Goal: Communication & Community: Answer question/provide support

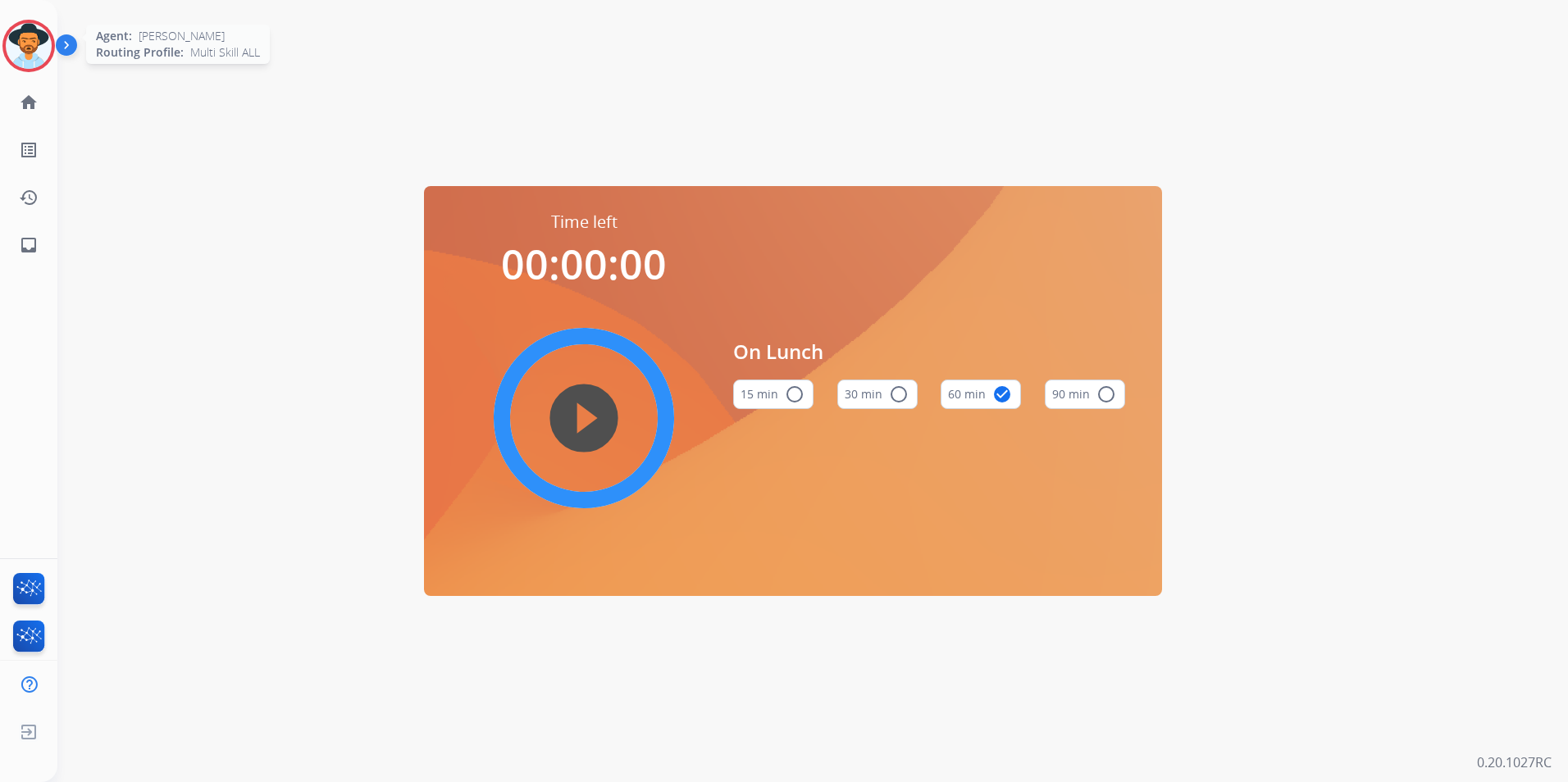
click at [18, 35] on img at bounding box center [28, 46] width 46 height 46
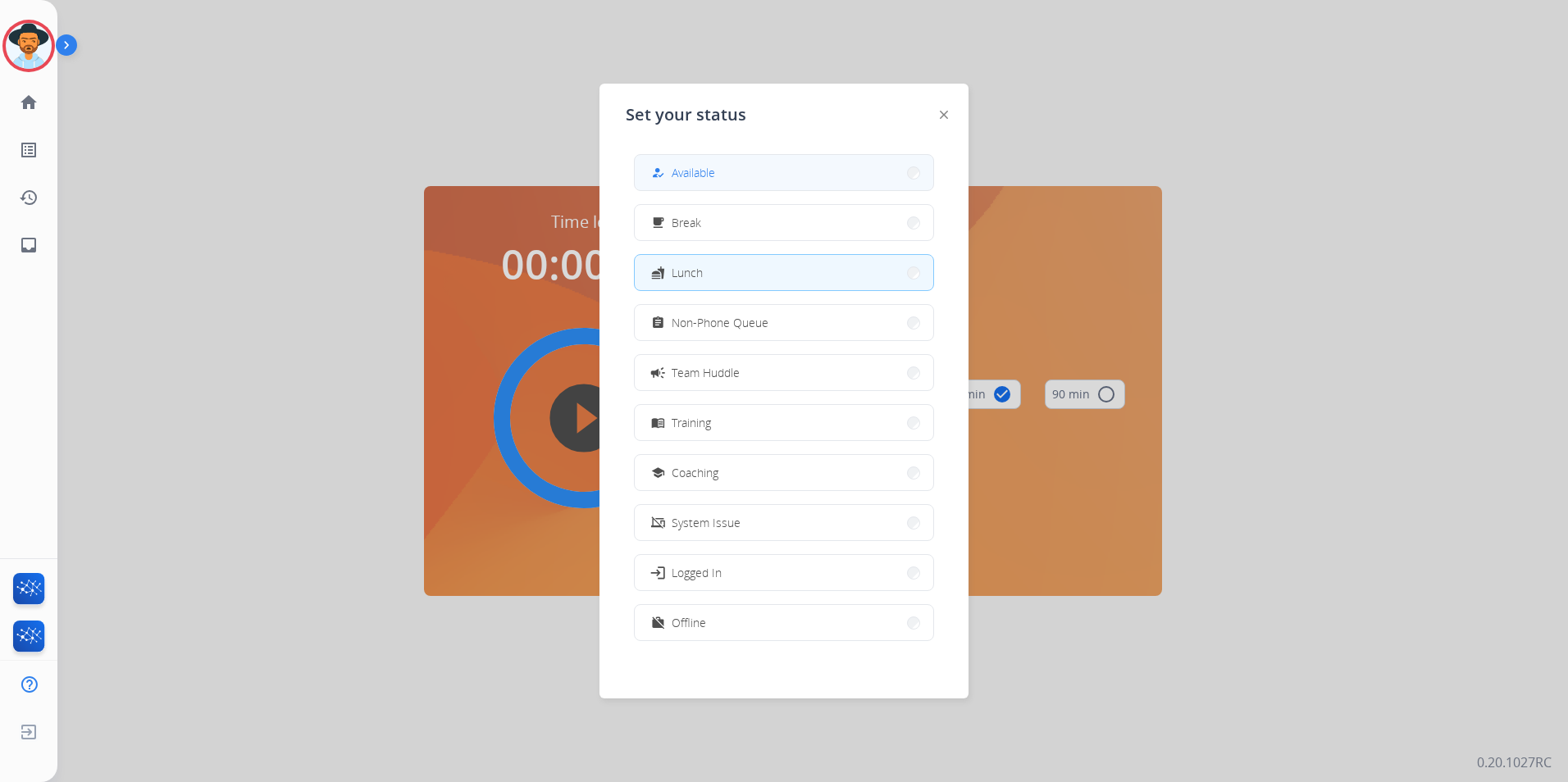
click at [754, 180] on button "how_to_reg Available" at bounding box center [784, 172] width 299 height 36
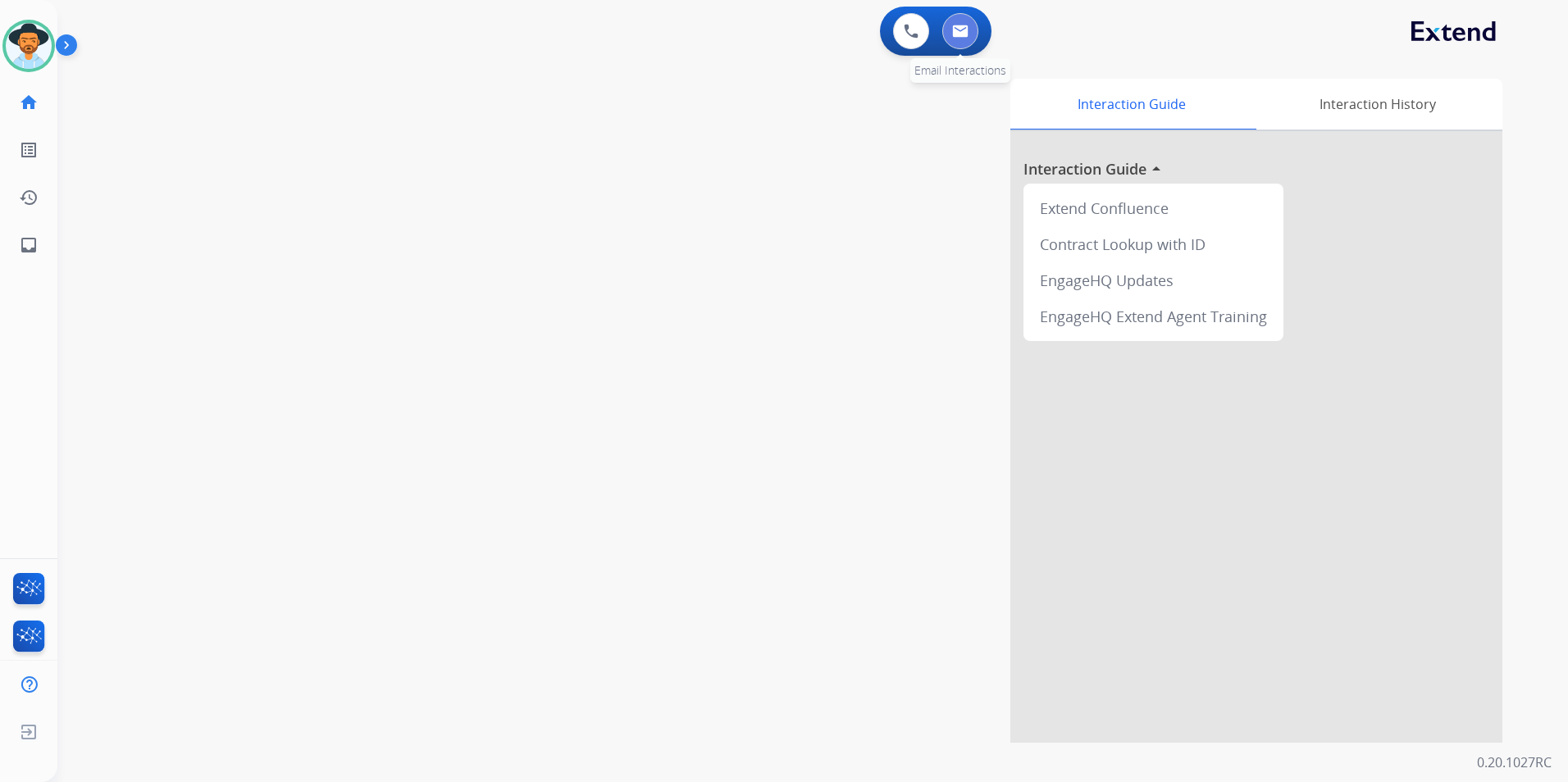
click at [955, 34] on img at bounding box center [960, 31] width 16 height 13
select select "**********"
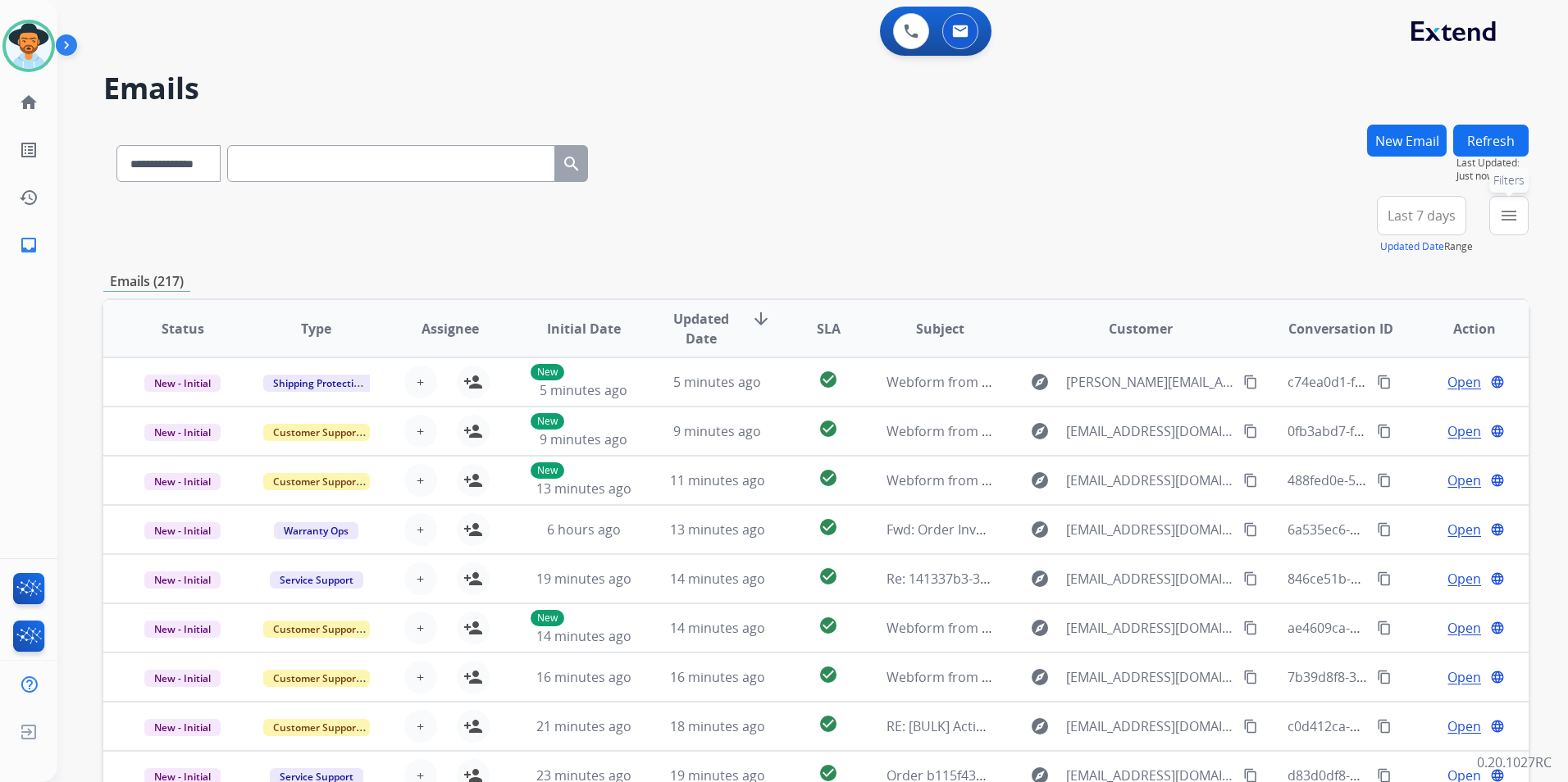
click at [1520, 210] on button "menu Filters" at bounding box center [1508, 215] width 39 height 39
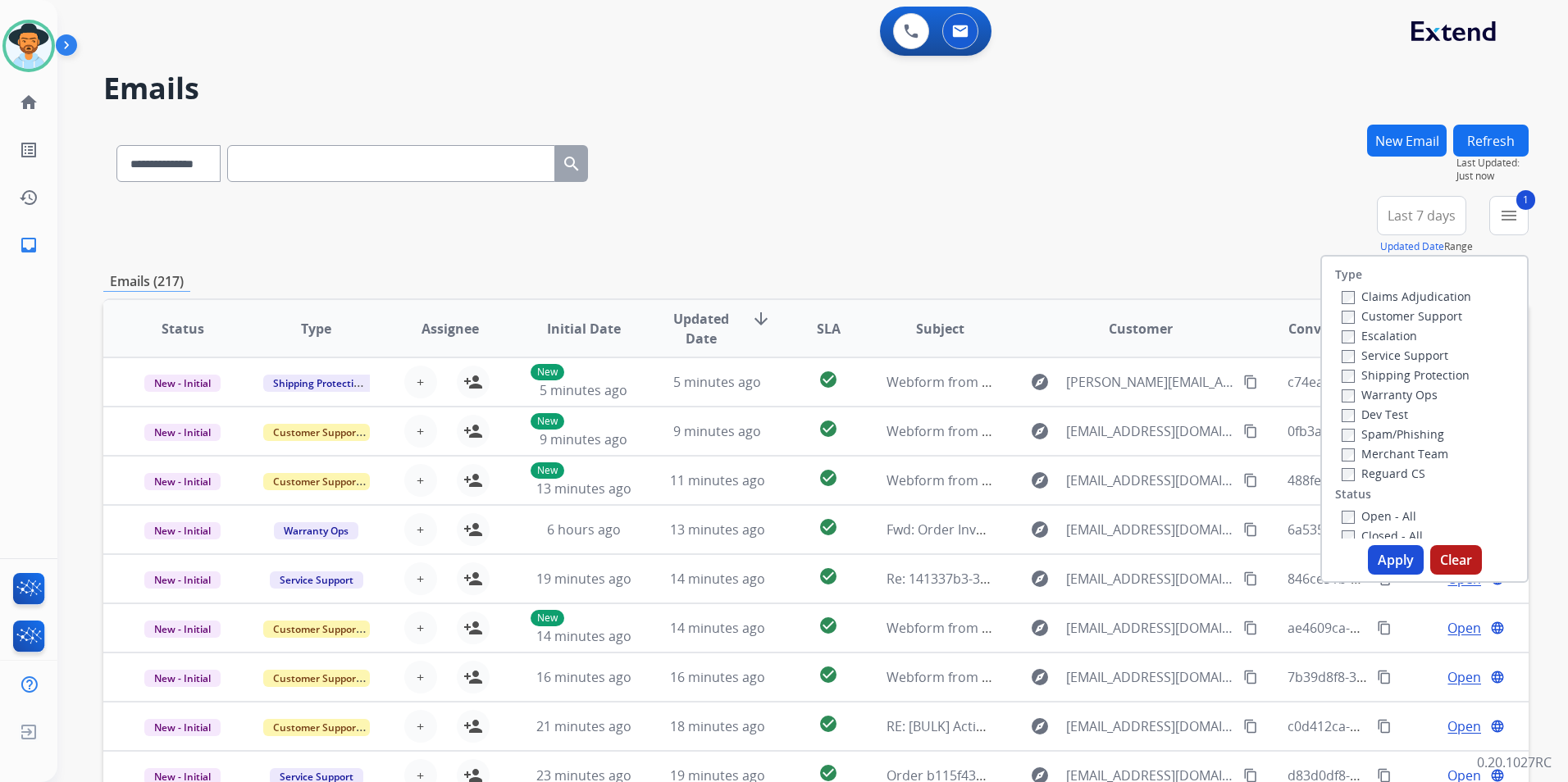
click at [1378, 564] on button "Apply" at bounding box center [1395, 560] width 56 height 29
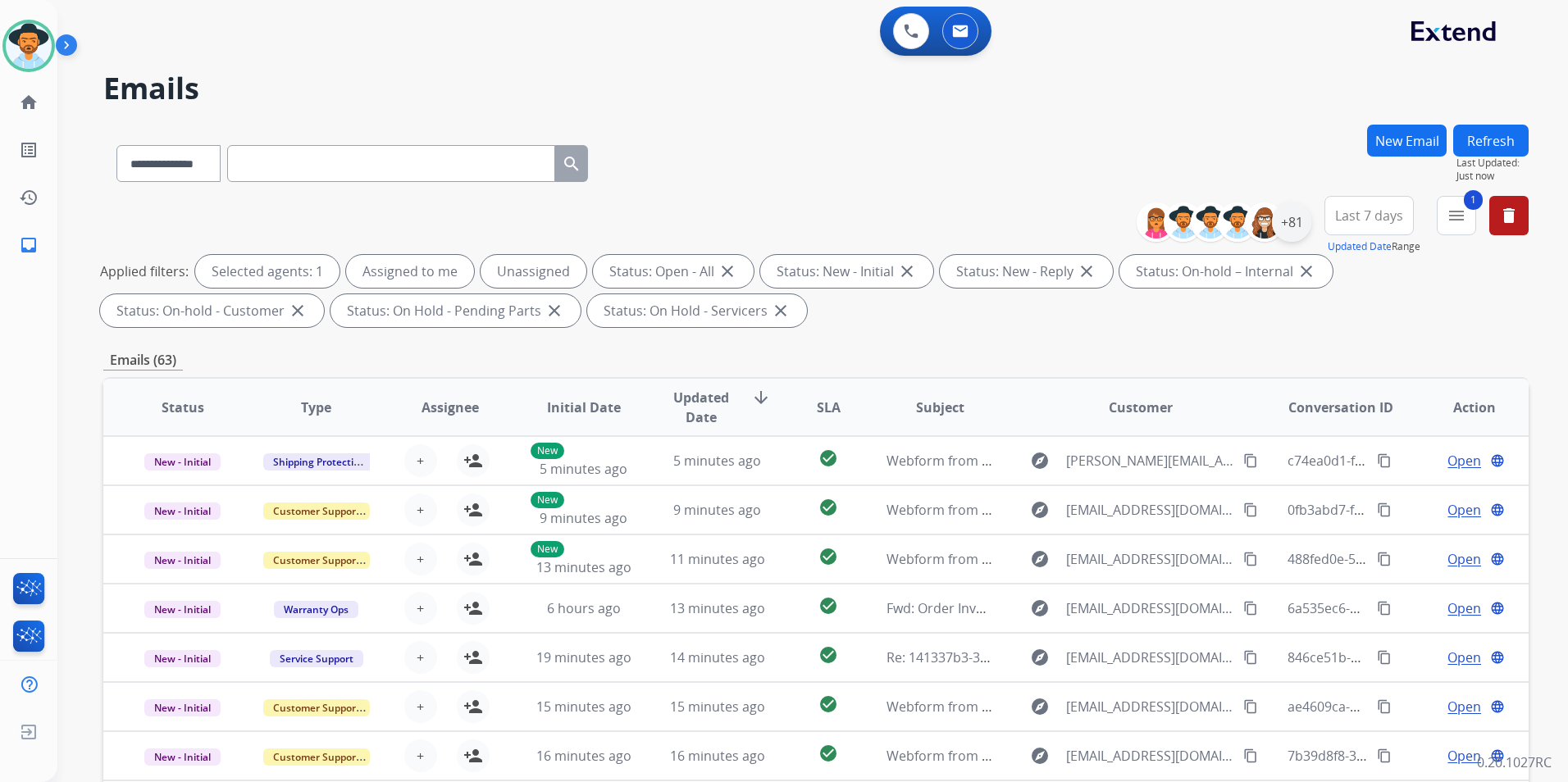
click at [1305, 227] on div "+81" at bounding box center [1291, 221] width 39 height 39
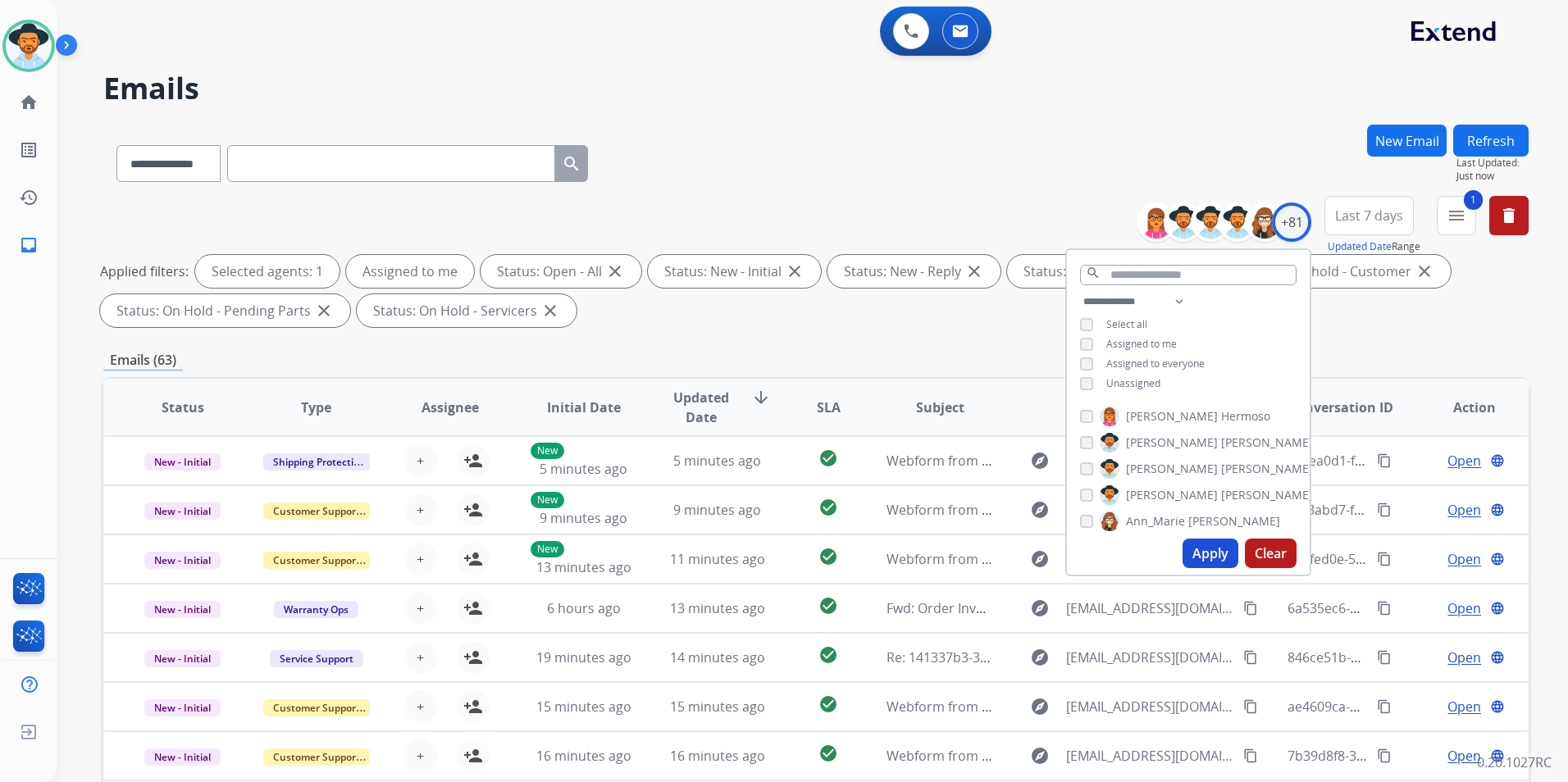
click at [1213, 563] on button "Apply" at bounding box center [1209, 553] width 56 height 29
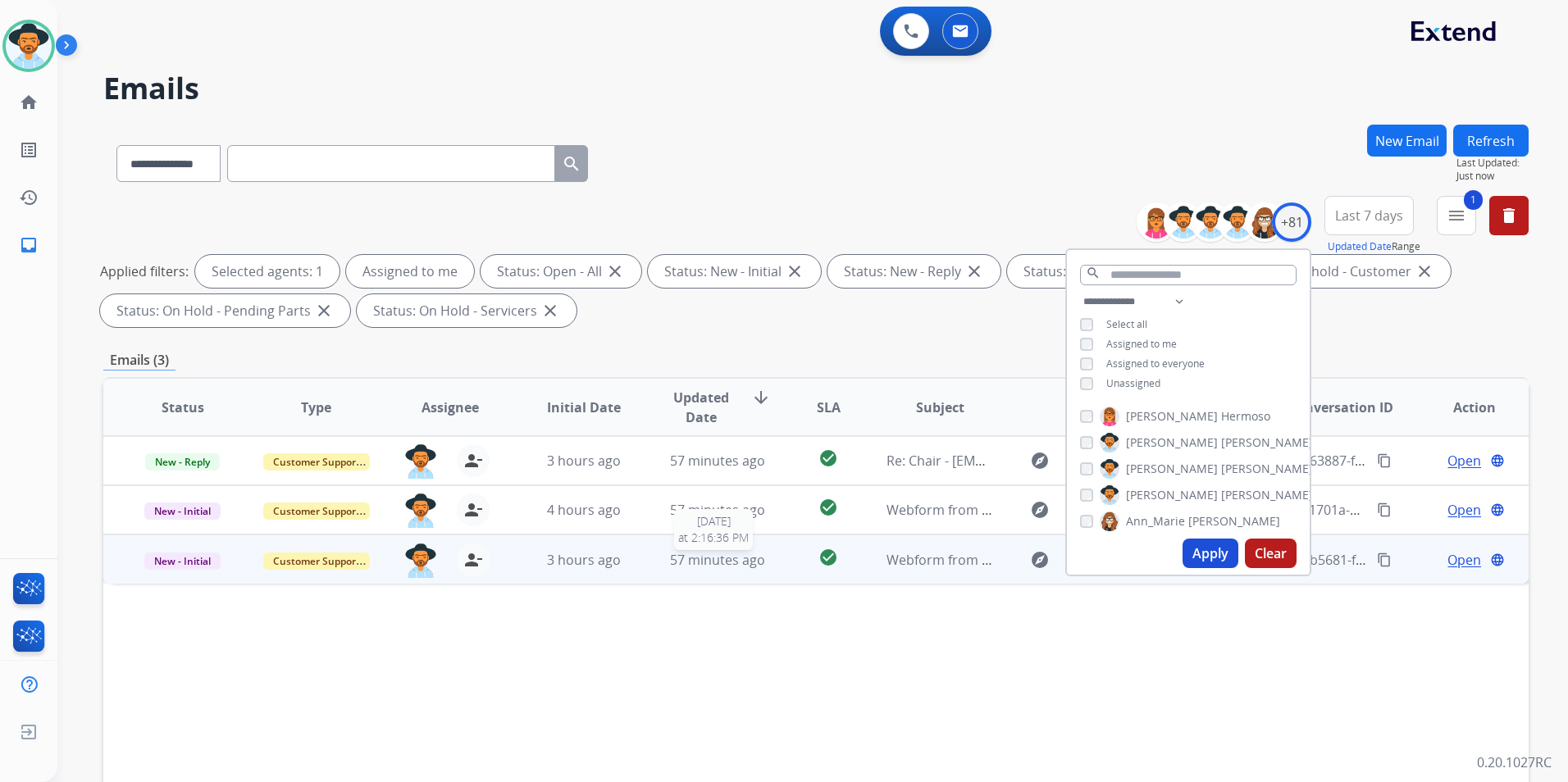
click at [676, 562] on span "57 minutes ago" at bounding box center [718, 560] width 95 height 18
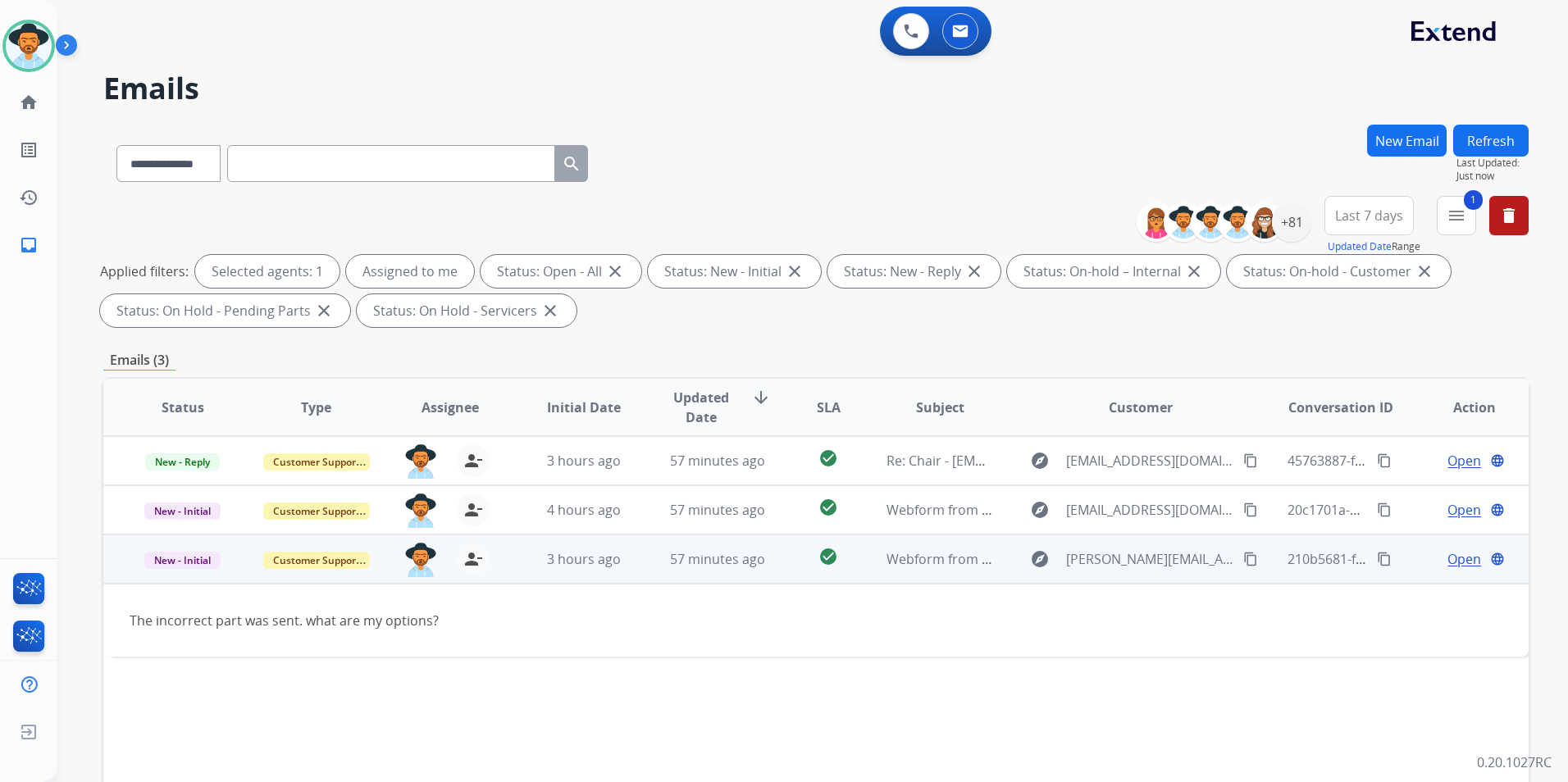
click at [1456, 564] on span "Open" at bounding box center [1463, 559] width 34 height 20
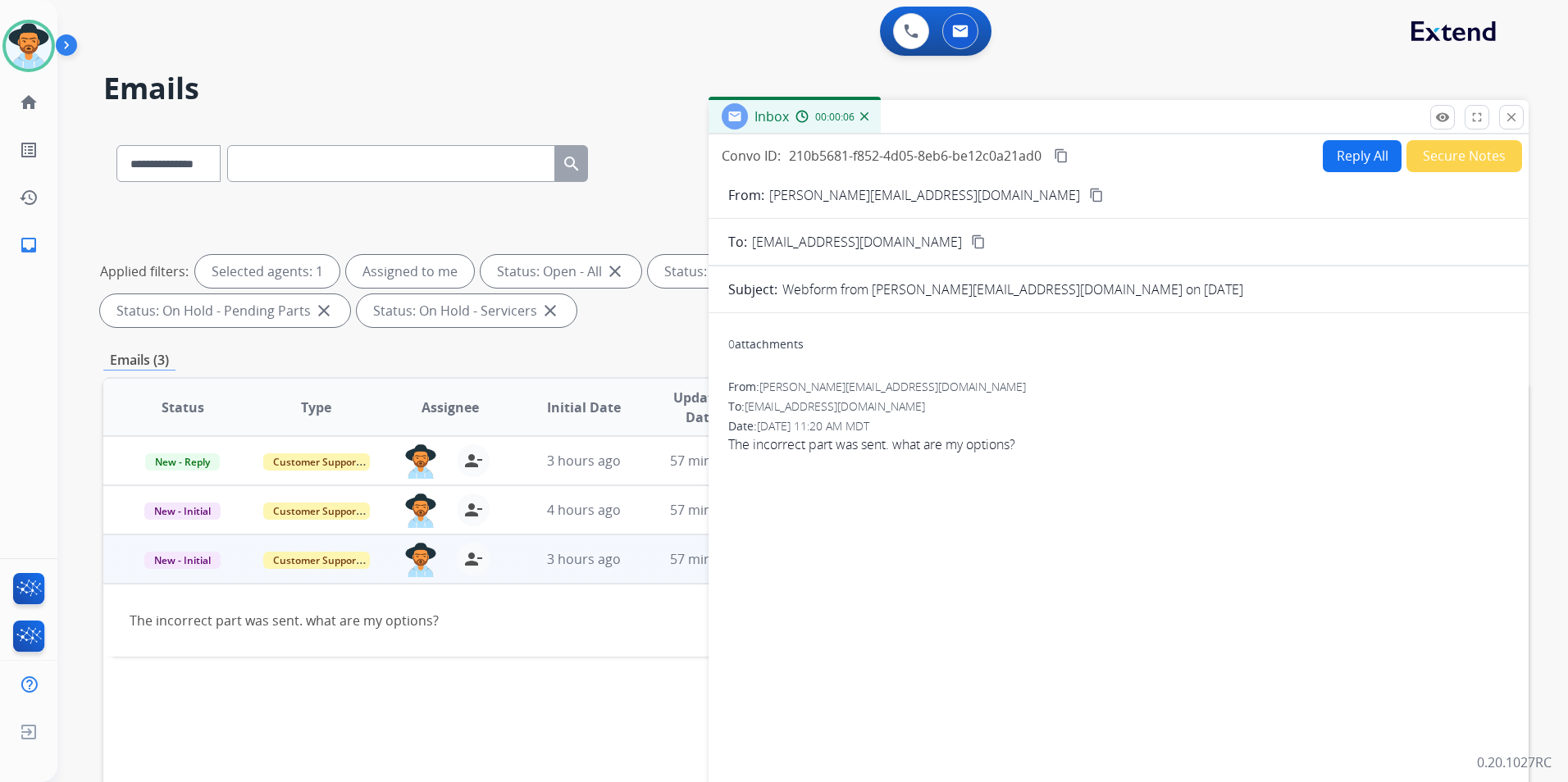
click at [1089, 193] on mat-icon "content_copy" at bounding box center [1096, 195] width 15 height 15
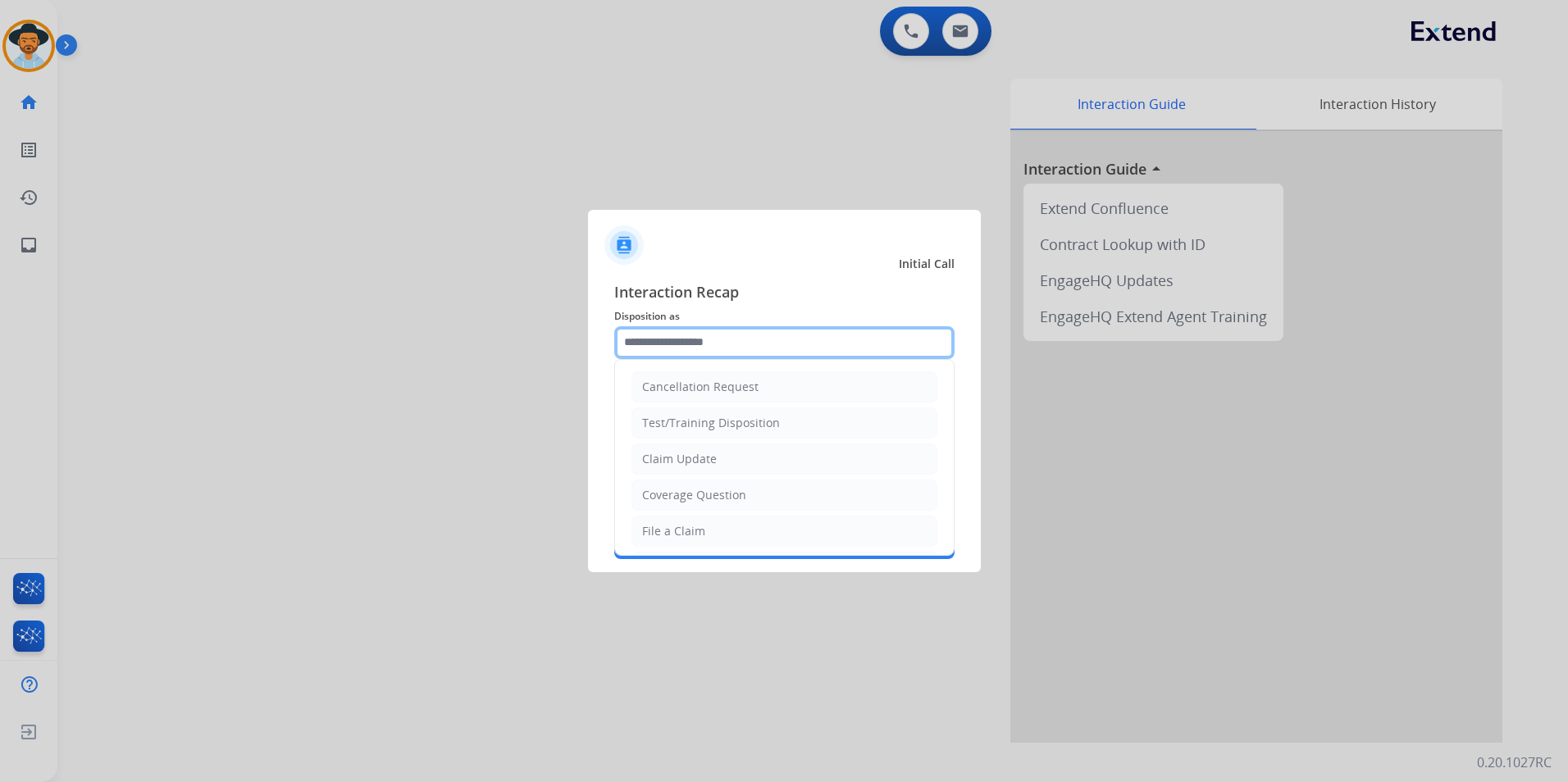
click at [788, 338] on input "text" at bounding box center [784, 342] width 341 height 33
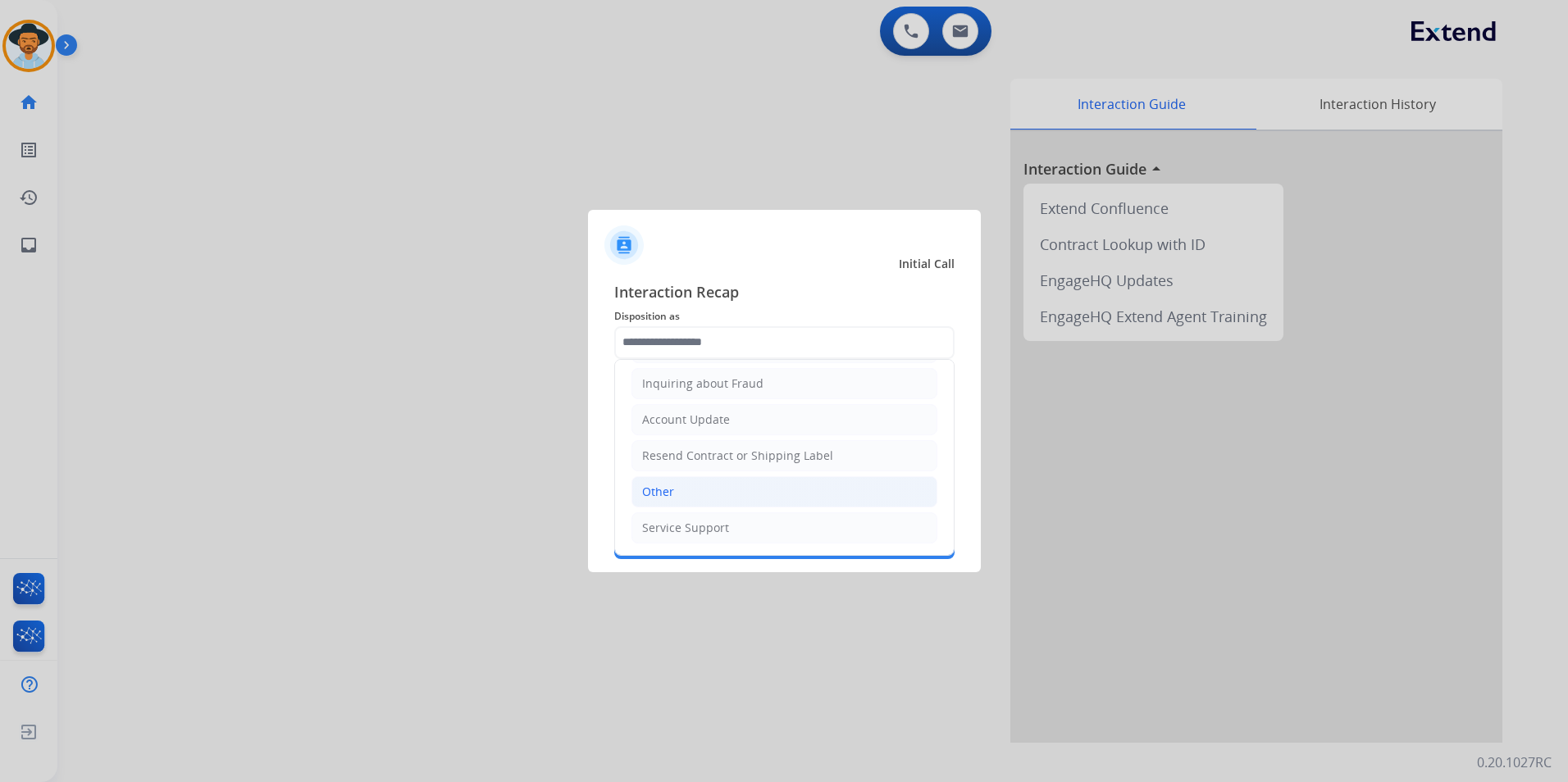
click at [664, 484] on div "Other" at bounding box center [657, 492] width 32 height 16
type input "*****"
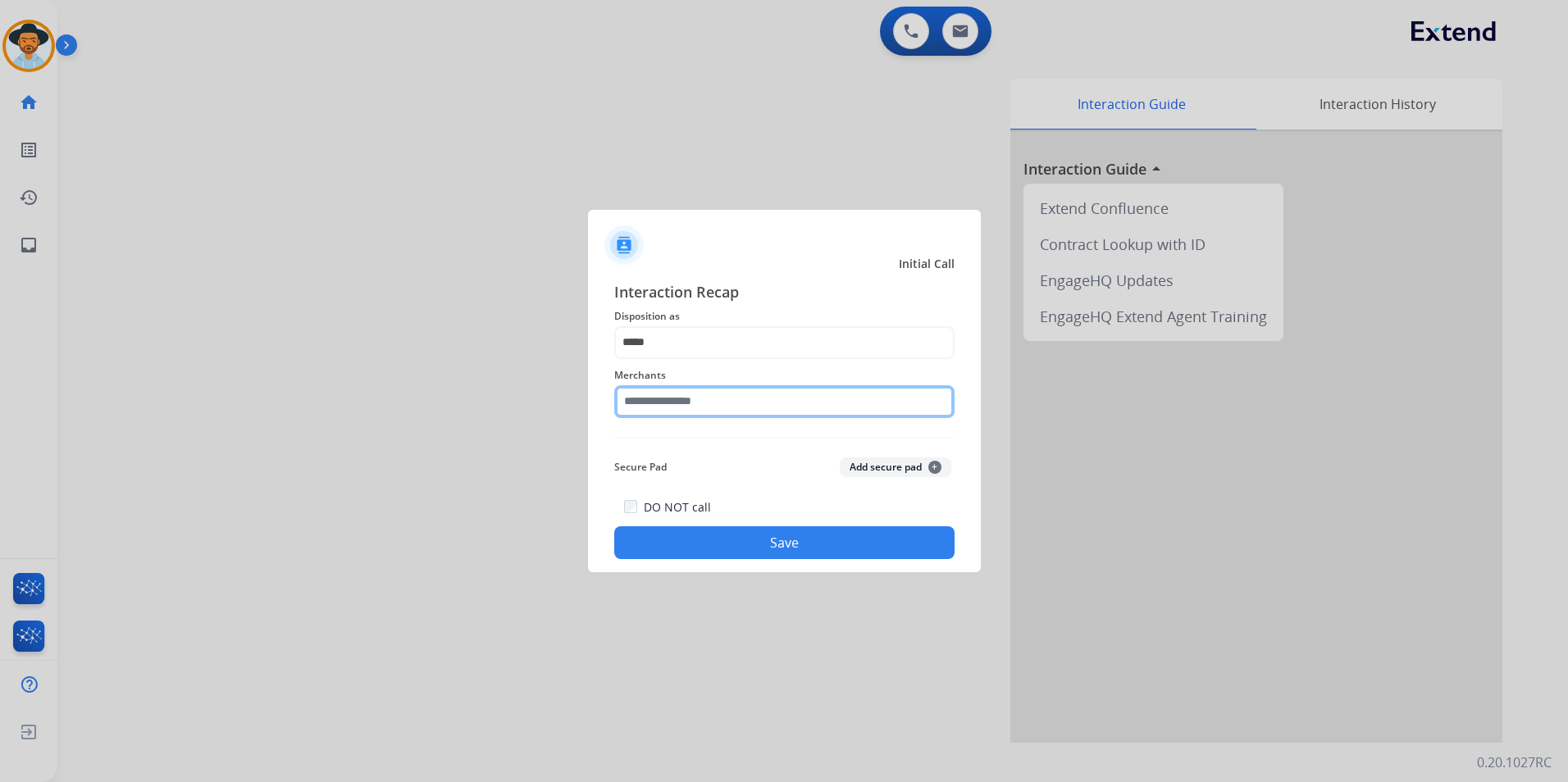
click at [692, 404] on input "text" at bounding box center [784, 401] width 341 height 33
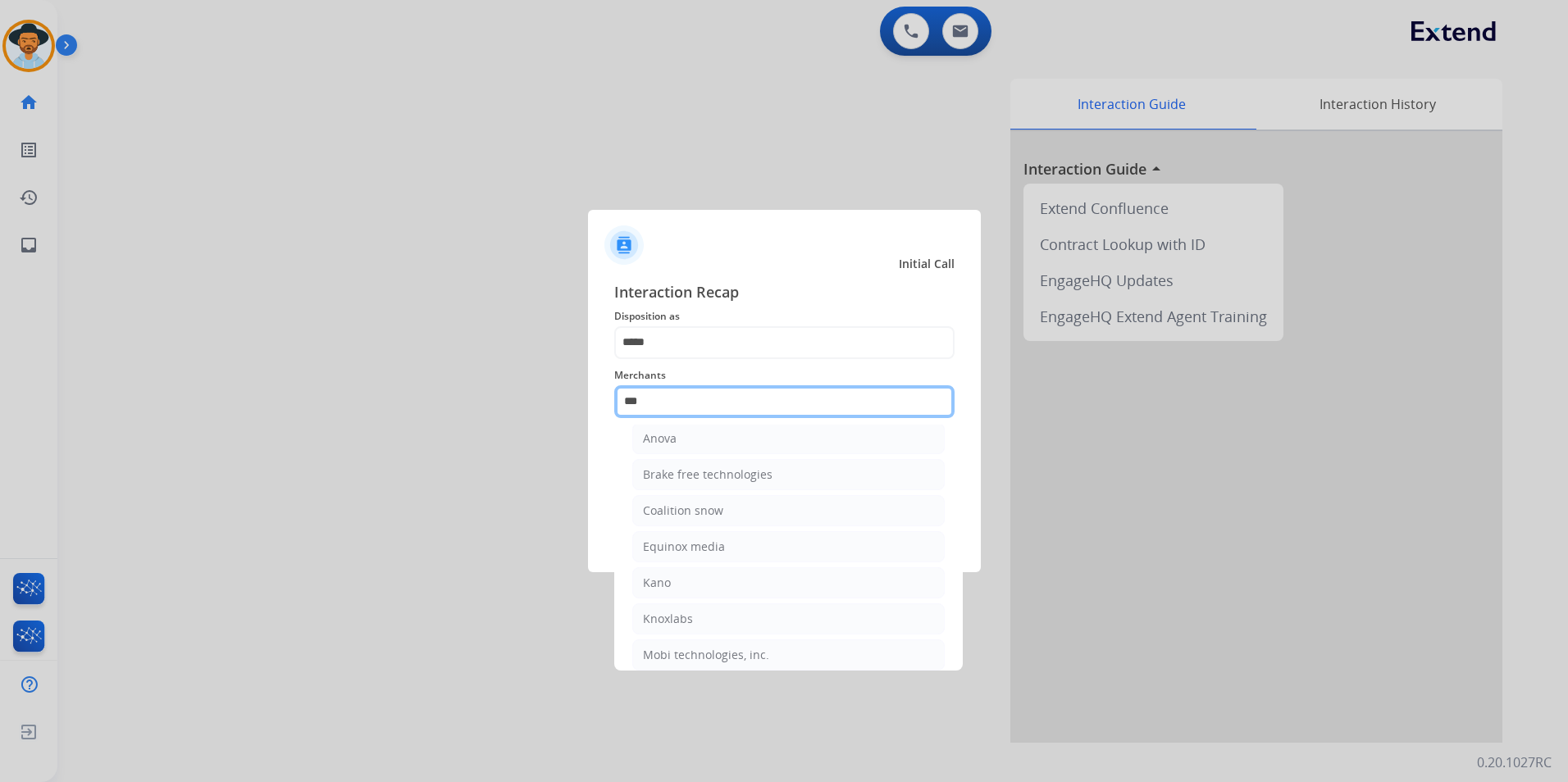
scroll to position [0, 0]
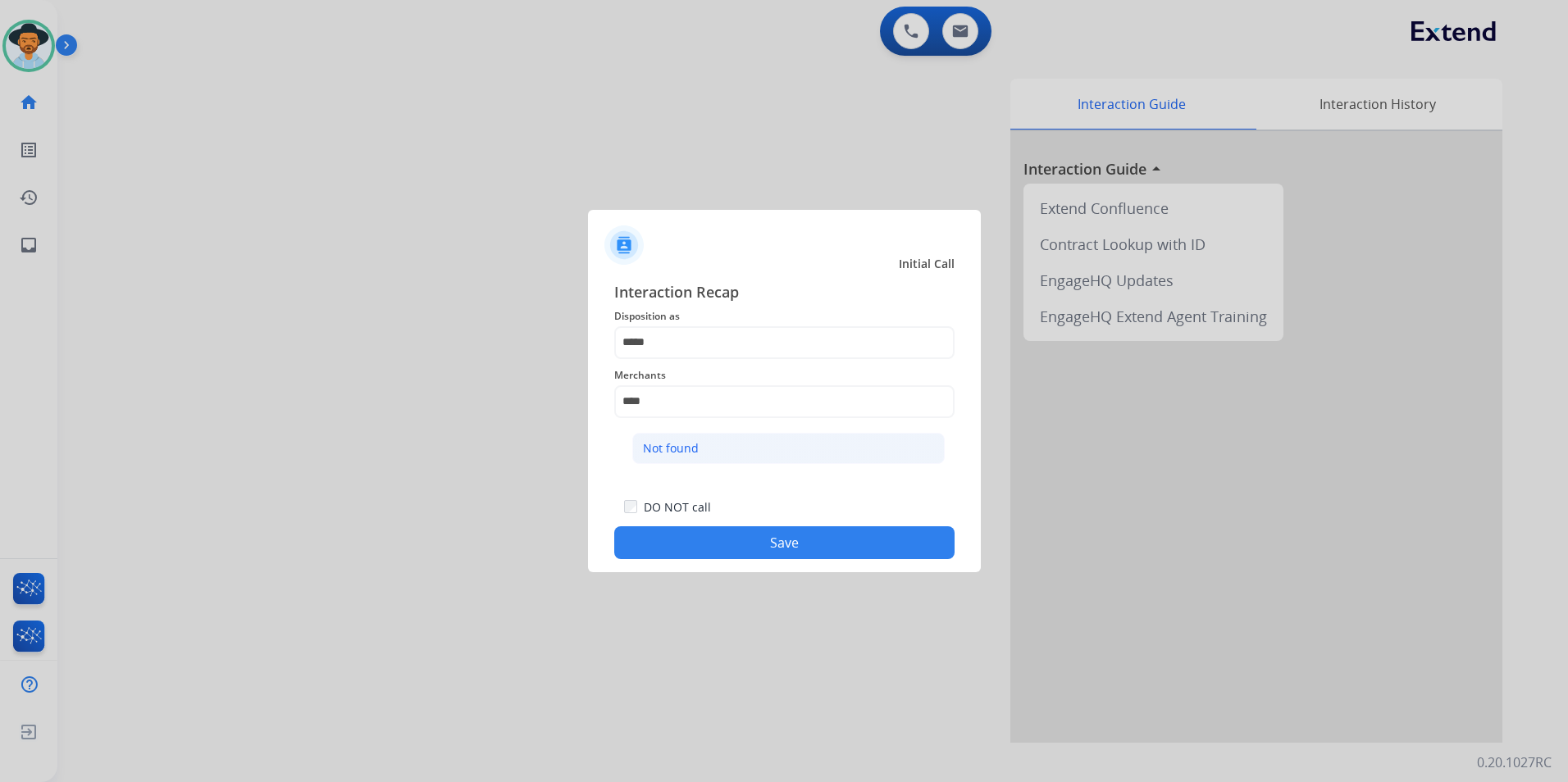
click at [705, 442] on li "Not found" at bounding box center [788, 448] width 312 height 31
type input "*********"
click at [708, 553] on button "Save" at bounding box center [784, 543] width 341 height 33
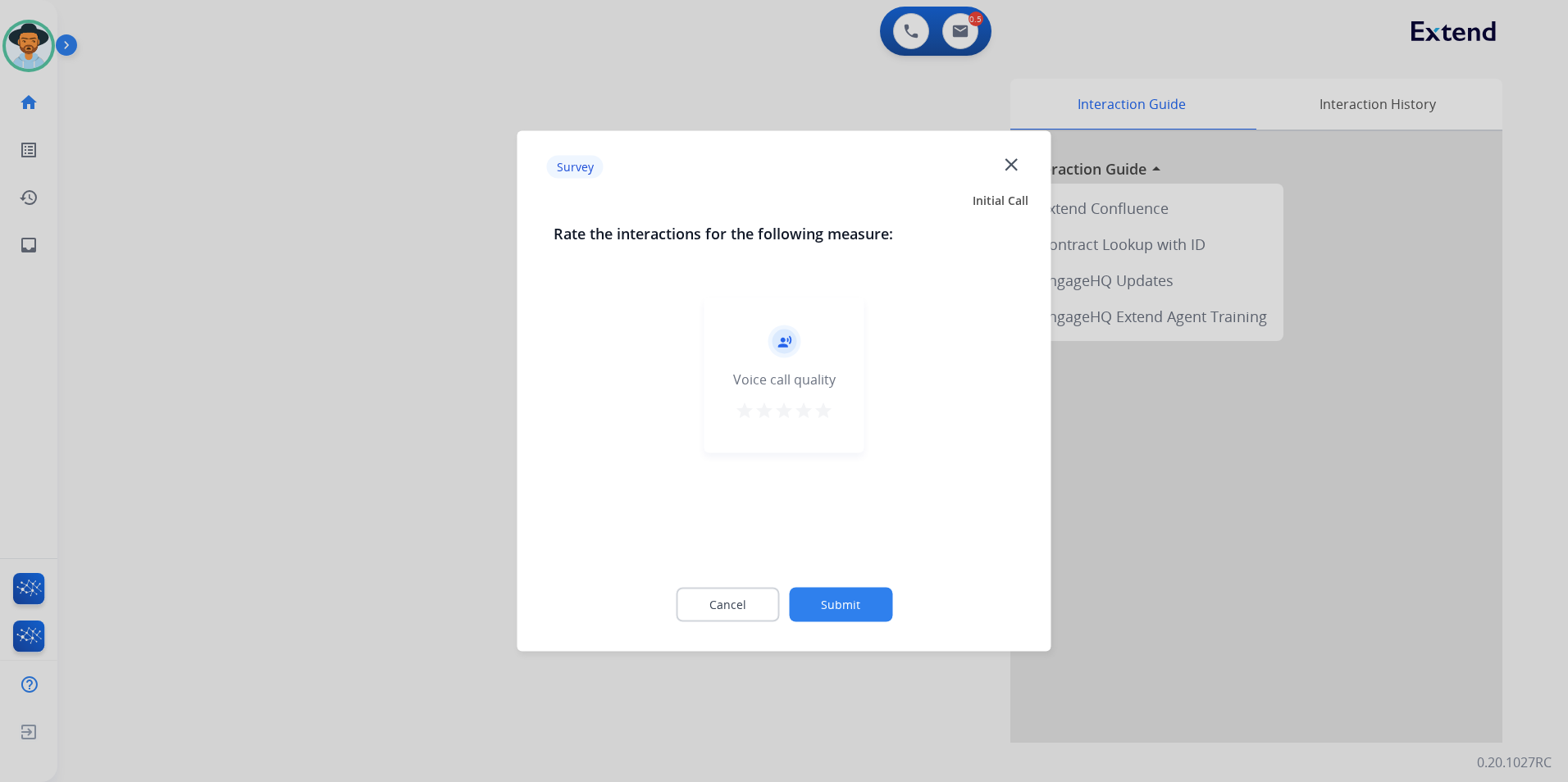
click at [831, 421] on button "star" at bounding box center [823, 412] width 20 height 25
click at [852, 593] on button "Submit" at bounding box center [840, 605] width 103 height 35
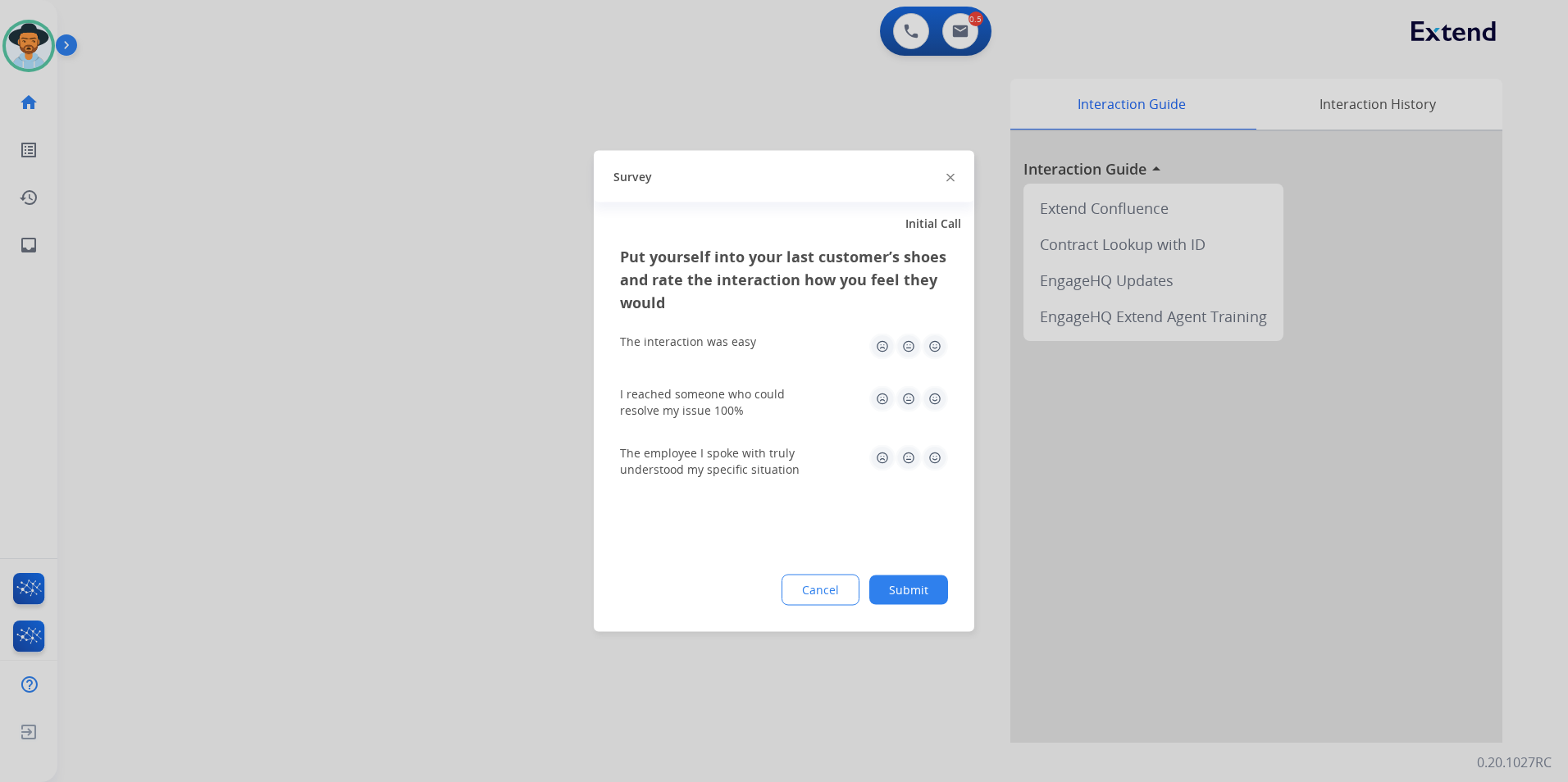
click at [942, 350] on img at bounding box center [934, 346] width 26 height 26
click at [932, 395] on img at bounding box center [934, 399] width 26 height 26
drag, startPoint x: 937, startPoint y: 451, endPoint x: 932, endPoint y: 499, distance: 48.3
click at [938, 452] on img at bounding box center [934, 458] width 26 height 26
click at [931, 577] on button "Submit" at bounding box center [908, 590] width 78 height 29
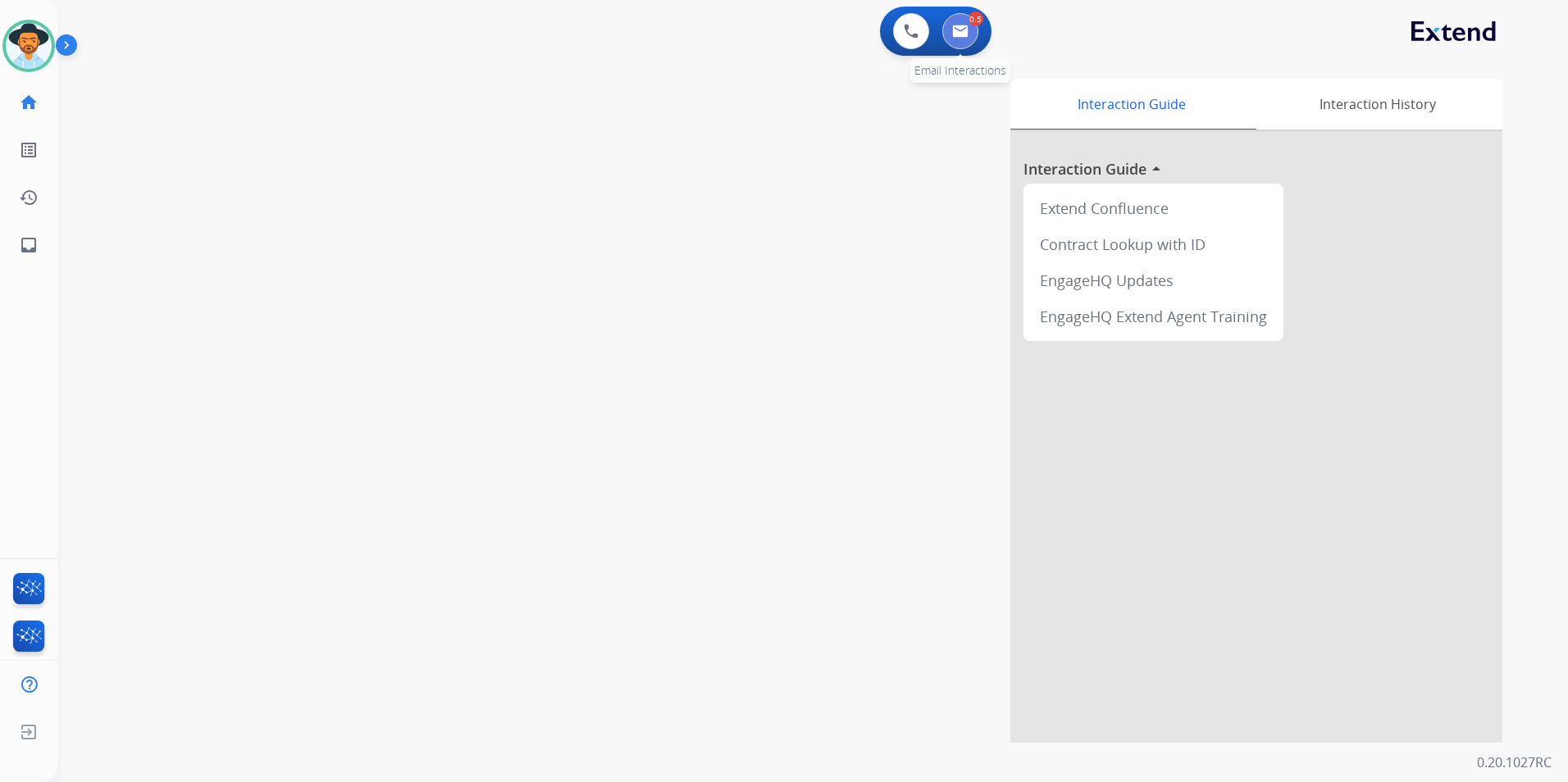
click at [960, 27] on img at bounding box center [960, 31] width 16 height 13
select select "**********"
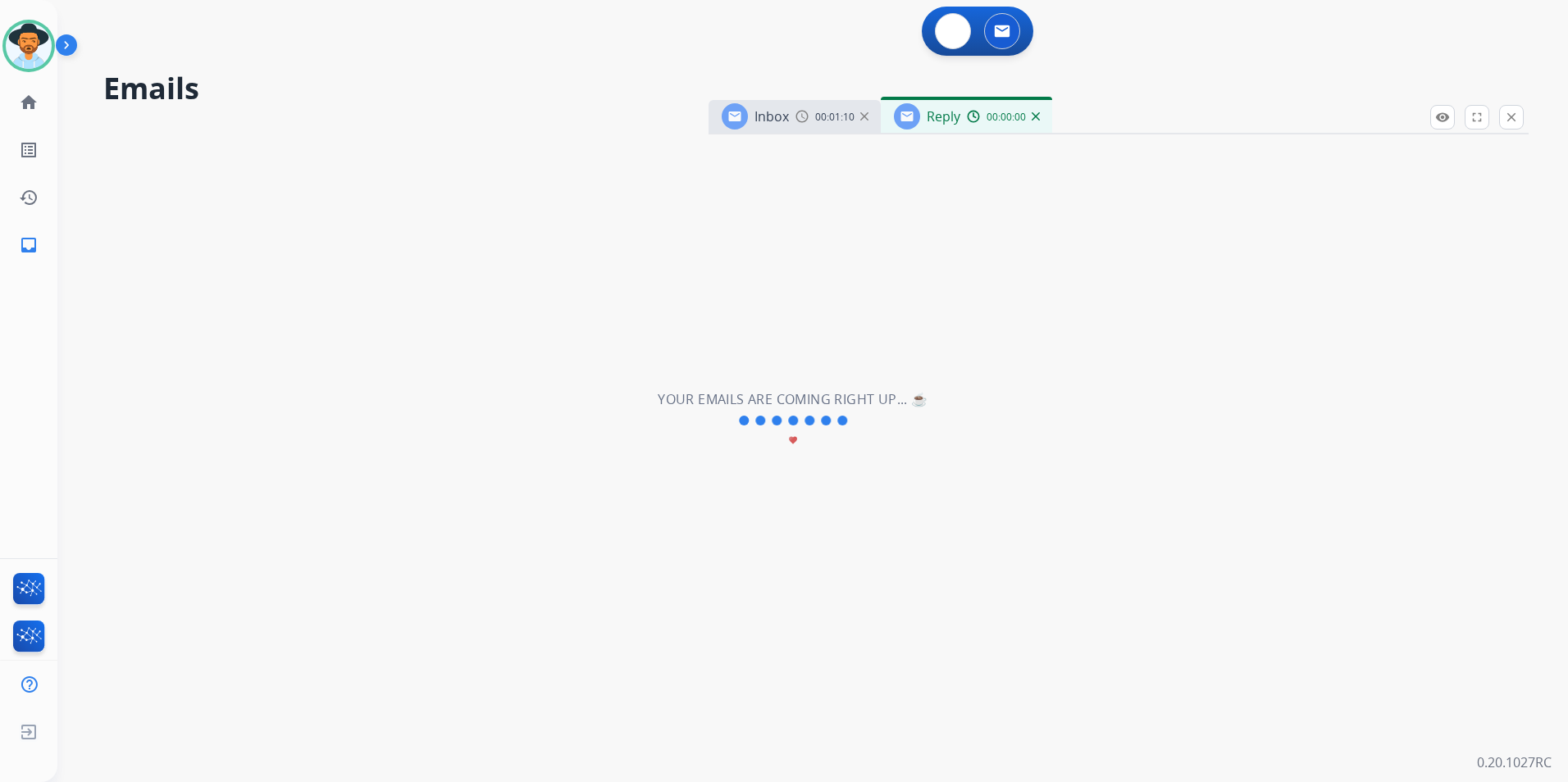
select select "**********"
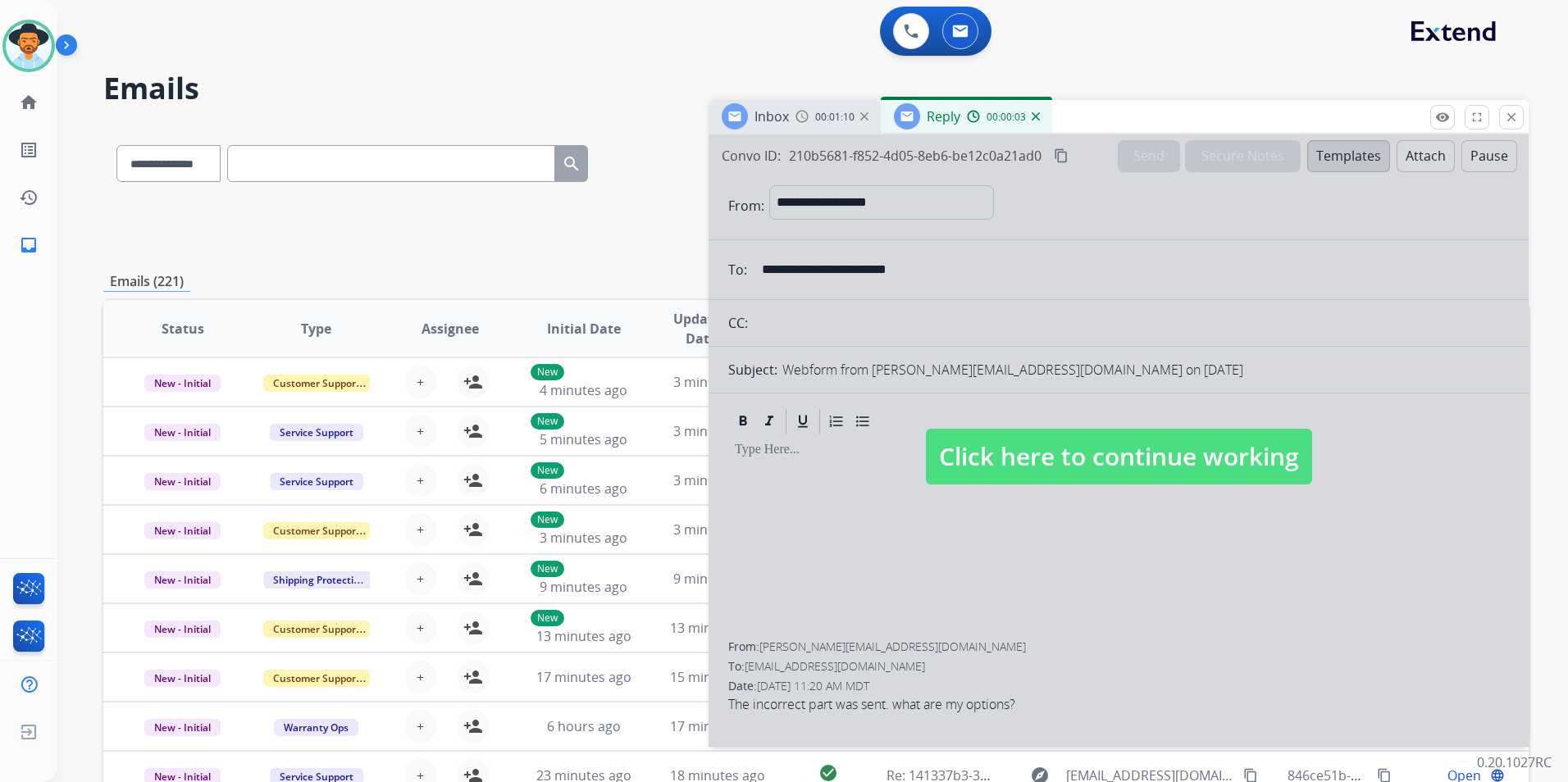
click at [994, 465] on span "Click here to continue working" at bounding box center [1119, 456] width 386 height 56
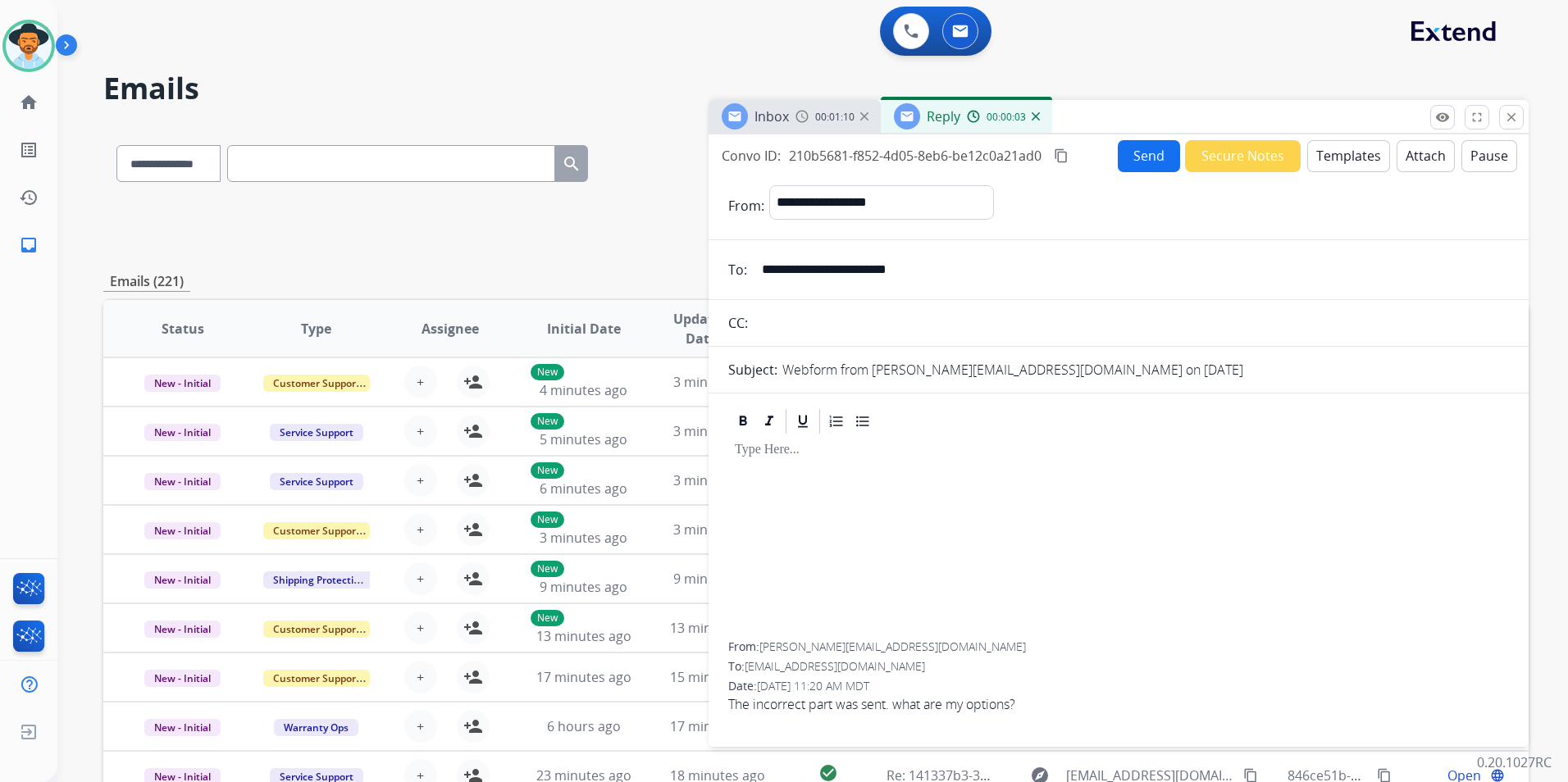
select select
click at [1034, 117] on img at bounding box center [1035, 116] width 8 height 8
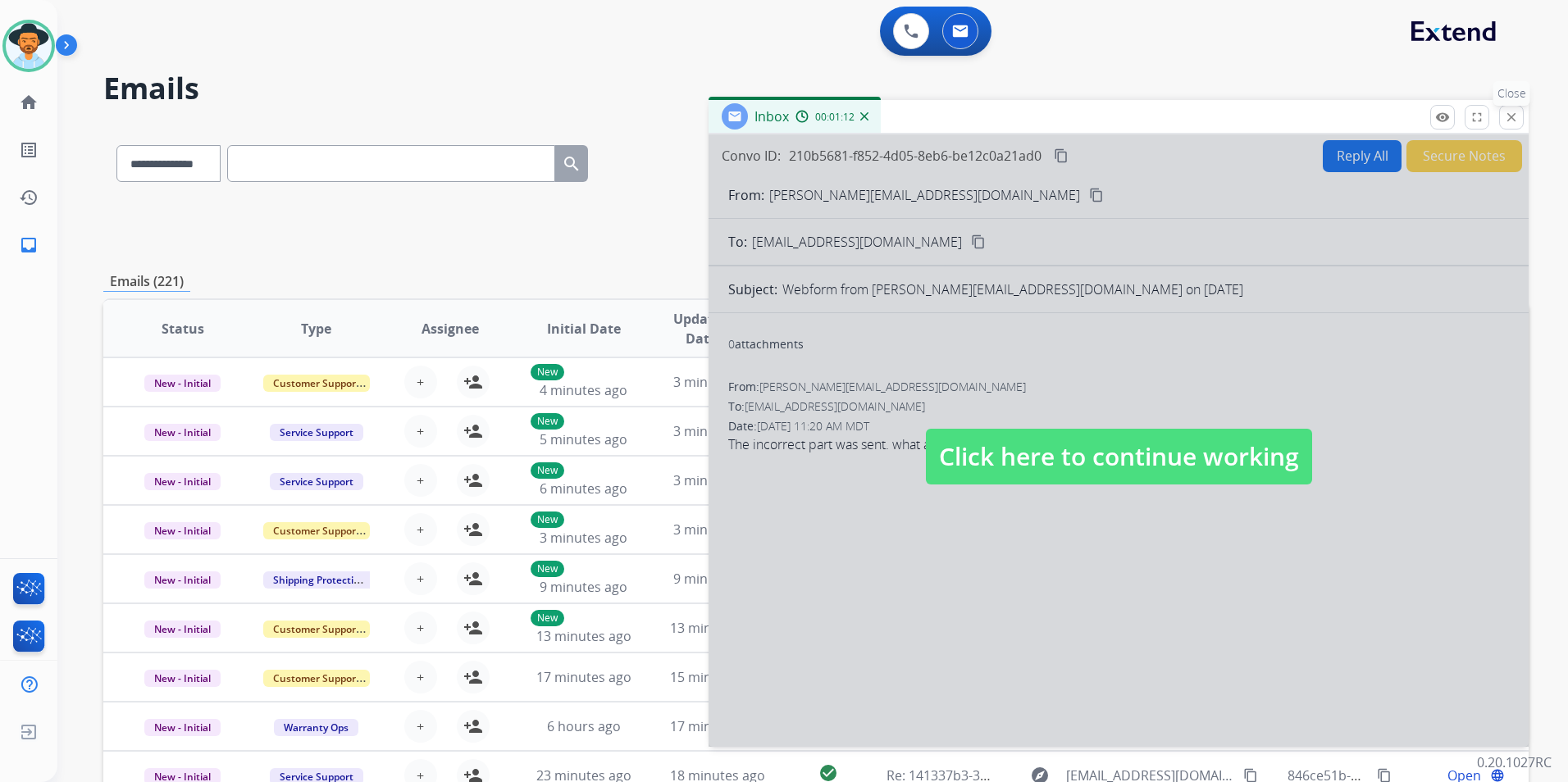
click at [1512, 117] on mat-icon "close" at bounding box center [1511, 117] width 15 height 15
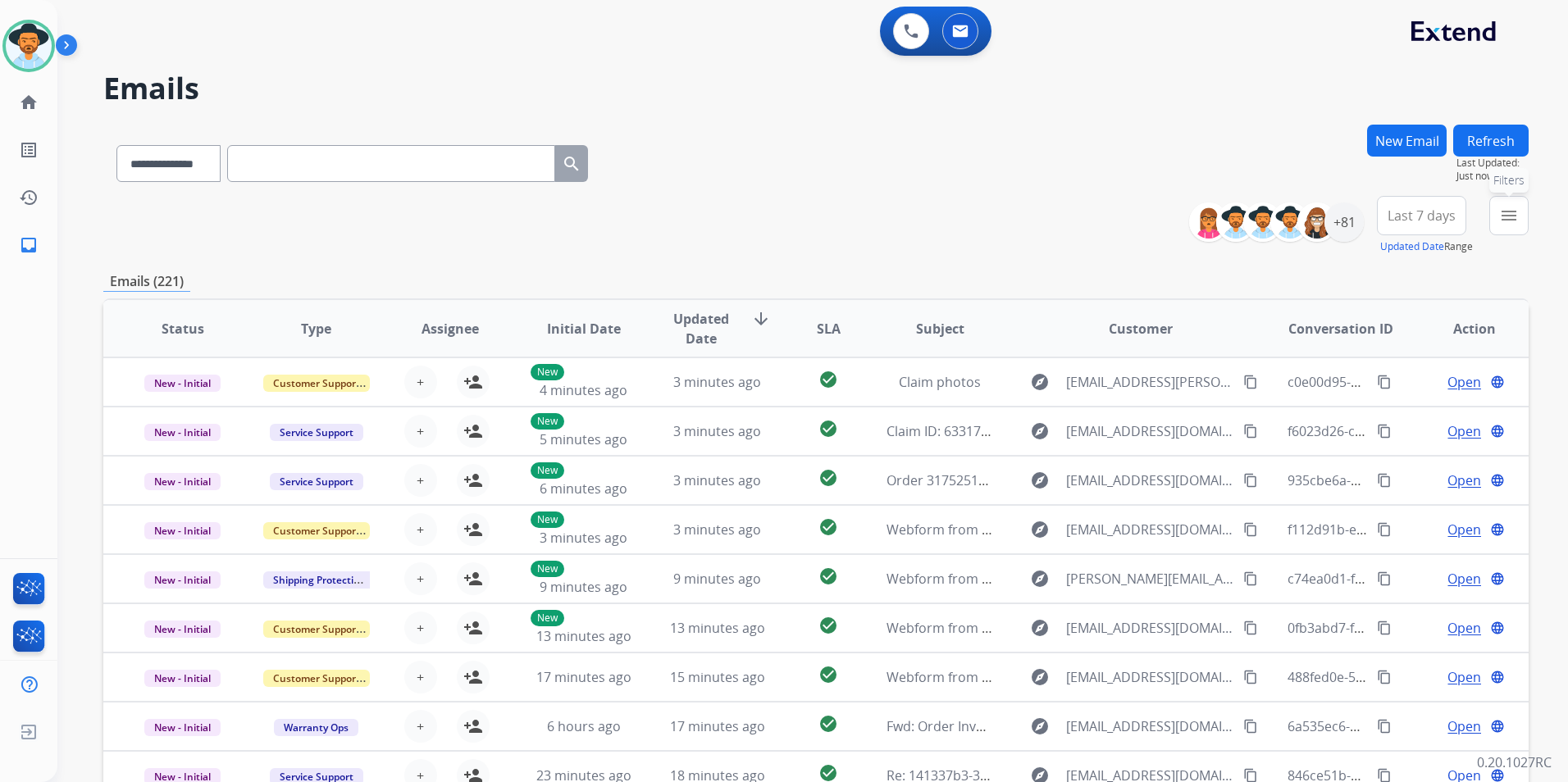
click at [1494, 224] on button "menu Filters" at bounding box center [1508, 215] width 39 height 39
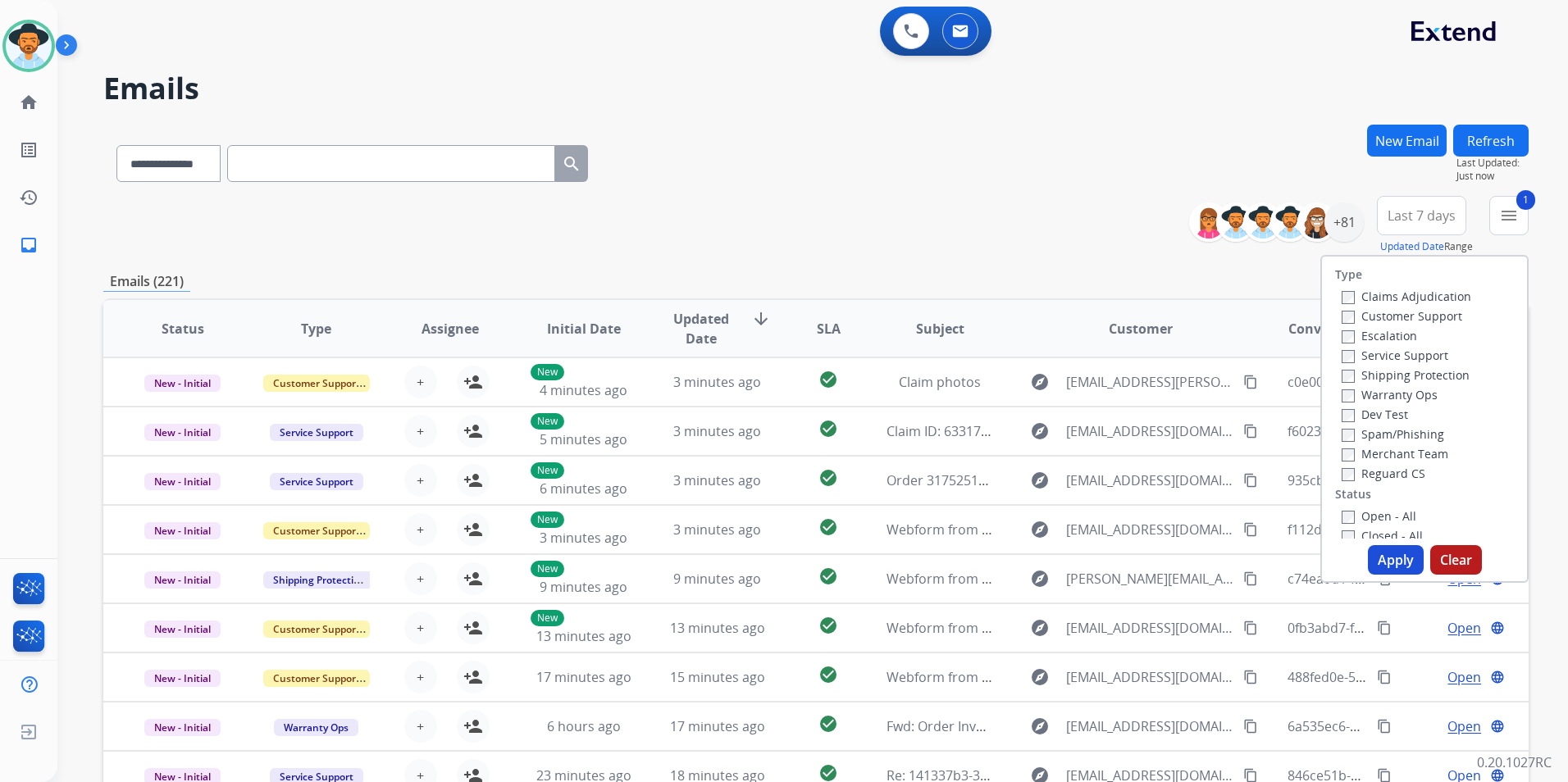
click at [1376, 556] on button "Apply" at bounding box center [1395, 560] width 56 height 29
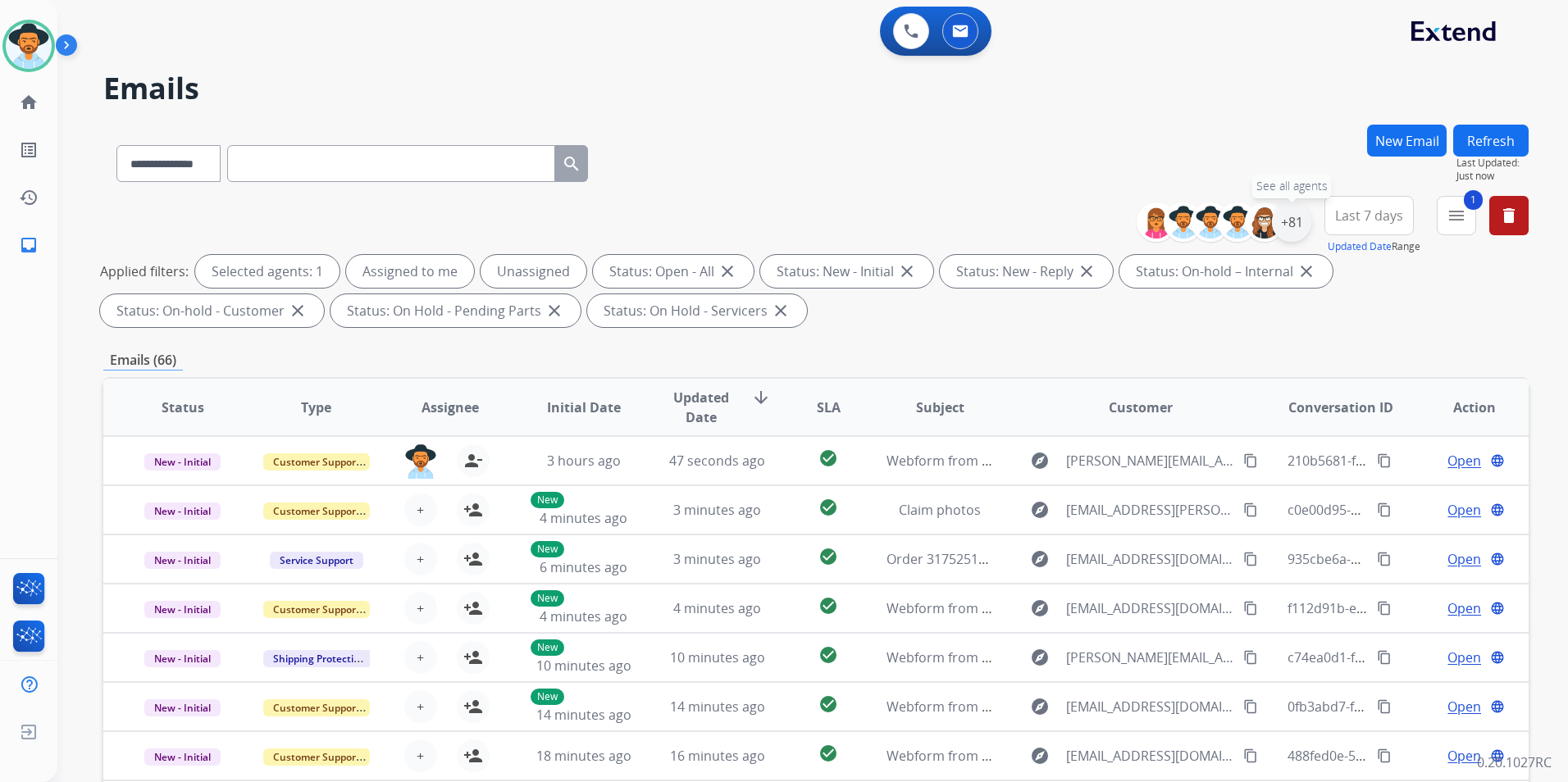
click at [1291, 235] on div "+81" at bounding box center [1291, 221] width 39 height 39
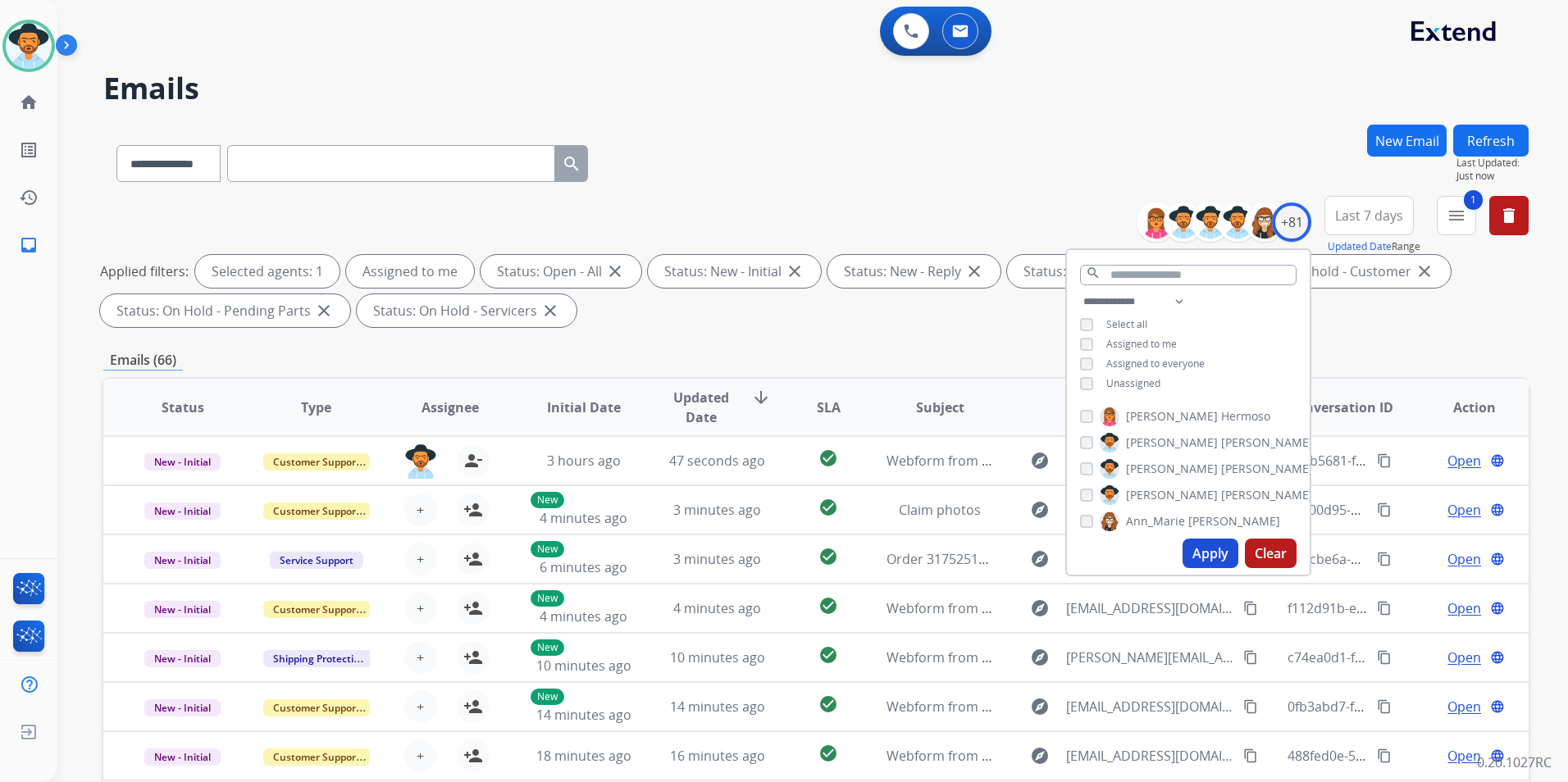
click at [1196, 548] on button "Apply" at bounding box center [1209, 553] width 56 height 29
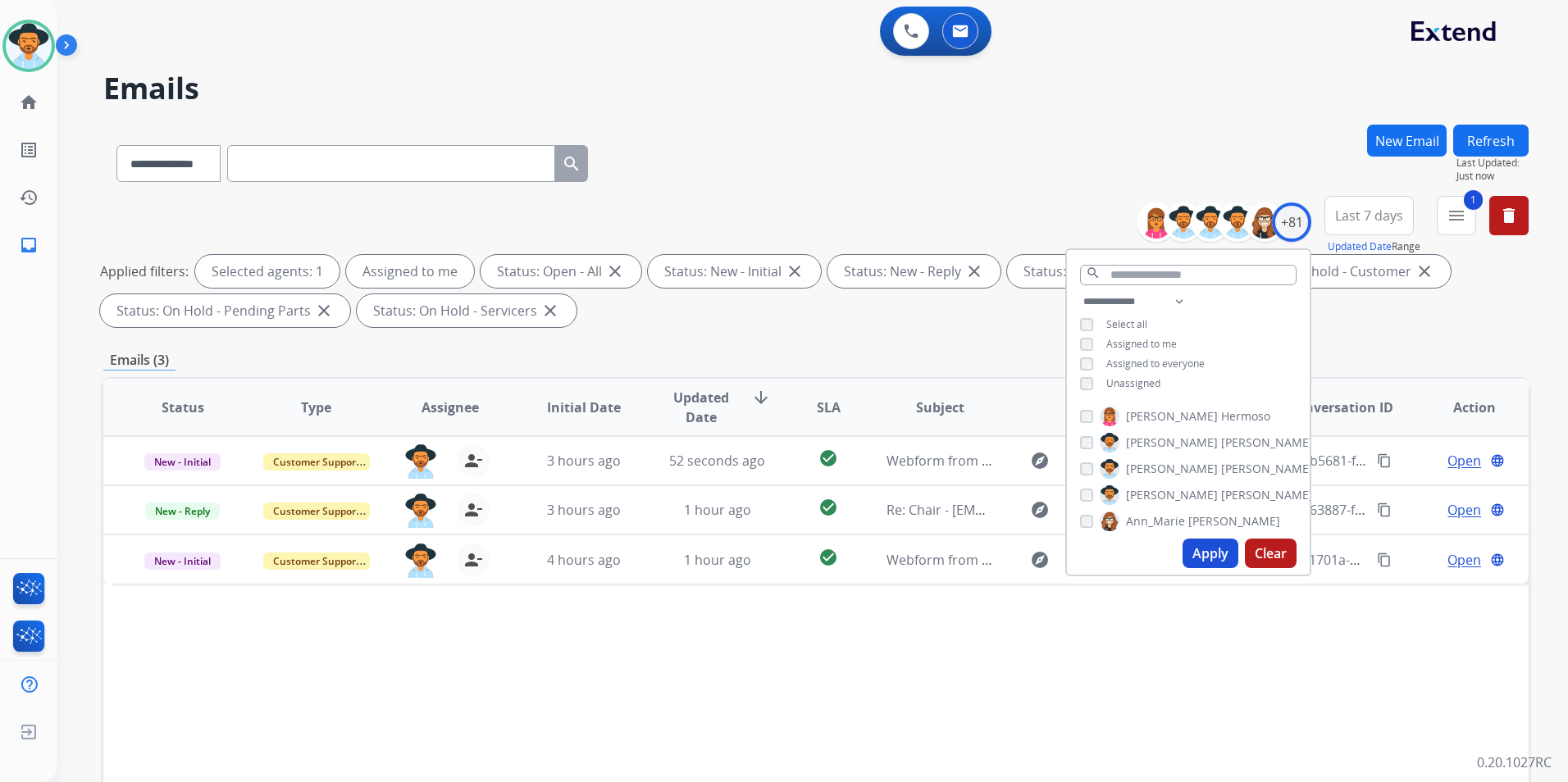
click at [827, 663] on div "Status Type Assignee Initial Date Updated Date arrow_downward SLA Subject Custo…" at bounding box center [815, 651] width 1425 height 549
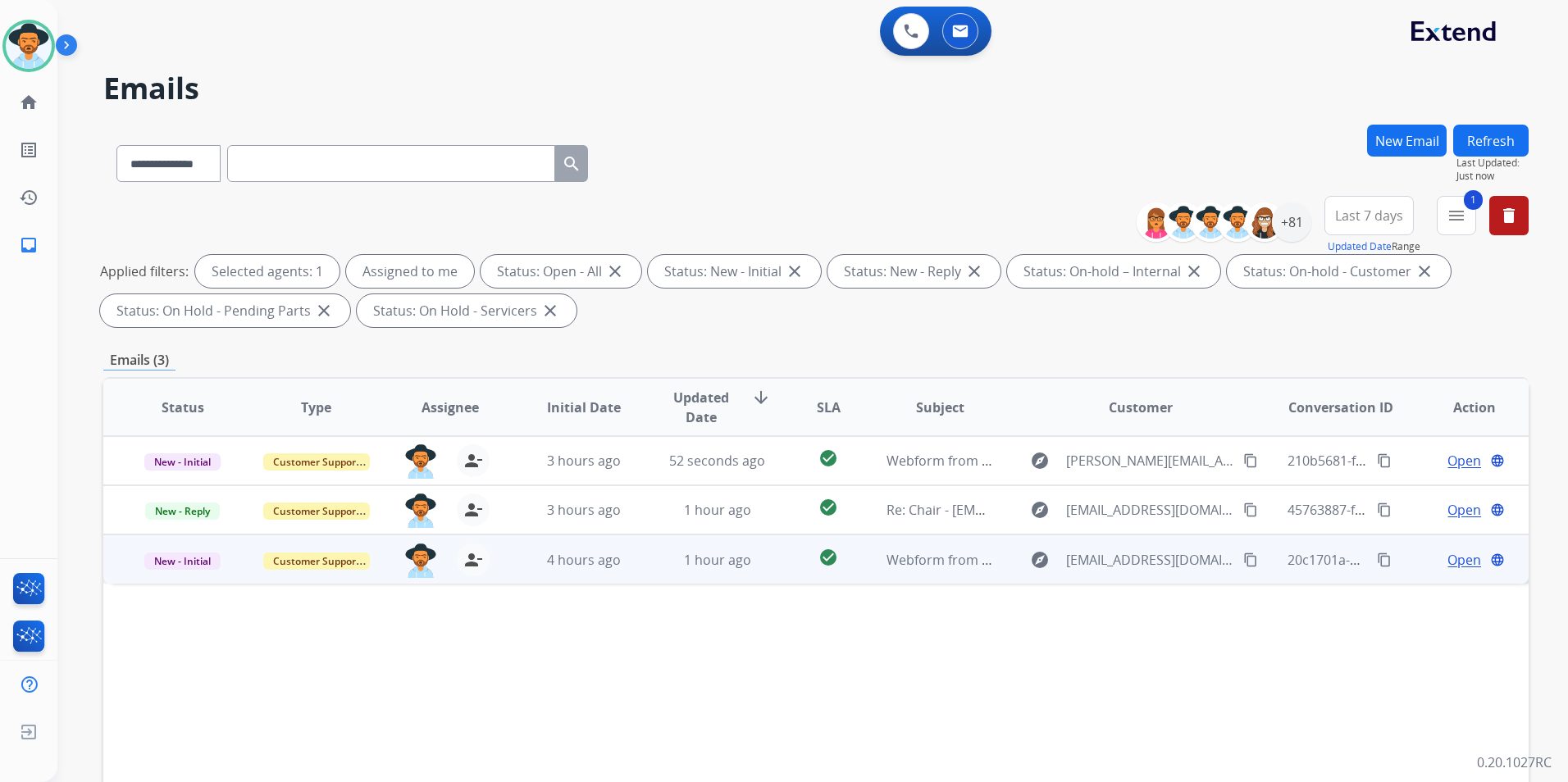
click at [687, 577] on td "1 hour ago" at bounding box center [705, 559] width 134 height 49
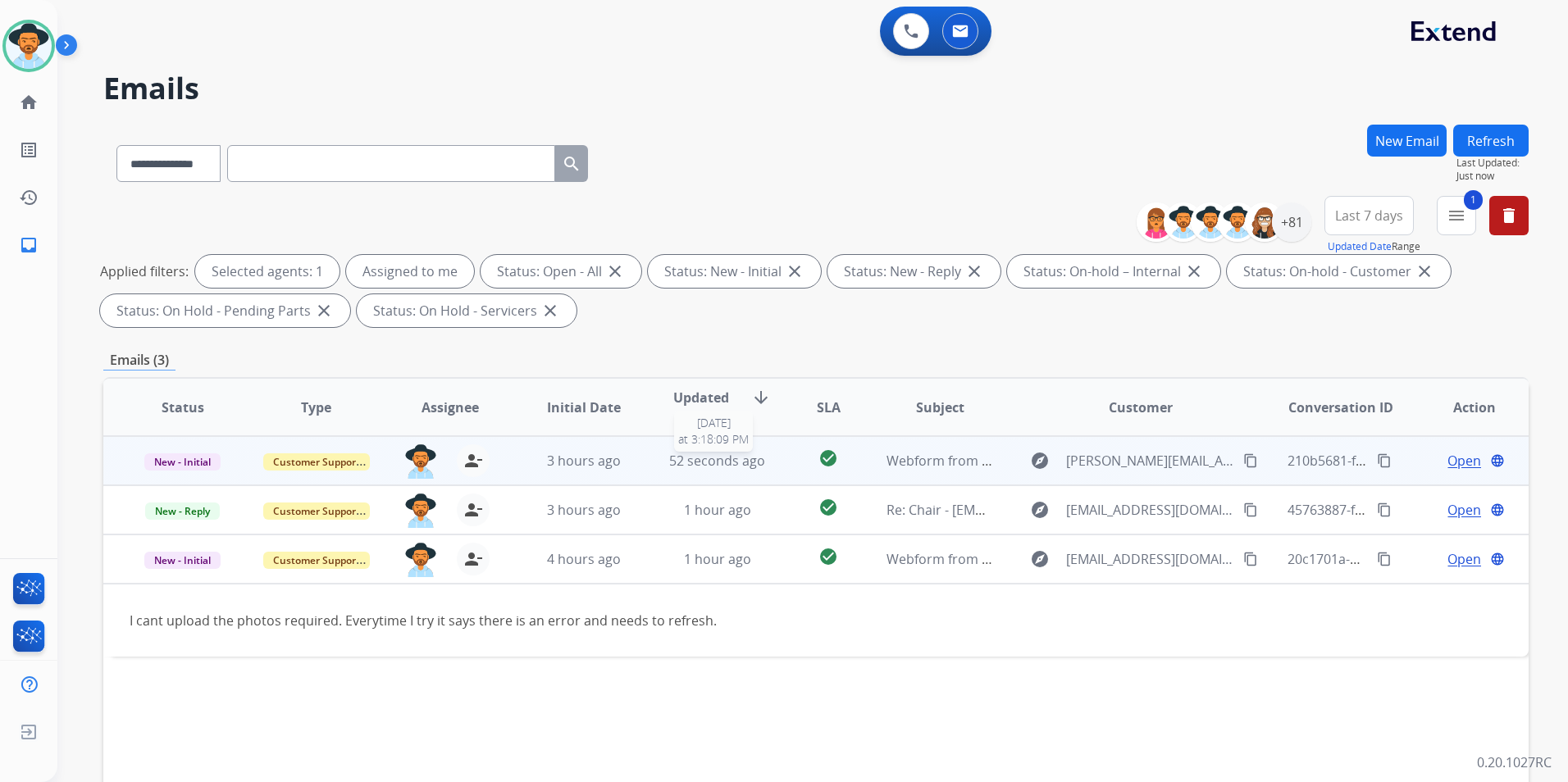
click at [712, 469] on span "52 seconds ago" at bounding box center [717, 461] width 96 height 18
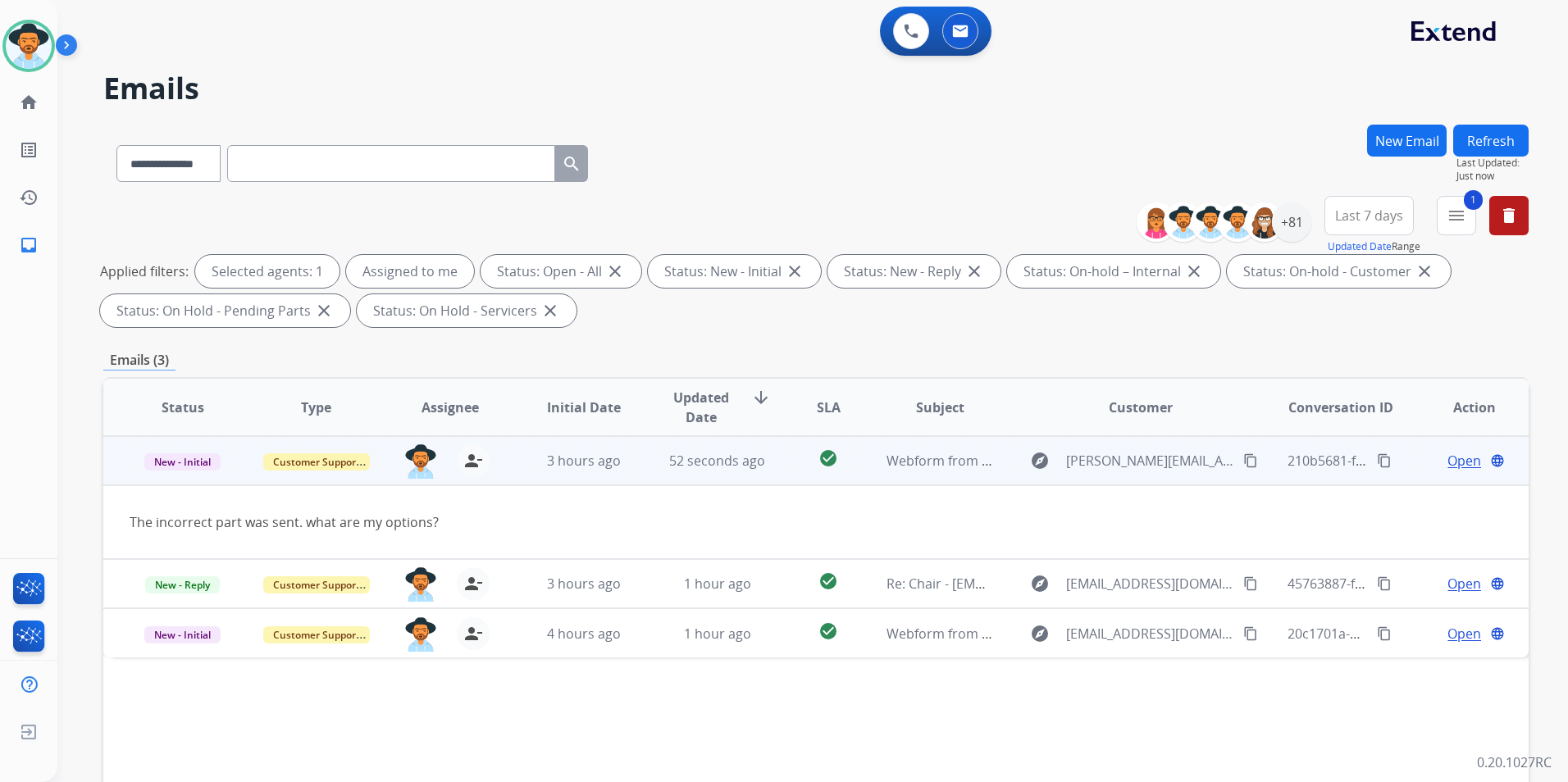
click at [1245, 461] on mat-icon "content_copy" at bounding box center [1250, 461] width 15 height 15
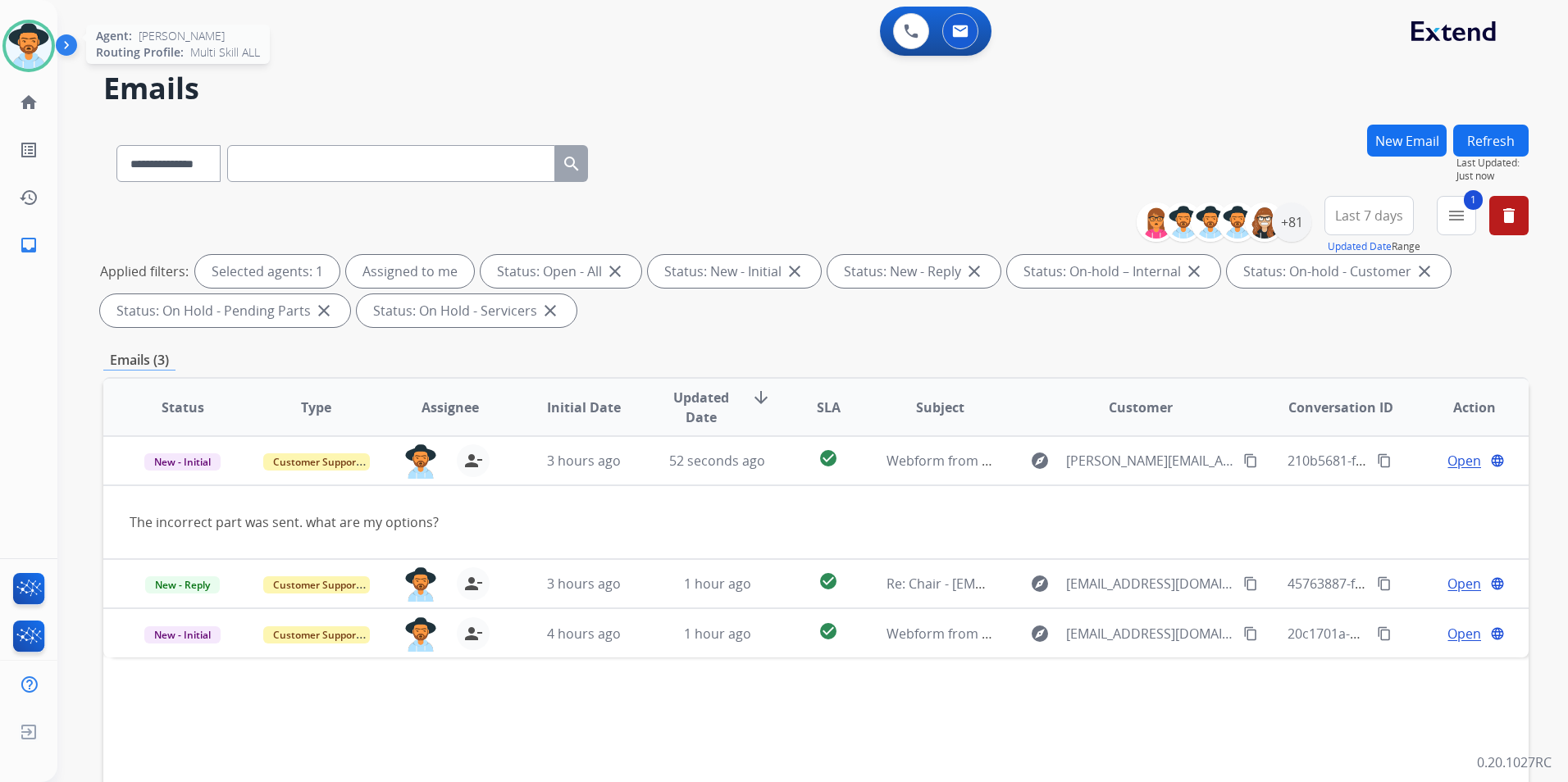
click at [30, 45] on img at bounding box center [28, 46] width 46 height 46
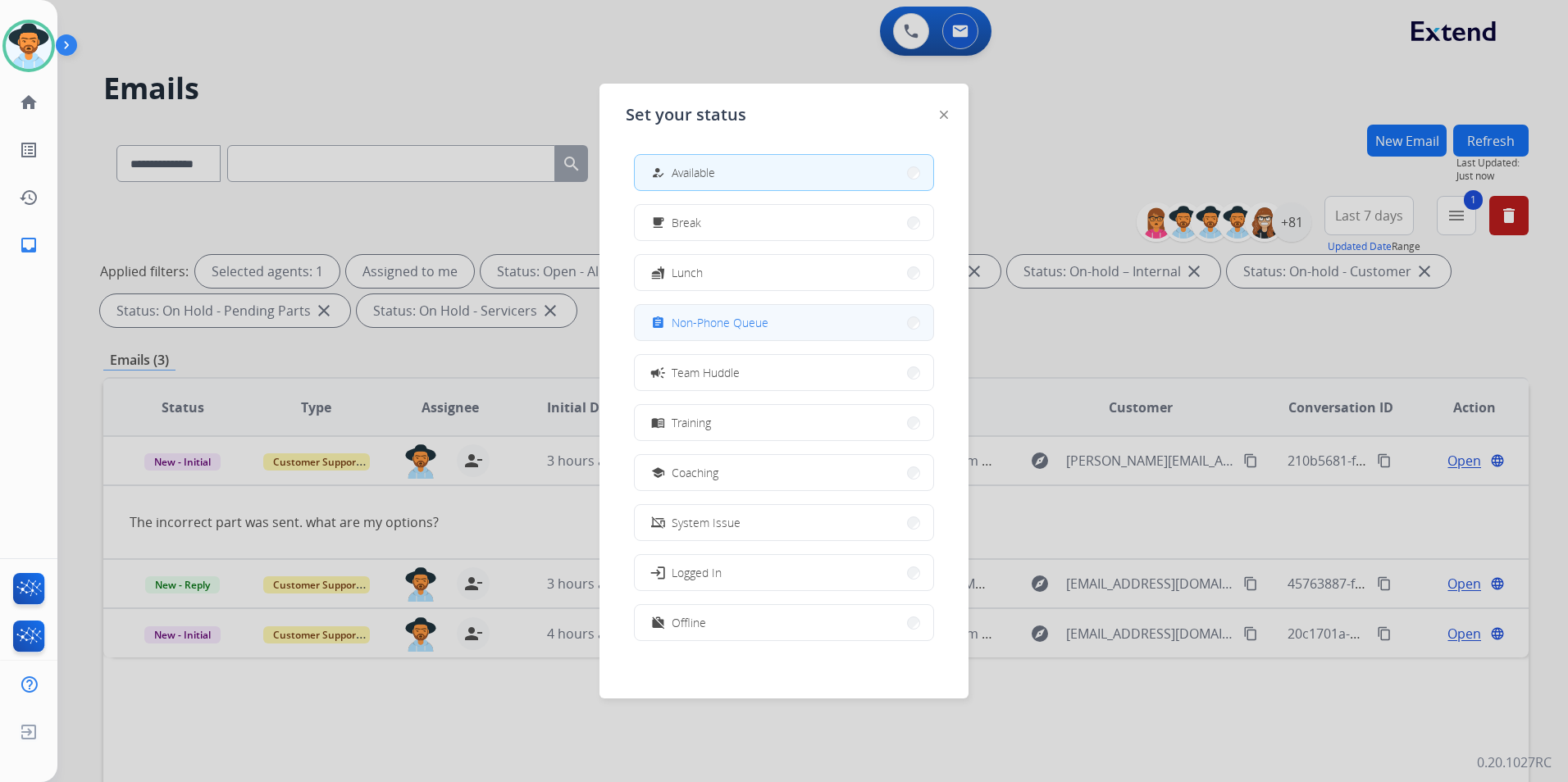
click at [802, 310] on button "assignment Non-Phone Queue" at bounding box center [784, 322] width 299 height 36
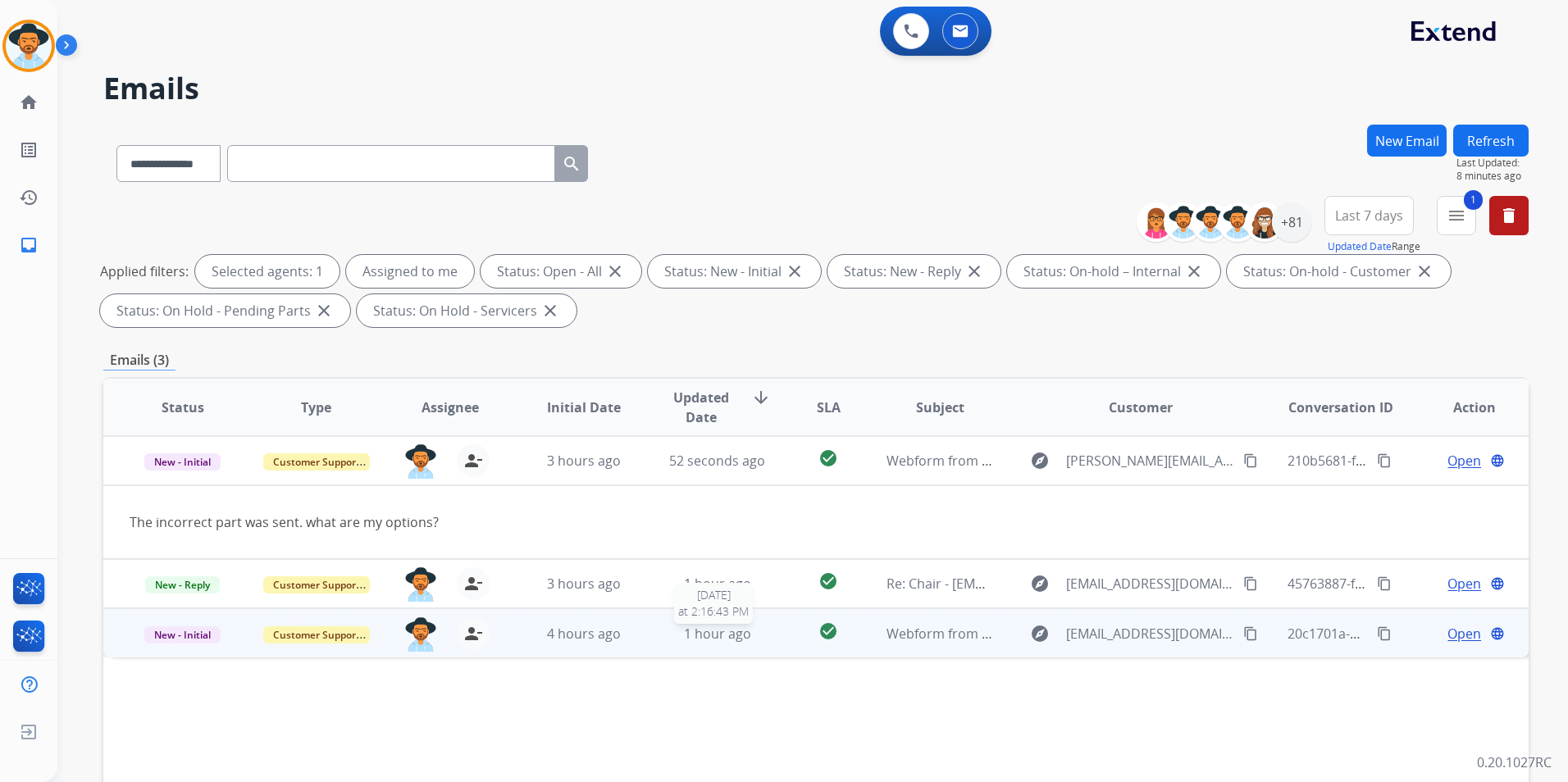
click at [720, 635] on span "1 hour ago" at bounding box center [718, 634] width 67 height 18
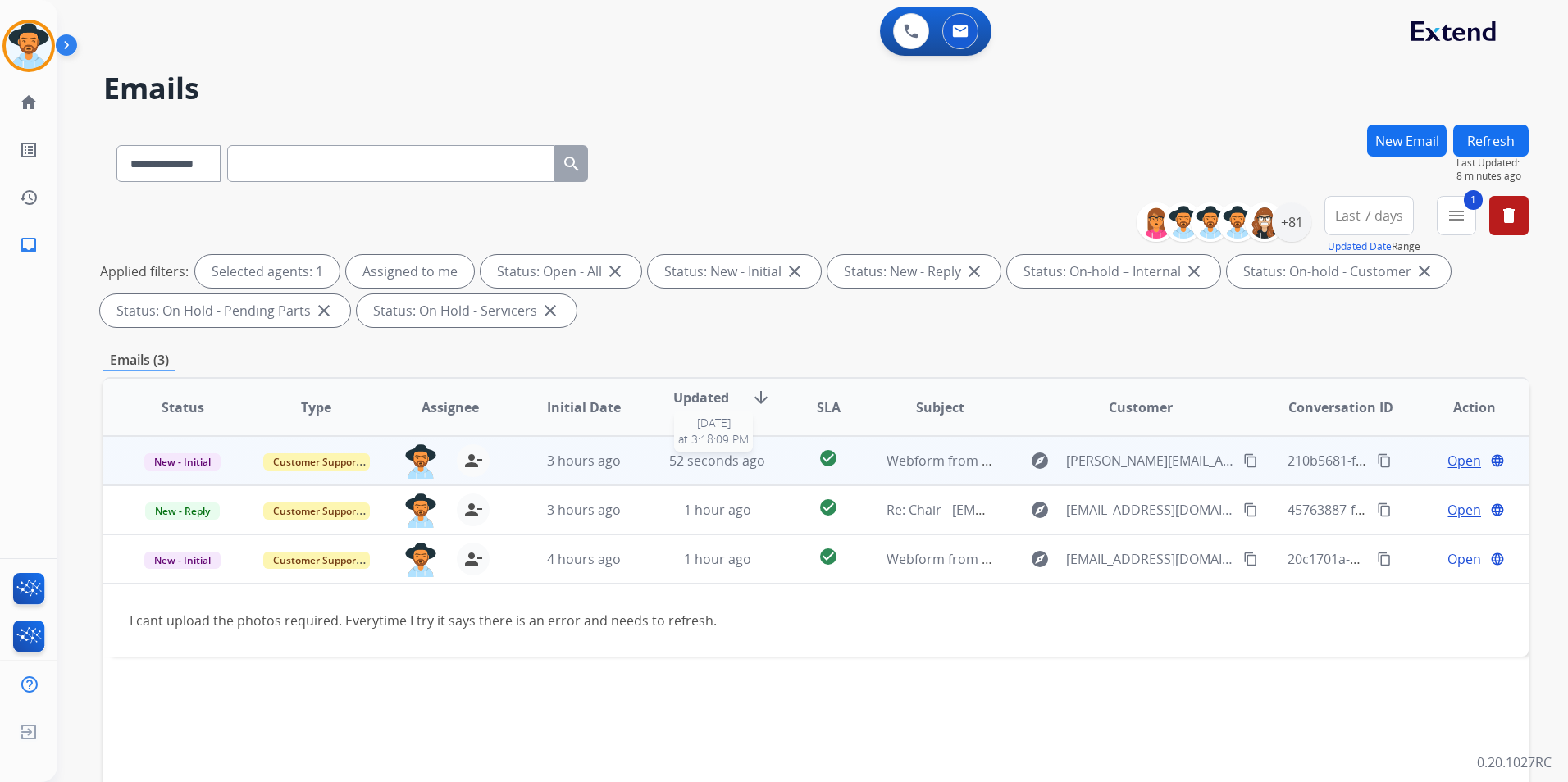
click at [702, 466] on span "52 seconds ago" at bounding box center [717, 461] width 96 height 18
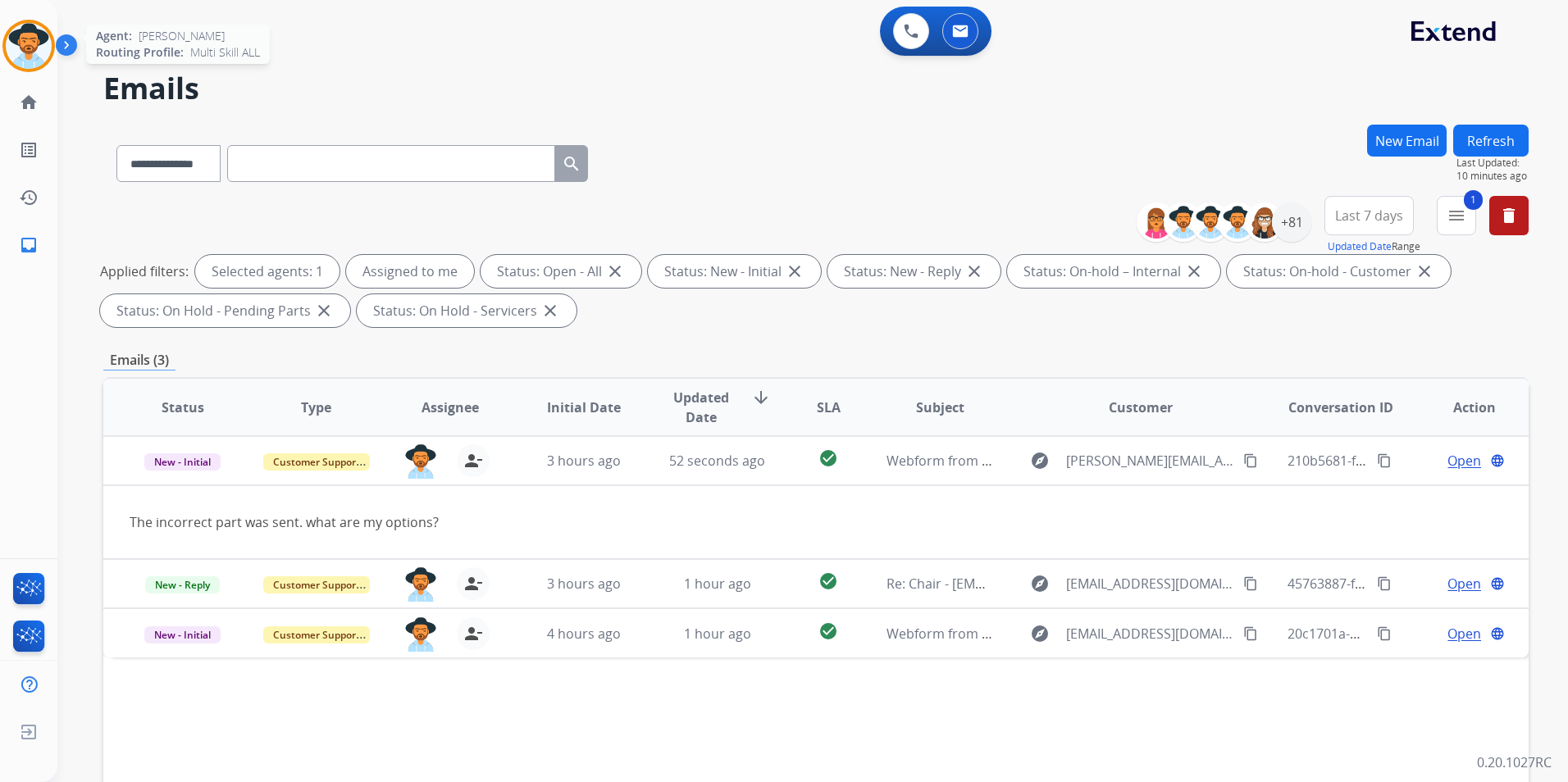
click at [21, 54] on img at bounding box center [28, 46] width 46 height 46
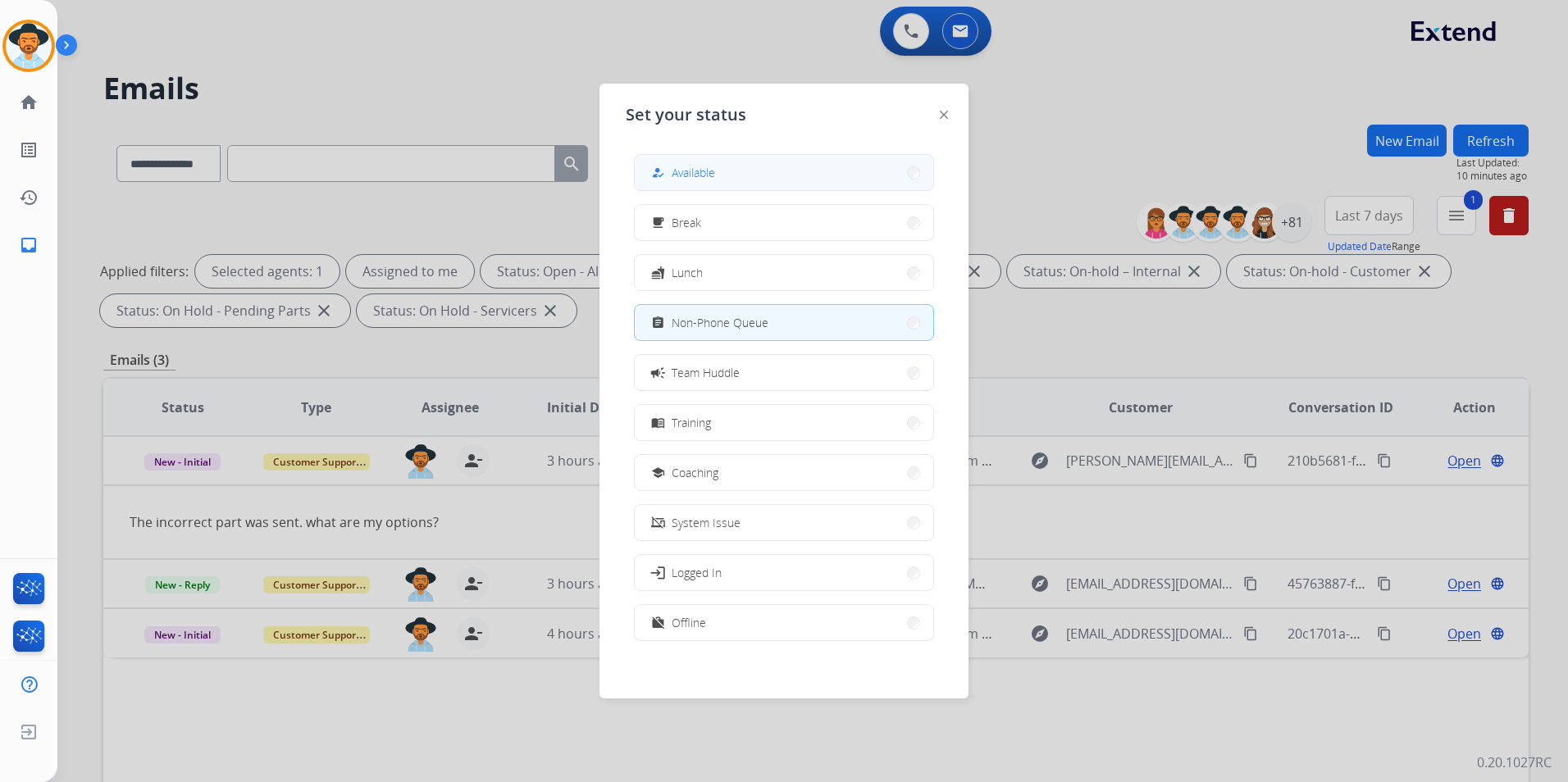
click at [782, 177] on button "how_to_reg Available" at bounding box center [784, 172] width 299 height 36
click at [782, 177] on div "**********" at bounding box center [815, 160] width 1425 height 71
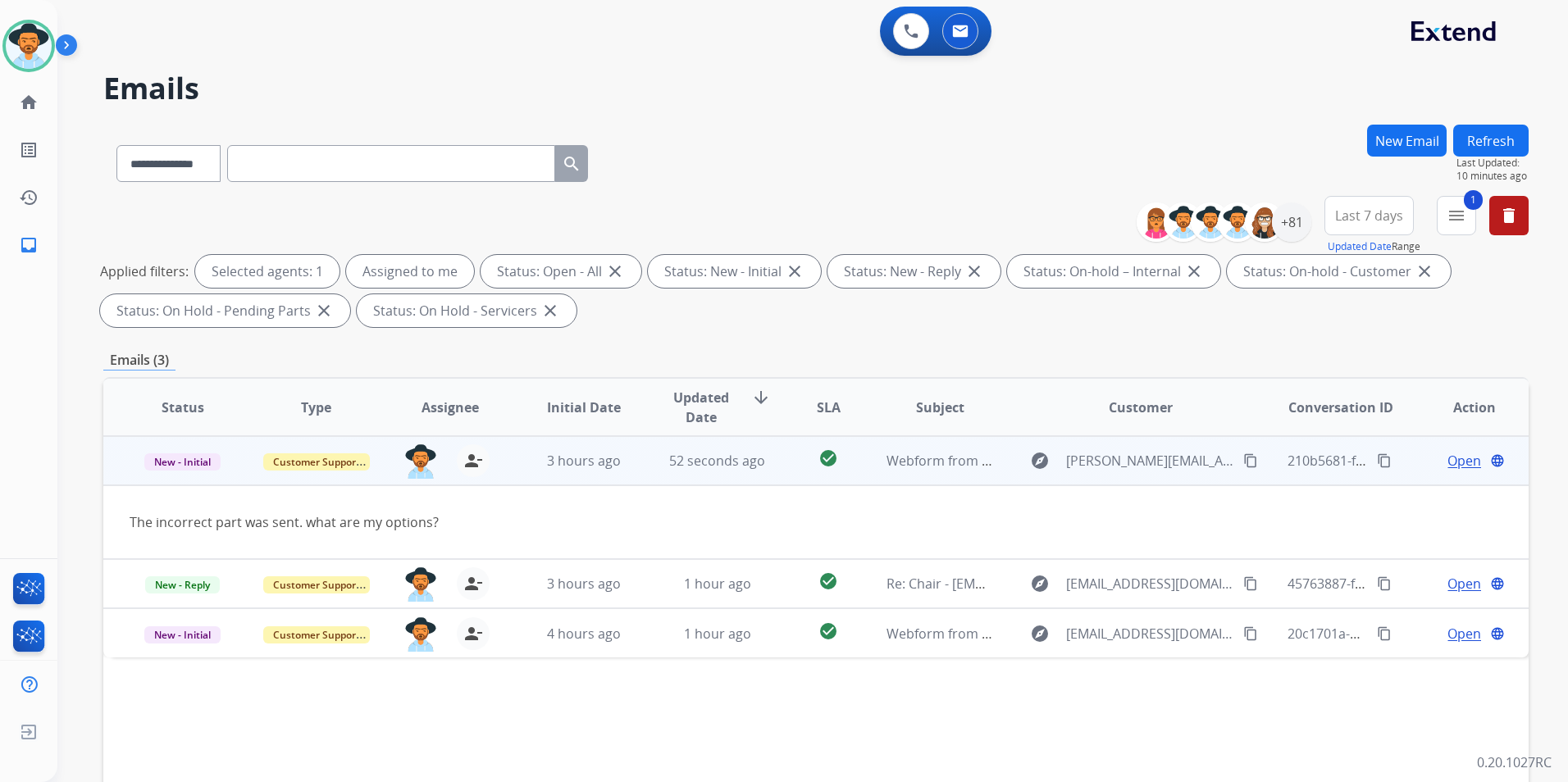
click at [1453, 466] on span "Open" at bounding box center [1463, 461] width 34 height 20
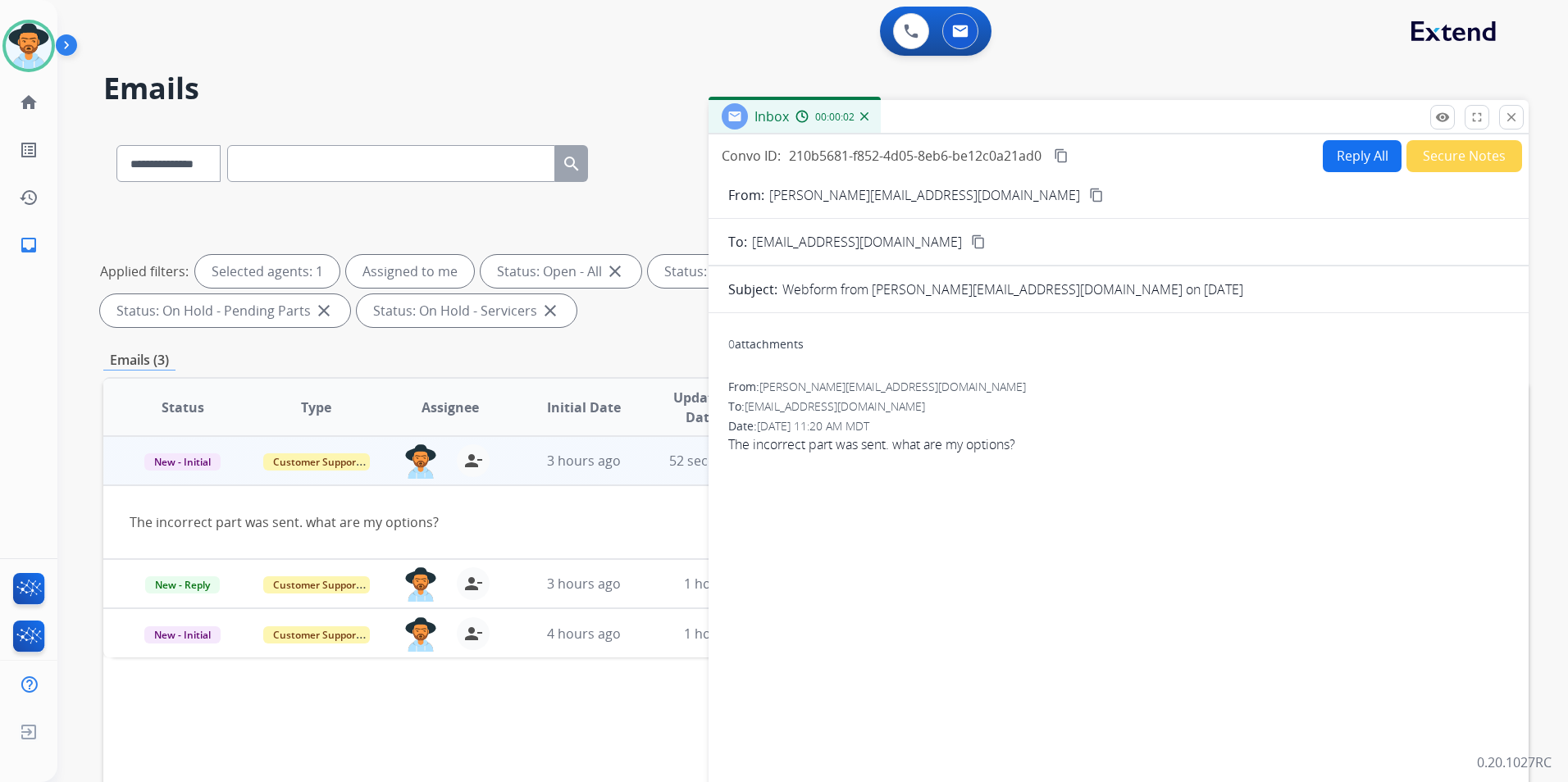
click at [1347, 156] on button "Reply All" at bounding box center [1361, 156] width 78 height 32
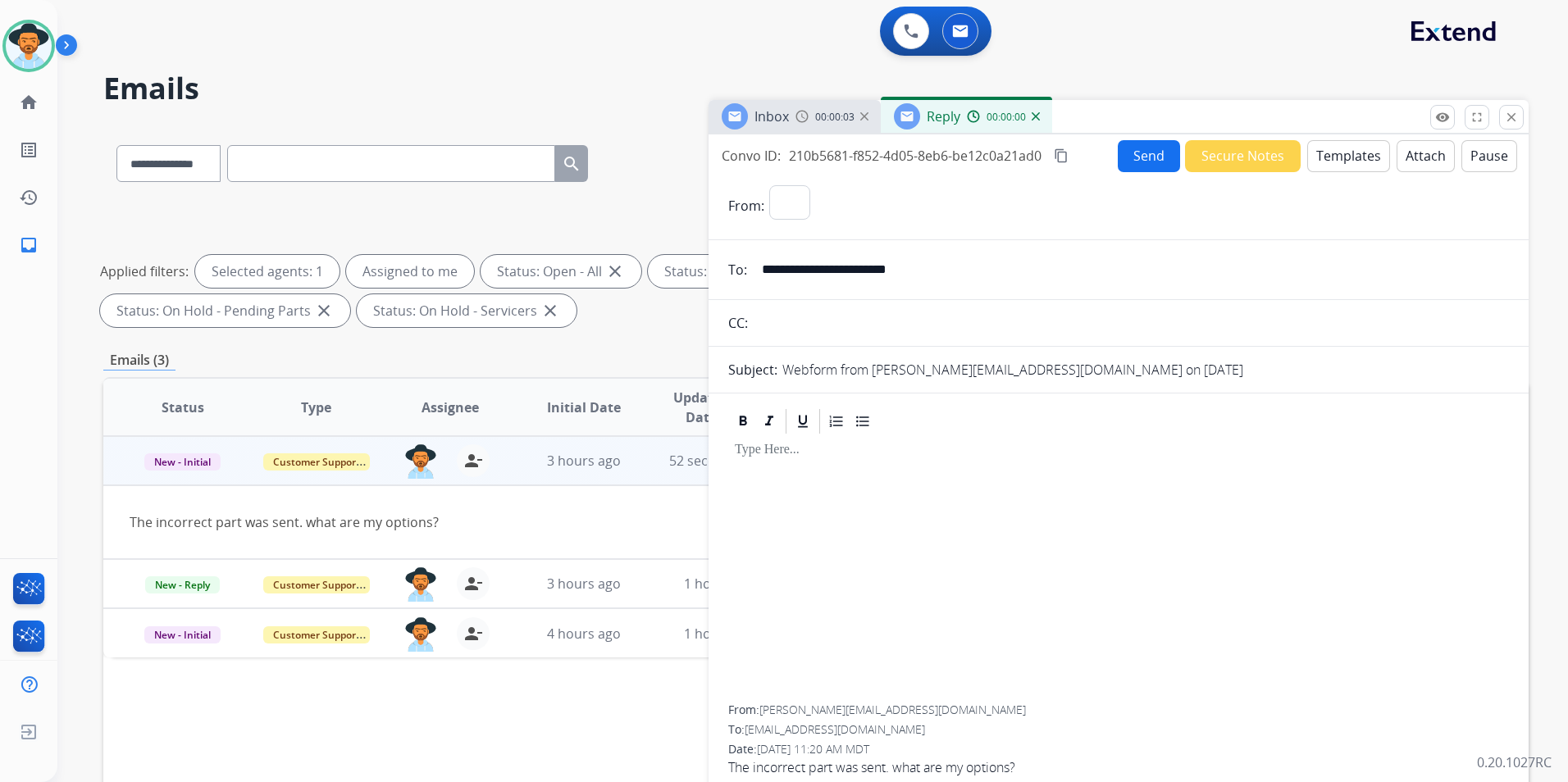
select select "**********"
click at [1321, 152] on button "Templates" at bounding box center [1348, 156] width 83 height 32
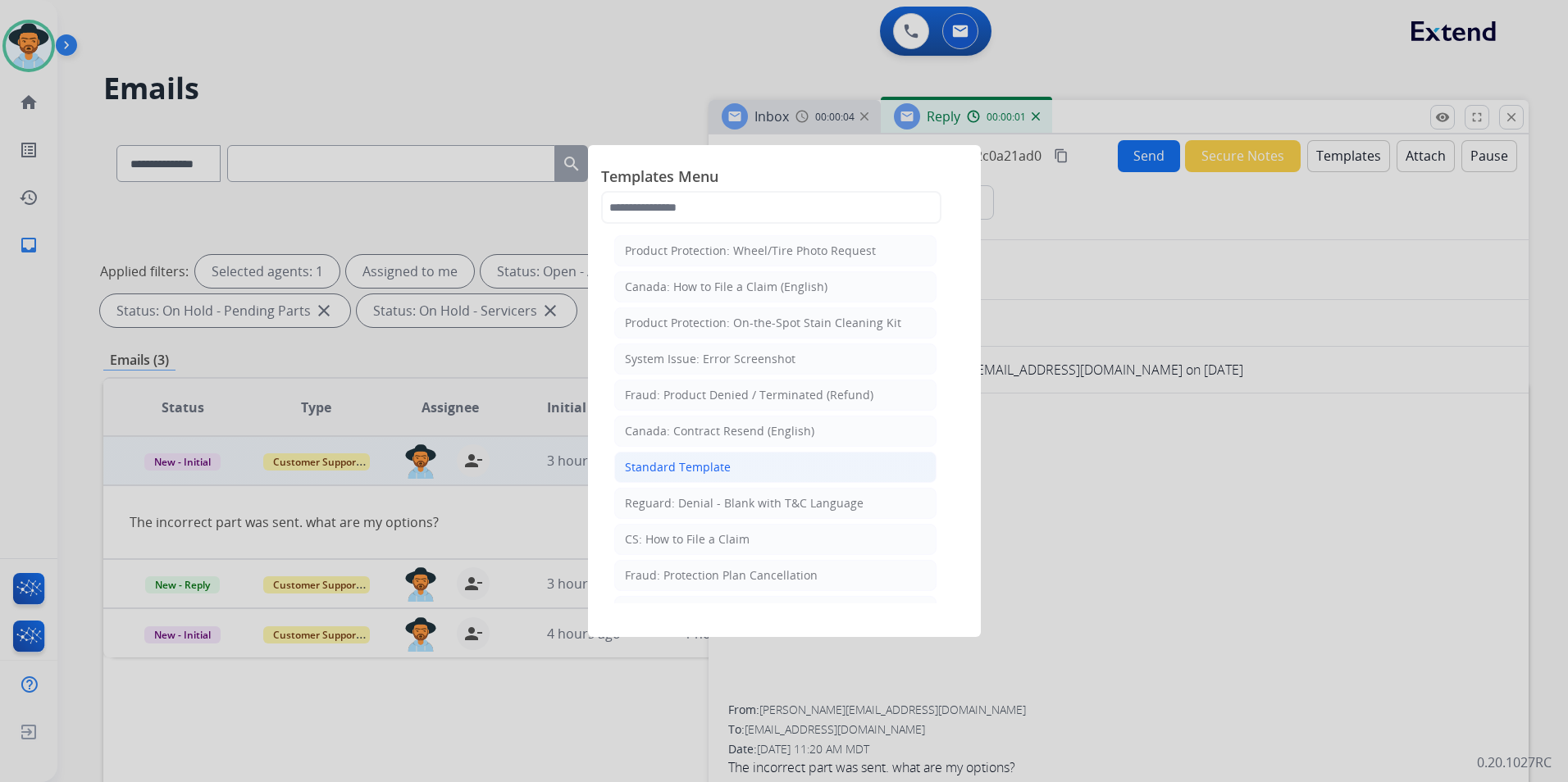
click at [694, 468] on div "Standard Template" at bounding box center [677, 467] width 106 height 16
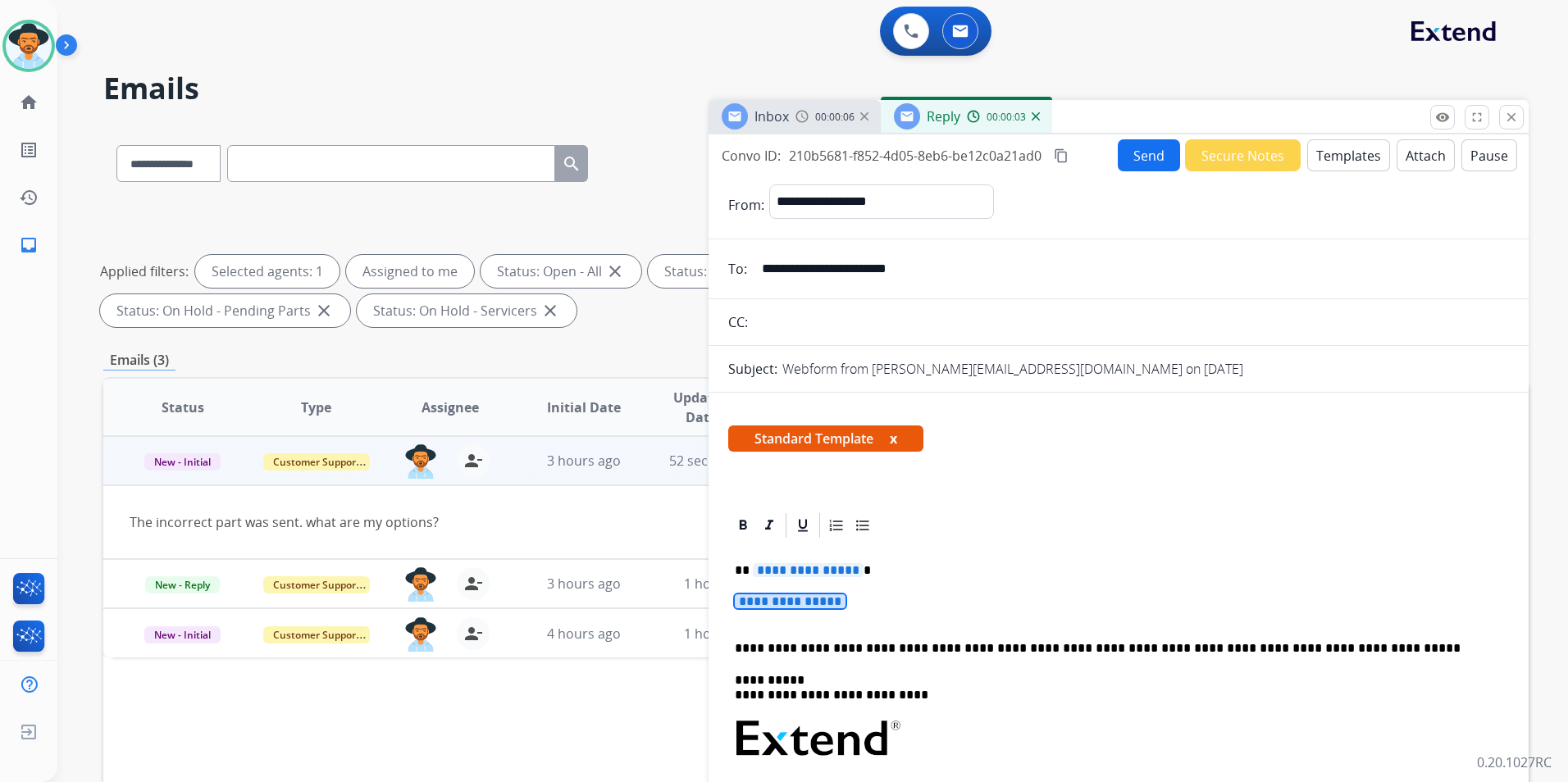
click at [817, 600] on span "**********" at bounding box center [790, 601] width 111 height 14
click at [761, 596] on span "**********" at bounding box center [790, 601] width 111 height 14
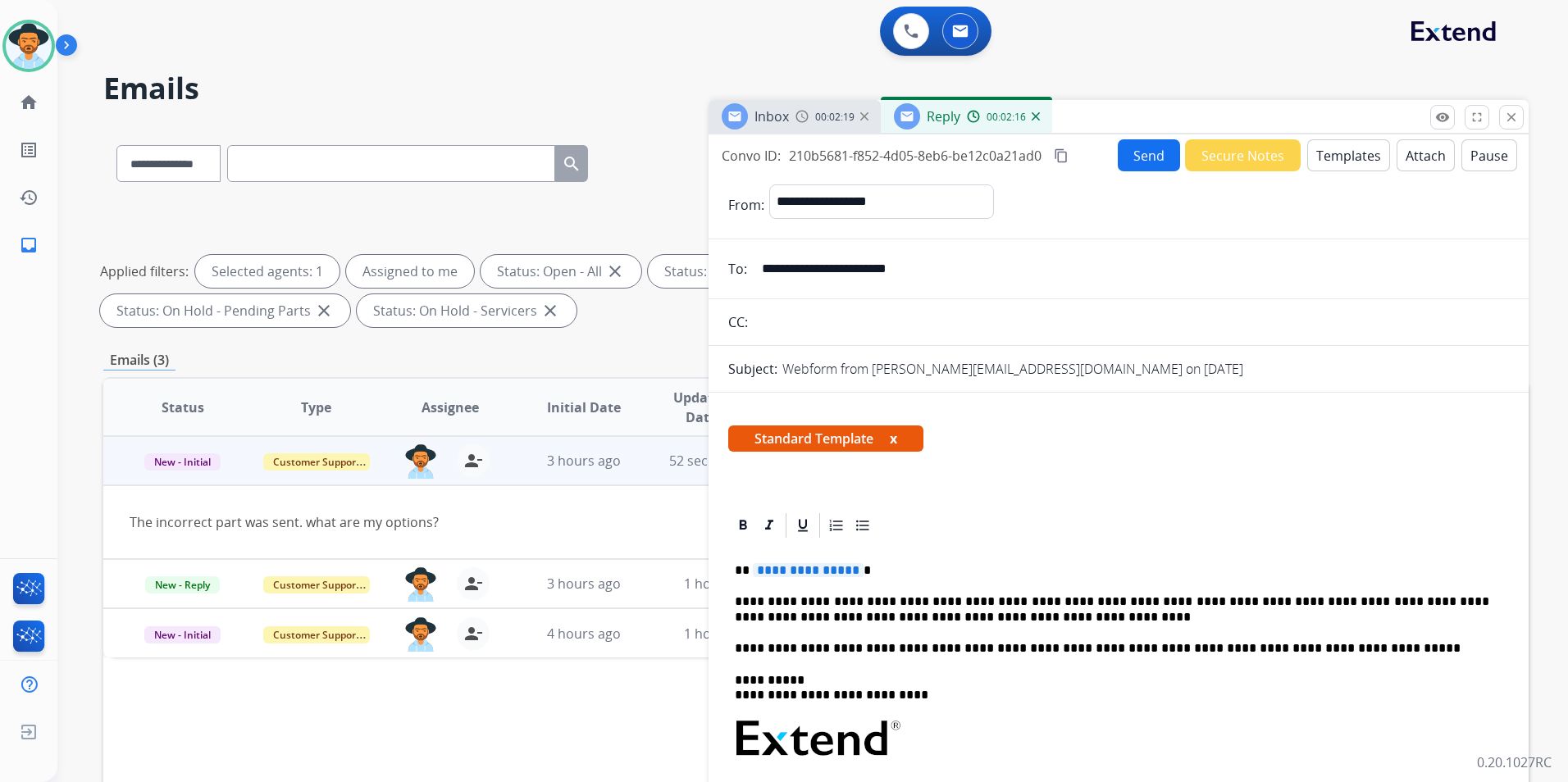
click at [795, 573] on span "**********" at bounding box center [809, 570] width 111 height 14
click at [1135, 155] on button "Send" at bounding box center [1148, 155] width 62 height 32
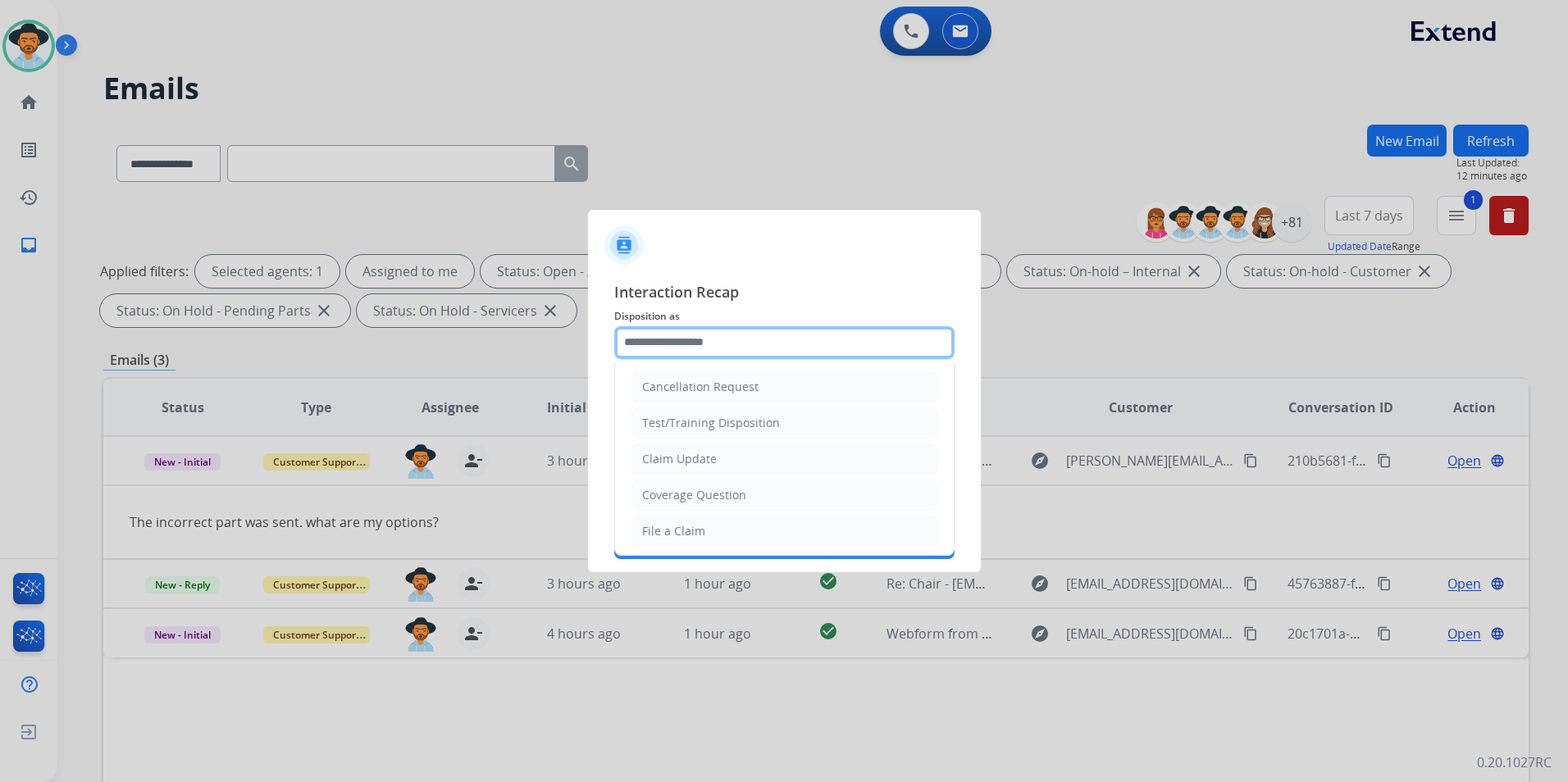
drag, startPoint x: 693, startPoint y: 342, endPoint x: 688, endPoint y: 368, distance: 26.5
click at [691, 343] on input "text" at bounding box center [784, 342] width 341 height 33
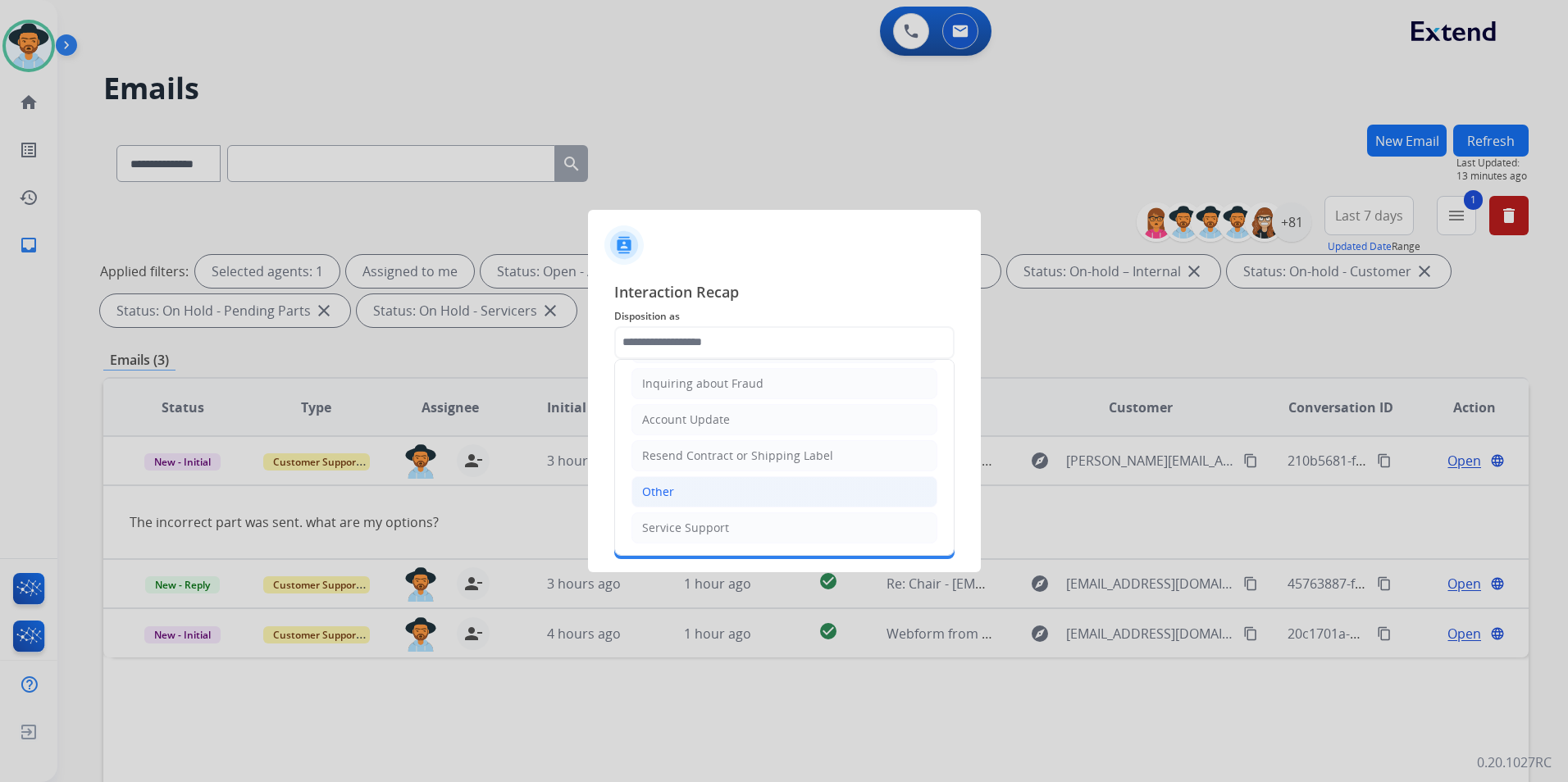
click at [671, 488] on div "Other" at bounding box center [657, 492] width 32 height 16
type input "*****"
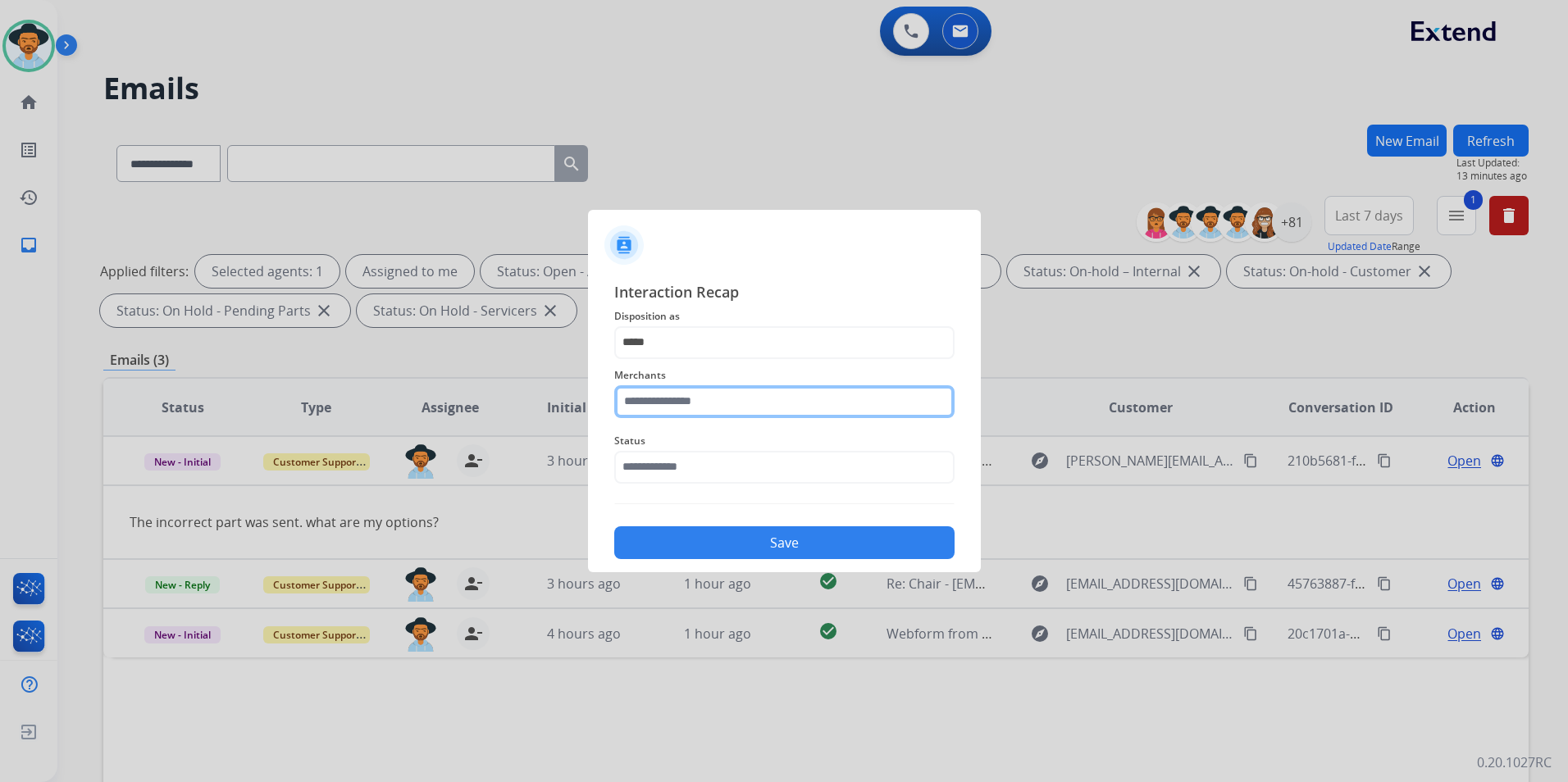
click at [673, 404] on input "text" at bounding box center [784, 401] width 341 height 33
click at [696, 449] on div "[DOMAIN_NAME]" at bounding box center [690, 449] width 95 height 16
type input "**********"
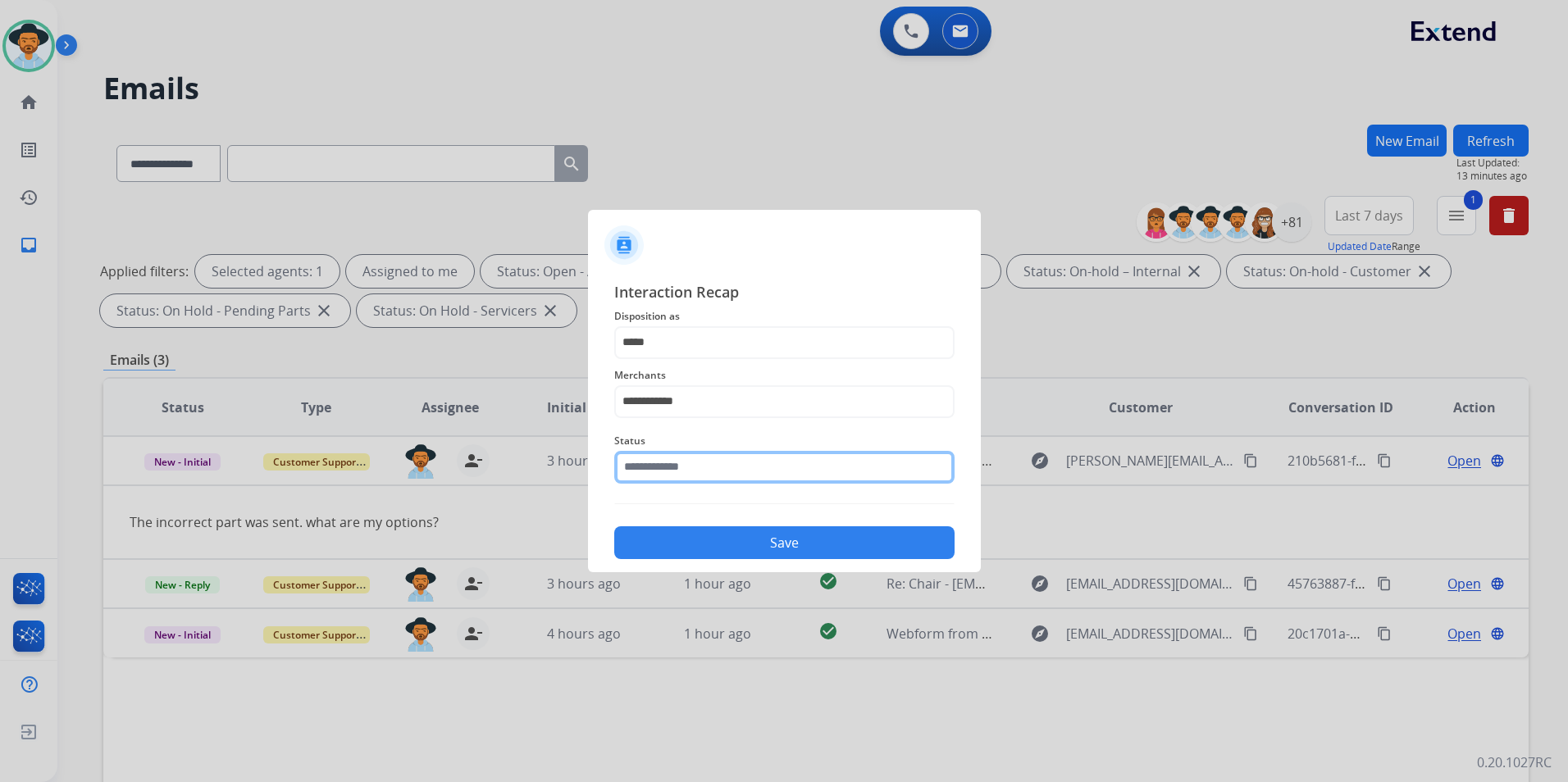
click at [724, 467] on input "text" at bounding box center [784, 467] width 341 height 33
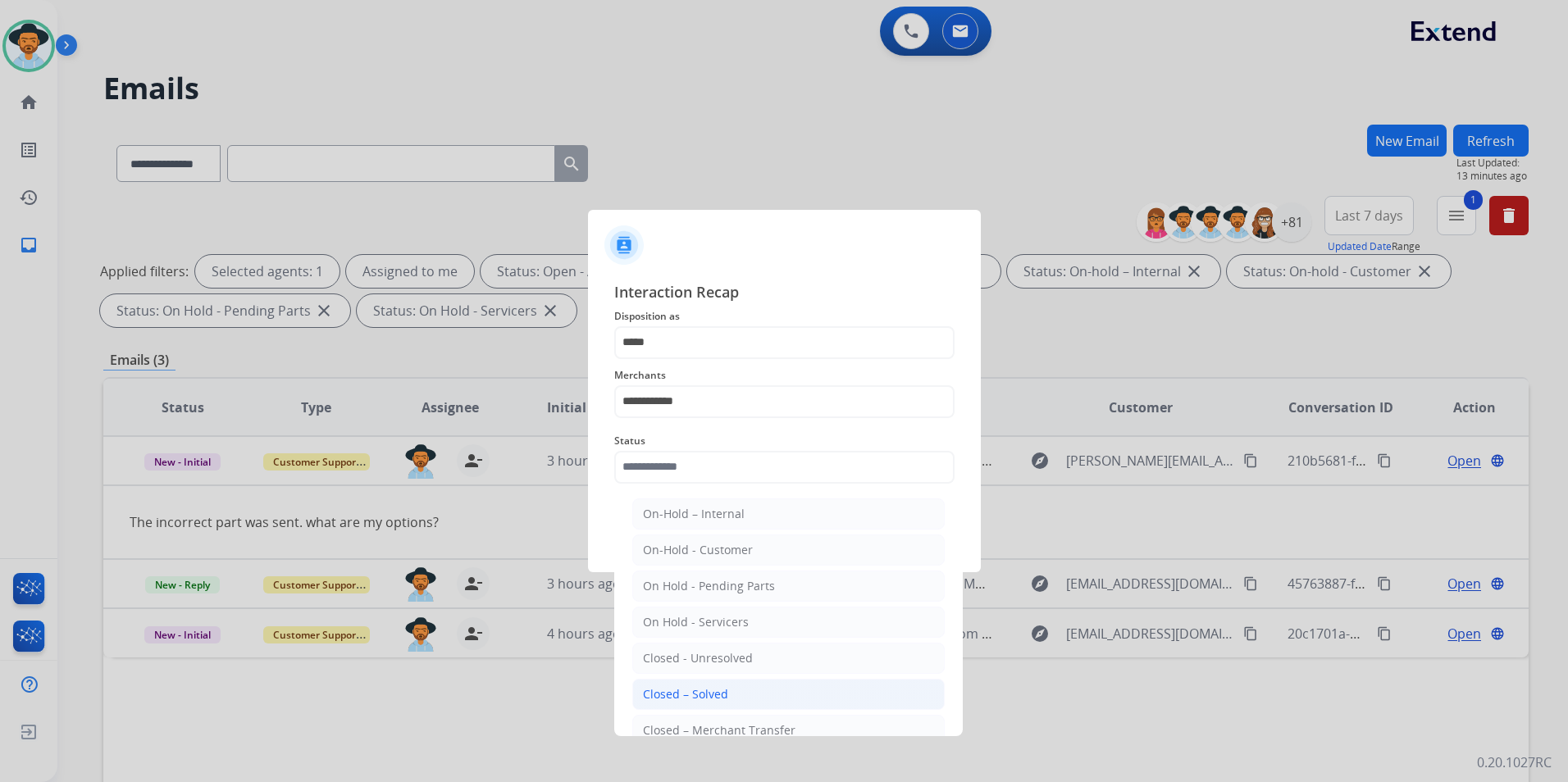
click at [728, 705] on li "Closed – Solved" at bounding box center [788, 695] width 312 height 31
type input "**********"
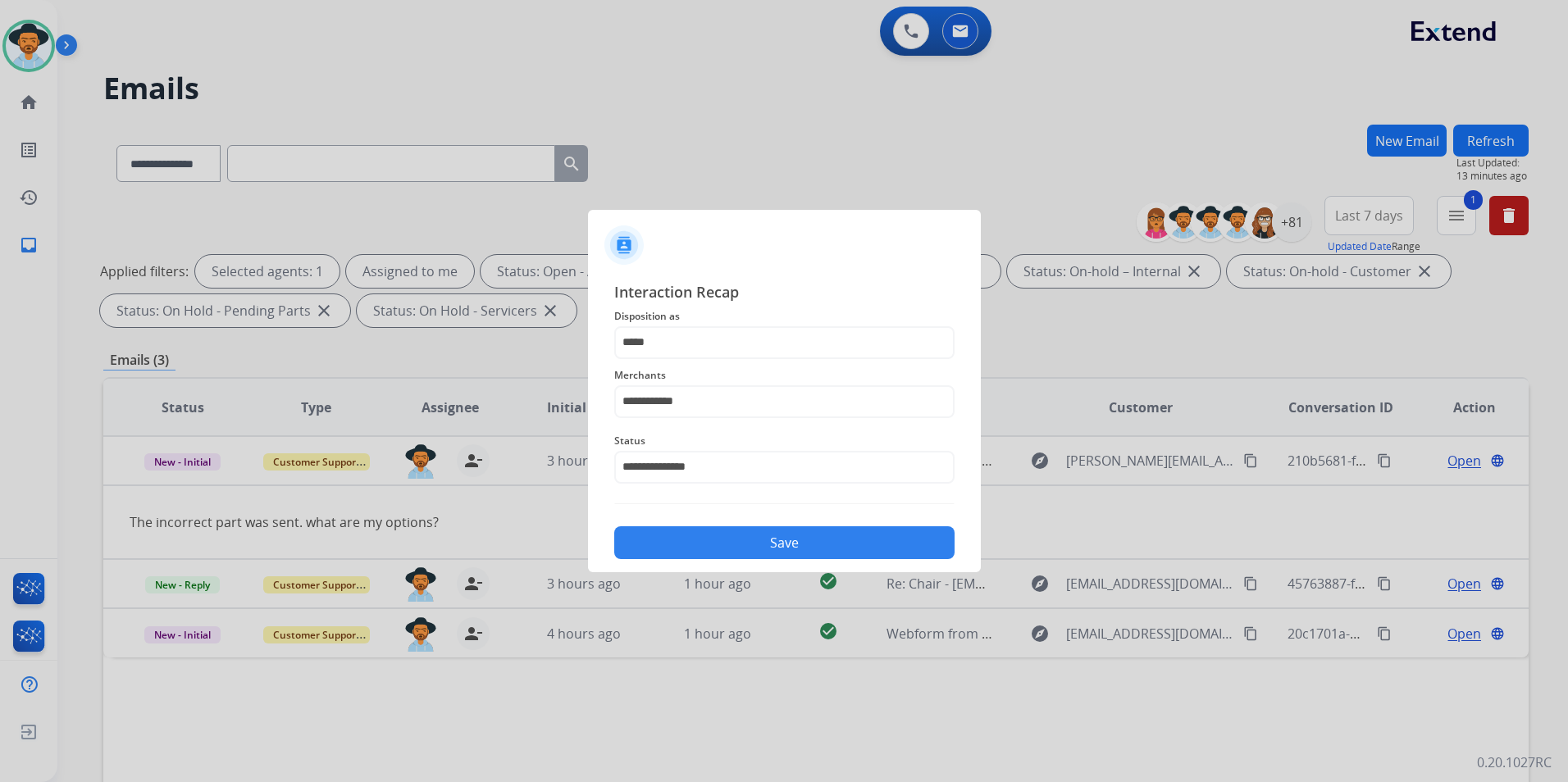
click at [726, 543] on button "Save" at bounding box center [784, 543] width 341 height 33
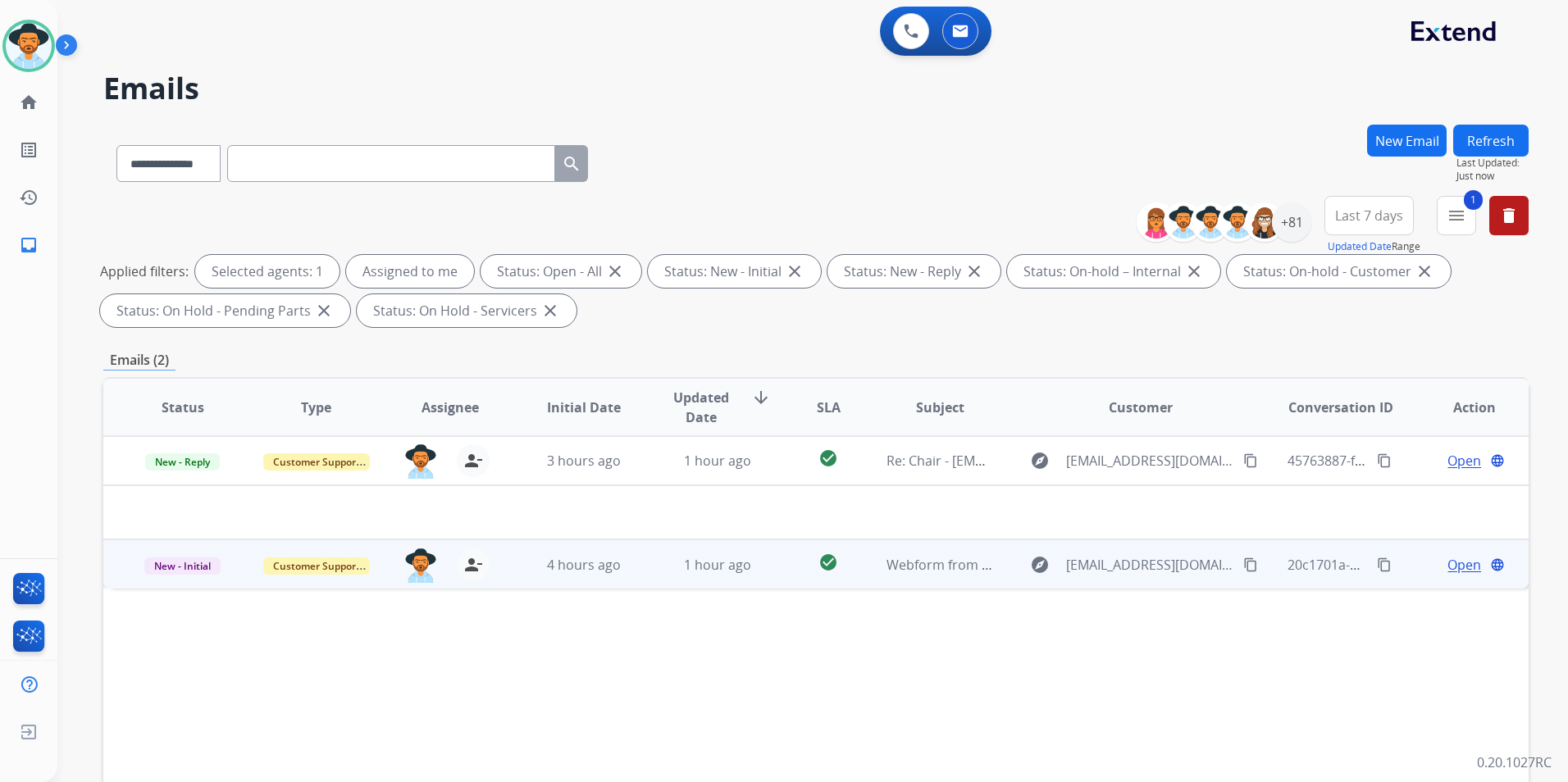
click at [638, 572] on td "1 hour ago" at bounding box center [705, 564] width 134 height 49
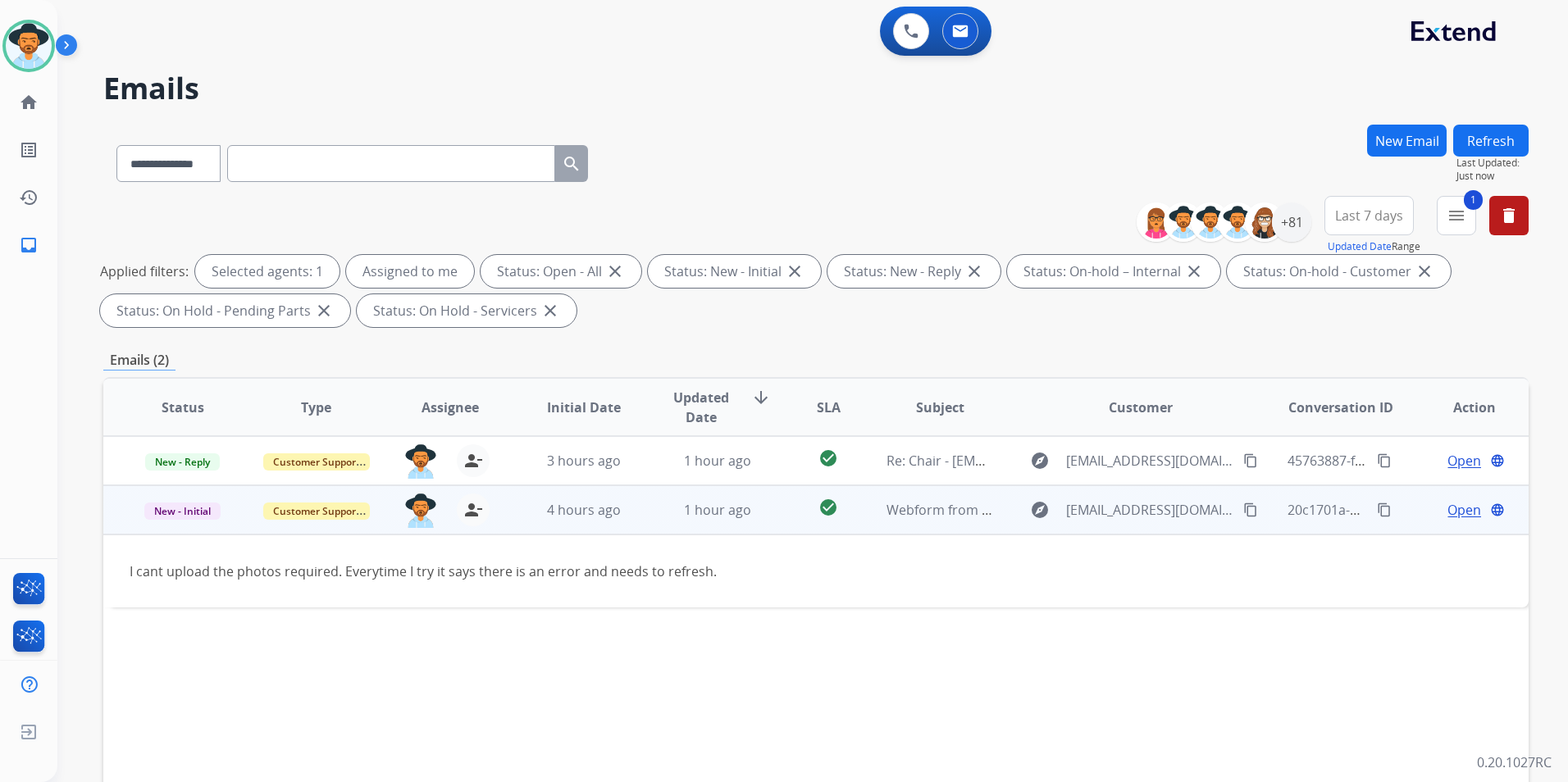
click at [1461, 514] on span "Open" at bounding box center [1463, 510] width 34 height 20
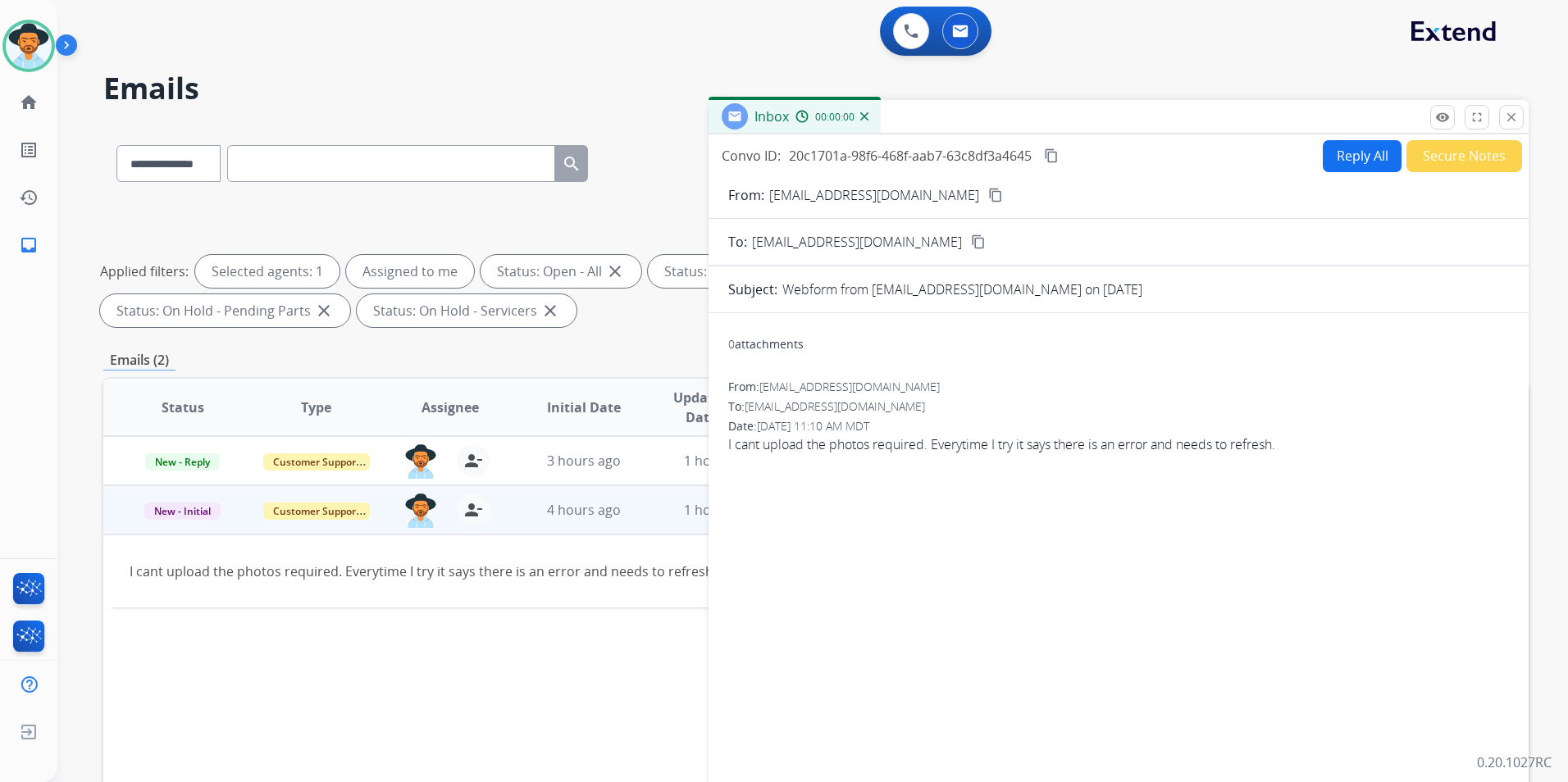
click at [1353, 157] on button "Reply All" at bounding box center [1361, 156] width 78 height 32
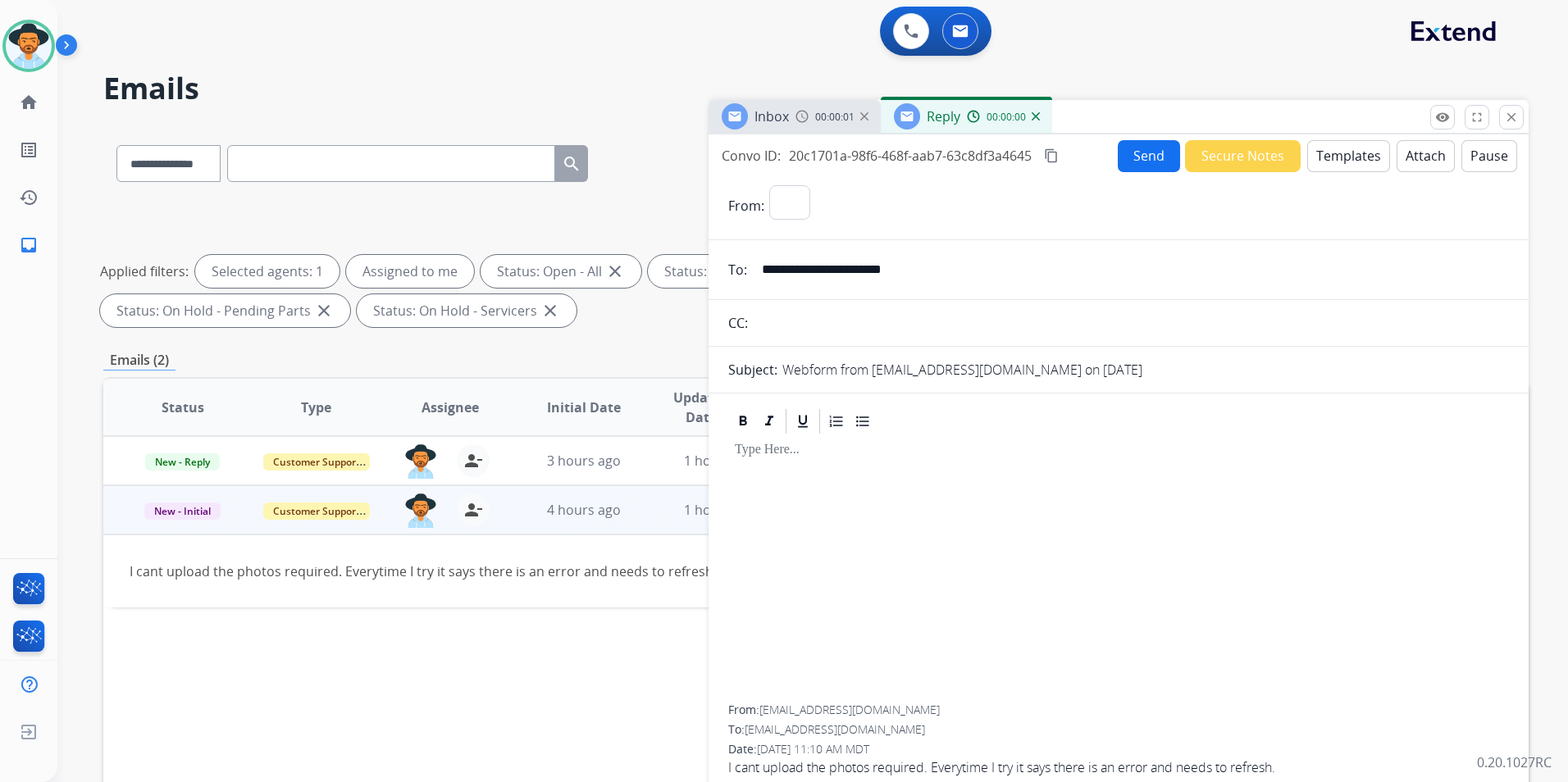
select select "**********"
click at [1358, 154] on button "Templates" at bounding box center [1348, 156] width 83 height 32
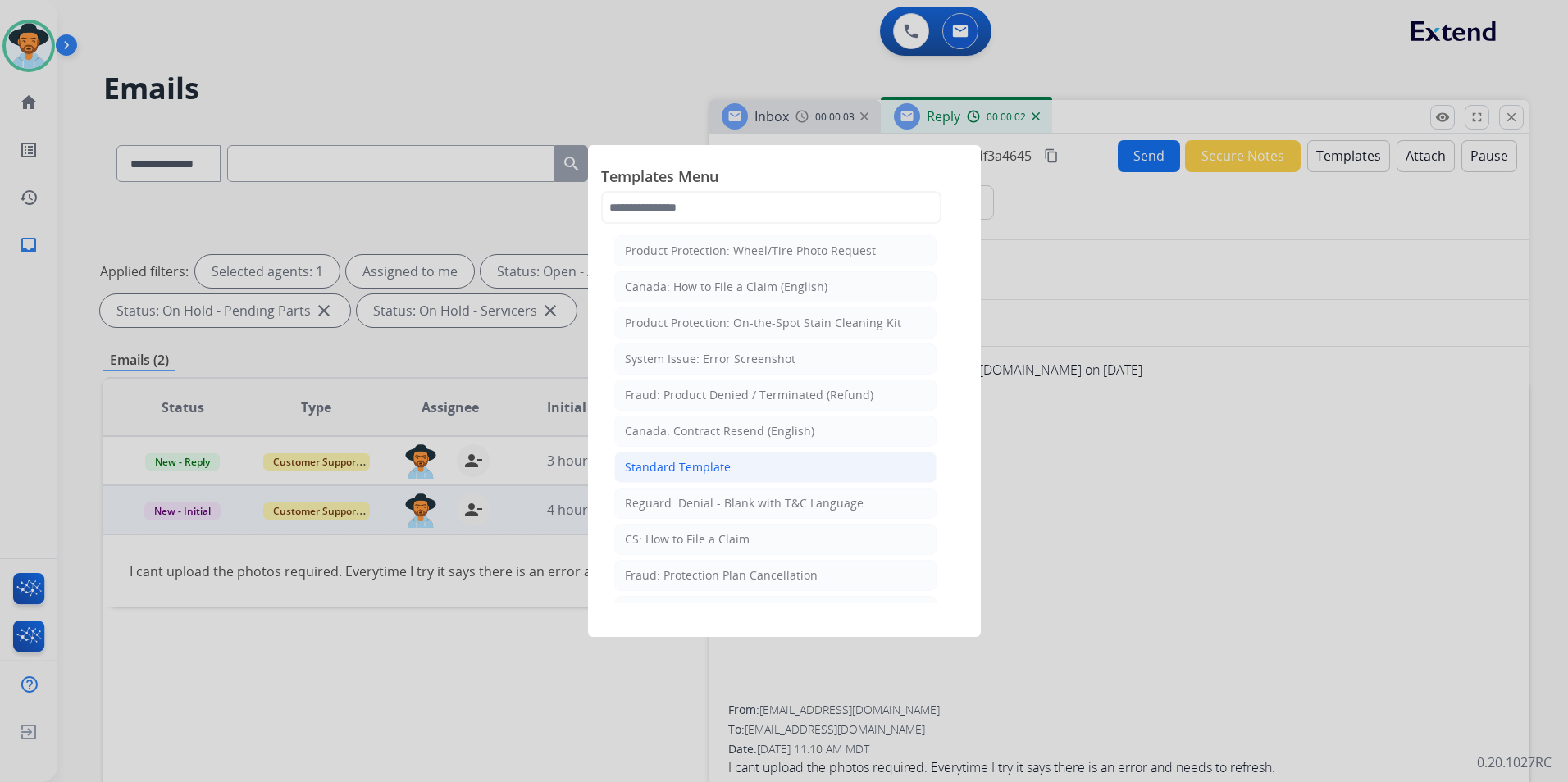
click at [675, 473] on div "Standard Template" at bounding box center [677, 467] width 106 height 16
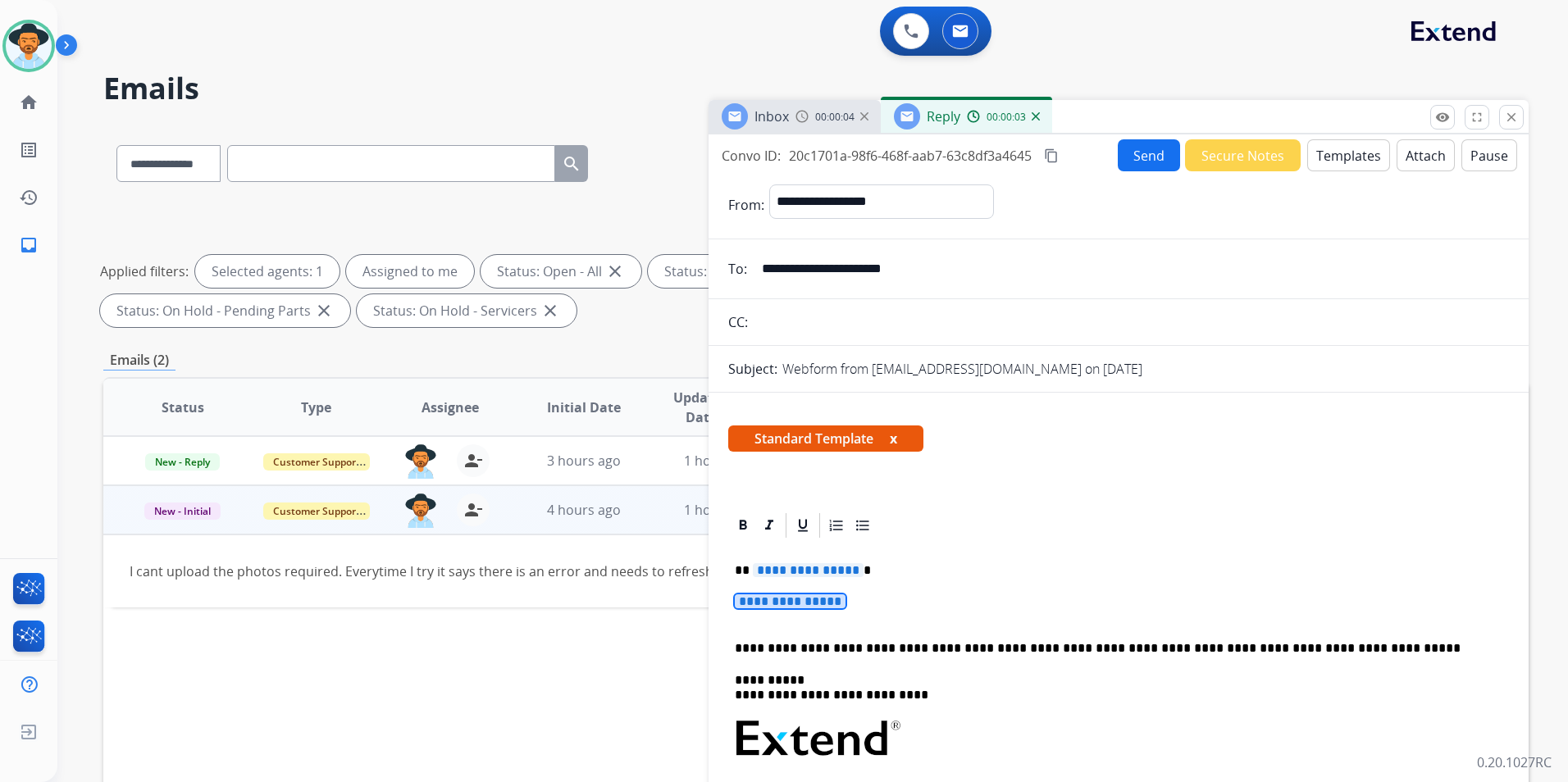
click at [798, 603] on span "**********" at bounding box center [790, 601] width 111 height 14
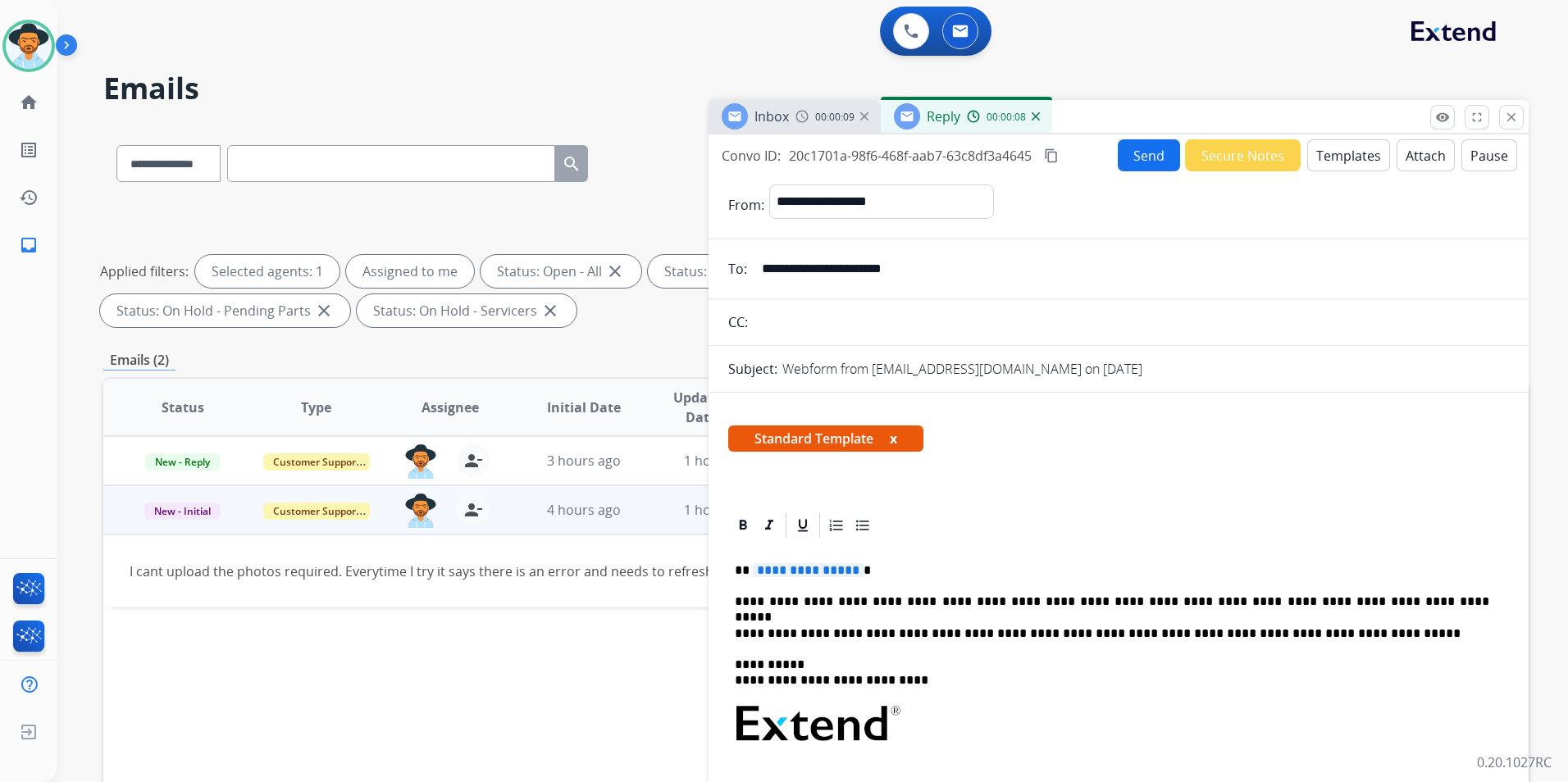
click at [944, 601] on p "**********" at bounding box center [1112, 602] width 754 height 15
click at [782, 572] on span "**********" at bounding box center [809, 570] width 111 height 14
click at [792, 574] on span "**********" at bounding box center [809, 570] width 111 height 14
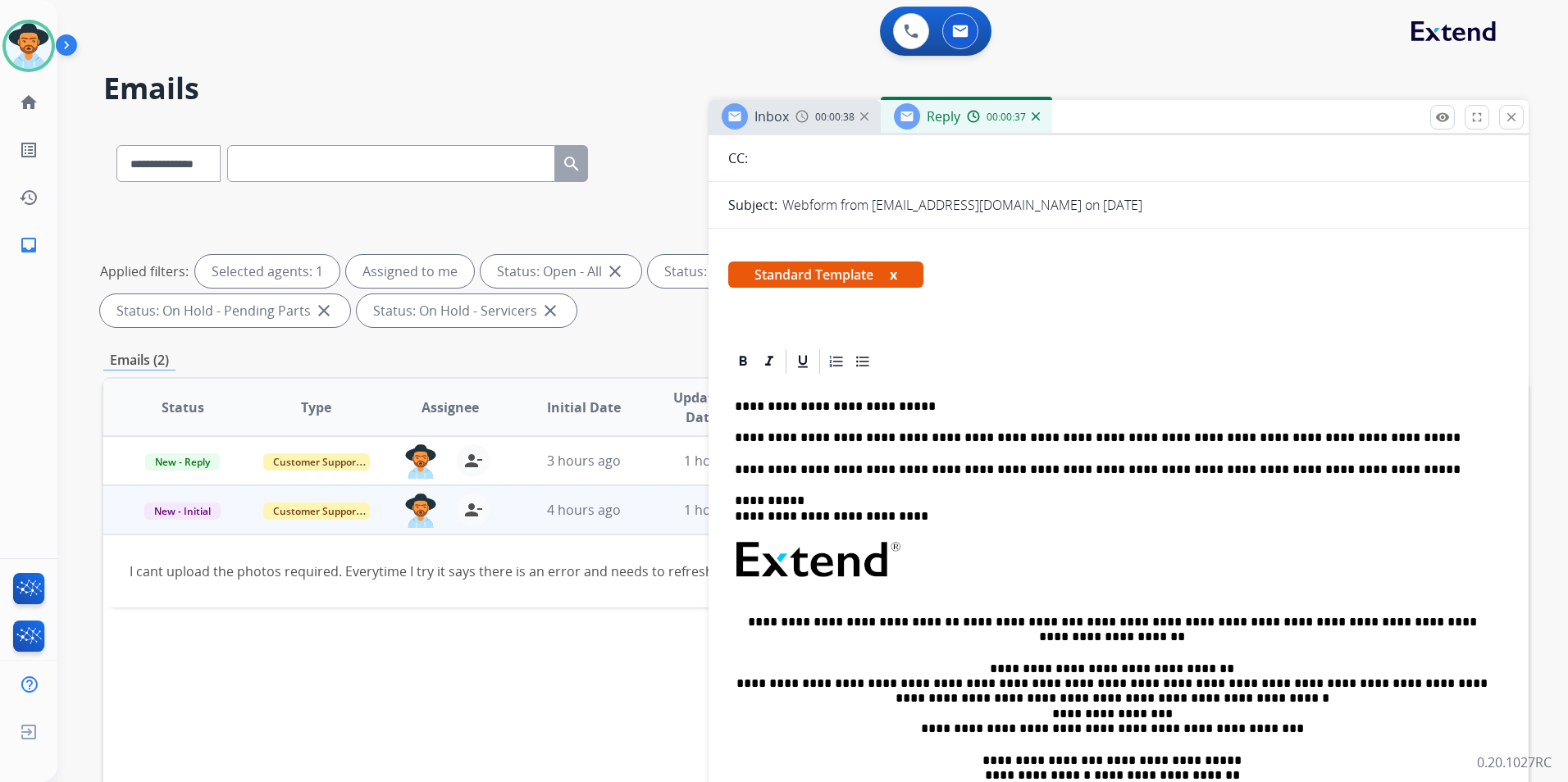
scroll to position [246, 0]
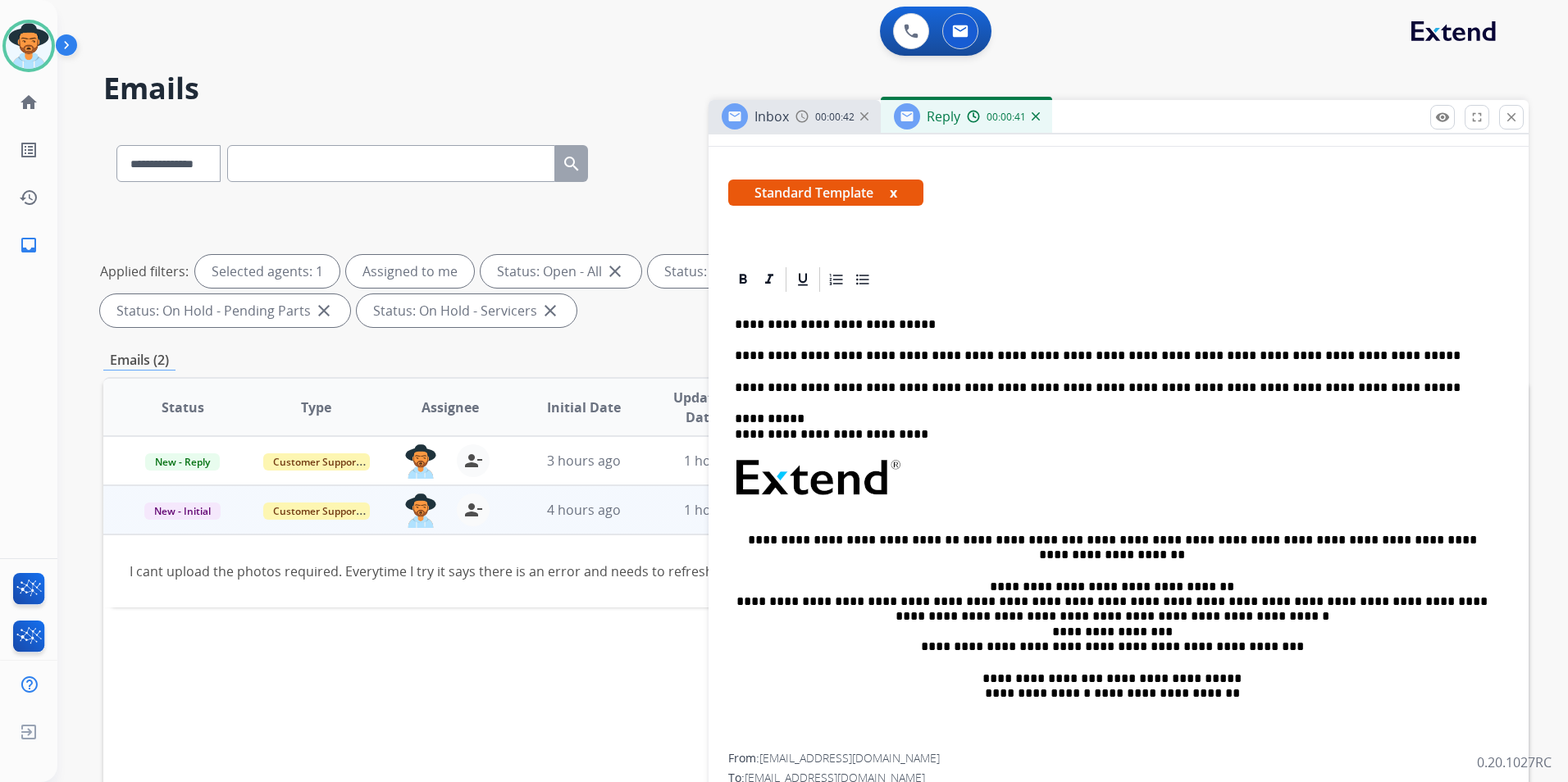
click at [914, 324] on p "**********" at bounding box center [1112, 324] width 754 height 15
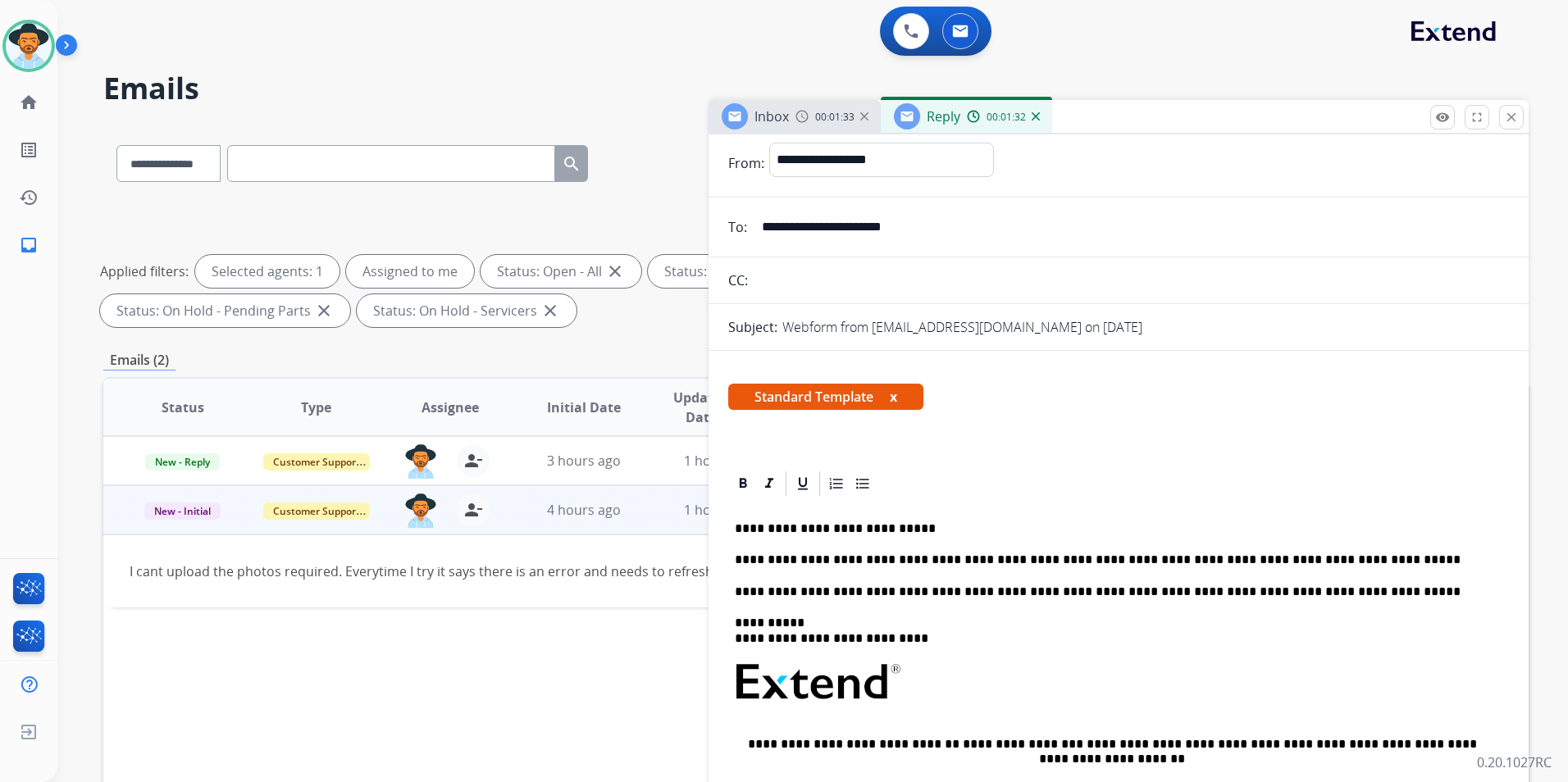
scroll to position [0, 0]
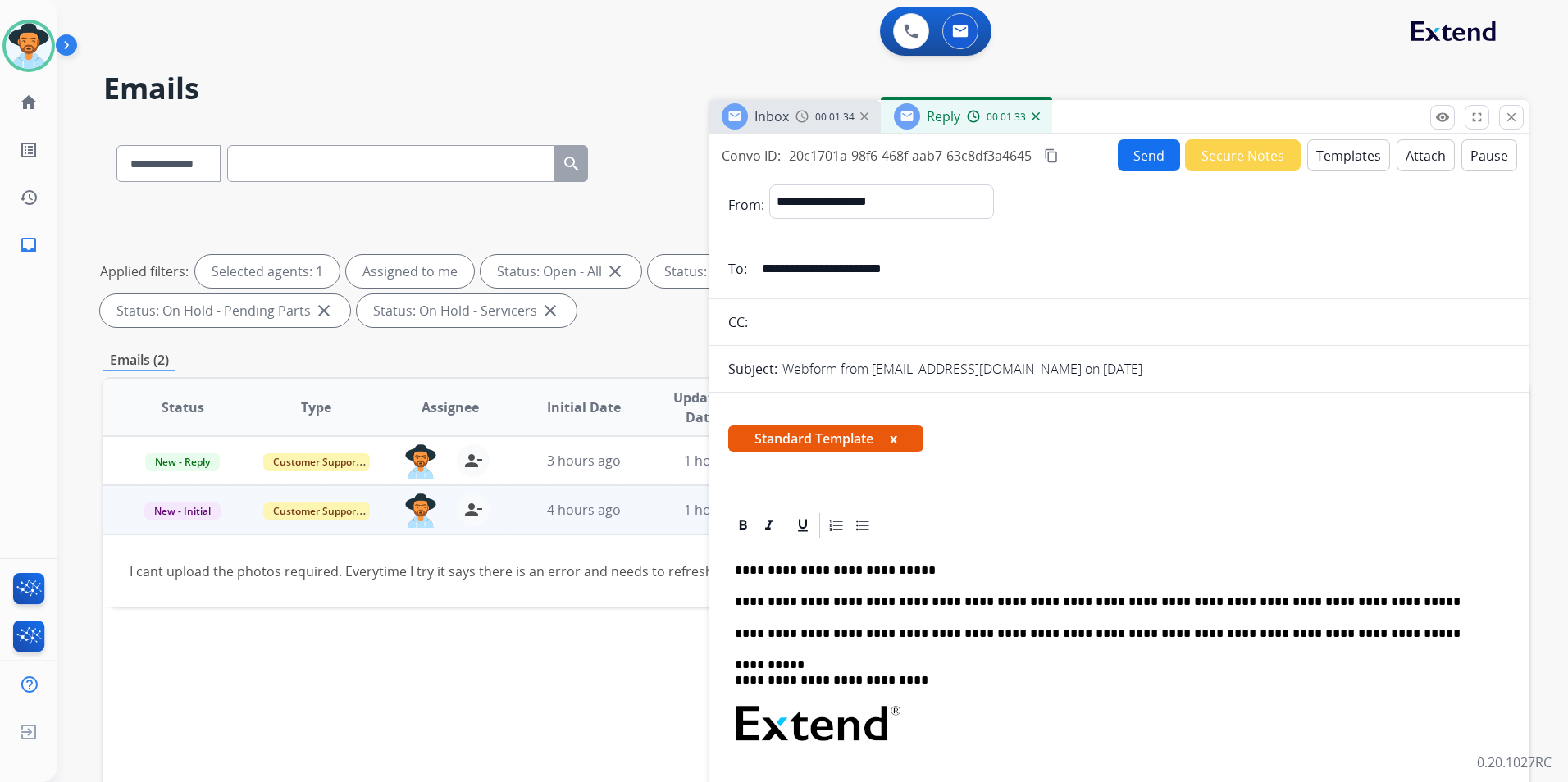
click at [1145, 153] on button "Send" at bounding box center [1148, 155] width 62 height 32
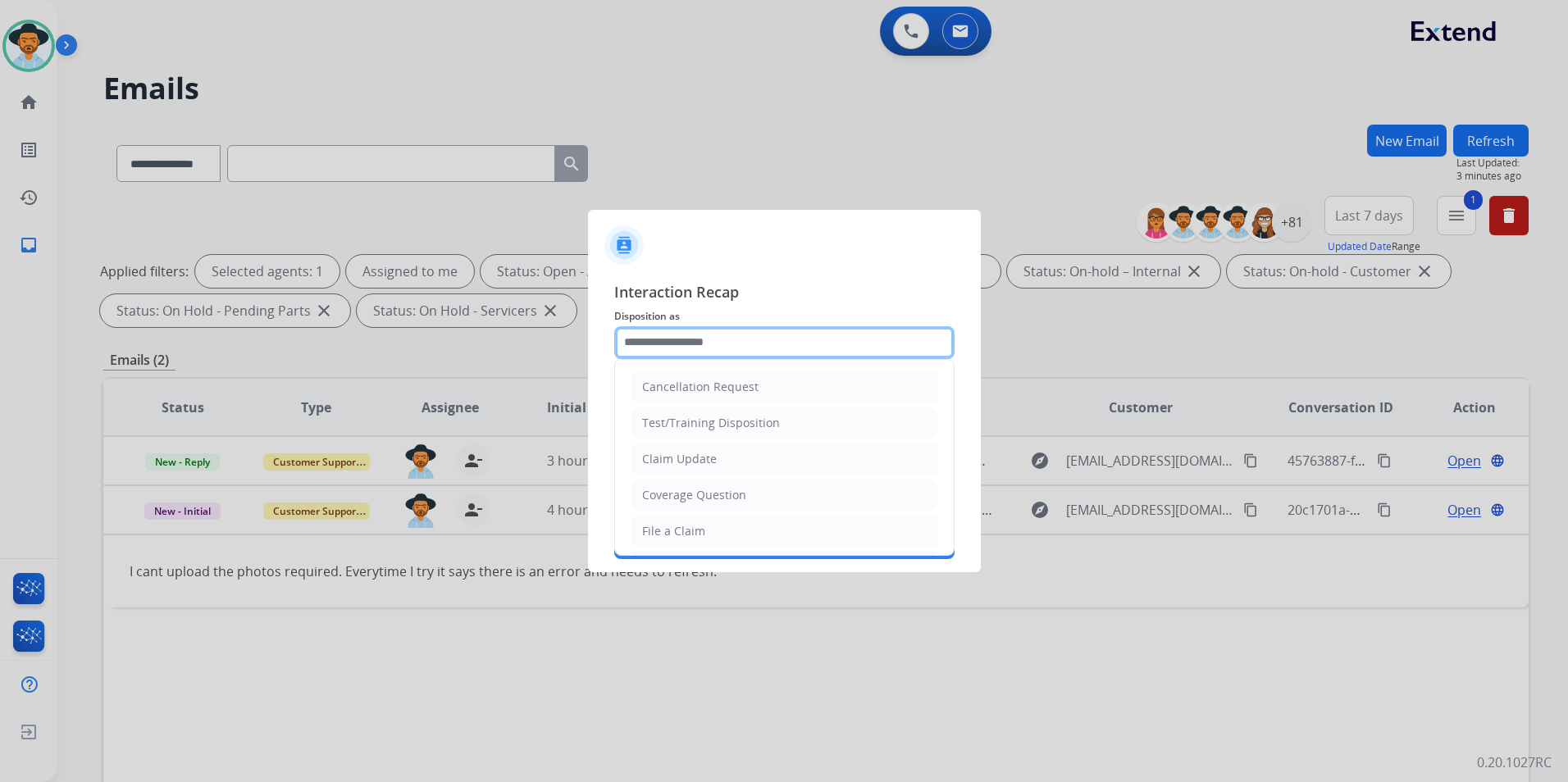
click at [664, 340] on input "text" at bounding box center [784, 342] width 341 height 33
click at [686, 492] on li "Other" at bounding box center [784, 492] width 306 height 31
type input "*****"
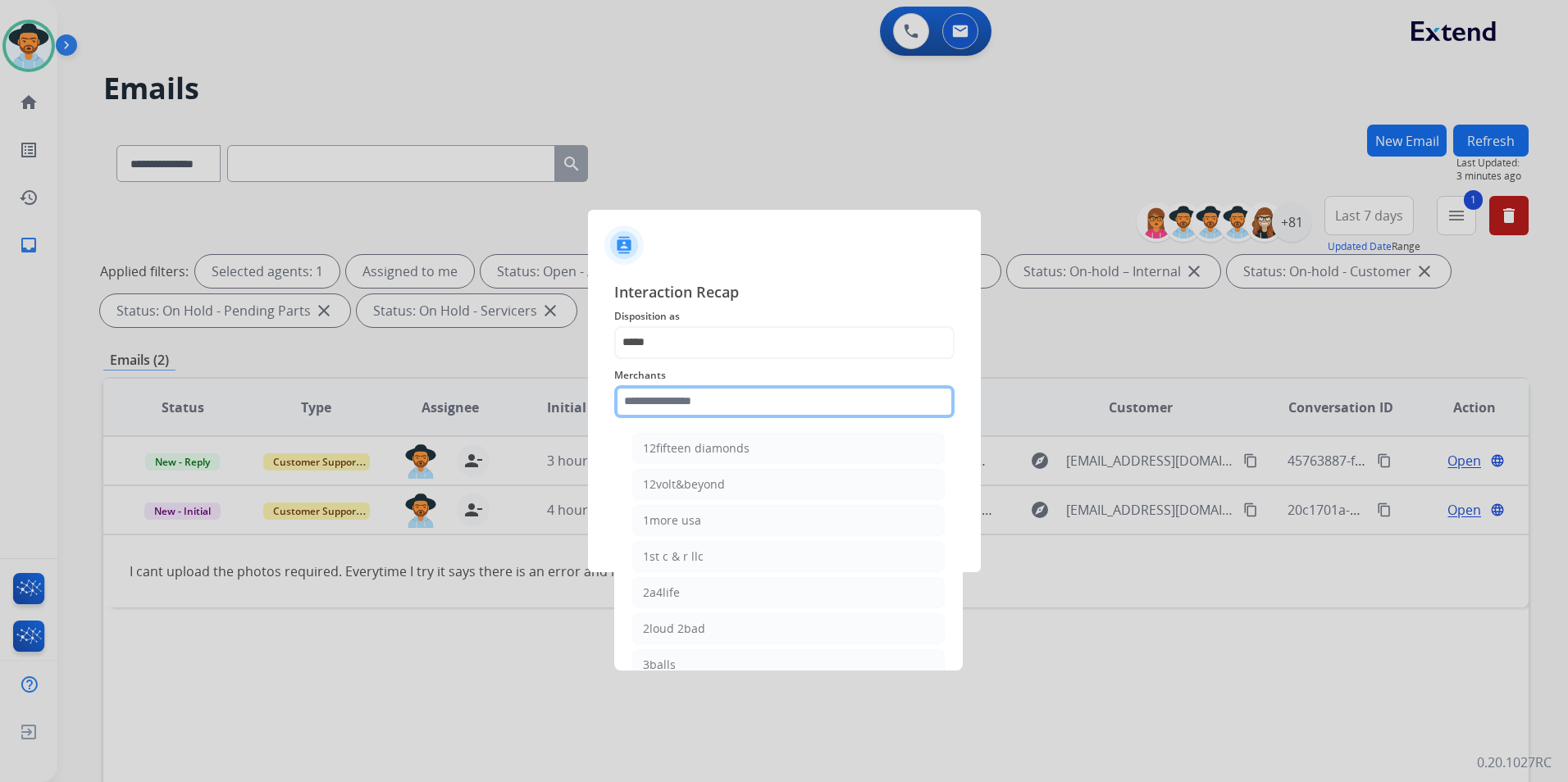
click at [696, 401] on input "text" at bounding box center [784, 401] width 341 height 33
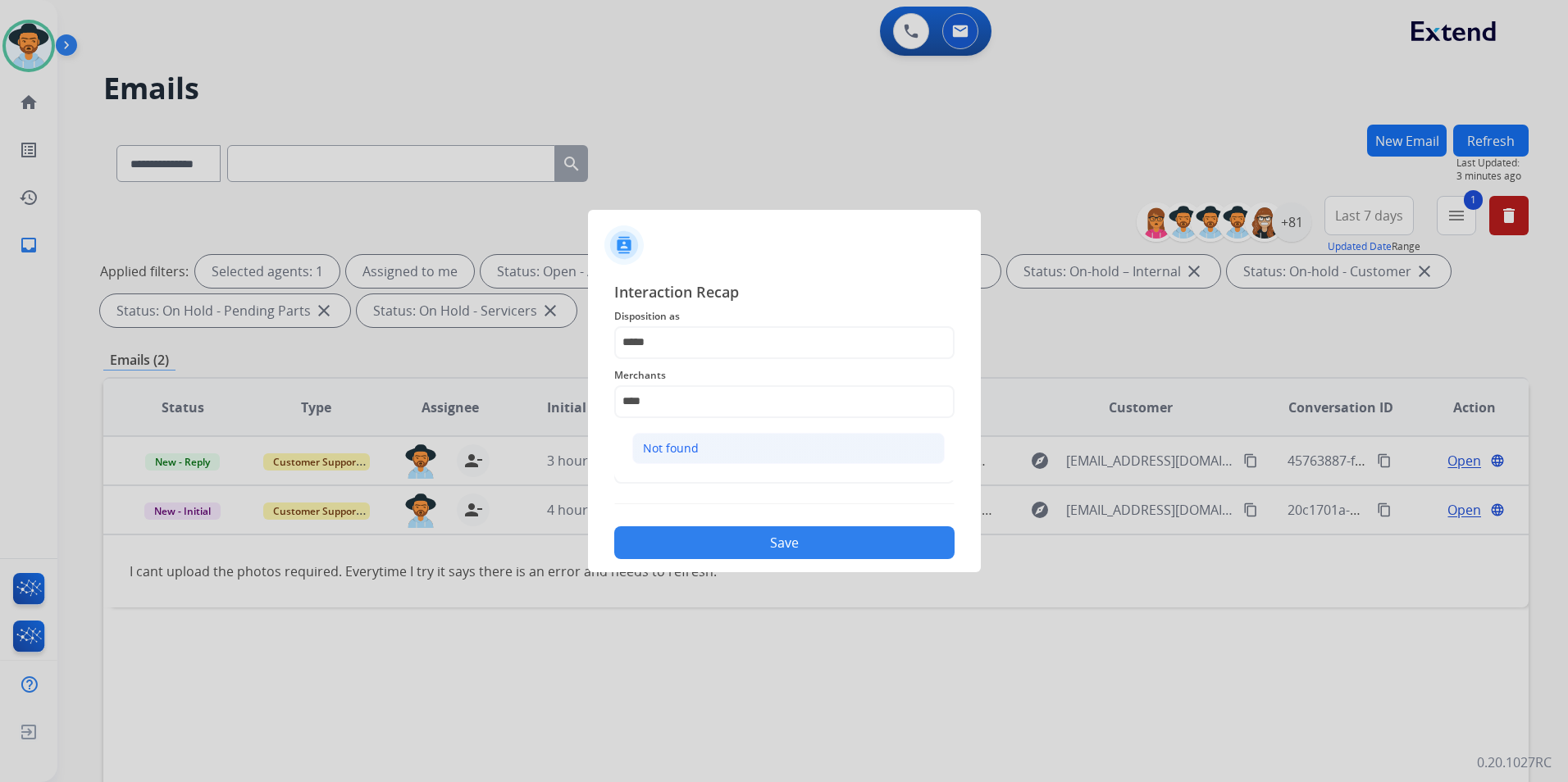
click at [733, 450] on li "Not found" at bounding box center [788, 448] width 312 height 31
type input "*********"
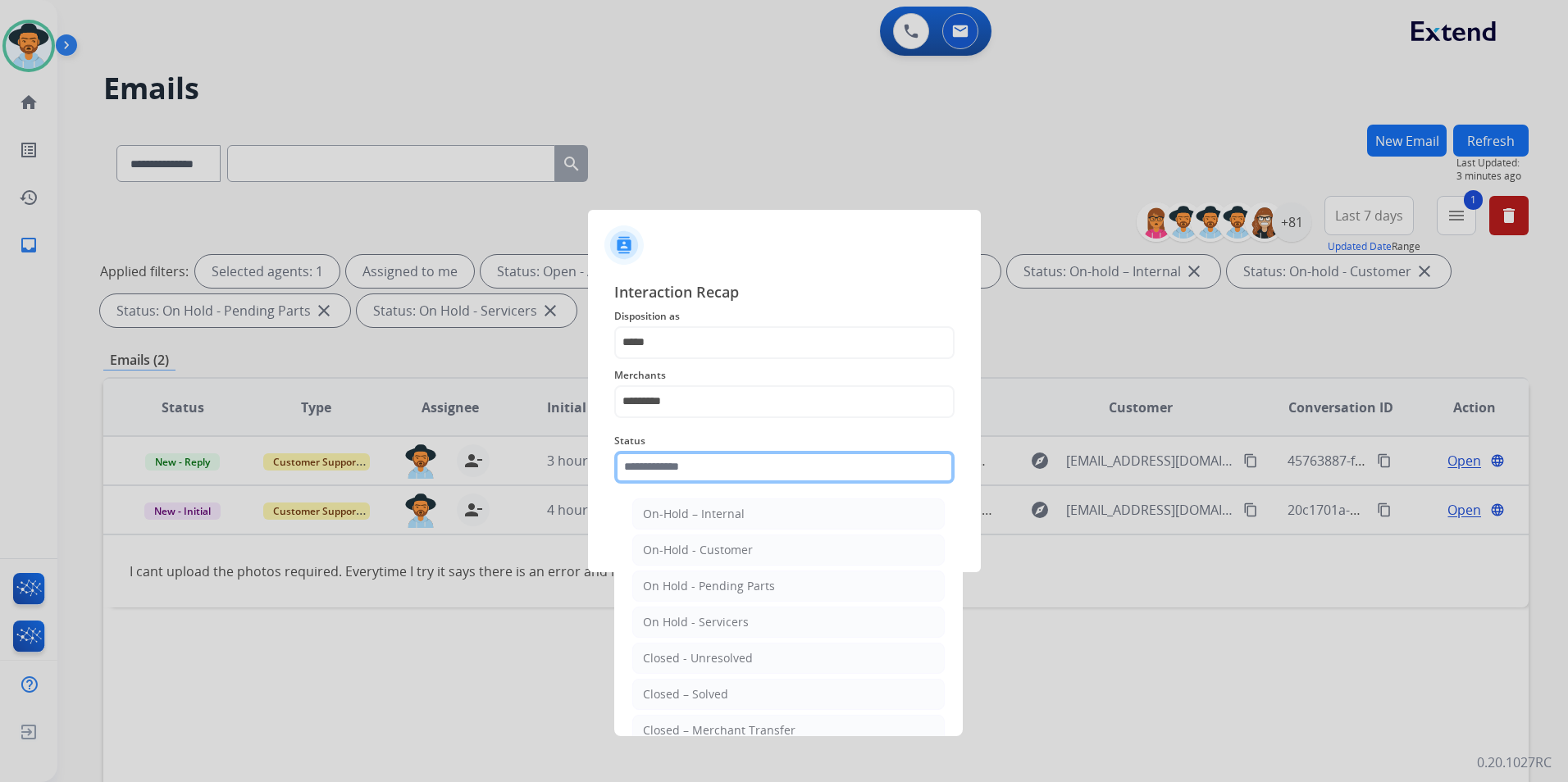
click at [720, 468] on input "text" at bounding box center [784, 467] width 341 height 33
click at [674, 697] on div "Closed – Solved" at bounding box center [686, 695] width 86 height 16
type input "**********"
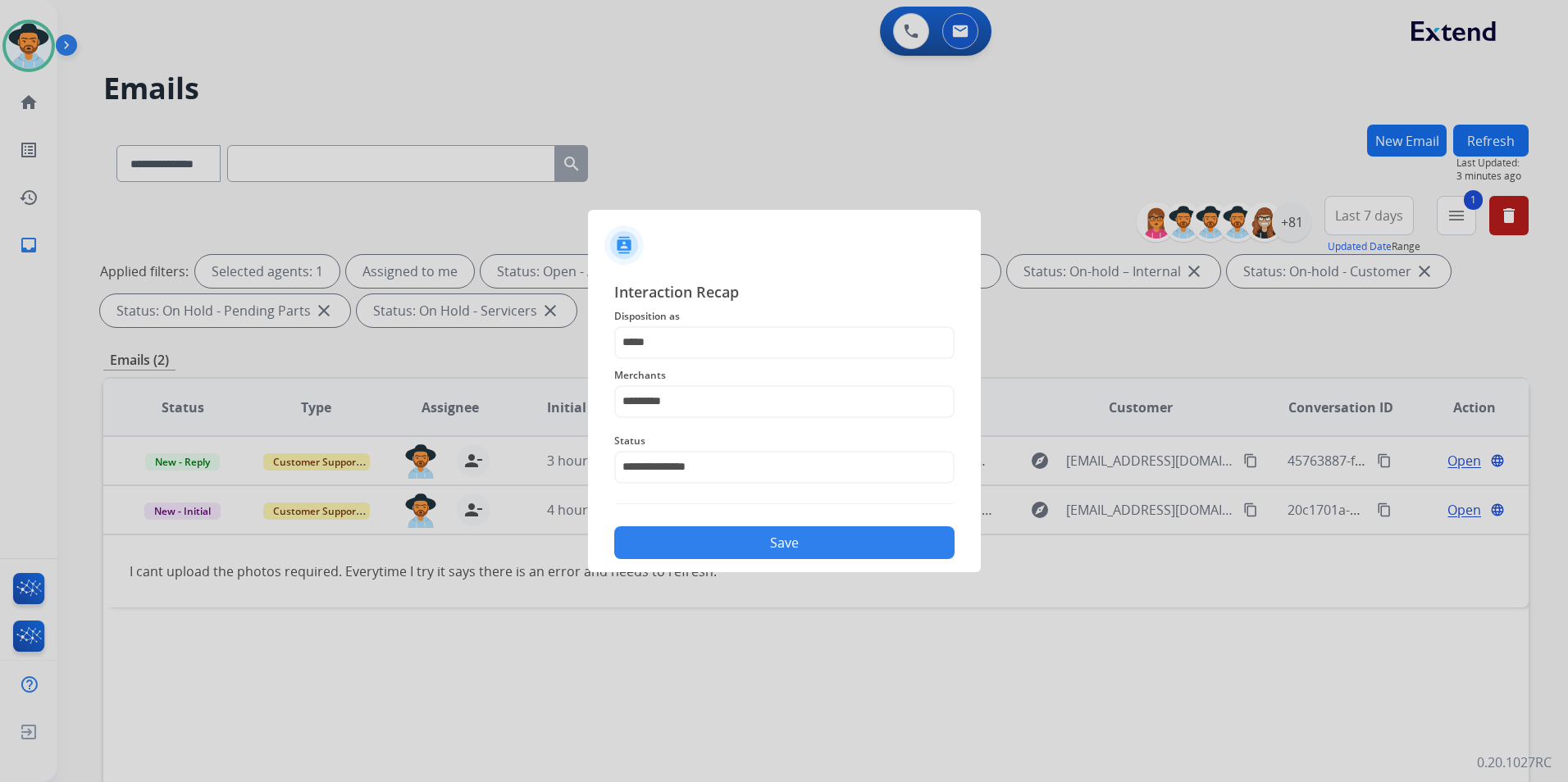
click at [726, 543] on button "Save" at bounding box center [784, 543] width 341 height 33
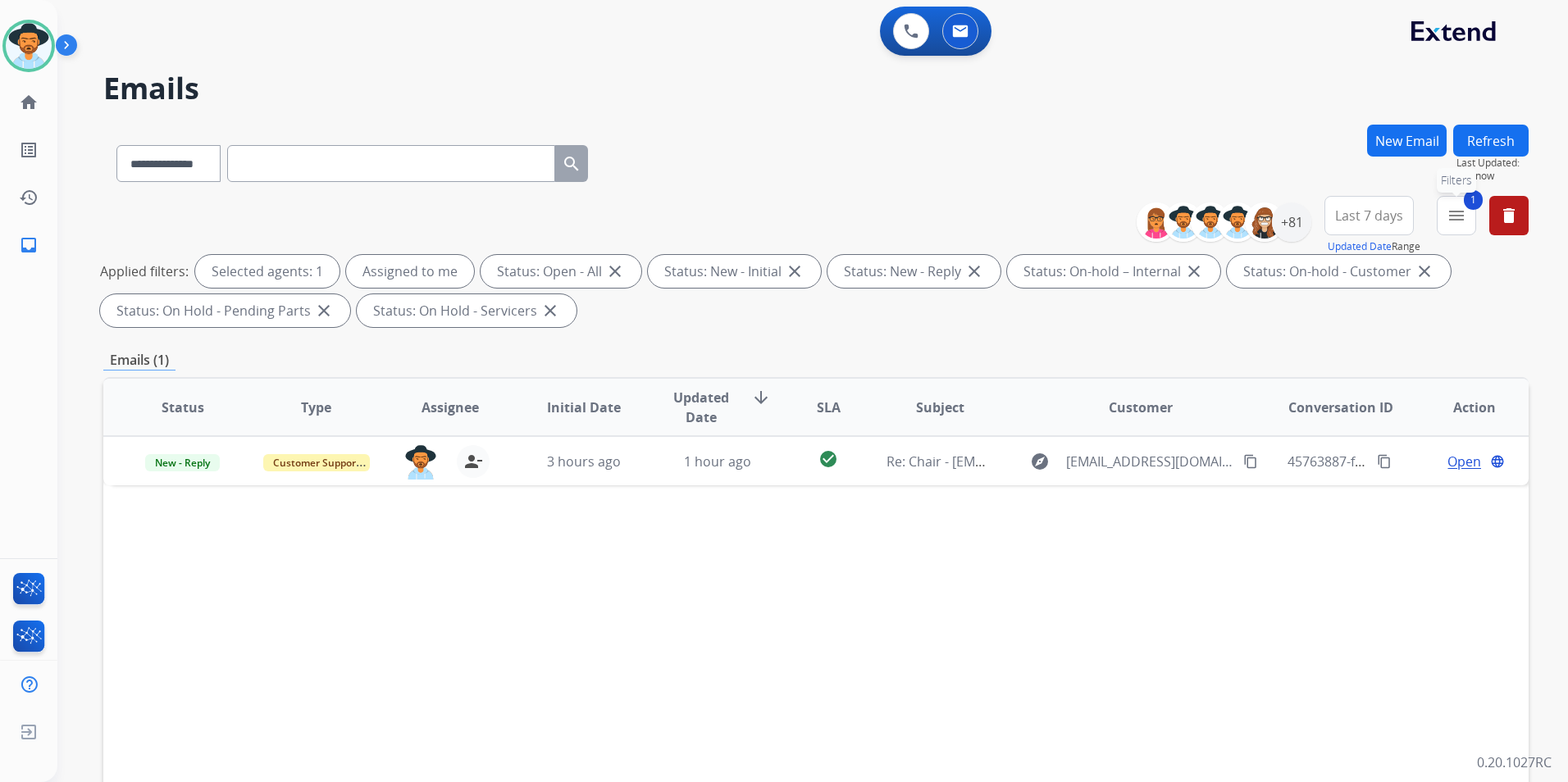
drag, startPoint x: 1466, startPoint y: 227, endPoint x: 1455, endPoint y: 269, distance: 43.4
click at [1464, 227] on button "1 menu Filters" at bounding box center [1456, 215] width 39 height 39
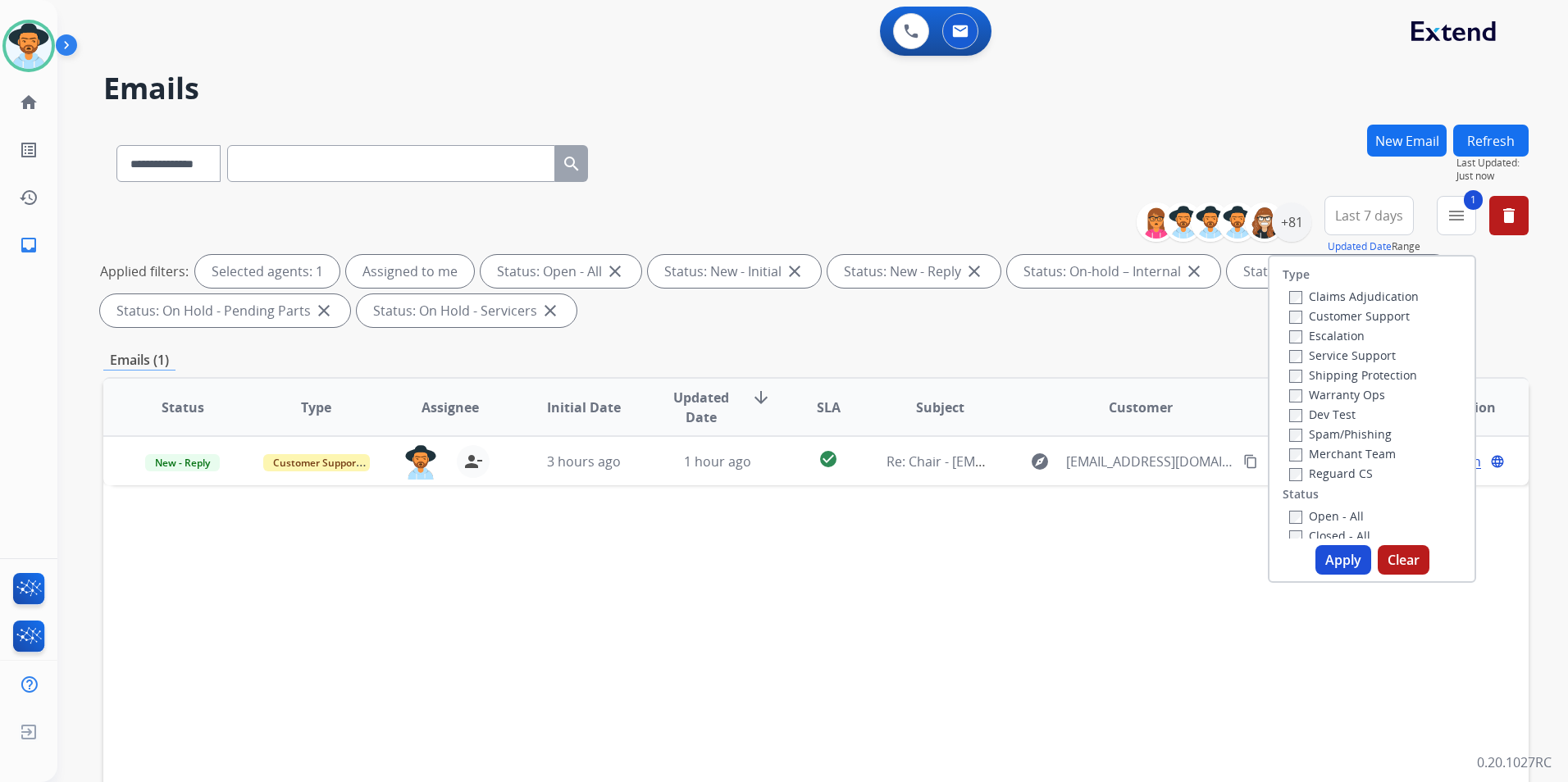
click at [1291, 534] on label "Closed - All" at bounding box center [1329, 535] width 81 height 15
click at [1338, 565] on button "Apply" at bounding box center [1342, 560] width 56 height 29
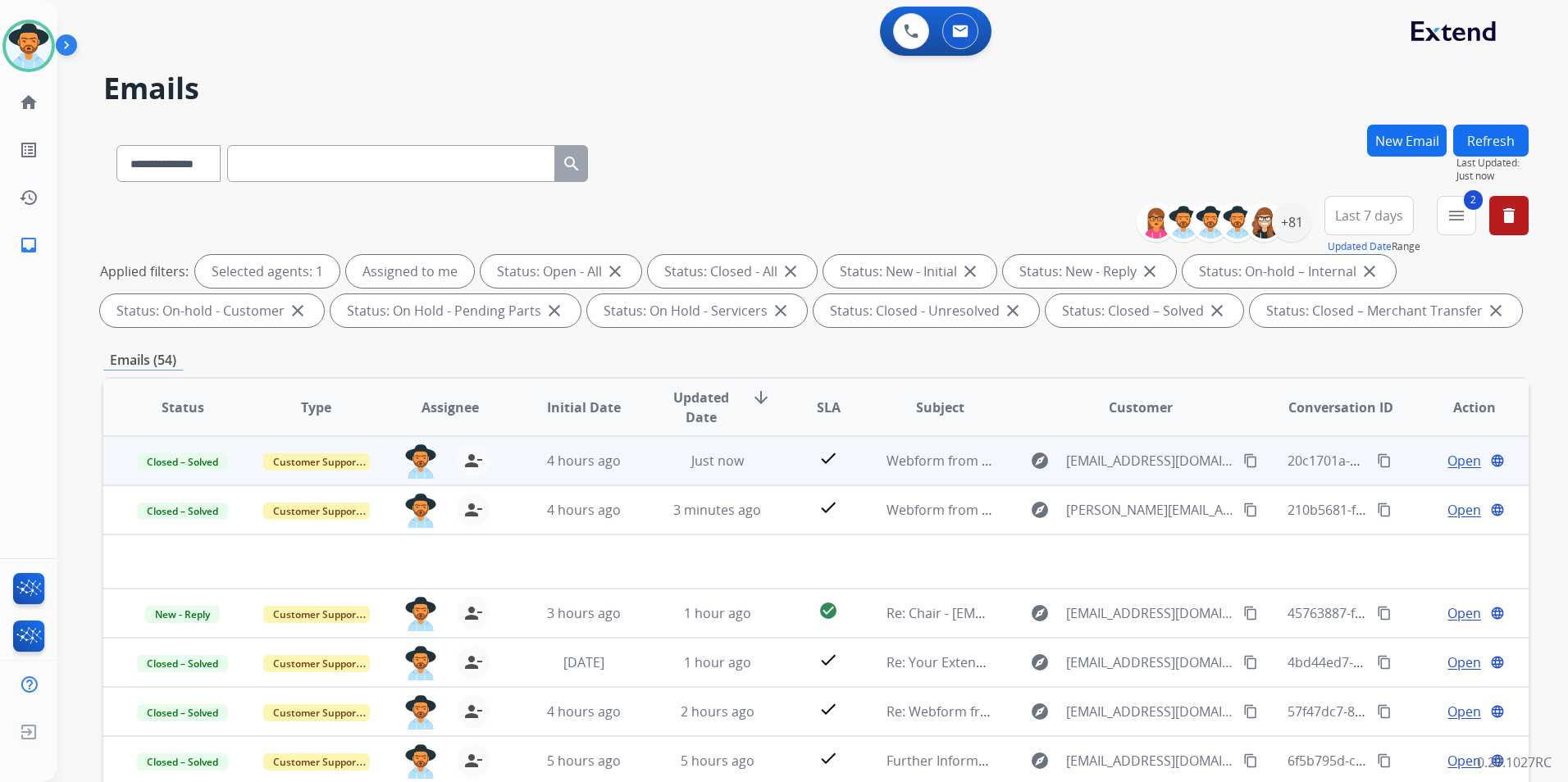
click at [1243, 460] on mat-icon "content_copy" at bounding box center [1250, 461] width 15 height 15
click at [963, 453] on span "Webform from [EMAIL_ADDRESS][DOMAIN_NAME] on [DATE]" at bounding box center [1072, 461] width 372 height 18
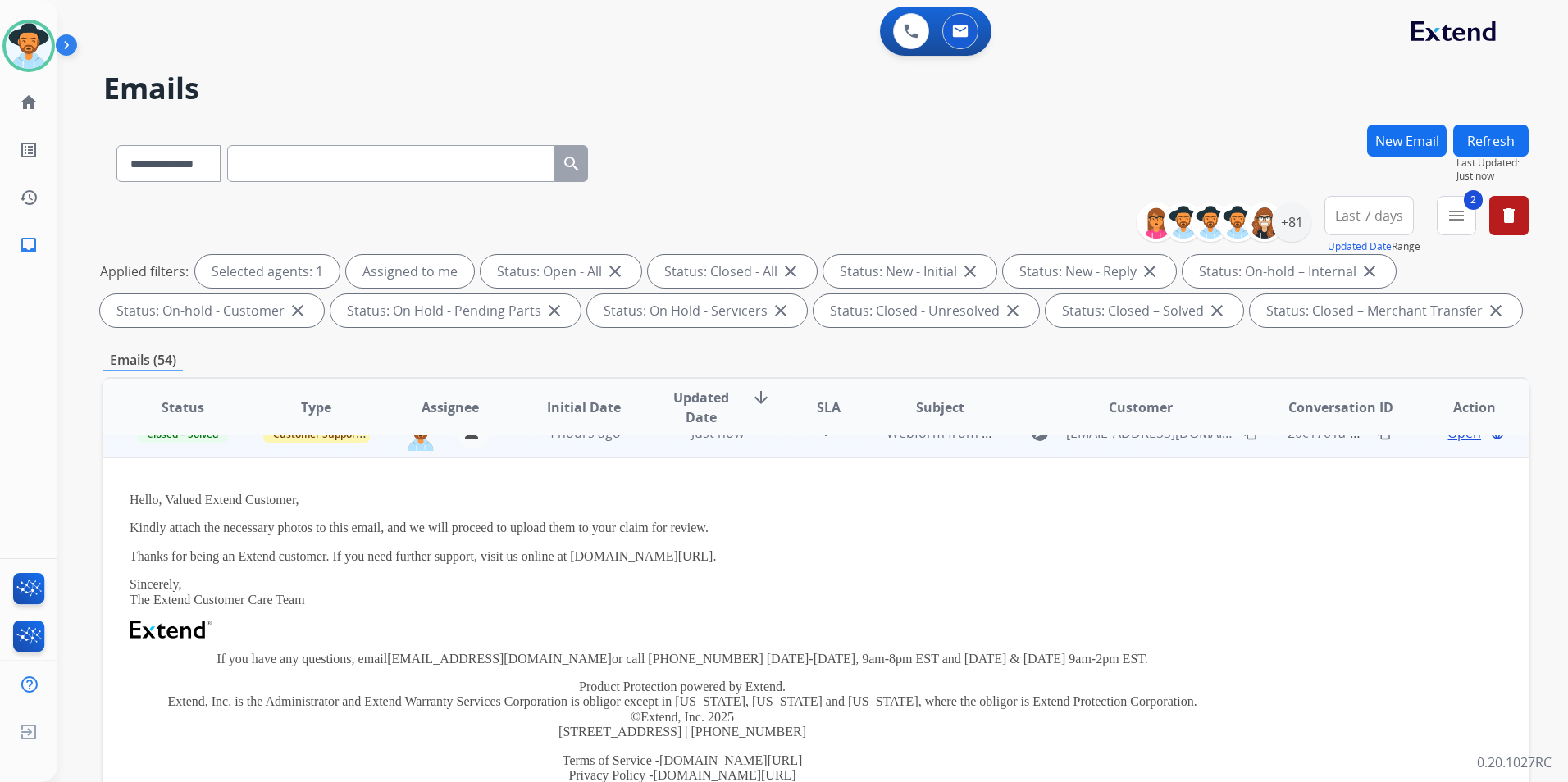
scroll to position [0, 0]
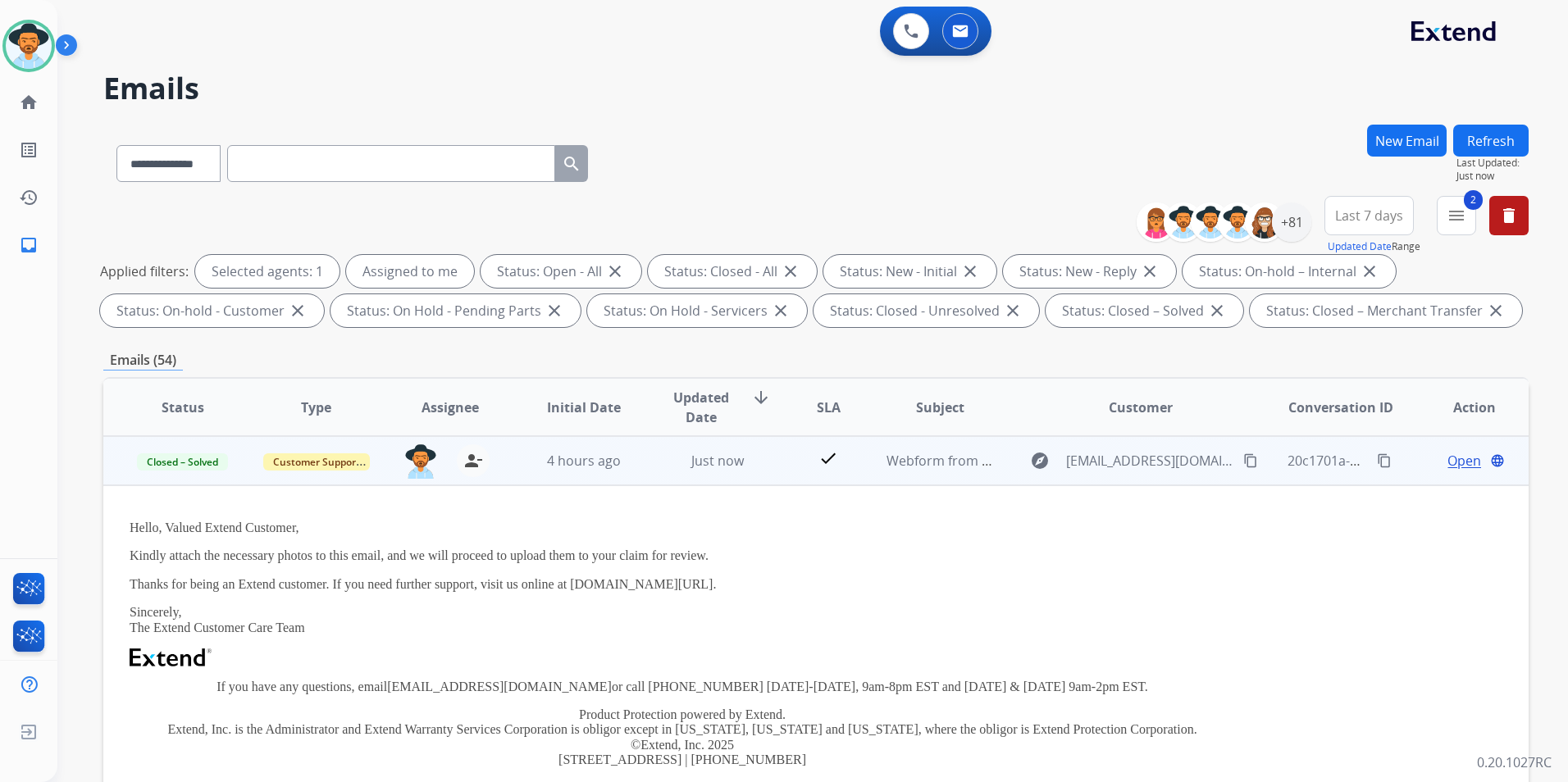
click at [1451, 465] on span "Open" at bounding box center [1463, 461] width 34 height 20
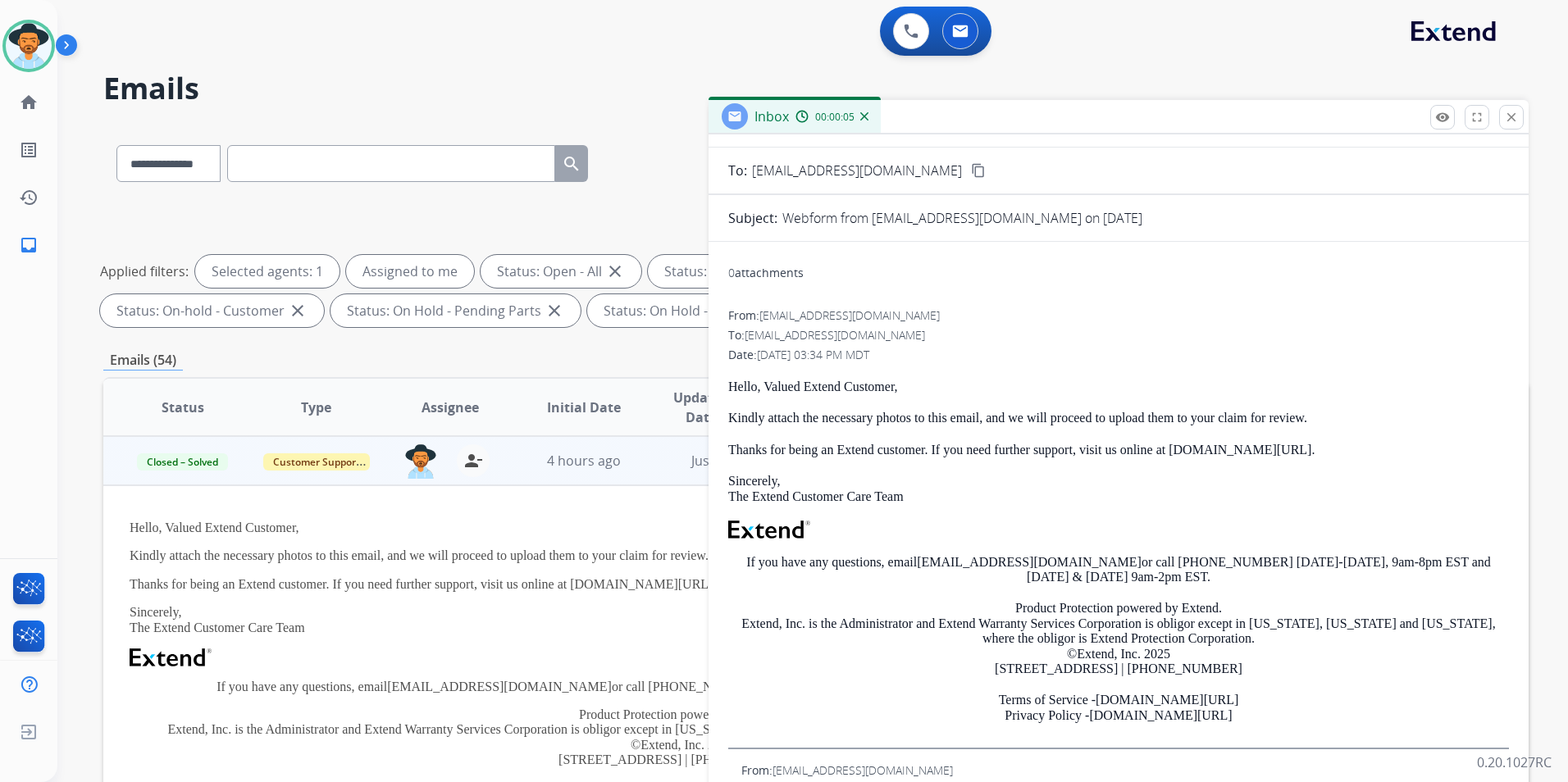
scroll to position [43, 0]
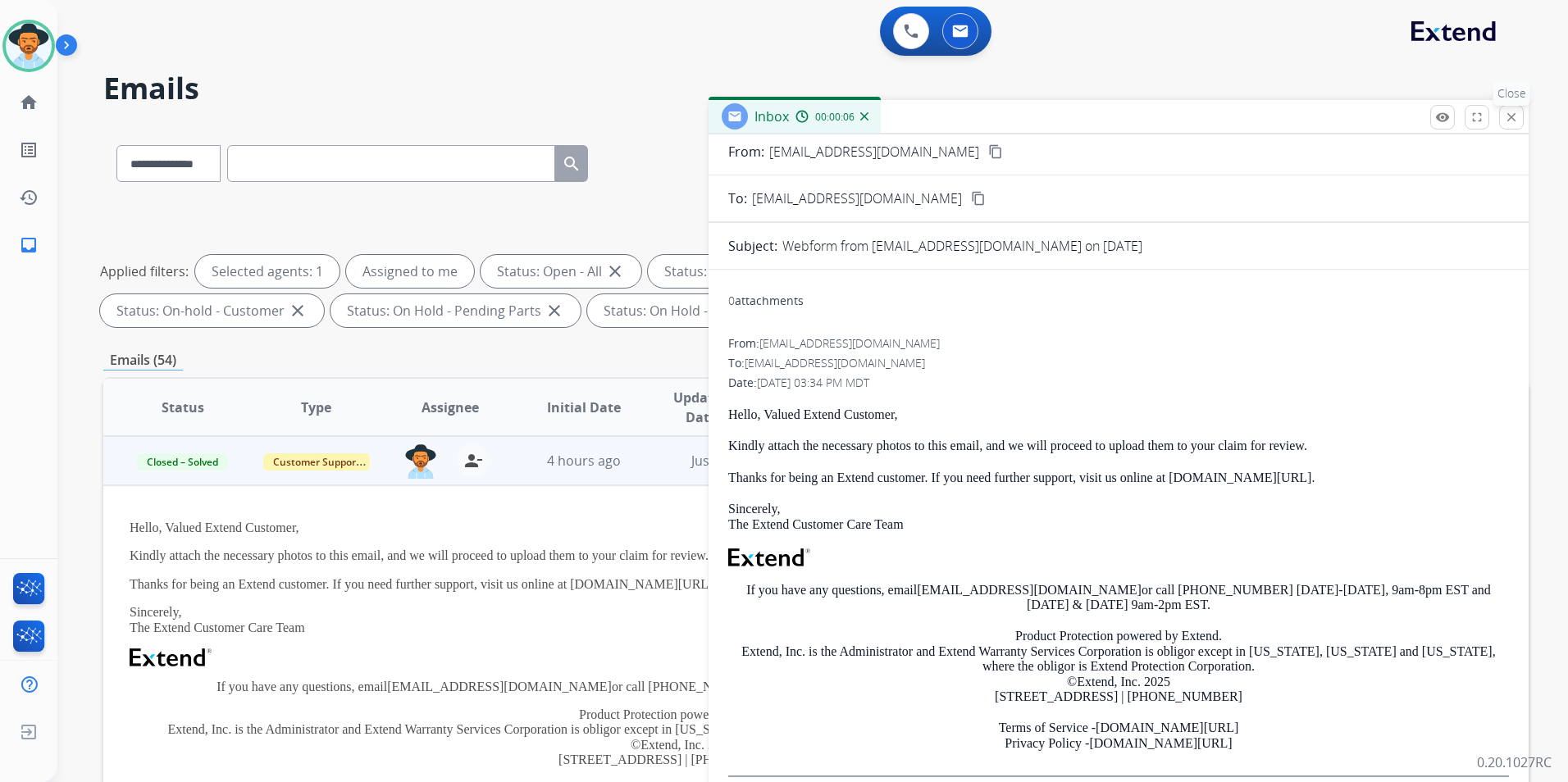
click at [1512, 117] on mat-icon "close" at bounding box center [1511, 117] width 15 height 15
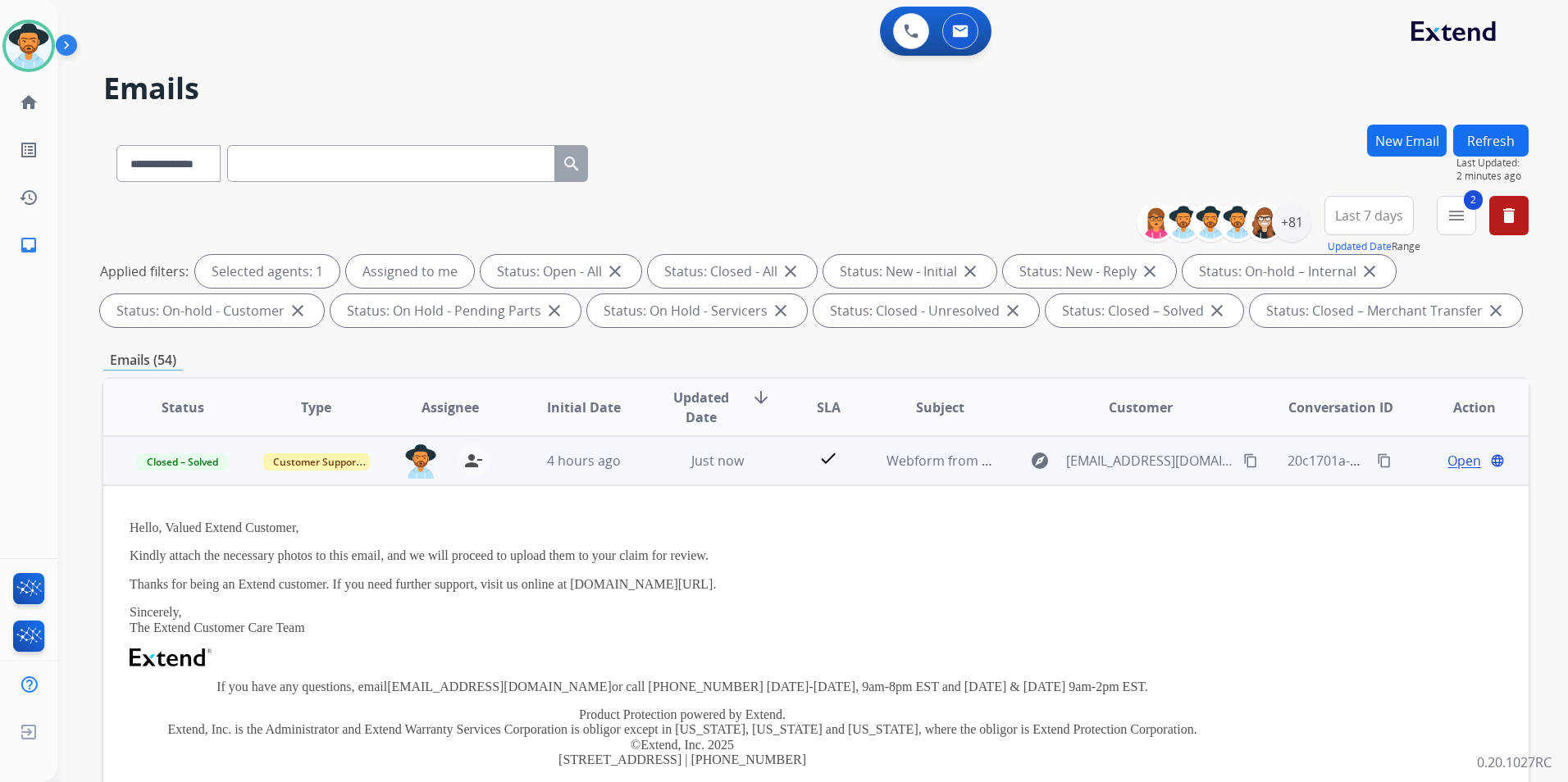
click at [1377, 463] on mat-icon "content_copy" at bounding box center [1384, 461] width 15 height 15
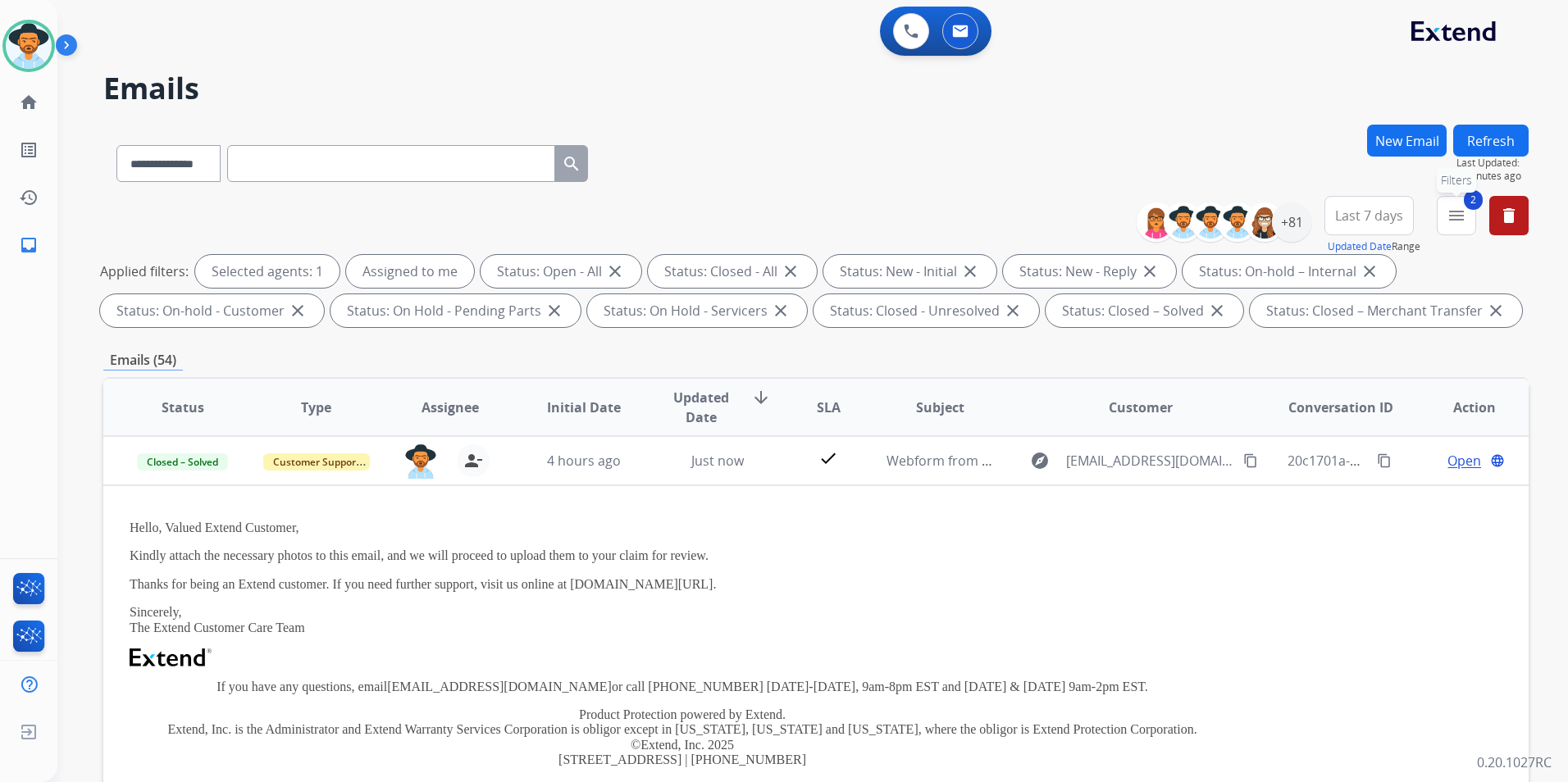
click at [1448, 217] on mat-icon "menu" at bounding box center [1456, 216] width 20 height 20
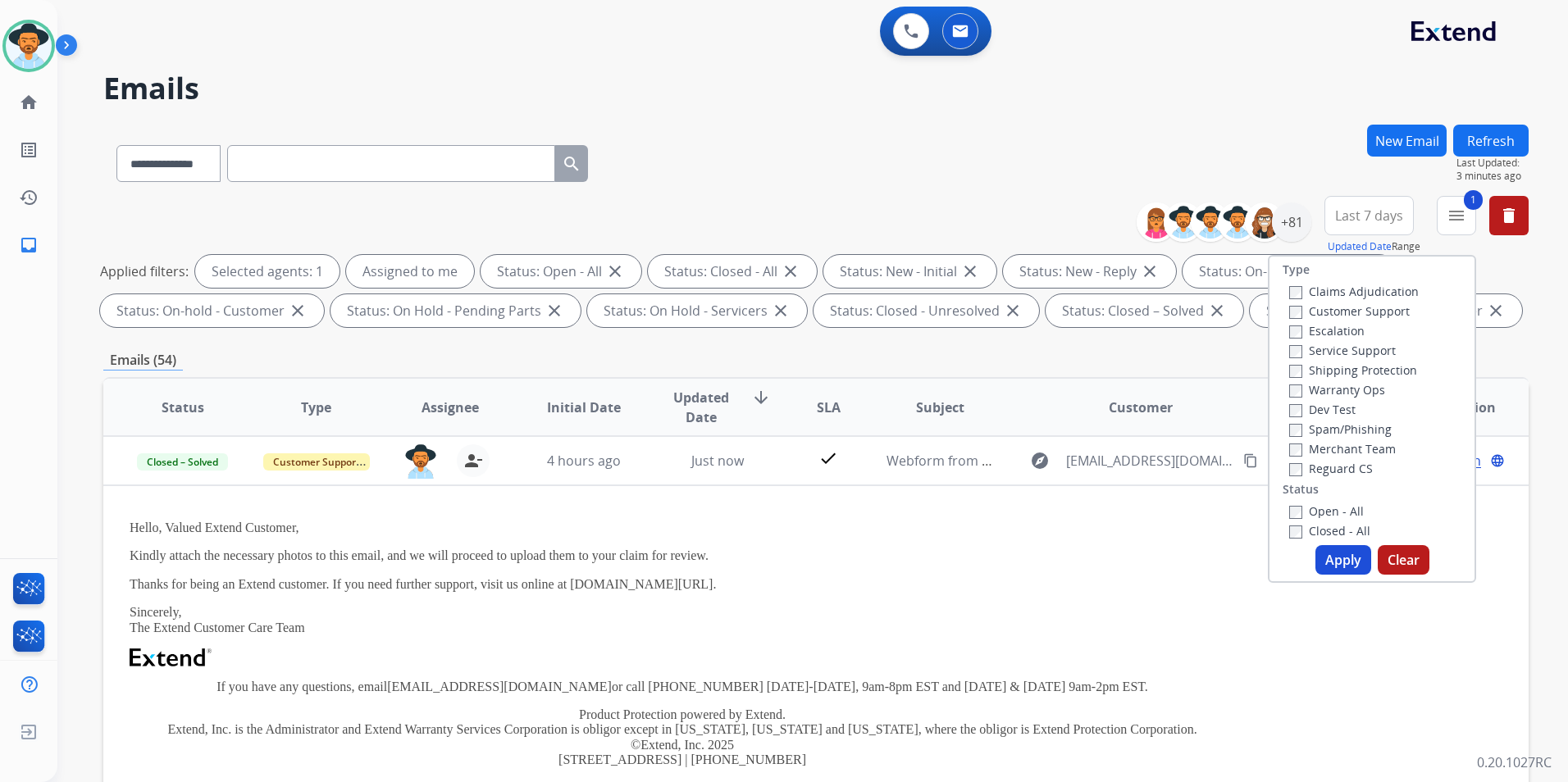
click at [1342, 566] on button "Apply" at bounding box center [1342, 560] width 56 height 29
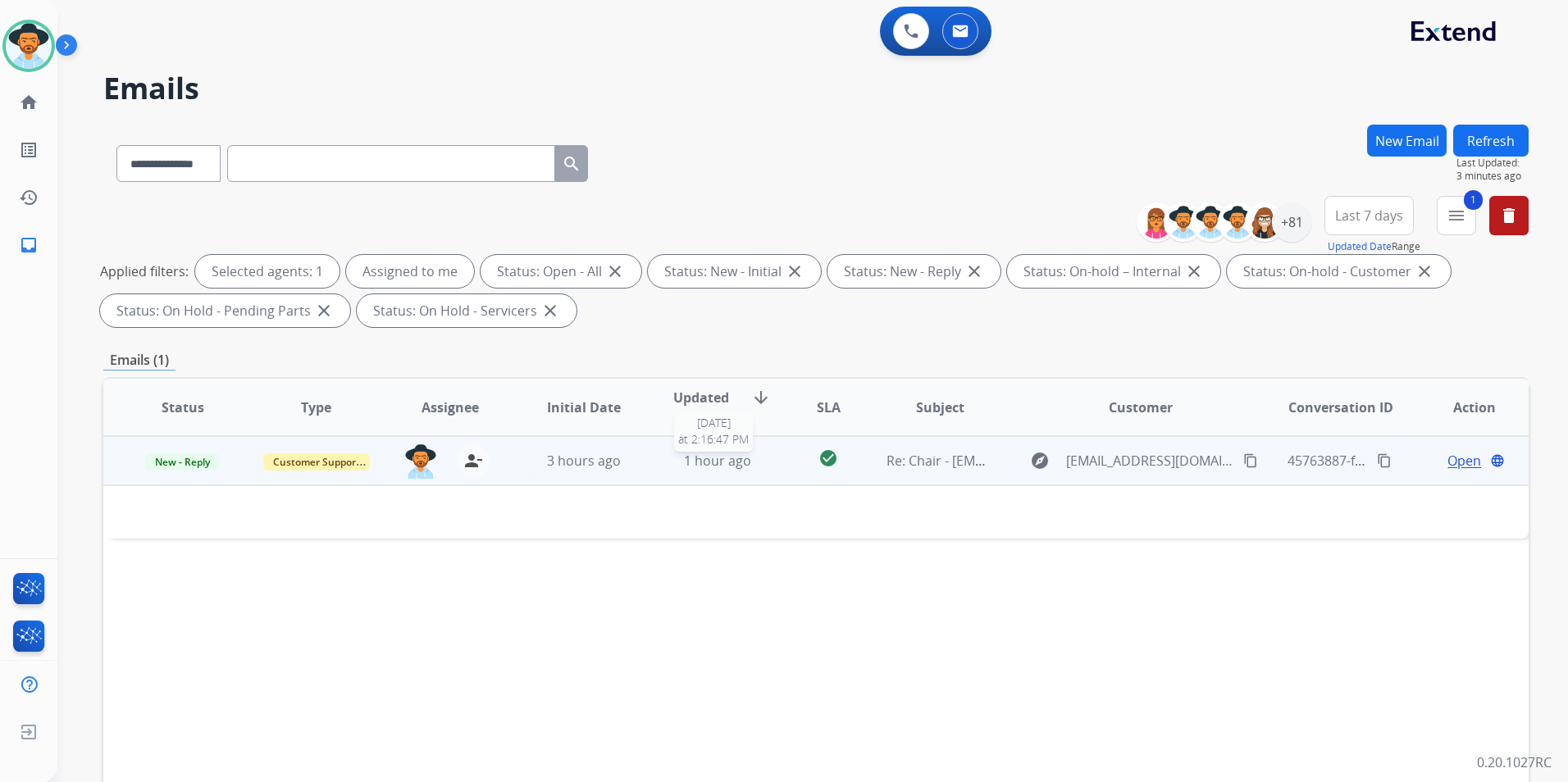
click at [664, 466] on div "1 hour ago" at bounding box center [717, 461] width 107 height 20
click at [664, 468] on div "1 hour ago" at bounding box center [717, 462] width 107 height 20
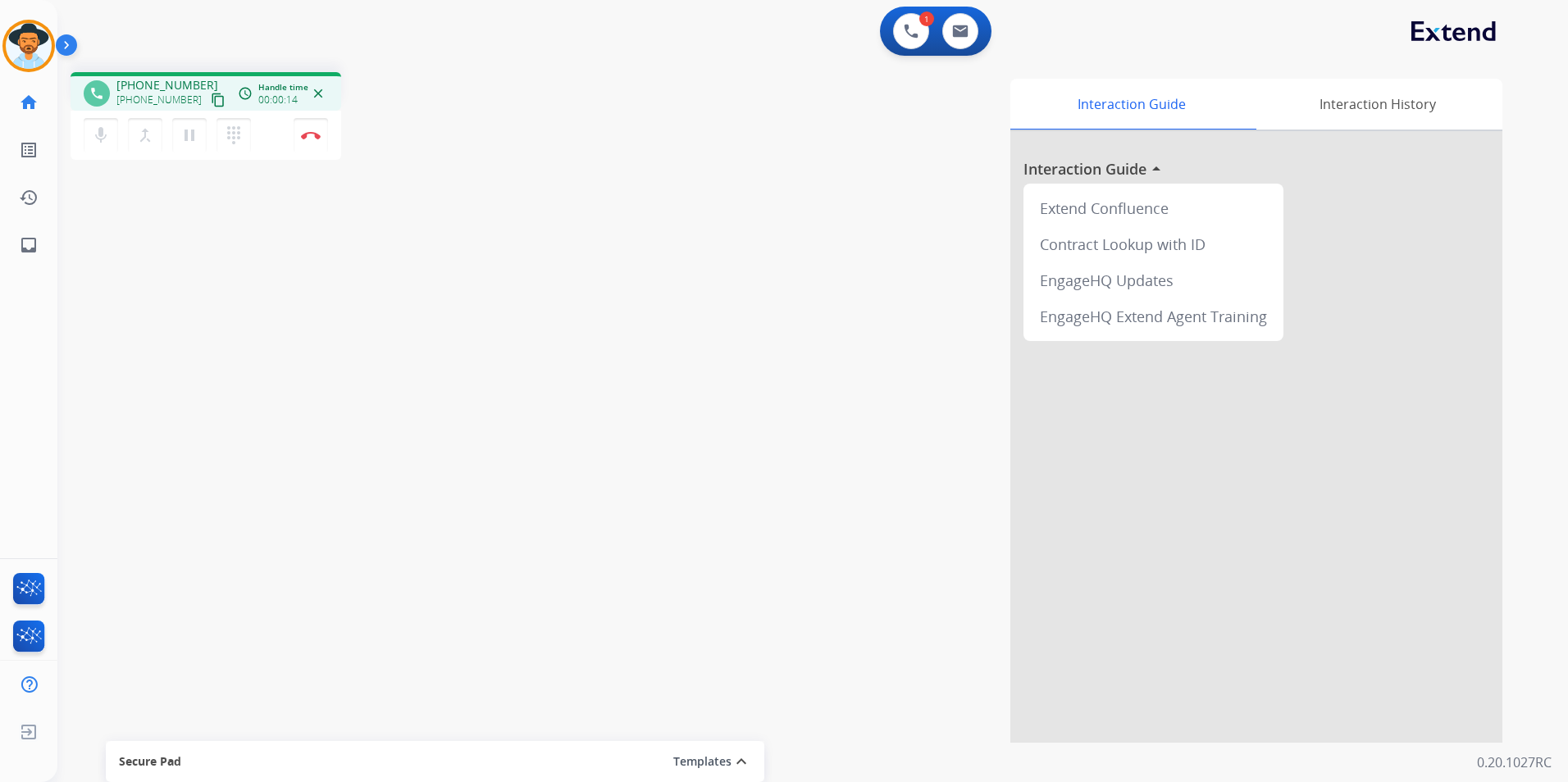
click at [210, 98] on mat-icon "content_copy" at bounding box center [218, 100] width 15 height 15
click at [317, 136] on img at bounding box center [311, 135] width 20 height 8
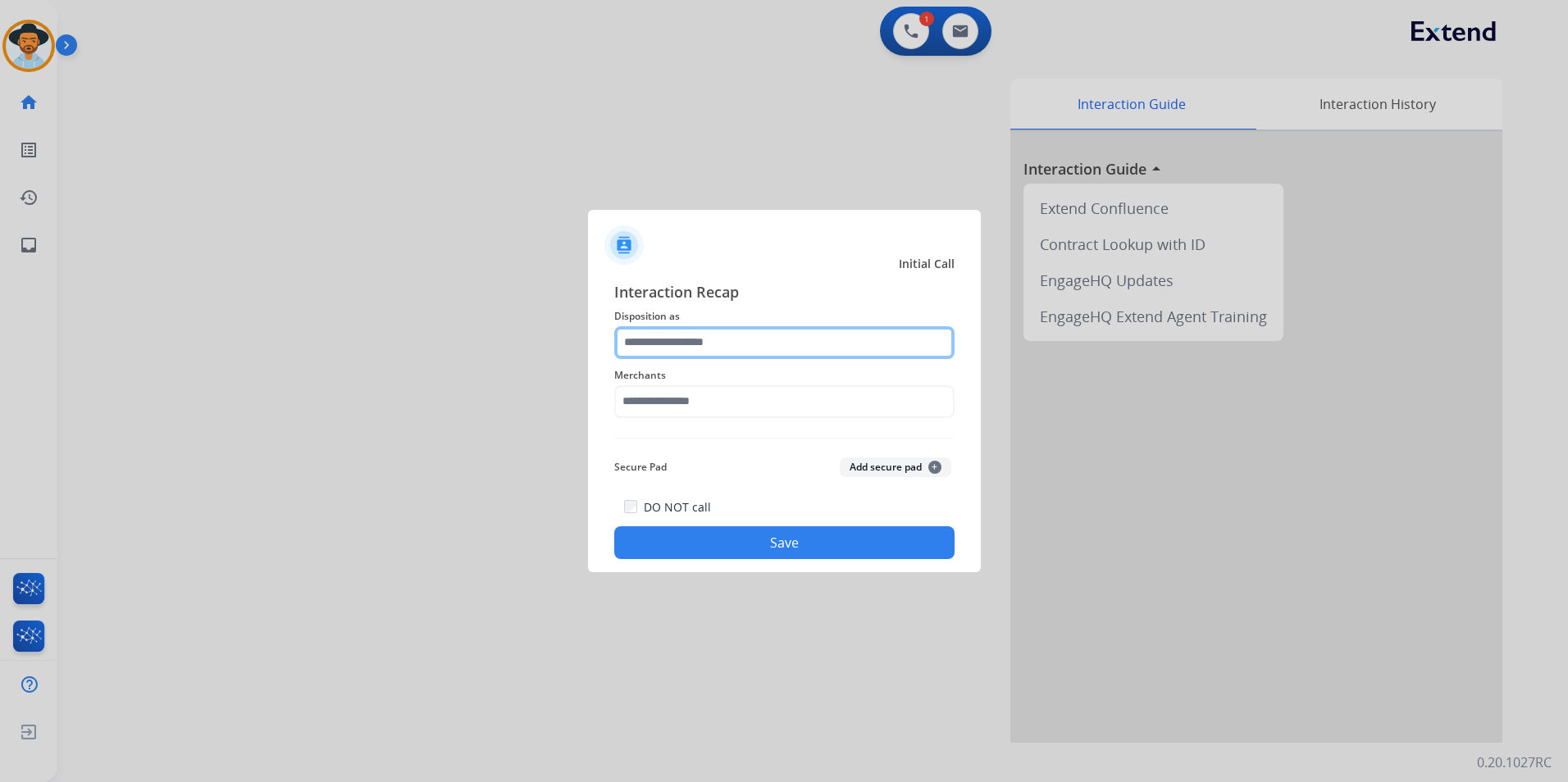
drag, startPoint x: 785, startPoint y: 361, endPoint x: 779, endPoint y: 353, distance: 10.0
click at [782, 355] on input "text" at bounding box center [784, 342] width 341 height 33
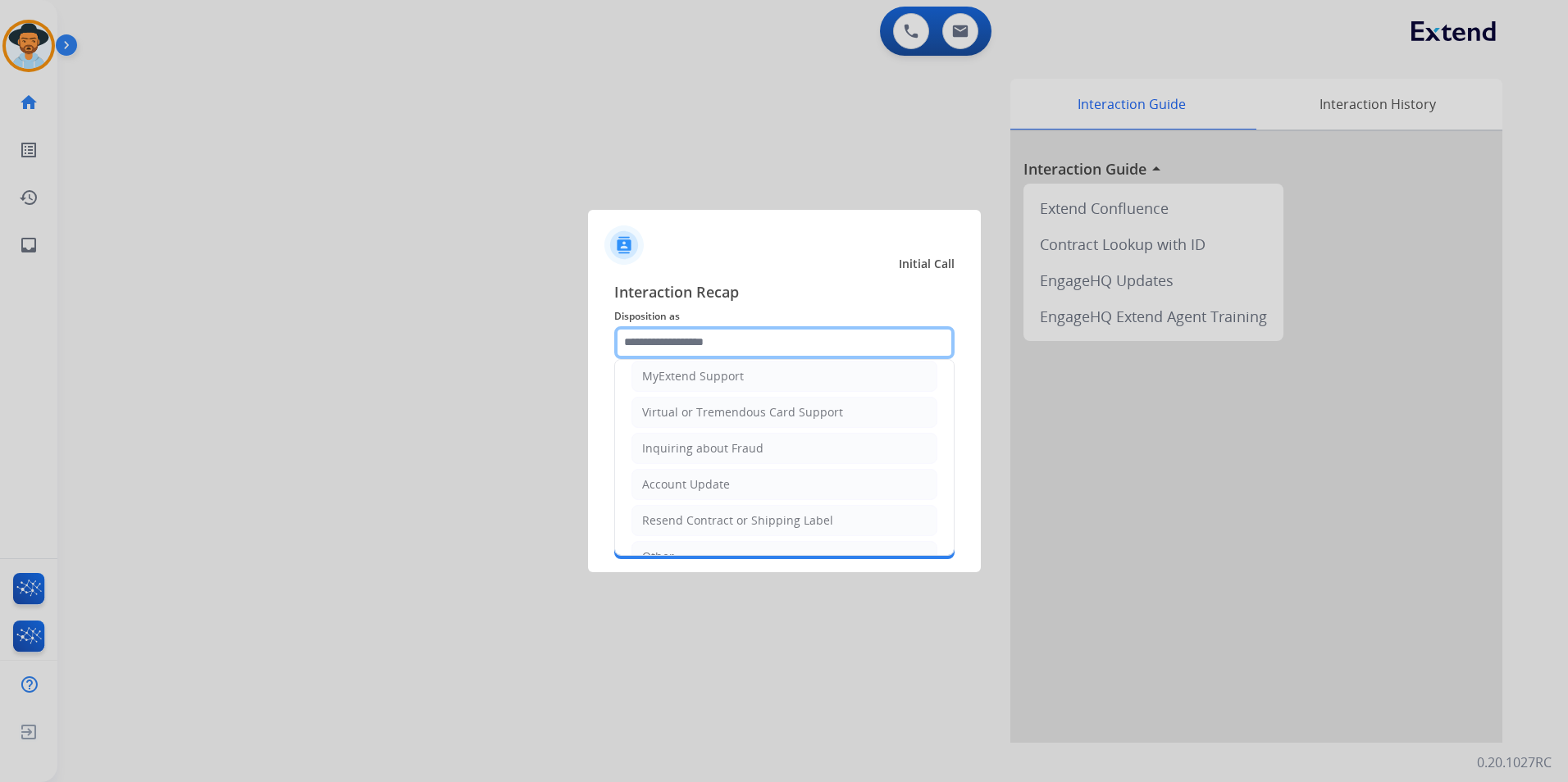
scroll to position [164, 0]
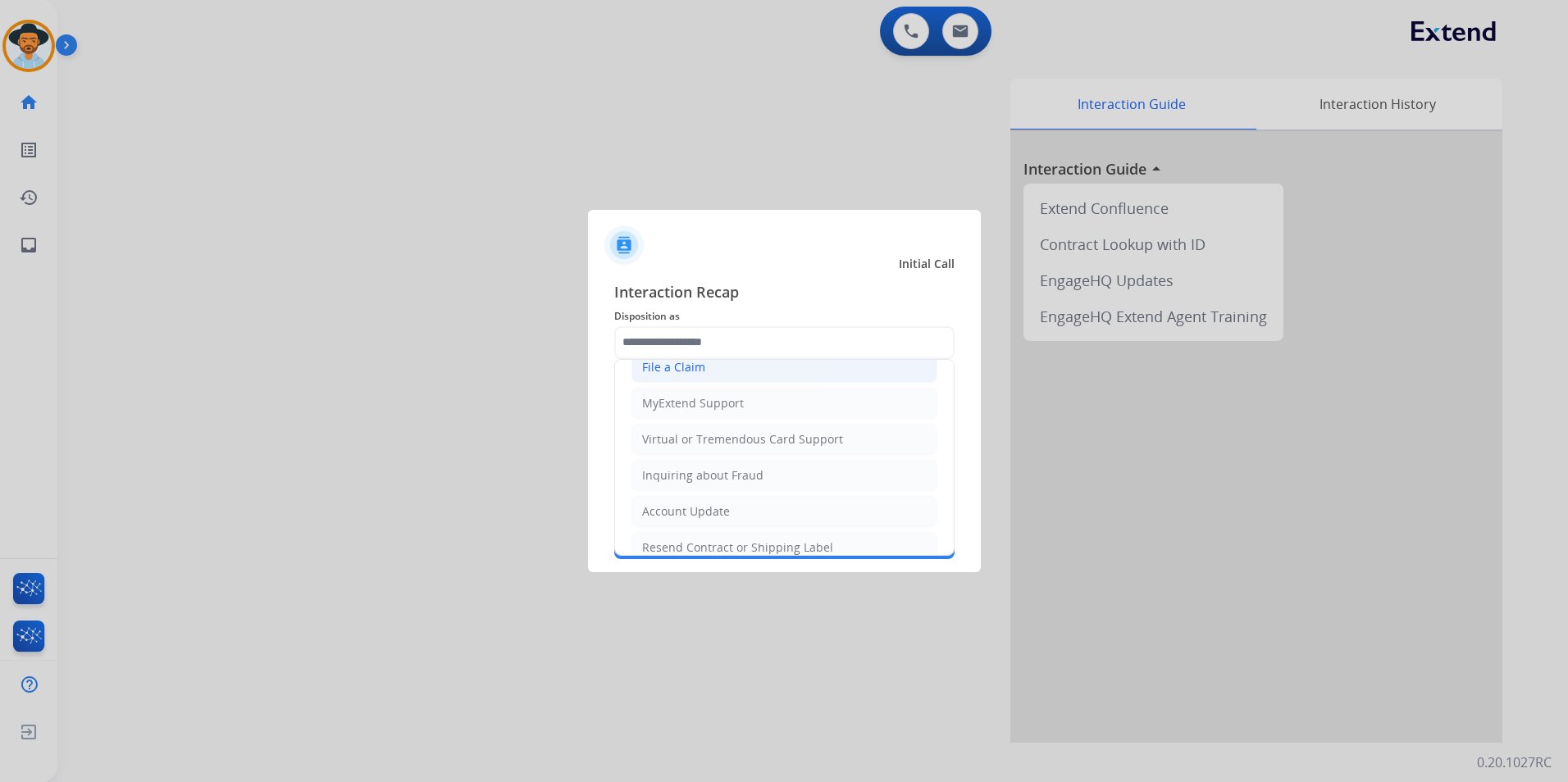
click at [678, 372] on div "File a Claim" at bounding box center [673, 367] width 63 height 16
type input "**********"
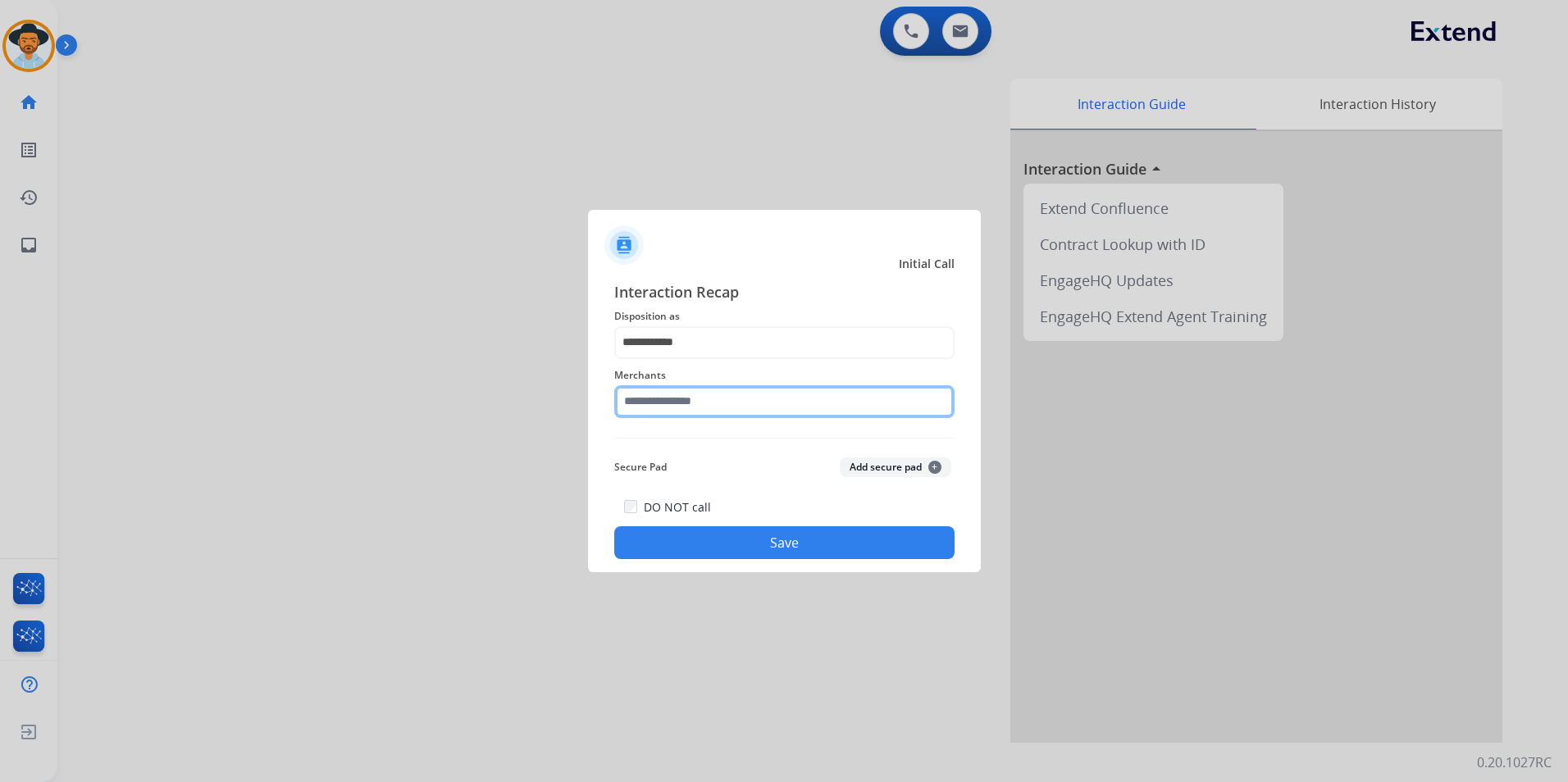
click at [759, 407] on input "text" at bounding box center [784, 401] width 341 height 33
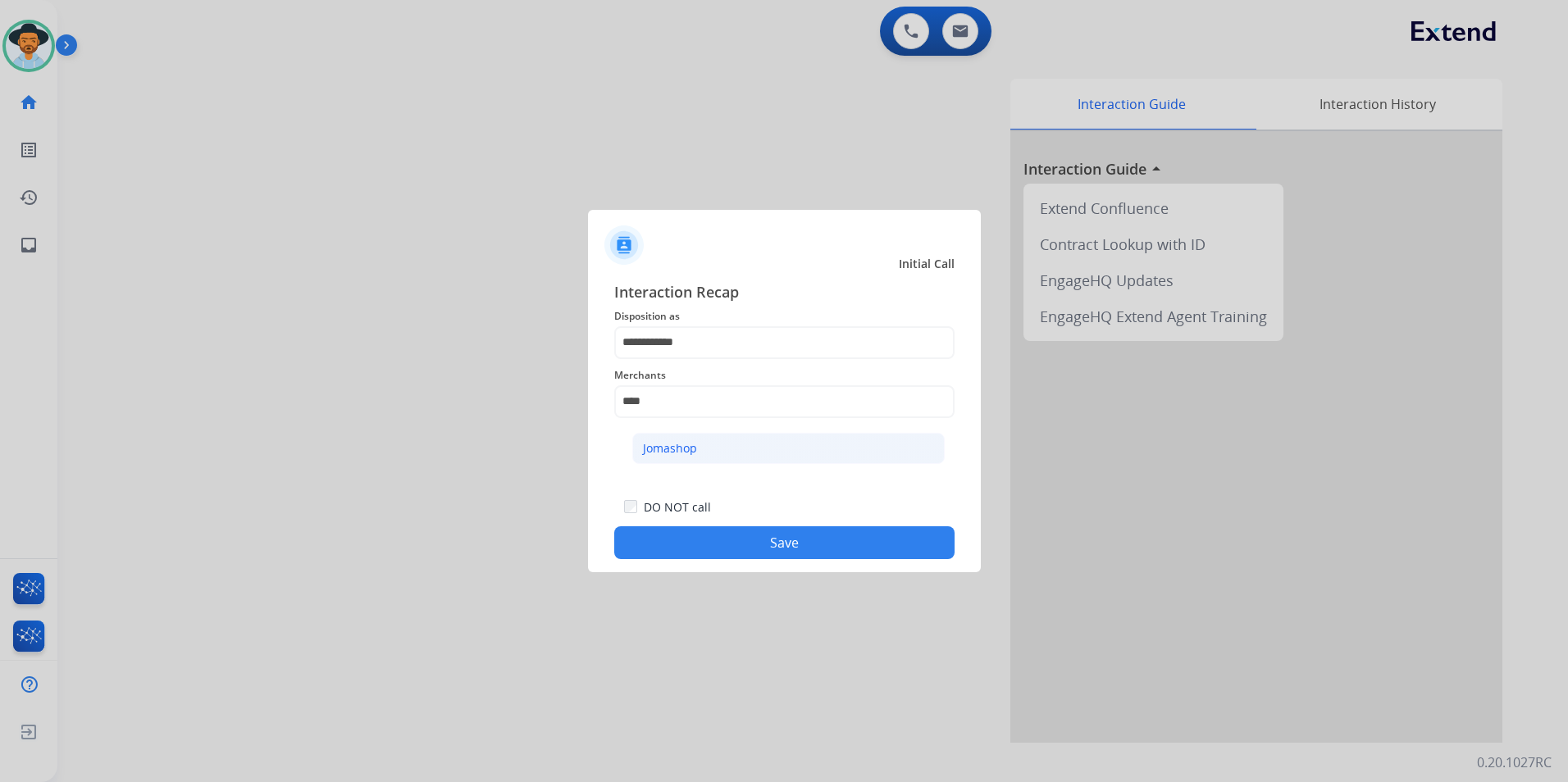
click at [682, 454] on div "Jomashop" at bounding box center [669, 449] width 54 height 16
type input "********"
click at [677, 551] on button "Save" at bounding box center [784, 543] width 341 height 33
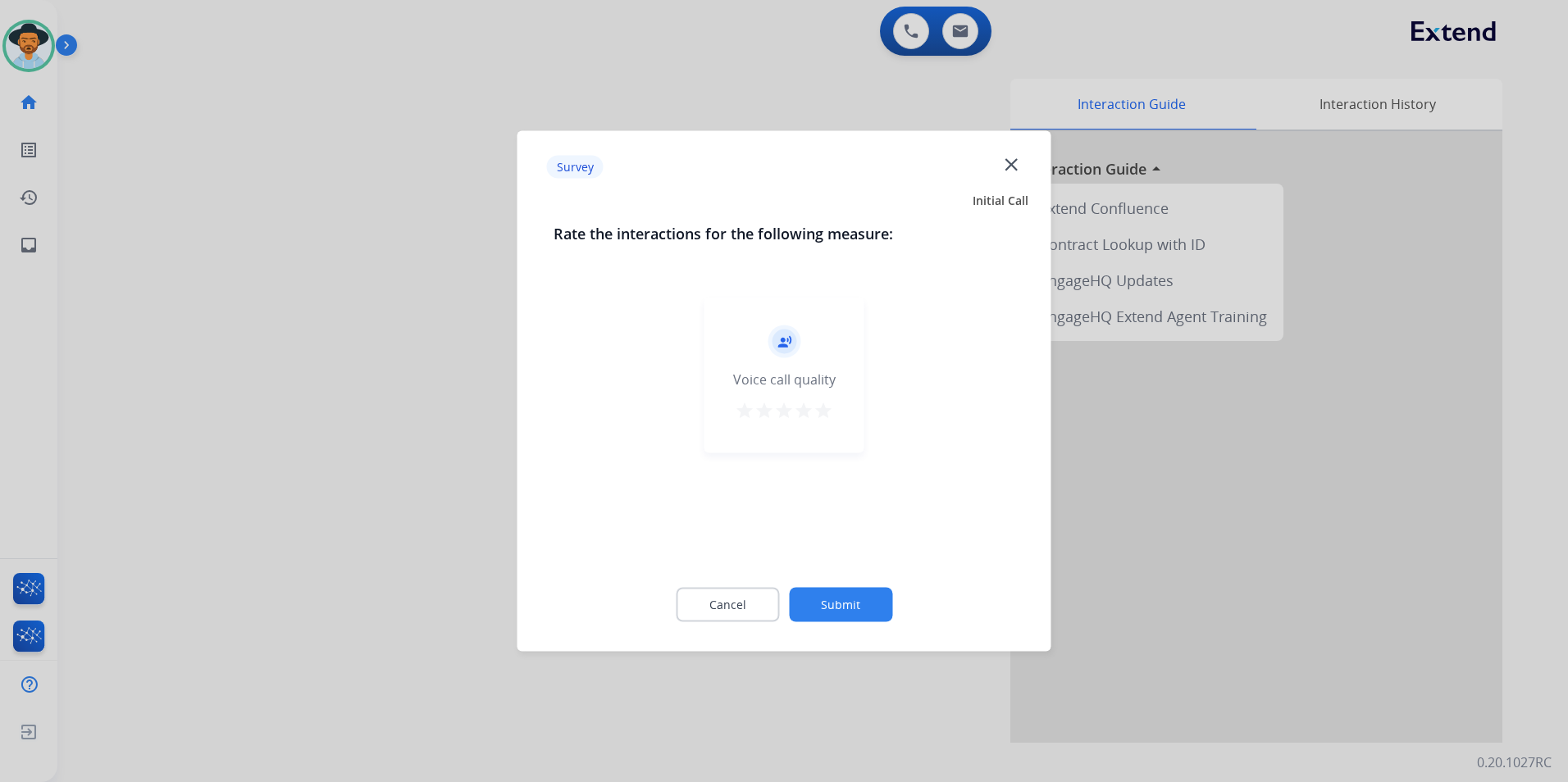
click at [836, 410] on div "record_voice_over Voice call quality star star star star star" at bounding box center [784, 375] width 160 height 156
click at [829, 409] on mat-icon "star" at bounding box center [823, 411] width 20 height 20
click at [862, 604] on button "Submit" at bounding box center [840, 605] width 103 height 35
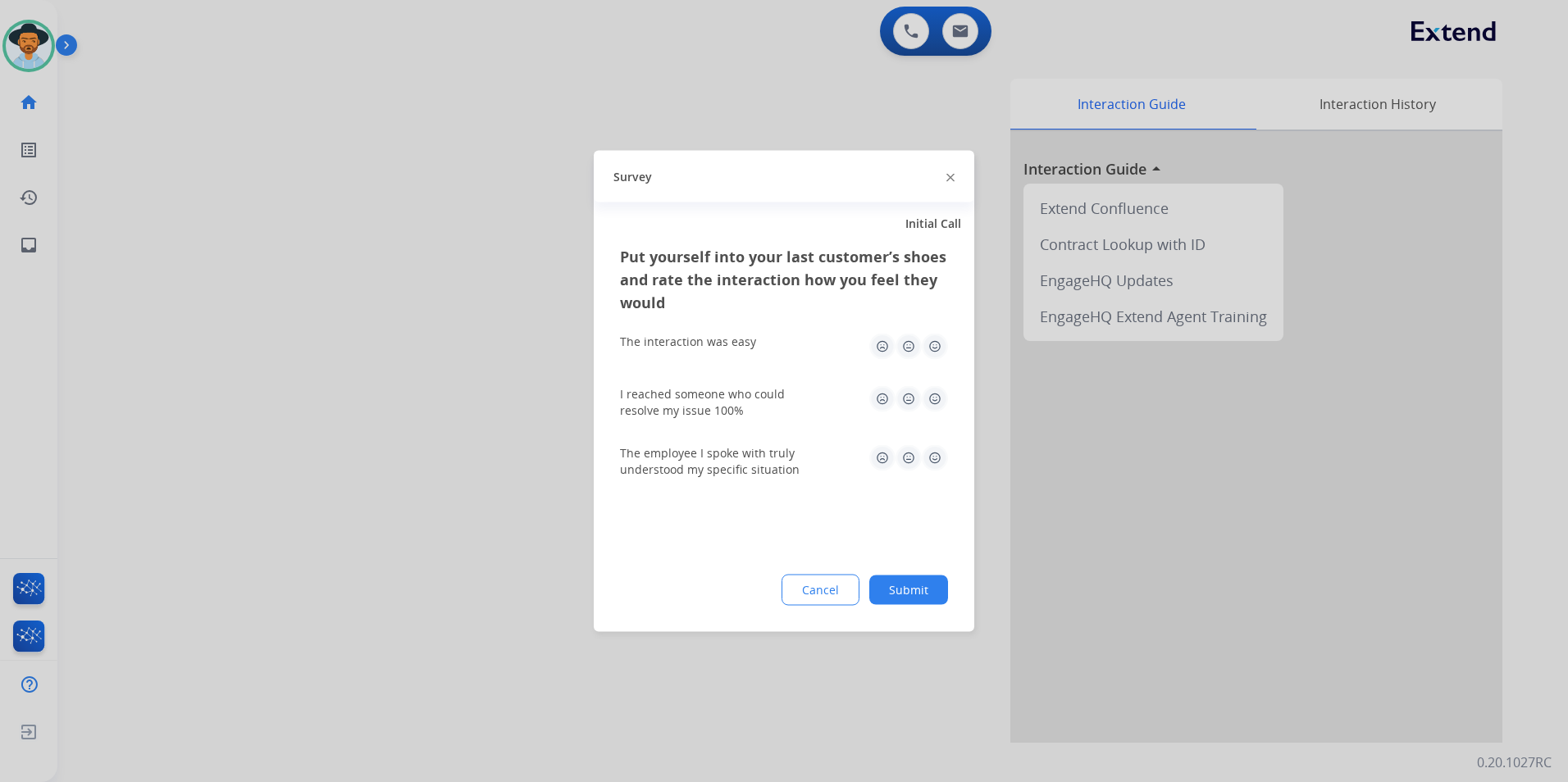
drag, startPoint x: 936, startPoint y: 350, endPoint x: 926, endPoint y: 401, distance: 52.0
click at [936, 350] on img at bounding box center [934, 346] width 26 height 26
click at [938, 402] on img at bounding box center [934, 399] width 26 height 26
click at [938, 465] on img at bounding box center [934, 458] width 26 height 26
click at [921, 592] on button "Submit" at bounding box center [908, 590] width 78 height 29
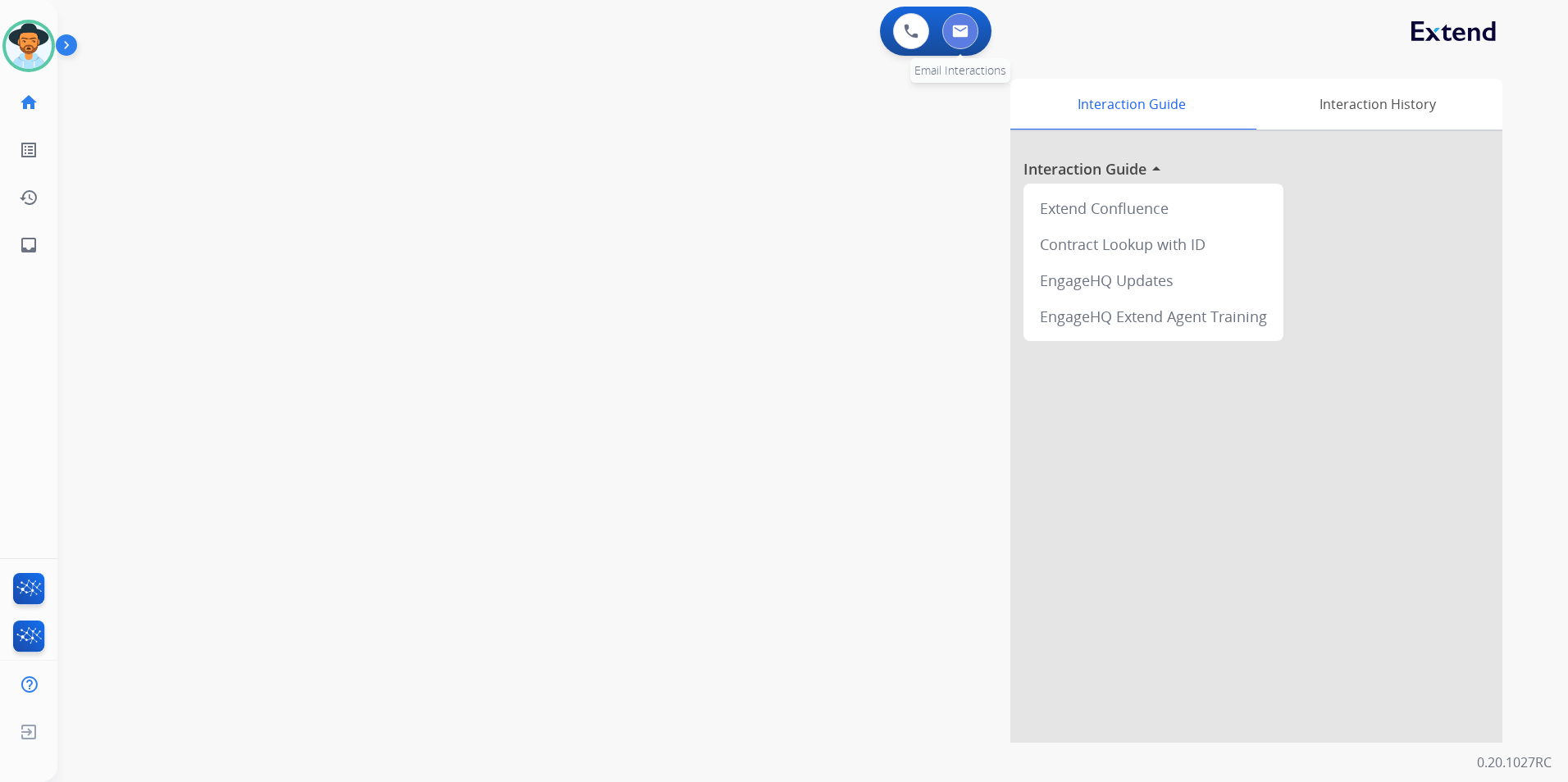
click at [958, 20] on button at bounding box center [961, 31] width 36 height 36
select select "**********"
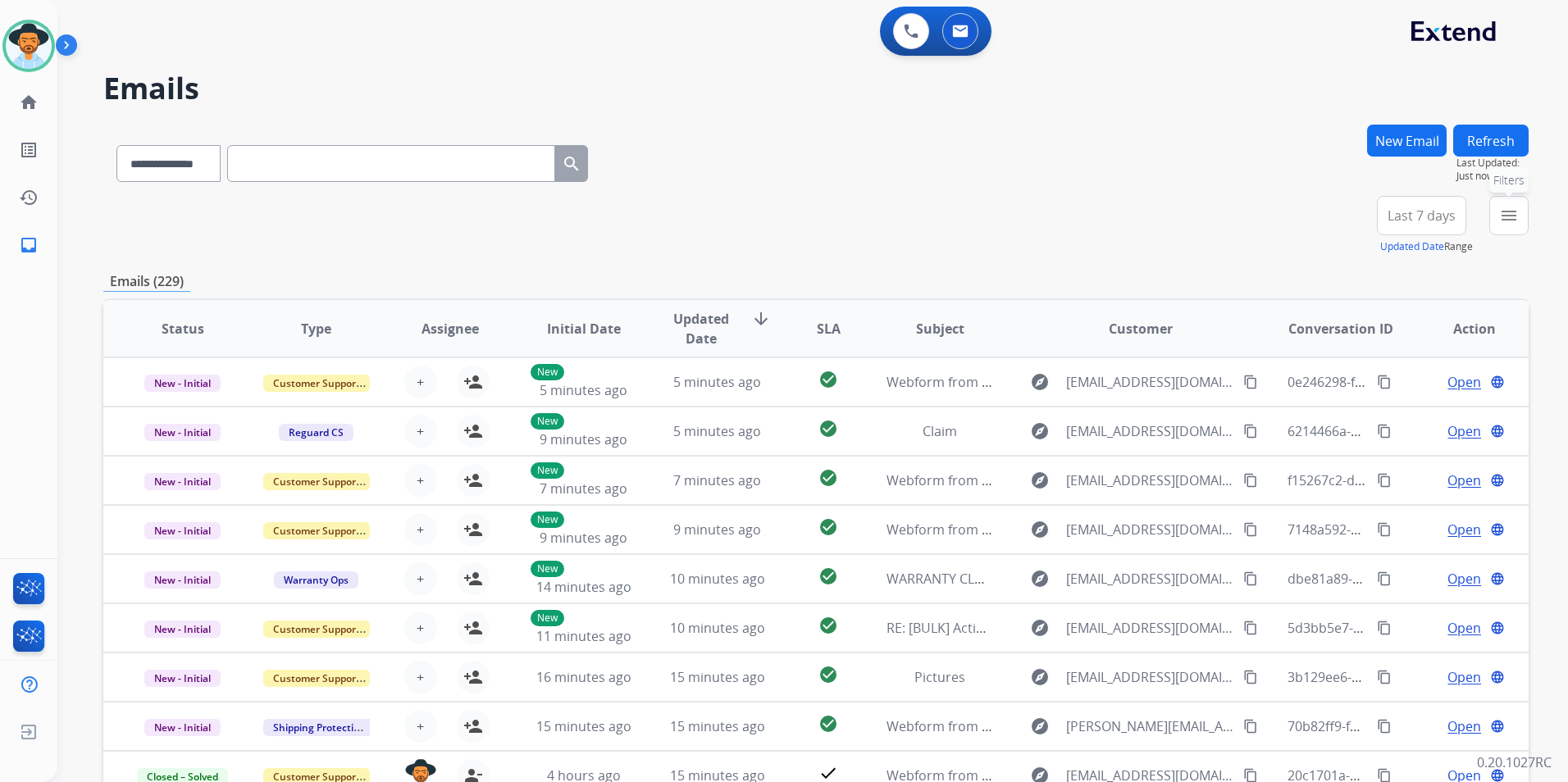
click at [1492, 223] on button "menu Filters" at bounding box center [1508, 215] width 39 height 39
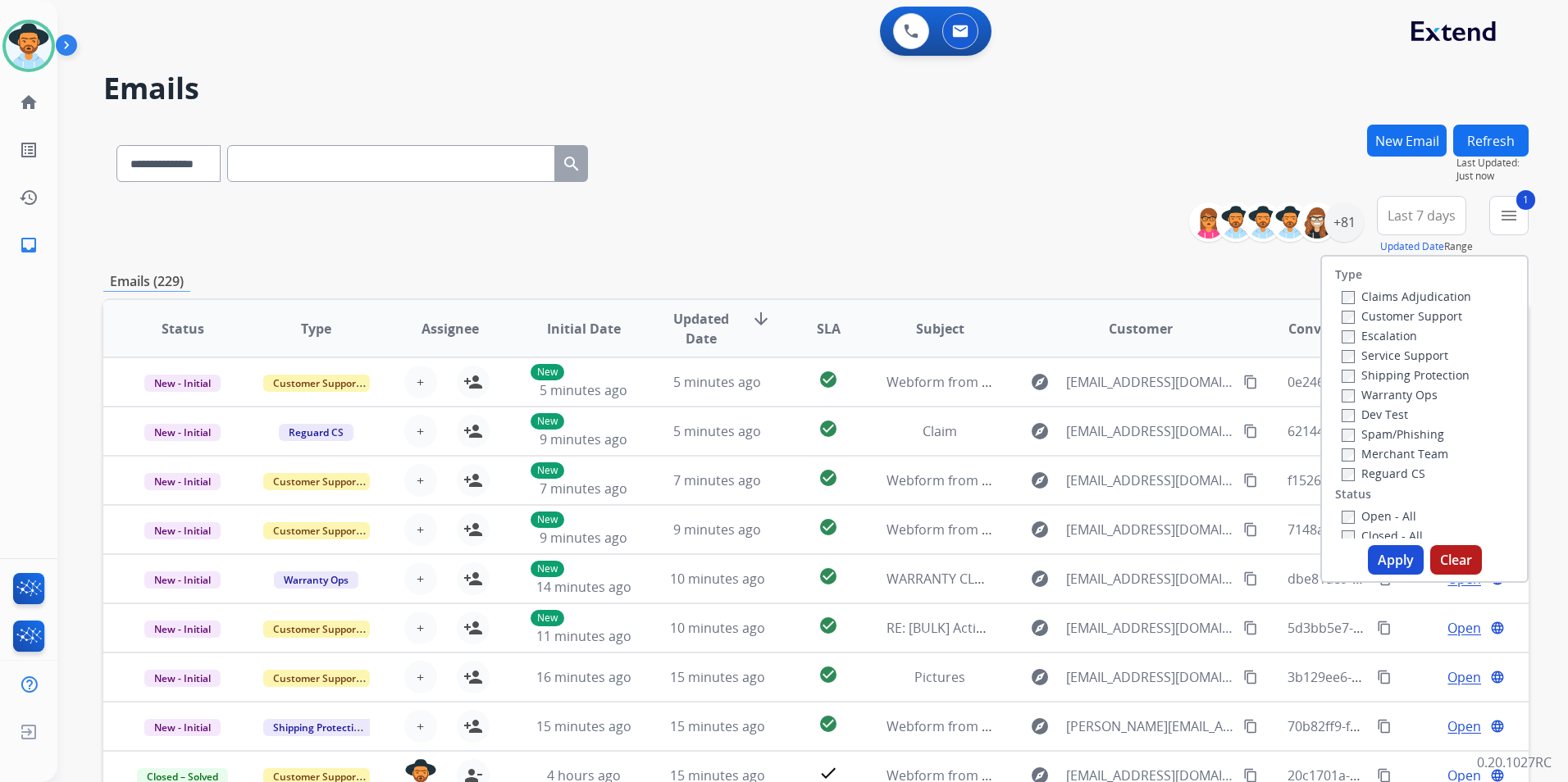
click at [1389, 561] on button "Apply" at bounding box center [1395, 560] width 56 height 29
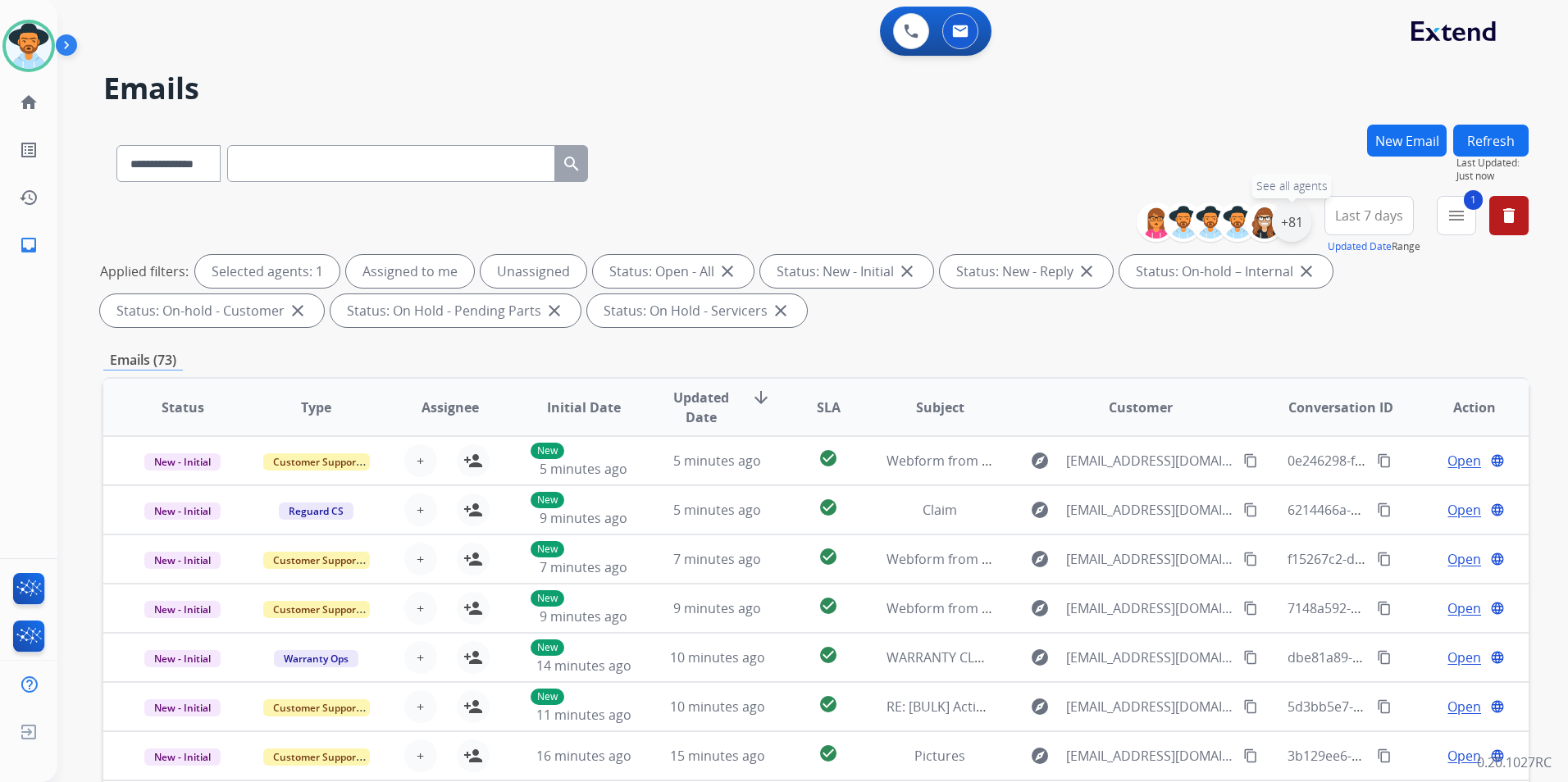
click at [1296, 221] on div "+81" at bounding box center [1291, 221] width 39 height 39
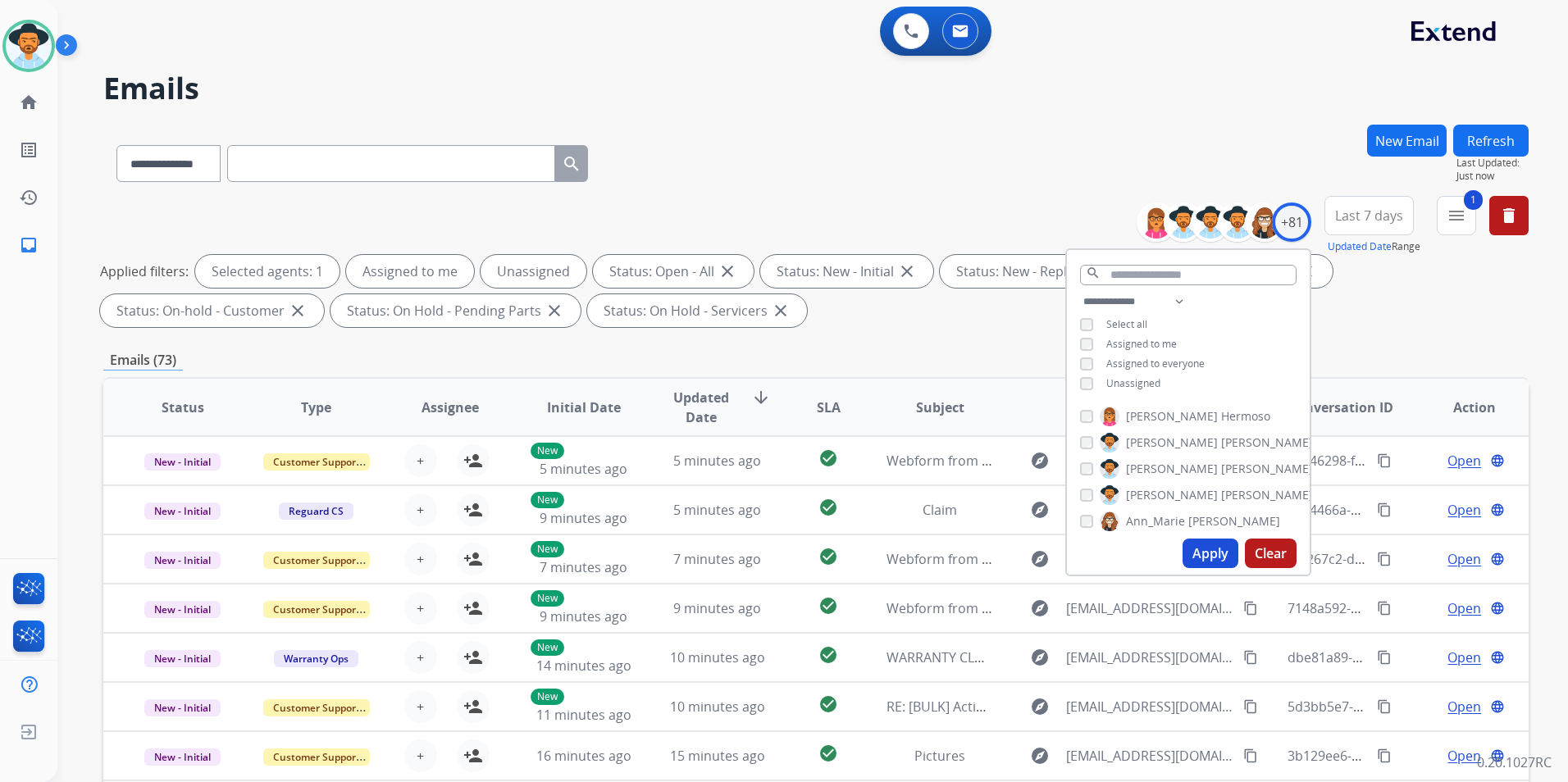
click at [1091, 382] on div "Unassigned" at bounding box center [1120, 383] width 80 height 13
click at [1203, 564] on button "Apply" at bounding box center [1209, 553] width 56 height 29
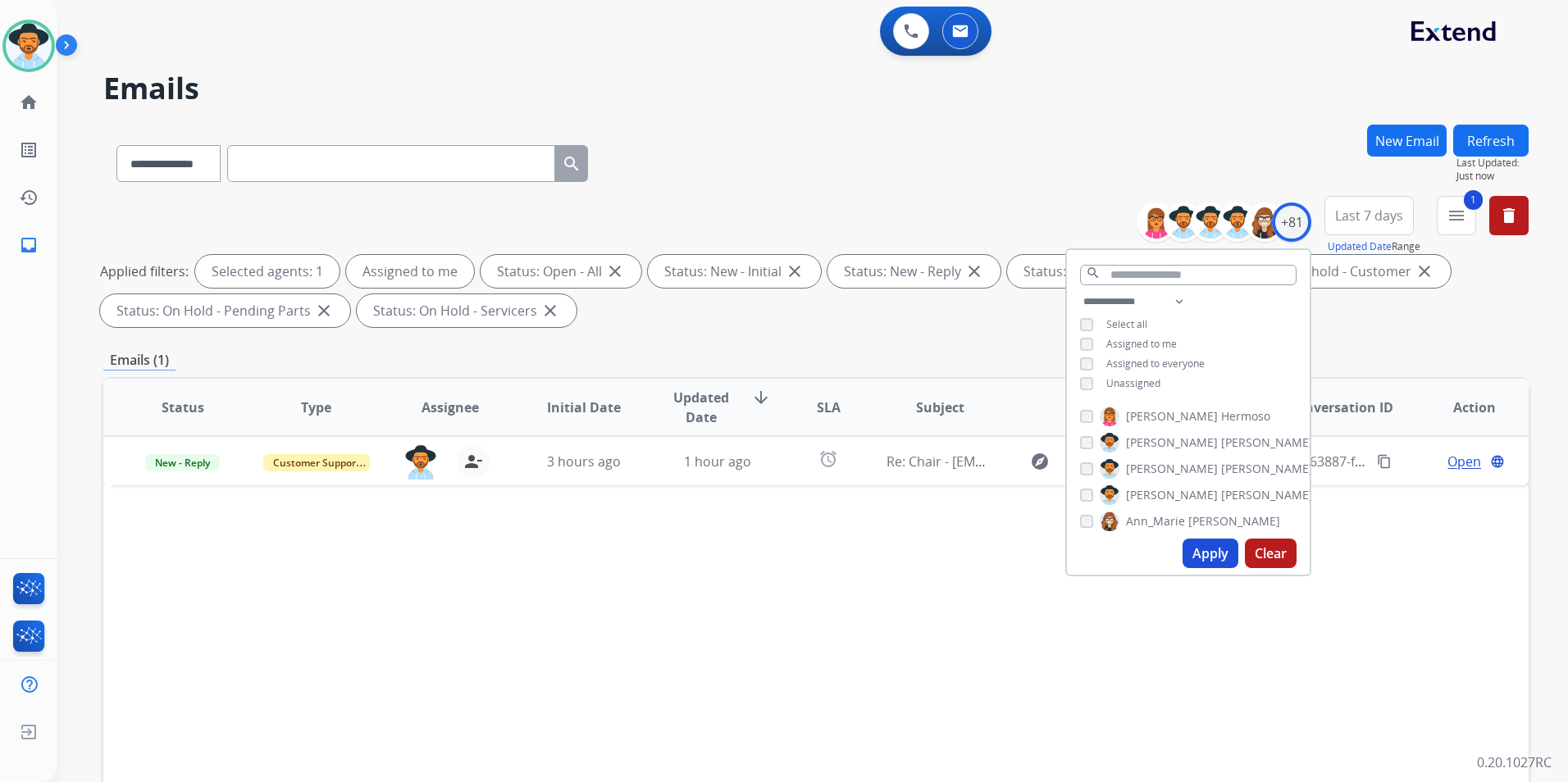
click at [830, 656] on div "Status Type Assignee Initial Date Updated Date arrow_downward SLA Subject Custo…" at bounding box center [815, 651] width 1425 height 549
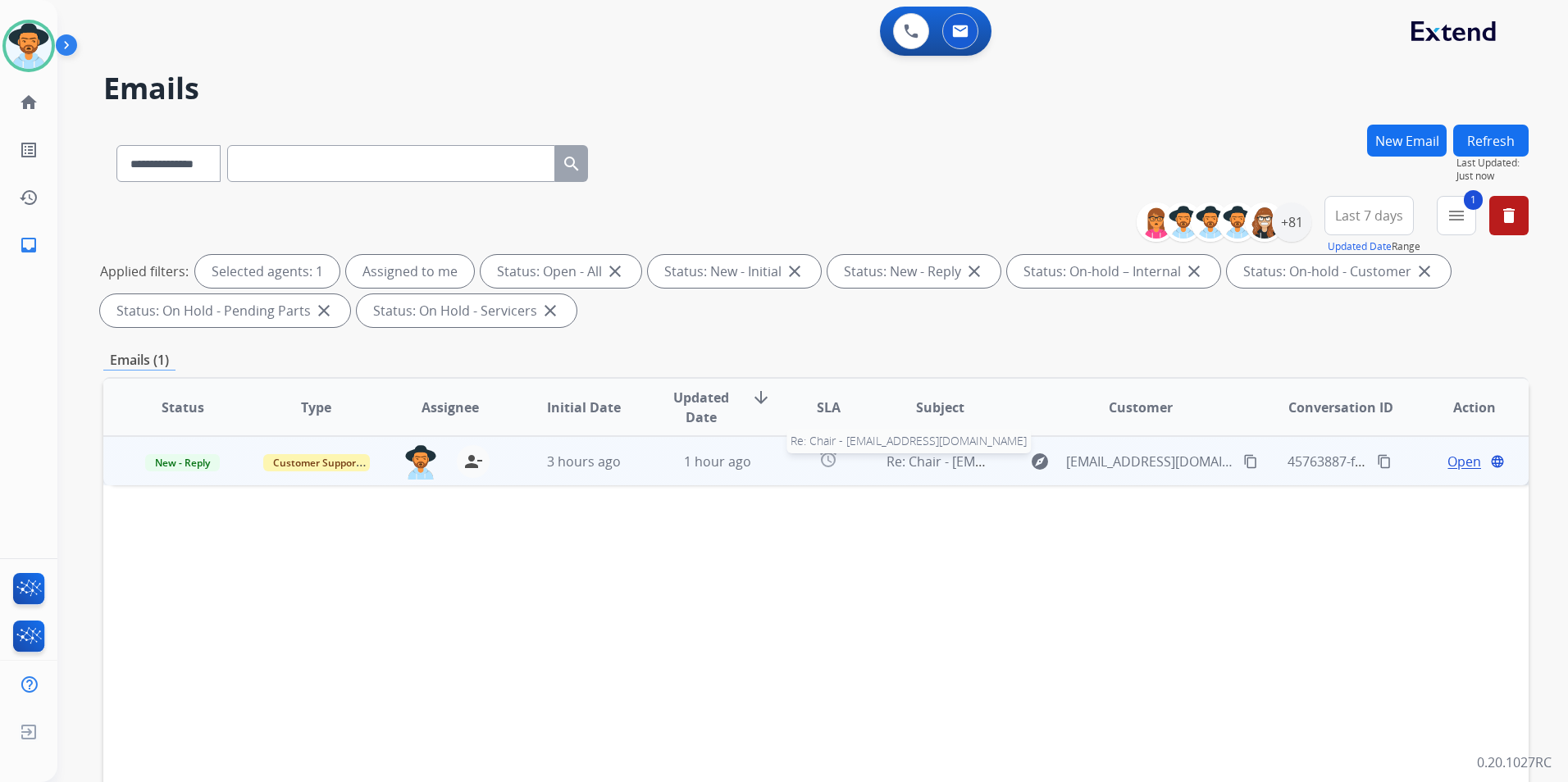
click at [930, 463] on span "Re: Chair - [EMAIL_ADDRESS][DOMAIN_NAME]" at bounding box center [1024, 462] width 278 height 18
click at [1447, 456] on span "Open" at bounding box center [1463, 461] width 34 height 20
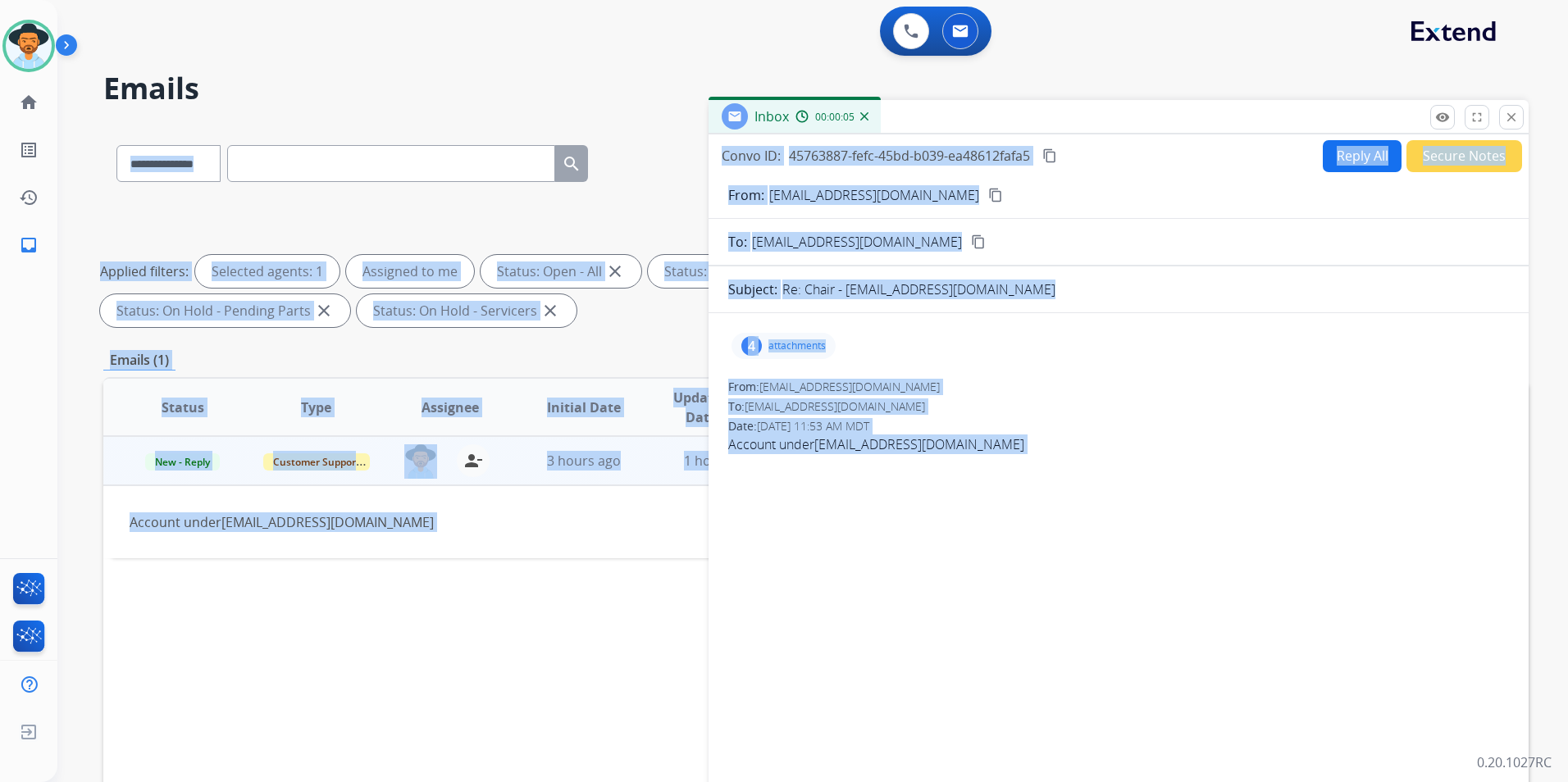
click at [988, 198] on mat-icon "content_copy" at bounding box center [995, 195] width 15 height 15
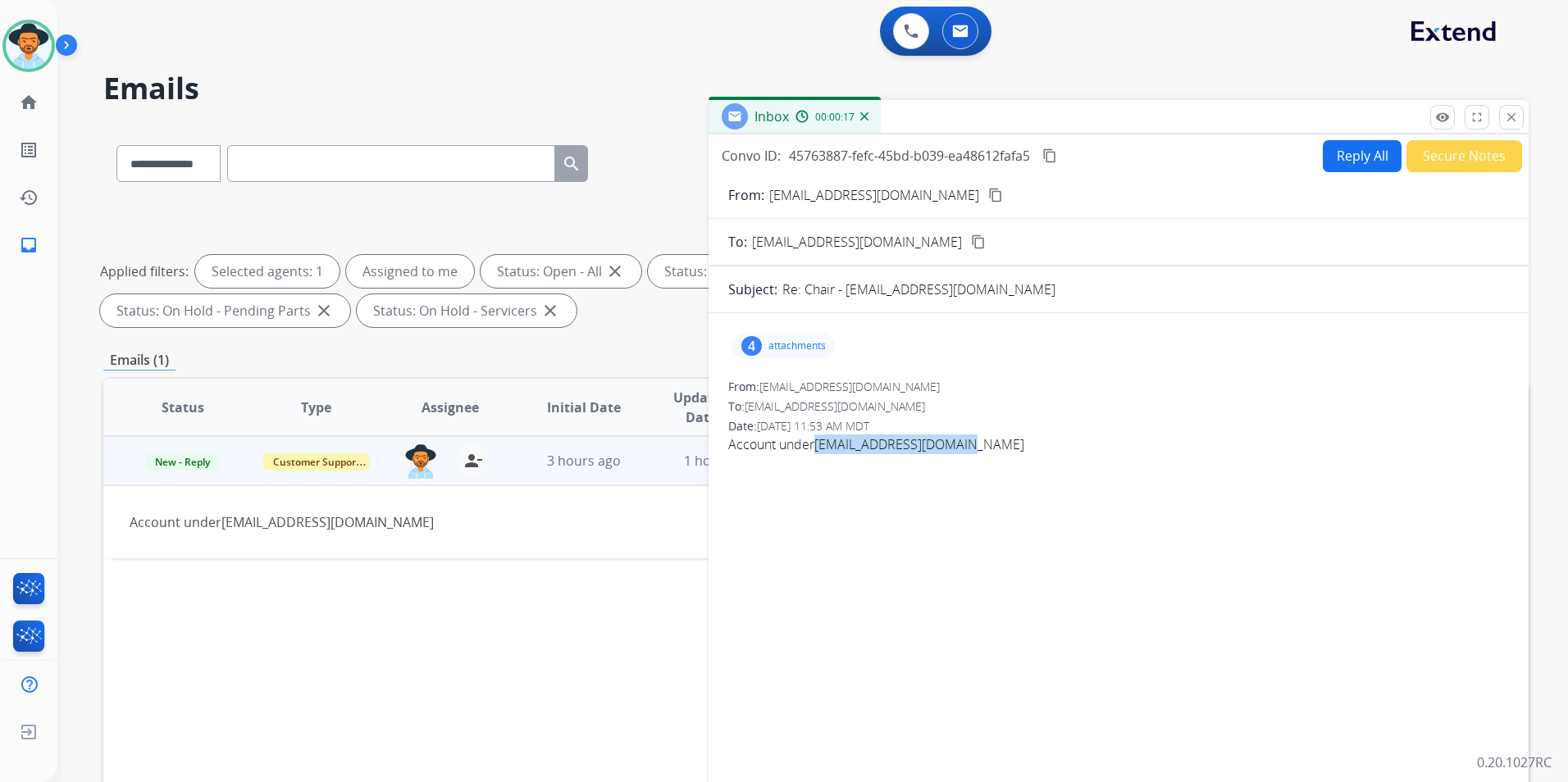
drag, startPoint x: 817, startPoint y: 447, endPoint x: 969, endPoint y: 452, distance: 152.1
click at [969, 452] on div "Account under [EMAIL_ADDRESS][DOMAIN_NAME]" at bounding box center [1118, 444] width 780 height 20
copy div "[EMAIL_ADDRESS][DOMAIN_NAME]"
click at [1373, 168] on button "Reply All" at bounding box center [1361, 156] width 78 height 32
select select "**********"
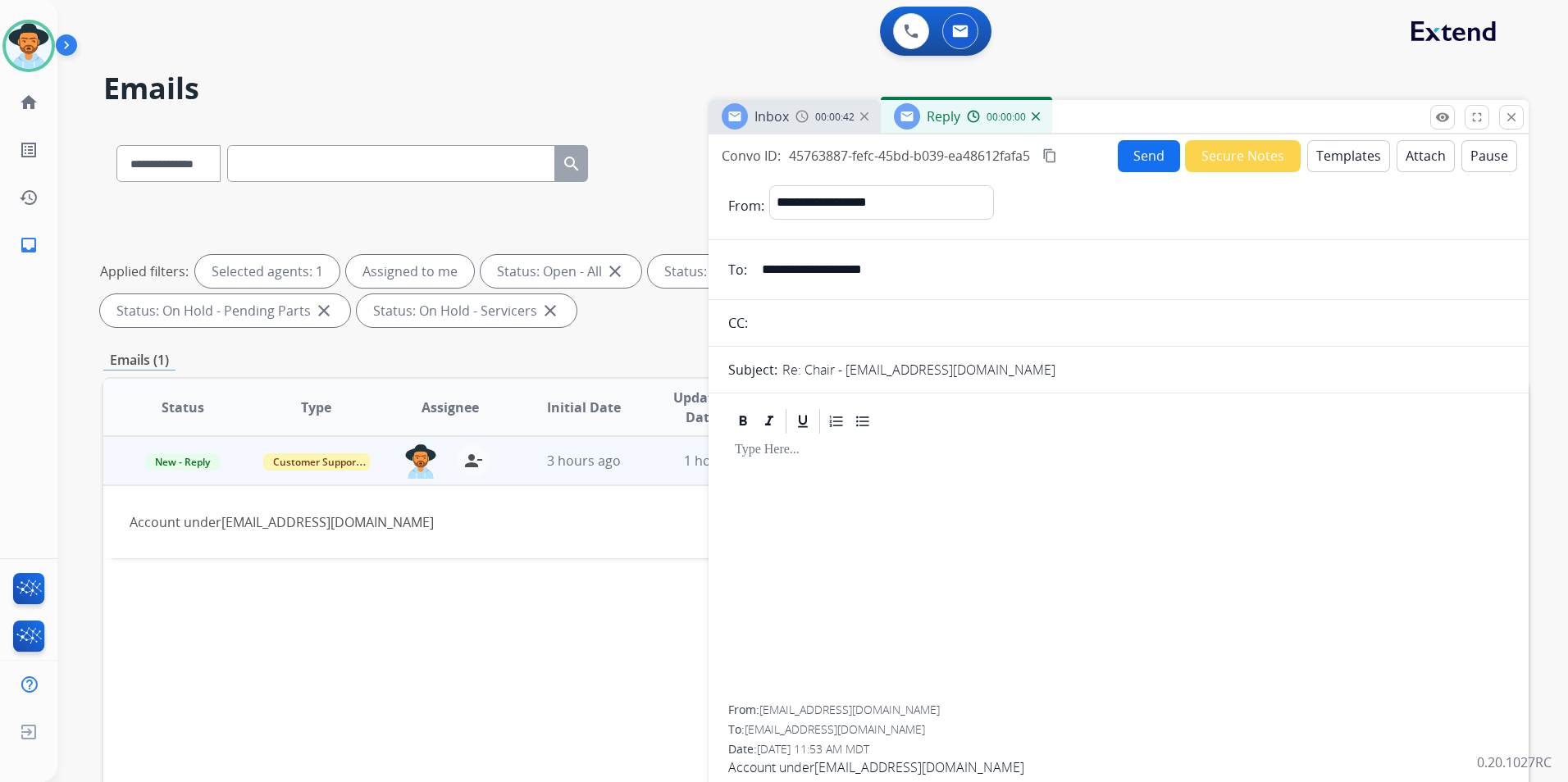
click at [1359, 157] on button "Templates" at bounding box center [1348, 156] width 83 height 32
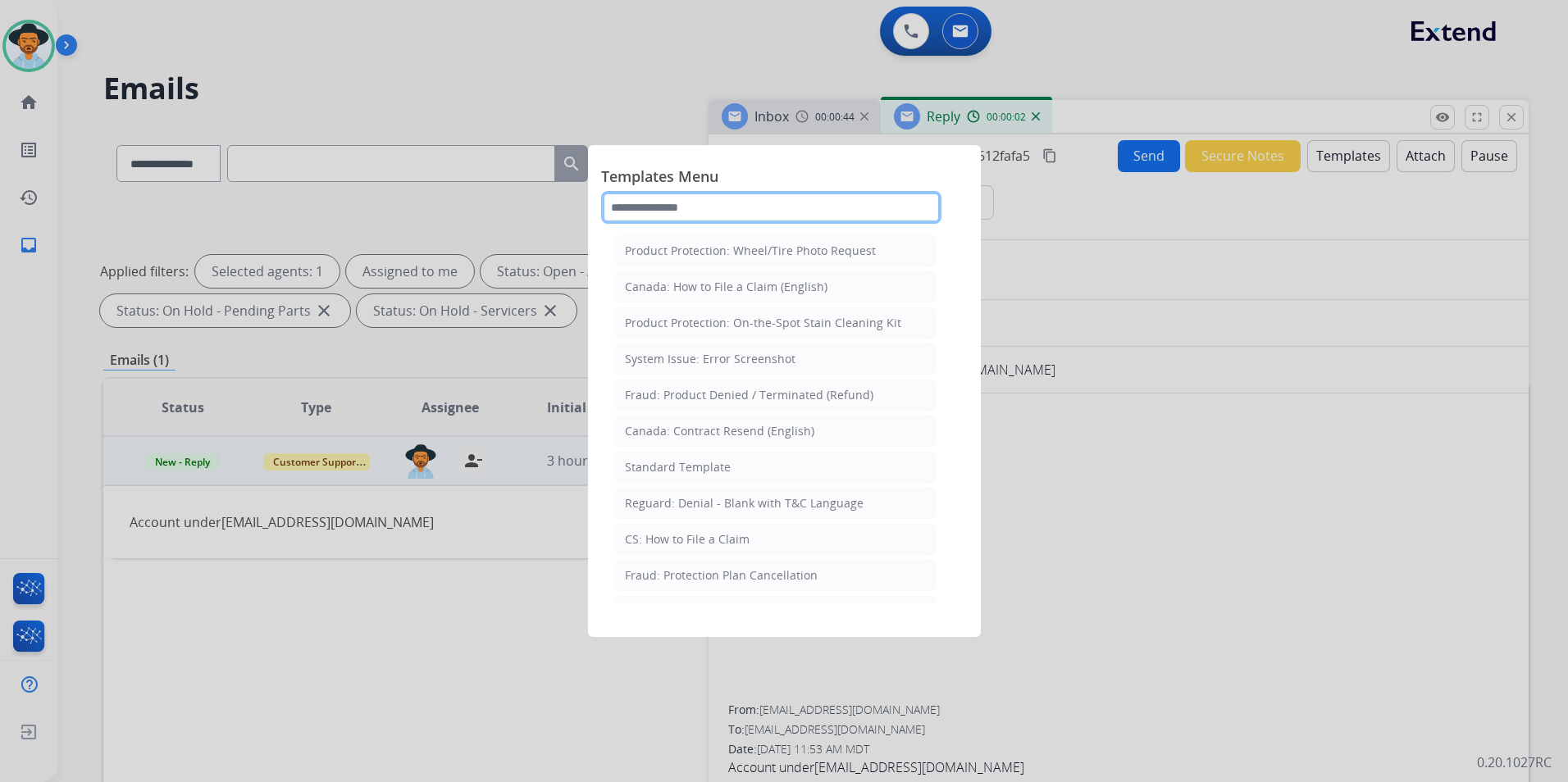
click at [759, 205] on input "text" at bounding box center [771, 208] width 341 height 33
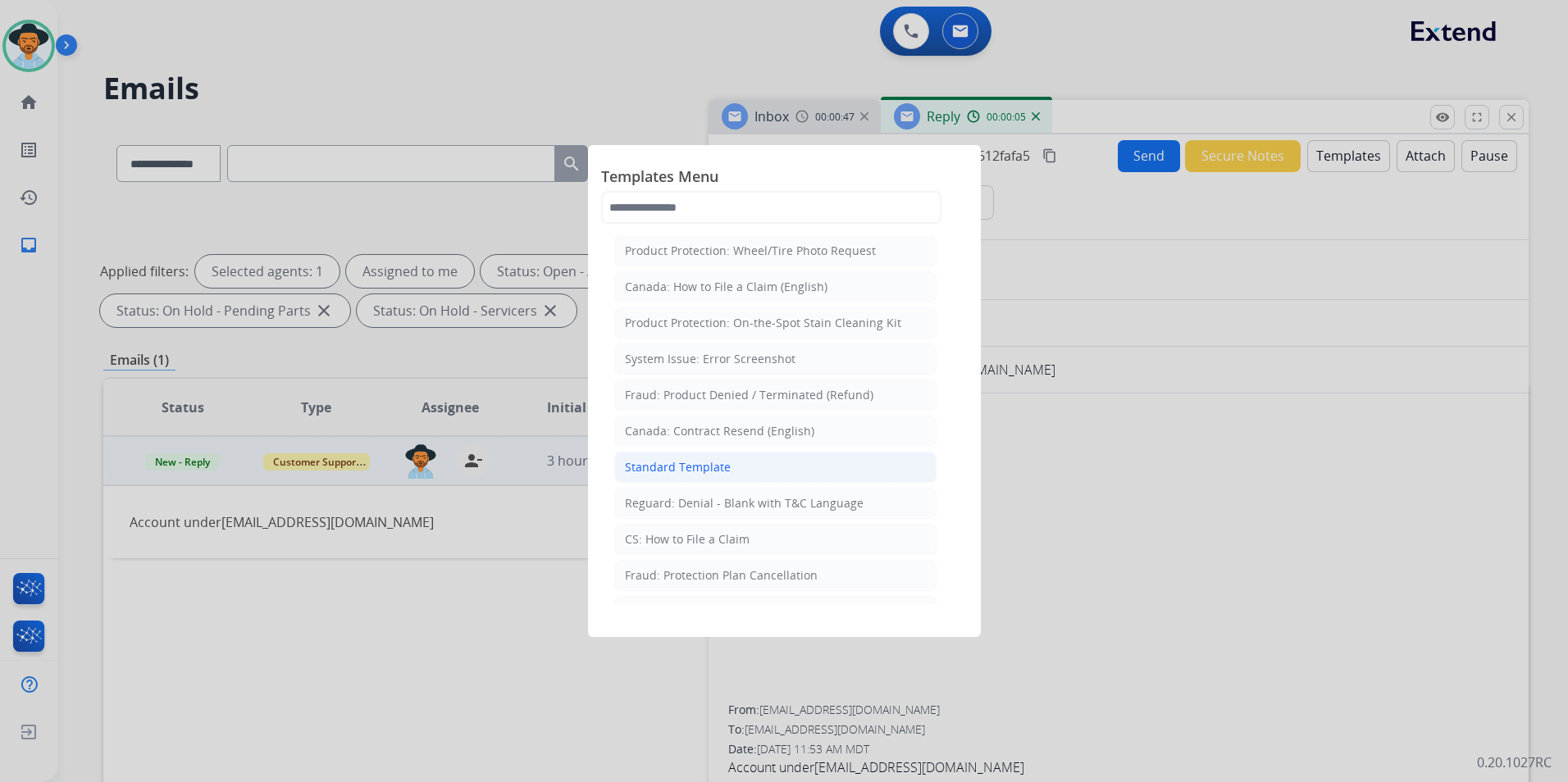
click at [689, 471] on div "Standard Template" at bounding box center [677, 467] width 106 height 16
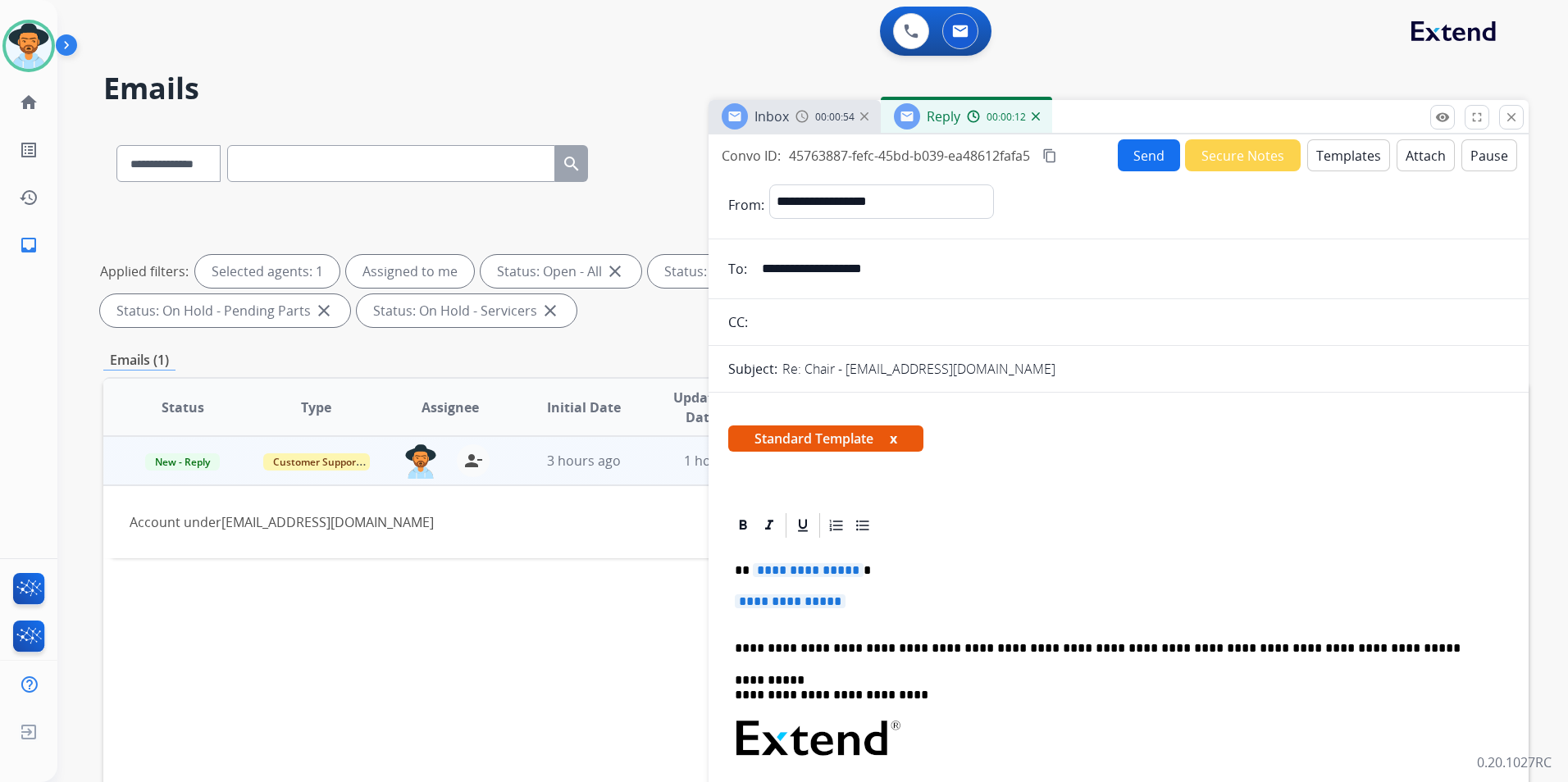
click at [818, 574] on span "**********" at bounding box center [809, 570] width 111 height 14
click at [794, 604] on span "**********" at bounding box center [790, 601] width 111 height 14
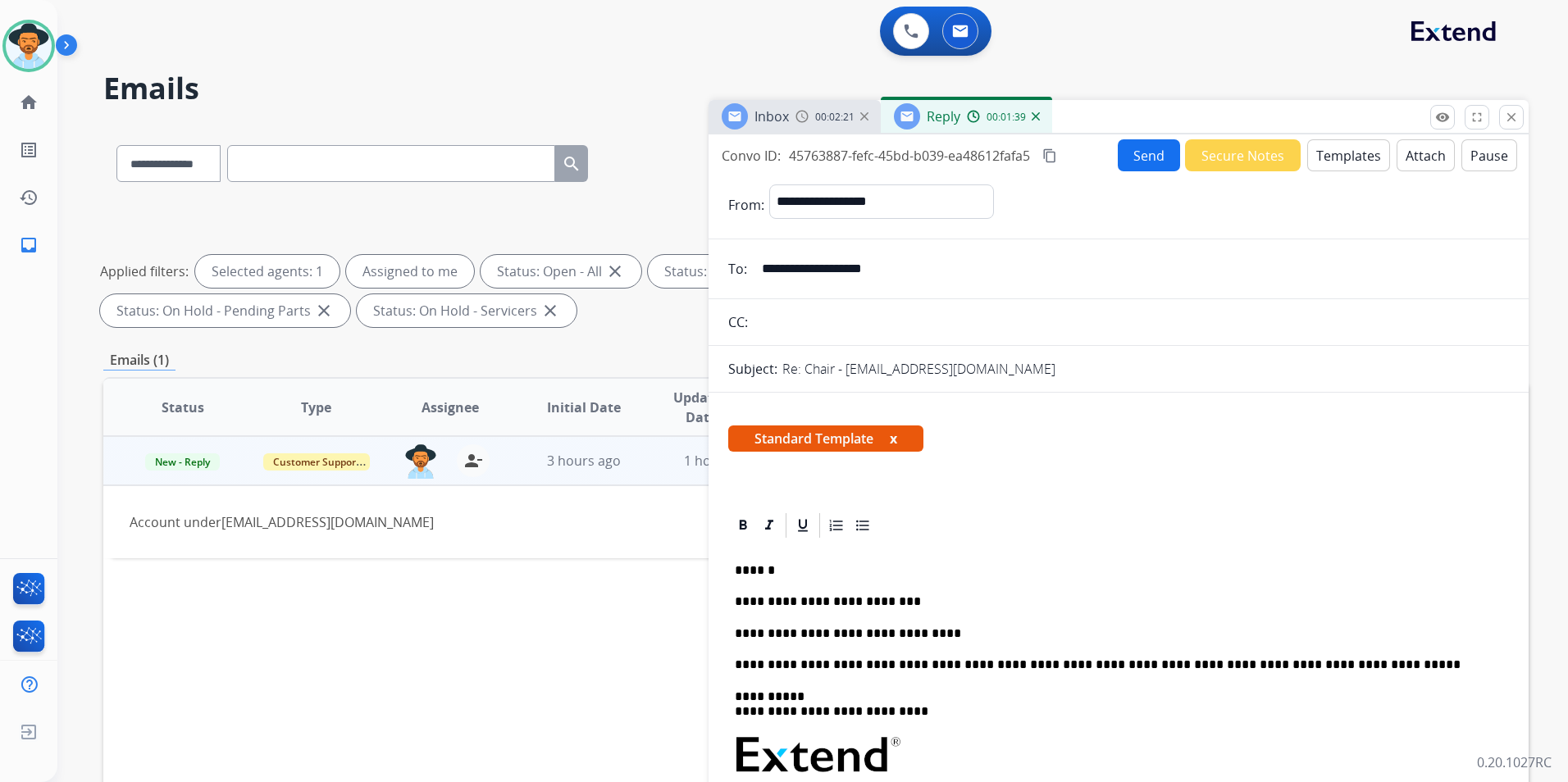
scroll to position [82, 0]
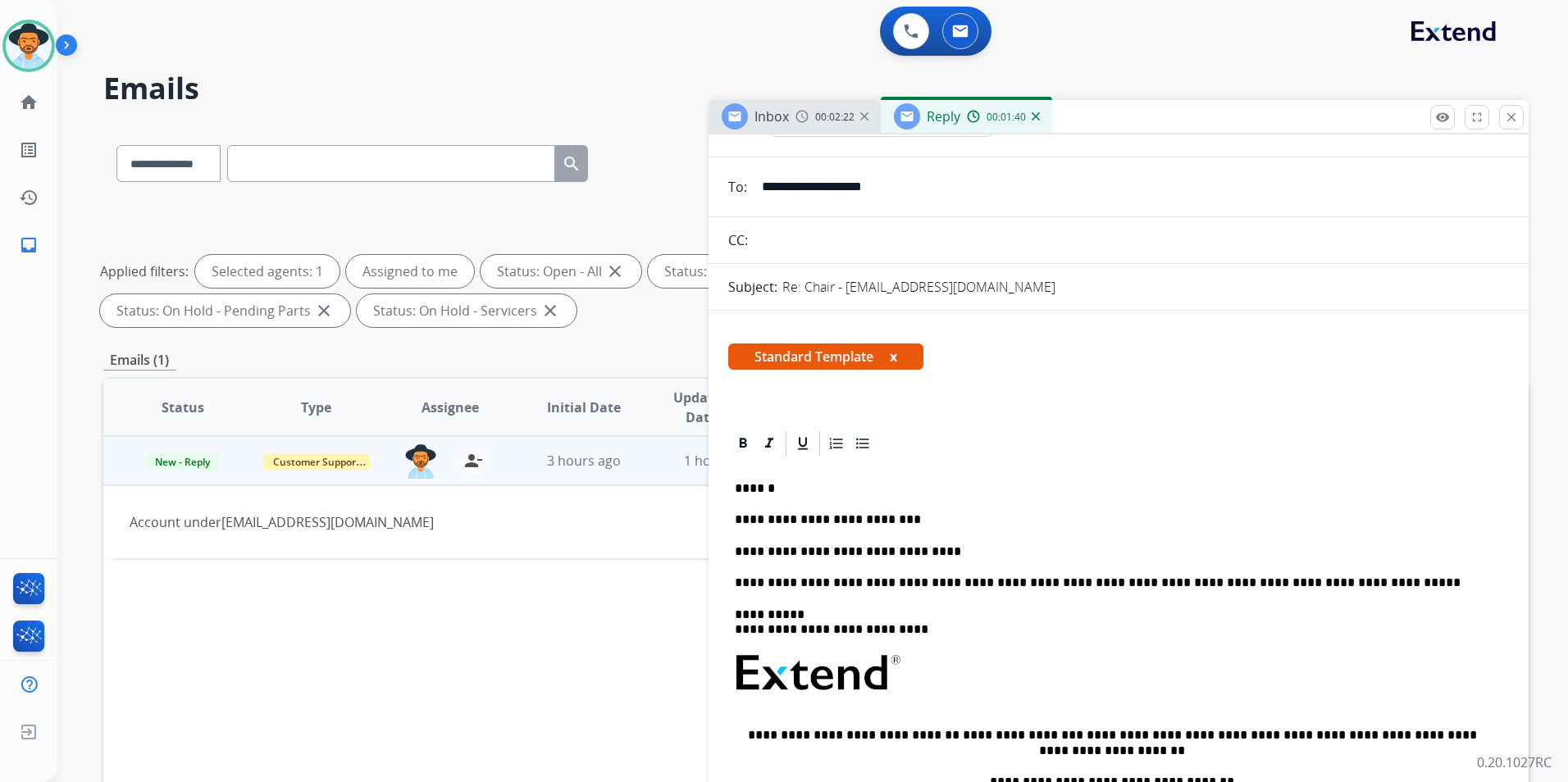
click at [931, 549] on p "**********" at bounding box center [1112, 552] width 754 height 15
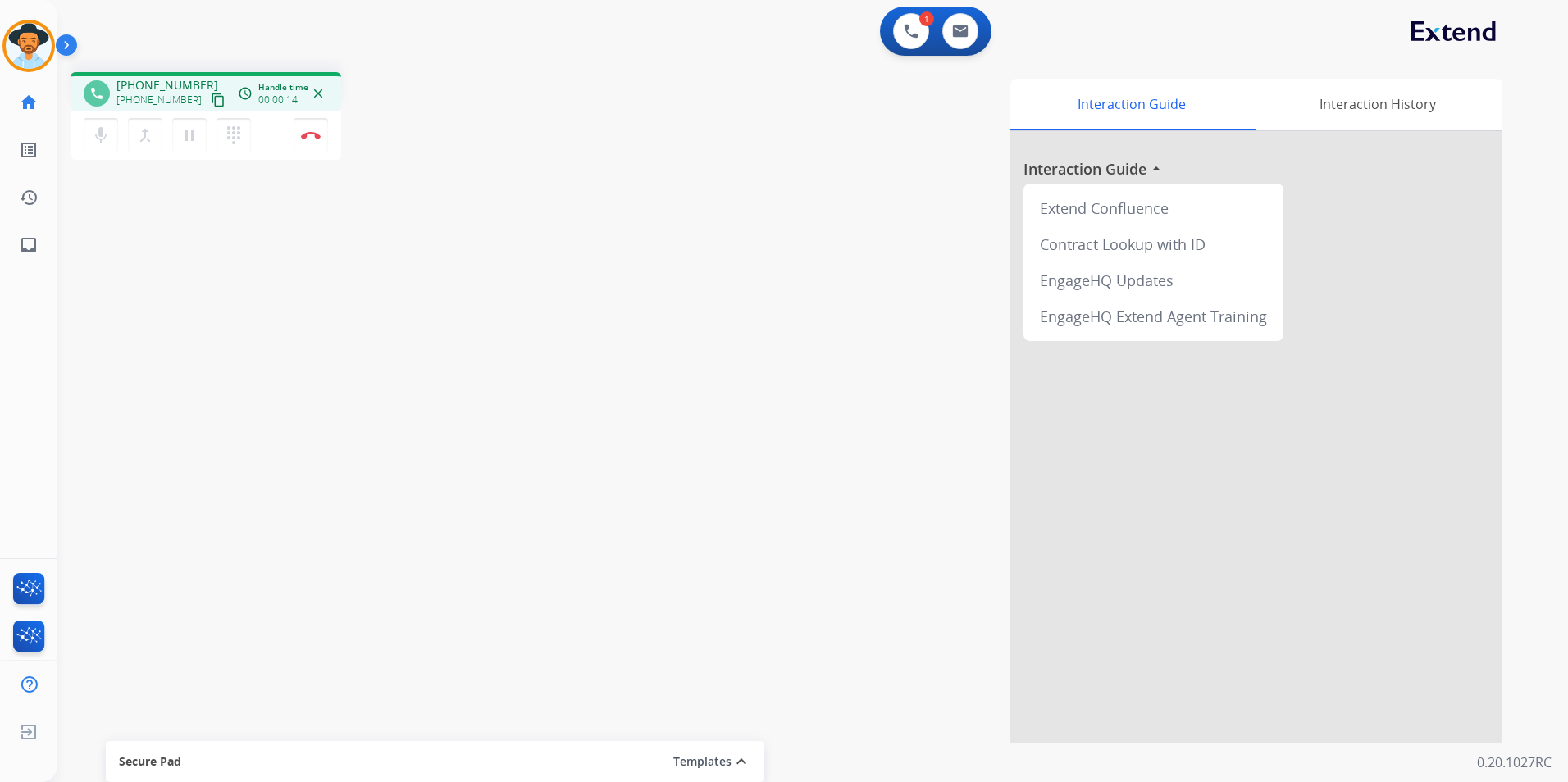
click at [210, 95] on mat-icon "content_copy" at bounding box center [218, 100] width 15 height 15
click at [210, 99] on mat-icon "content_copy" at bounding box center [218, 100] width 15 height 15
click at [308, 137] on img at bounding box center [311, 135] width 20 height 8
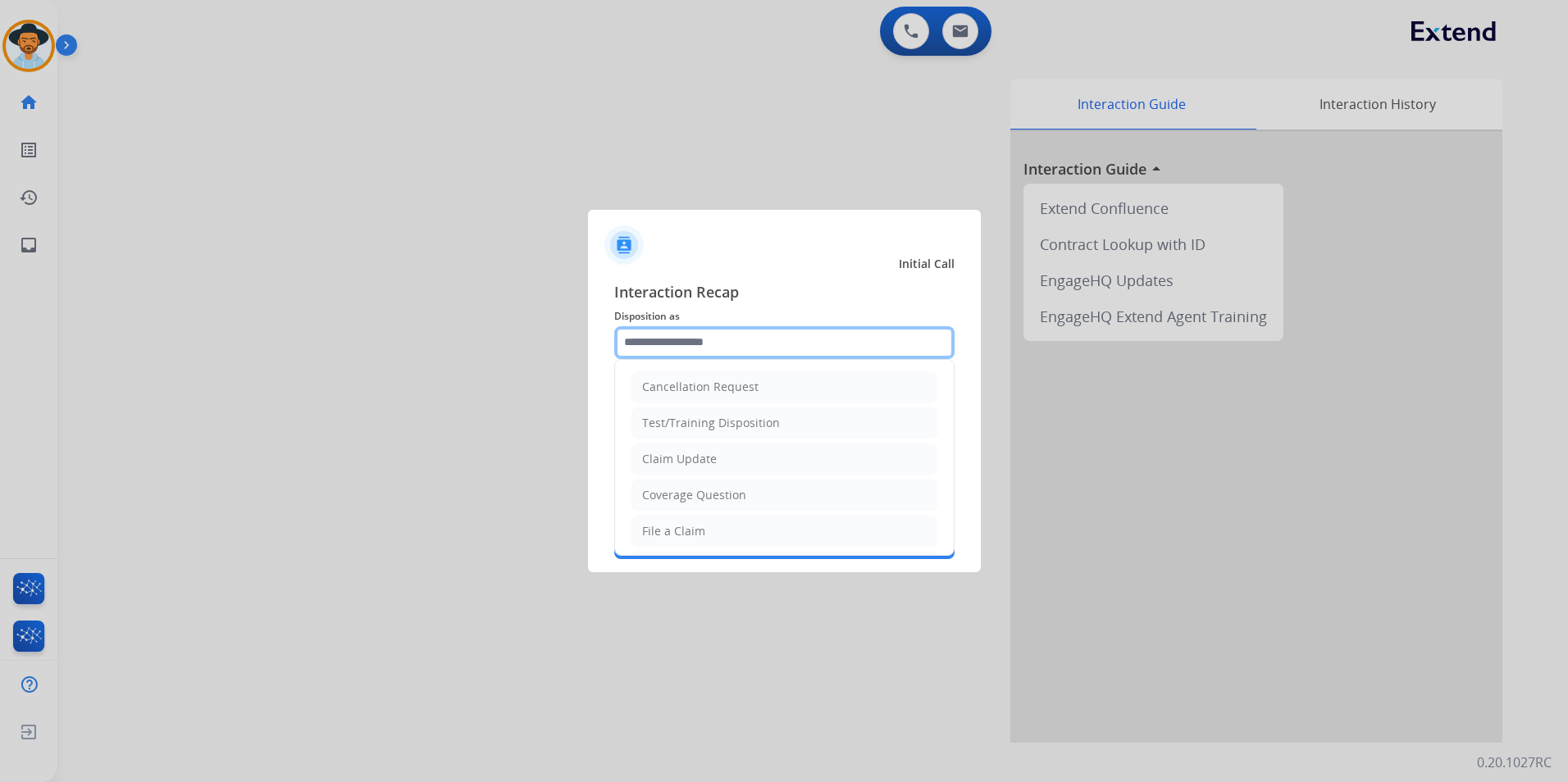
click at [793, 350] on input "text" at bounding box center [784, 342] width 341 height 33
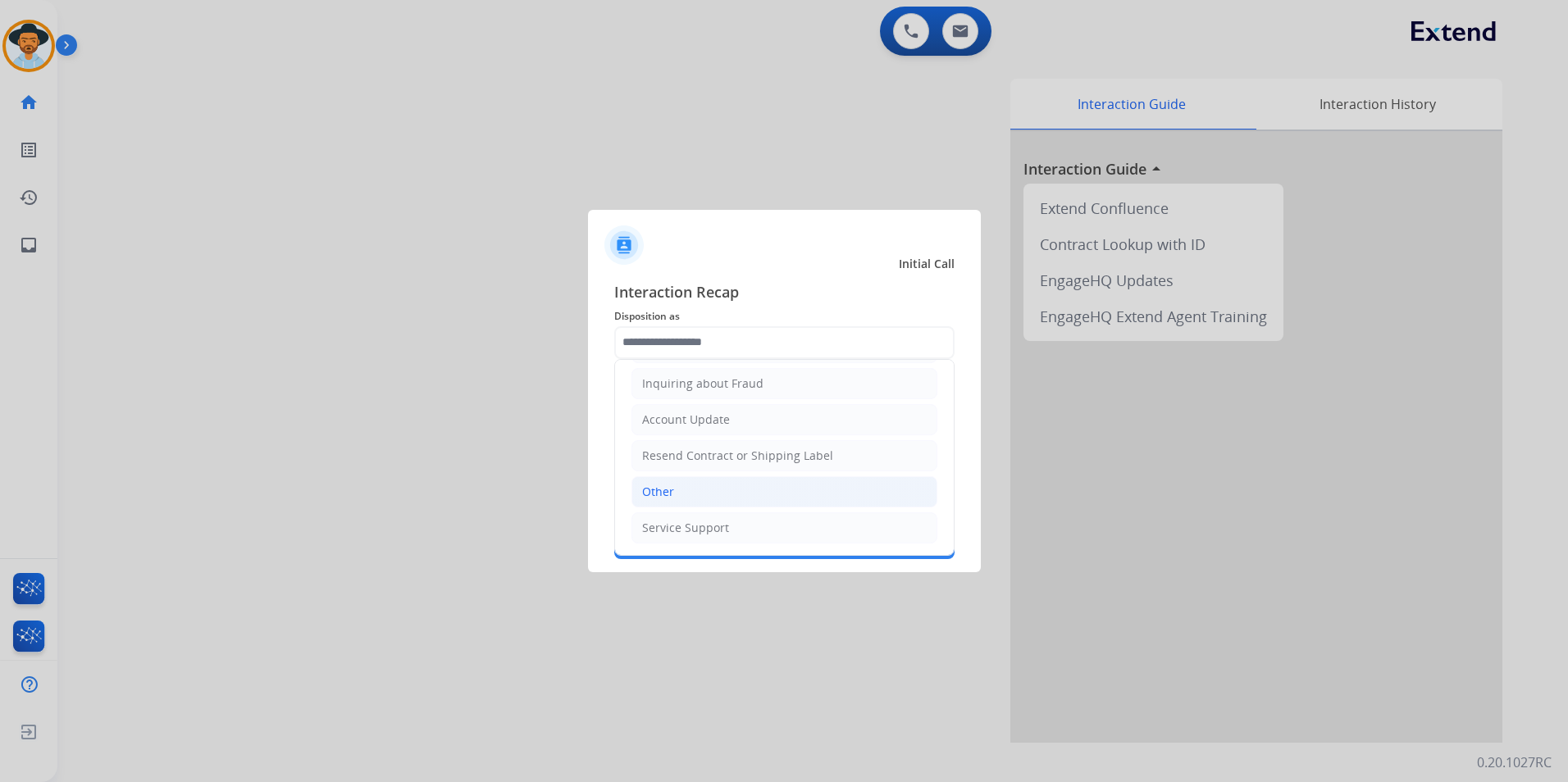
click at [710, 498] on li "Other" at bounding box center [784, 492] width 306 height 31
type input "*****"
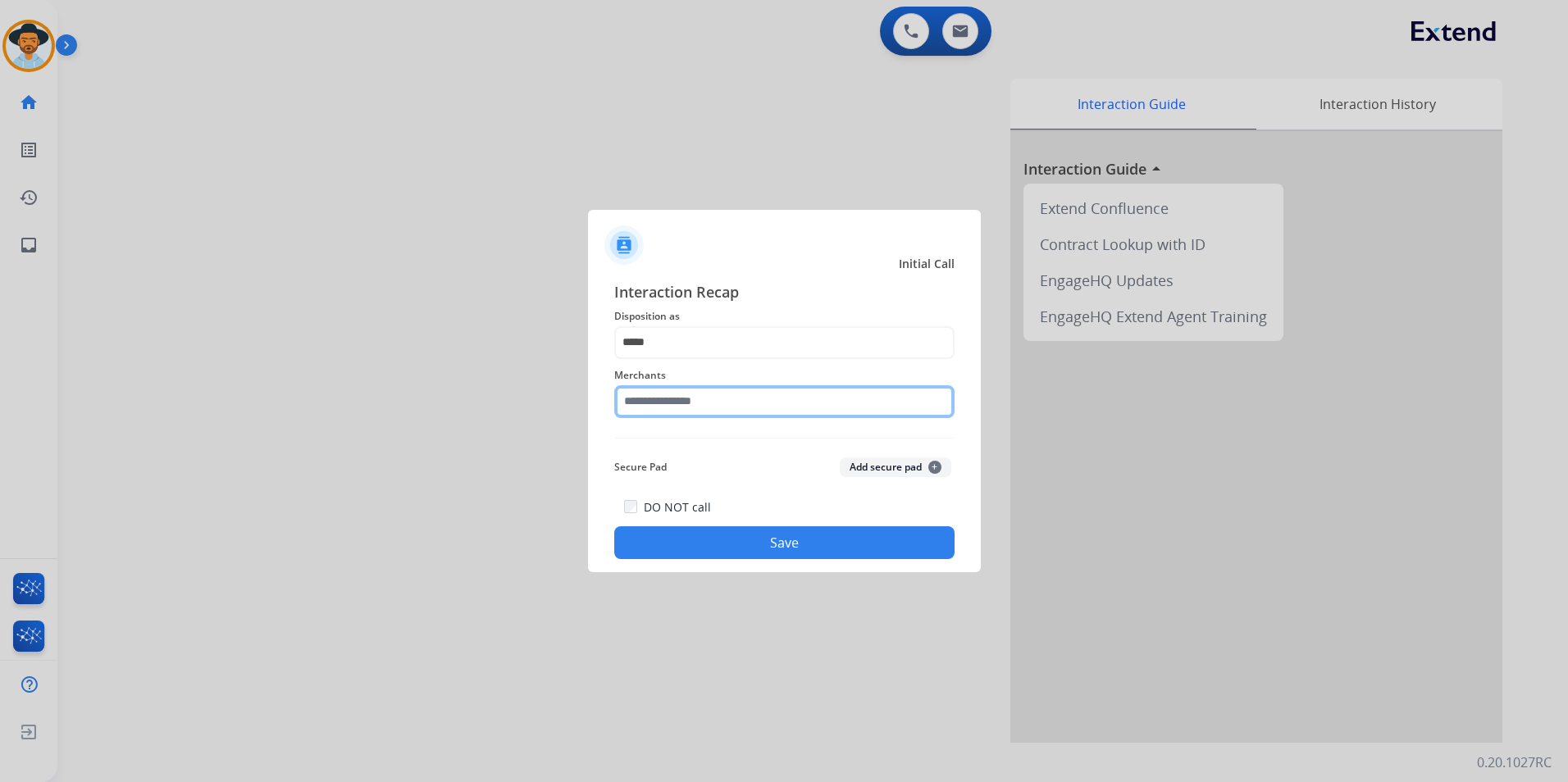
click at [738, 406] on input "text" at bounding box center [784, 401] width 341 height 33
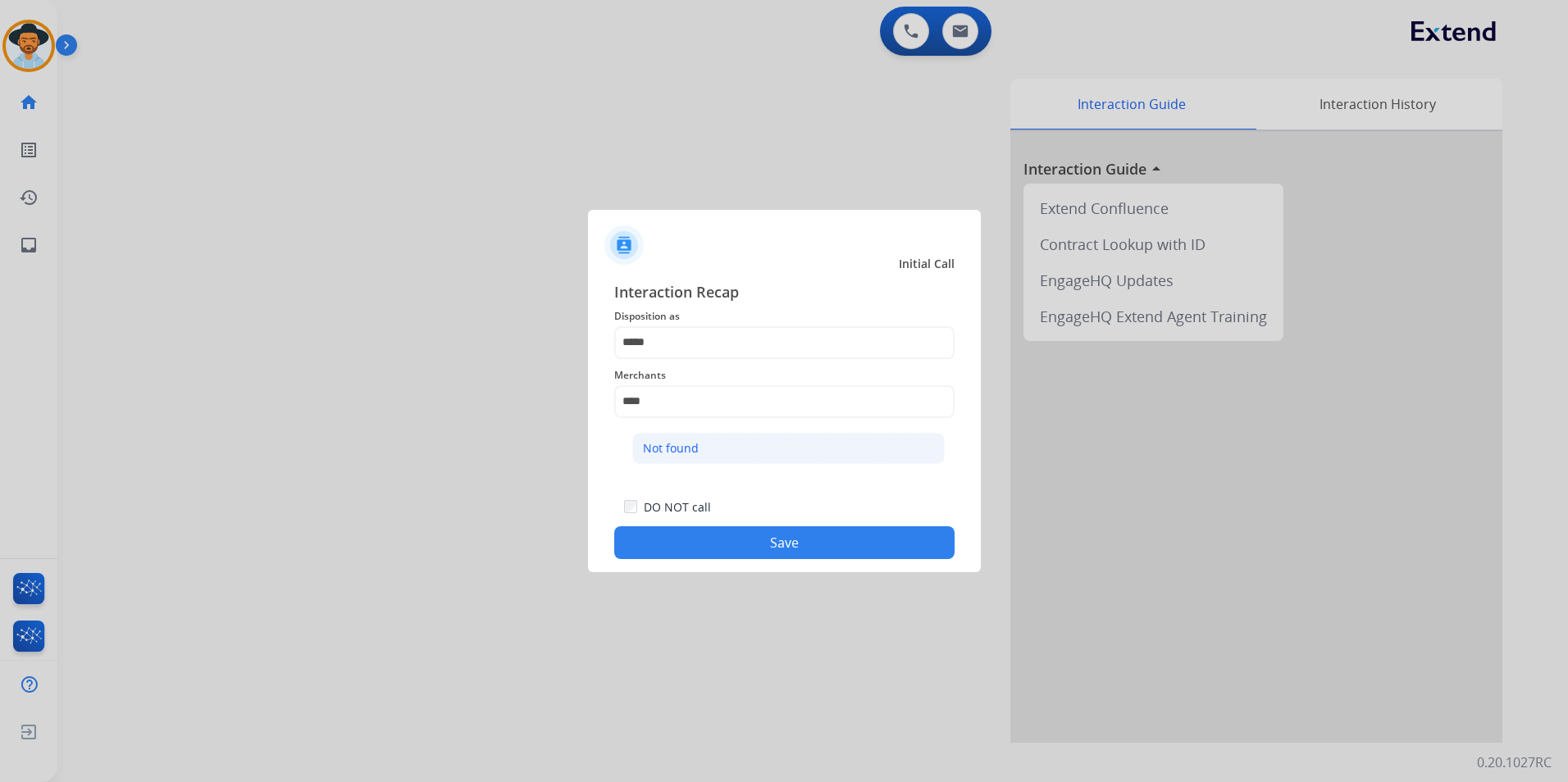
click at [666, 453] on div "Not found" at bounding box center [670, 449] width 56 height 16
type input "*********"
drag, startPoint x: 666, startPoint y: 453, endPoint x: 655, endPoint y: 472, distance: 22.0
click at [664, 454] on div "Secure Pad Add secure pad +" at bounding box center [784, 467] width 341 height 33
click at [725, 543] on button "Save" at bounding box center [784, 543] width 341 height 33
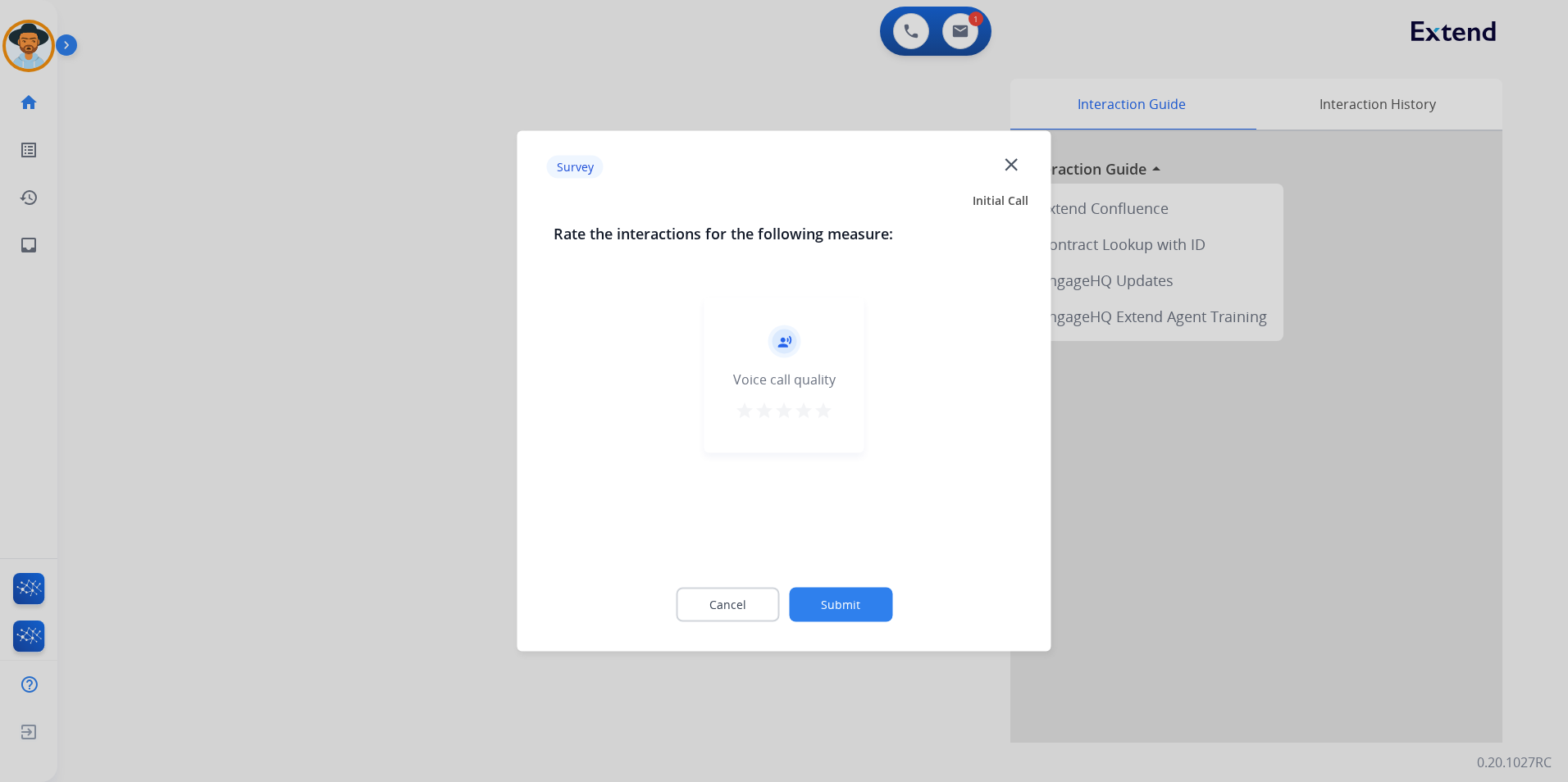
click at [830, 419] on div "record_voice_over Voice call quality star star star star star" at bounding box center [784, 375] width 160 height 156
click at [828, 419] on mat-icon "star" at bounding box center [823, 411] width 20 height 20
click at [847, 611] on button "Submit" at bounding box center [840, 605] width 103 height 35
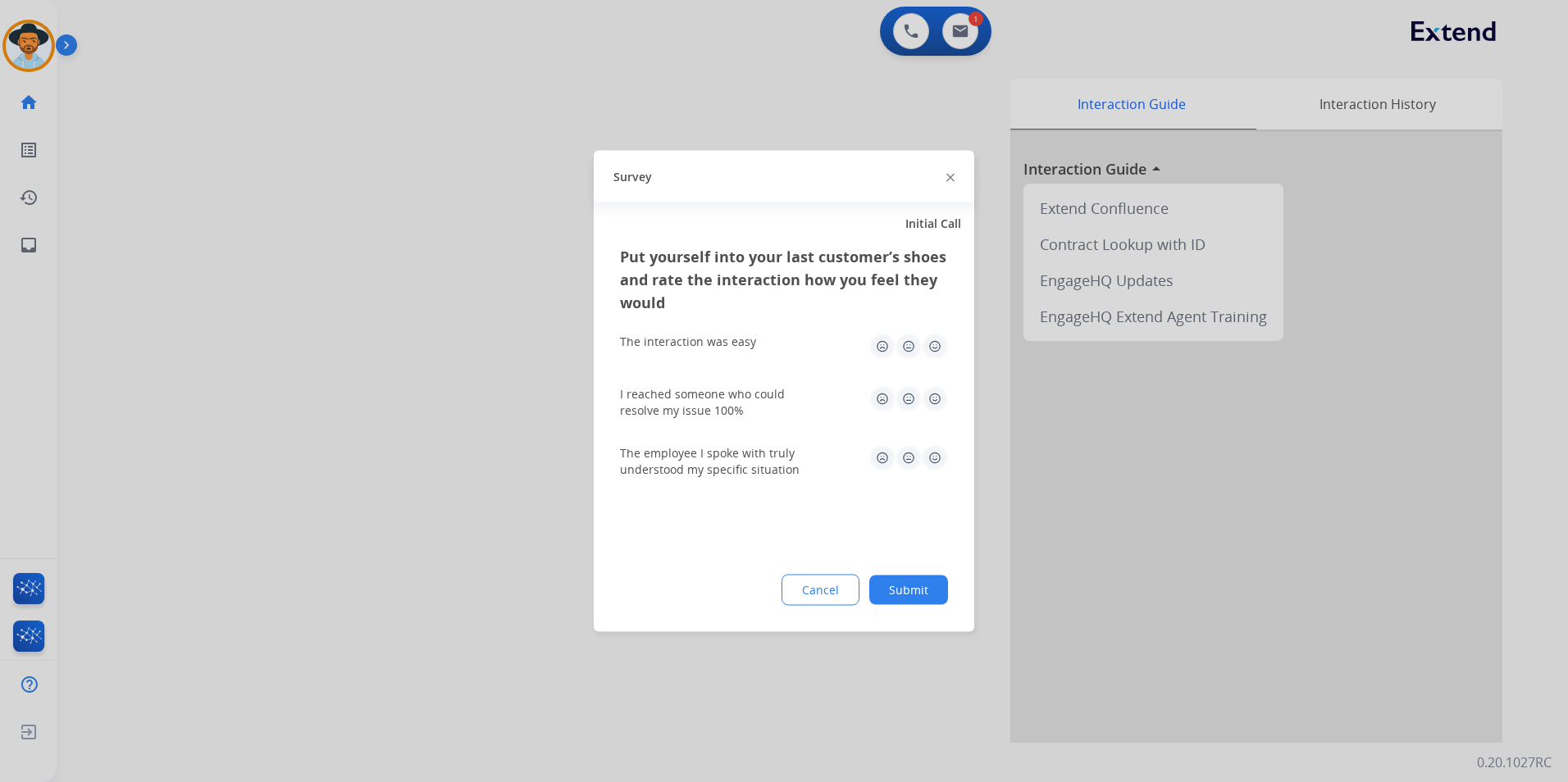
click at [930, 350] on img at bounding box center [934, 346] width 26 height 26
click at [934, 459] on img at bounding box center [934, 458] width 26 height 26
click at [935, 391] on img at bounding box center [934, 399] width 26 height 26
click at [896, 597] on button "Submit" at bounding box center [908, 590] width 78 height 29
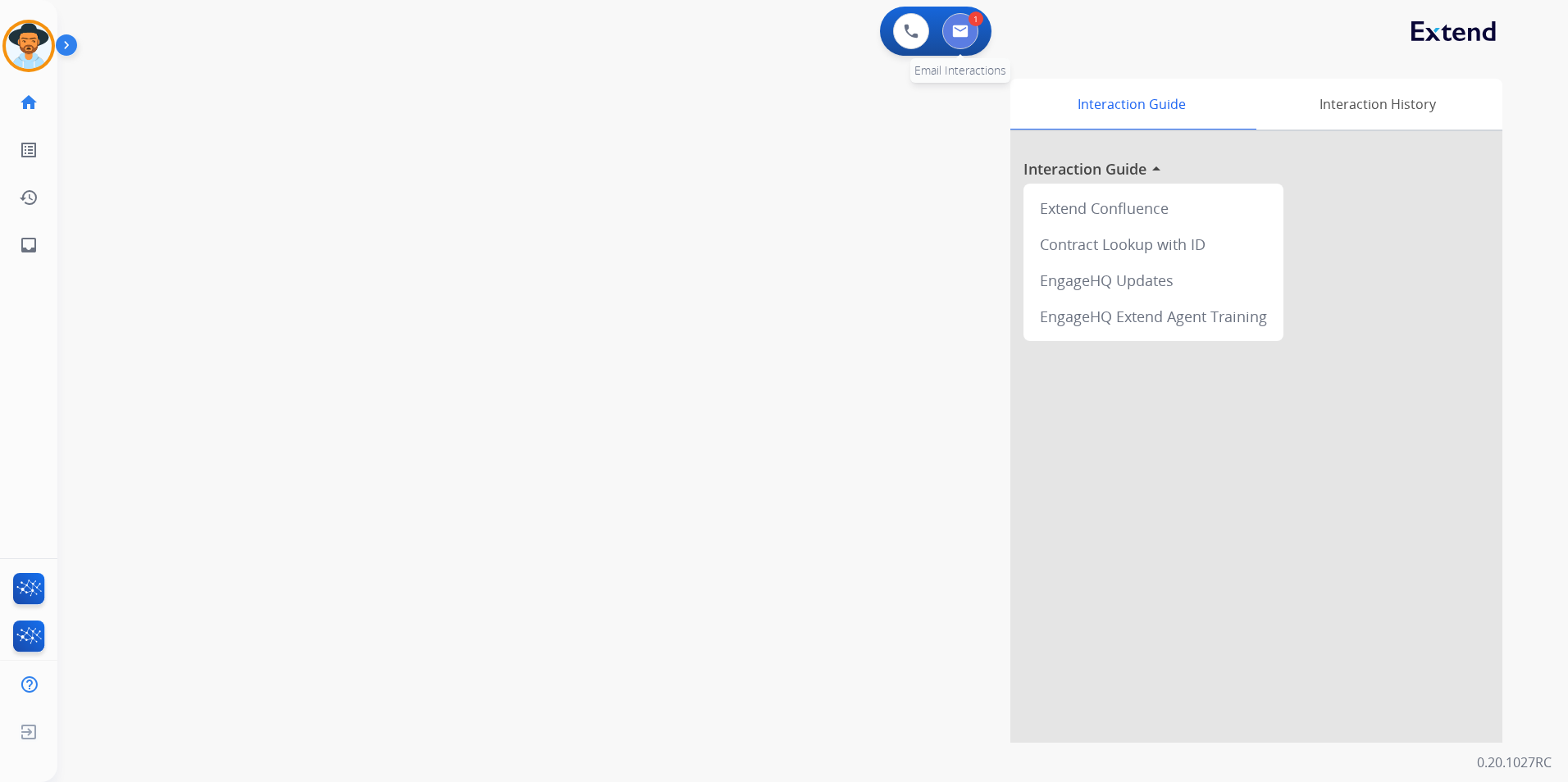
click at [957, 45] on button at bounding box center [961, 31] width 36 height 36
select select "**********"
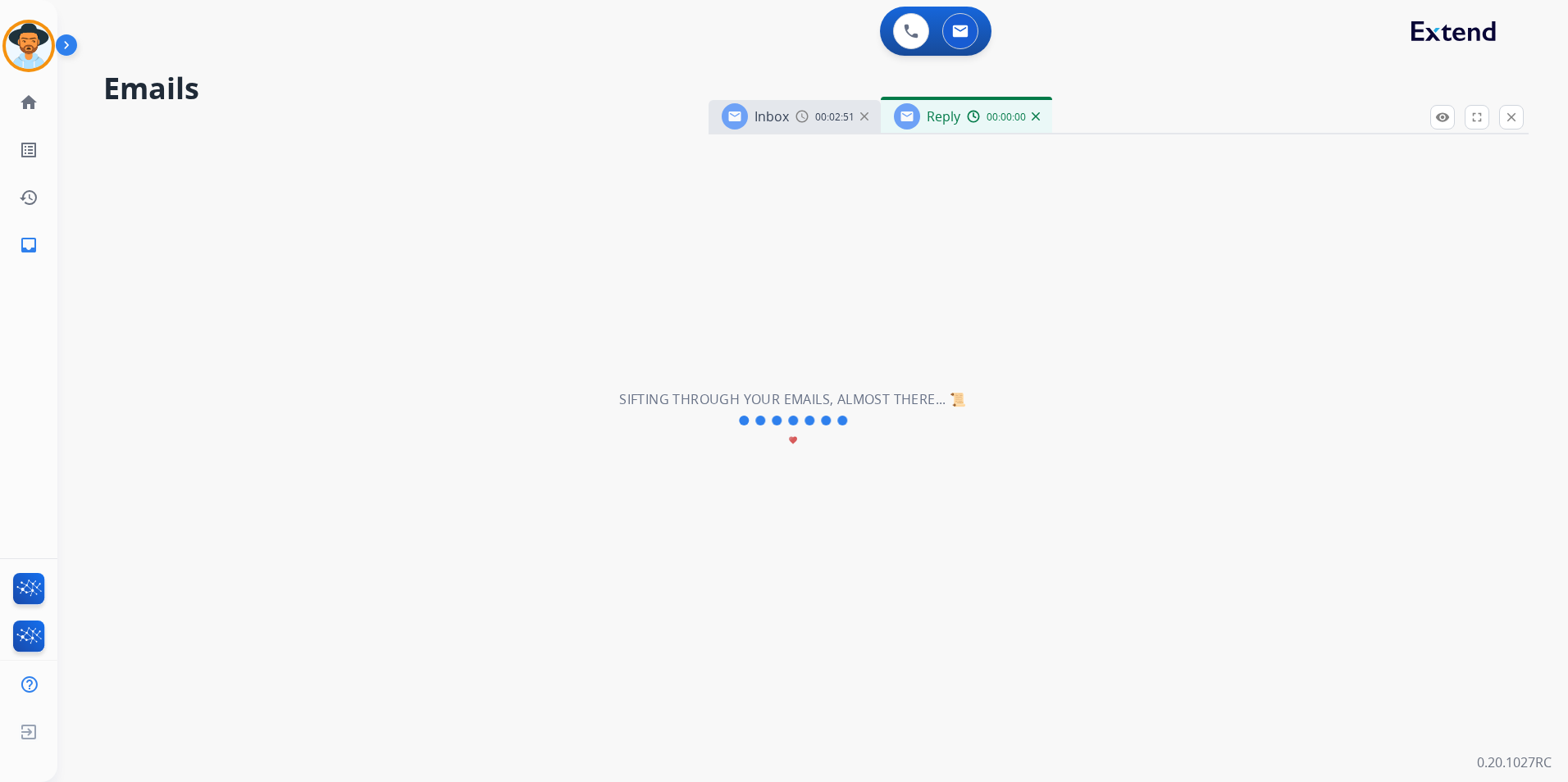
select select "**********"
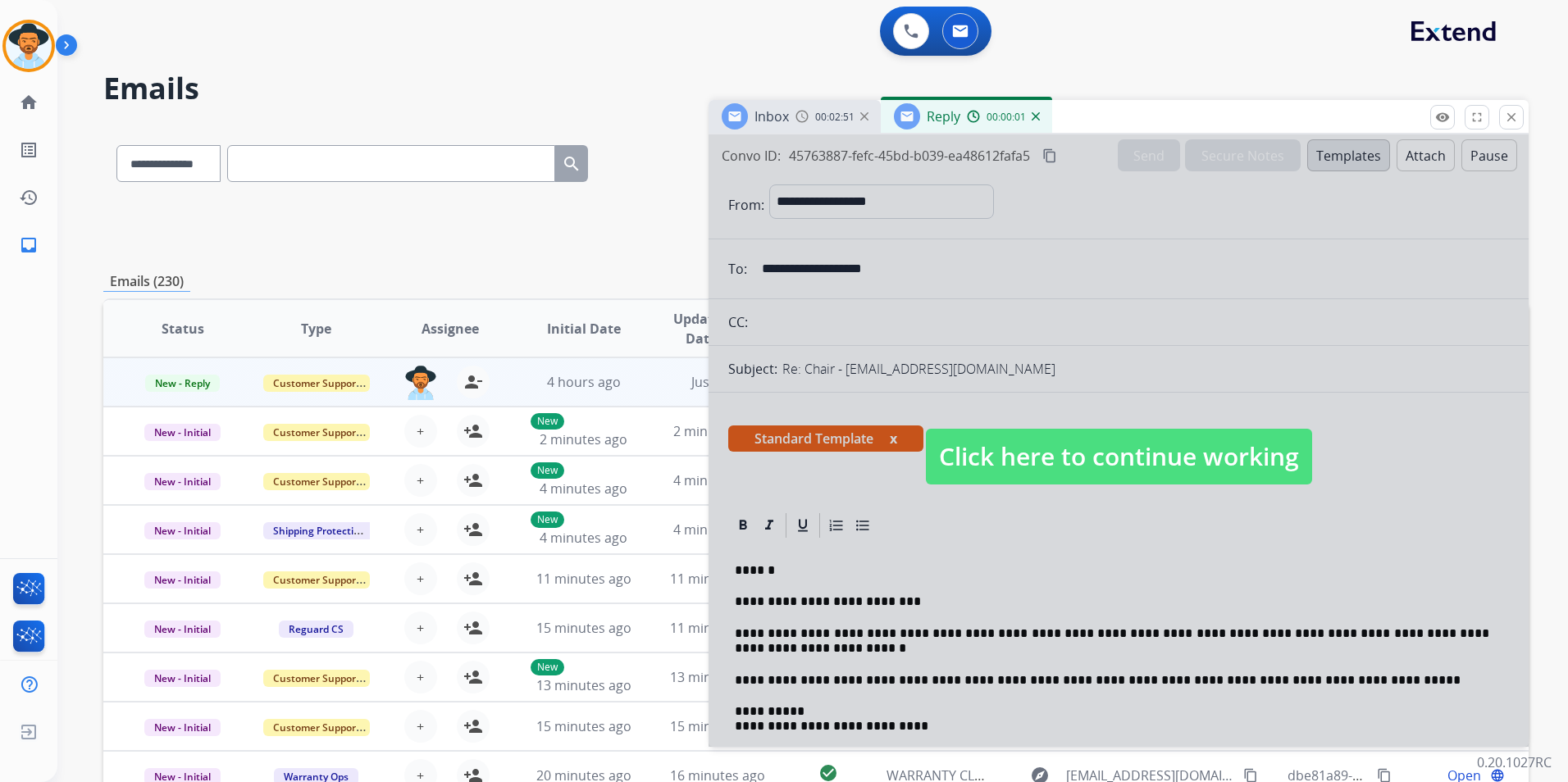
click at [1000, 441] on span "Click here to continue working" at bounding box center [1119, 456] width 386 height 56
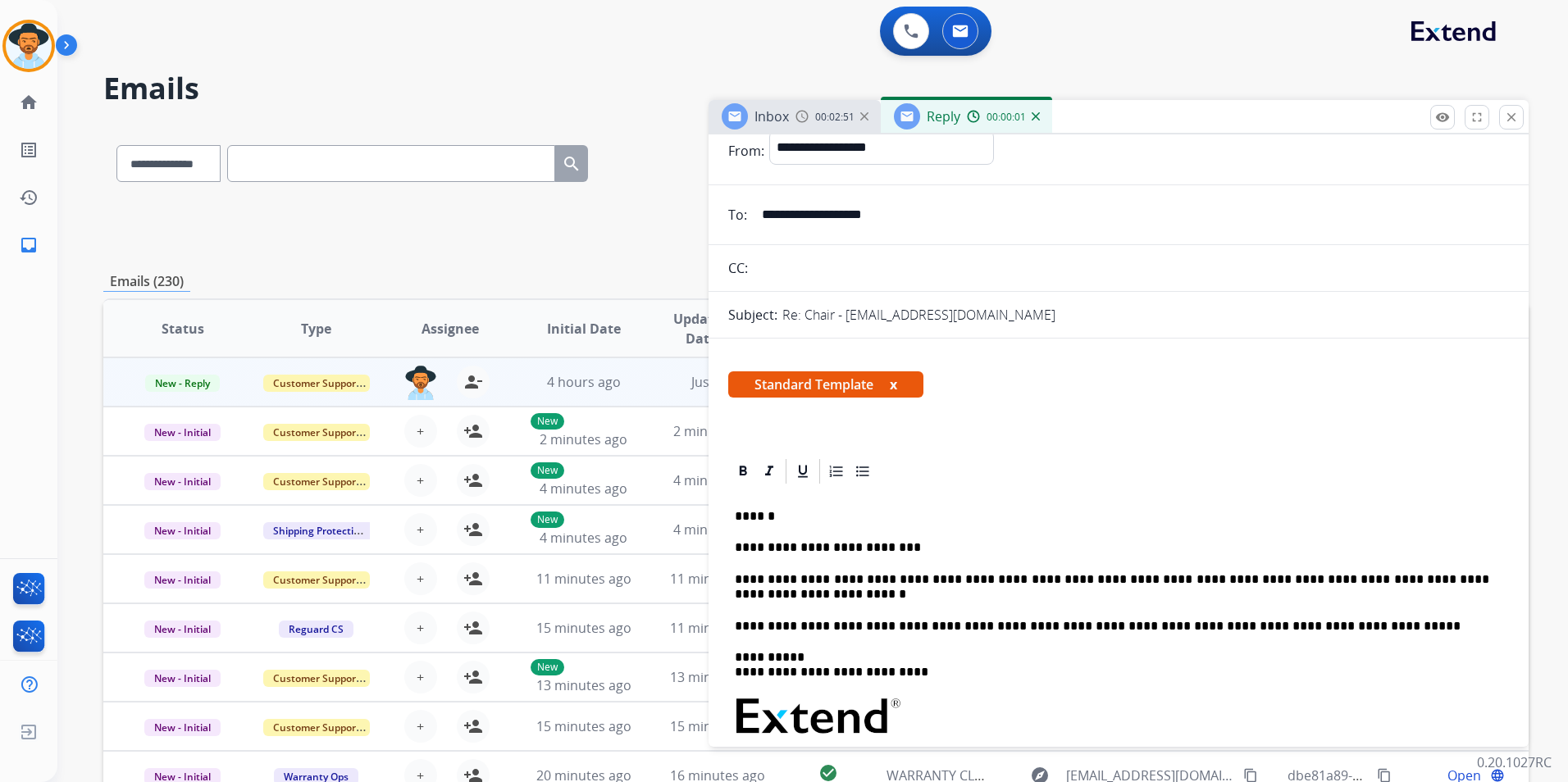
scroll to position [82, 0]
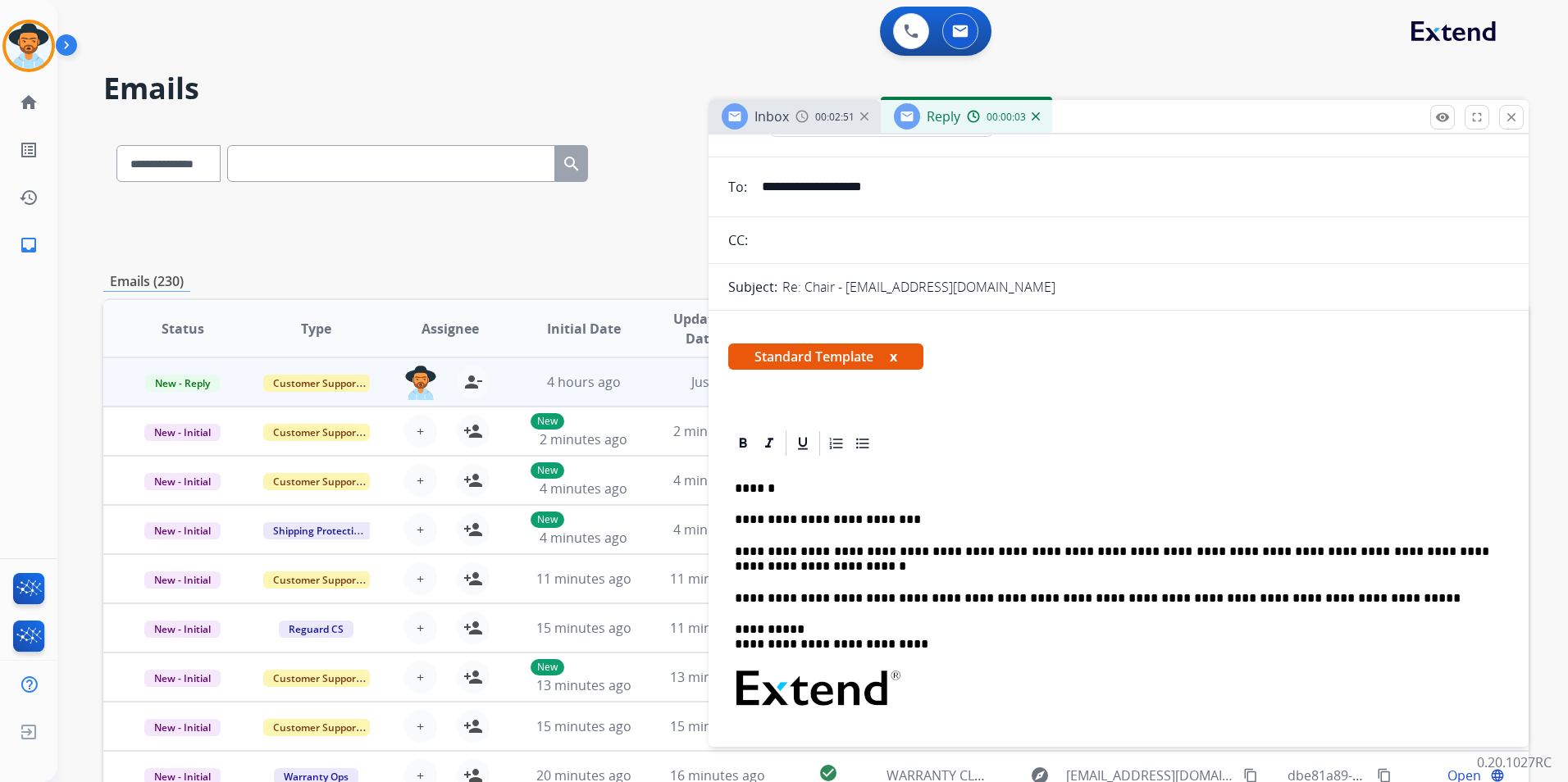
click at [779, 572] on p "**********" at bounding box center [1112, 559] width 754 height 30
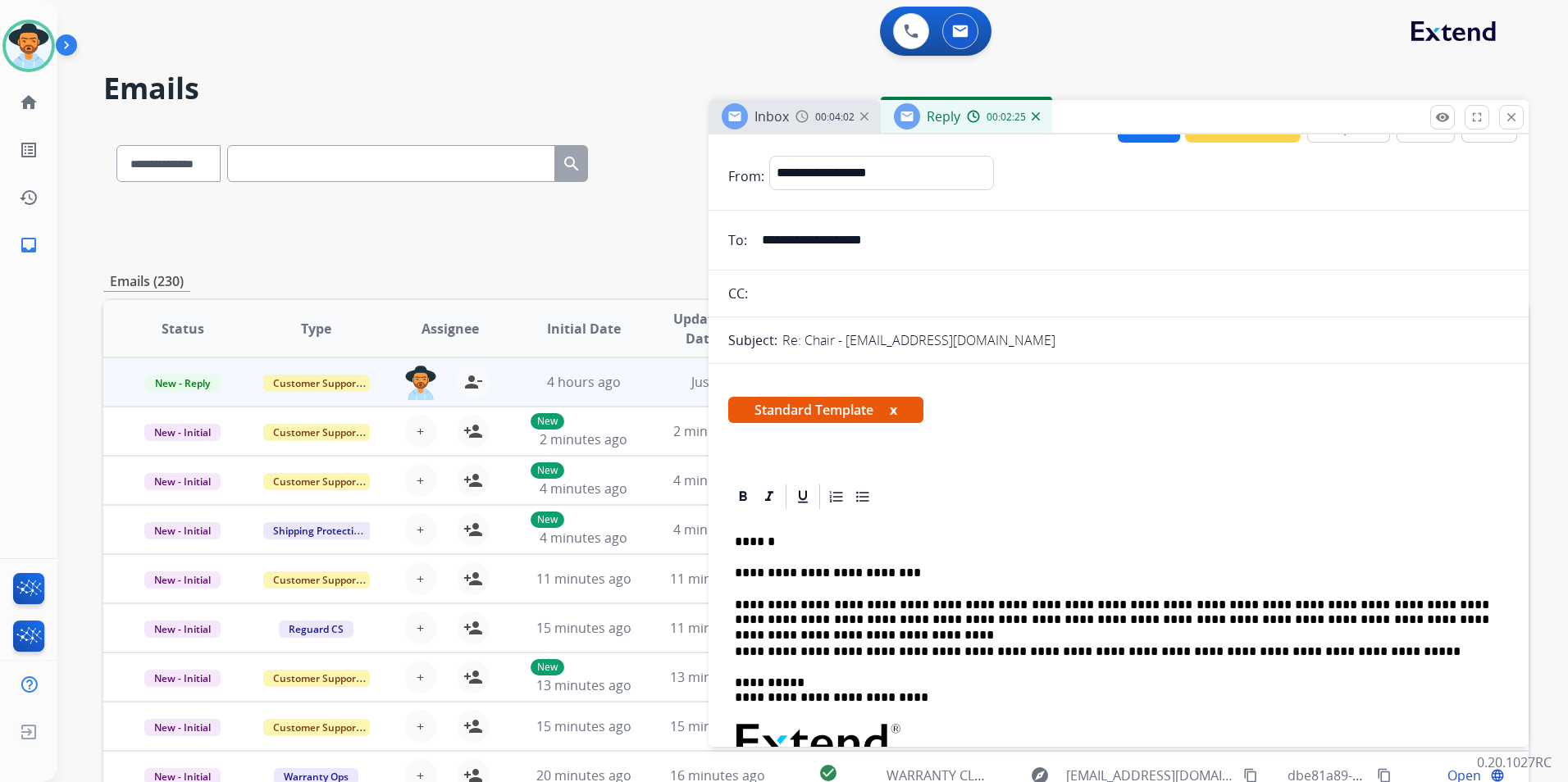
scroll to position [0, 0]
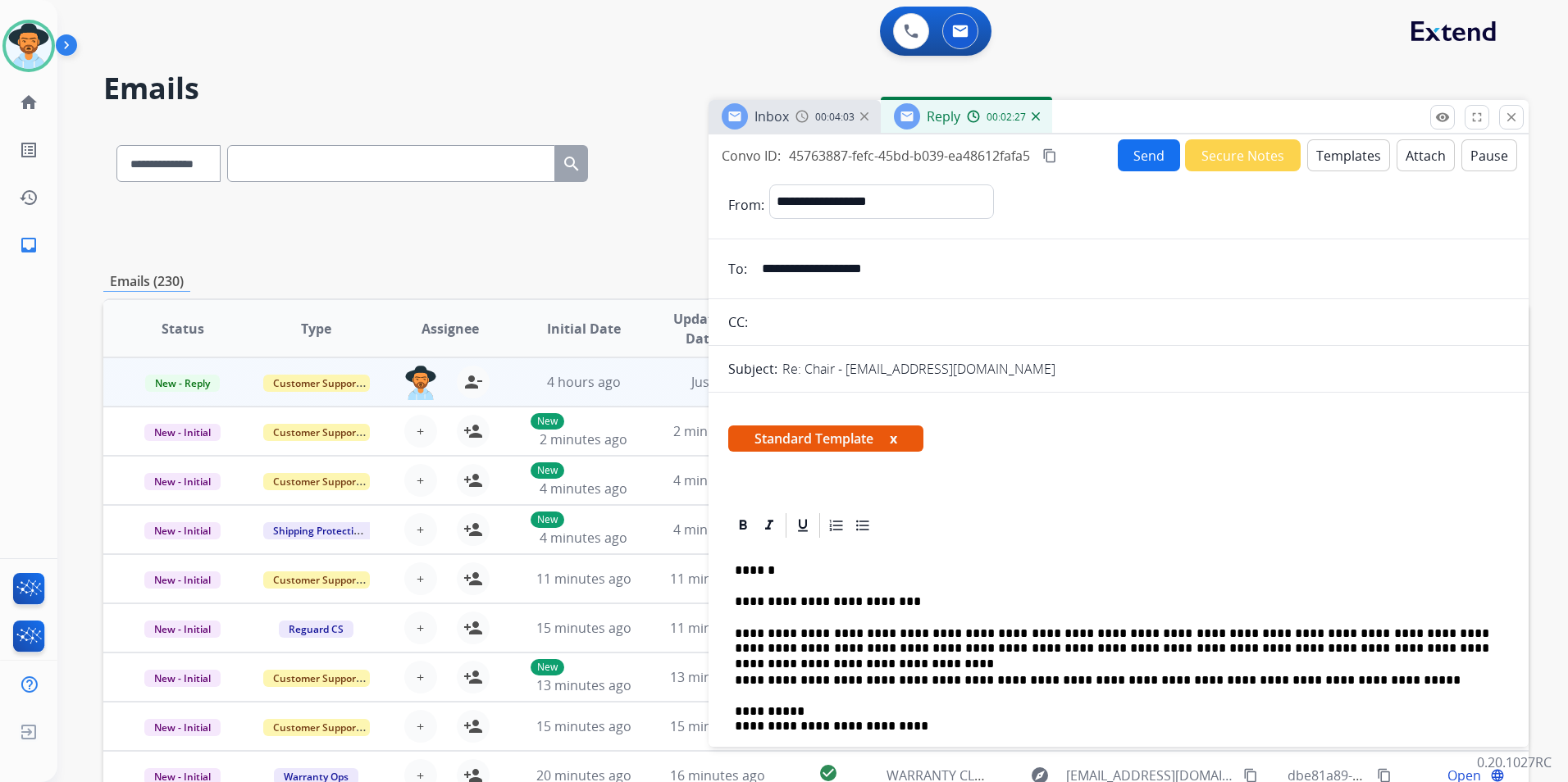
click at [1124, 153] on button "Send" at bounding box center [1148, 155] width 62 height 32
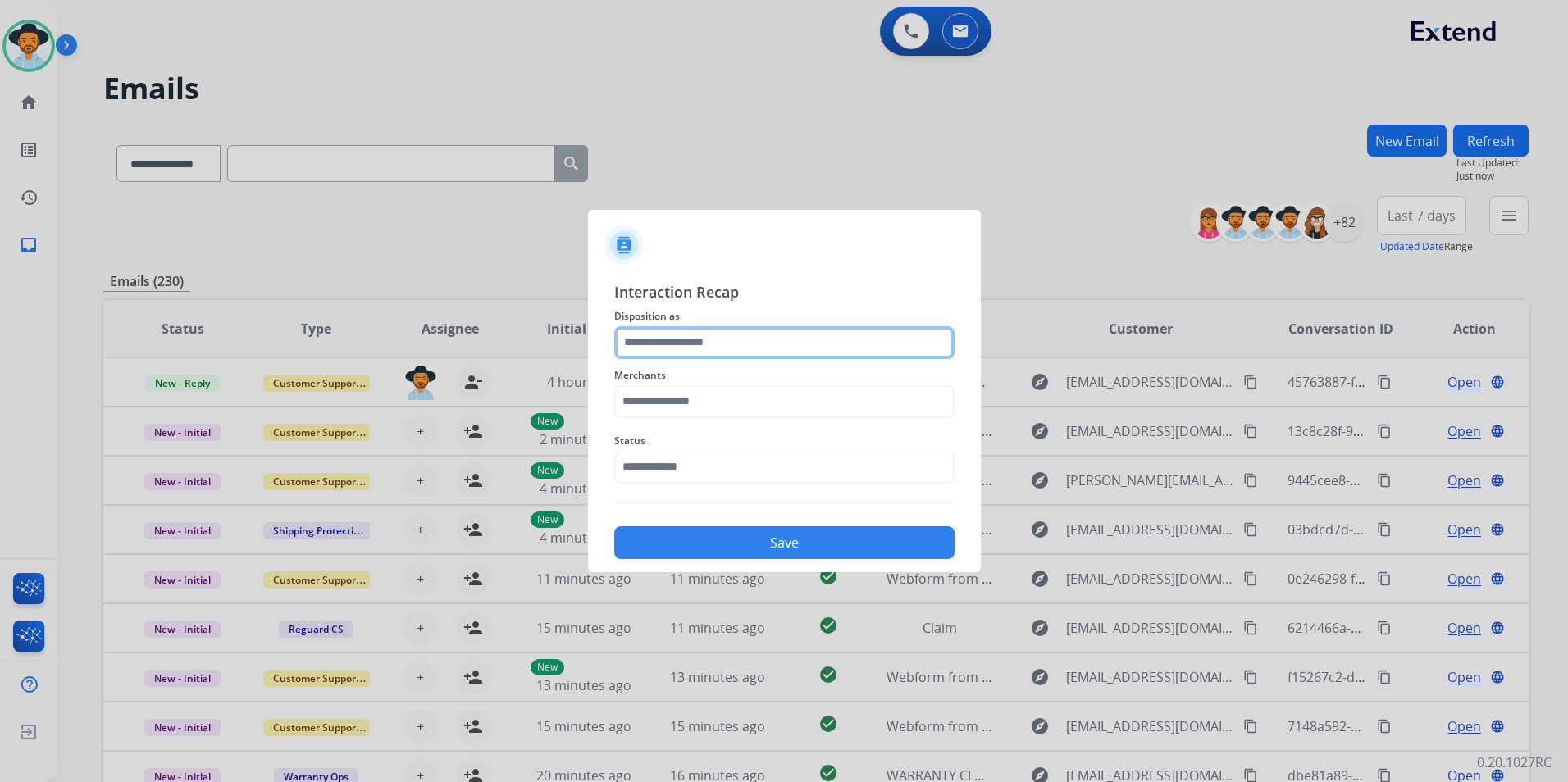
click at [746, 358] on input "text" at bounding box center [784, 342] width 341 height 33
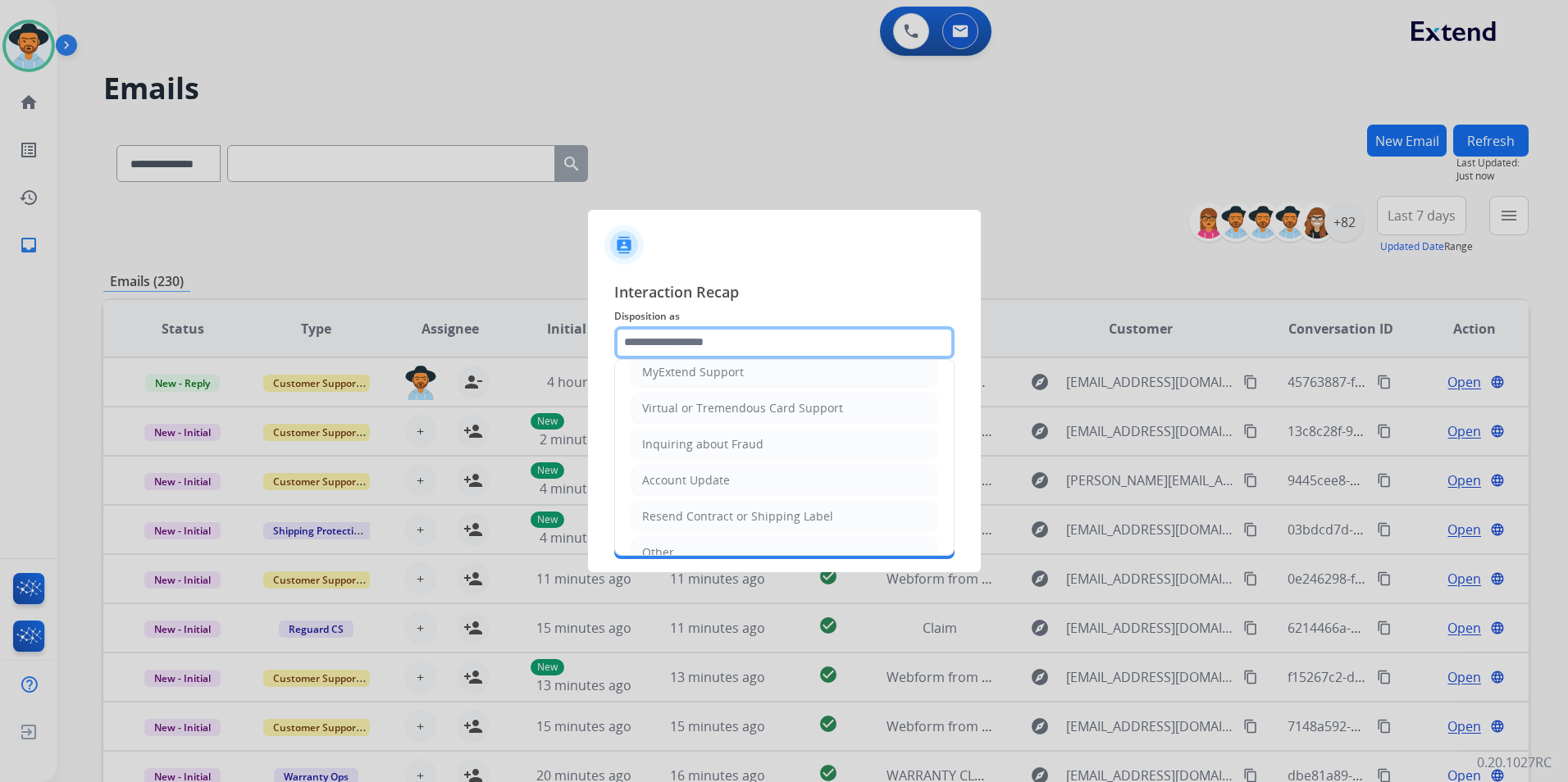
scroll to position [256, 0]
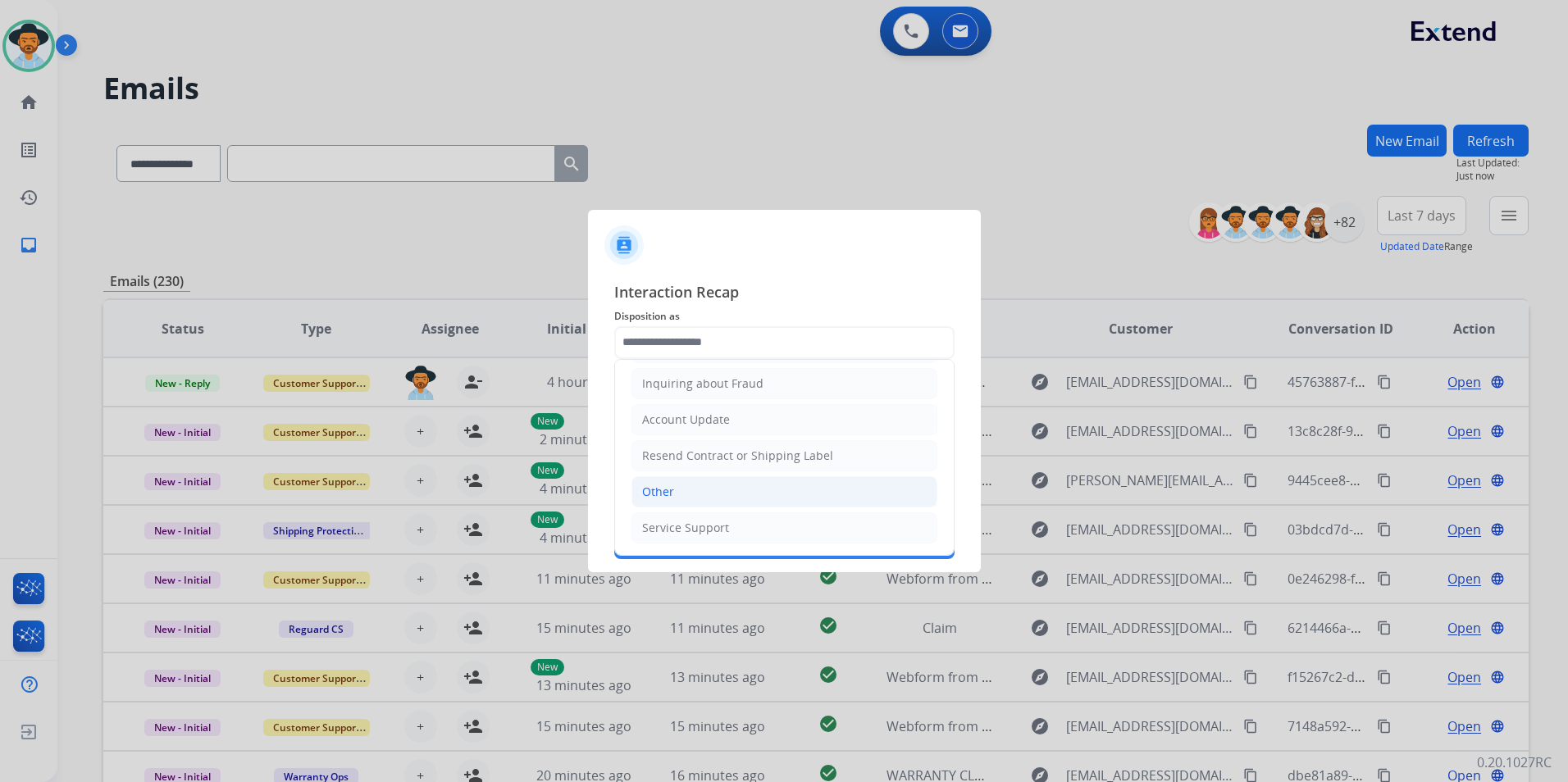
click at [696, 500] on li "Other" at bounding box center [784, 492] width 306 height 31
type input "*****"
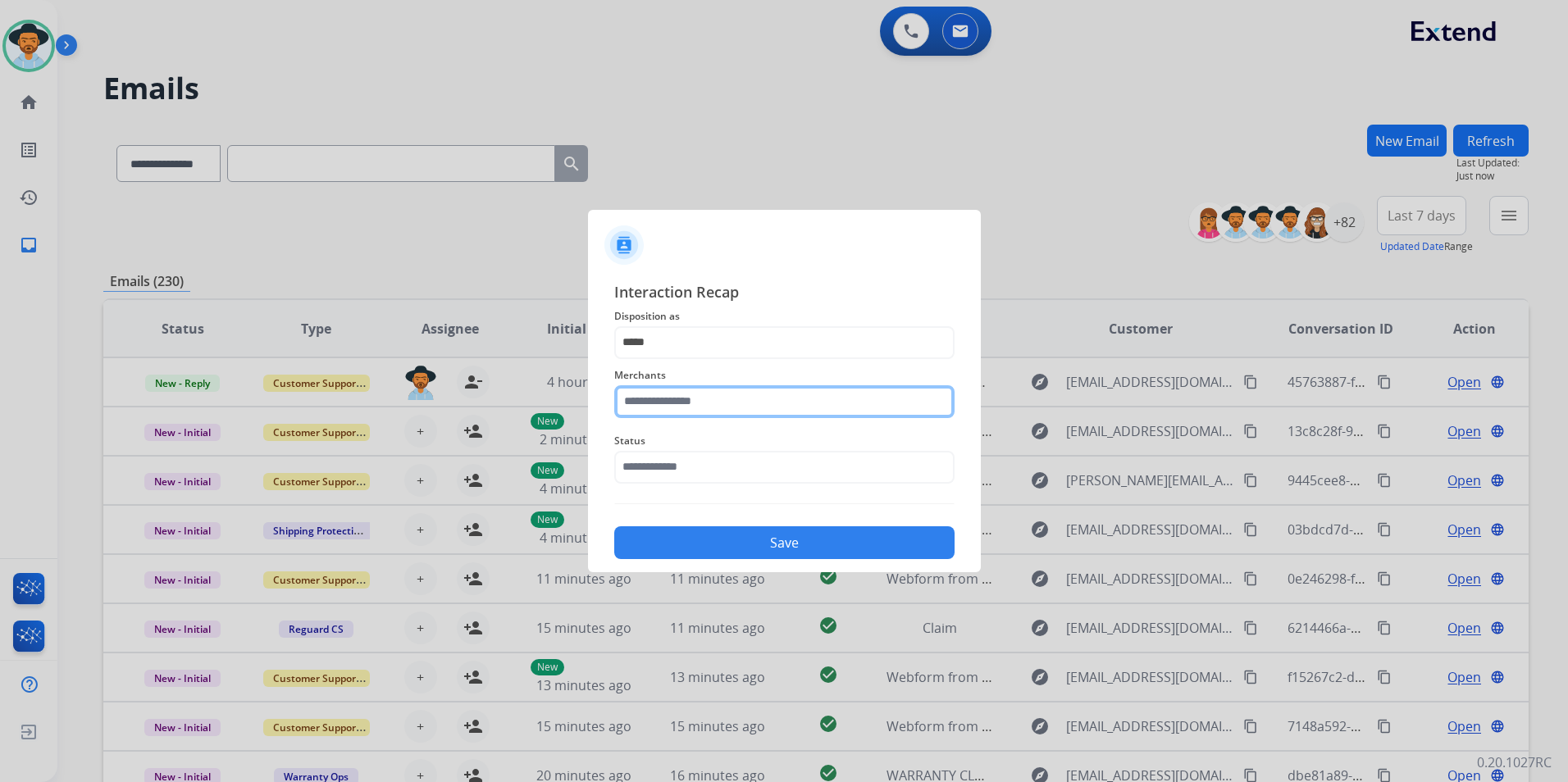
click at [697, 399] on input "text" at bounding box center [784, 401] width 341 height 33
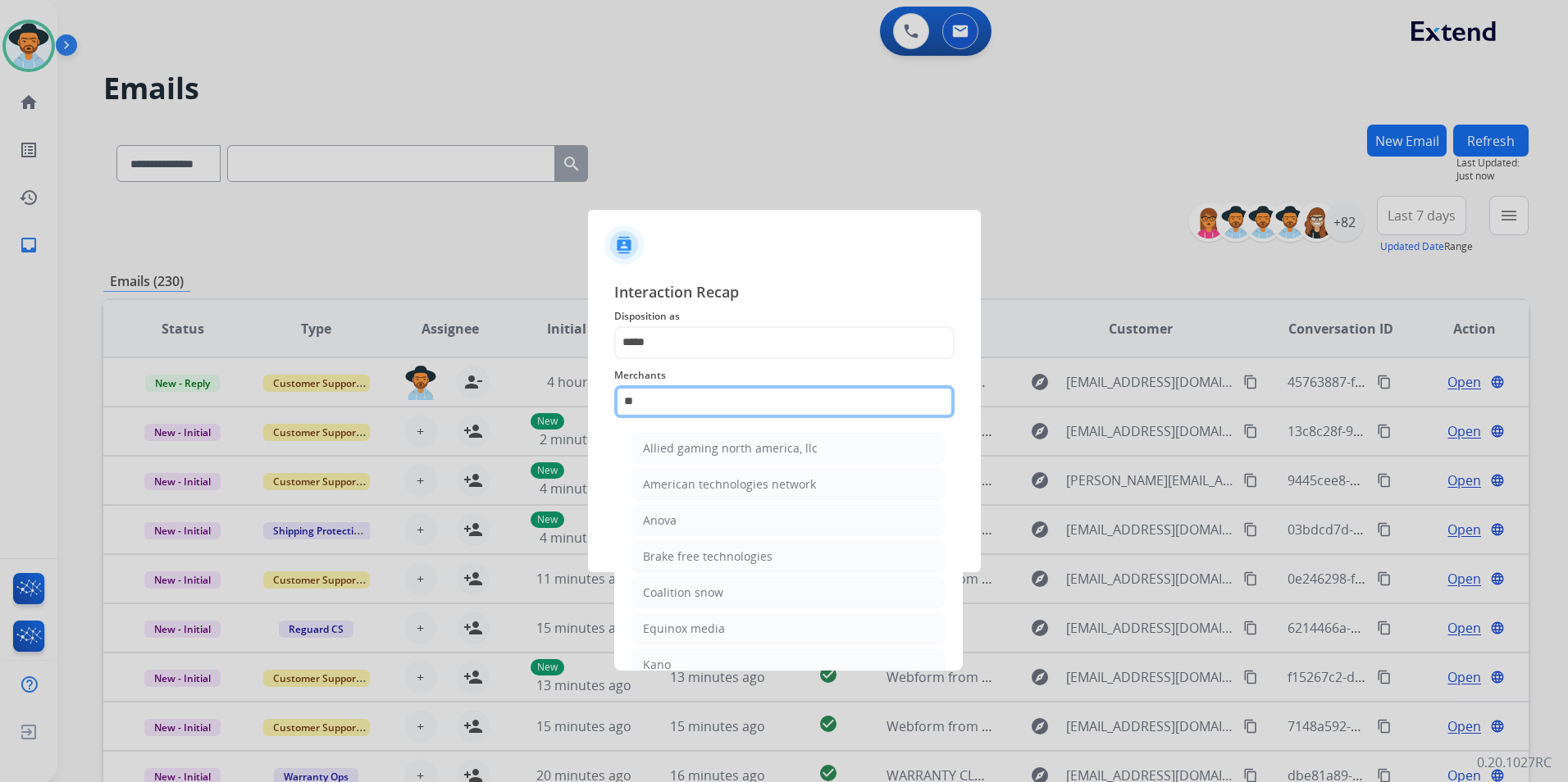
type input "*"
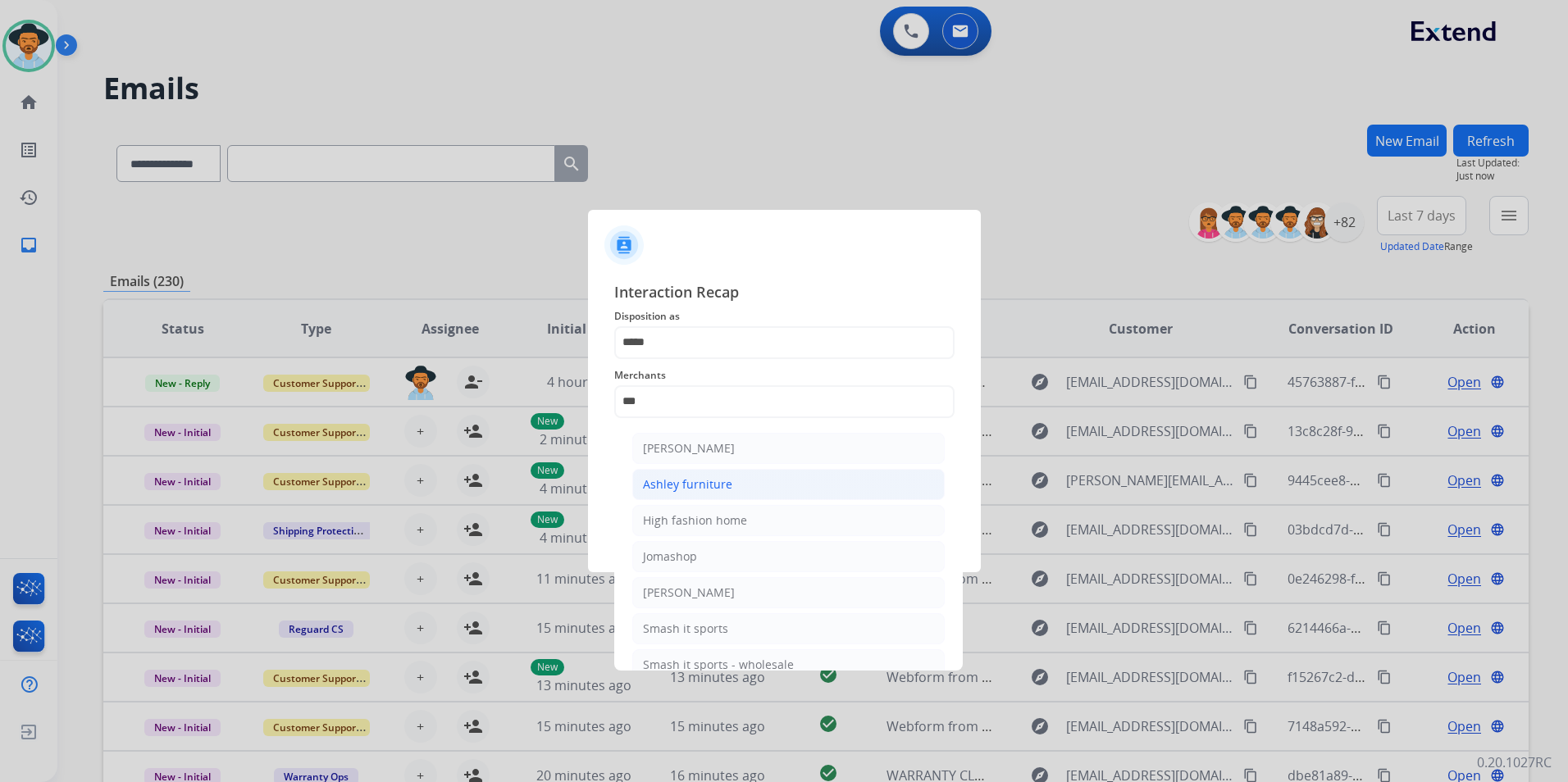
click at [726, 486] on div "Ashley furniture" at bounding box center [687, 484] width 89 height 16
type input "**********"
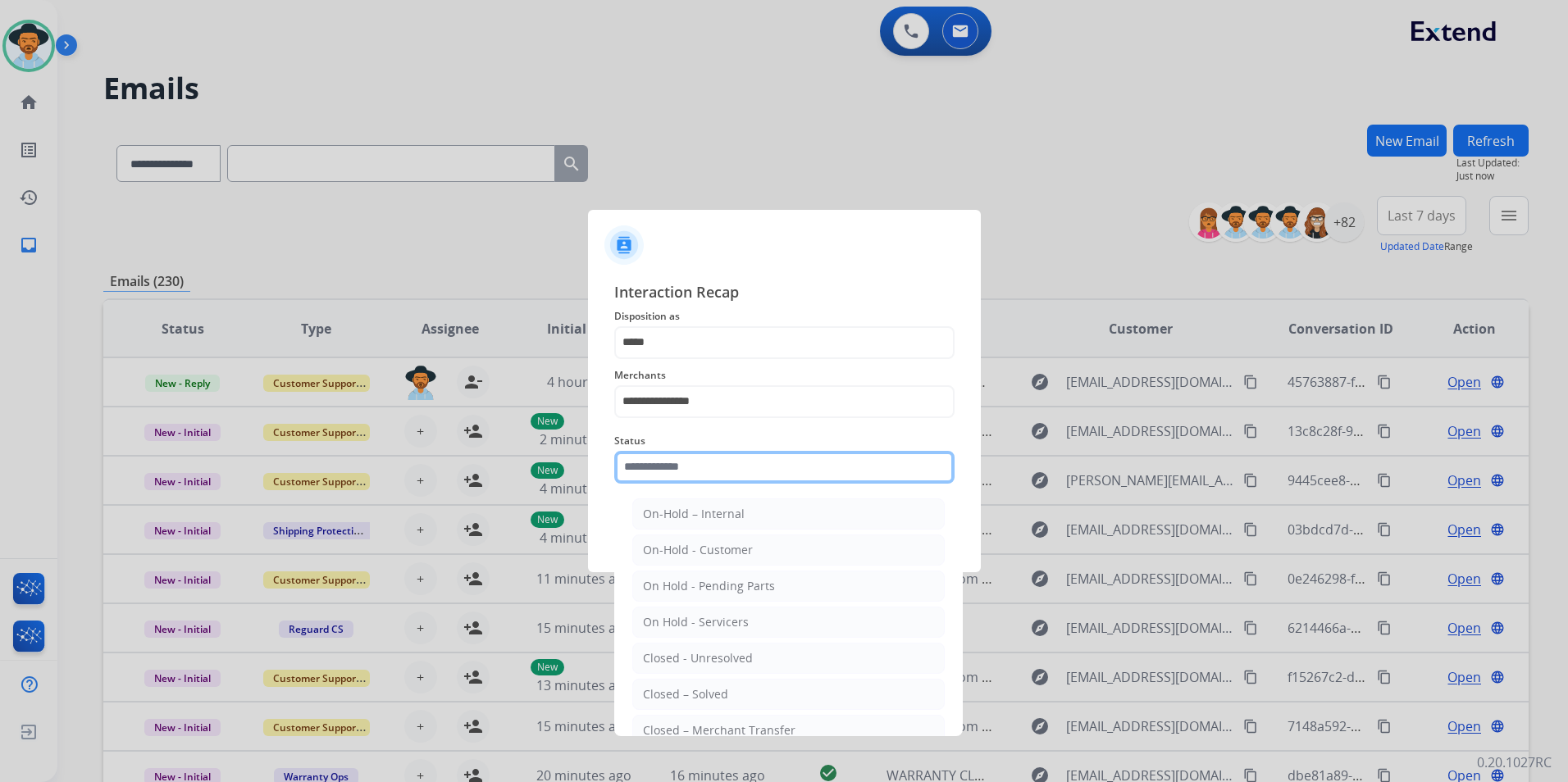
click at [726, 467] on input "text" at bounding box center [784, 467] width 341 height 33
click at [736, 686] on li "Closed – Solved" at bounding box center [788, 695] width 312 height 31
type input "**********"
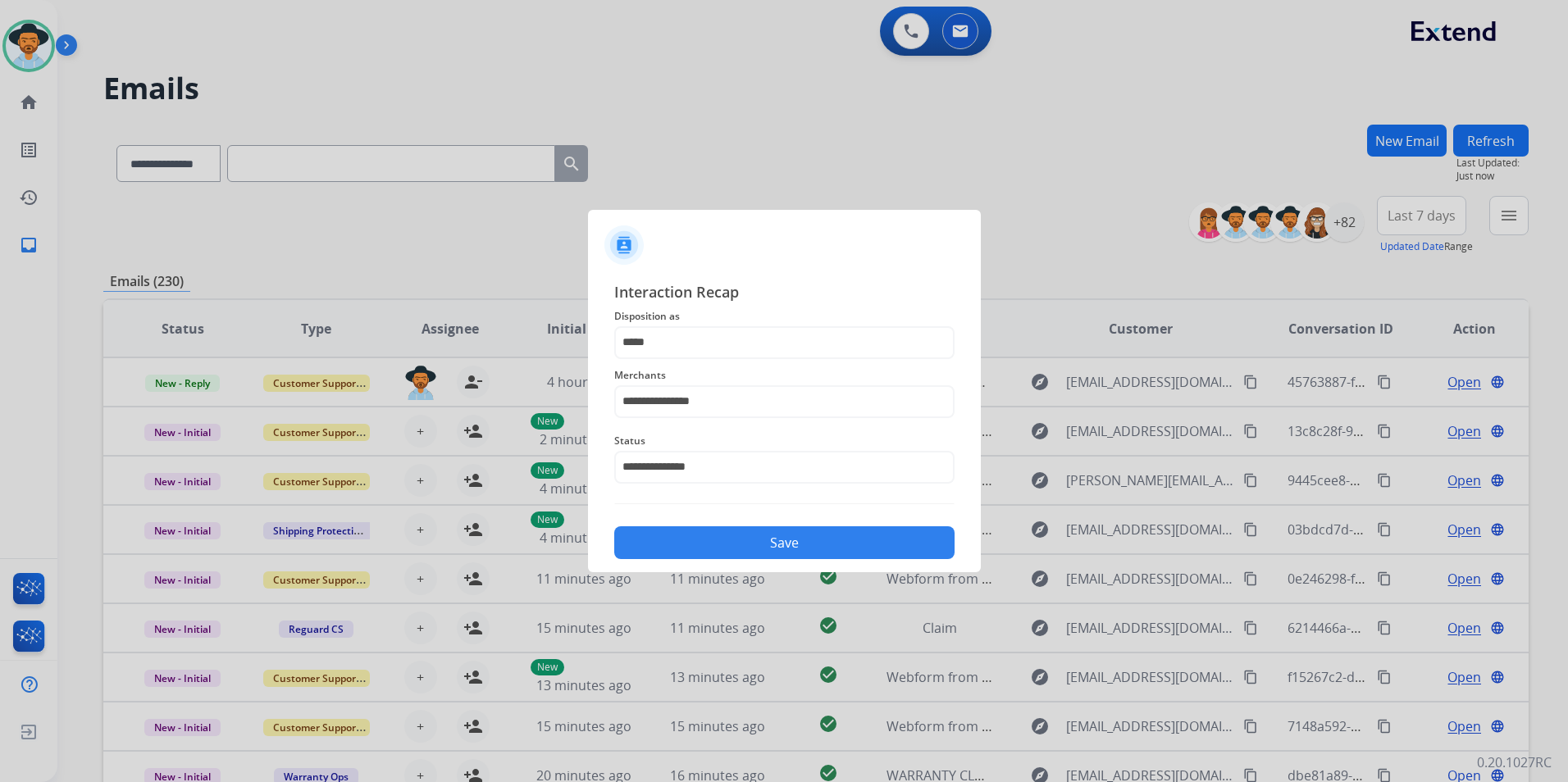
click at [761, 540] on button "Save" at bounding box center [784, 543] width 341 height 33
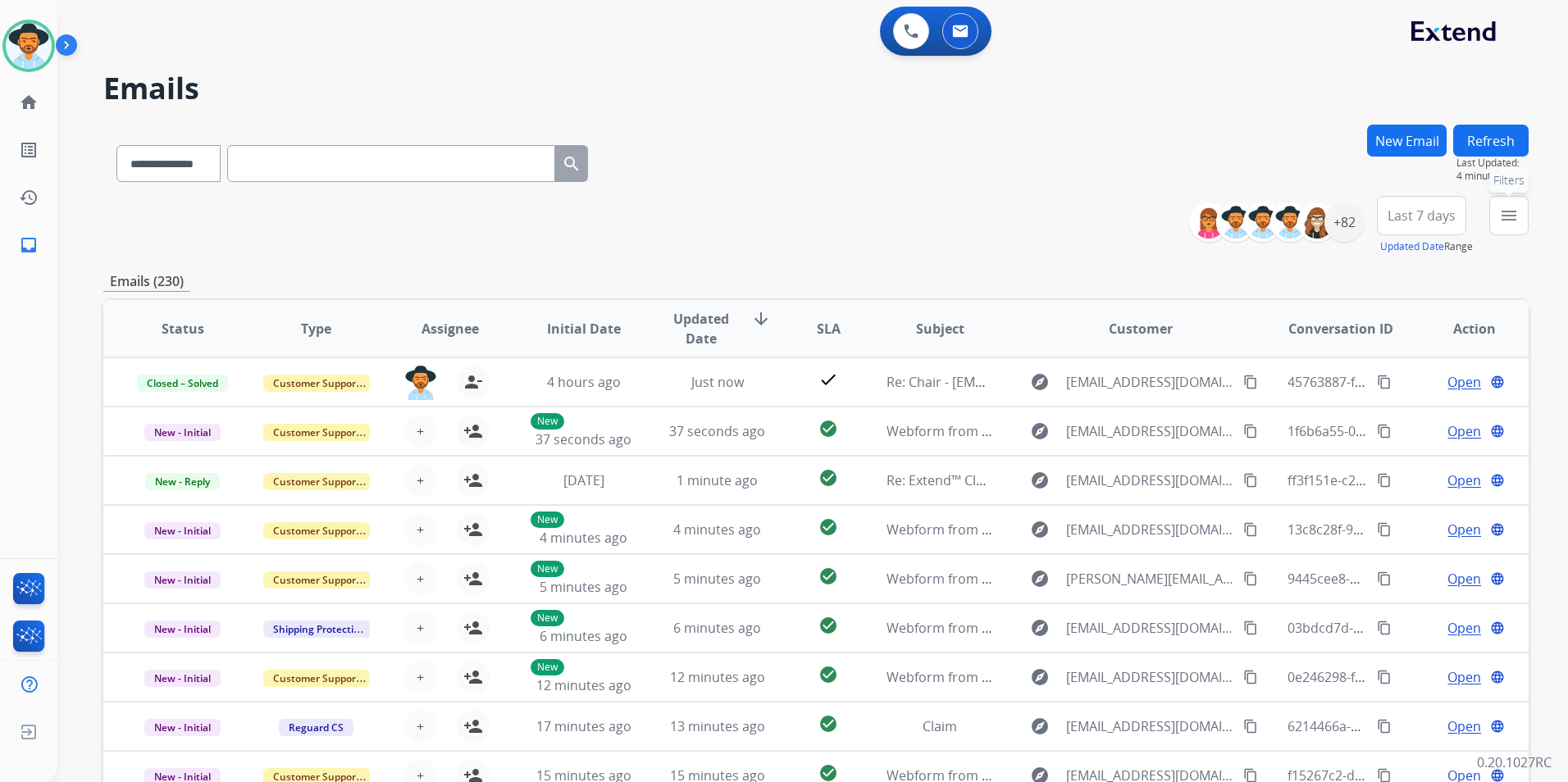
click at [1493, 219] on button "menu Filters" at bounding box center [1508, 215] width 39 height 39
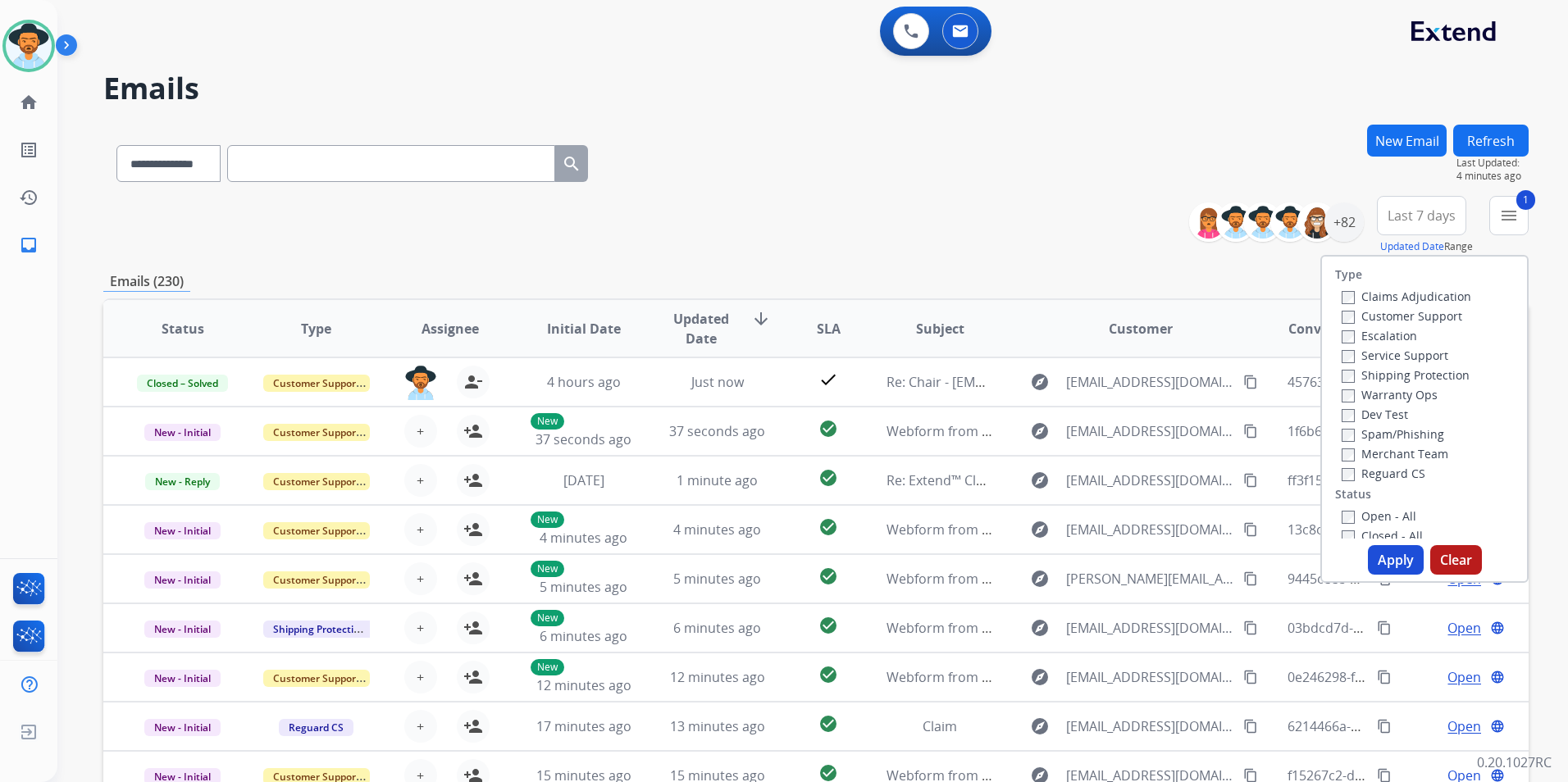
click at [1400, 569] on button "Apply" at bounding box center [1395, 560] width 56 height 29
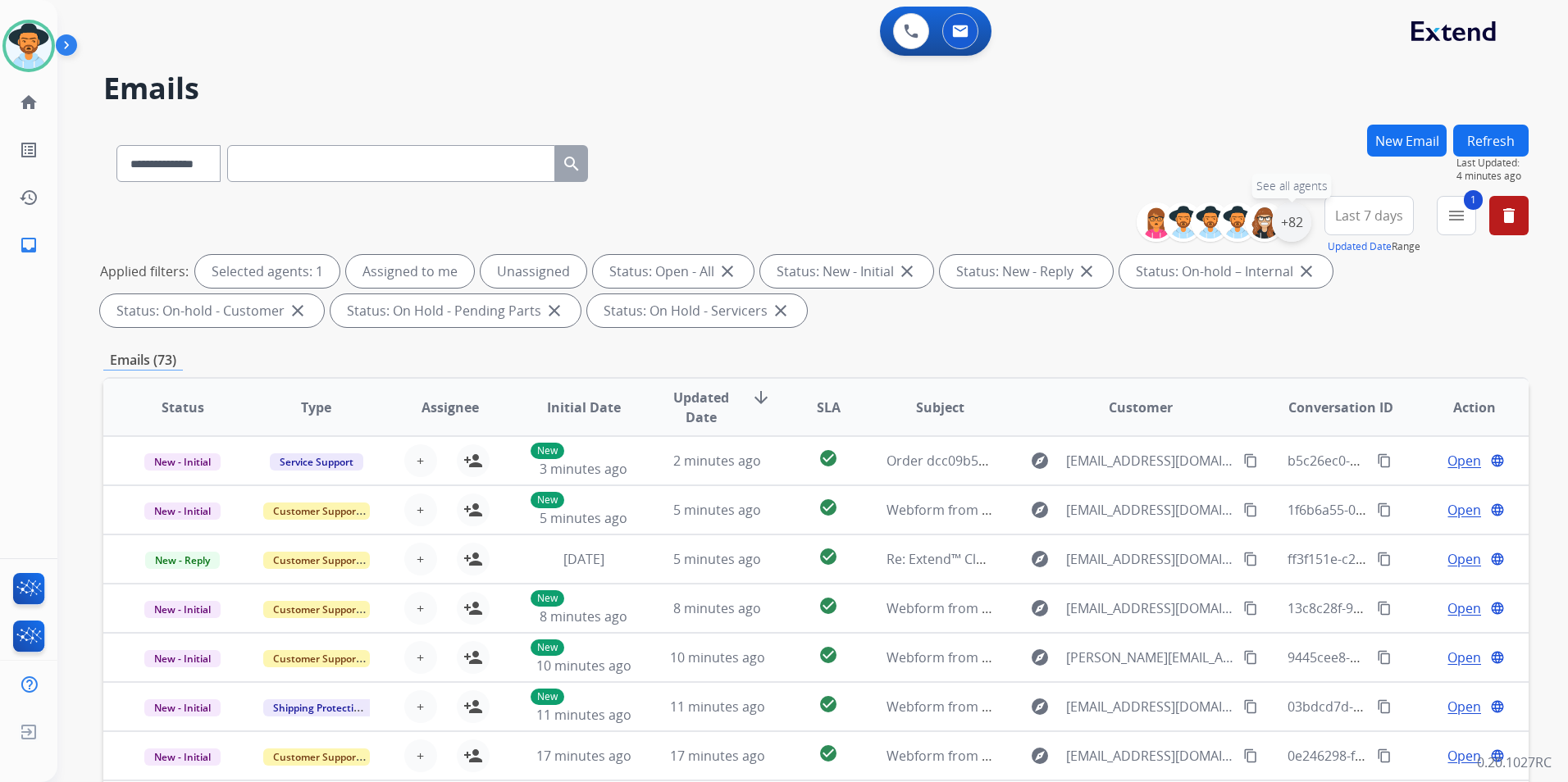
click at [1293, 221] on div "+82" at bounding box center [1291, 221] width 39 height 39
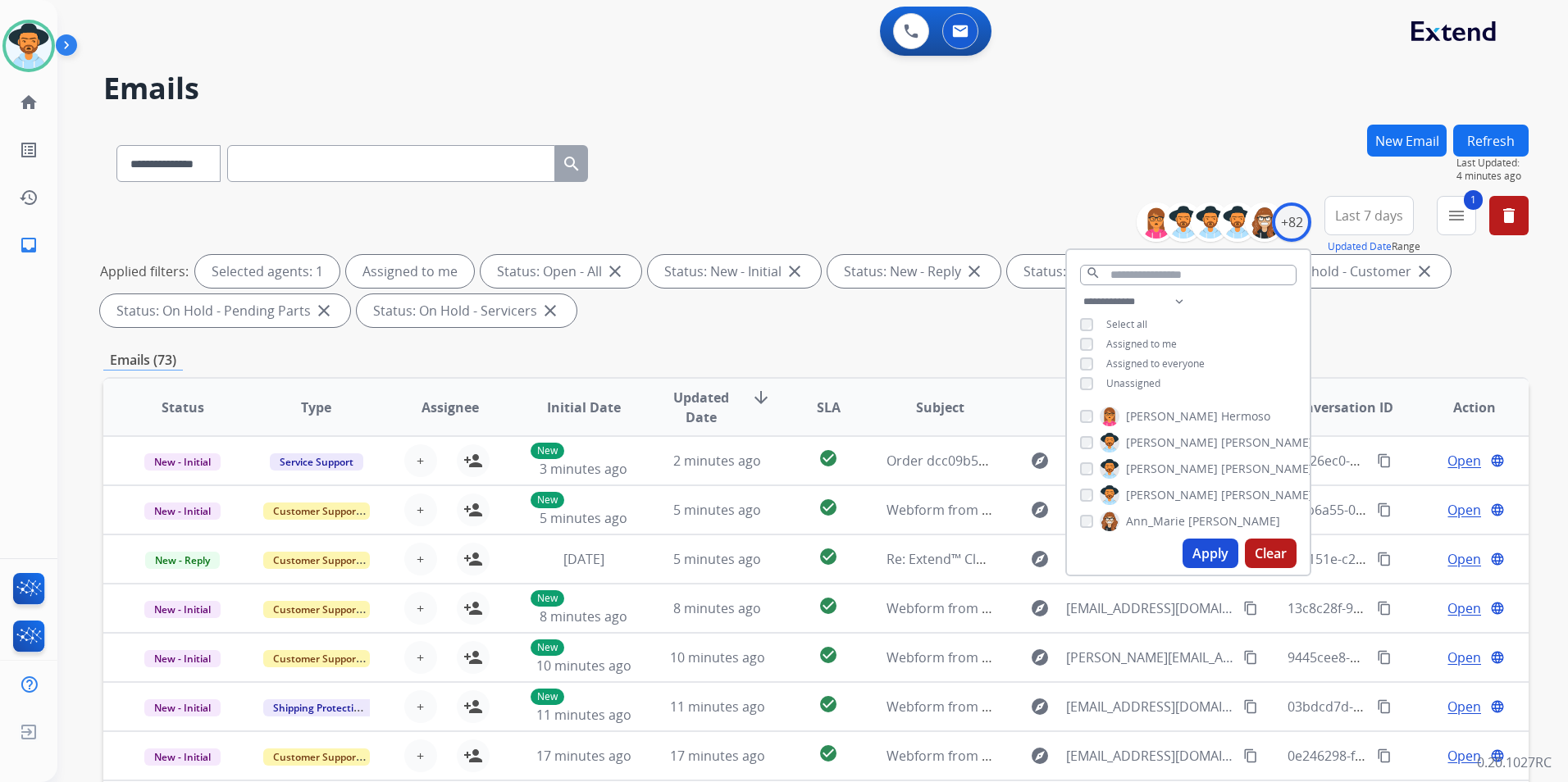
click at [1190, 548] on button "Apply" at bounding box center [1209, 553] width 56 height 29
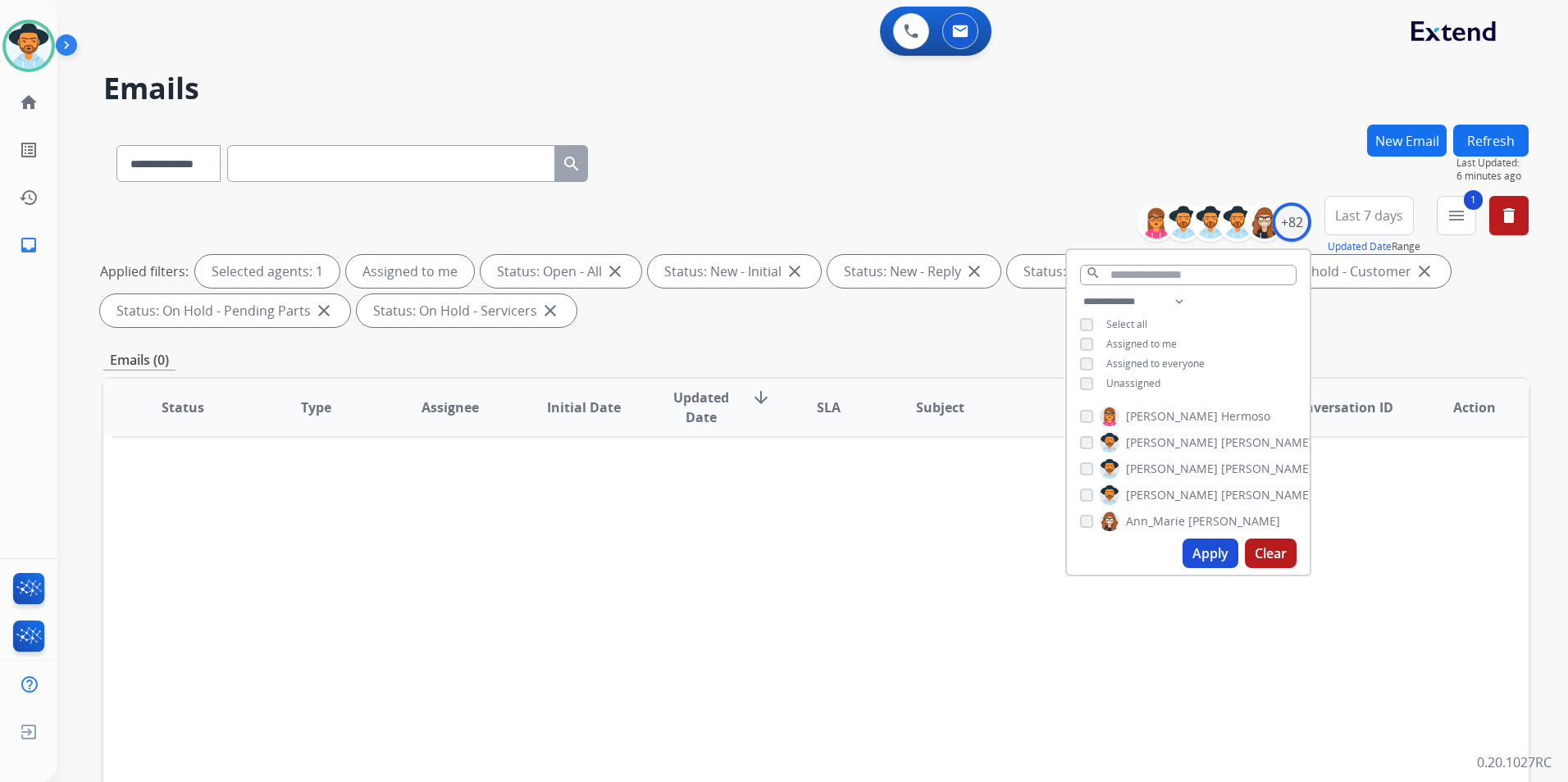
drag, startPoint x: 809, startPoint y: 652, endPoint x: 811, endPoint y: 636, distance: 16.1
click at [809, 650] on div "Status Type Assignee Initial Date Updated Date arrow_downward SLA Subject Custo…" at bounding box center [815, 651] width 1425 height 549
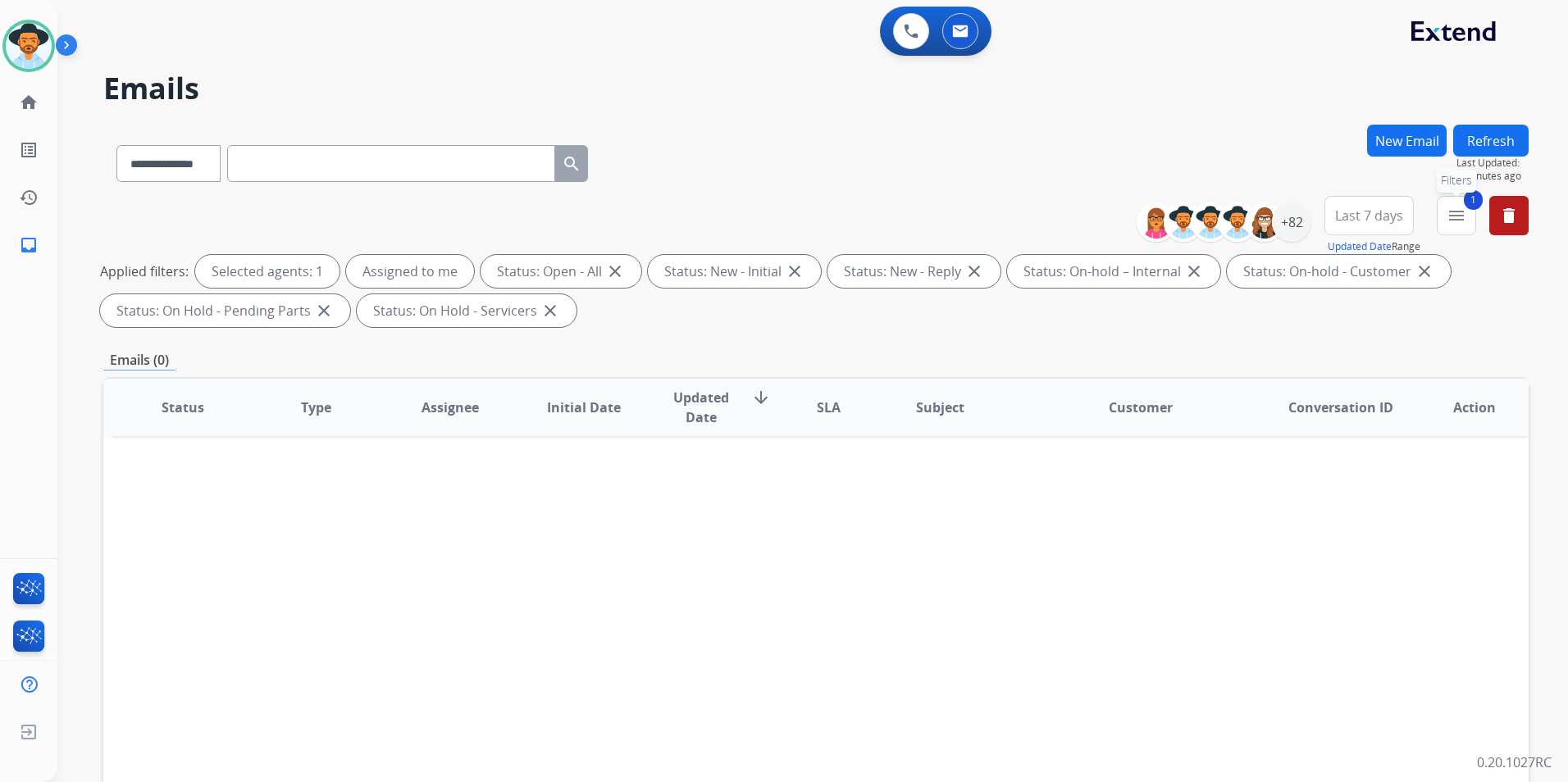
click at [1453, 224] on mat-icon "menu" at bounding box center [1456, 216] width 20 height 20
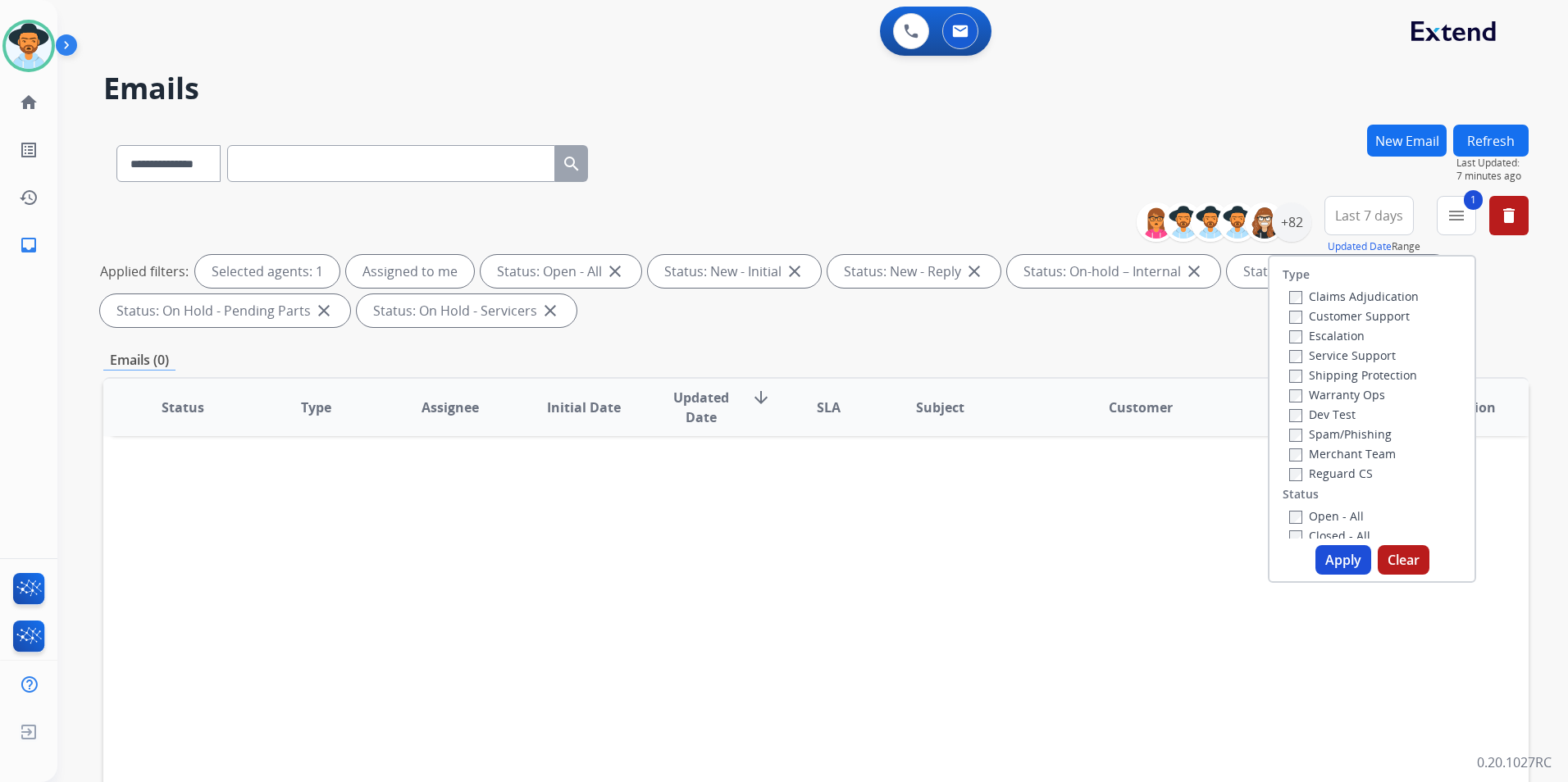
click at [1295, 532] on label "Closed - All" at bounding box center [1329, 535] width 81 height 15
click at [1327, 557] on button "Apply" at bounding box center [1342, 560] width 56 height 29
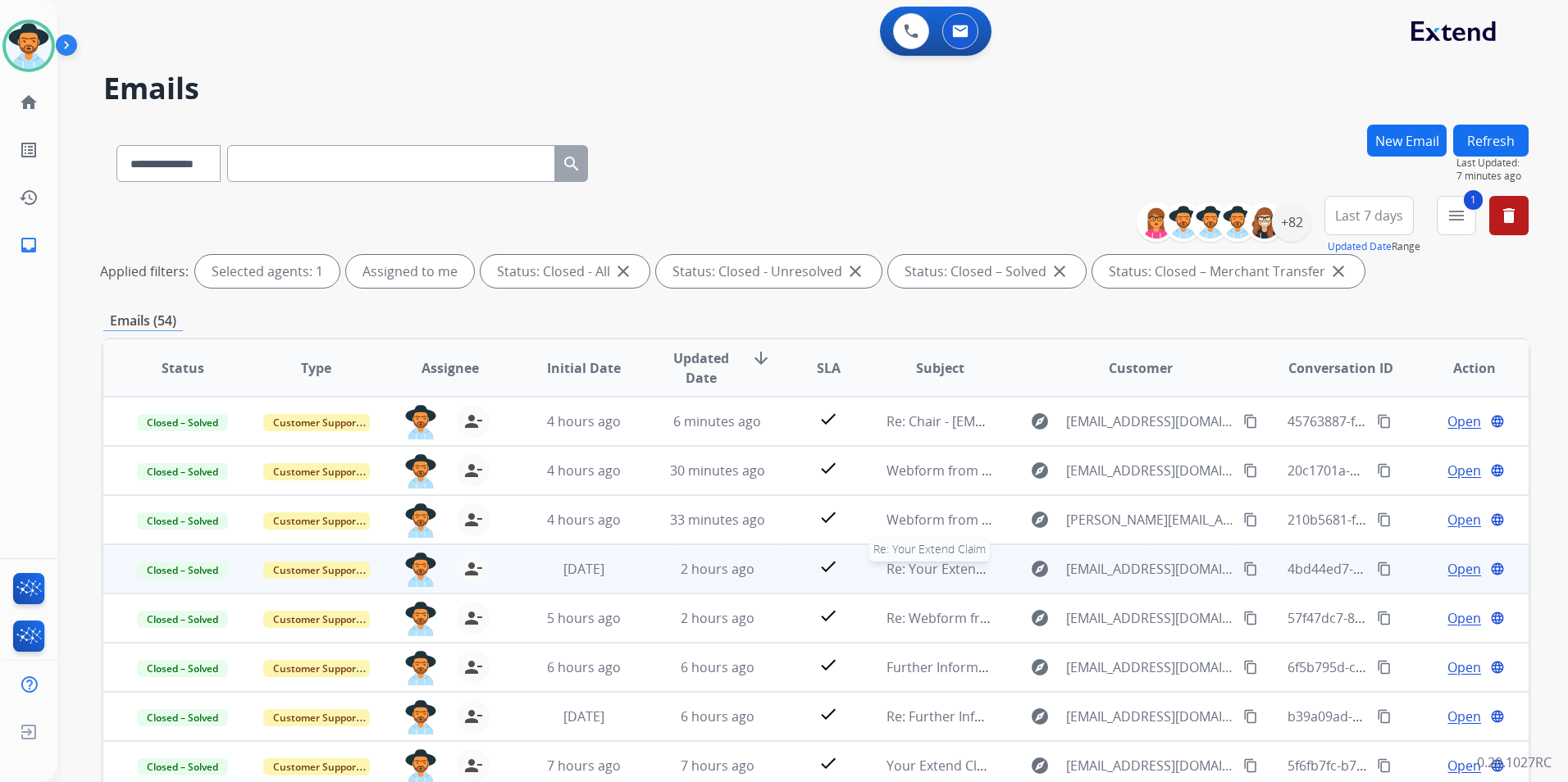
click at [942, 568] on span "Re: Your Extend Claim" at bounding box center [953, 569] width 136 height 18
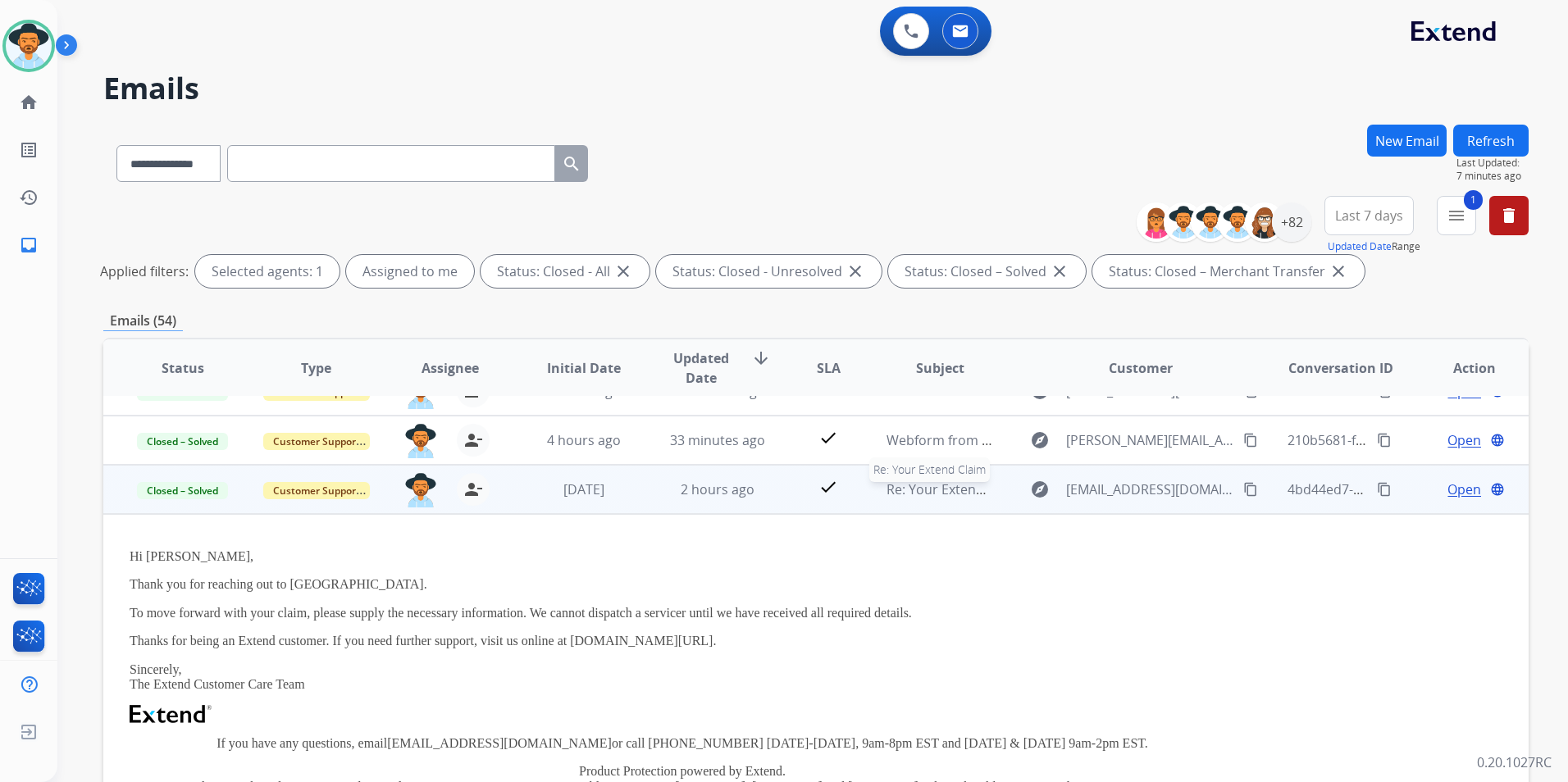
scroll to position [147, 0]
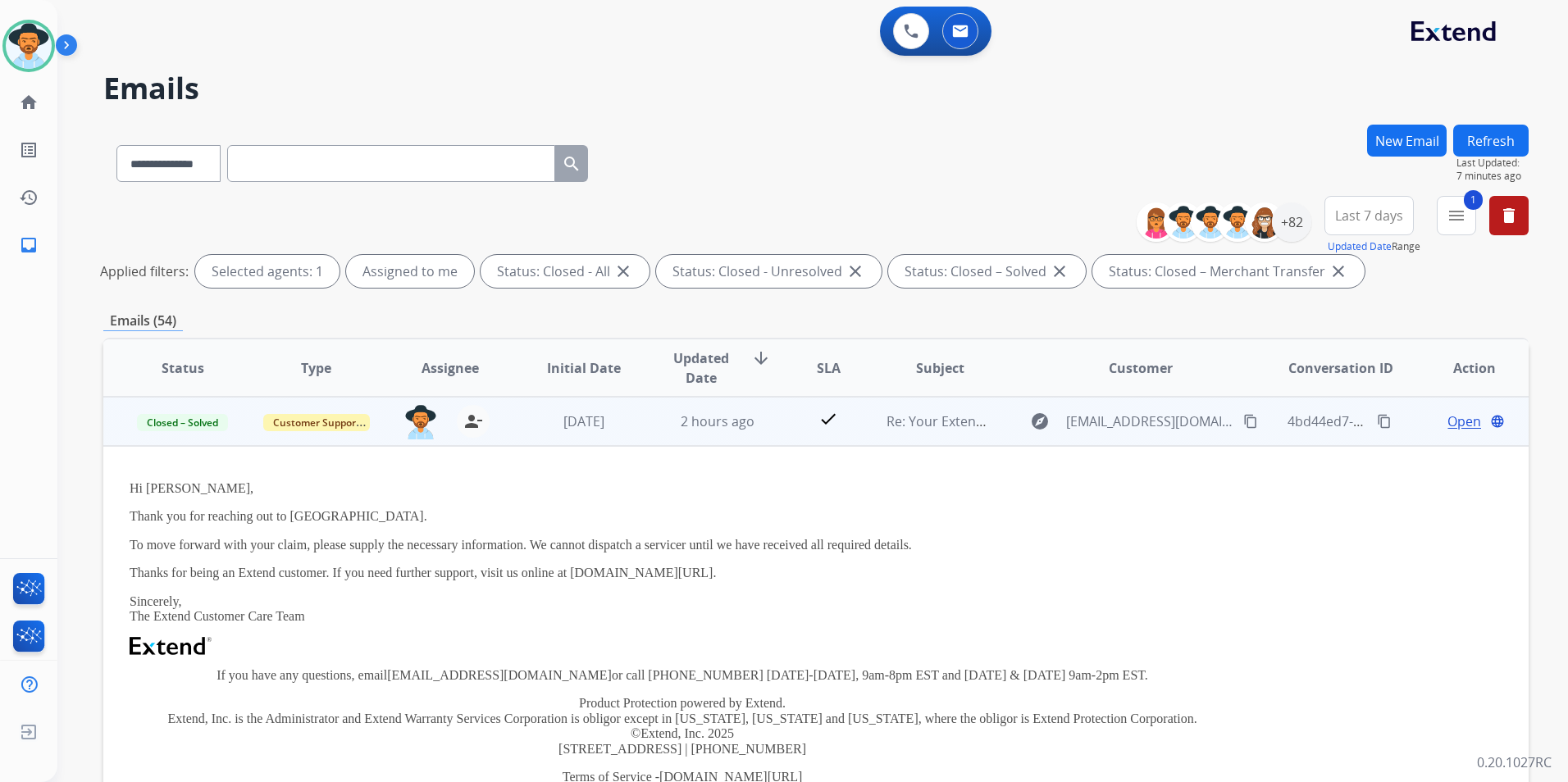
click at [546, 436] on td "[DATE]" at bounding box center [571, 421] width 134 height 49
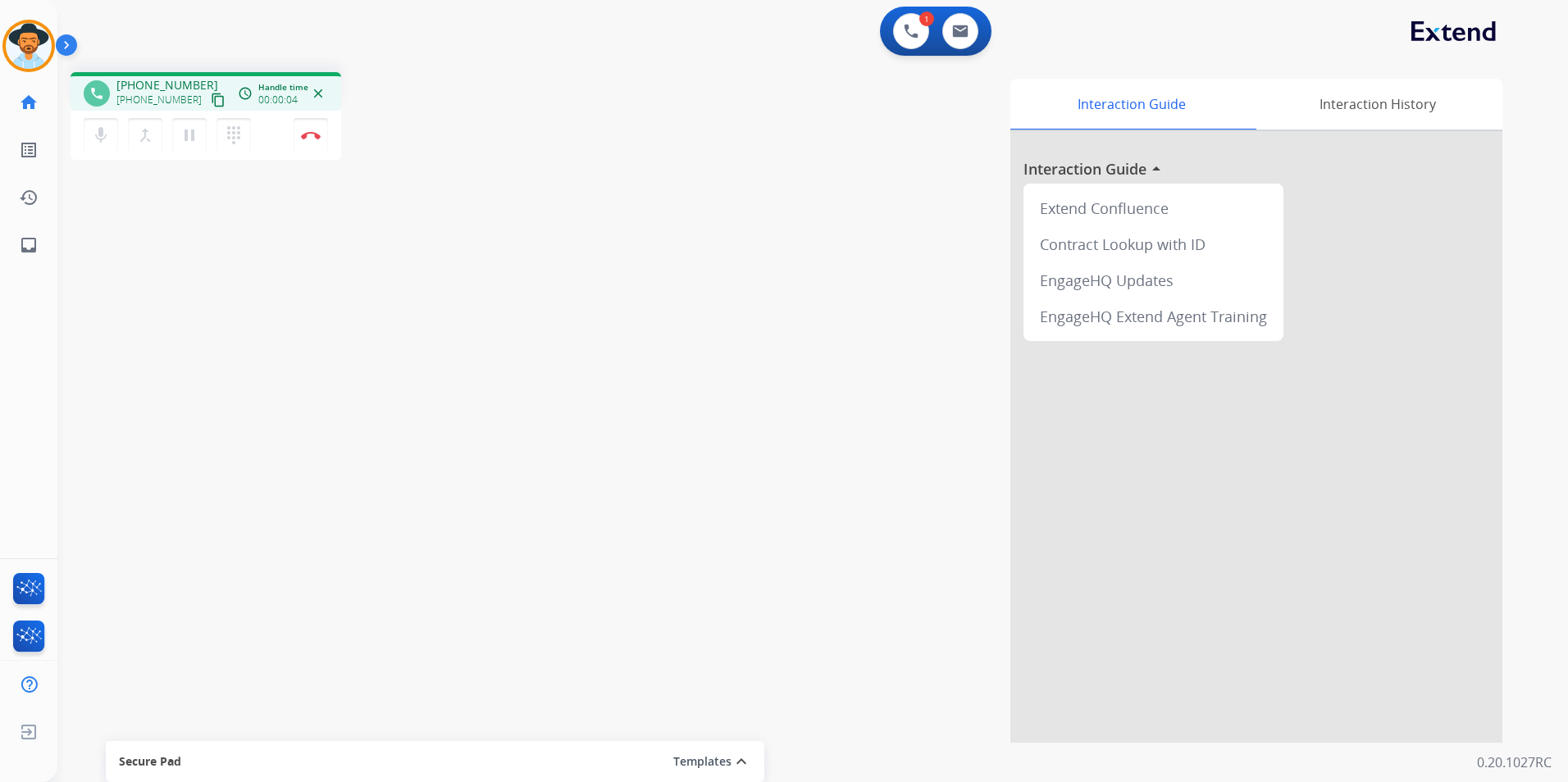
click at [210, 102] on mat-icon "content_copy" at bounding box center [218, 100] width 15 height 15
click at [569, 293] on div "Interaction Guide Interaction History Interaction Guide arrow_drop_up Extend Co…" at bounding box center [1022, 410] width 960 height 664
click at [325, 206] on div "phone +17085604816 +17085604816 content_copy access_time Call metrics Queue 03:…" at bounding box center [792, 401] width 1471 height 684
click at [713, 198] on div "Interaction Guide Interaction History Interaction Guide arrow_drop_up Extend Co…" at bounding box center [1022, 410] width 960 height 664
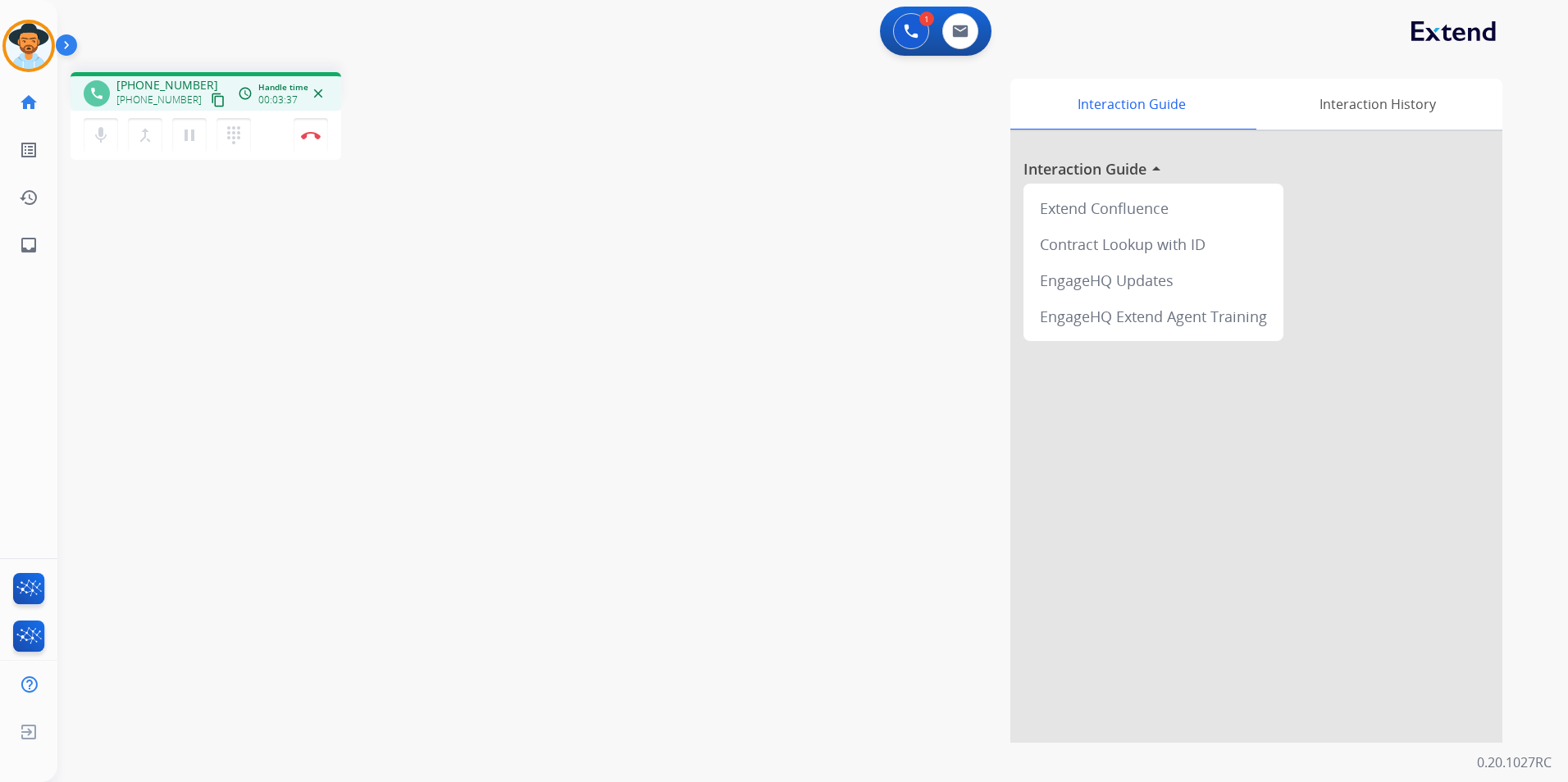
drag, startPoint x: 429, startPoint y: 202, endPoint x: 169, endPoint y: 306, distance: 280.0
click at [169, 306] on div "phone +17085604816 +17085604816 content_copy access_time Call metrics Queue 03:…" at bounding box center [792, 401] width 1471 height 684
click at [316, 144] on button "Disconnect" at bounding box center [311, 136] width 35 height 35
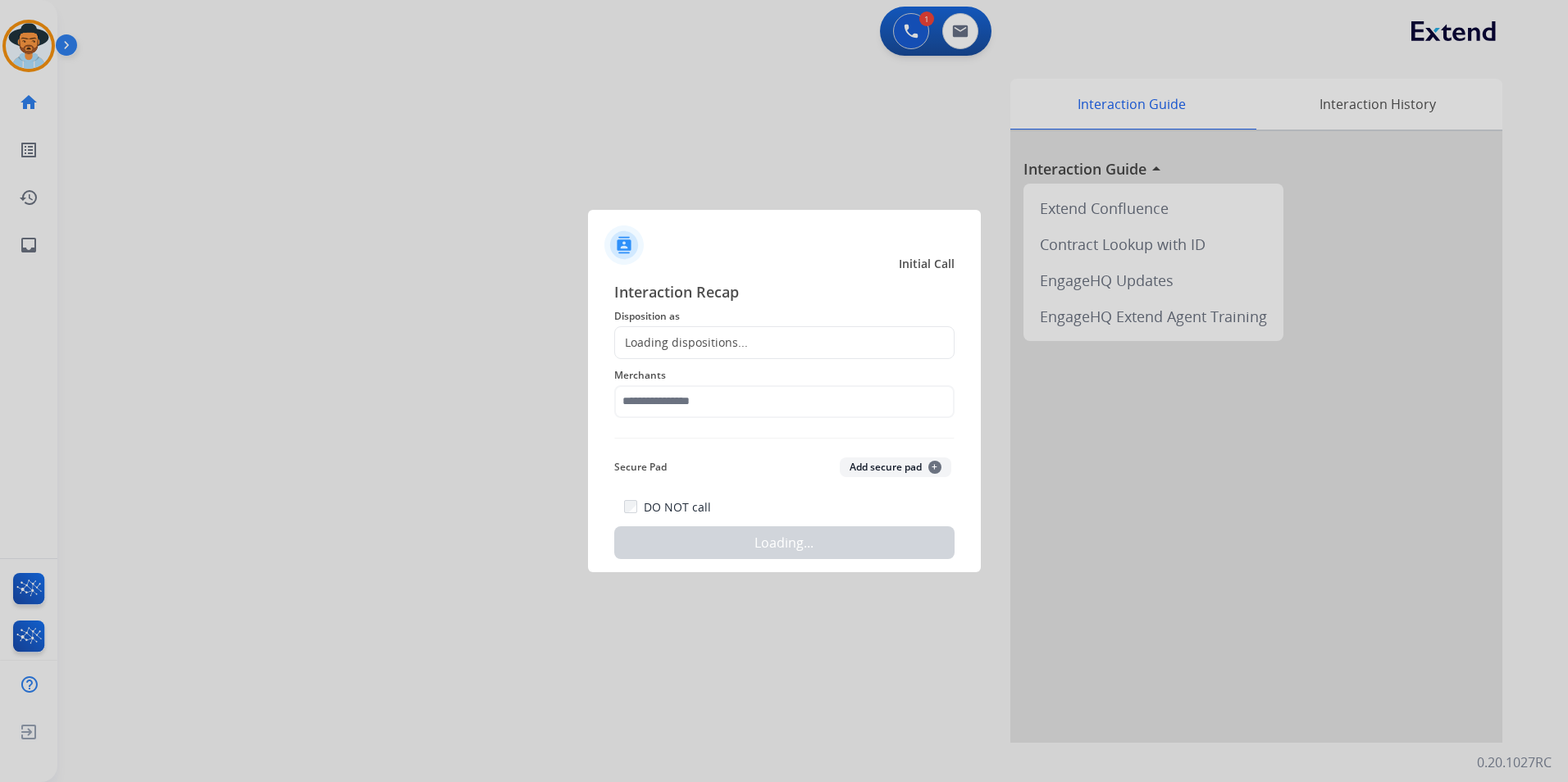
click at [719, 343] on div "Loading dispositions..." at bounding box center [681, 342] width 133 height 16
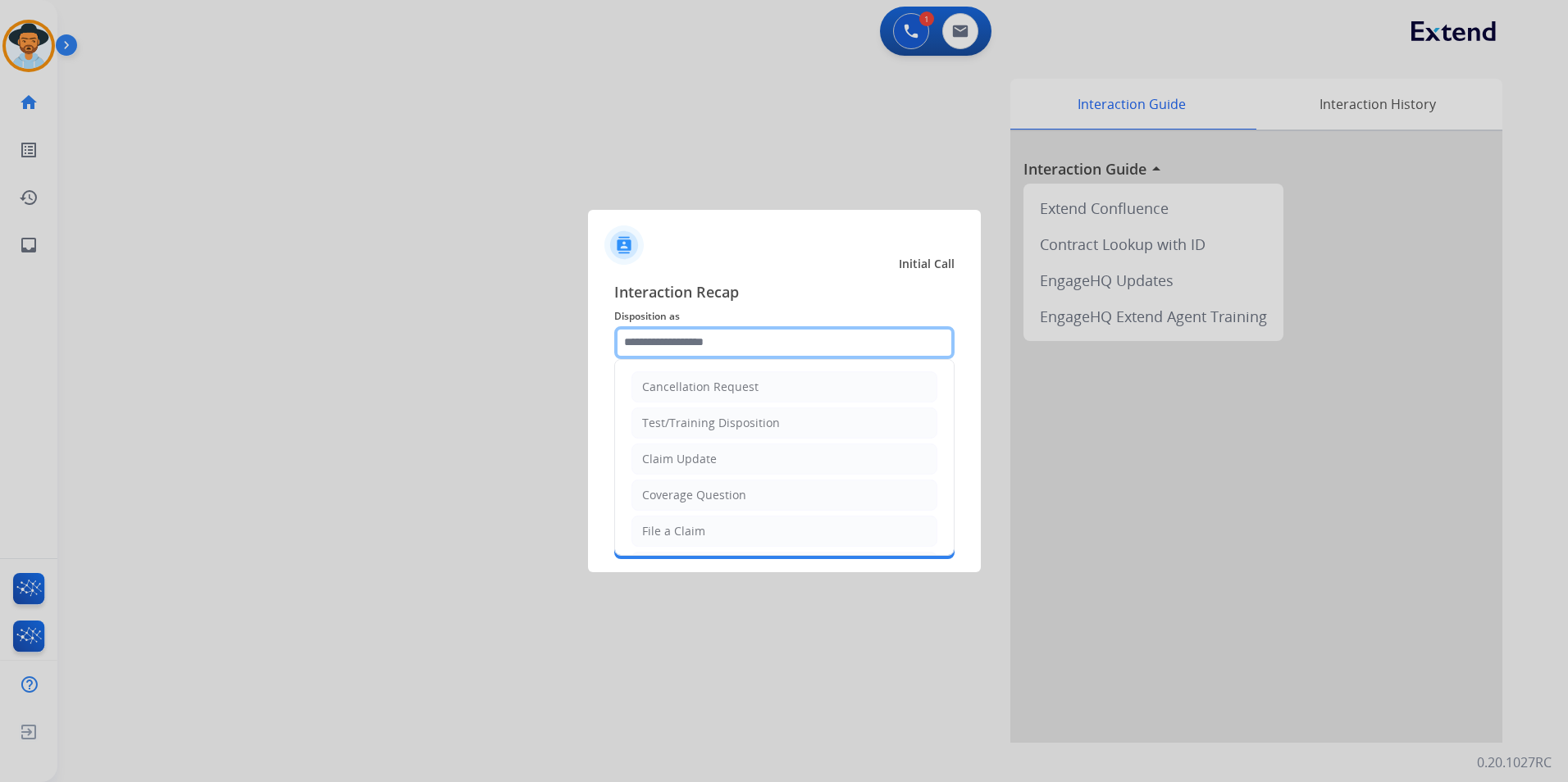
click at [647, 337] on input "text" at bounding box center [784, 342] width 341 height 33
type input "*"
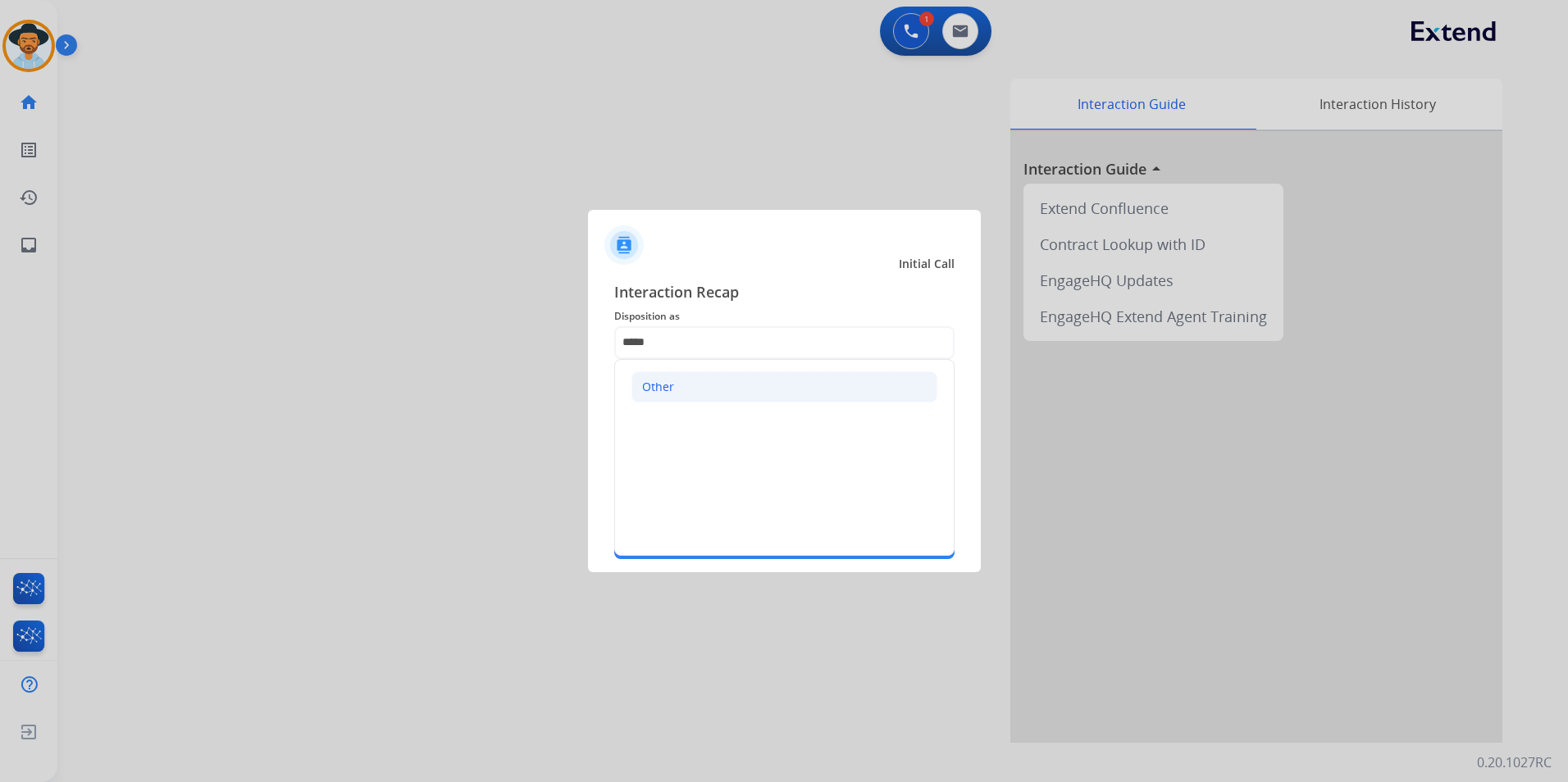
click at [685, 377] on li "Other" at bounding box center [784, 387] width 306 height 31
type input "*****"
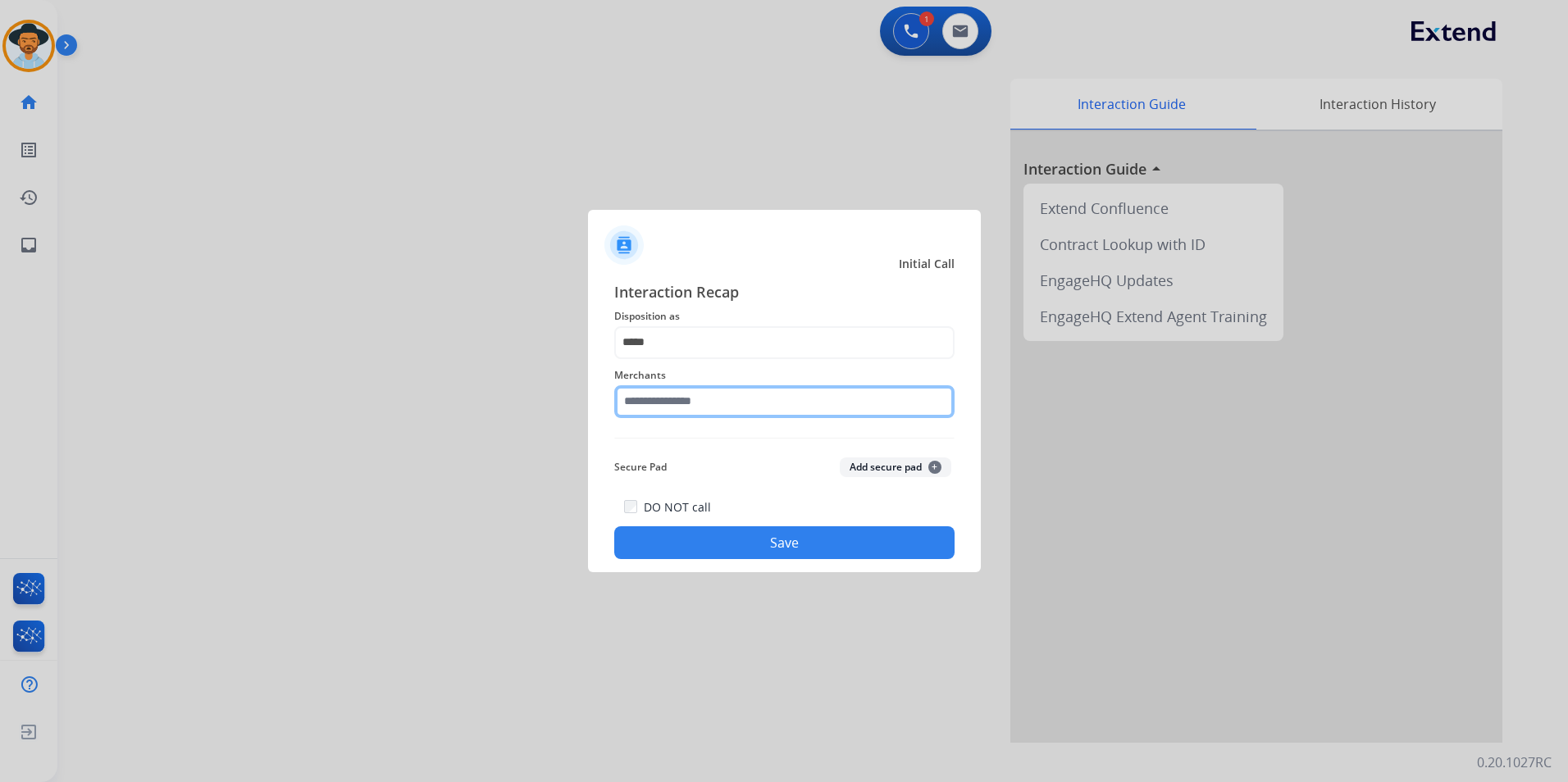
click at [674, 412] on input "text" at bounding box center [784, 401] width 341 height 33
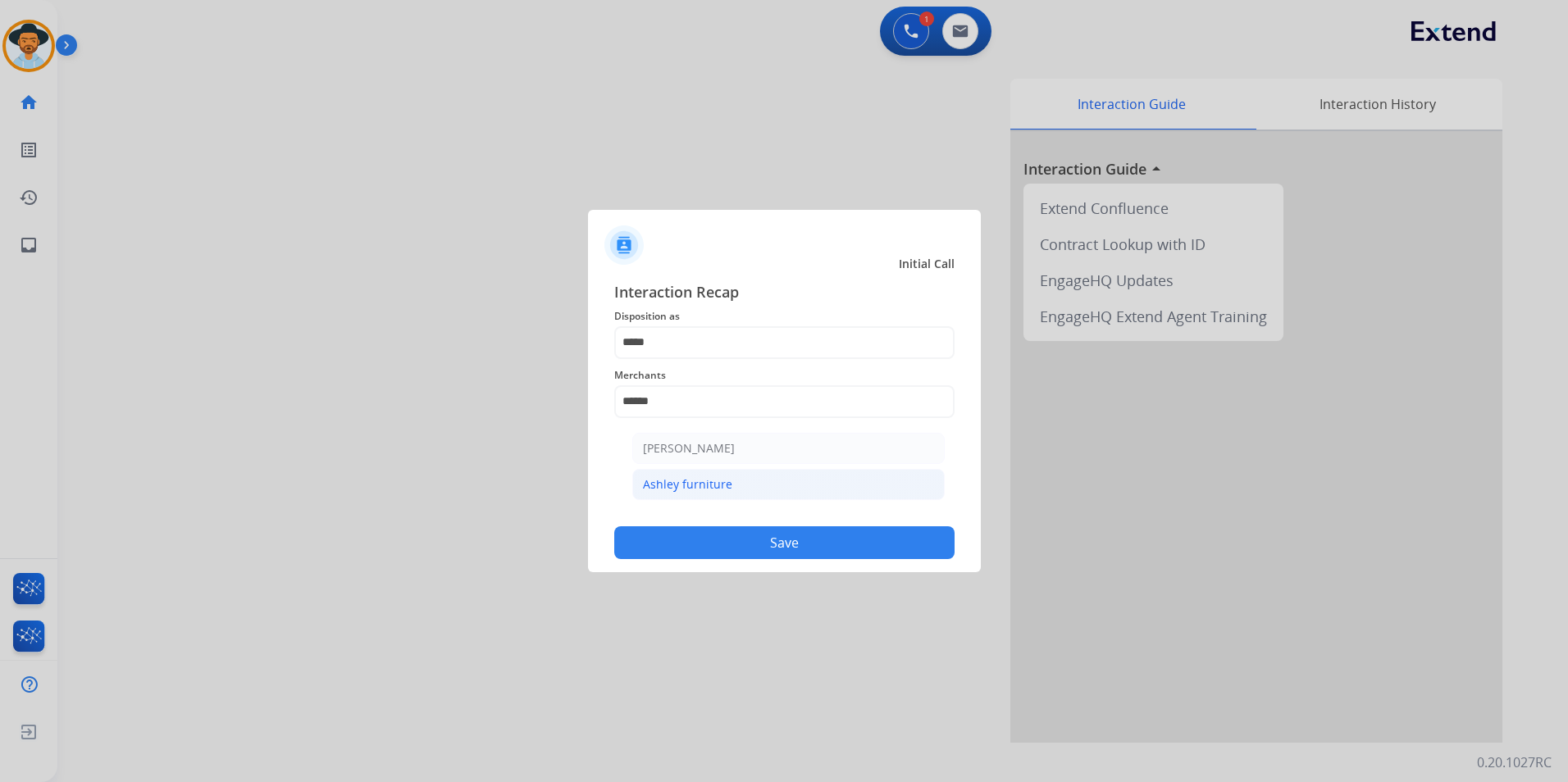
click at [711, 489] on div "Ashley furniture" at bounding box center [687, 484] width 89 height 16
type input "**********"
click at [695, 547] on button "Save" at bounding box center [784, 543] width 341 height 33
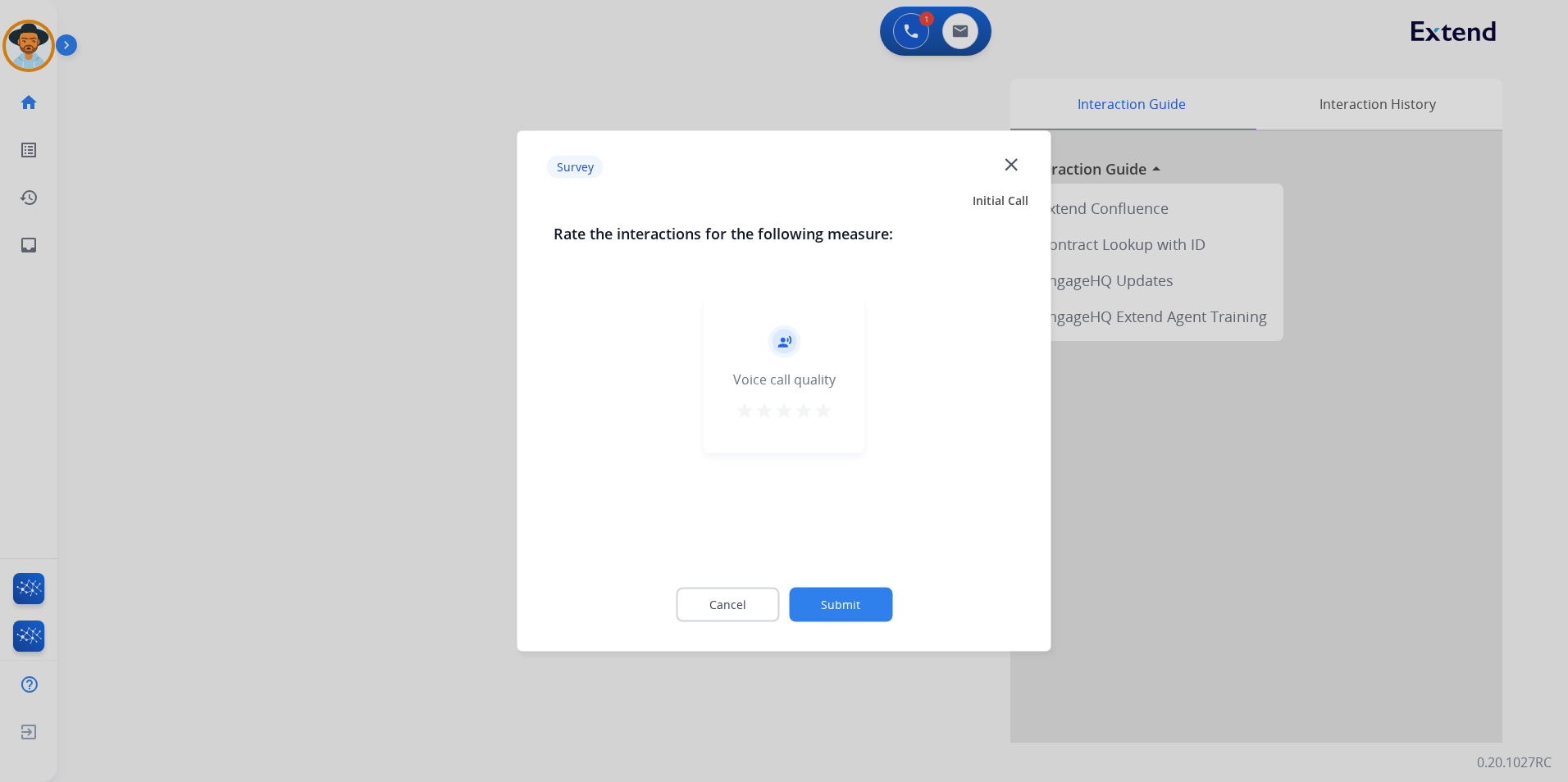
click at [822, 411] on mat-icon "star" at bounding box center [823, 411] width 20 height 20
click at [845, 601] on button "Submit" at bounding box center [840, 605] width 103 height 35
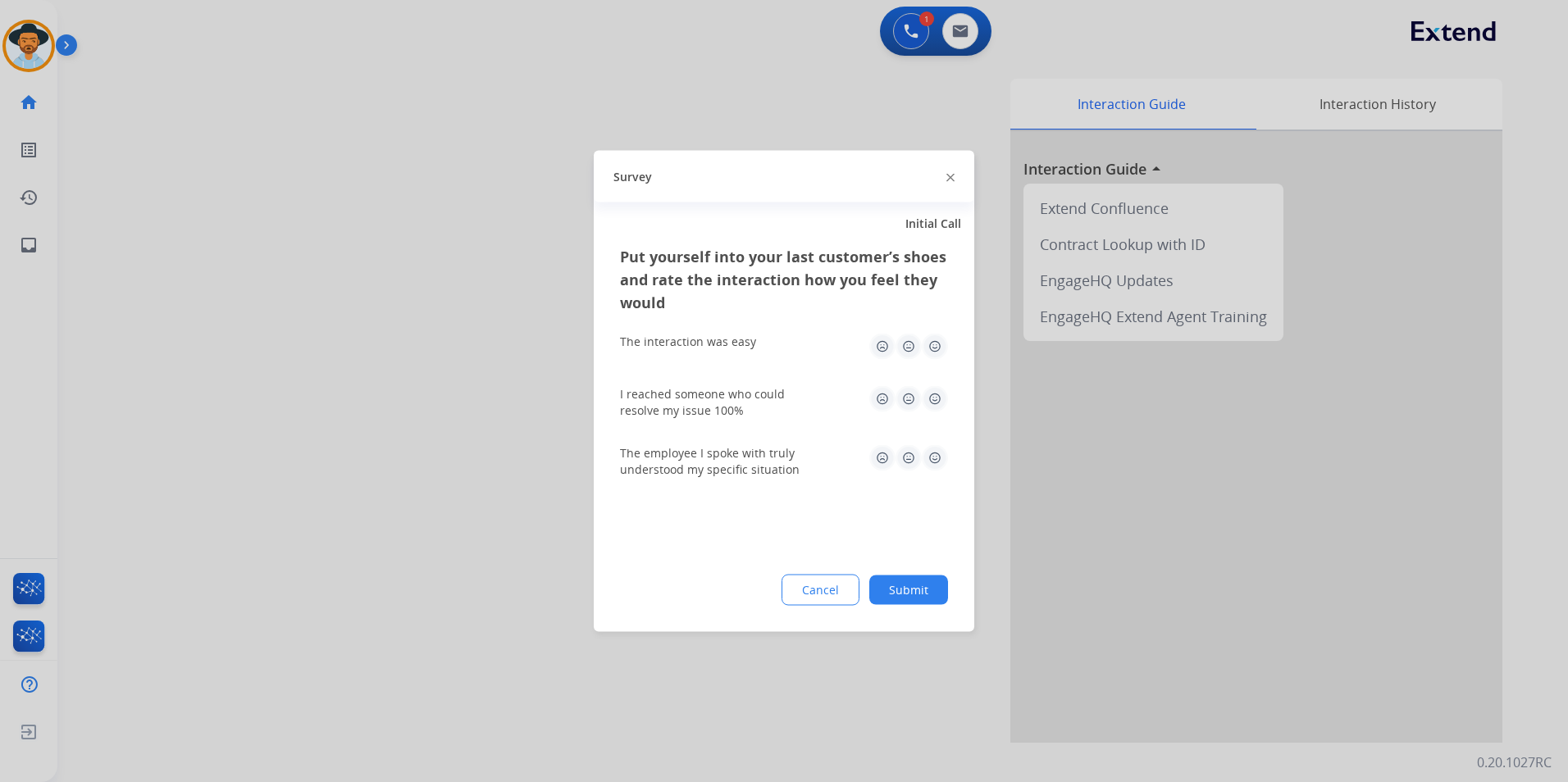
click at [933, 353] on img at bounding box center [934, 346] width 26 height 26
click at [934, 398] on img at bounding box center [934, 399] width 26 height 26
click at [936, 463] on img at bounding box center [934, 458] width 26 height 26
click at [926, 580] on button "Submit" at bounding box center [908, 590] width 78 height 29
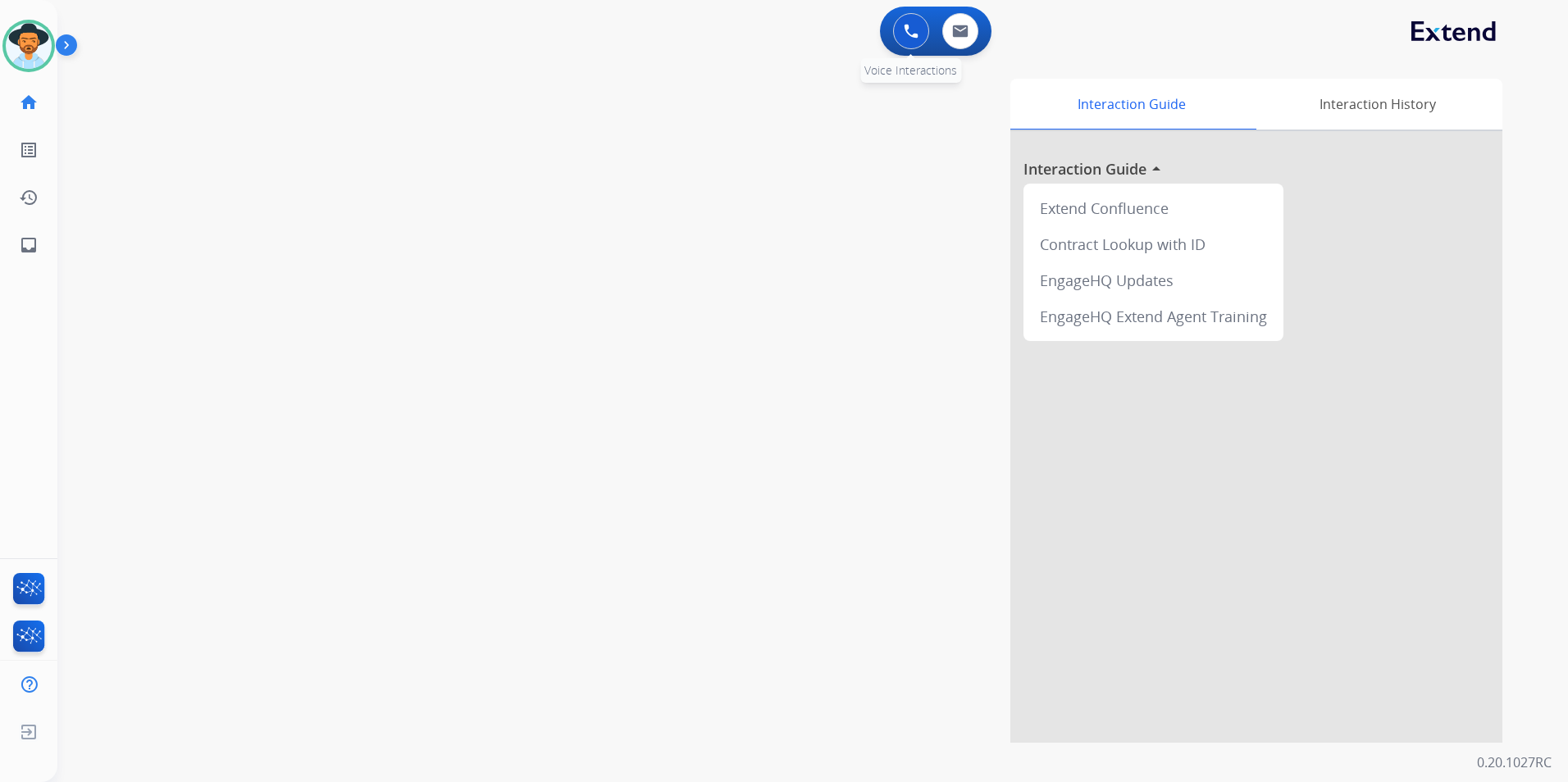
click at [901, 29] on button at bounding box center [911, 31] width 36 height 36
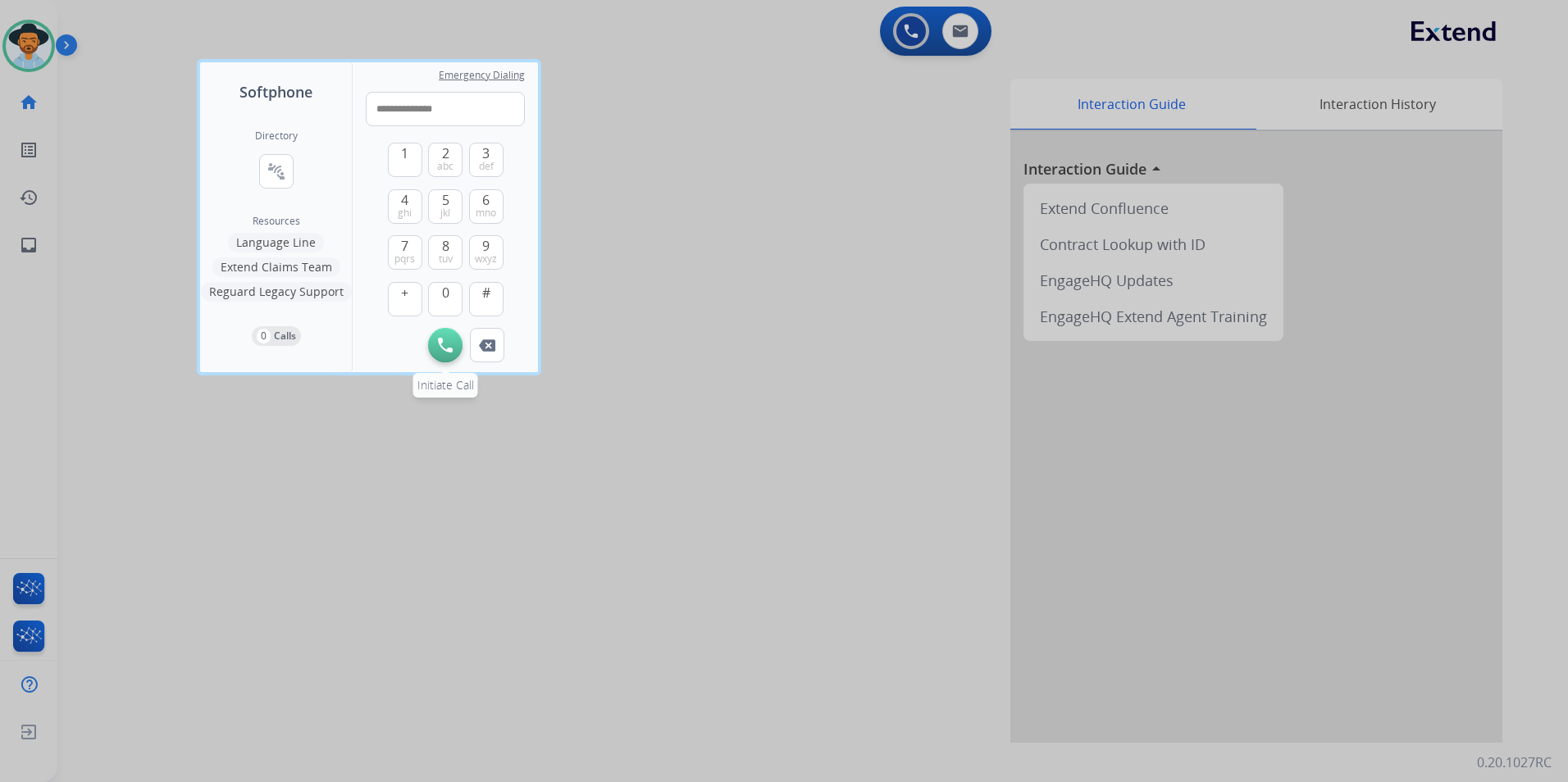
type input "**********"
click at [442, 347] on img at bounding box center [445, 345] width 15 height 15
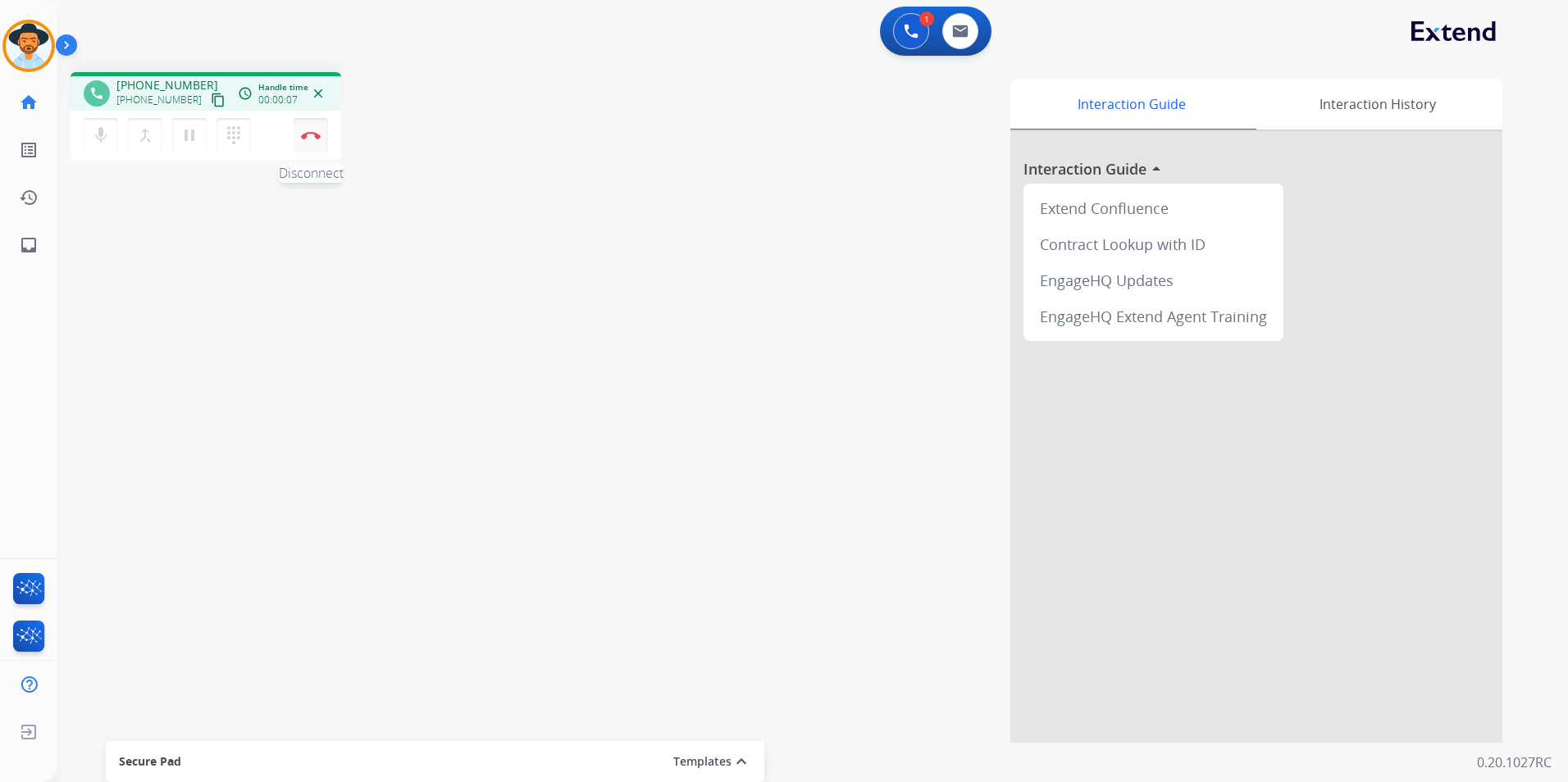
click at [306, 136] on img at bounding box center [311, 135] width 20 height 8
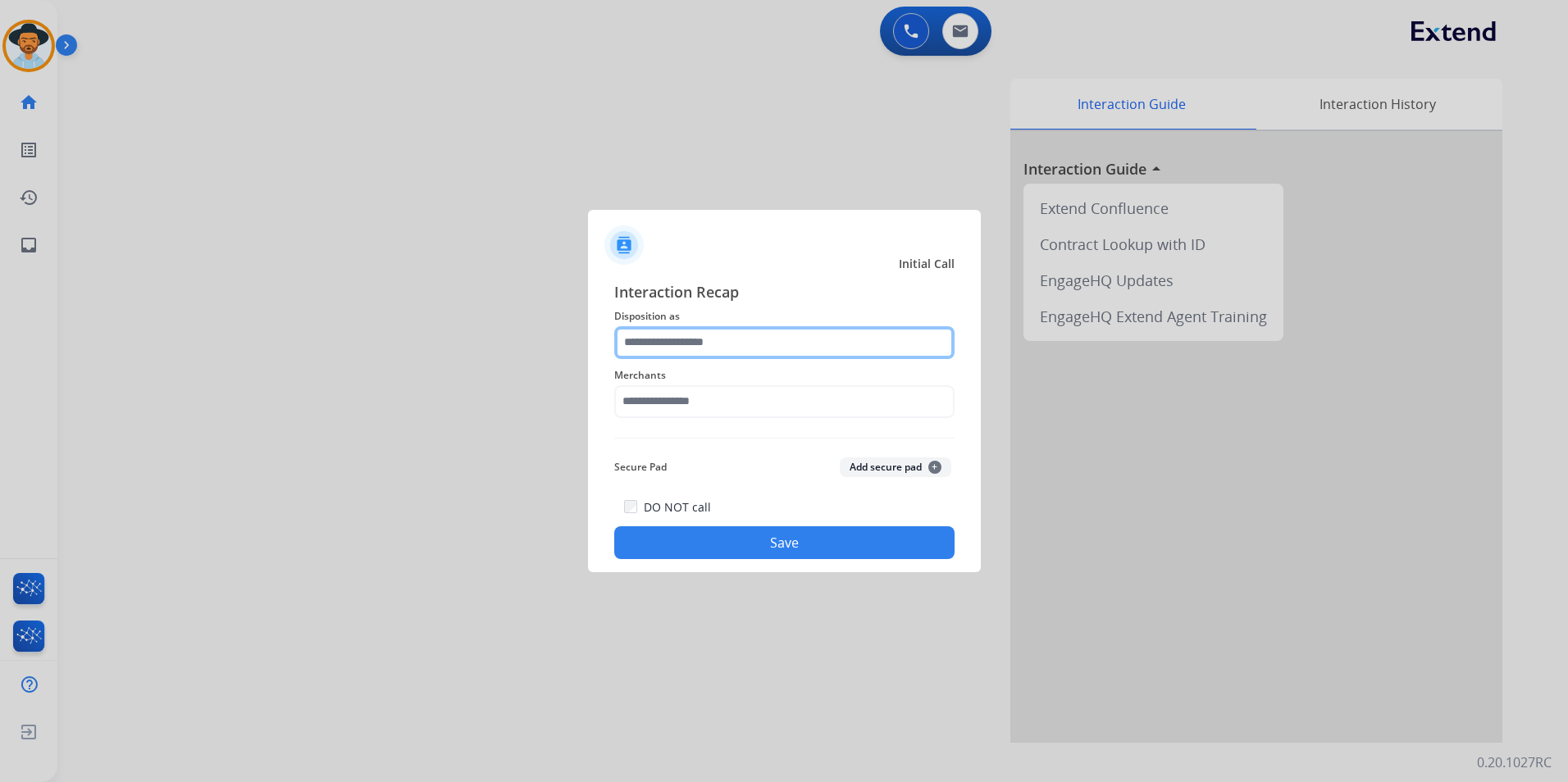
click at [751, 341] on input "text" at bounding box center [784, 342] width 341 height 33
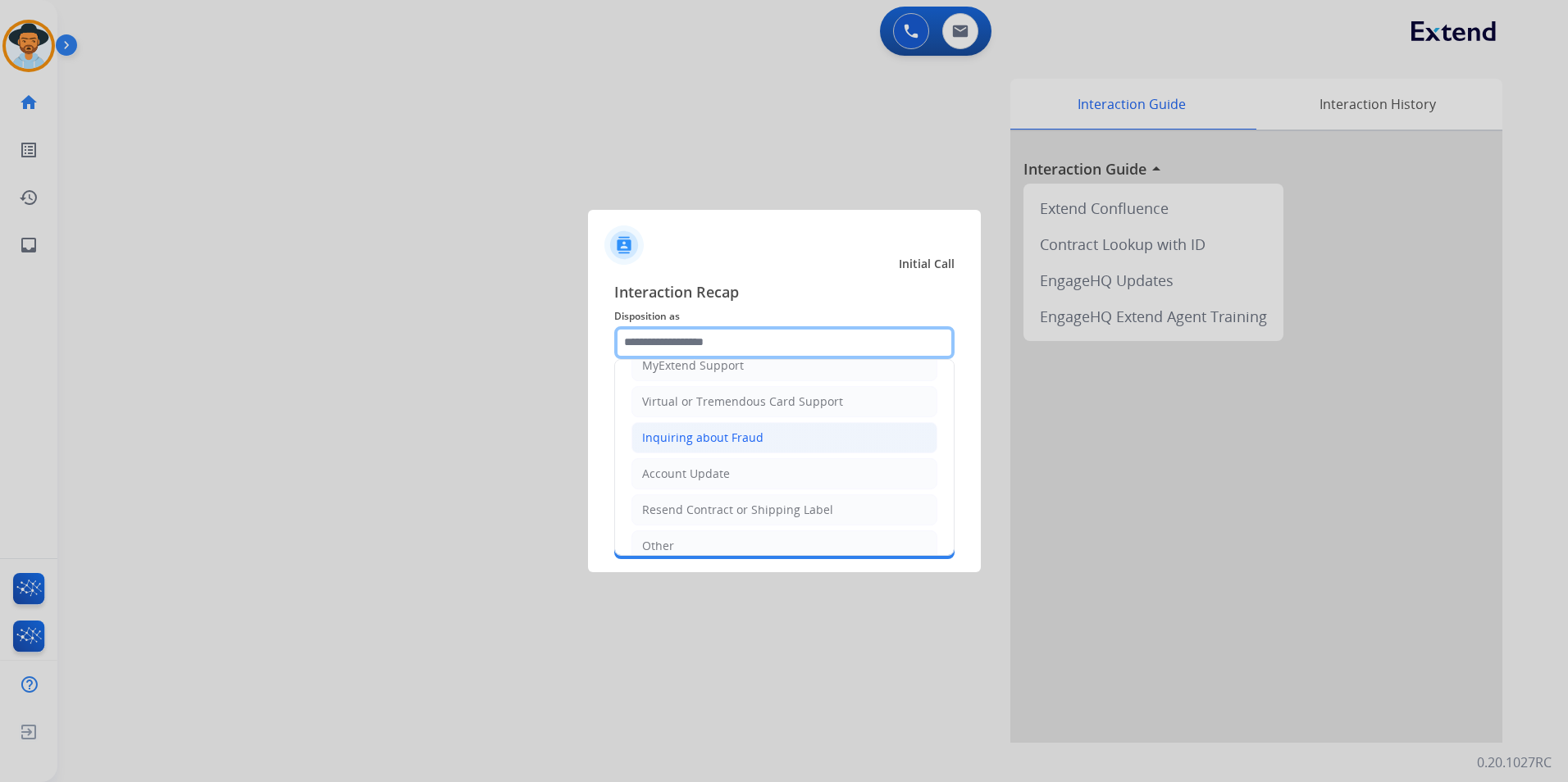
scroll to position [328, 0]
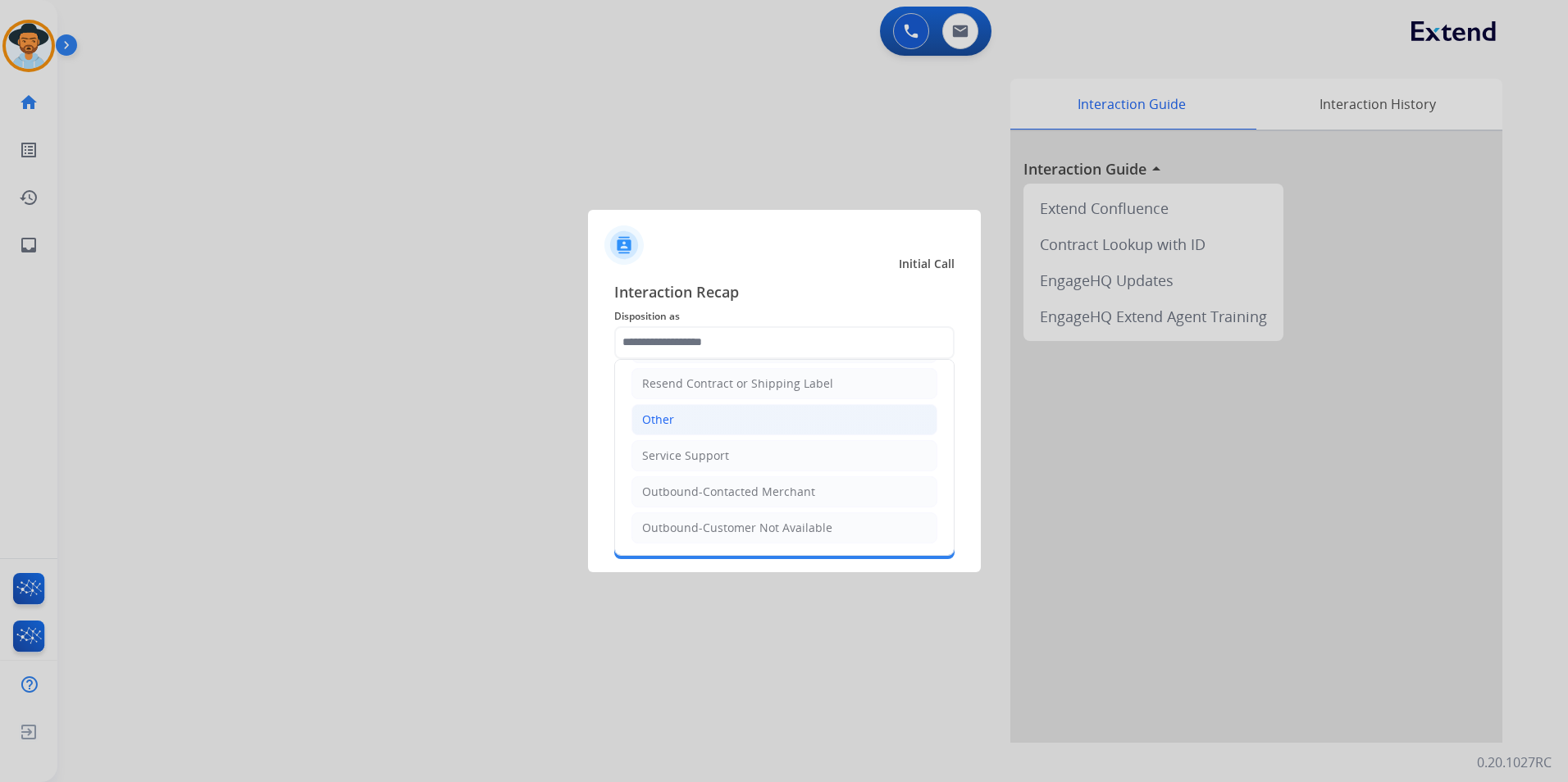
click at [661, 421] on div "Other" at bounding box center [657, 420] width 32 height 16
type input "*****"
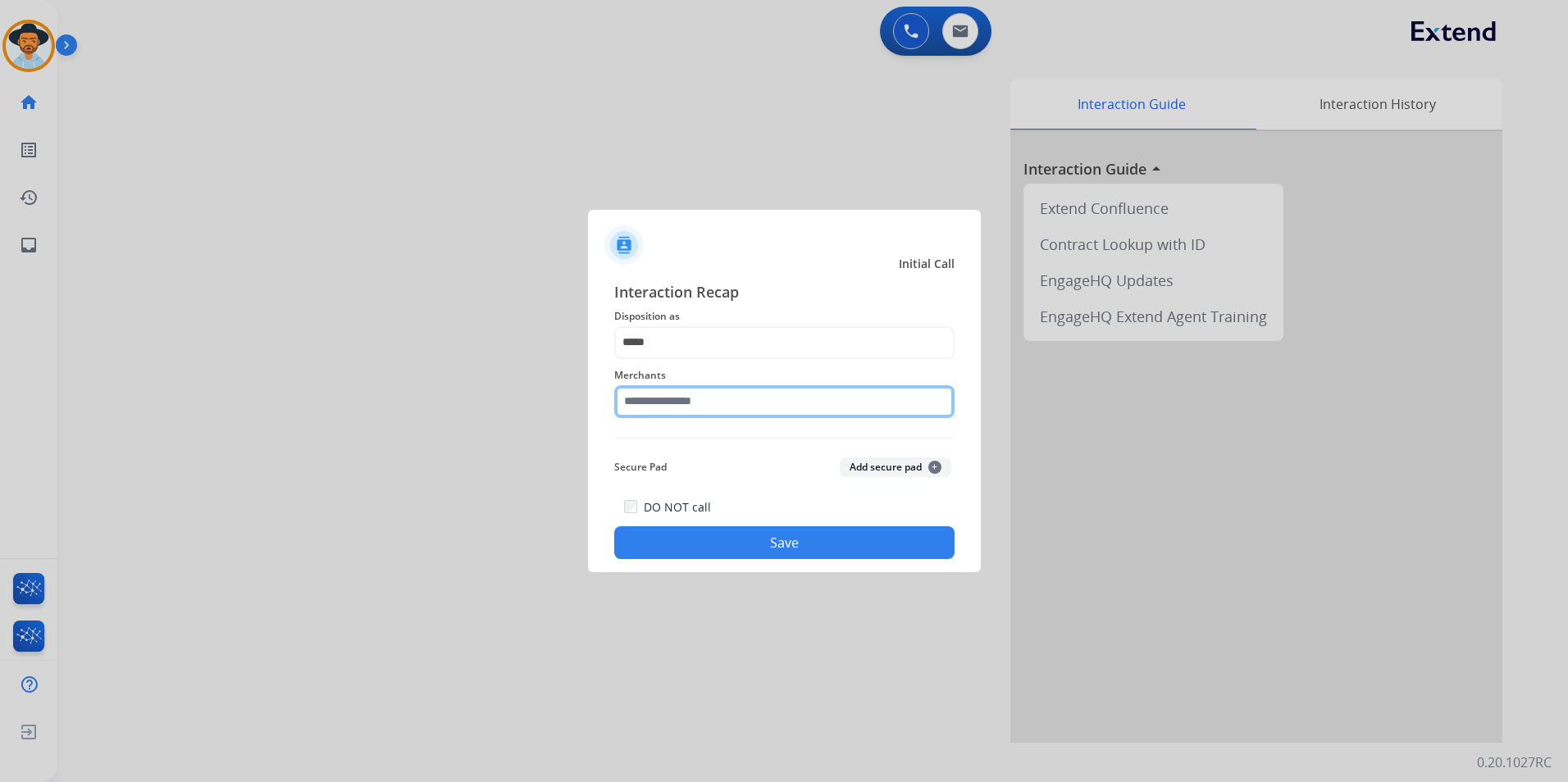
click at [704, 408] on input "text" at bounding box center [784, 401] width 341 height 33
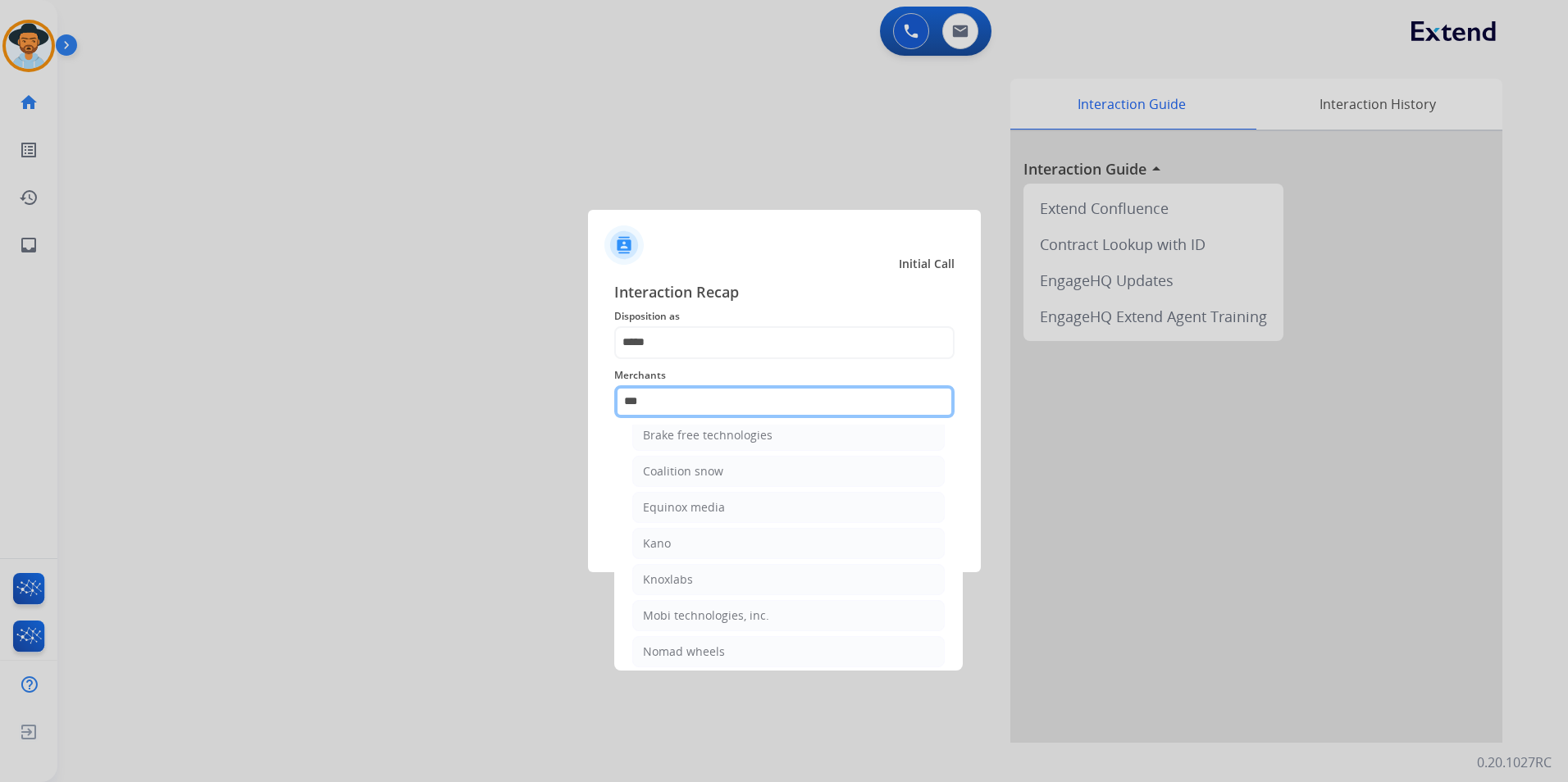
scroll to position [0, 0]
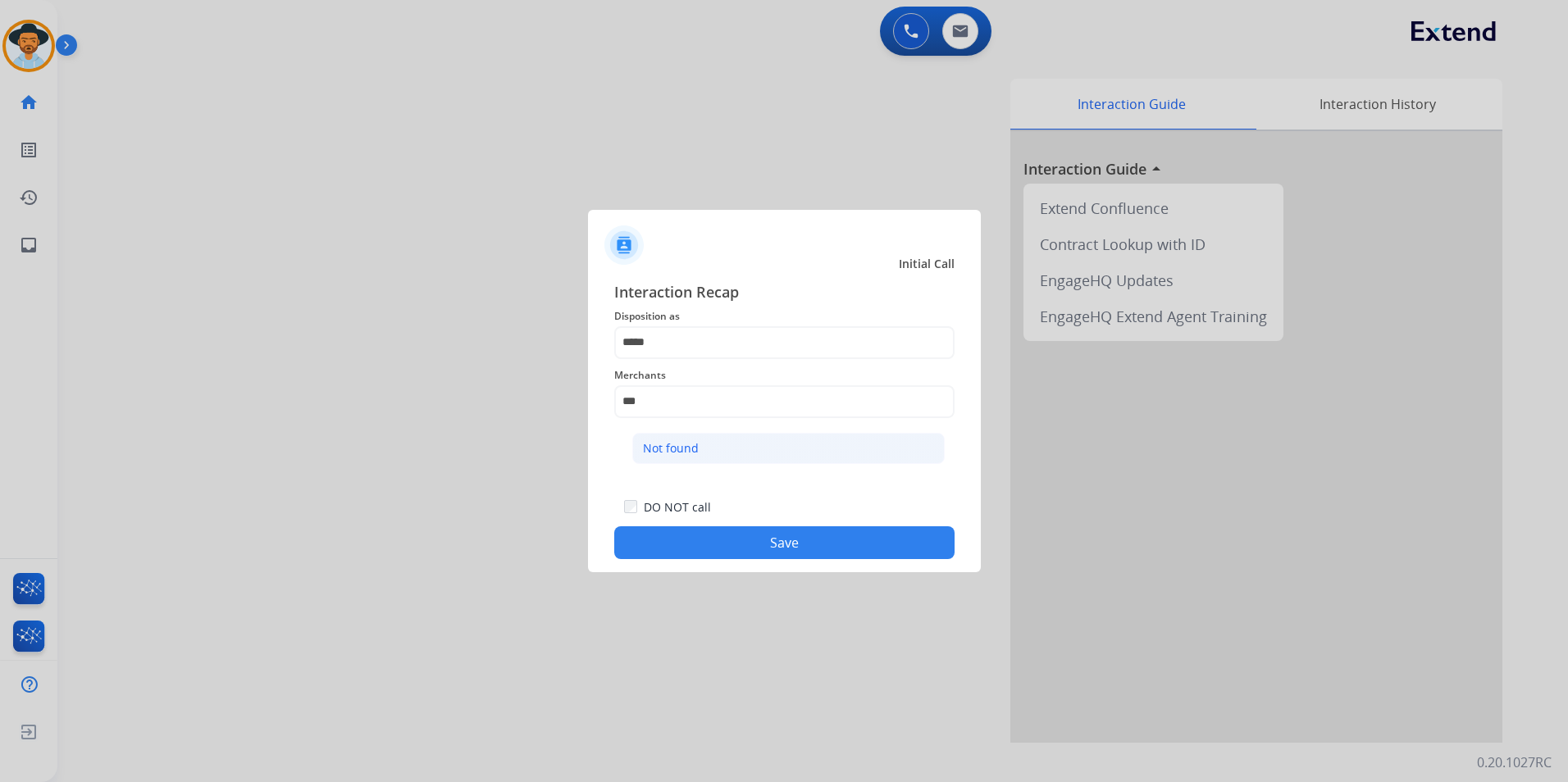
click at [720, 453] on li "Not found" at bounding box center [788, 448] width 312 height 31
type input "*********"
click at [701, 534] on button "Save" at bounding box center [784, 543] width 341 height 33
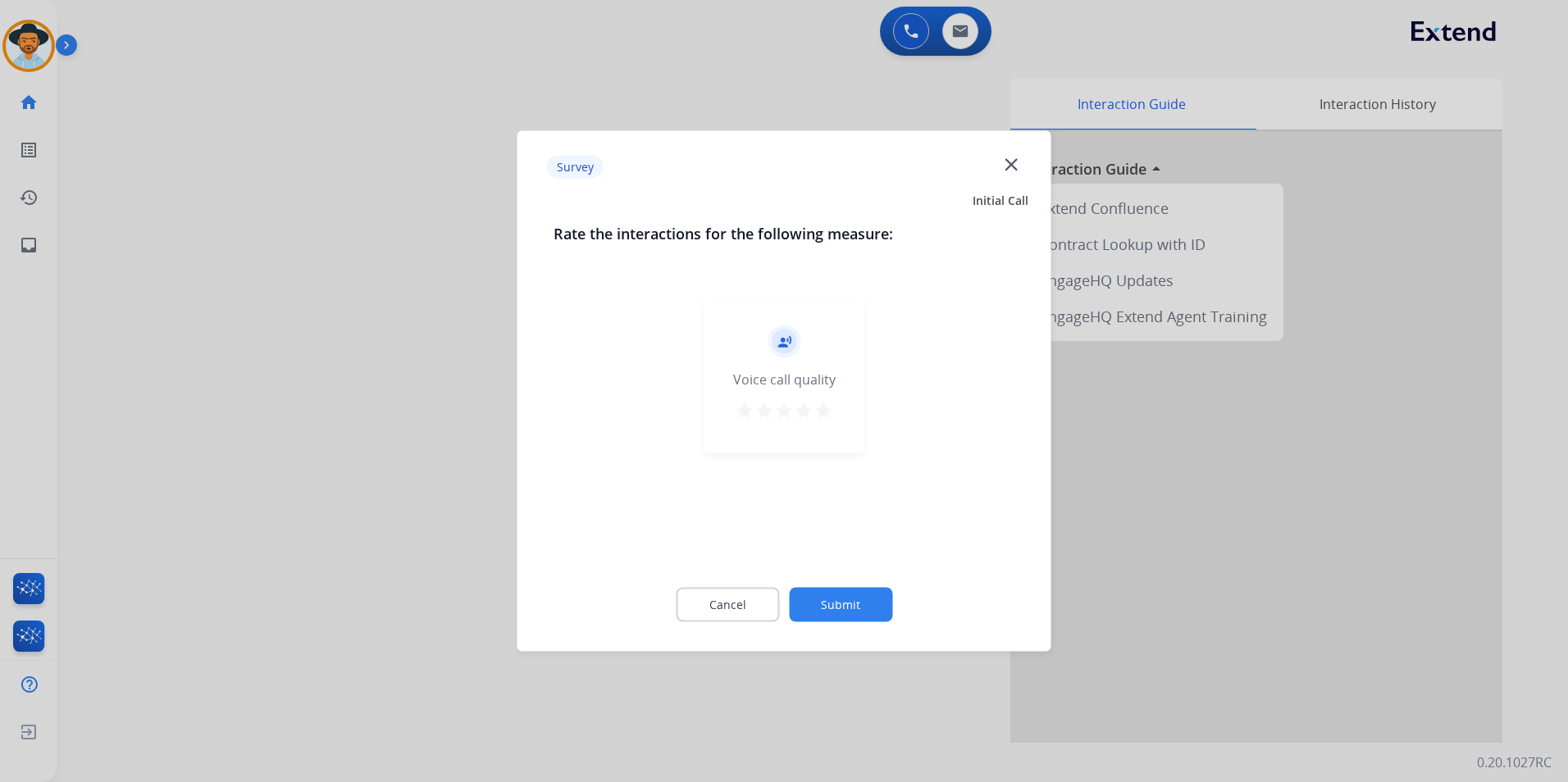
click at [827, 417] on mat-icon "star" at bounding box center [823, 411] width 20 height 20
drag, startPoint x: 830, startPoint y: 604, endPoint x: 830, endPoint y: 593, distance: 11.0
click at [830, 600] on button "Submit" at bounding box center [840, 605] width 103 height 35
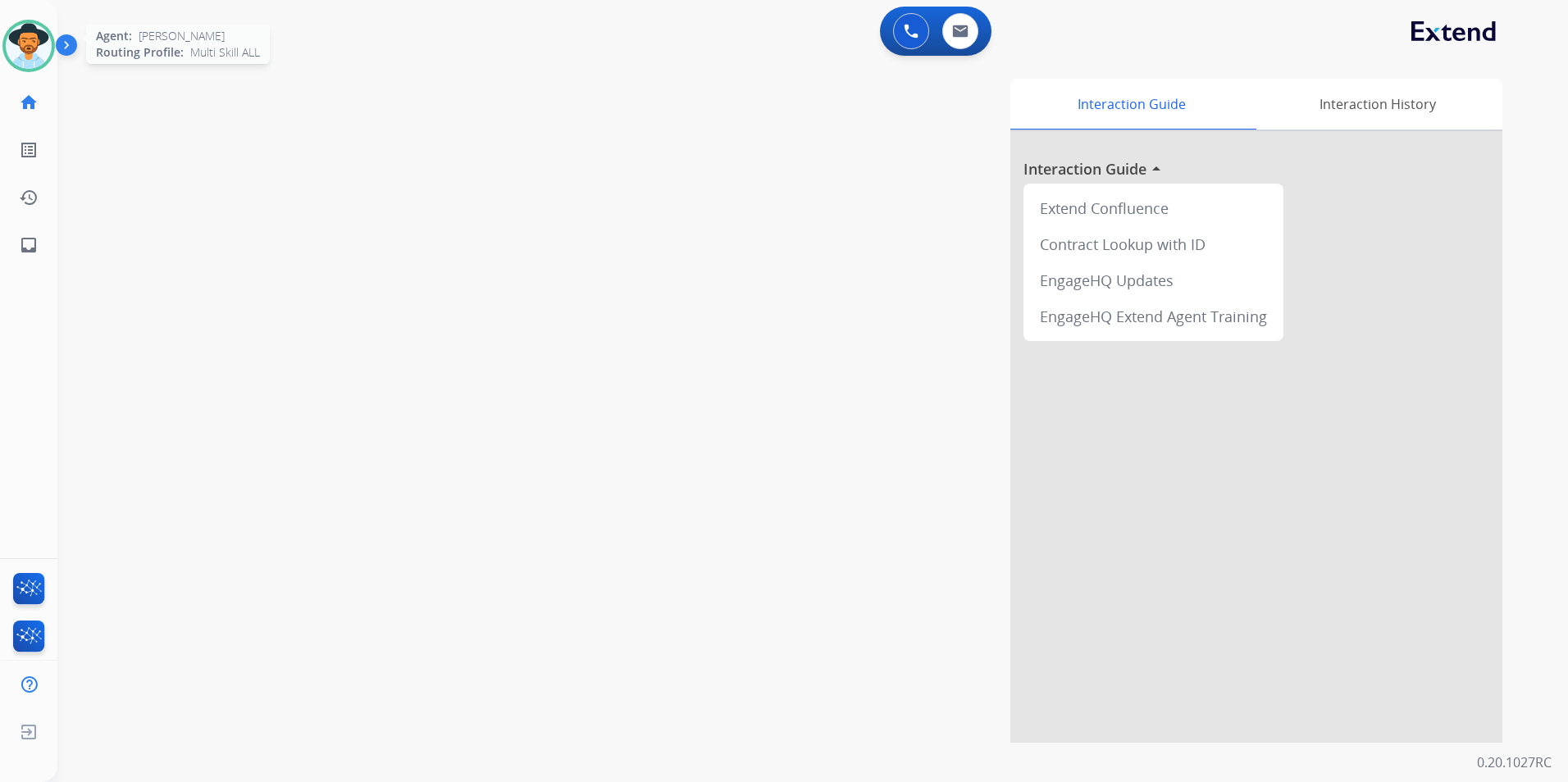
click at [34, 50] on img at bounding box center [28, 46] width 46 height 46
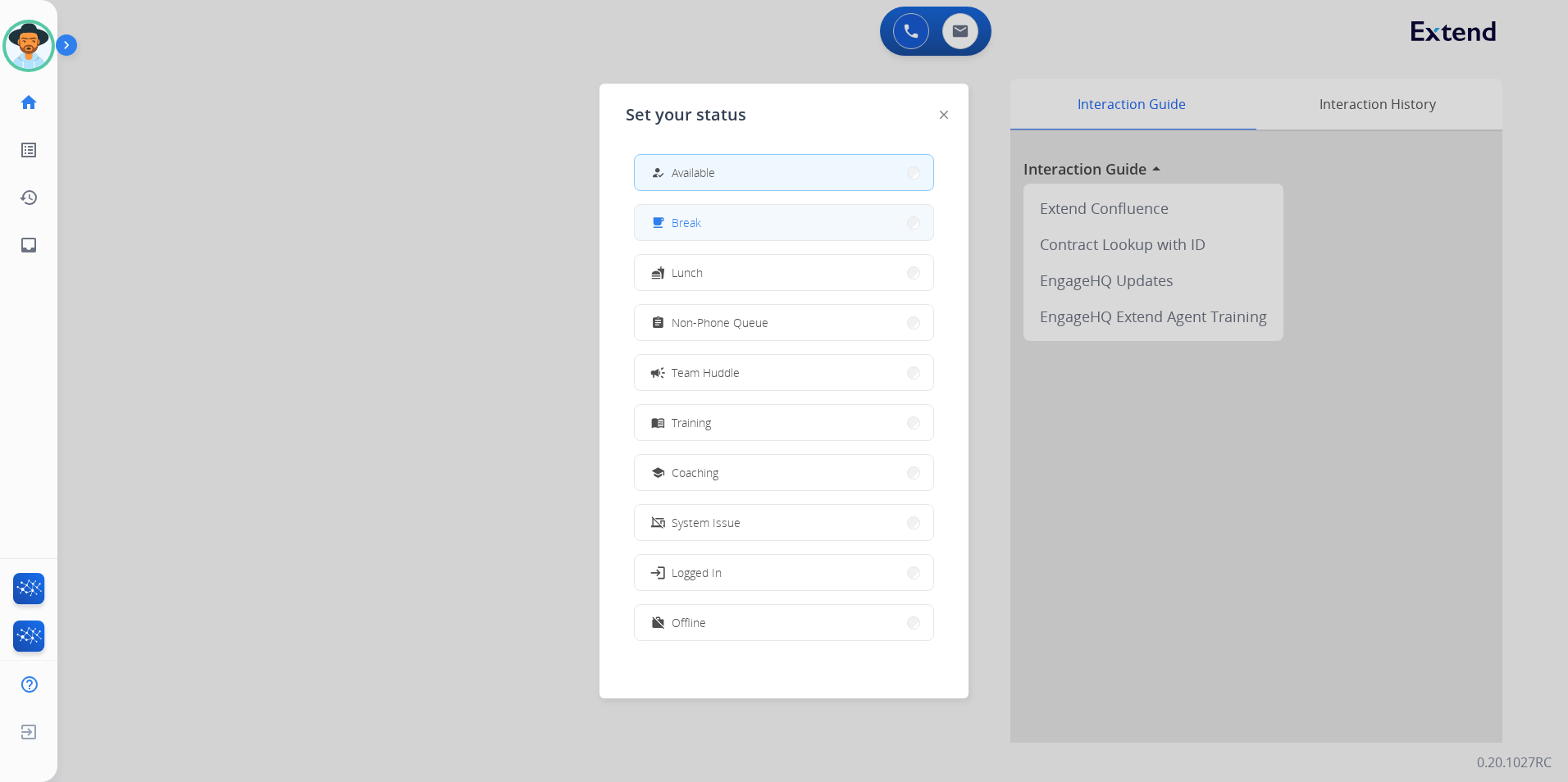
click at [763, 227] on button "free_breakfast Break" at bounding box center [784, 222] width 299 height 36
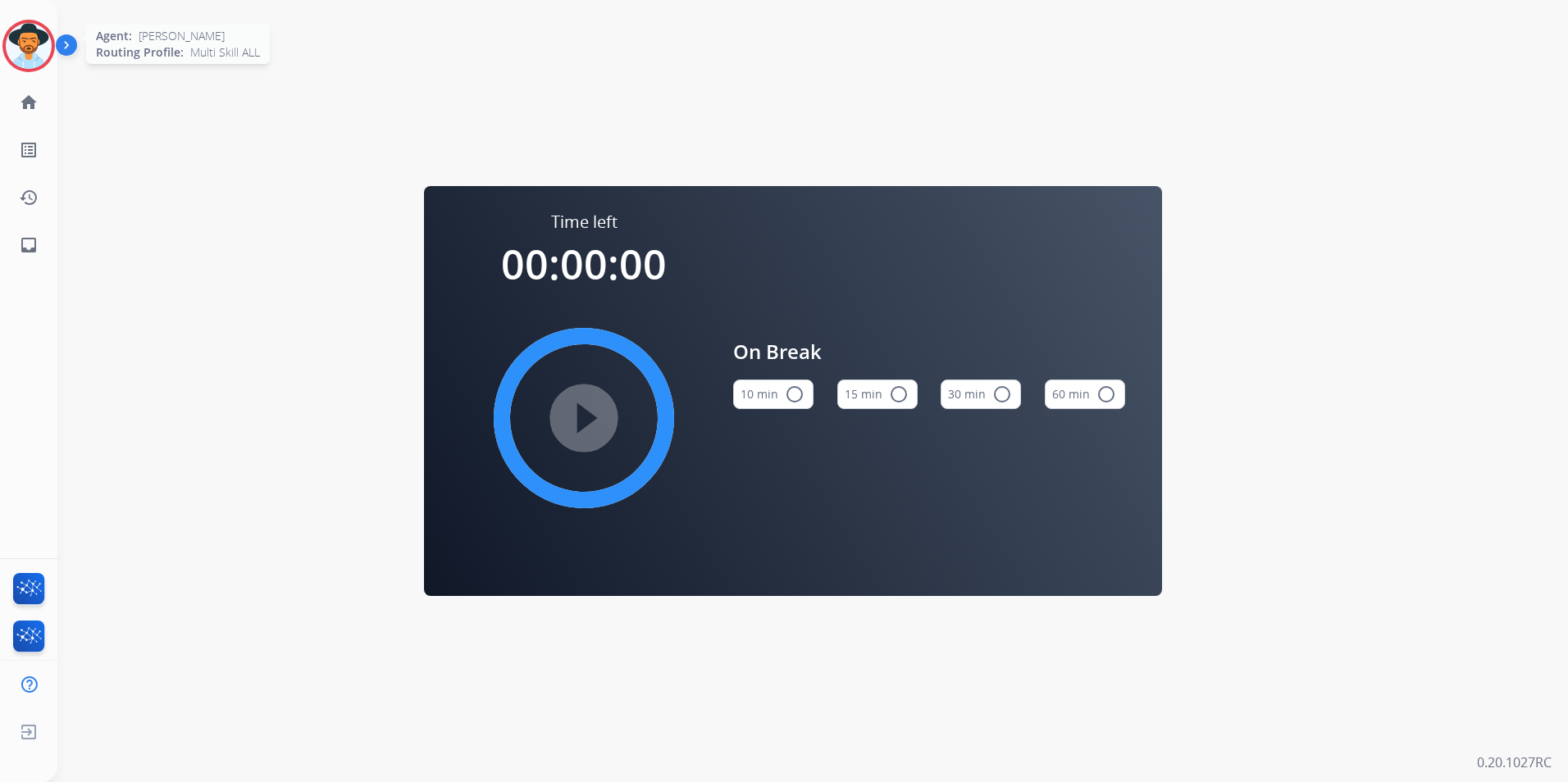
click at [41, 56] on img at bounding box center [28, 46] width 46 height 46
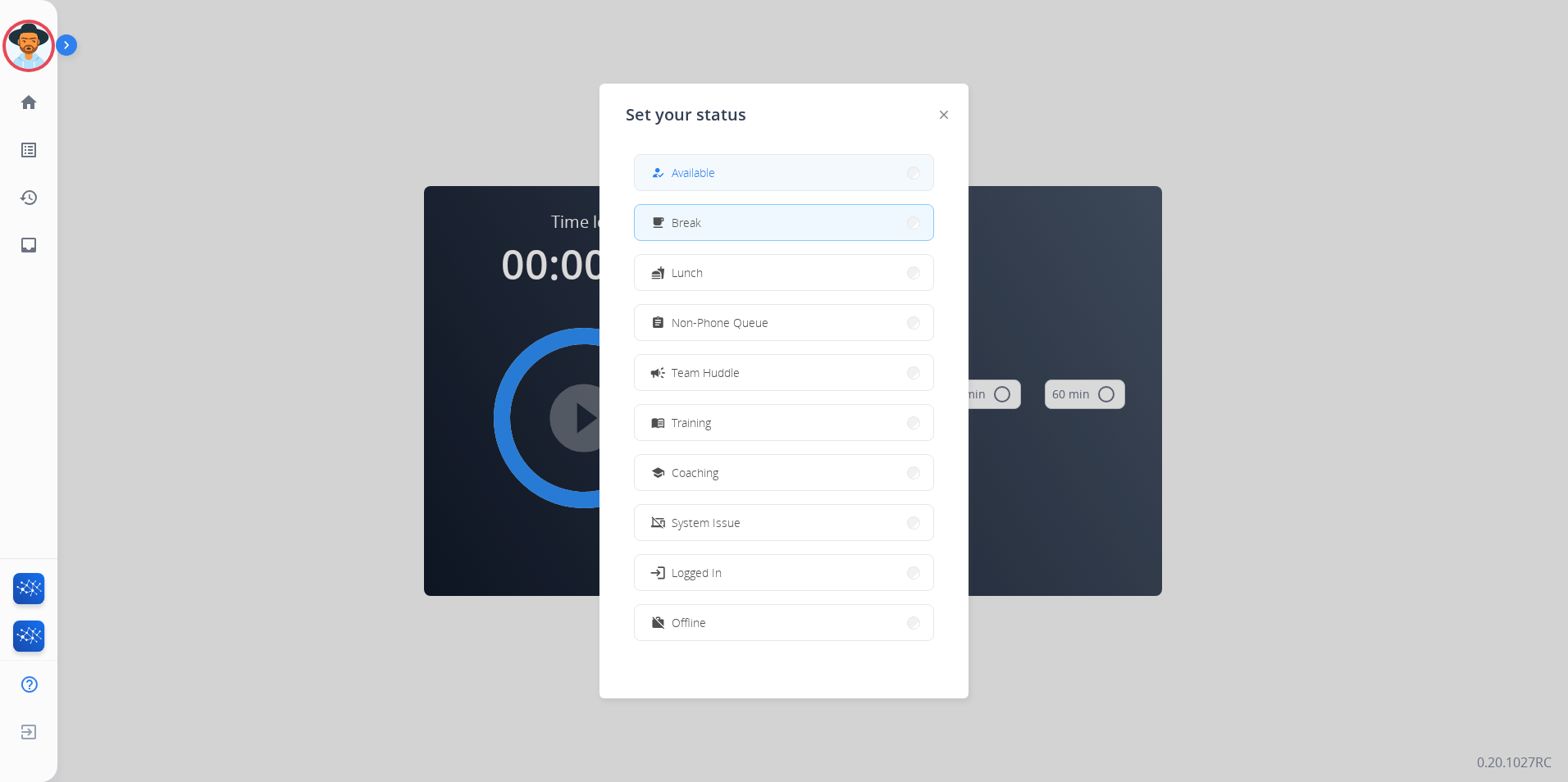
click at [692, 158] on button "how_to_reg Available" at bounding box center [784, 172] width 299 height 36
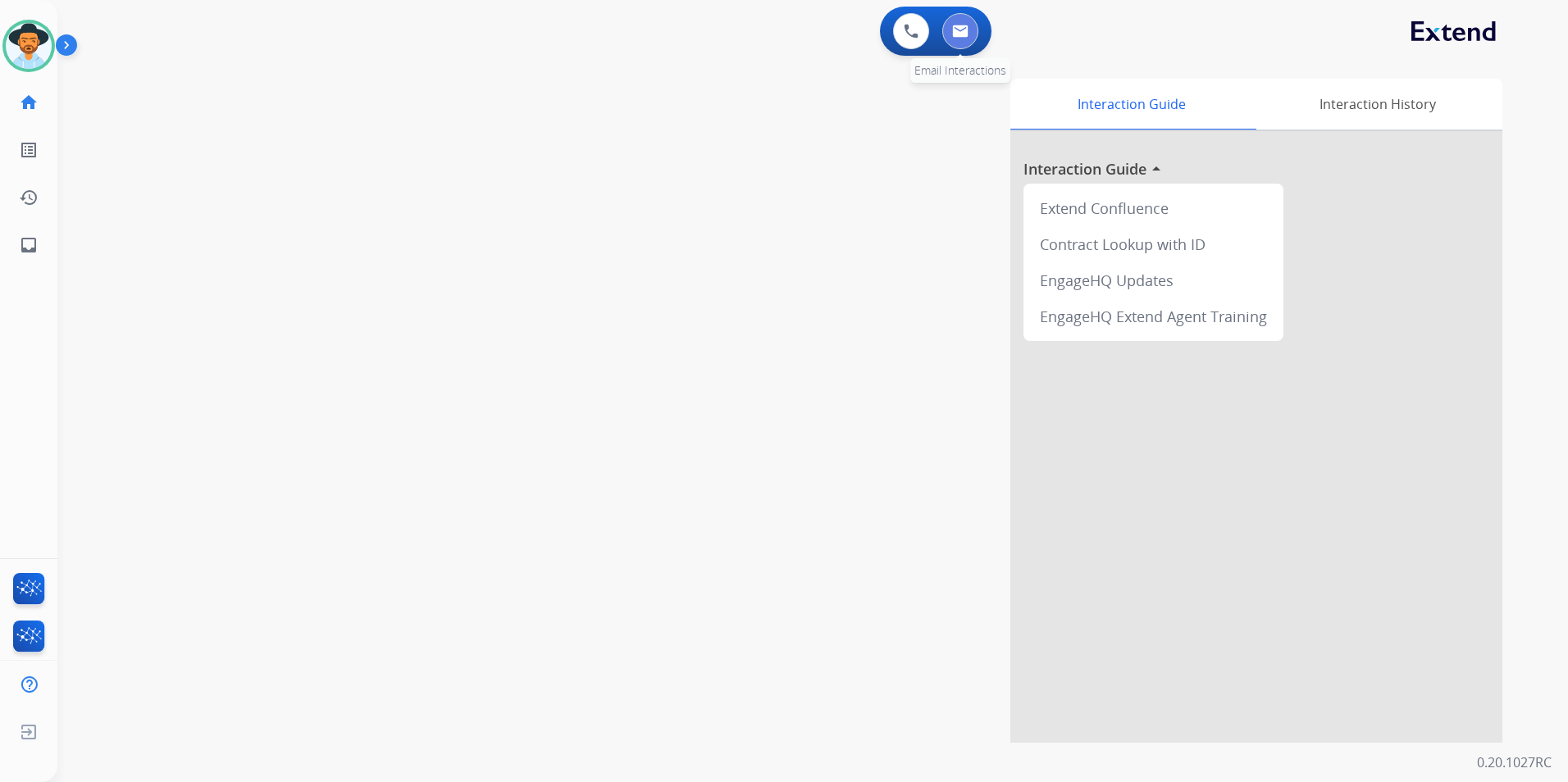
click at [954, 37] on button at bounding box center [961, 31] width 36 height 36
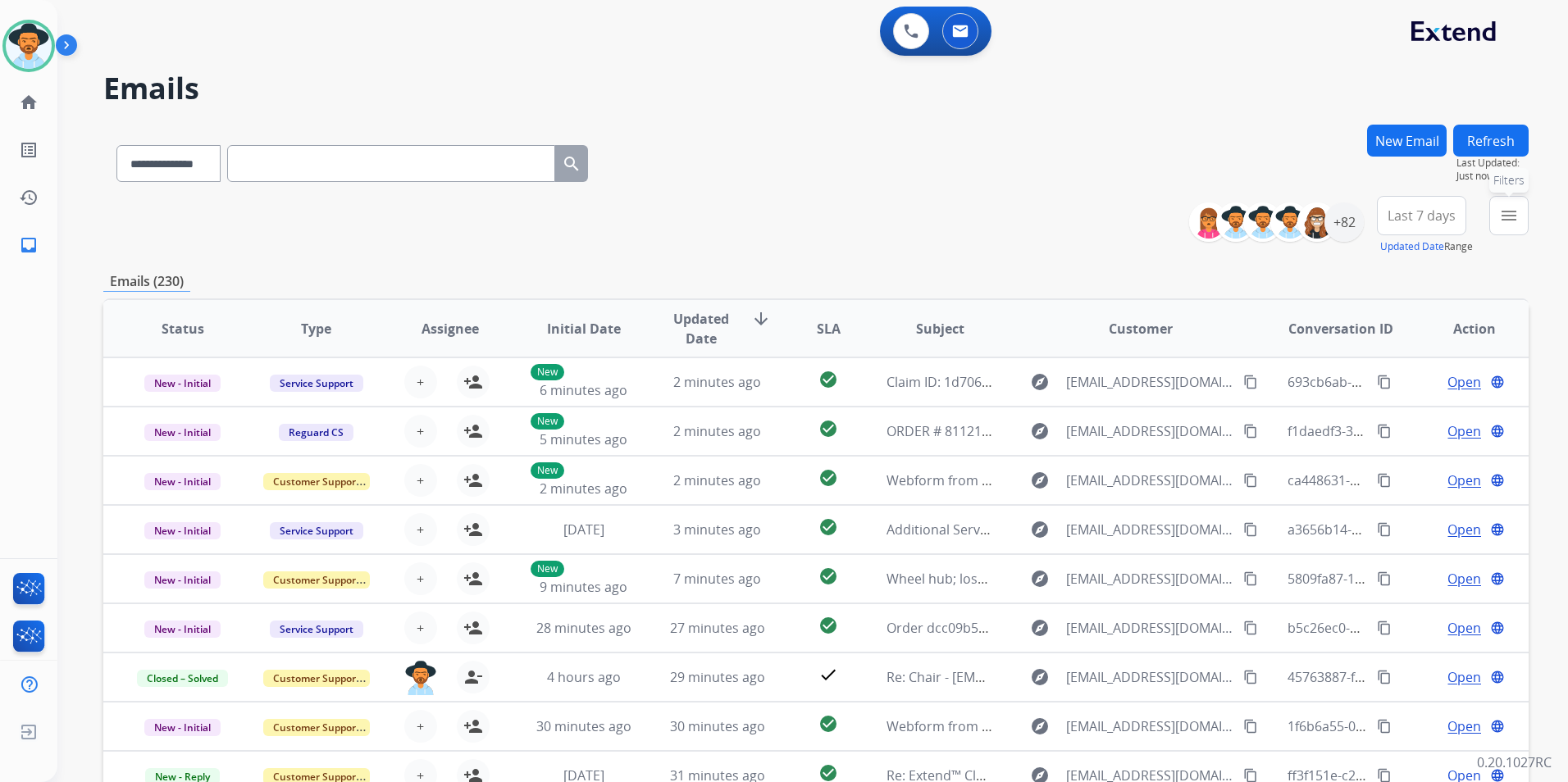
click at [1511, 216] on mat-icon "menu" at bounding box center [1509, 216] width 20 height 20
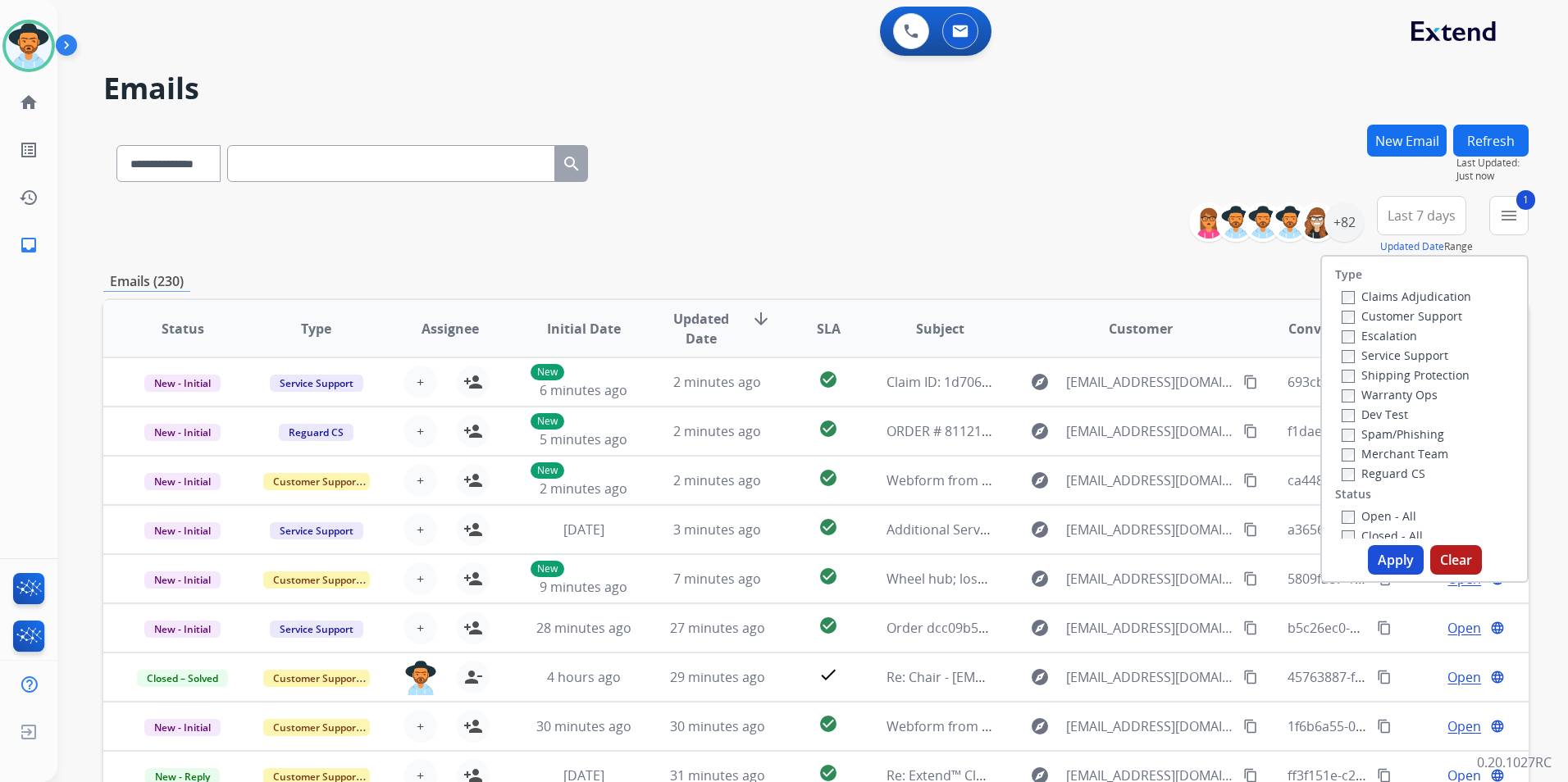
click at [1387, 567] on button "Apply" at bounding box center [1395, 560] width 56 height 29
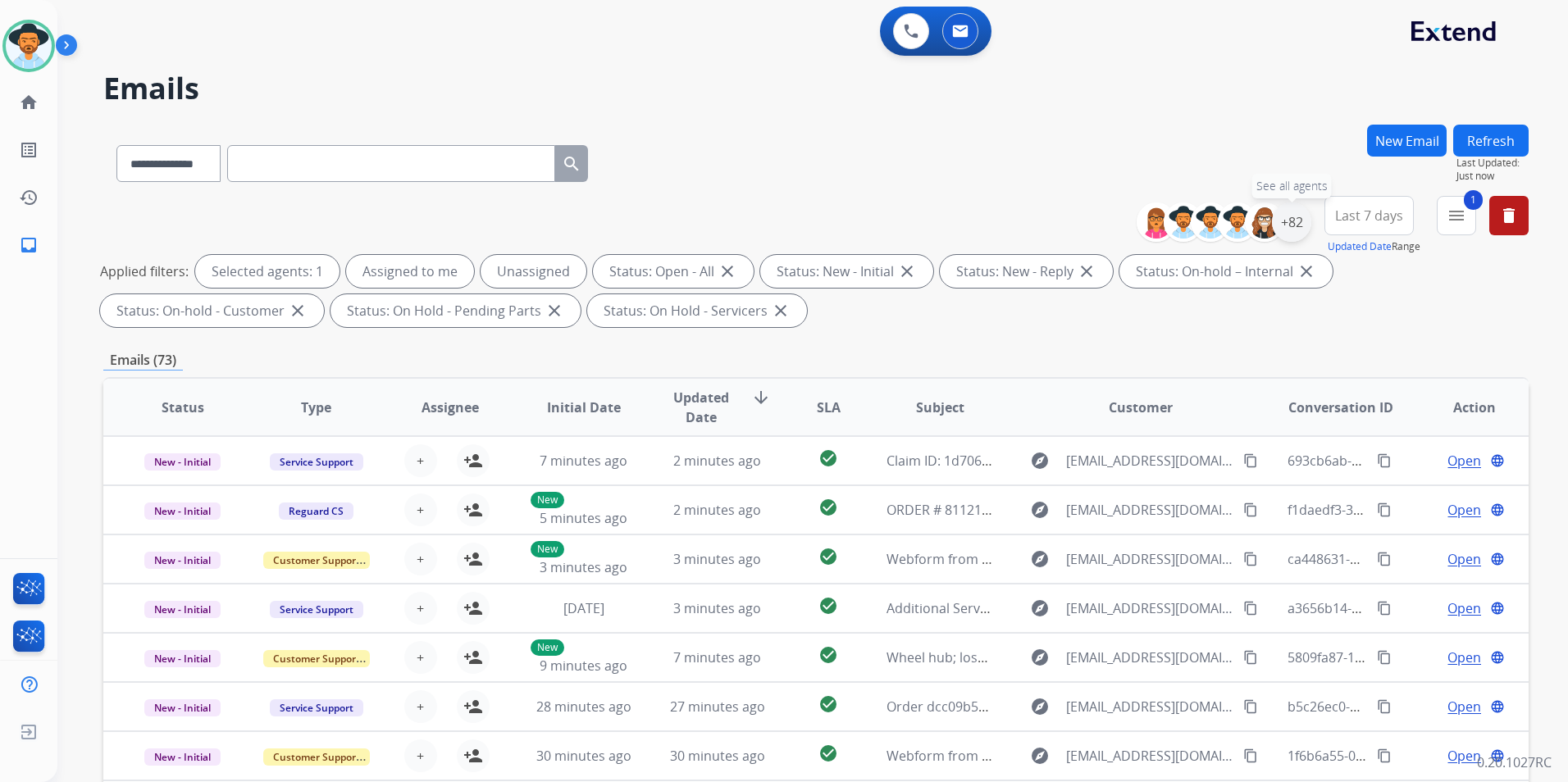
click at [1307, 217] on div "+82" at bounding box center [1291, 221] width 39 height 39
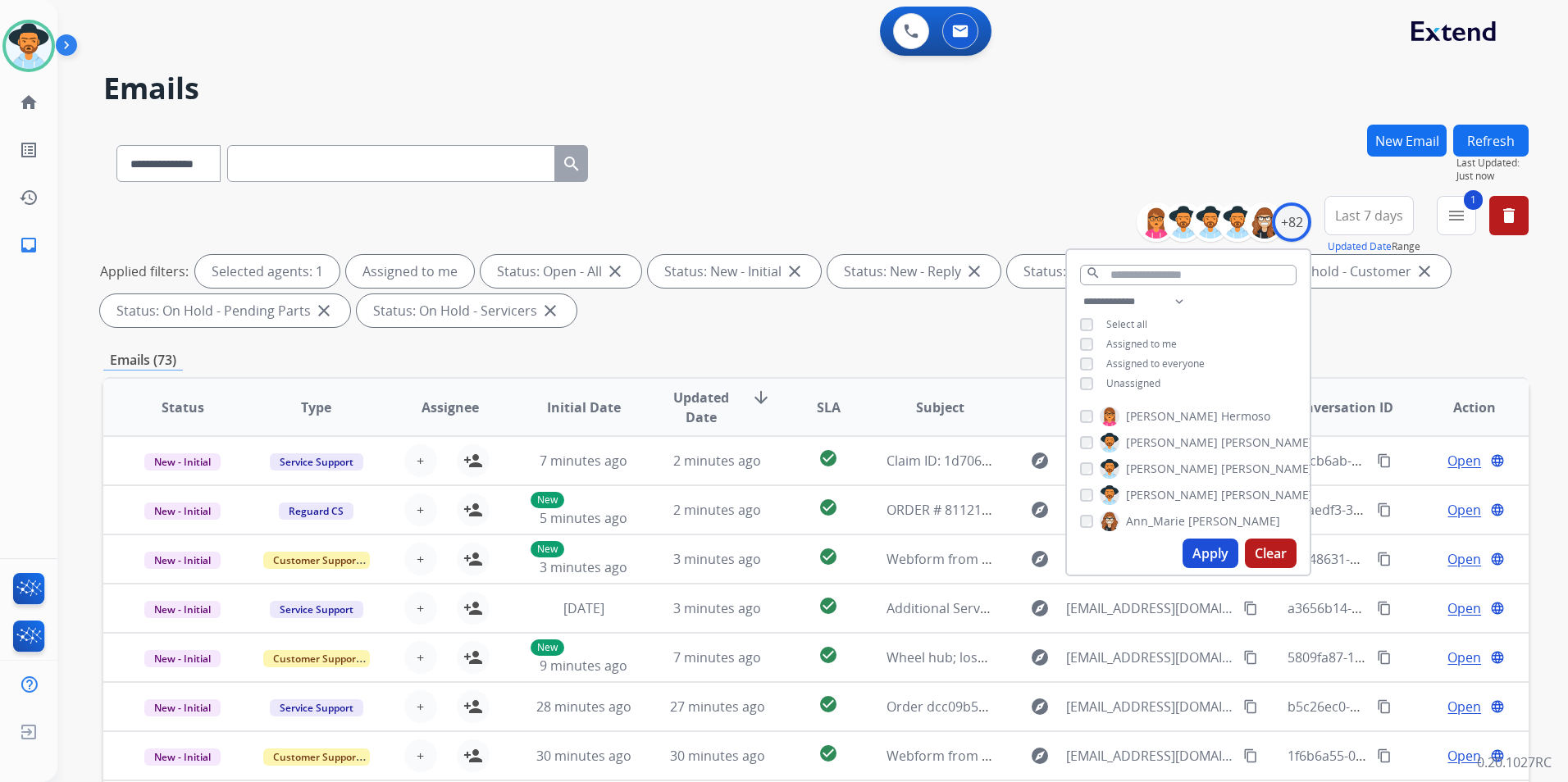
click at [1207, 571] on div "Apply Clear" at bounding box center [1187, 553] width 243 height 43
click at [1207, 566] on button "Apply" at bounding box center [1209, 553] width 56 height 29
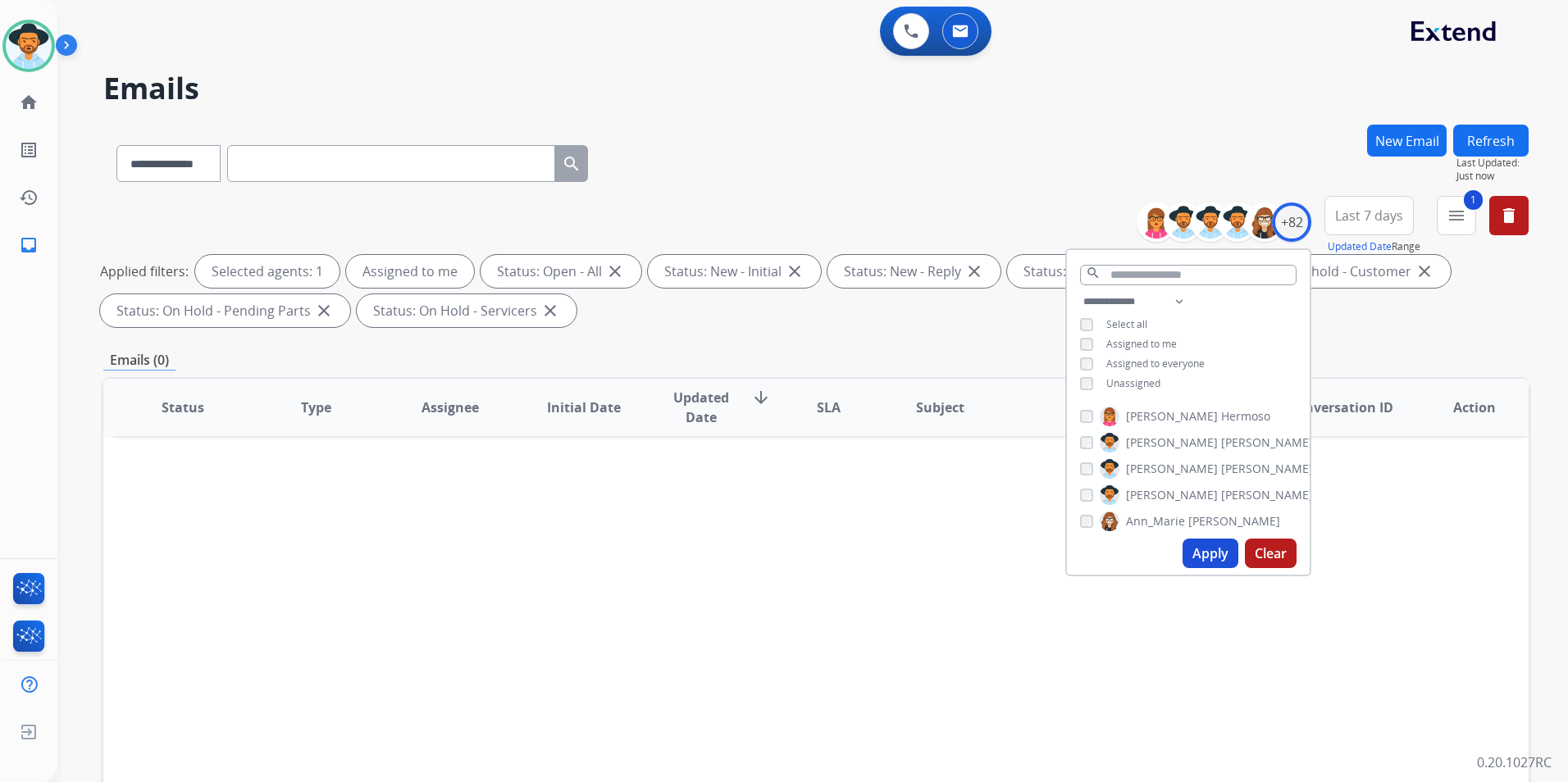
click at [800, 617] on div "Status Type Assignee Initial Date Updated Date arrow_downward SLA Subject Custo…" at bounding box center [815, 651] width 1425 height 549
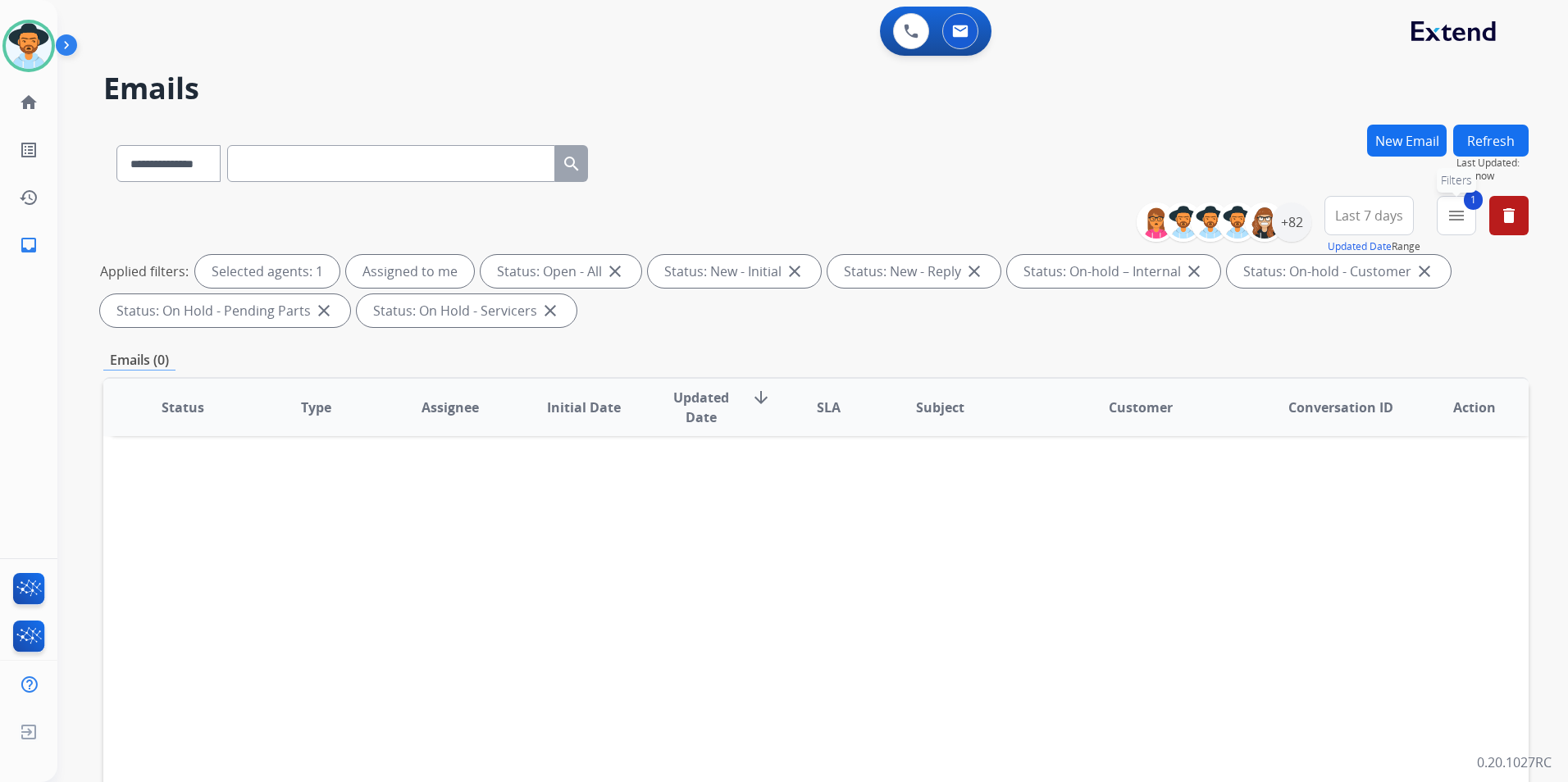
click at [1464, 219] on mat-icon "menu" at bounding box center [1456, 216] width 20 height 20
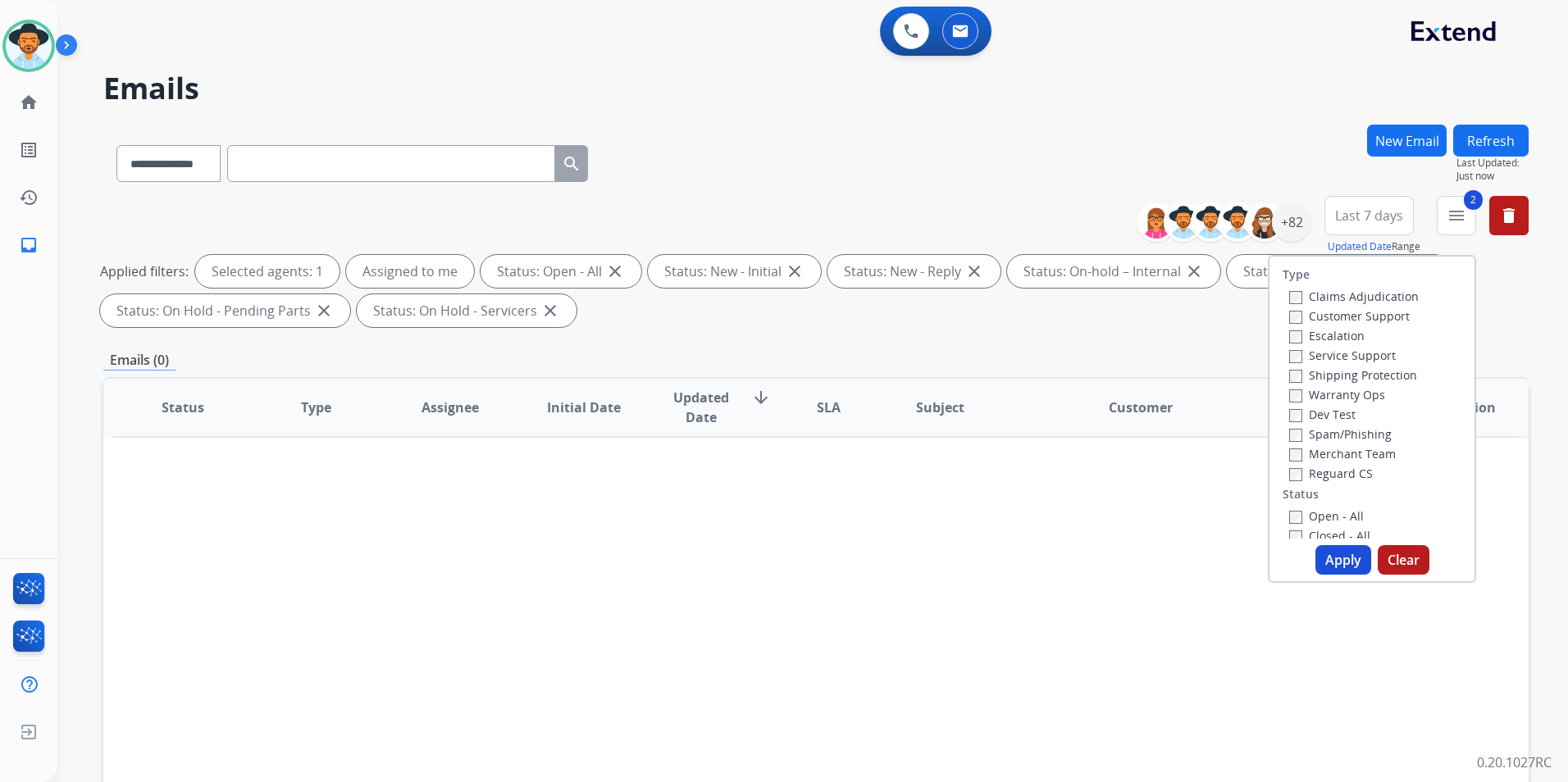
click at [1334, 560] on button "Apply" at bounding box center [1342, 560] width 56 height 29
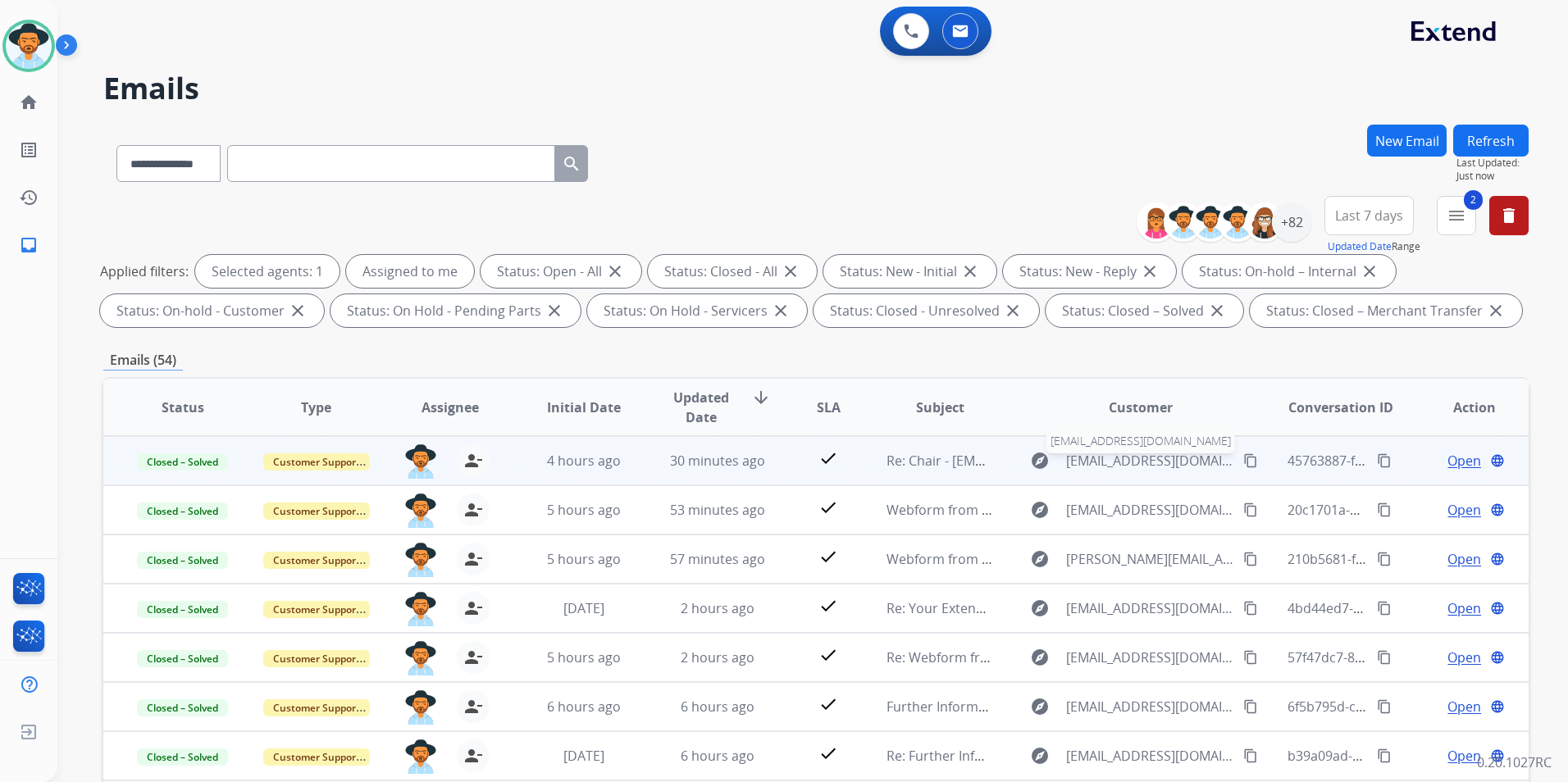
click at [1115, 460] on span "[EMAIL_ADDRESS][DOMAIN_NAME]" at bounding box center [1150, 461] width 168 height 20
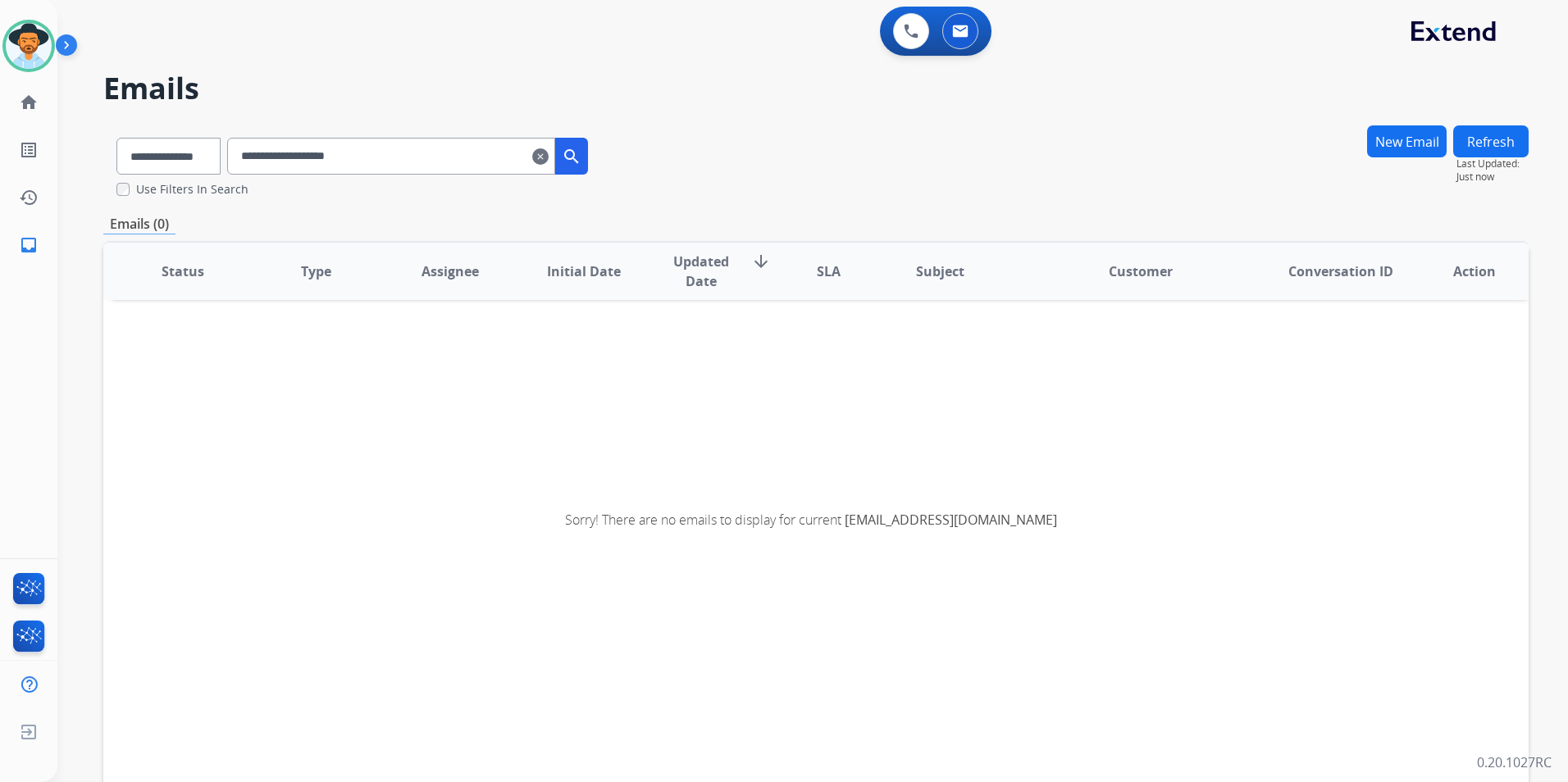
click at [548, 157] on mat-icon "clear" at bounding box center [540, 157] width 16 height 20
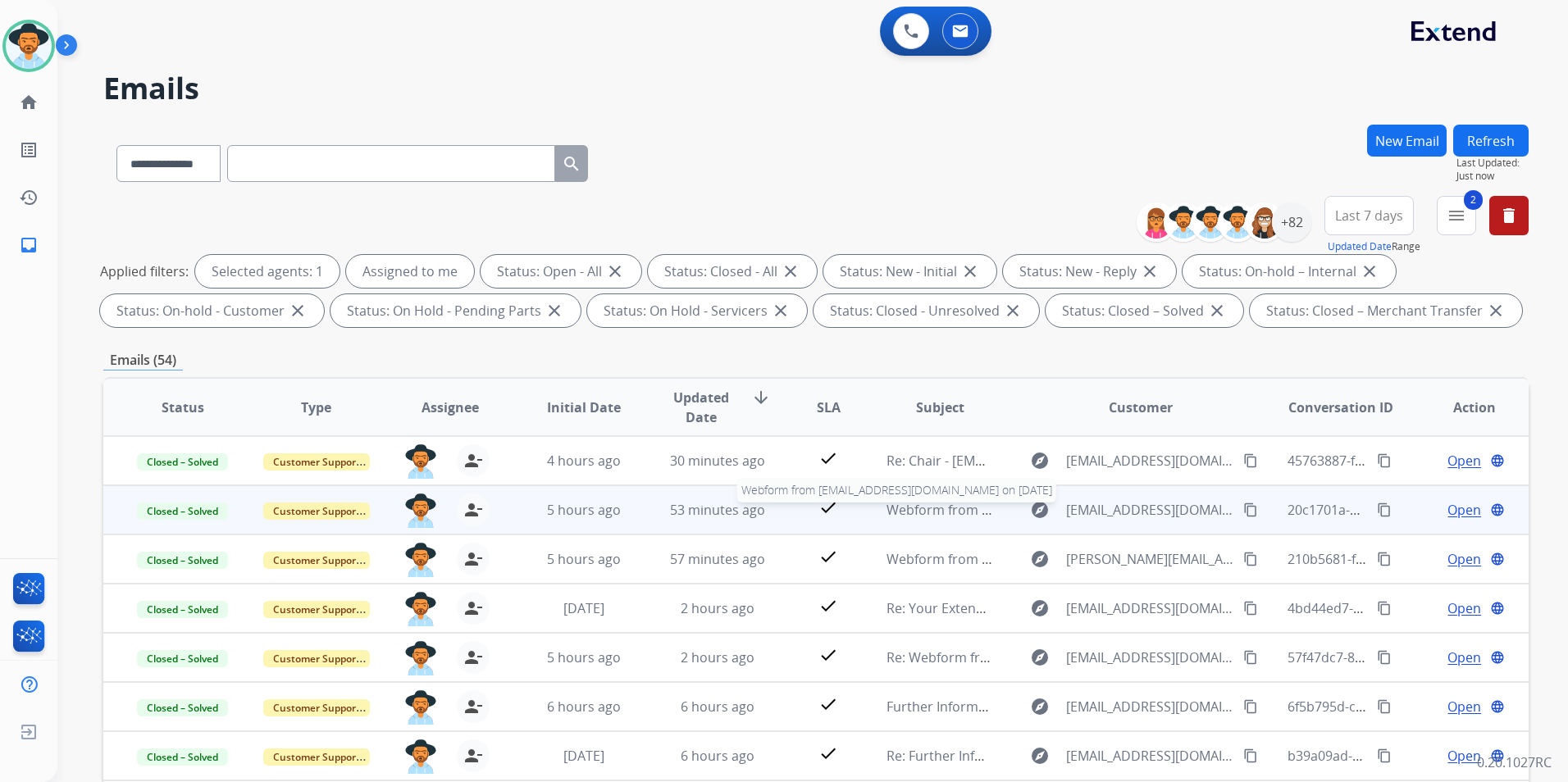
click at [924, 505] on span "Webform from [EMAIL_ADDRESS][DOMAIN_NAME] on [DATE]" at bounding box center [1072, 510] width 372 height 18
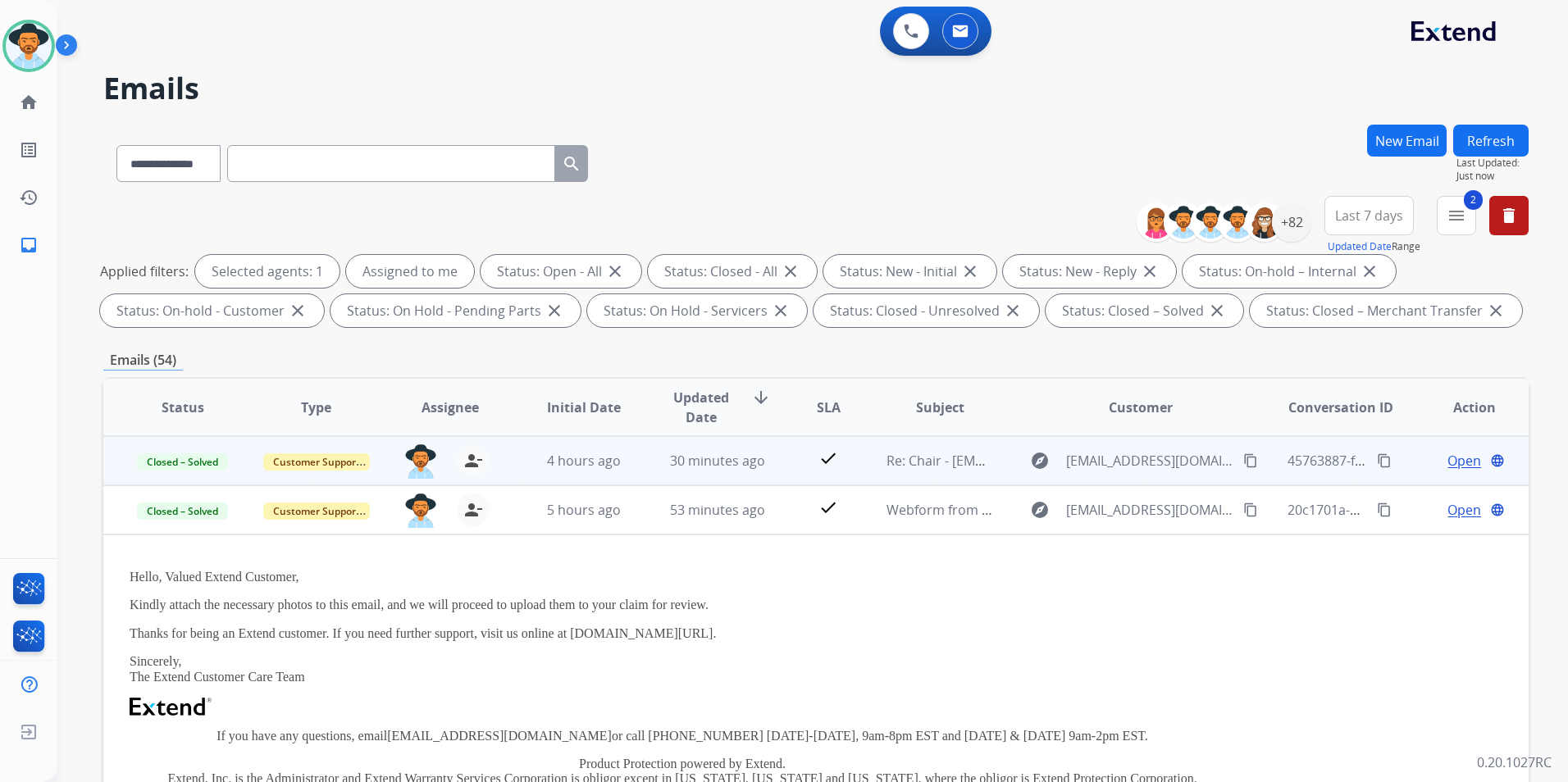
click at [860, 451] on td "Re: Chair - [EMAIL_ADDRESS][DOMAIN_NAME]" at bounding box center [927, 461] width 134 height 49
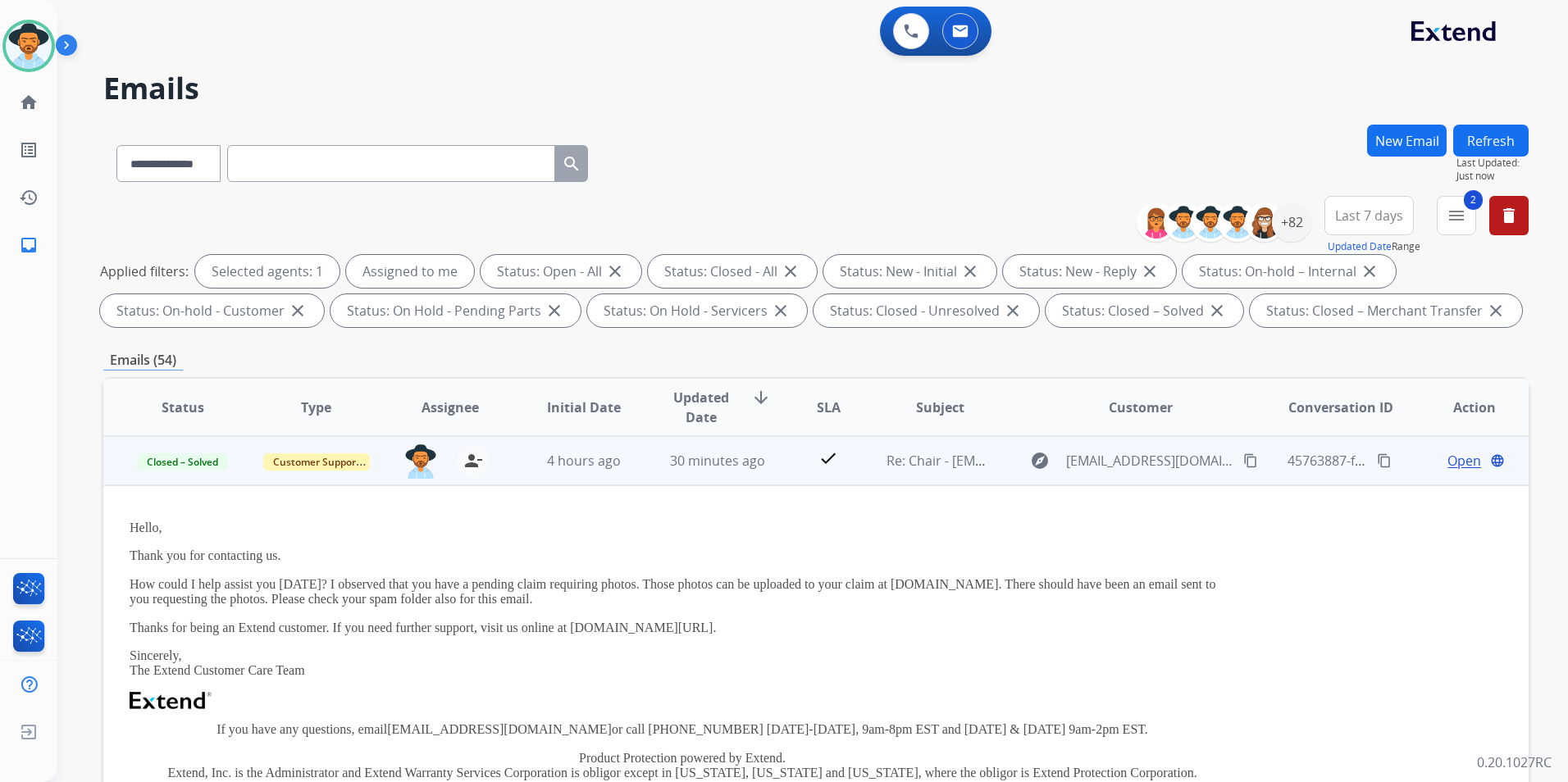
click at [1377, 457] on mat-icon "content_copy" at bounding box center [1384, 461] width 15 height 15
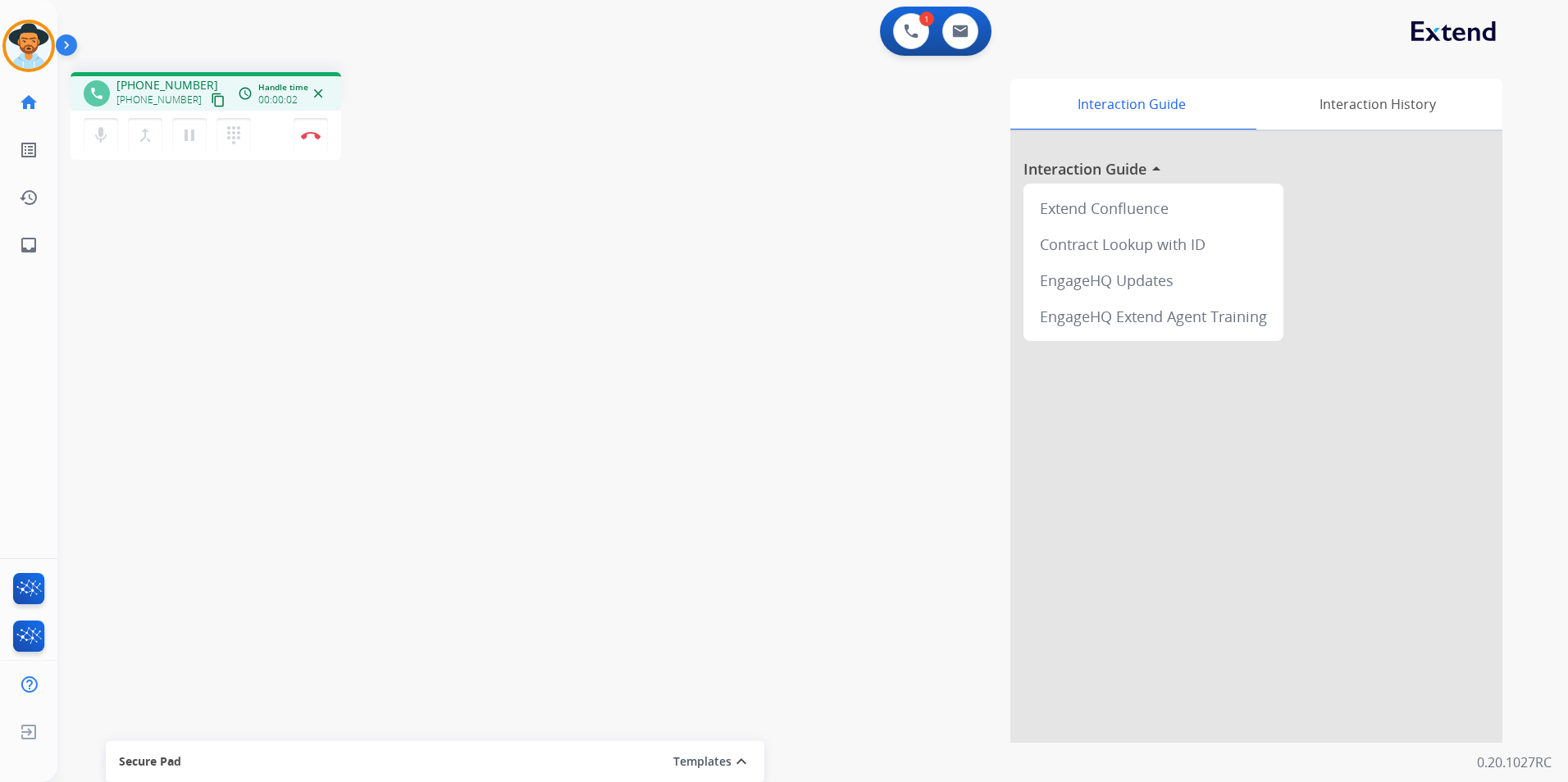
click at [210, 98] on mat-icon "content_copy" at bounding box center [218, 100] width 15 height 15
click at [210, 97] on mat-icon "content_copy" at bounding box center [218, 100] width 15 height 15
click at [210, 100] on mat-icon "content_copy" at bounding box center [218, 100] width 15 height 15
click at [210, 103] on mat-icon "content_copy" at bounding box center [218, 100] width 15 height 15
click at [316, 145] on button "Disconnect" at bounding box center [311, 136] width 35 height 35
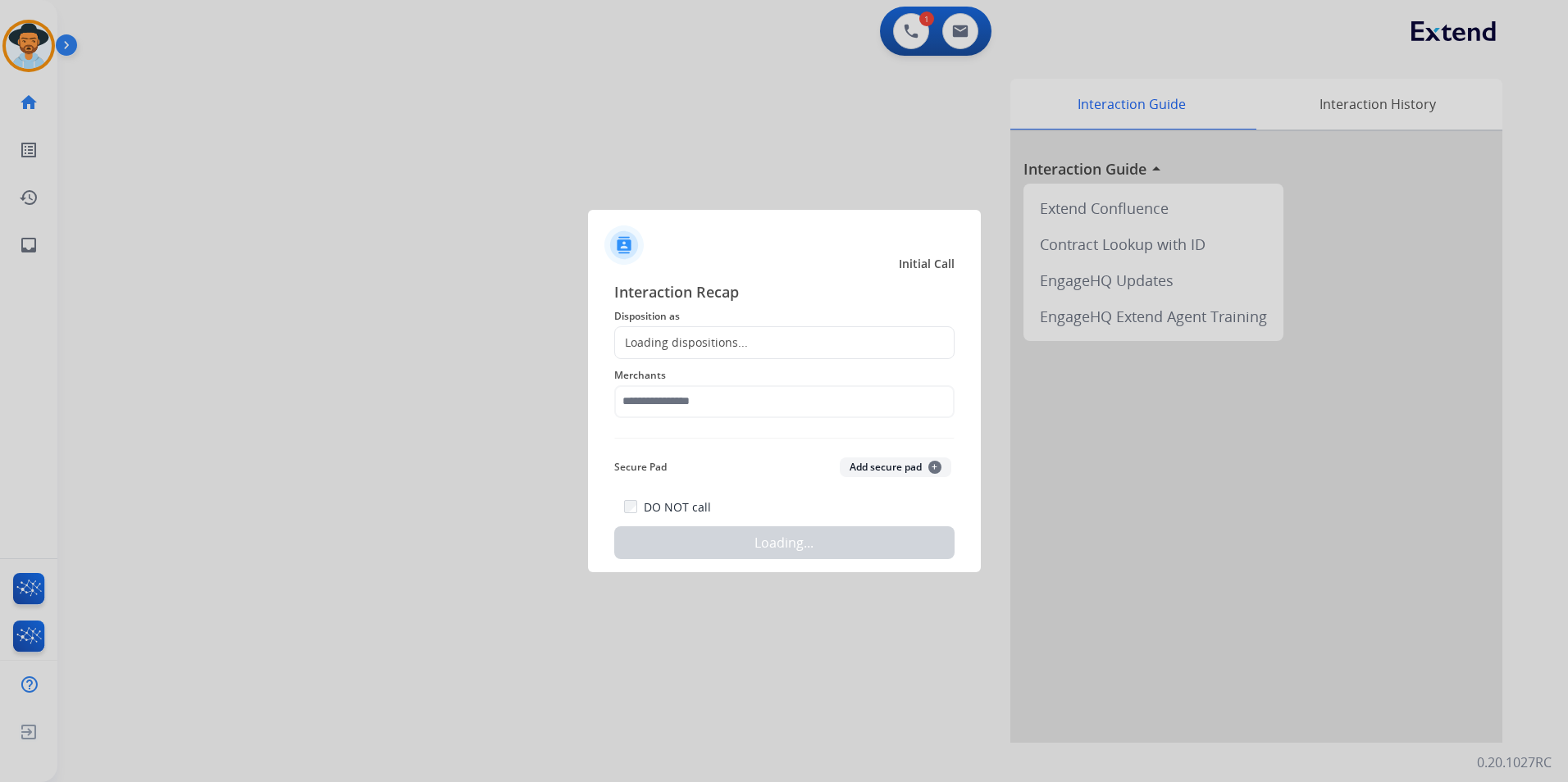
click at [773, 352] on div "Loading dispositions..." at bounding box center [784, 342] width 341 height 33
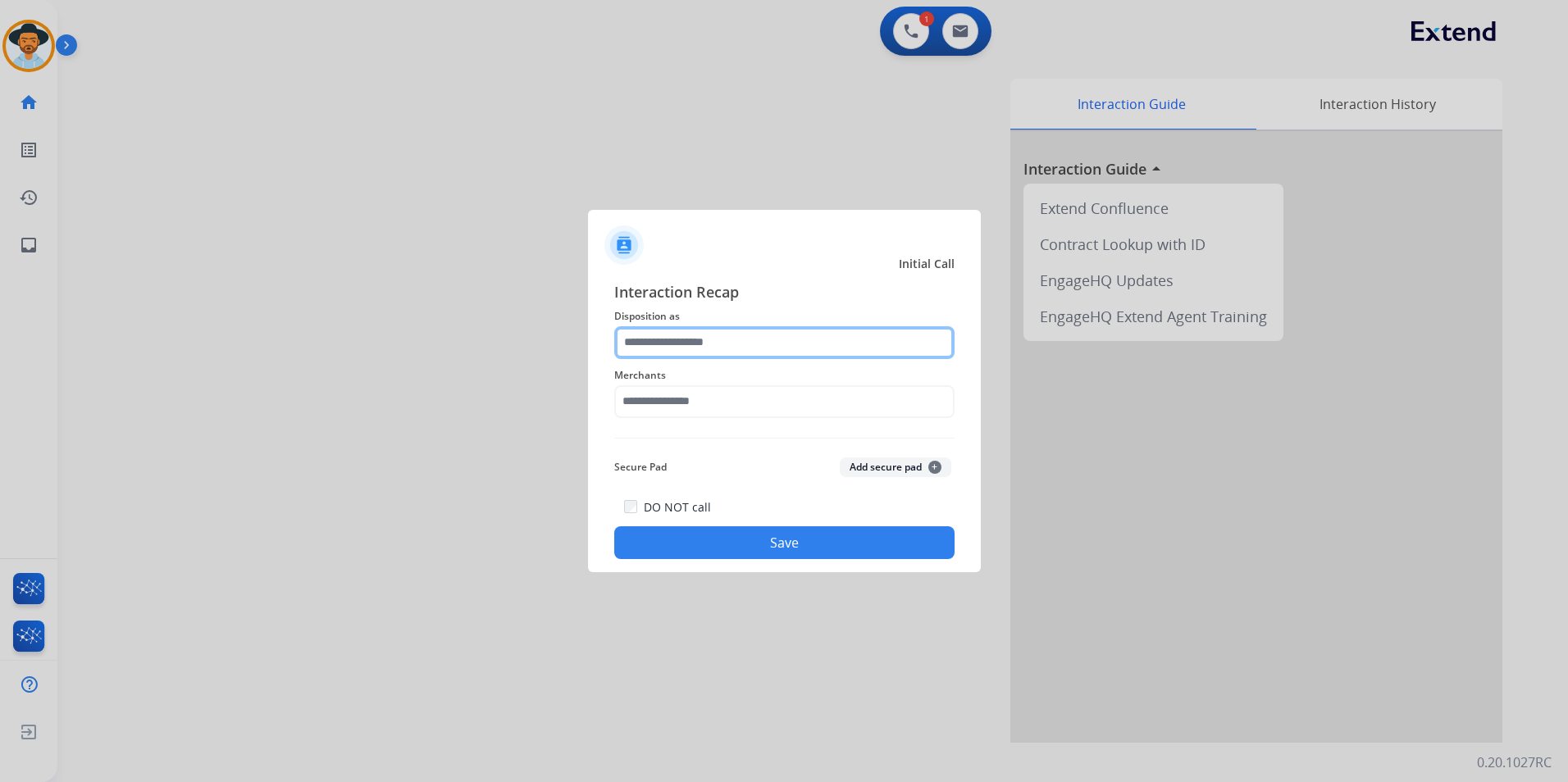
click at [775, 331] on input "text" at bounding box center [784, 342] width 341 height 33
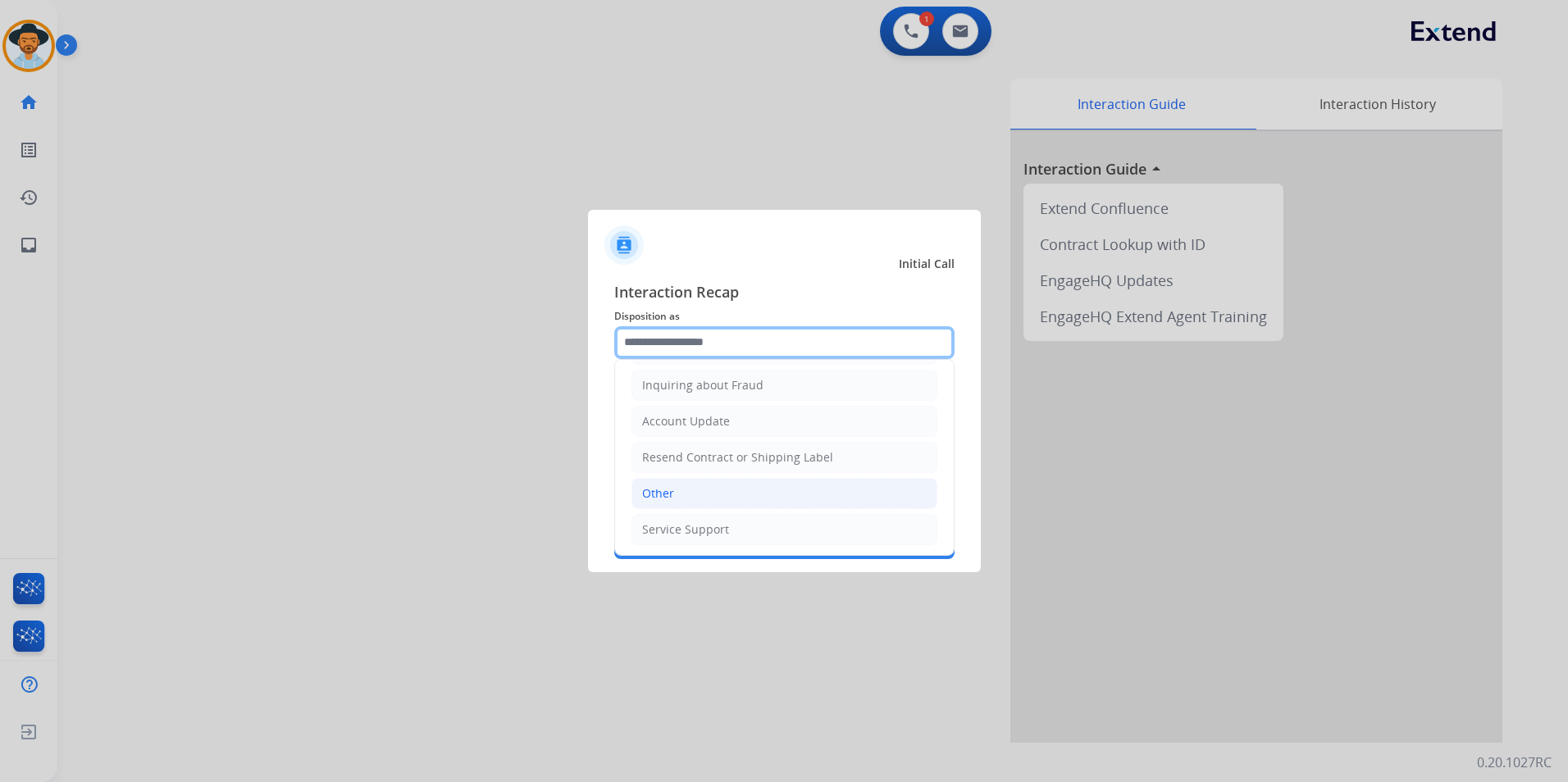
scroll to position [256, 0]
click at [700, 497] on li "Other" at bounding box center [784, 492] width 306 height 31
type input "*****"
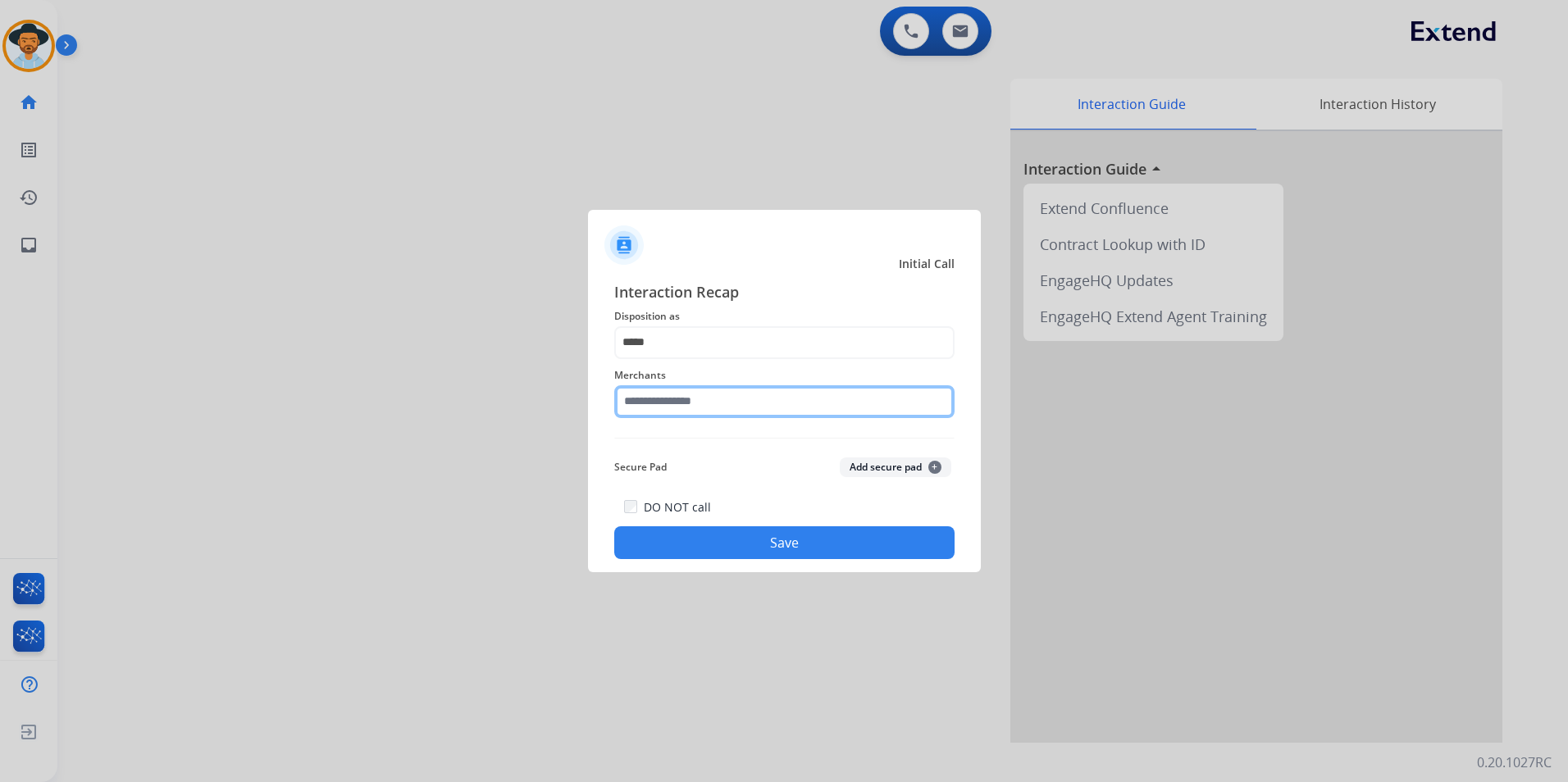
click at [731, 399] on input "text" at bounding box center [784, 401] width 341 height 33
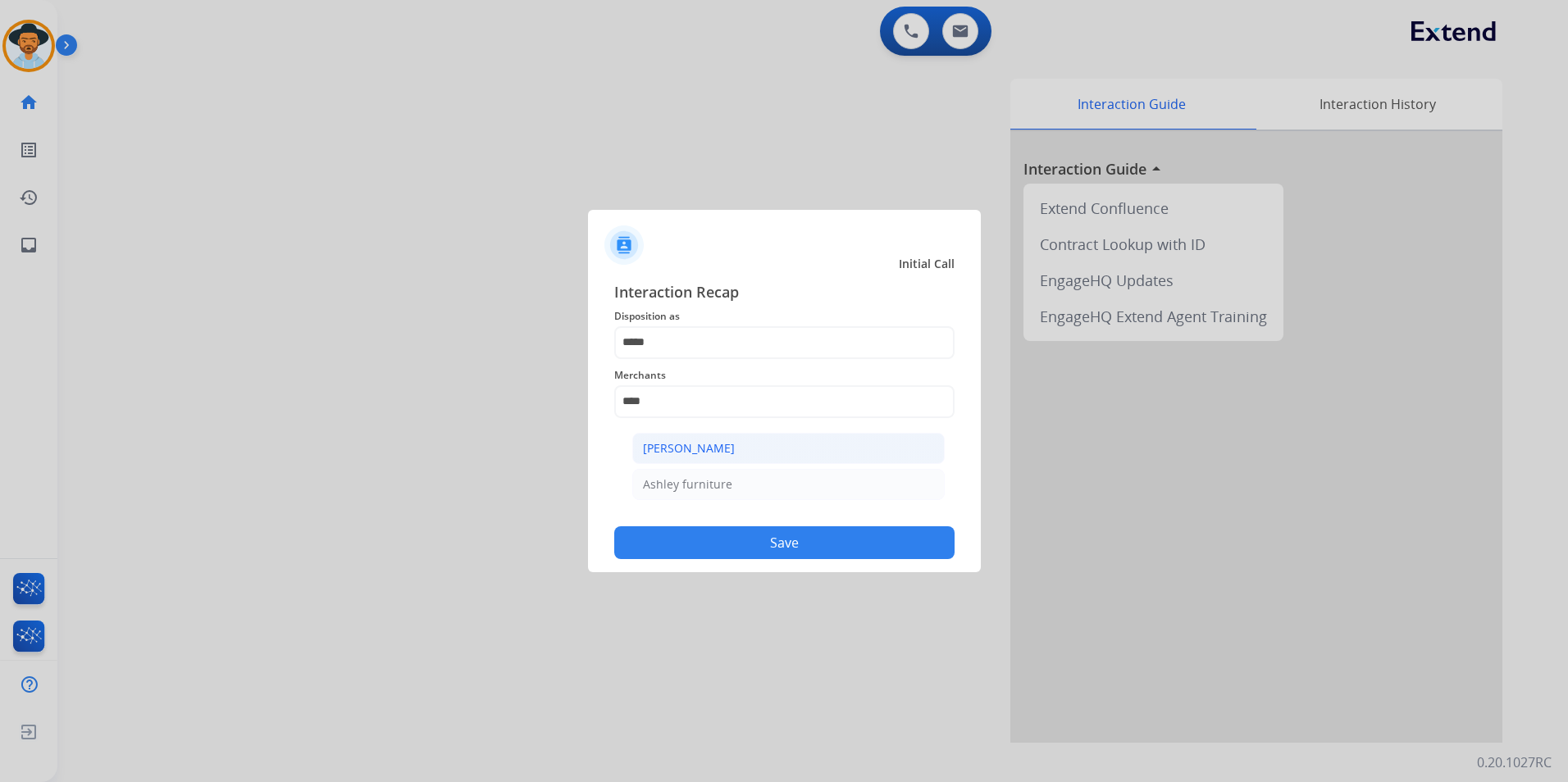
click at [711, 451] on div "[PERSON_NAME]" at bounding box center [688, 449] width 92 height 16
type input "**********"
click at [678, 547] on button "Save" at bounding box center [784, 543] width 341 height 33
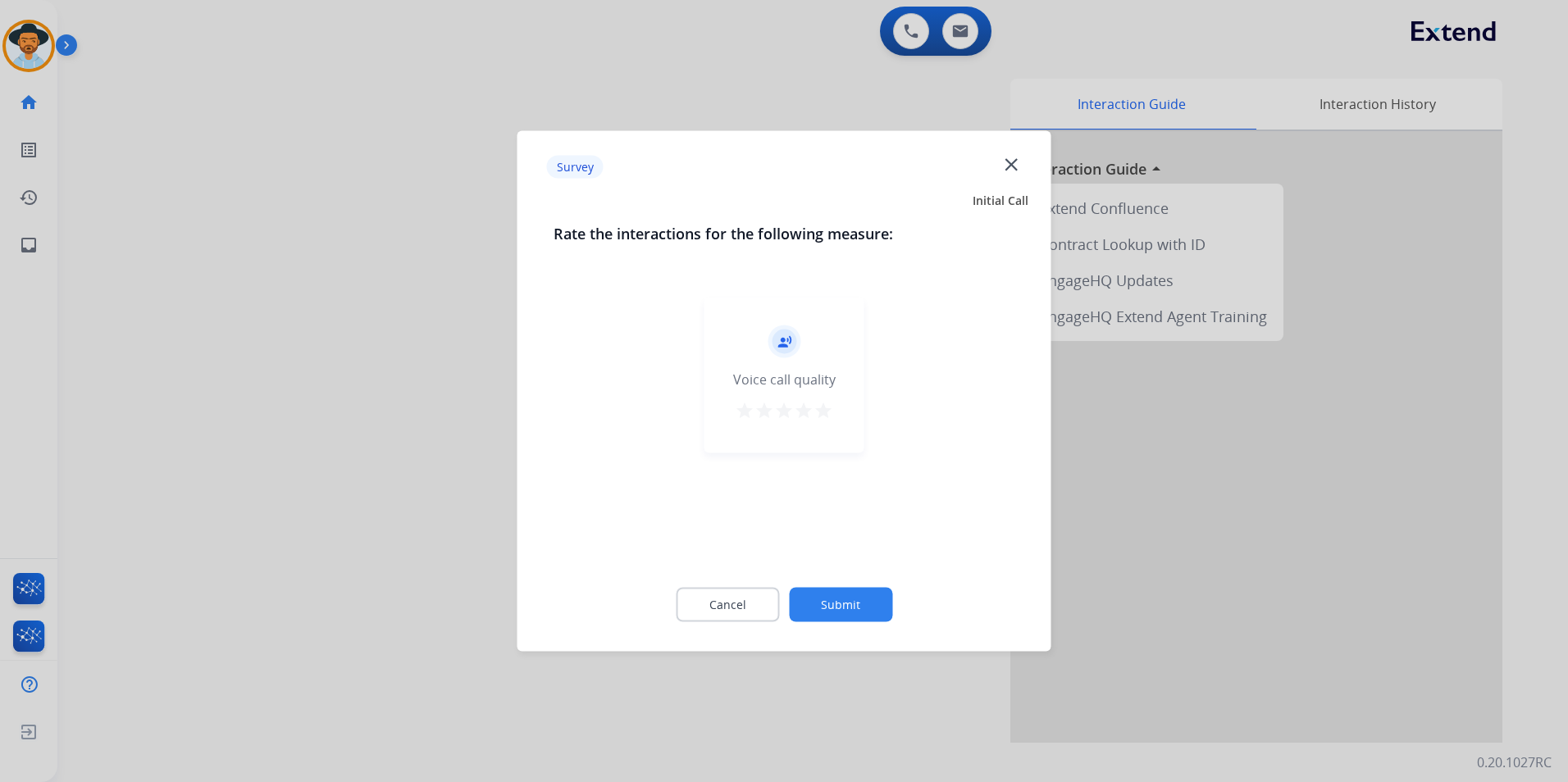
click at [829, 403] on mat-icon "star" at bounding box center [823, 411] width 20 height 20
drag, startPoint x: 828, startPoint y: 584, endPoint x: 829, endPoint y: 597, distance: 13.0
click at [828, 585] on div "Cancel Submit" at bounding box center [784, 604] width 462 height 74
click at [829, 600] on button "Submit" at bounding box center [840, 605] width 103 height 35
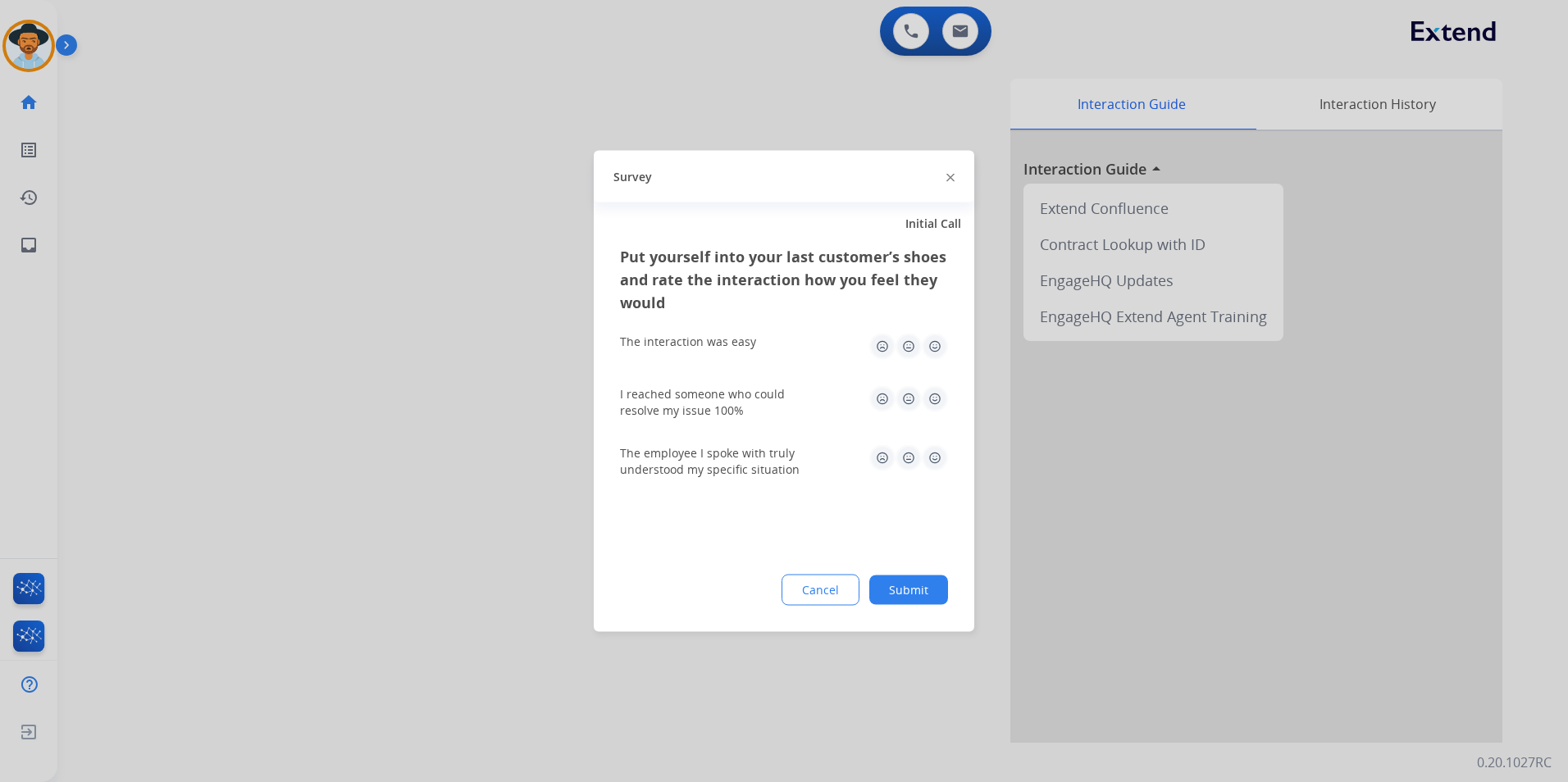
click at [942, 349] on img at bounding box center [934, 346] width 26 height 26
click at [937, 389] on img at bounding box center [934, 399] width 26 height 26
click at [930, 457] on img at bounding box center [934, 458] width 26 height 26
click at [918, 587] on button "Submit" at bounding box center [908, 590] width 78 height 29
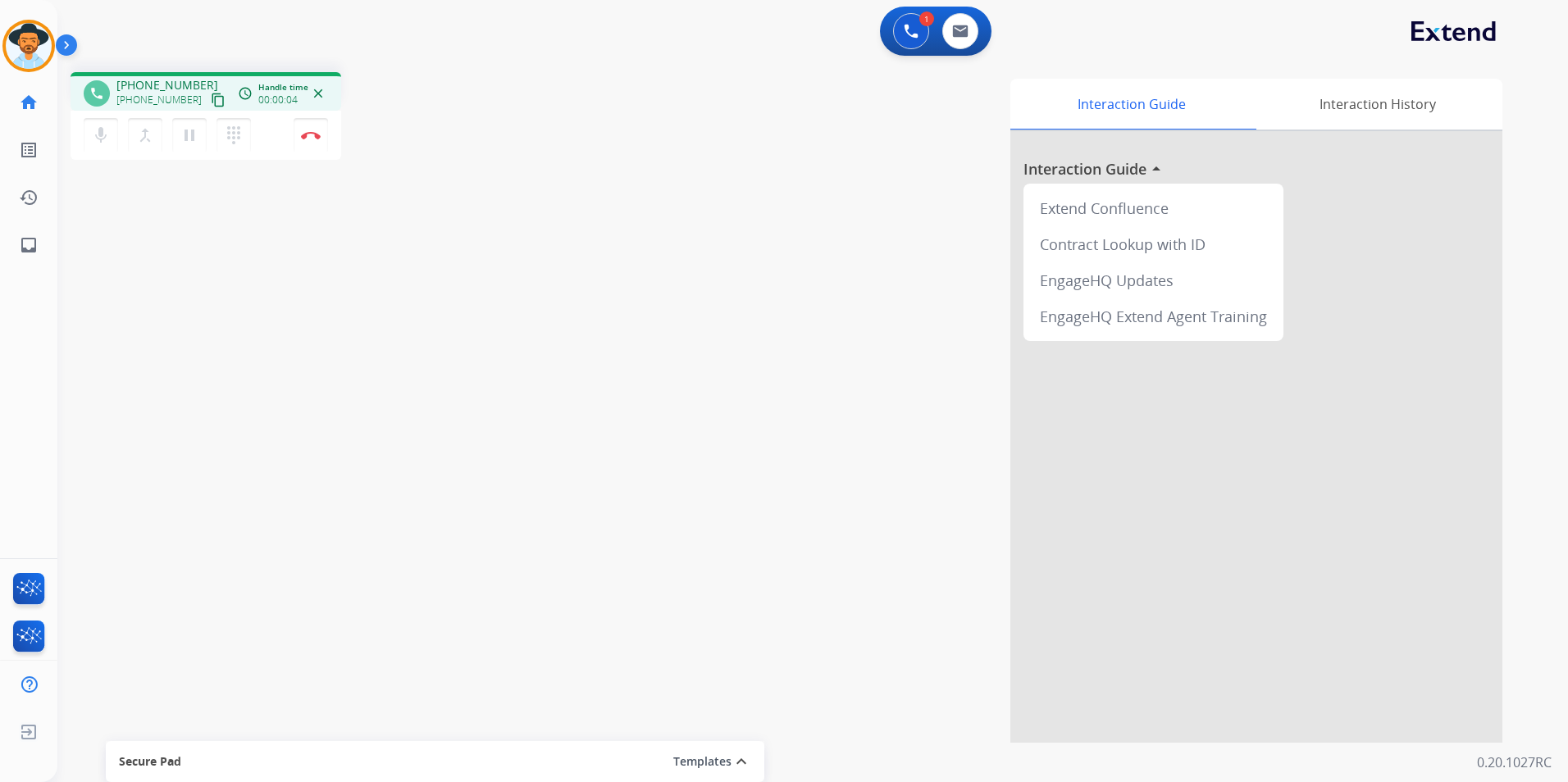
click at [210, 106] on mat-icon "content_copy" at bounding box center [218, 100] width 15 height 15
click at [210, 100] on mat-icon "content_copy" at bounding box center [218, 100] width 15 height 15
click at [311, 138] on img at bounding box center [311, 135] width 20 height 8
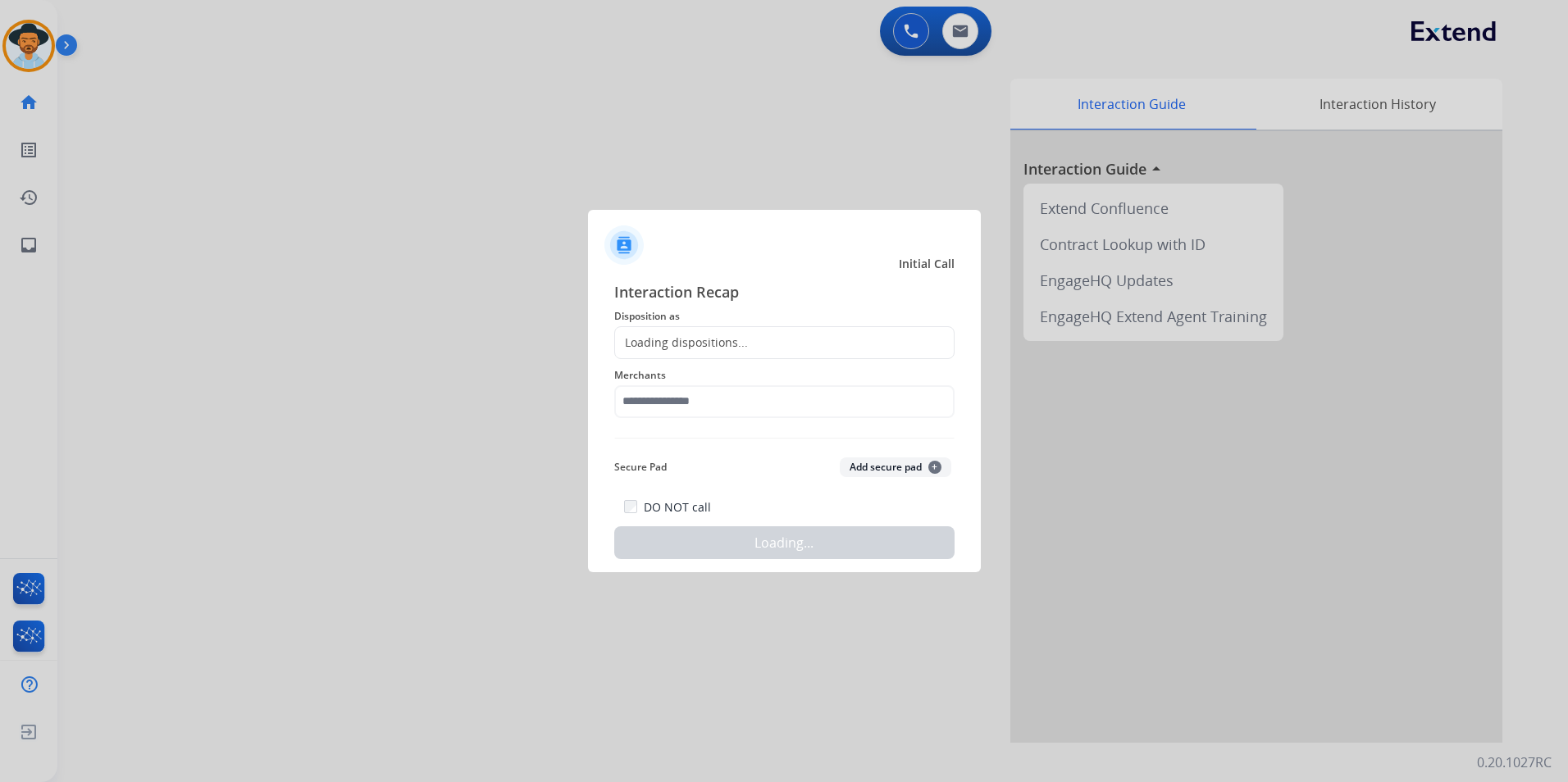
click at [676, 336] on div "Loading dispositions..." at bounding box center [681, 342] width 133 height 16
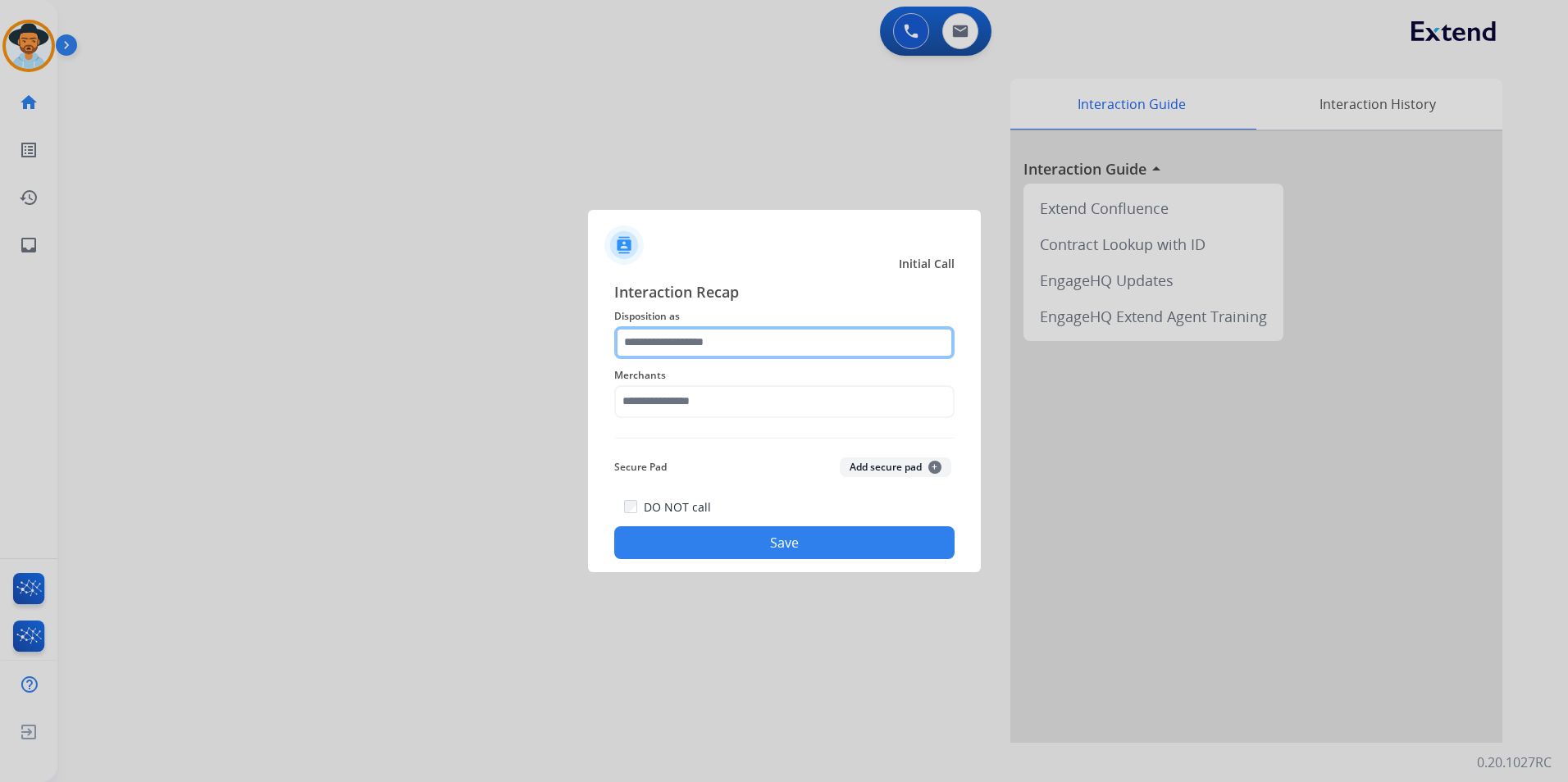
click at [758, 350] on input "text" at bounding box center [784, 342] width 341 height 33
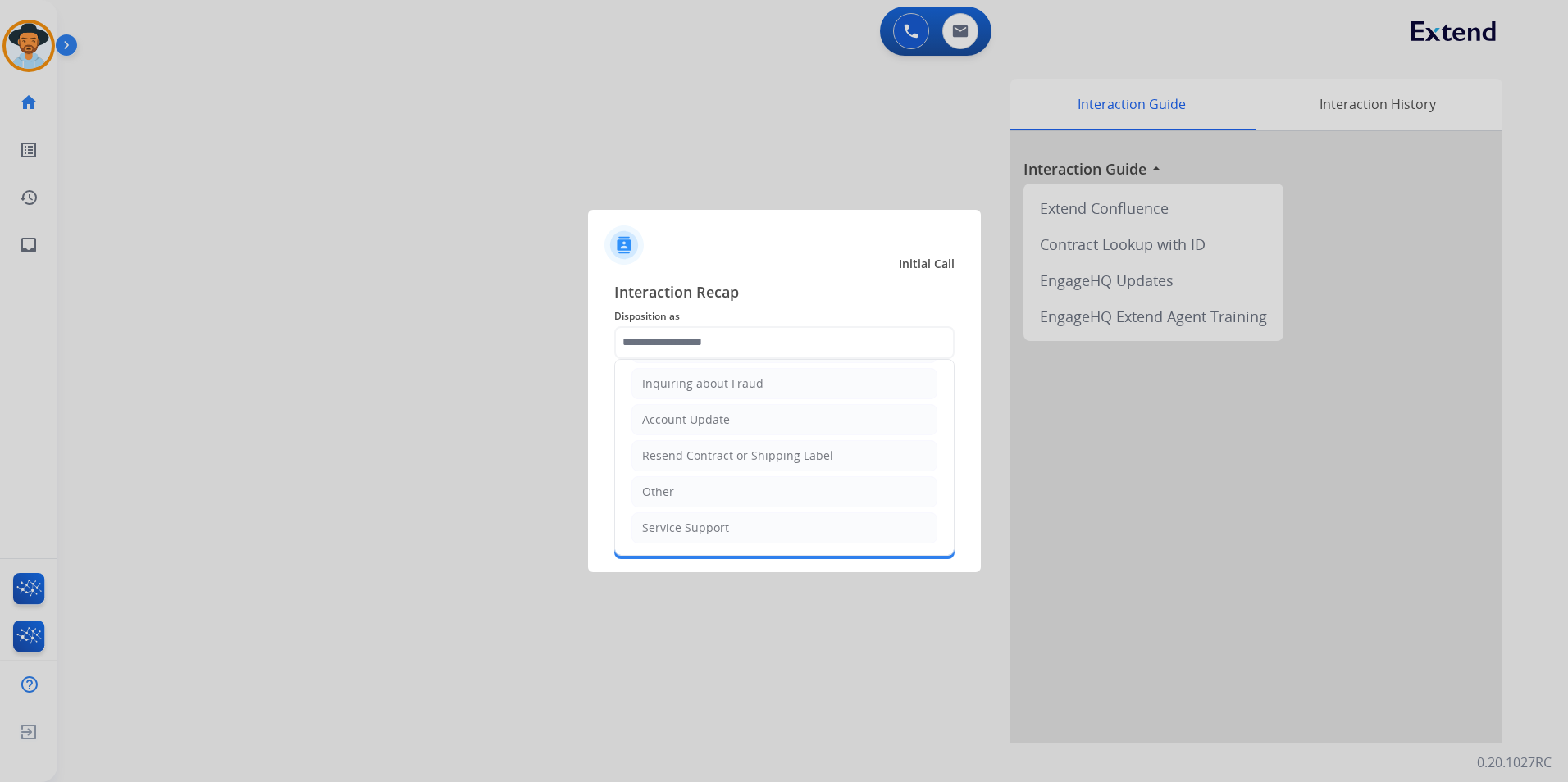
click at [753, 490] on li "Other" at bounding box center [784, 492] width 306 height 31
type input "*****"
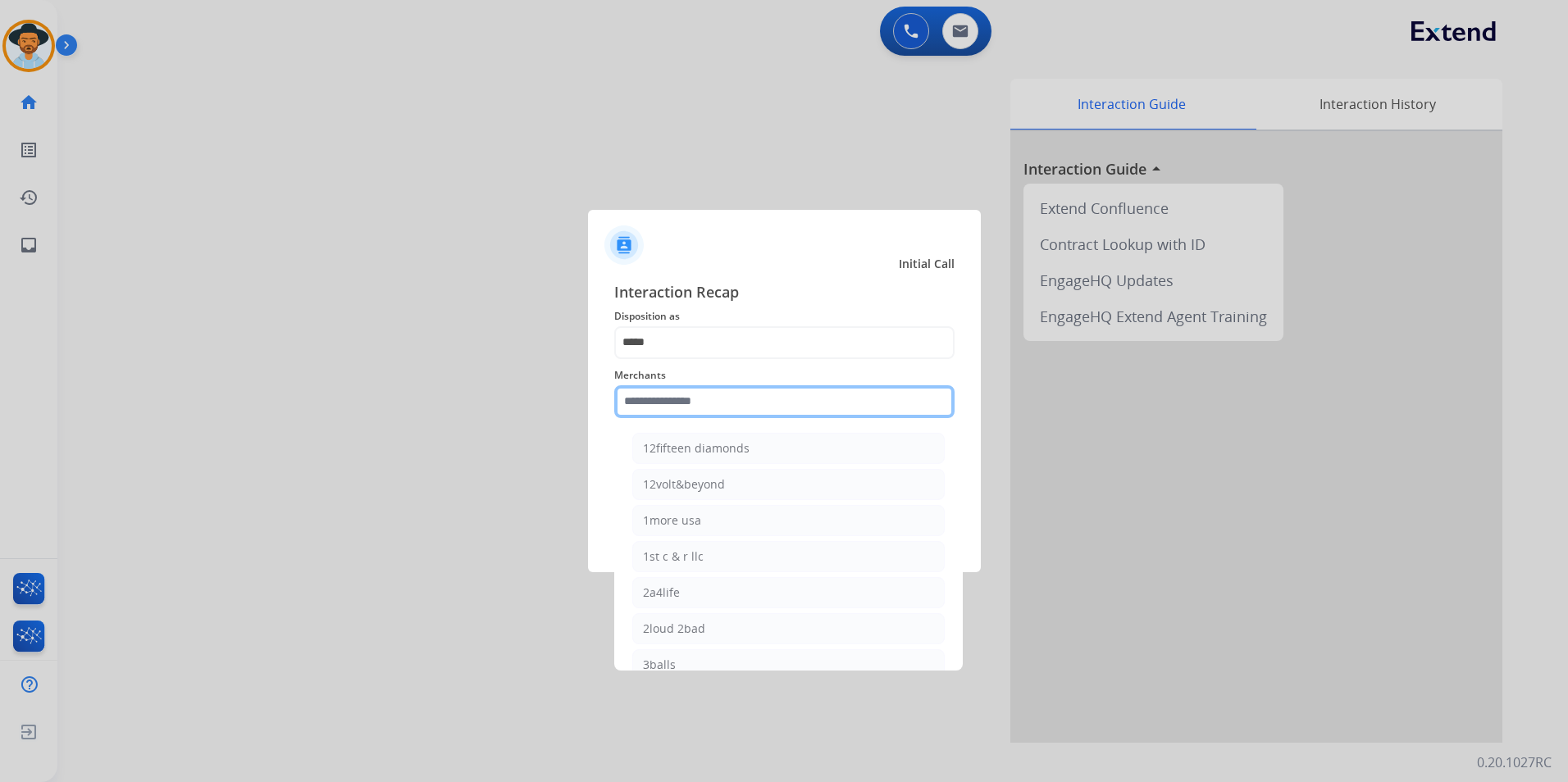
click at [755, 401] on input "text" at bounding box center [784, 401] width 341 height 33
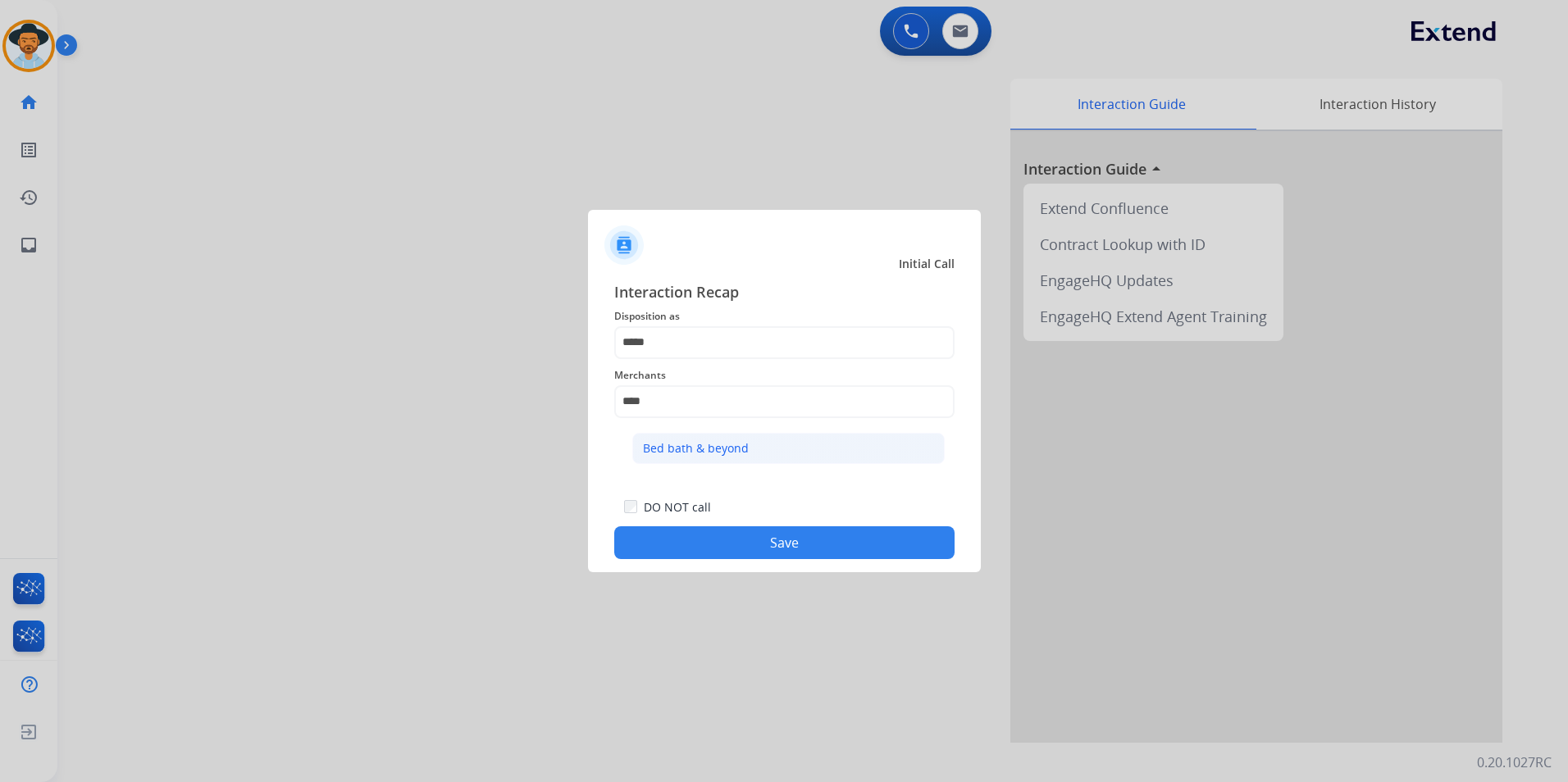
click at [703, 448] on div "Bed bath & beyond" at bounding box center [696, 449] width 106 height 16
type input "**********"
click at [700, 553] on button "Save" at bounding box center [784, 543] width 341 height 33
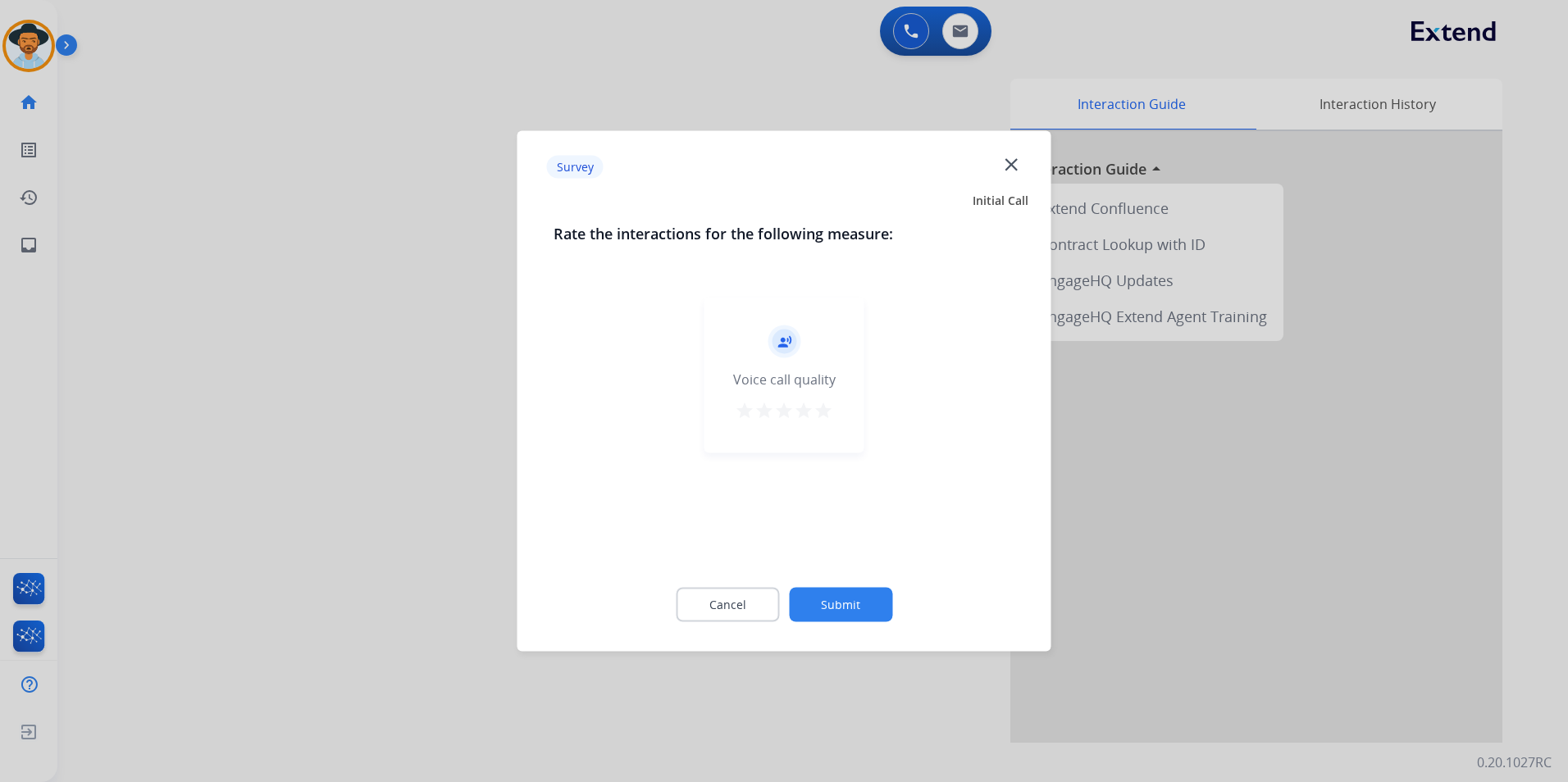
click at [828, 423] on button "star" at bounding box center [823, 412] width 20 height 25
click at [836, 606] on button "Submit" at bounding box center [840, 605] width 103 height 35
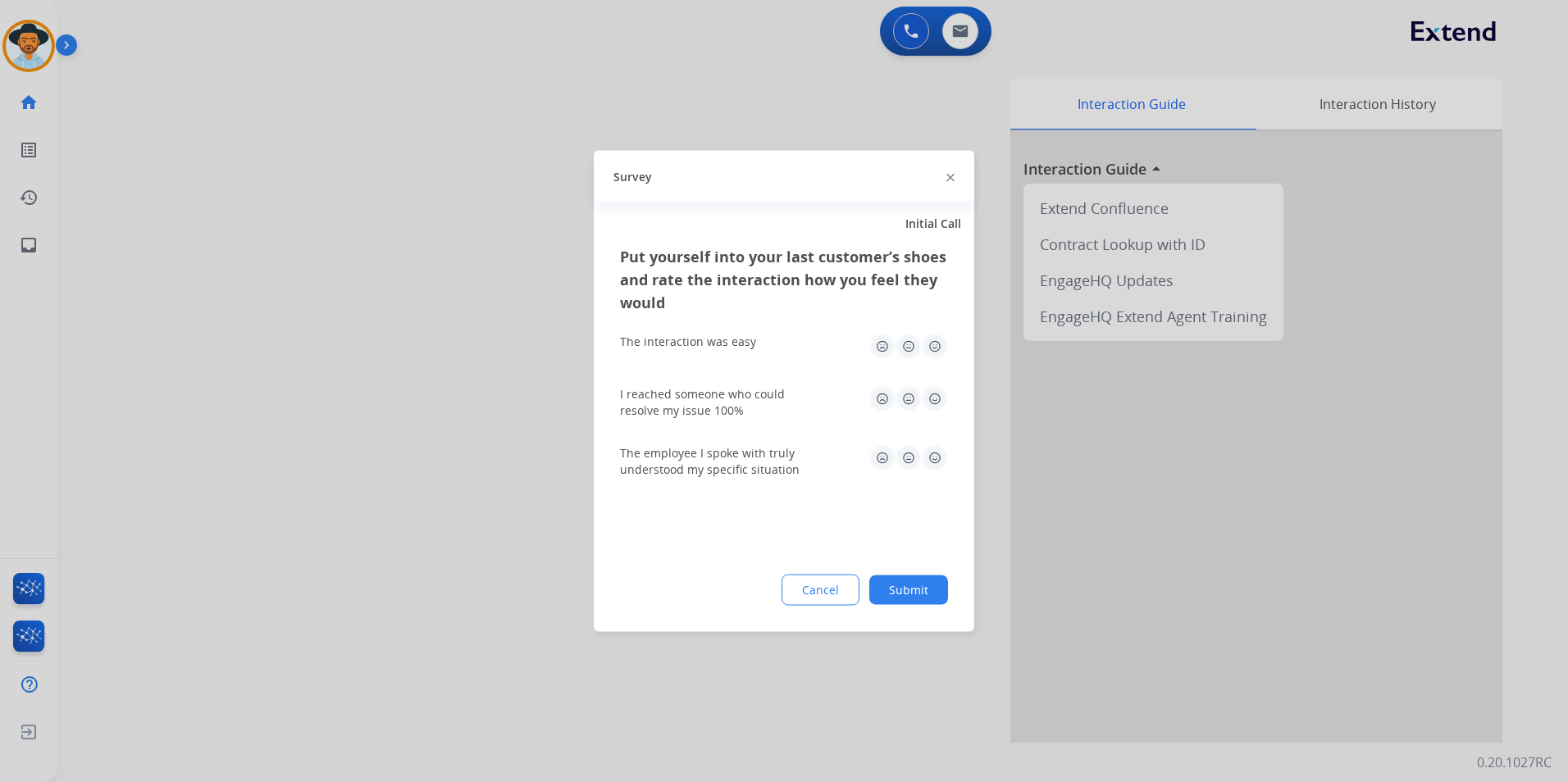
click at [942, 356] on img at bounding box center [934, 346] width 26 height 26
click at [934, 408] on img at bounding box center [934, 399] width 26 height 26
click at [933, 458] on img at bounding box center [934, 458] width 26 height 26
click at [918, 566] on div "Put yourself into your last customer’s shoes and rate the interaction how you f…" at bounding box center [784, 438] width 381 height 387
click at [916, 580] on button "Submit" at bounding box center [908, 590] width 78 height 29
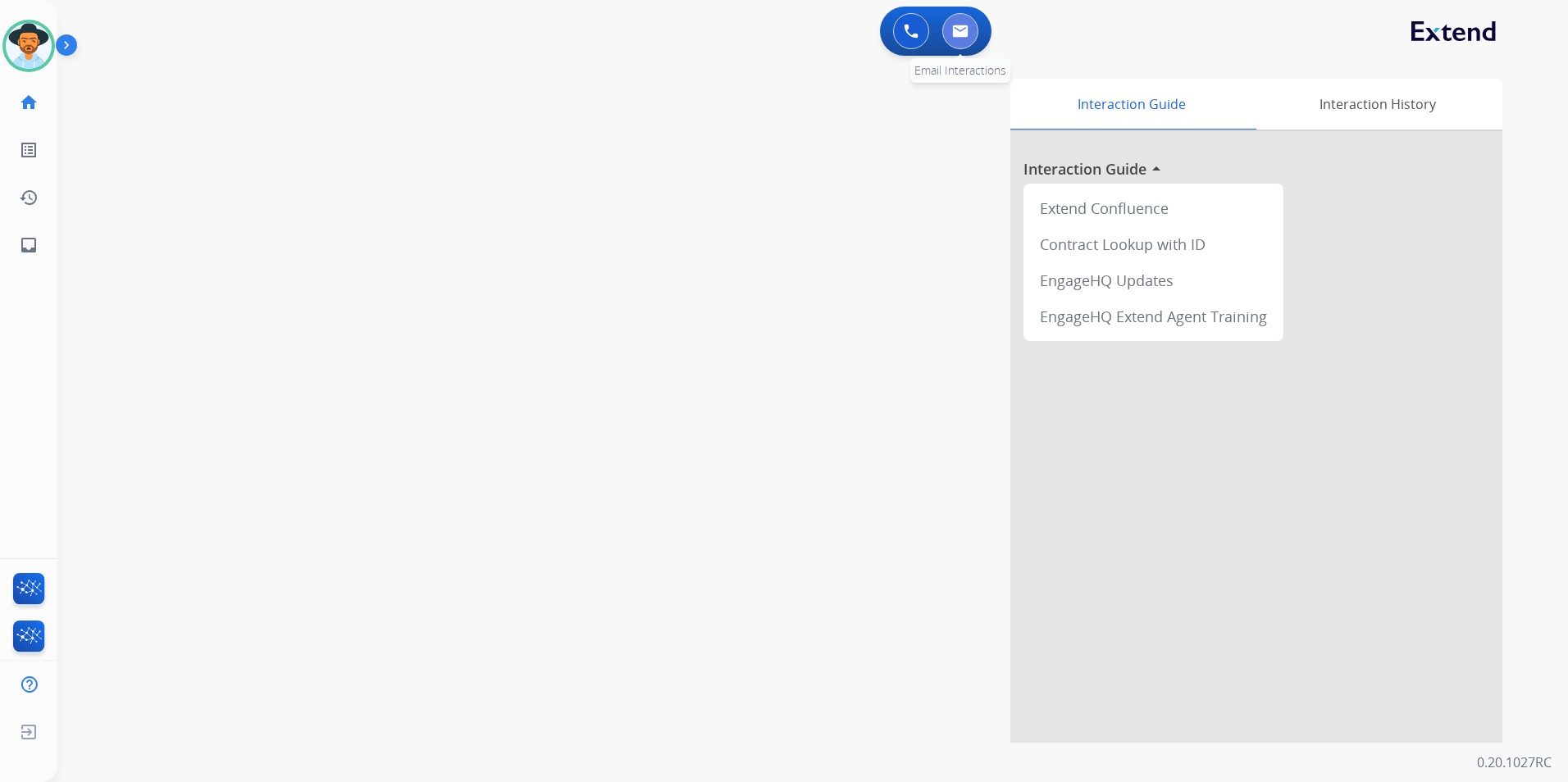
click at [967, 23] on button at bounding box center [961, 31] width 36 height 36
select select "**********"
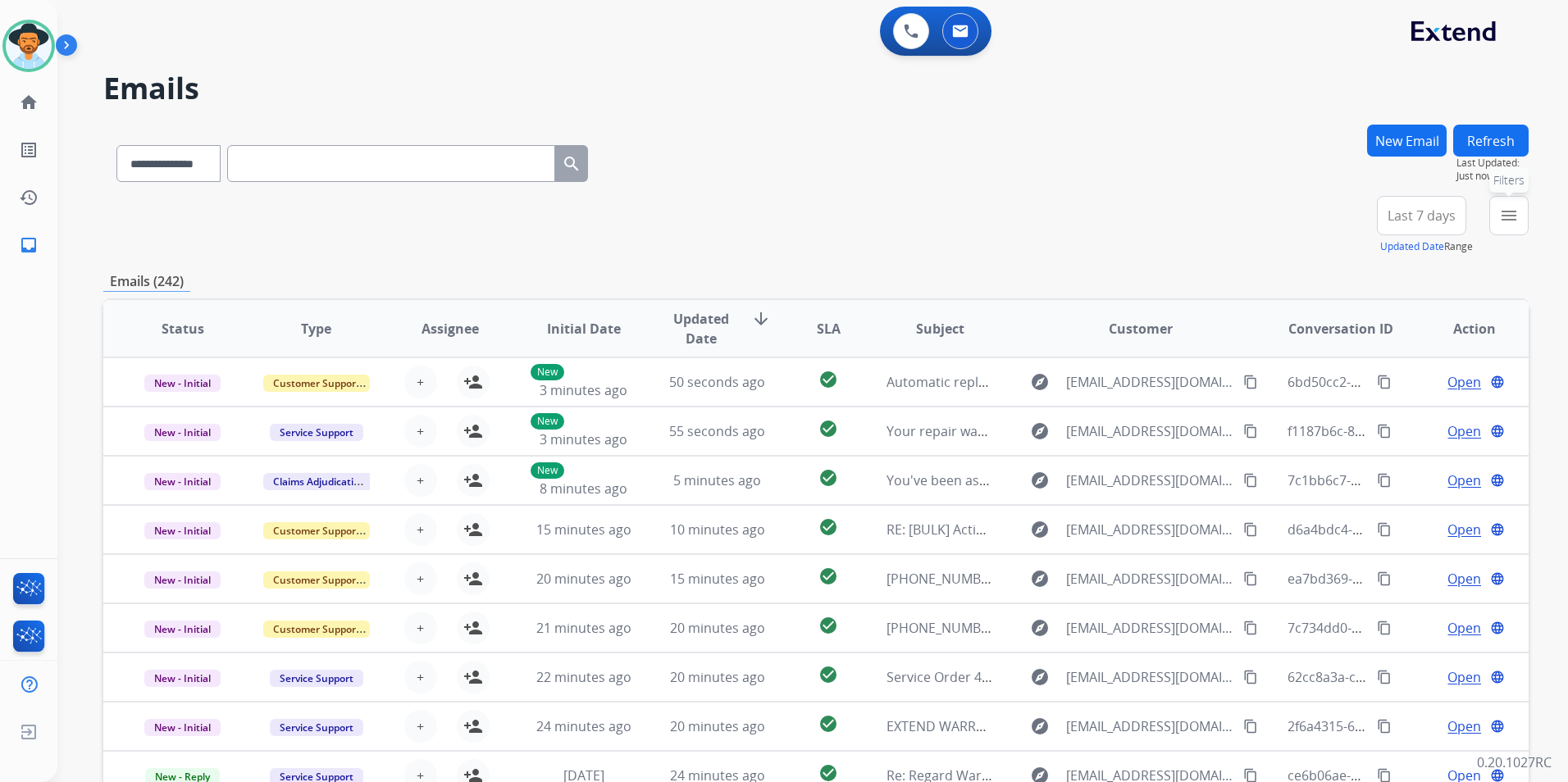
click at [1494, 205] on button "menu Filters" at bounding box center [1508, 215] width 39 height 39
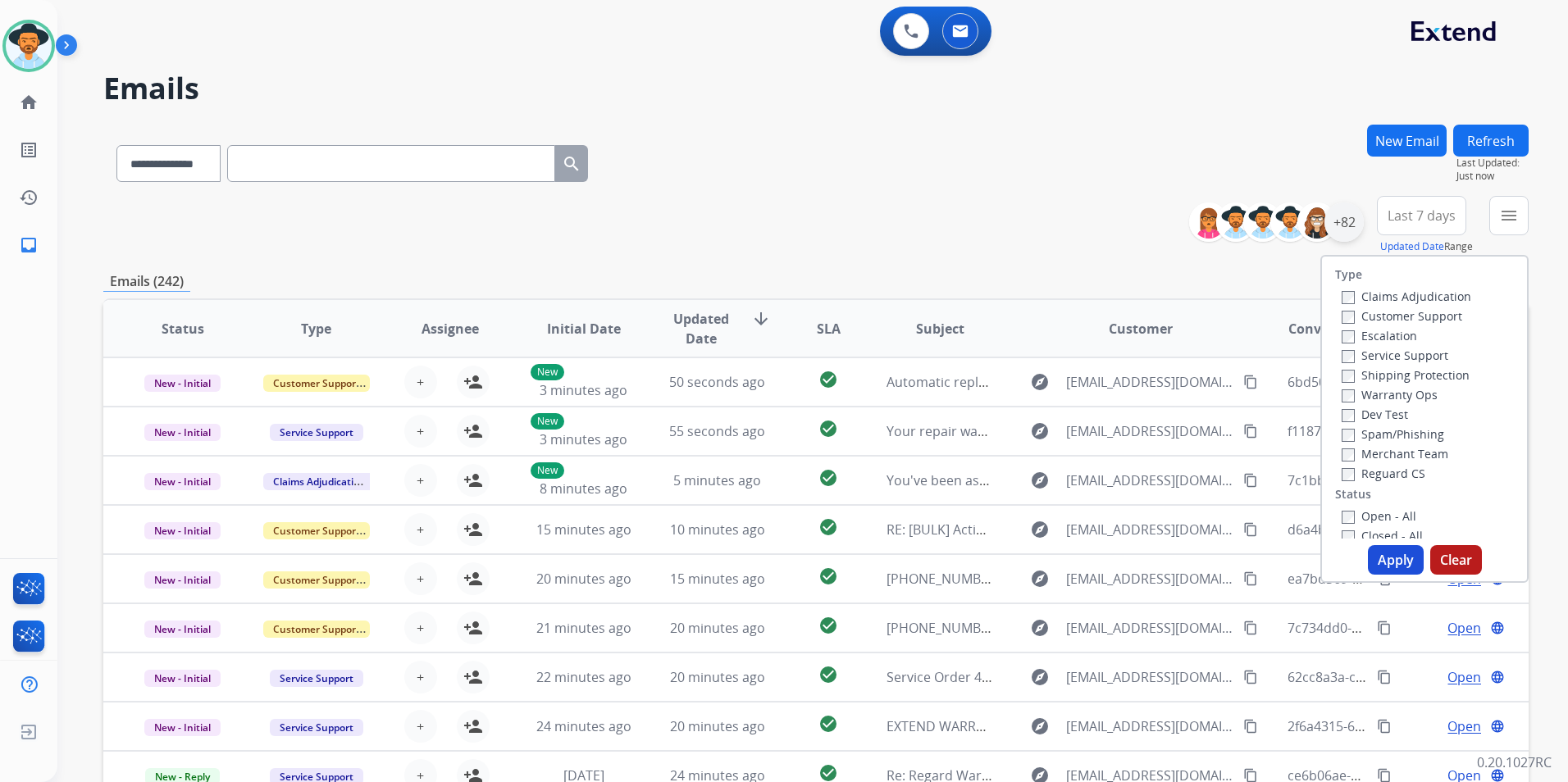
click at [1355, 209] on div "+82" at bounding box center [1343, 221] width 39 height 39
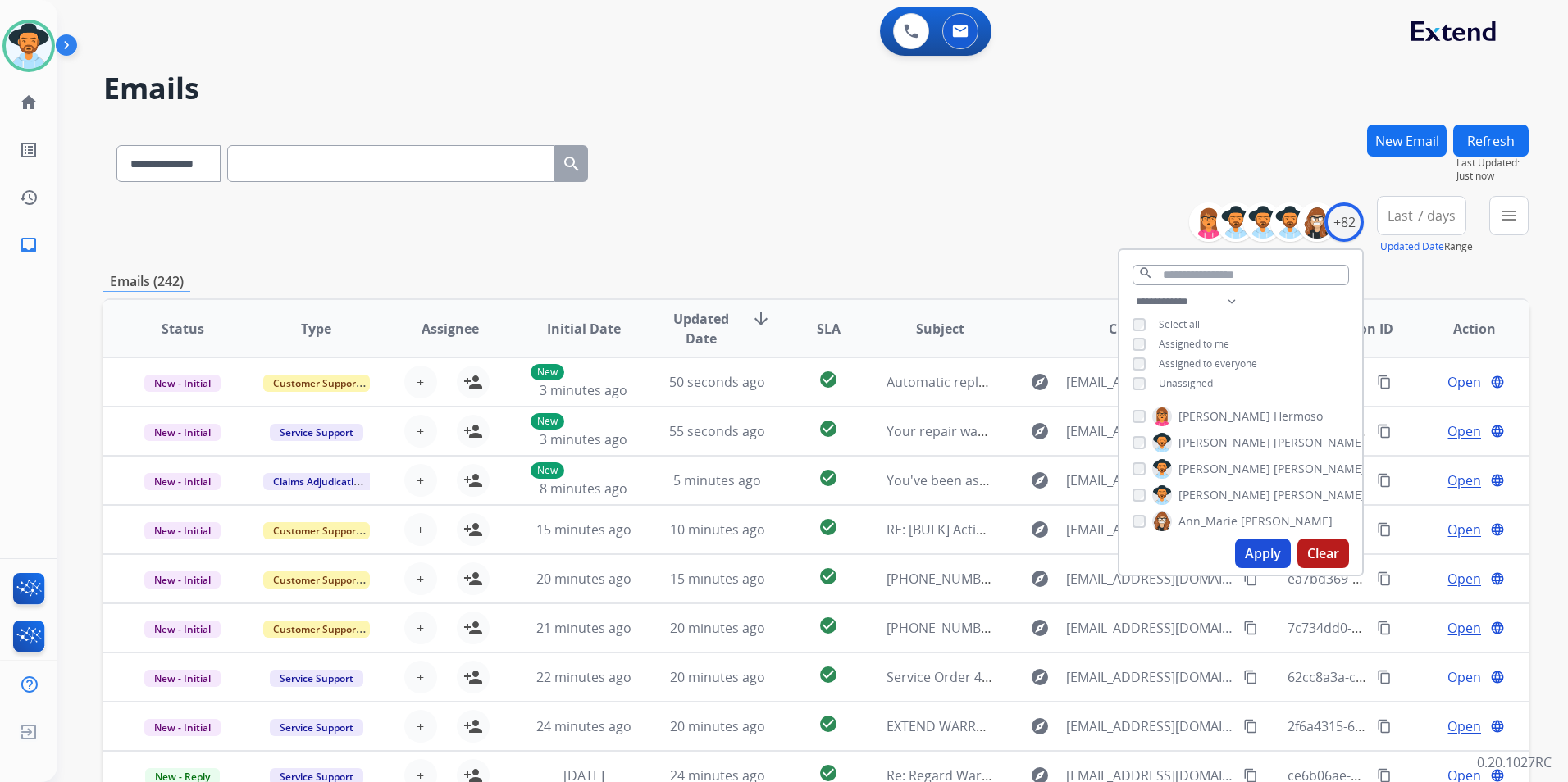
click at [1266, 556] on button "Apply" at bounding box center [1262, 553] width 56 height 29
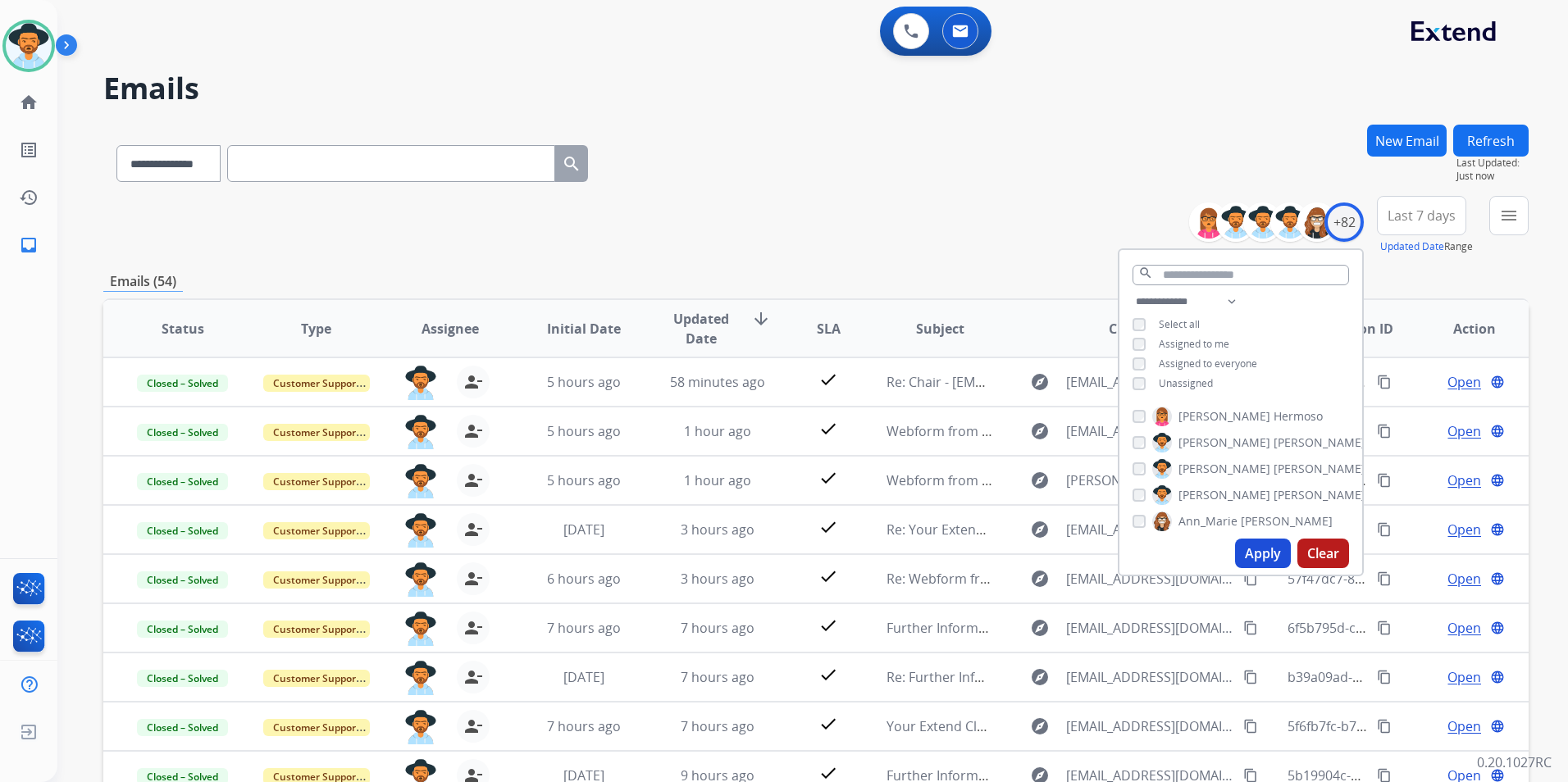
click at [1099, 197] on div "**********" at bounding box center [815, 225] width 1425 height 59
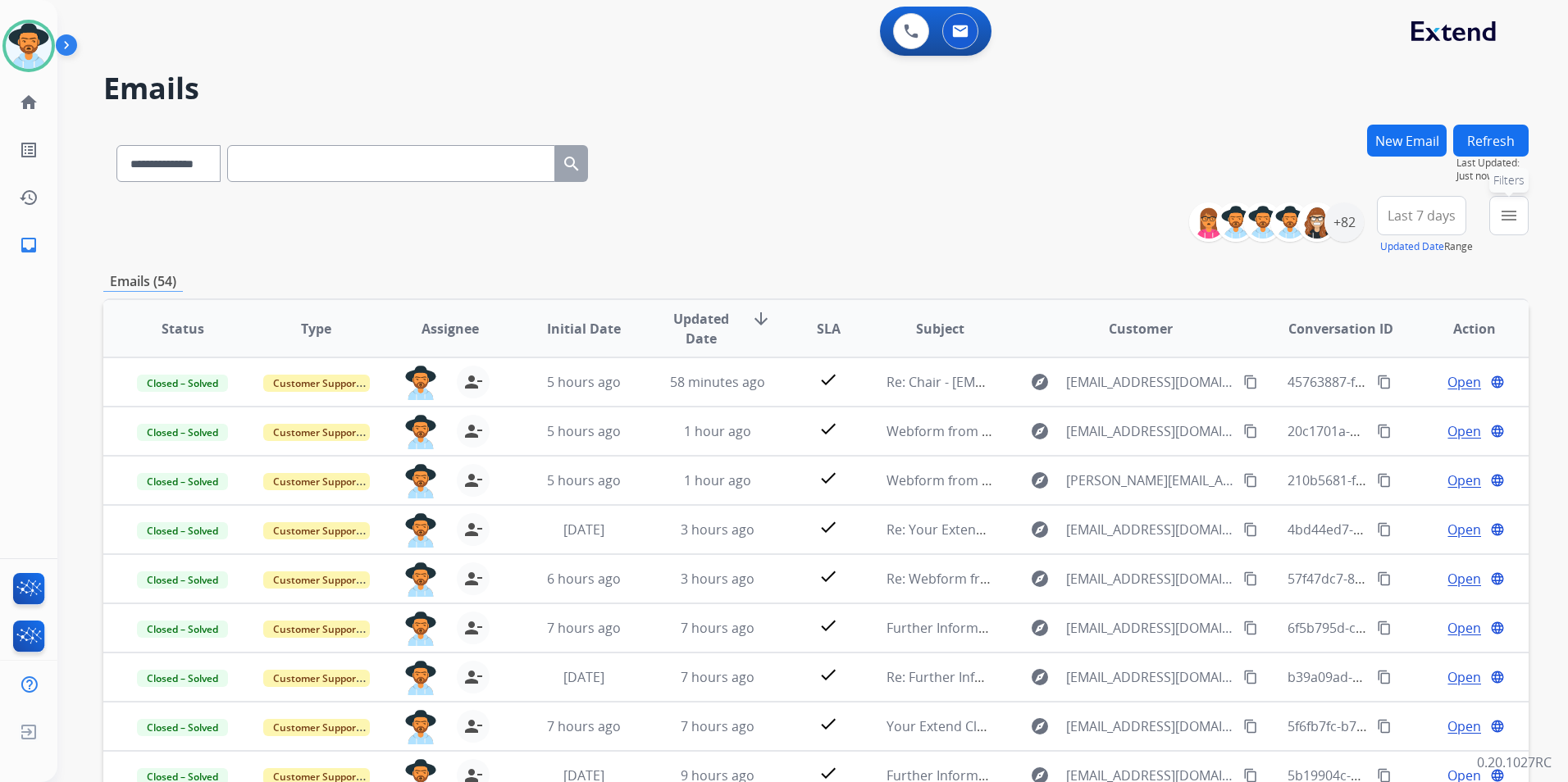
click at [1492, 218] on button "menu Filters" at bounding box center [1508, 215] width 39 height 39
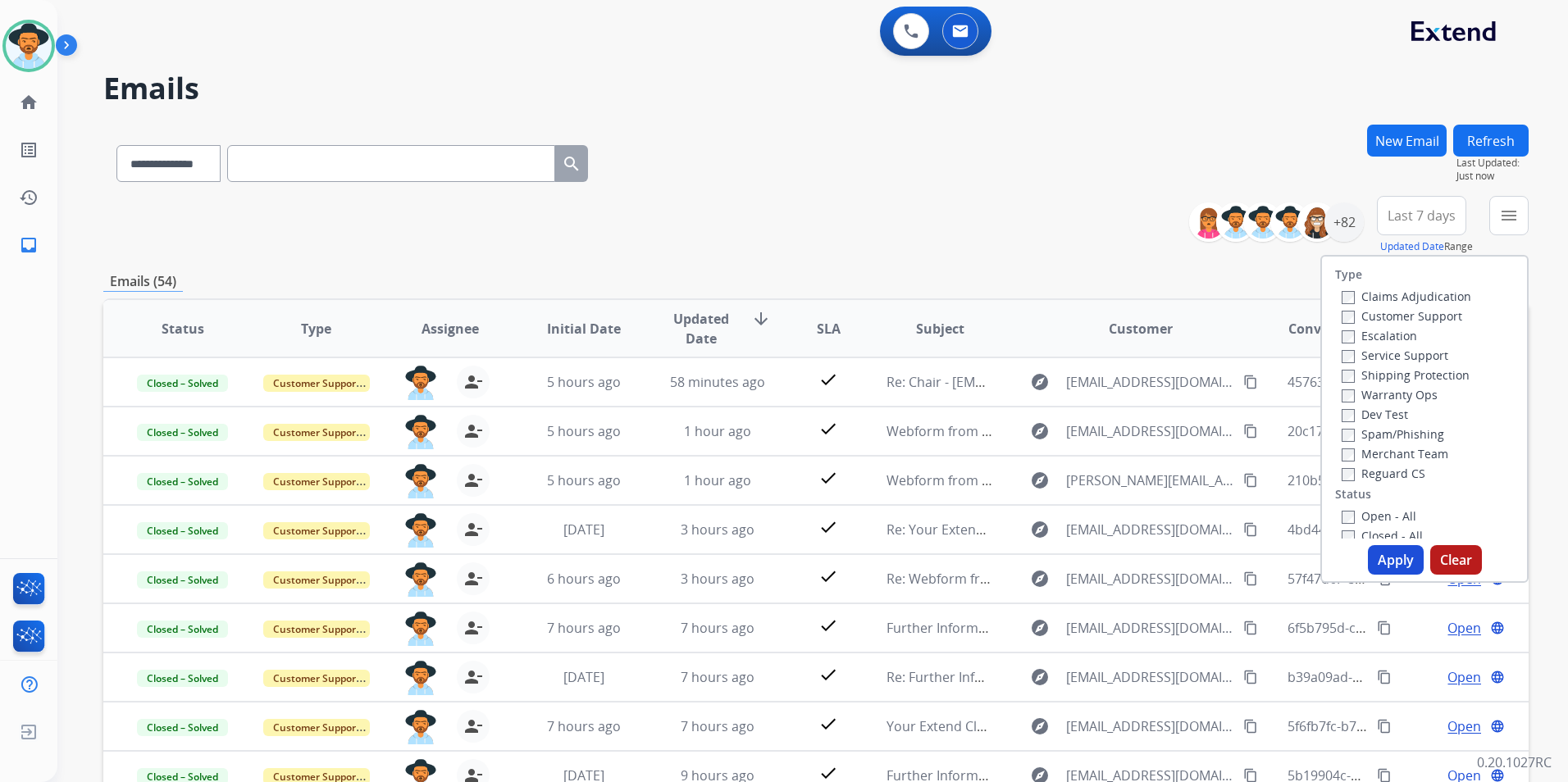
click at [1335, 513] on div "Open - All Closed - All New - Initial New - Reply On-hold – Internal On-hold - …" at bounding box center [1424, 614] width 178 height 217
click at [1388, 568] on button "Apply" at bounding box center [1395, 560] width 56 height 29
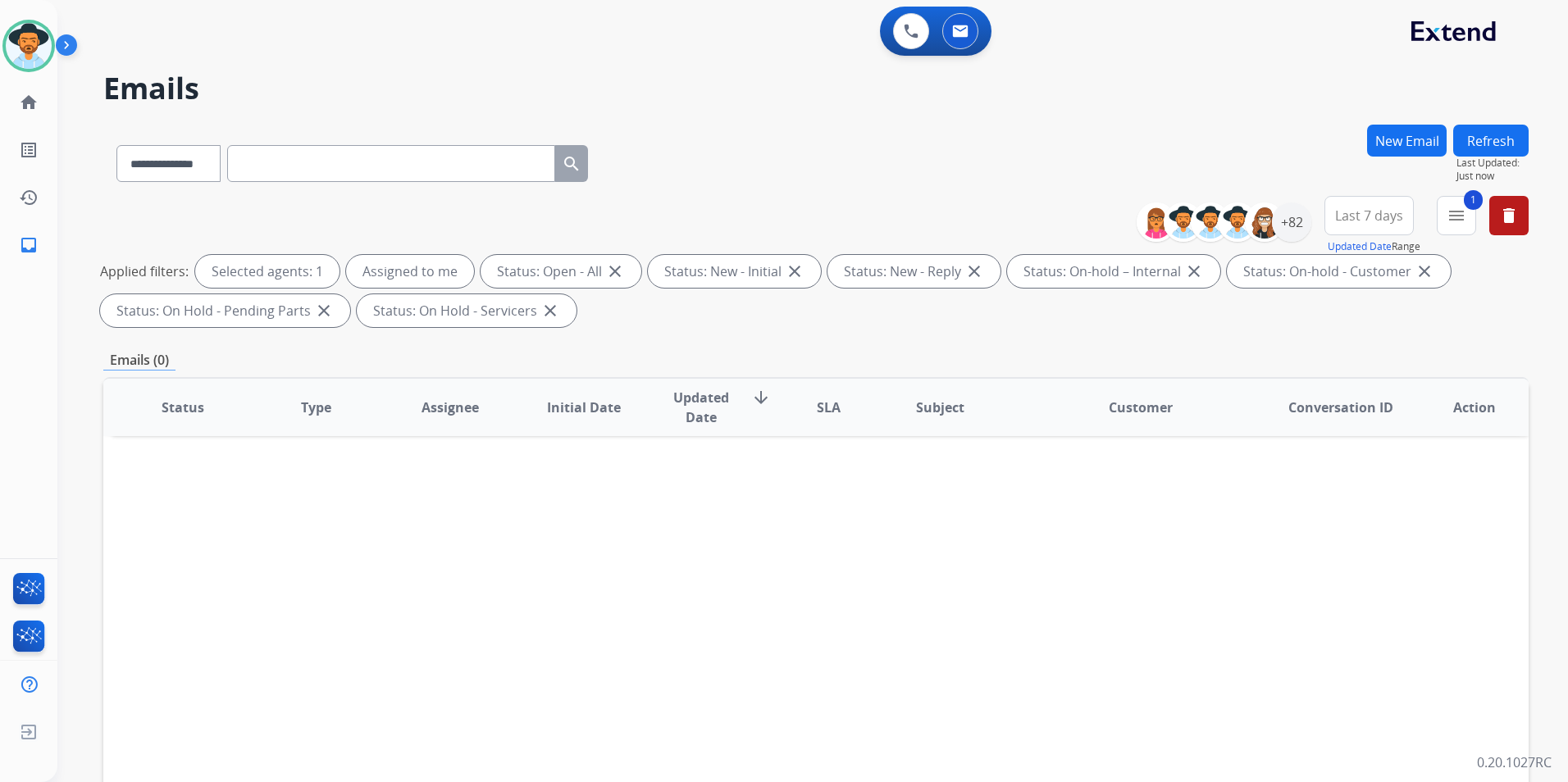
click at [1319, 596] on div "Status Type Assignee Initial Date Updated Date arrow_downward SLA Subject Custo…" at bounding box center [815, 651] width 1425 height 549
click at [16, 45] on img at bounding box center [28, 46] width 46 height 46
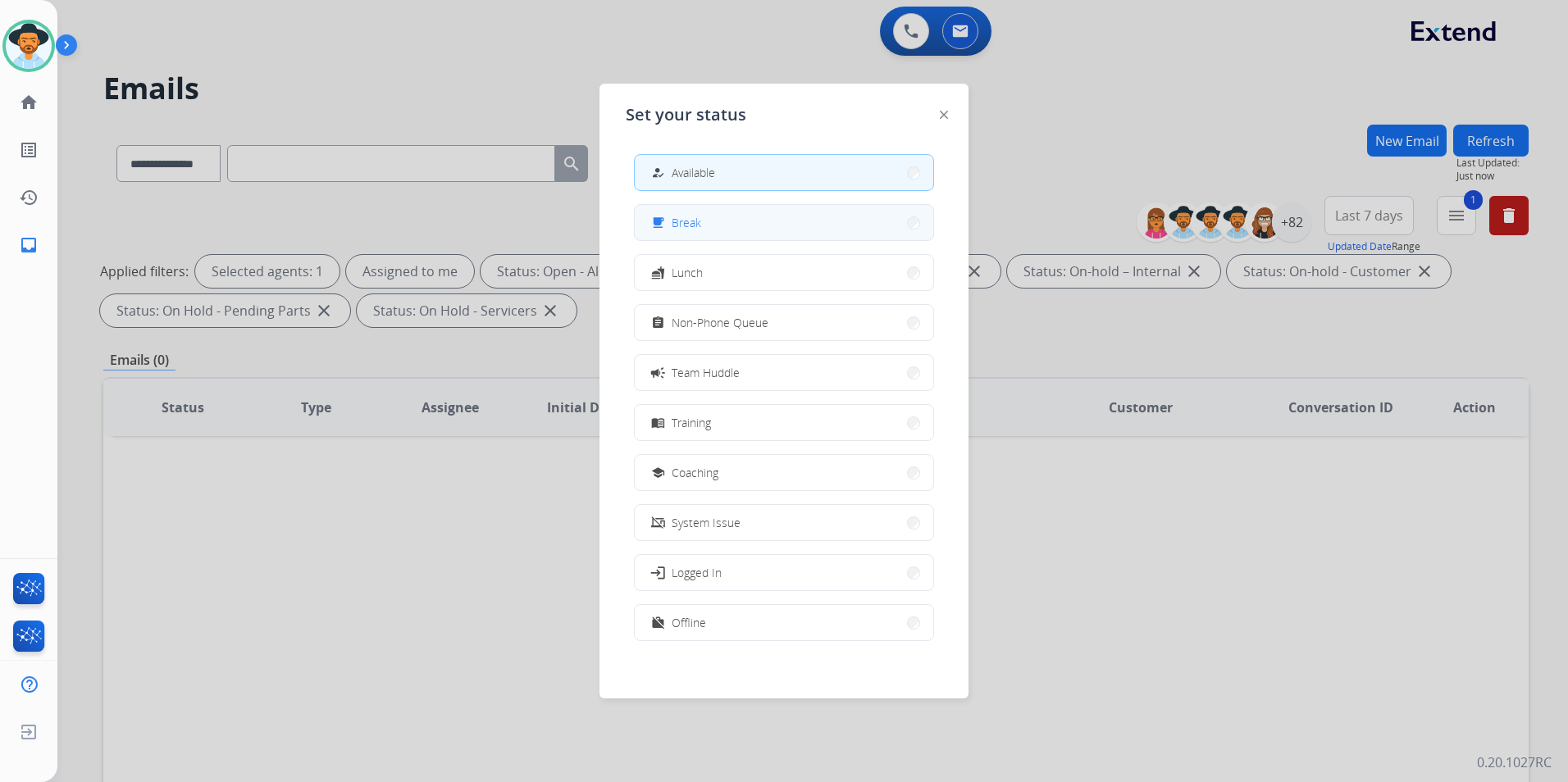
click at [779, 228] on button "free_breakfast Break" at bounding box center [784, 222] width 299 height 36
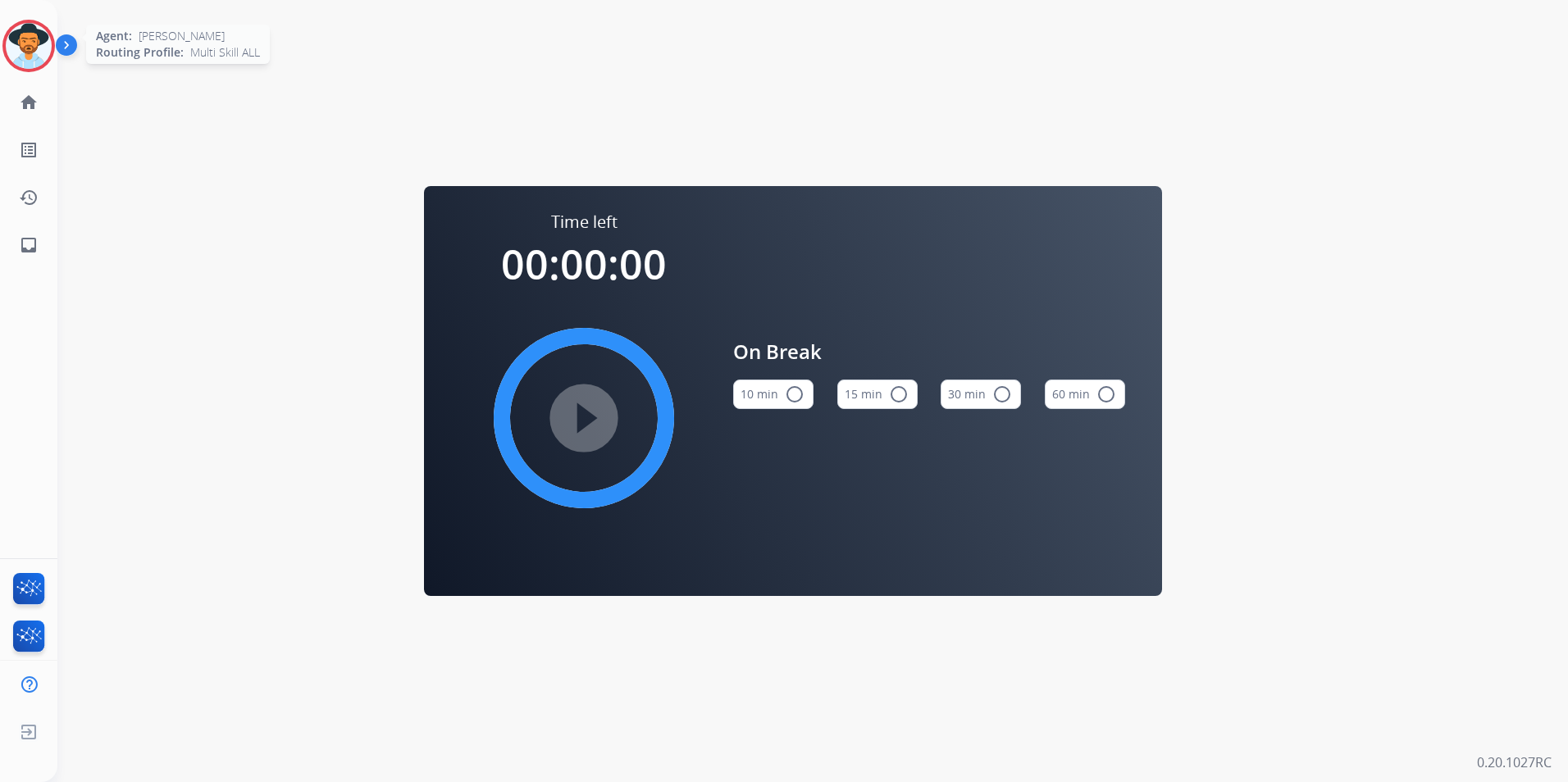
click at [24, 52] on img at bounding box center [28, 46] width 46 height 46
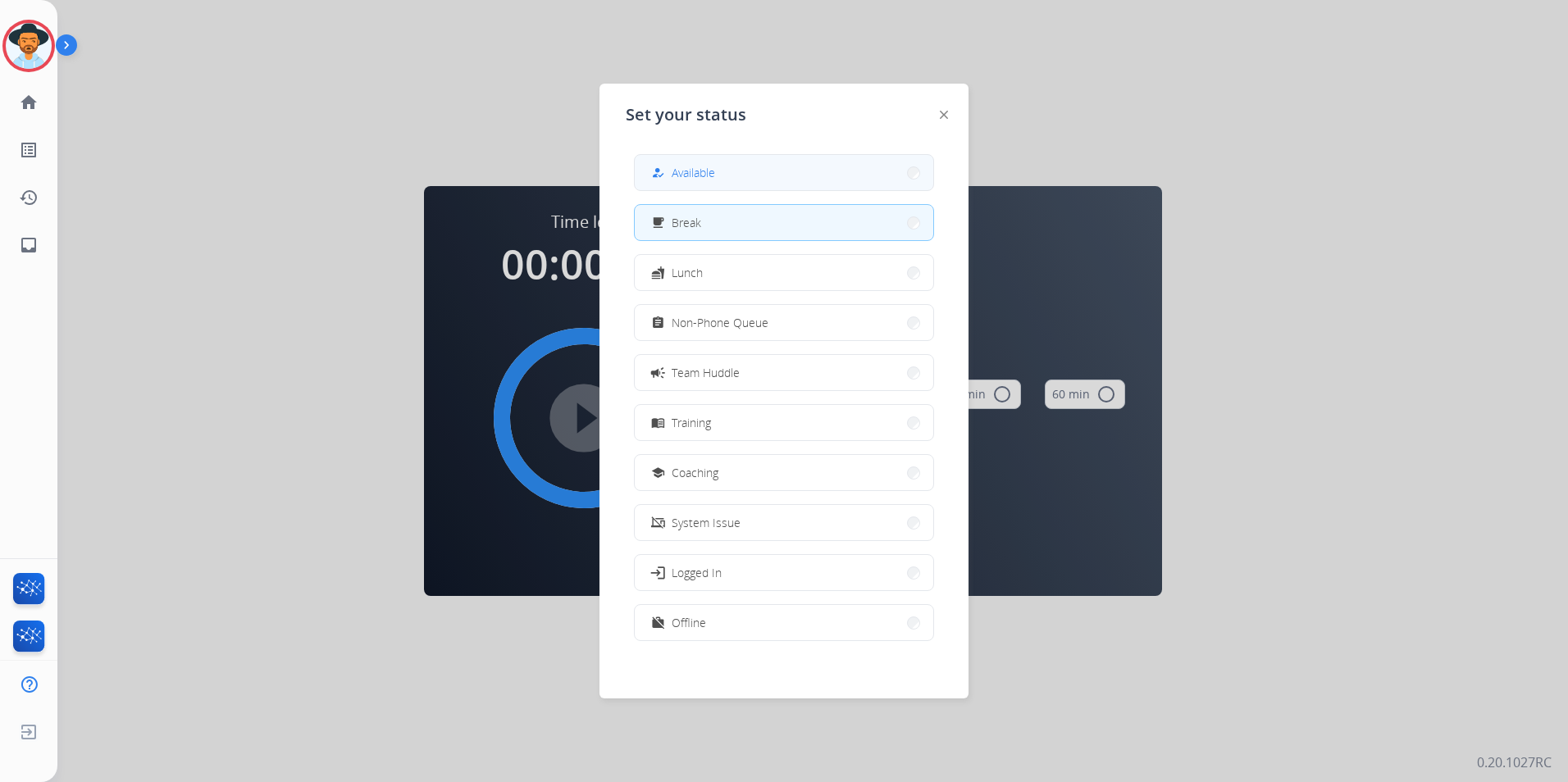
click at [690, 172] on span "Available" at bounding box center [693, 172] width 44 height 17
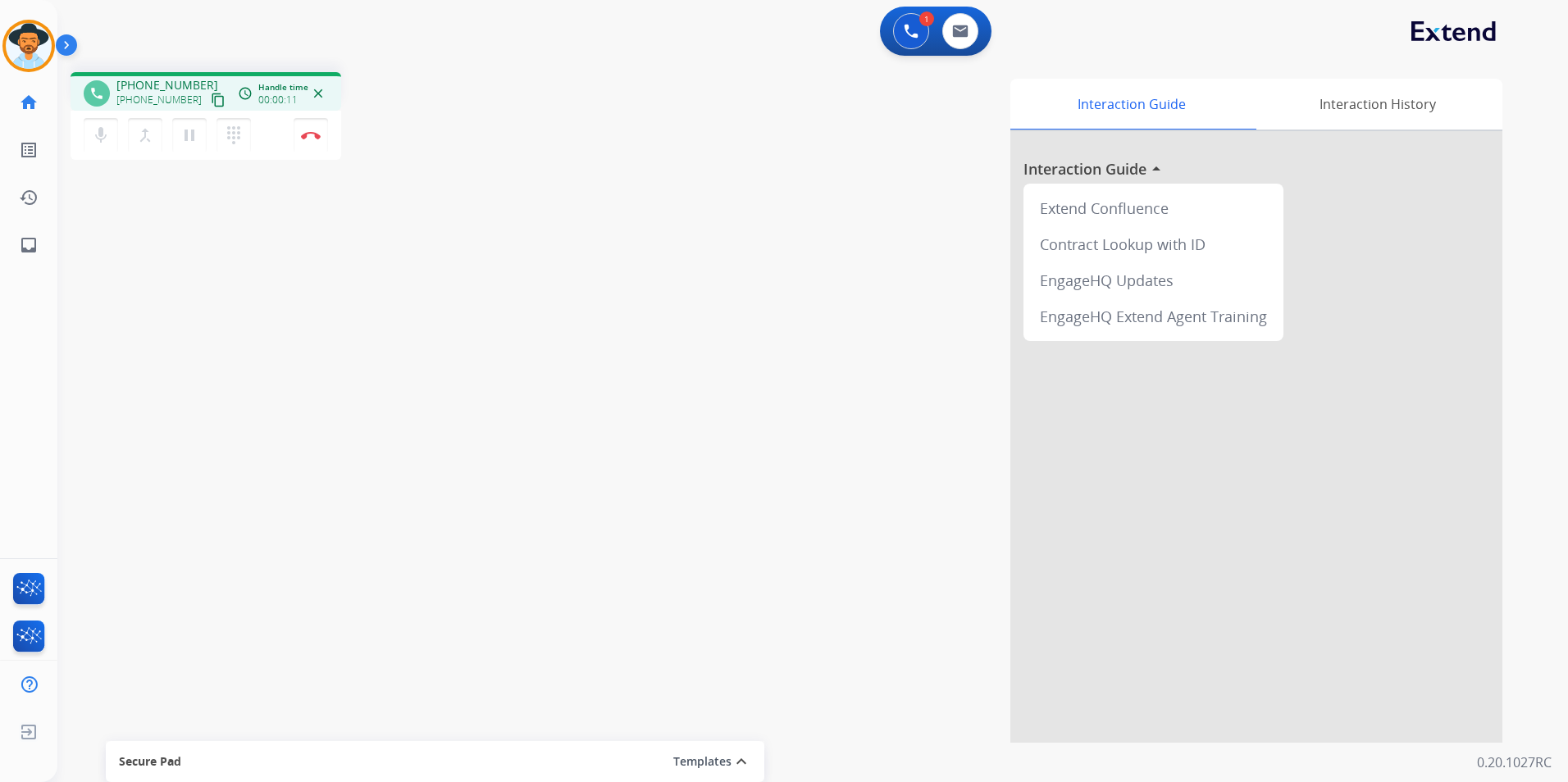
click at [210, 94] on mat-icon "content_copy" at bounding box center [218, 100] width 15 height 15
click at [326, 147] on button "Disconnect" at bounding box center [311, 136] width 35 height 35
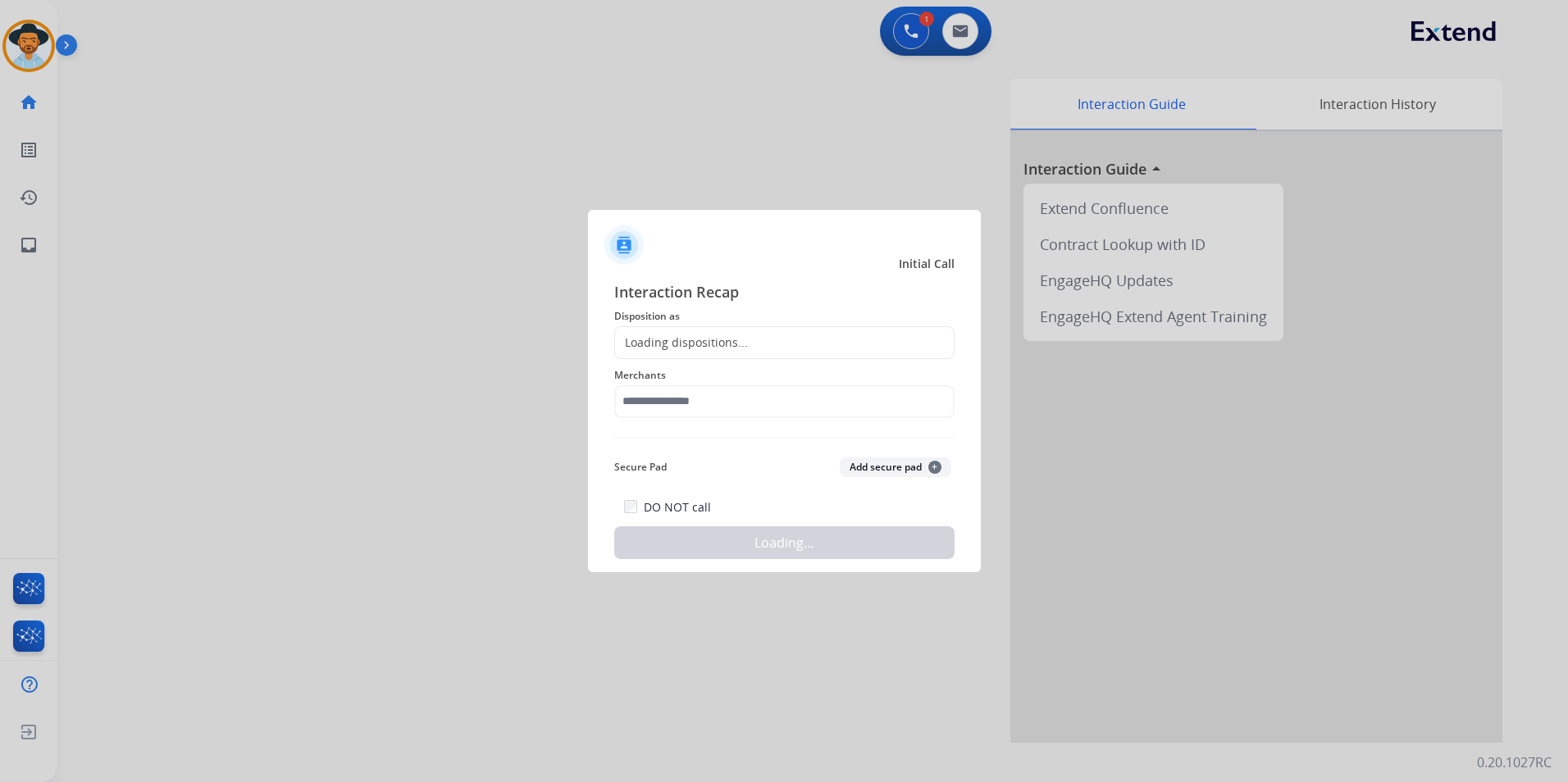
click at [696, 331] on div "Loading dispositions..." at bounding box center [784, 342] width 341 height 33
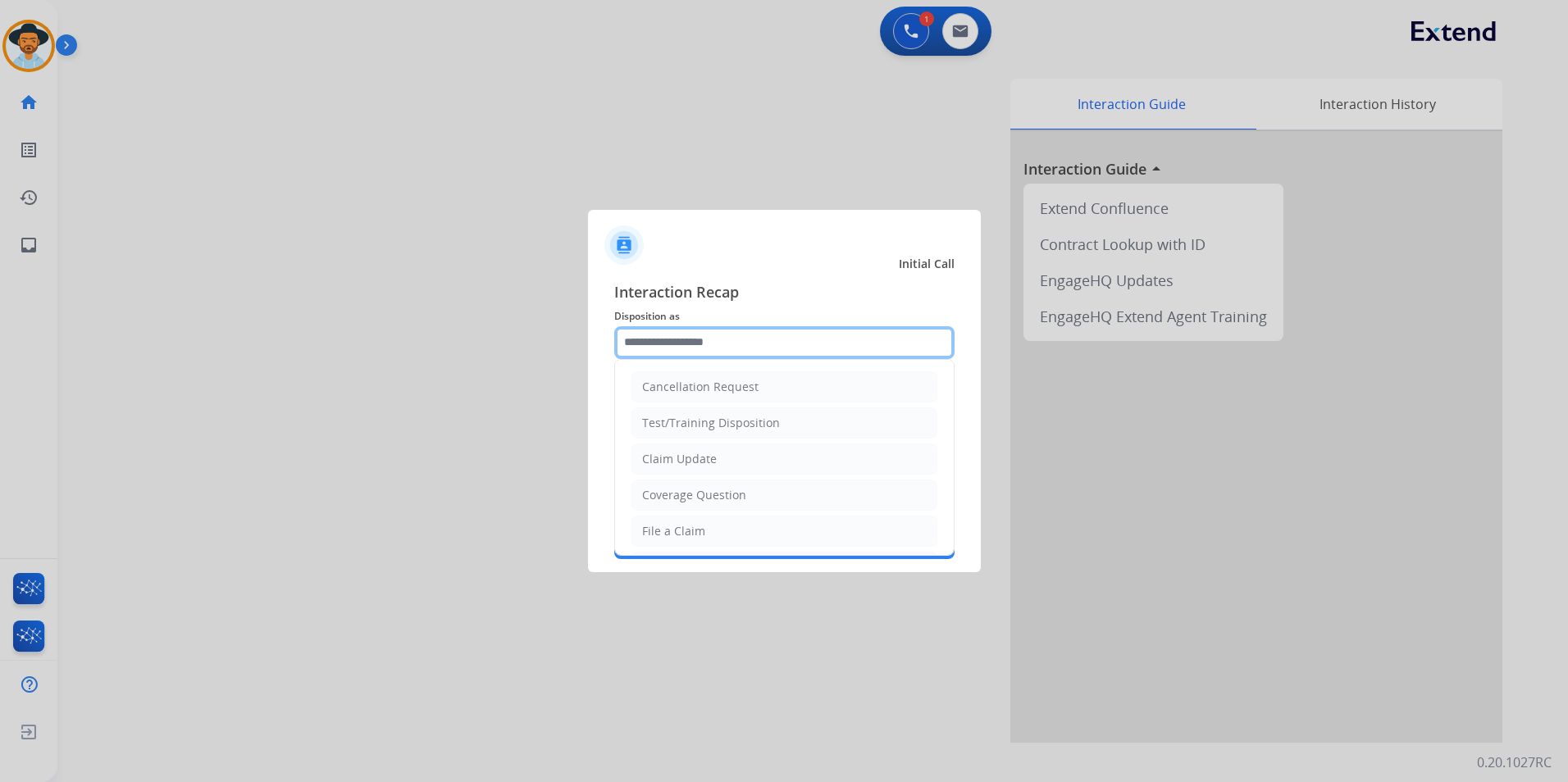
click at [691, 340] on input "text" at bounding box center [784, 342] width 341 height 33
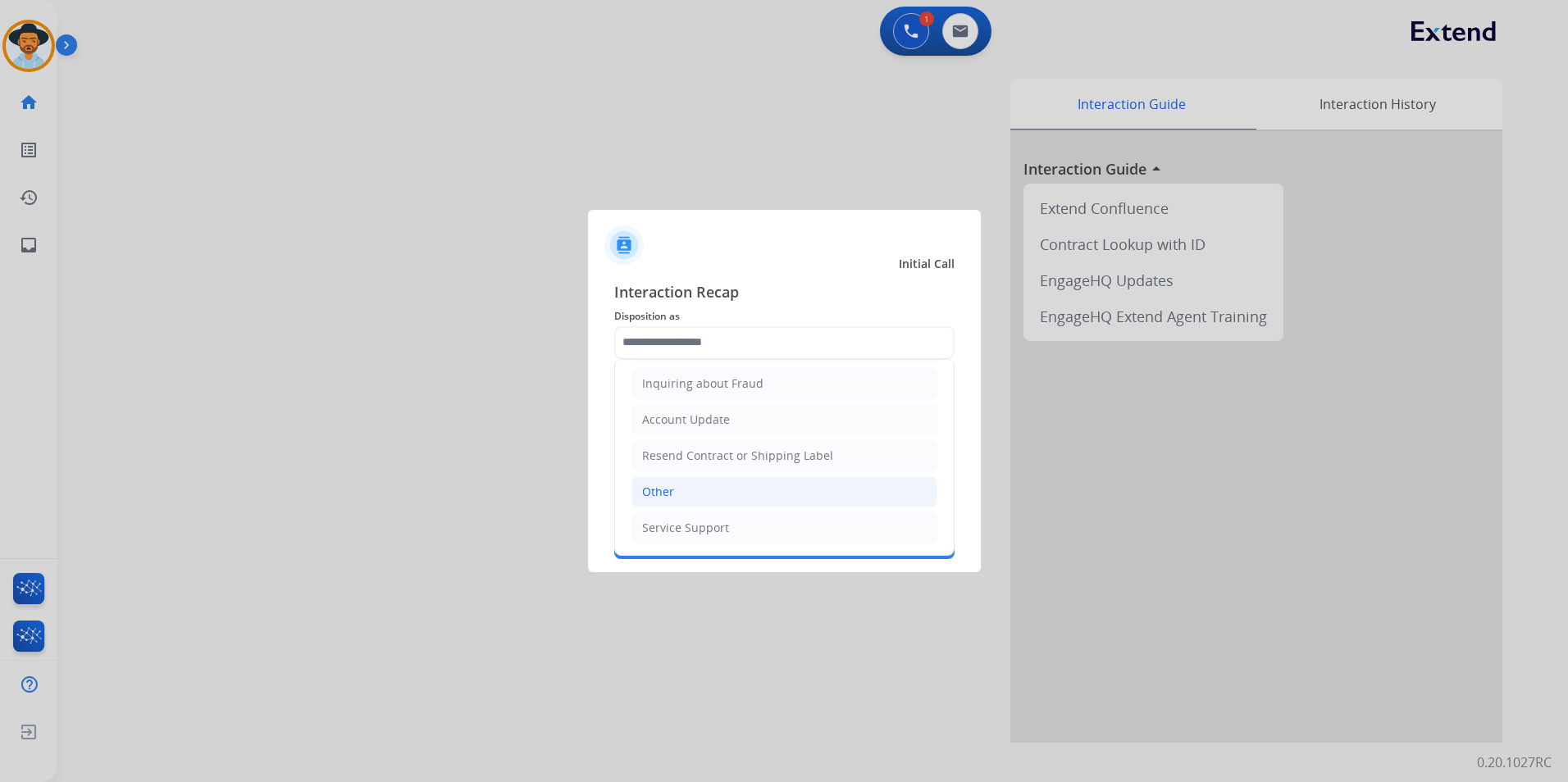
click at [685, 491] on li "Other" at bounding box center [784, 492] width 306 height 31
type input "*****"
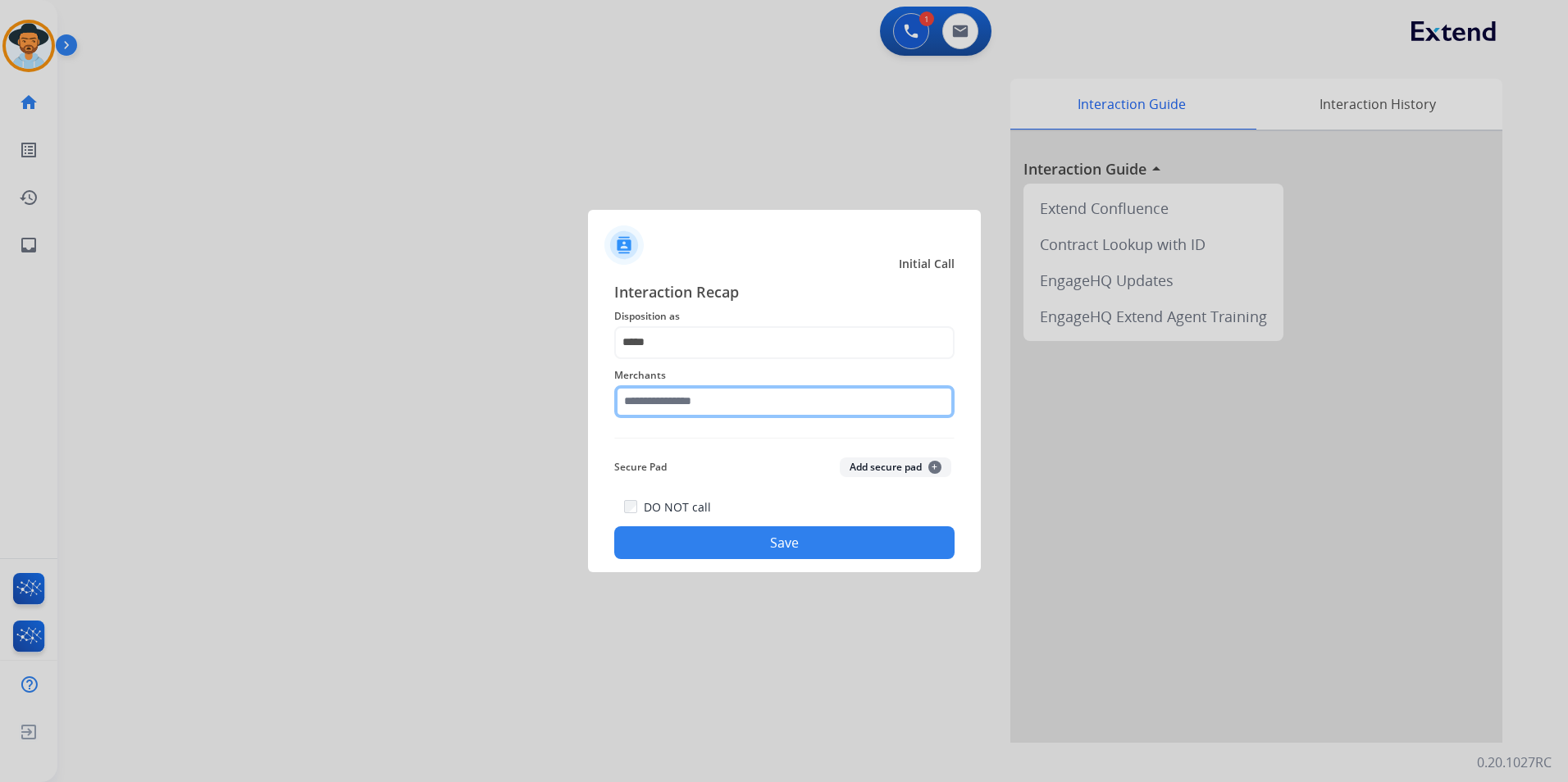
click at [720, 416] on input "text" at bounding box center [784, 401] width 341 height 33
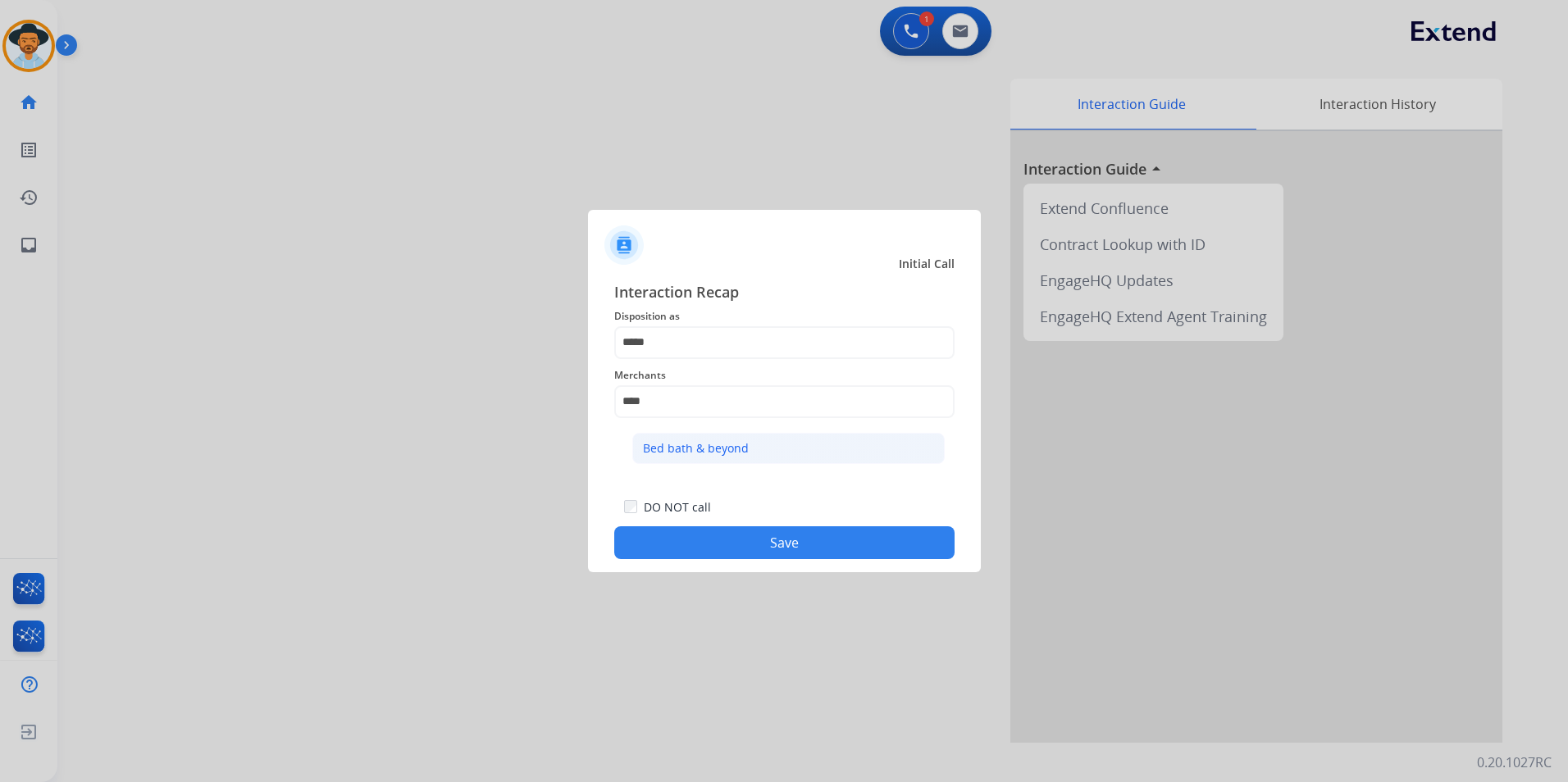
click at [740, 452] on div "Bed bath & beyond" at bounding box center [696, 449] width 106 height 16
type input "**********"
click at [722, 545] on button "Save" at bounding box center [784, 543] width 341 height 33
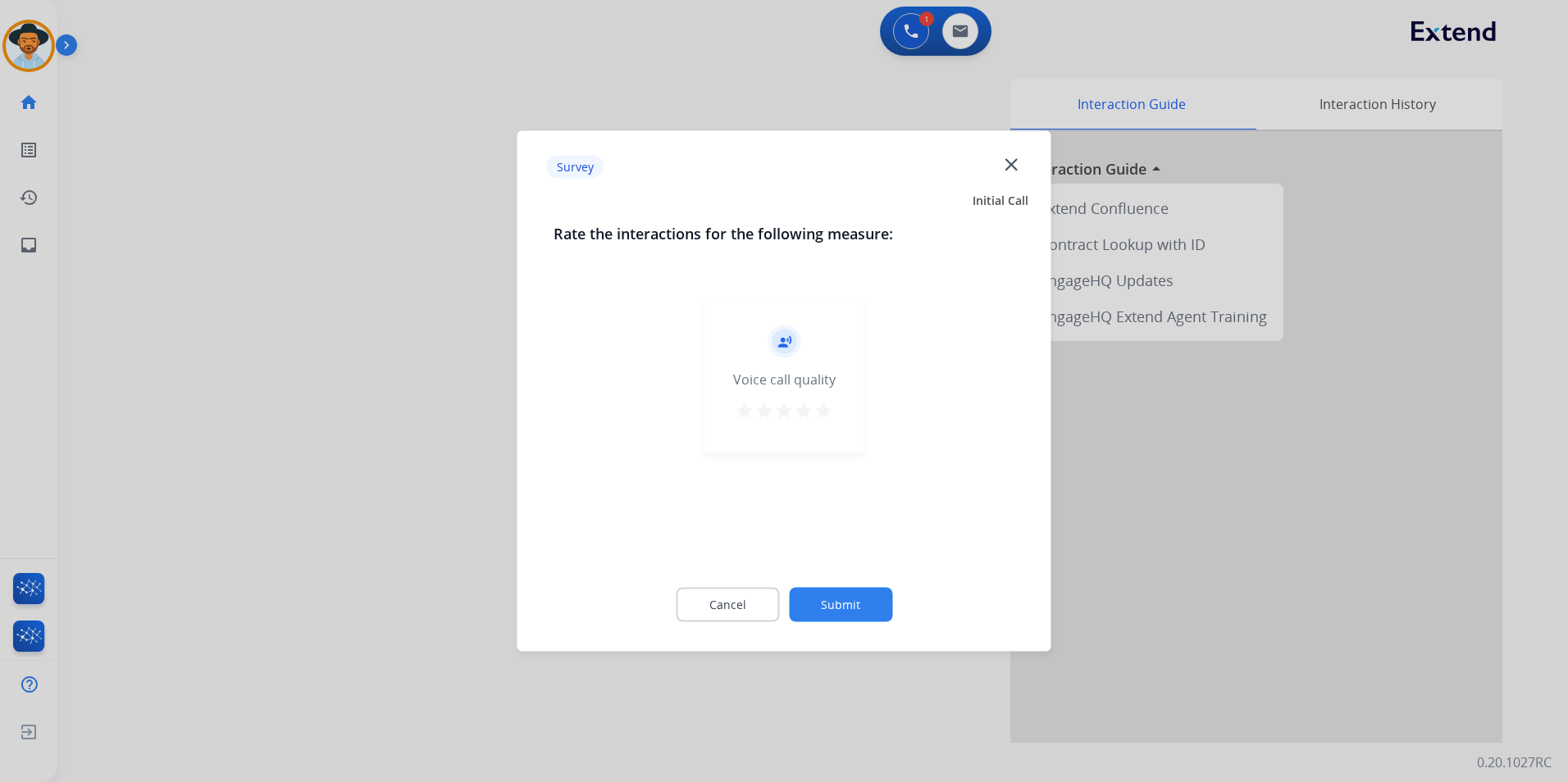
click at [825, 416] on mat-icon "star" at bounding box center [823, 411] width 20 height 20
click at [839, 611] on button "Submit" at bounding box center [840, 605] width 103 height 35
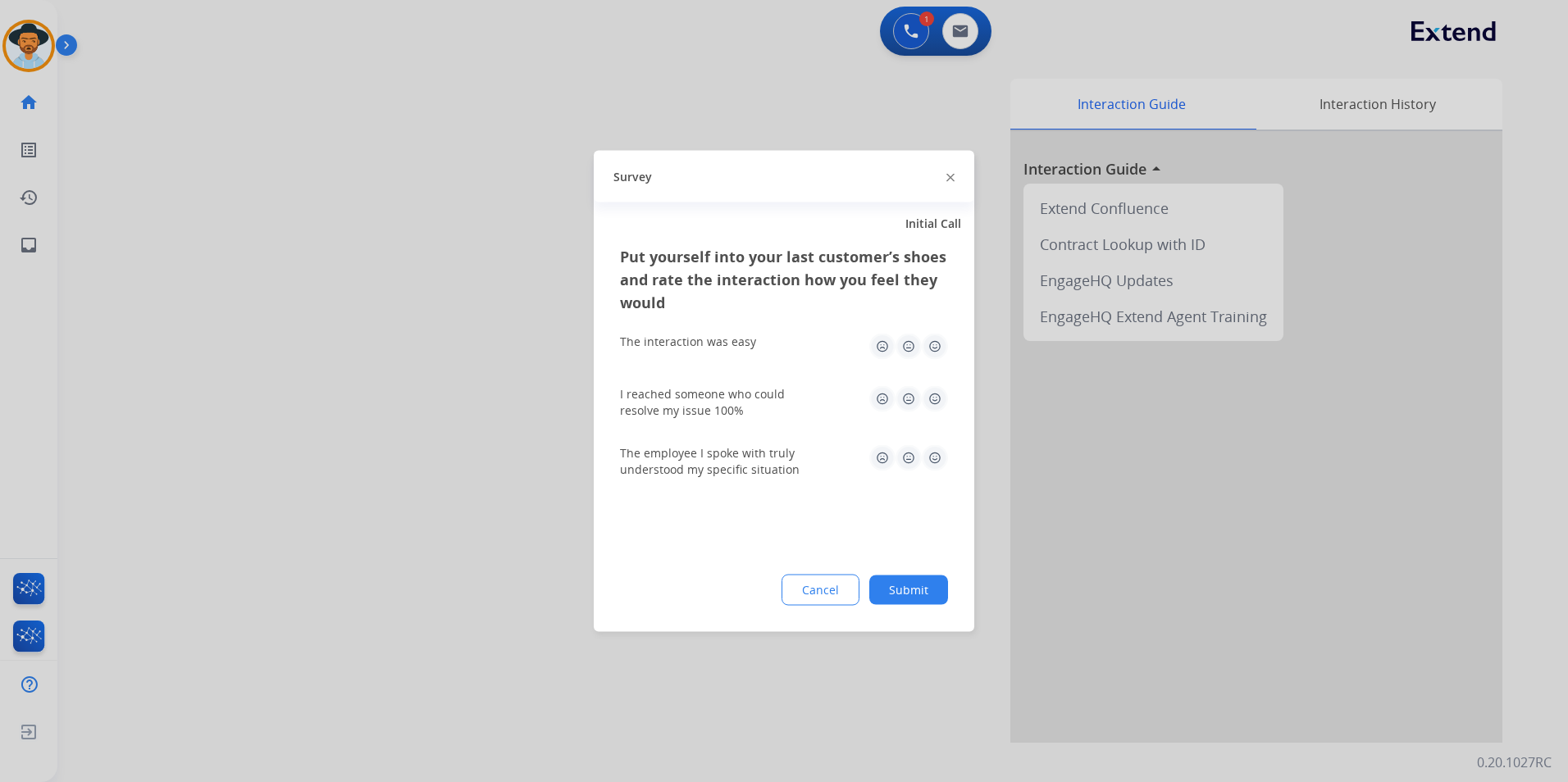
click at [940, 341] on img at bounding box center [934, 346] width 26 height 26
click at [933, 396] on img at bounding box center [934, 399] width 26 height 26
drag, startPoint x: 932, startPoint y: 459, endPoint x: 934, endPoint y: 478, distance: 19.1
click at [932, 460] on img at bounding box center [934, 458] width 26 height 26
click at [916, 590] on button "Submit" at bounding box center [908, 590] width 78 height 29
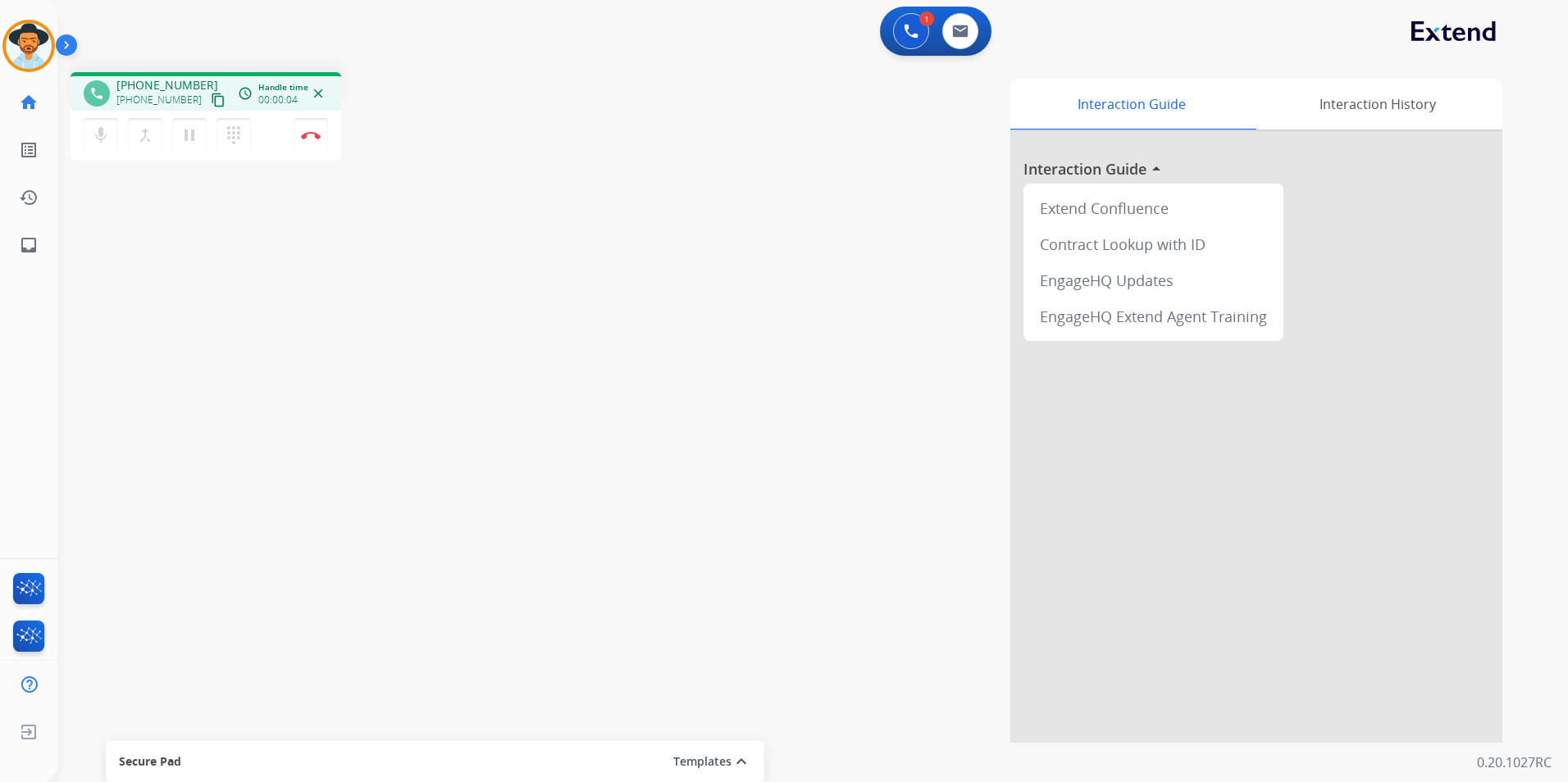
click at [210, 101] on mat-icon "content_copy" at bounding box center [218, 100] width 15 height 15
click at [966, 34] on img at bounding box center [960, 31] width 16 height 13
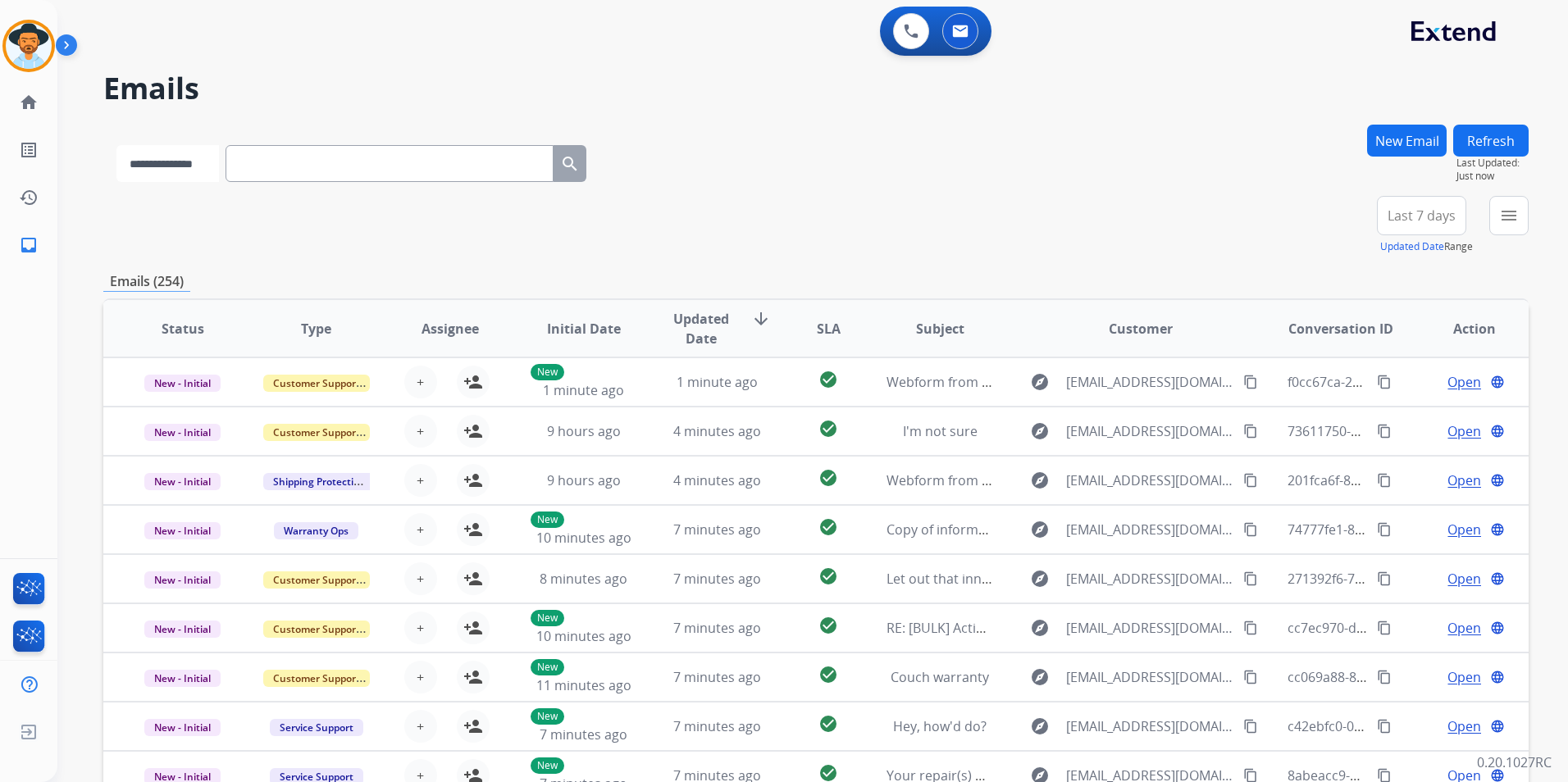
click at [170, 155] on select "**********" at bounding box center [168, 163] width 103 height 37
select select "**********"
click at [117, 145] on select "**********" at bounding box center [168, 163] width 103 height 37
paste input "**********"
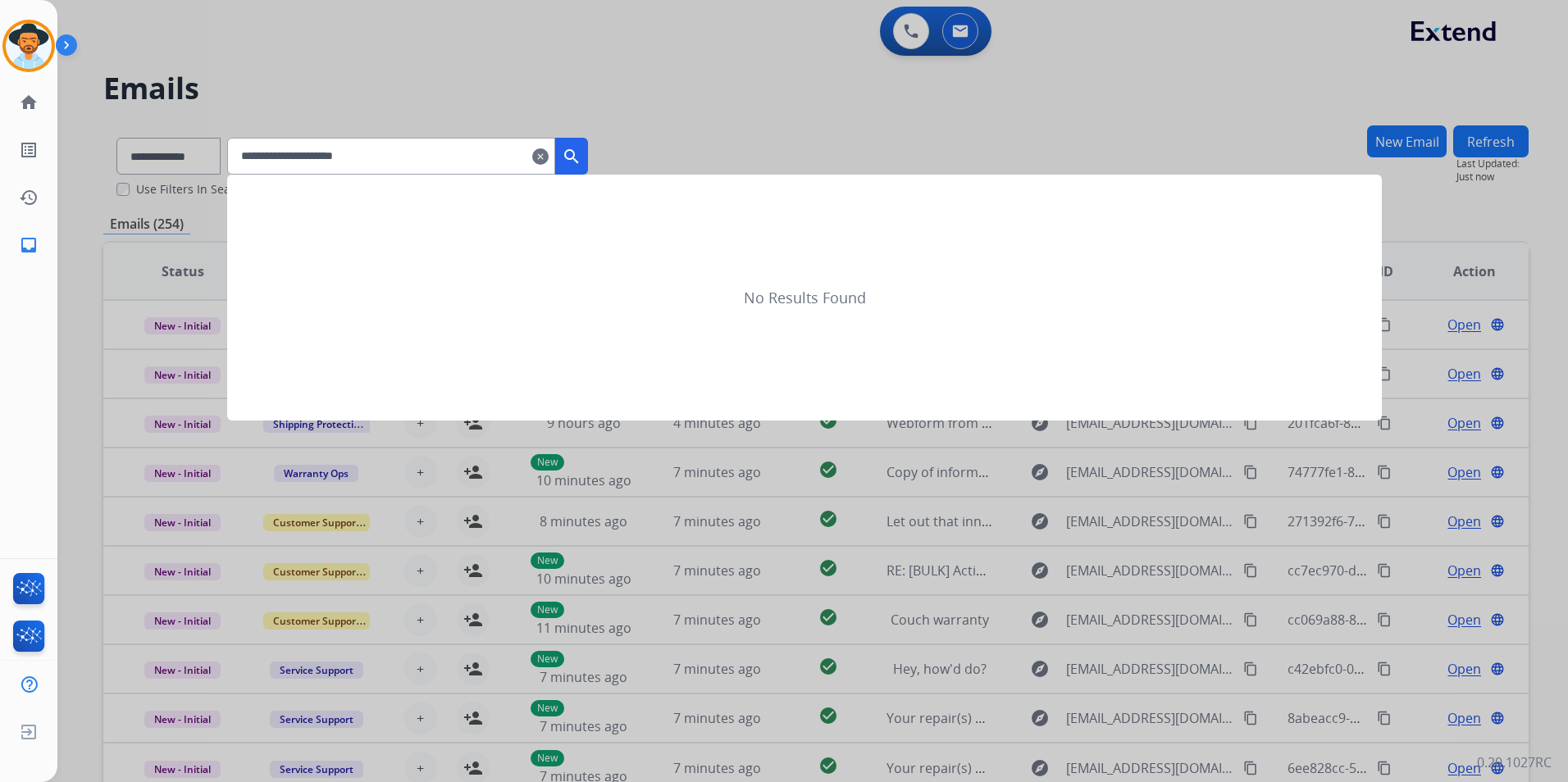
type input "**********"
click at [581, 160] on mat-icon "search" at bounding box center [572, 157] width 20 height 20
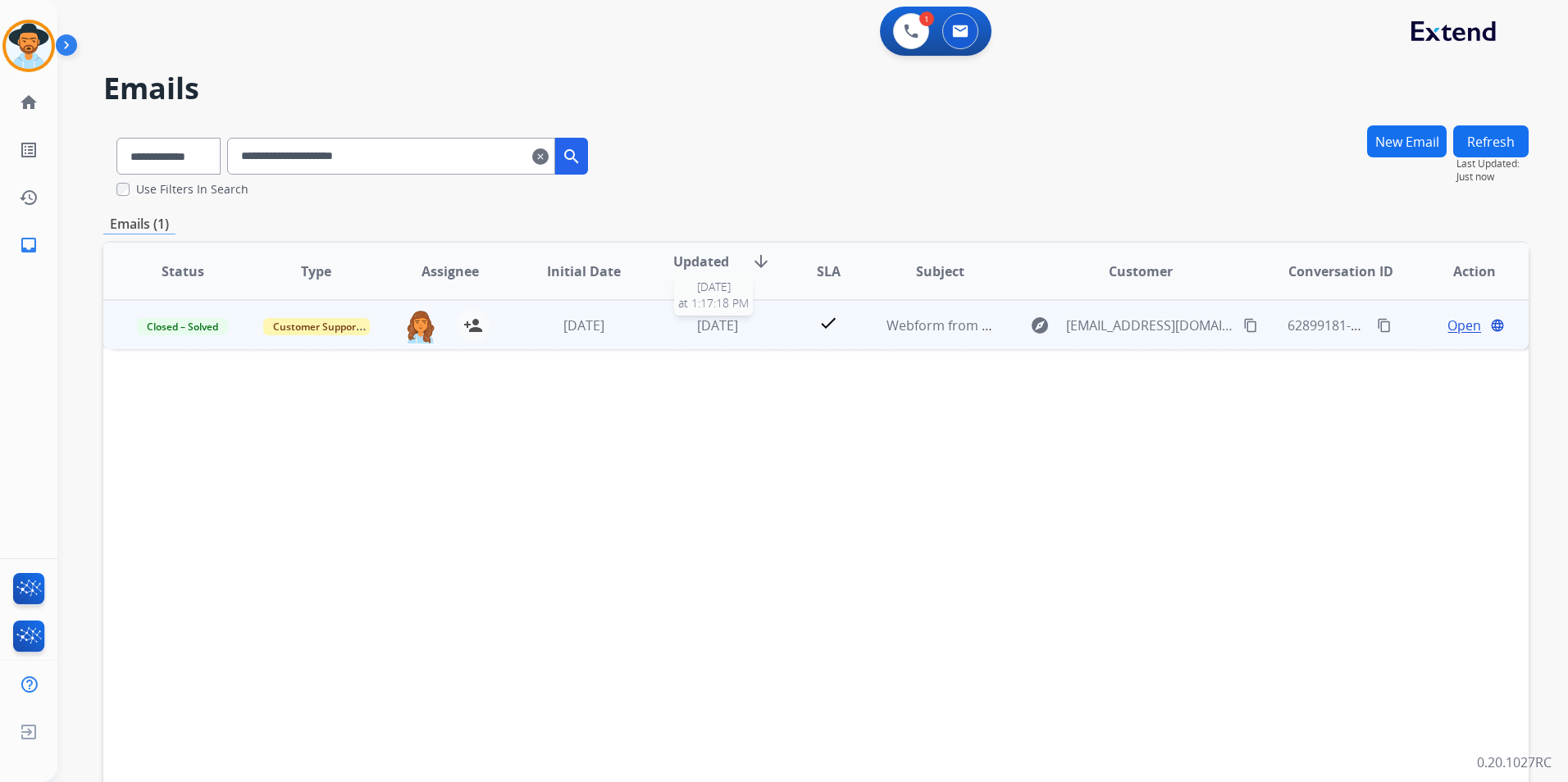
click at [738, 332] on span "[DATE]" at bounding box center [717, 326] width 41 height 18
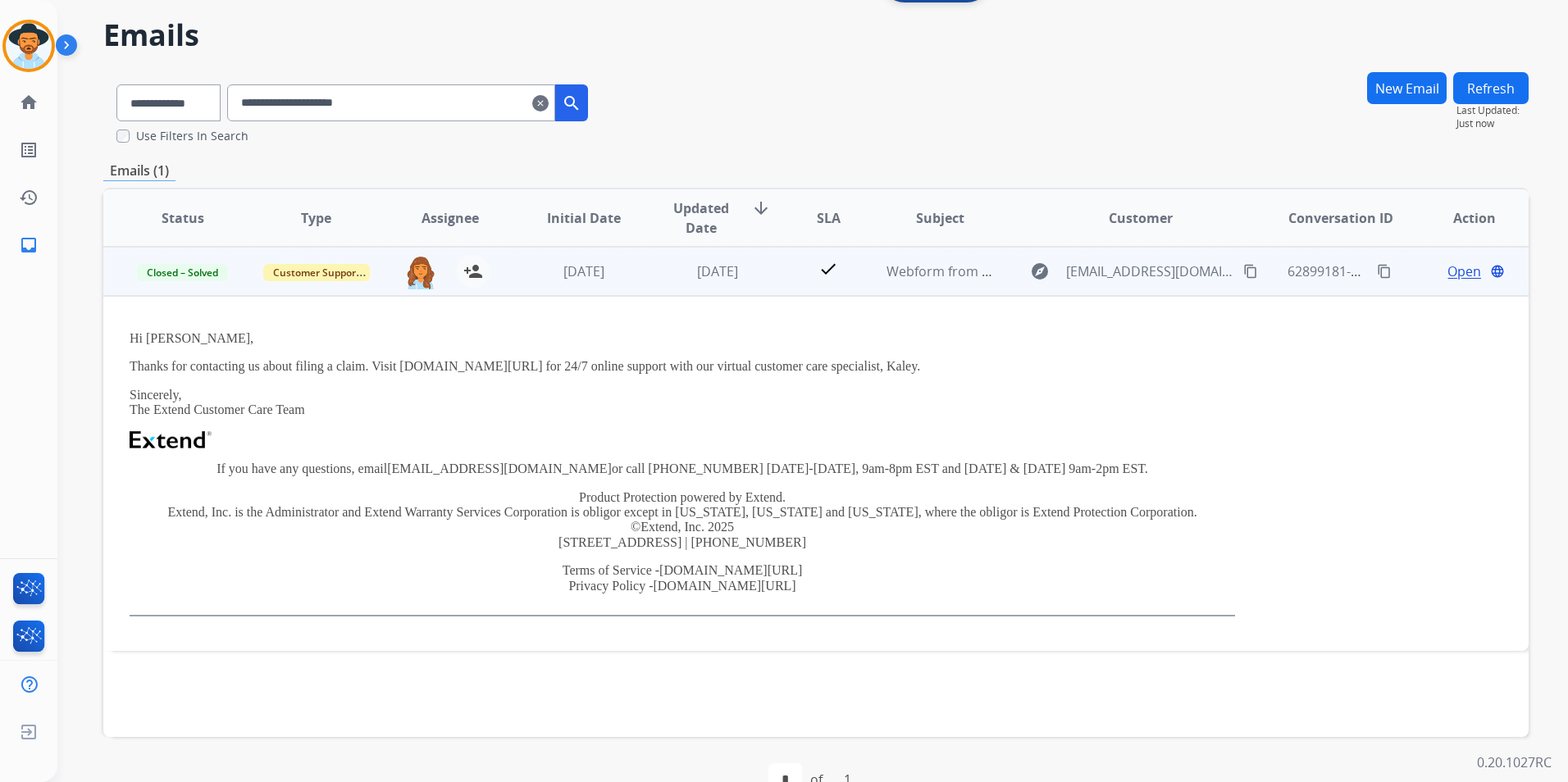
scroll to position [82, 0]
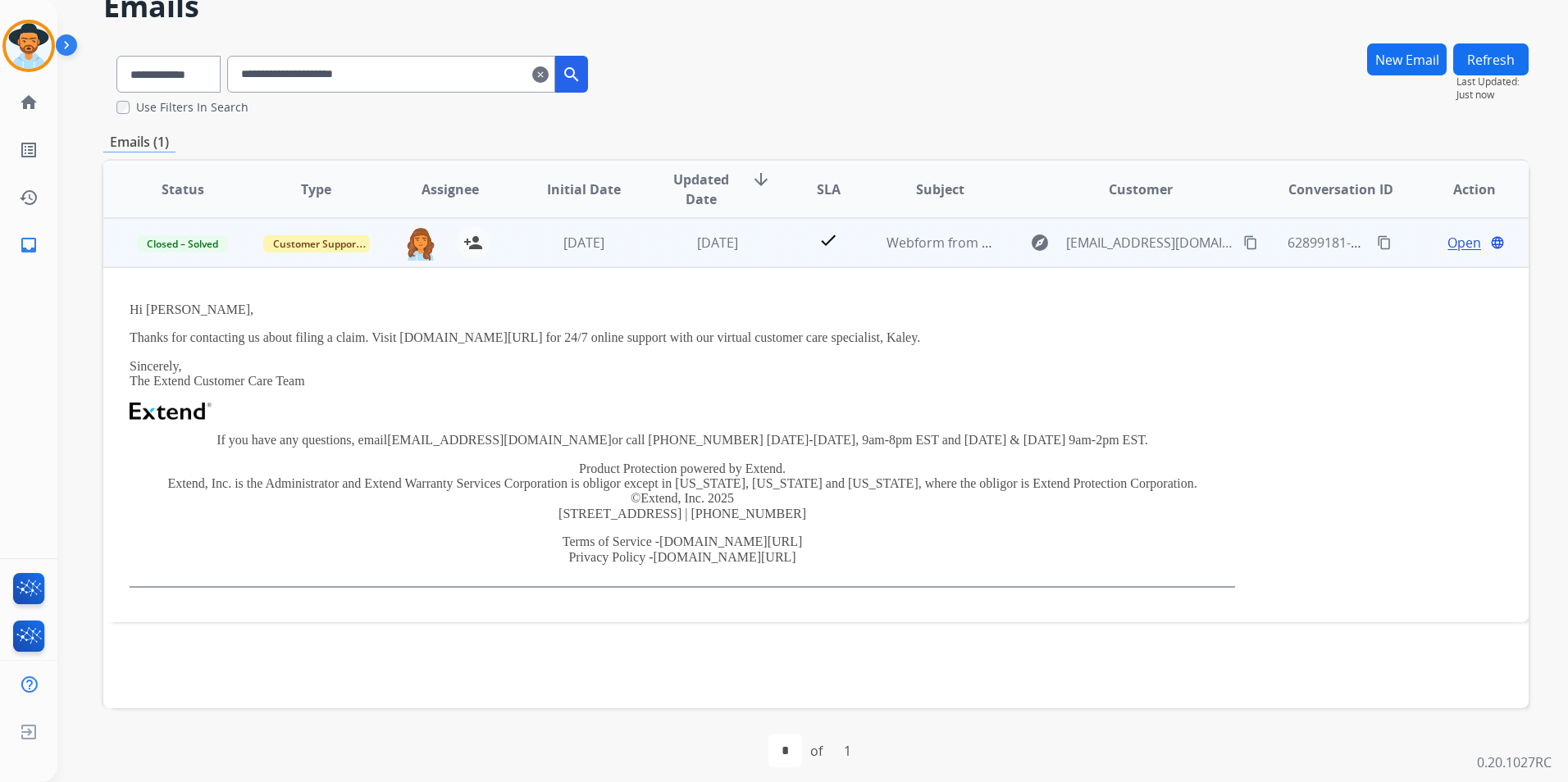
click at [864, 248] on td "Webform from sackettchaun@gmail.com on 09/06/2025" at bounding box center [927, 243] width 134 height 49
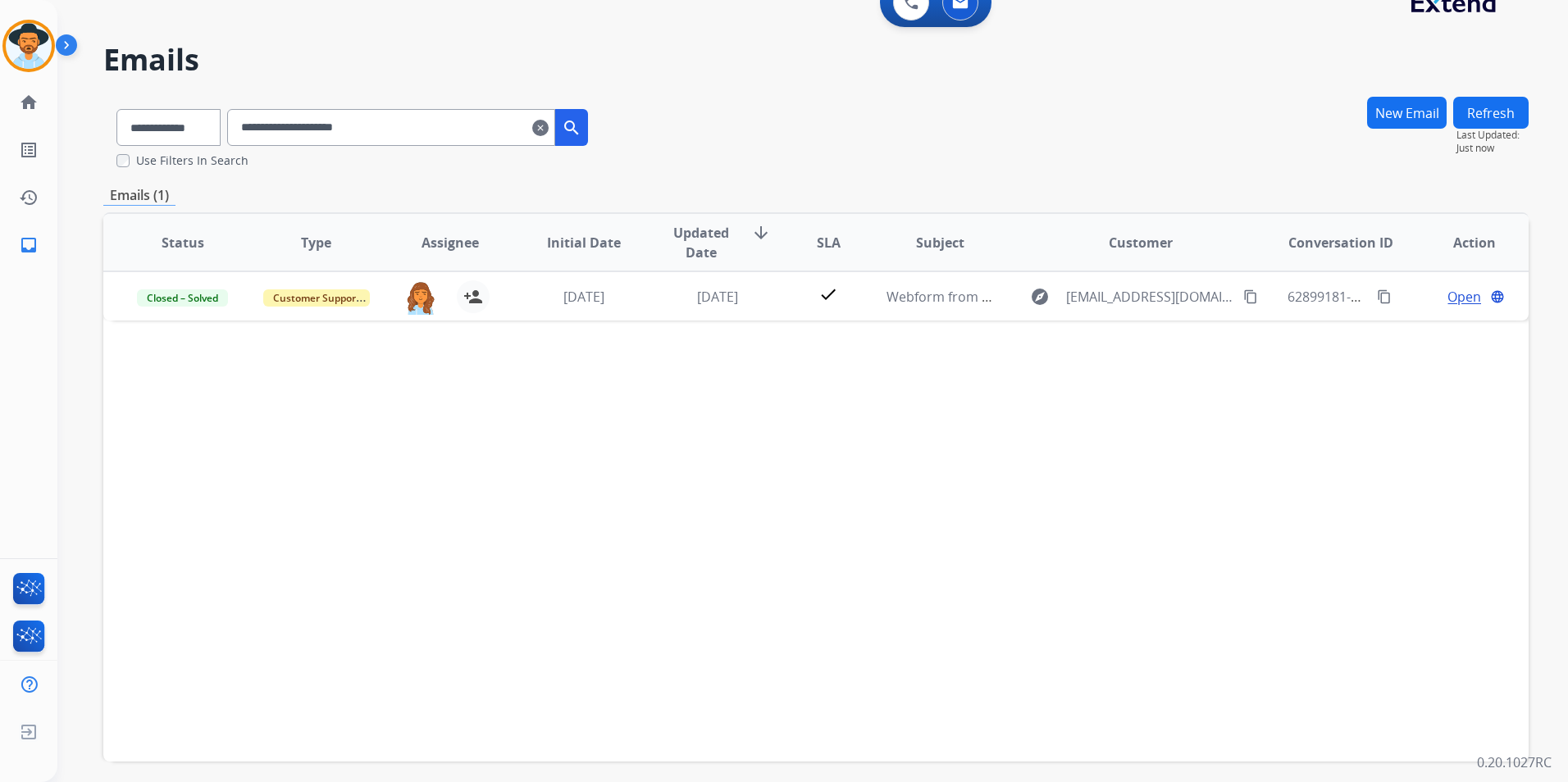
scroll to position [0, 0]
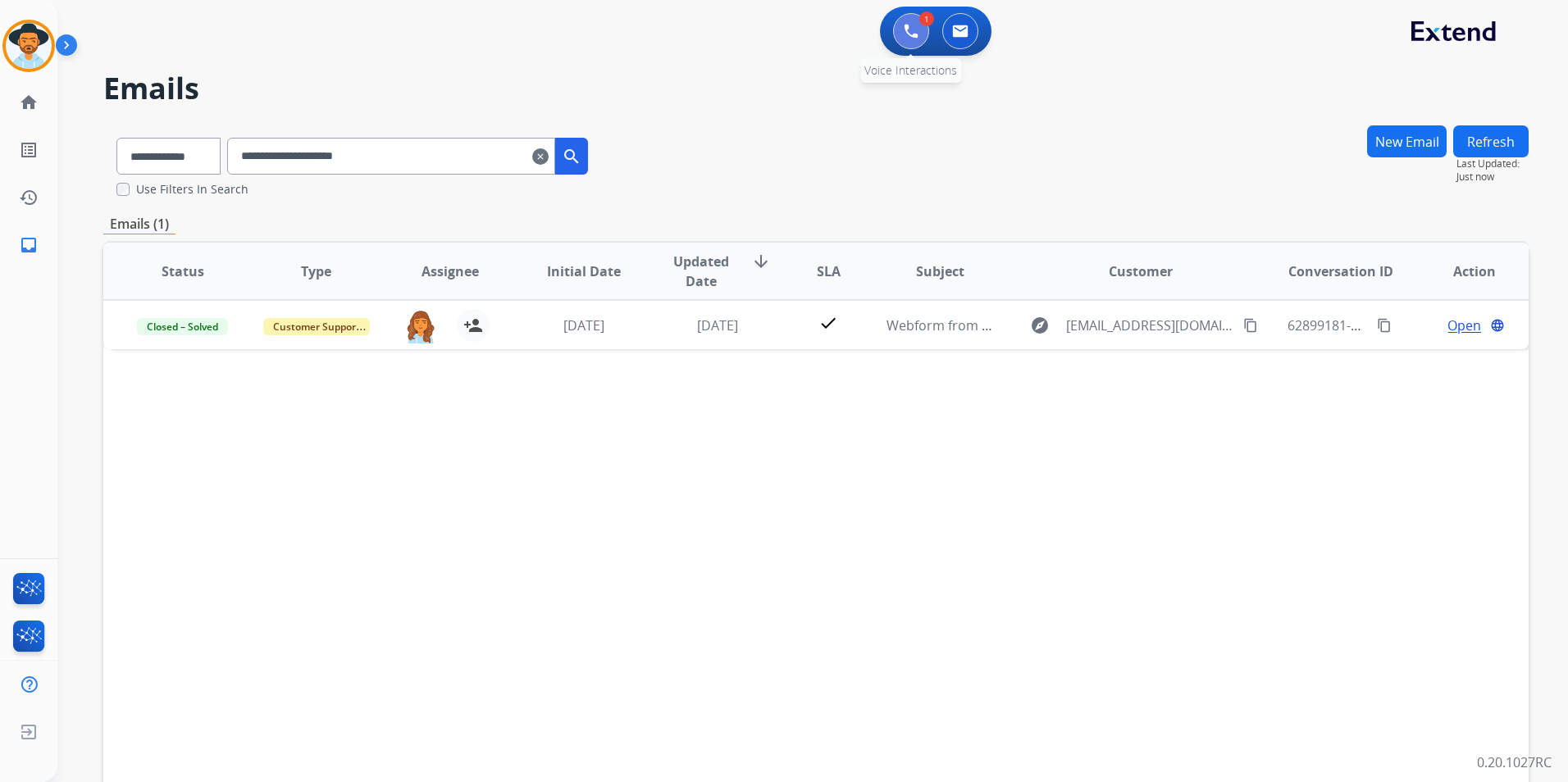
click at [911, 34] on img at bounding box center [911, 31] width 15 height 15
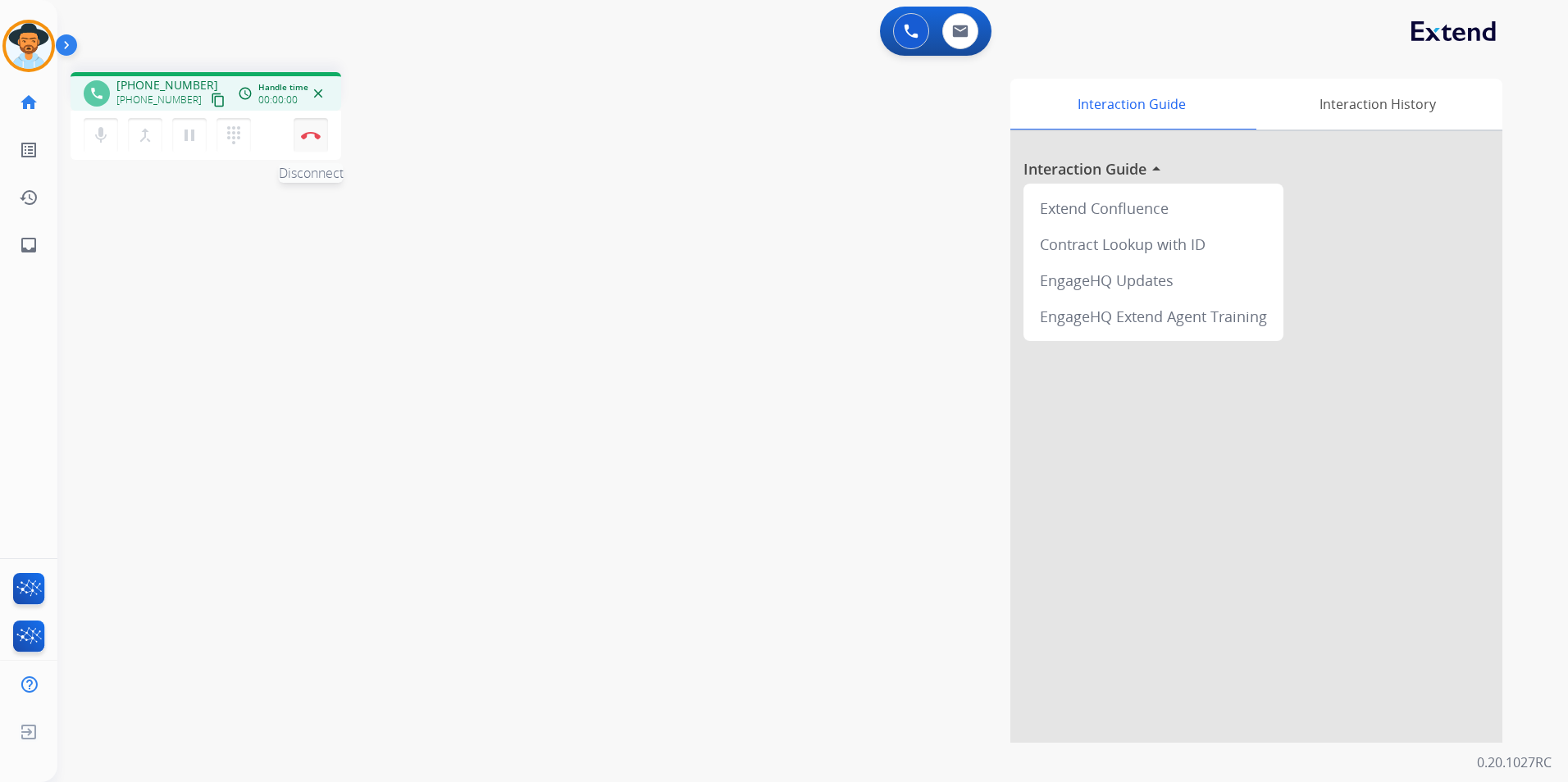
click at [300, 137] on button "Disconnect" at bounding box center [311, 136] width 35 height 35
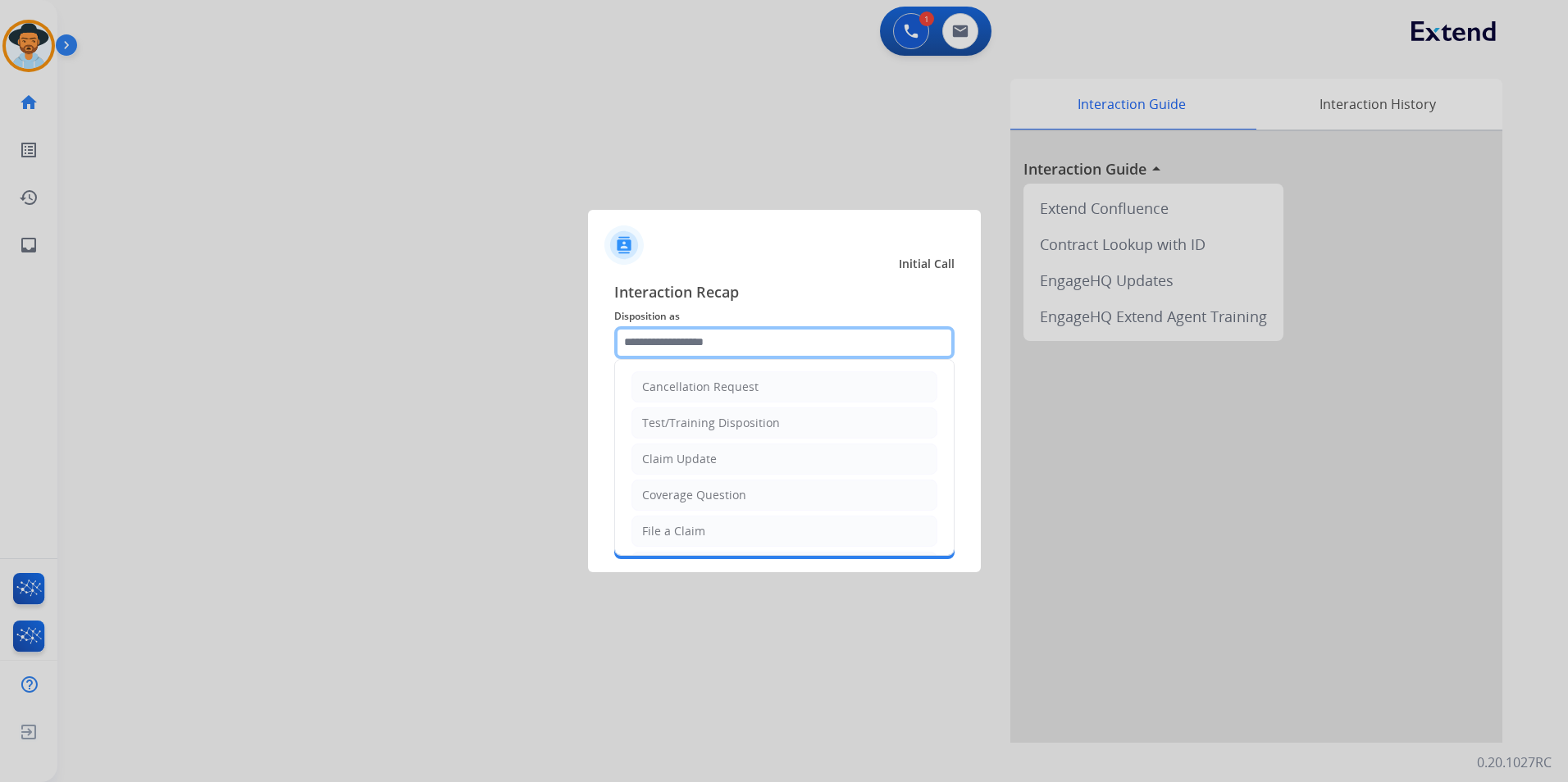
click at [747, 349] on input "text" at bounding box center [784, 342] width 341 height 33
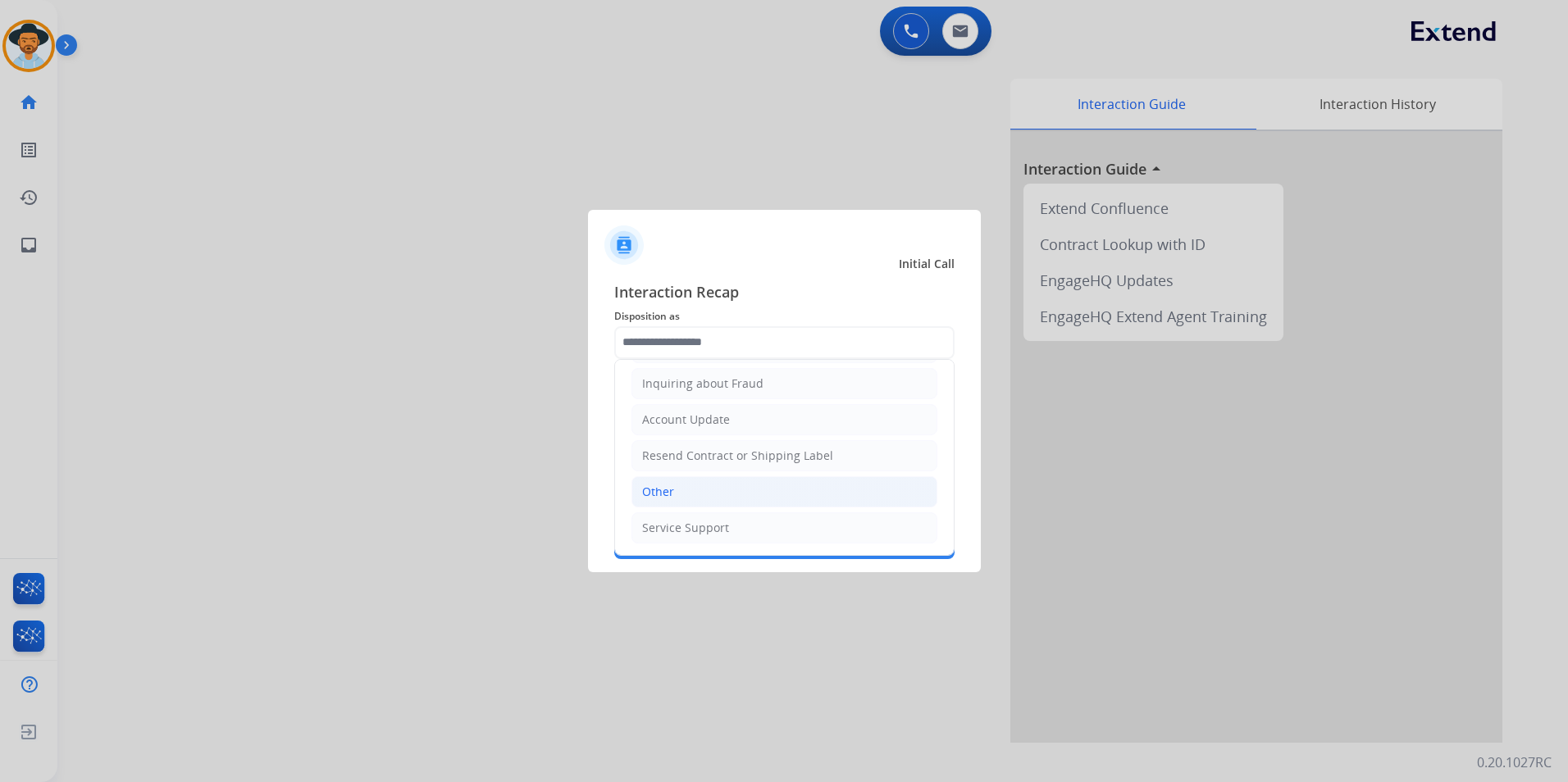
click at [734, 500] on li "Other" at bounding box center [784, 492] width 306 height 31
type input "*****"
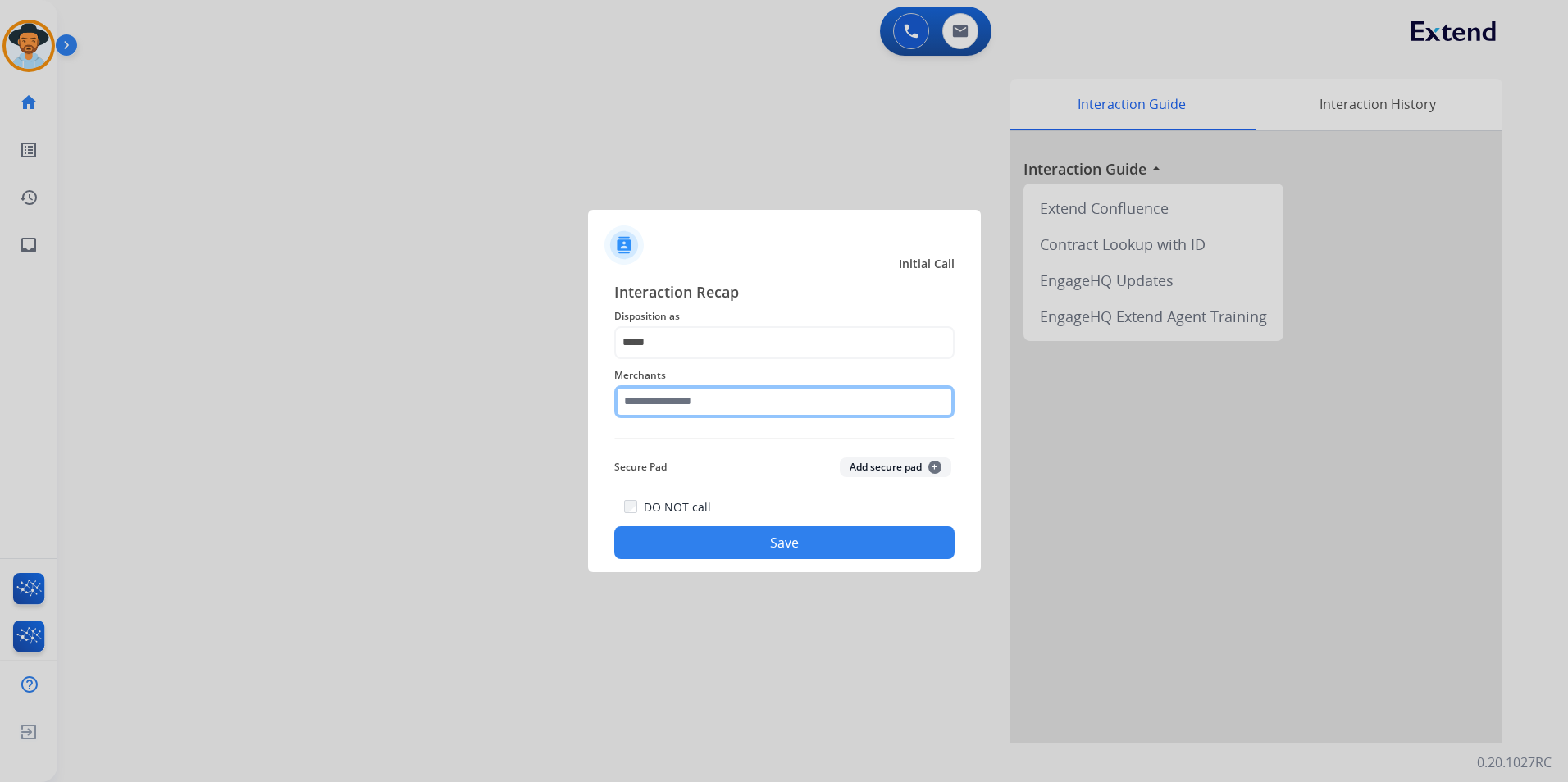
click at [701, 405] on input "text" at bounding box center [784, 401] width 341 height 33
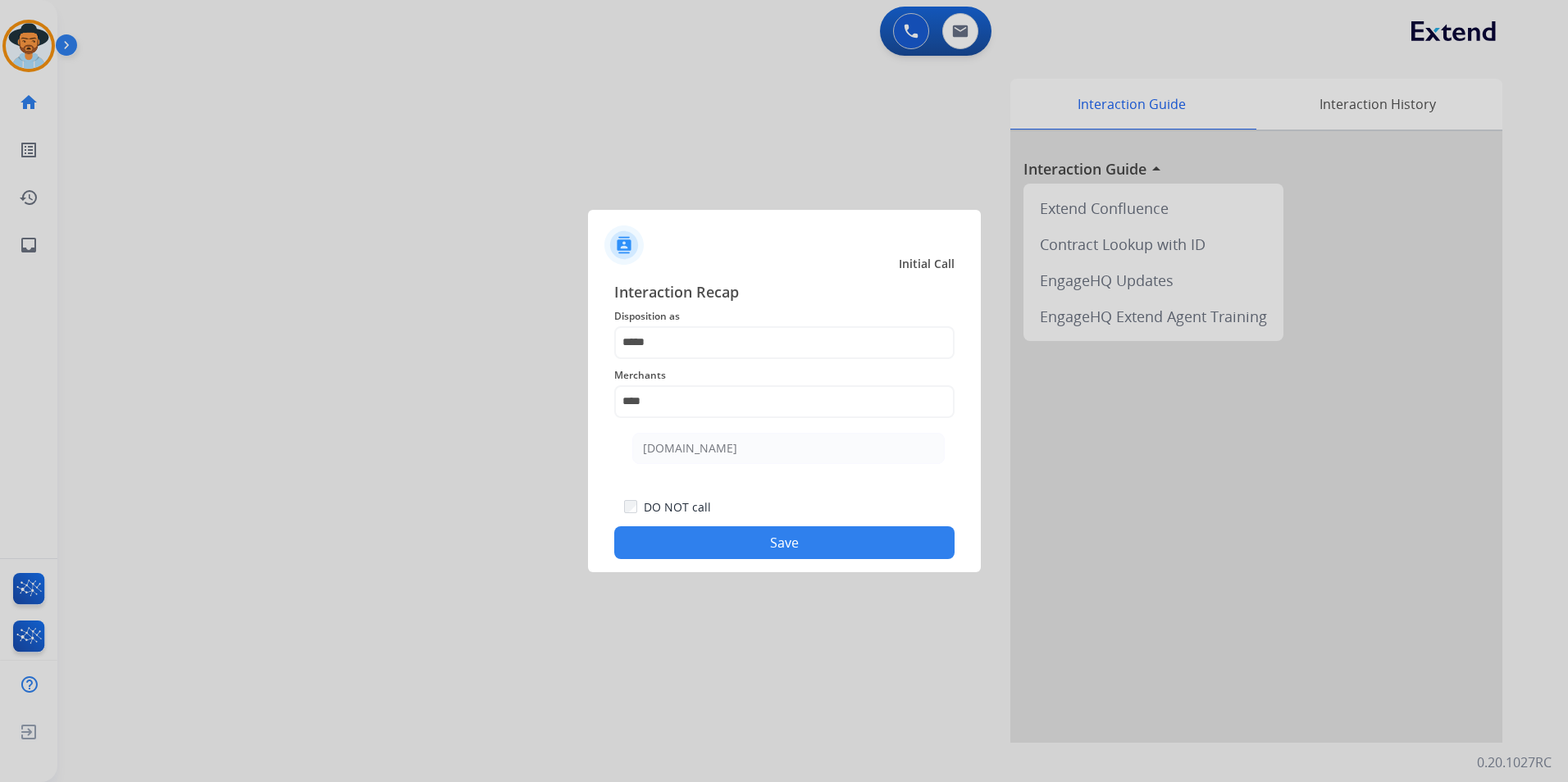
click at [697, 441] on div "[DOMAIN_NAME]" at bounding box center [690, 449] width 95 height 16
type input "**********"
click at [687, 548] on button "Save" at bounding box center [784, 543] width 341 height 33
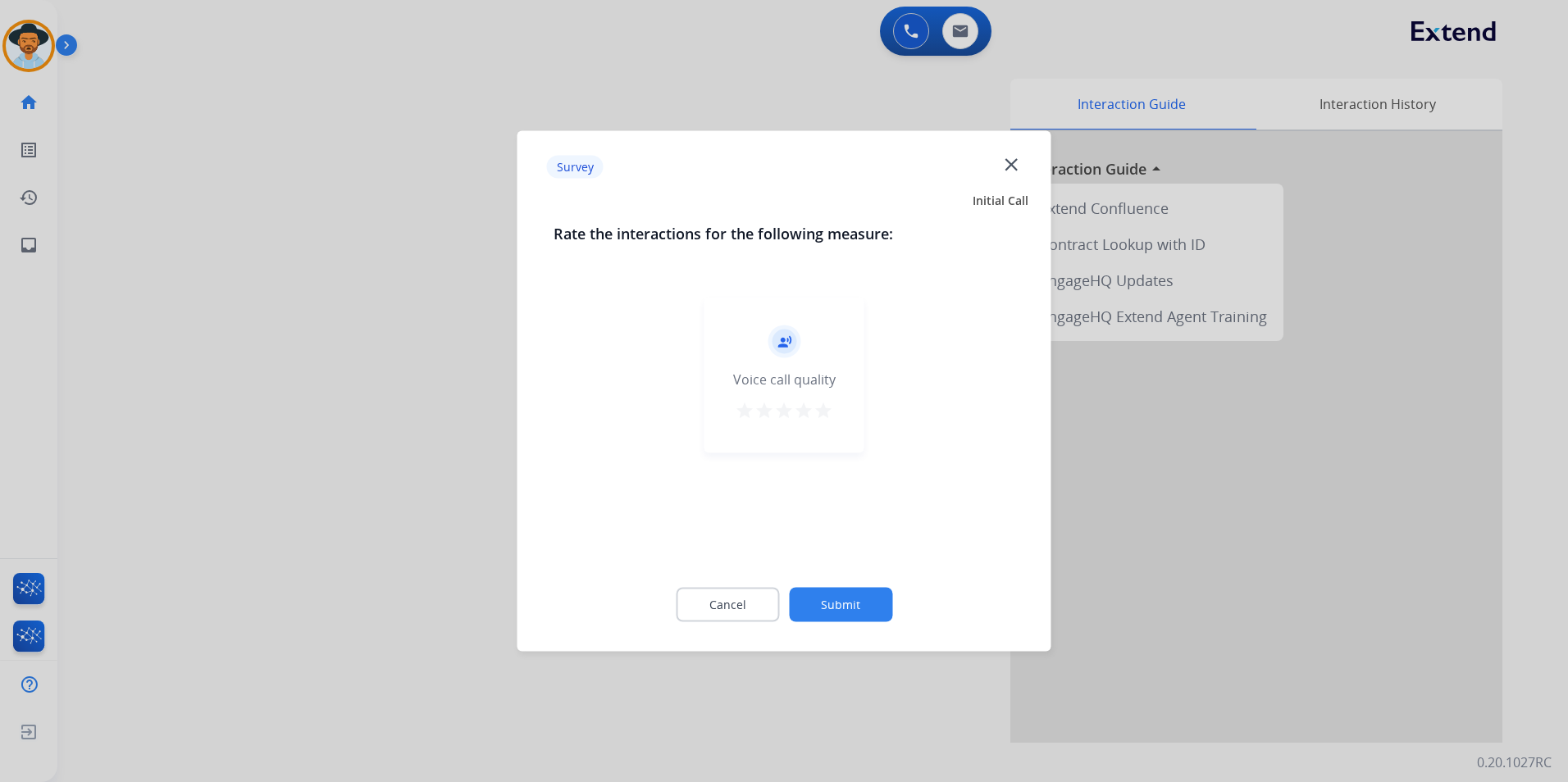
click at [829, 416] on mat-icon "star" at bounding box center [823, 411] width 20 height 20
click at [856, 605] on button "Submit" at bounding box center [840, 605] width 103 height 35
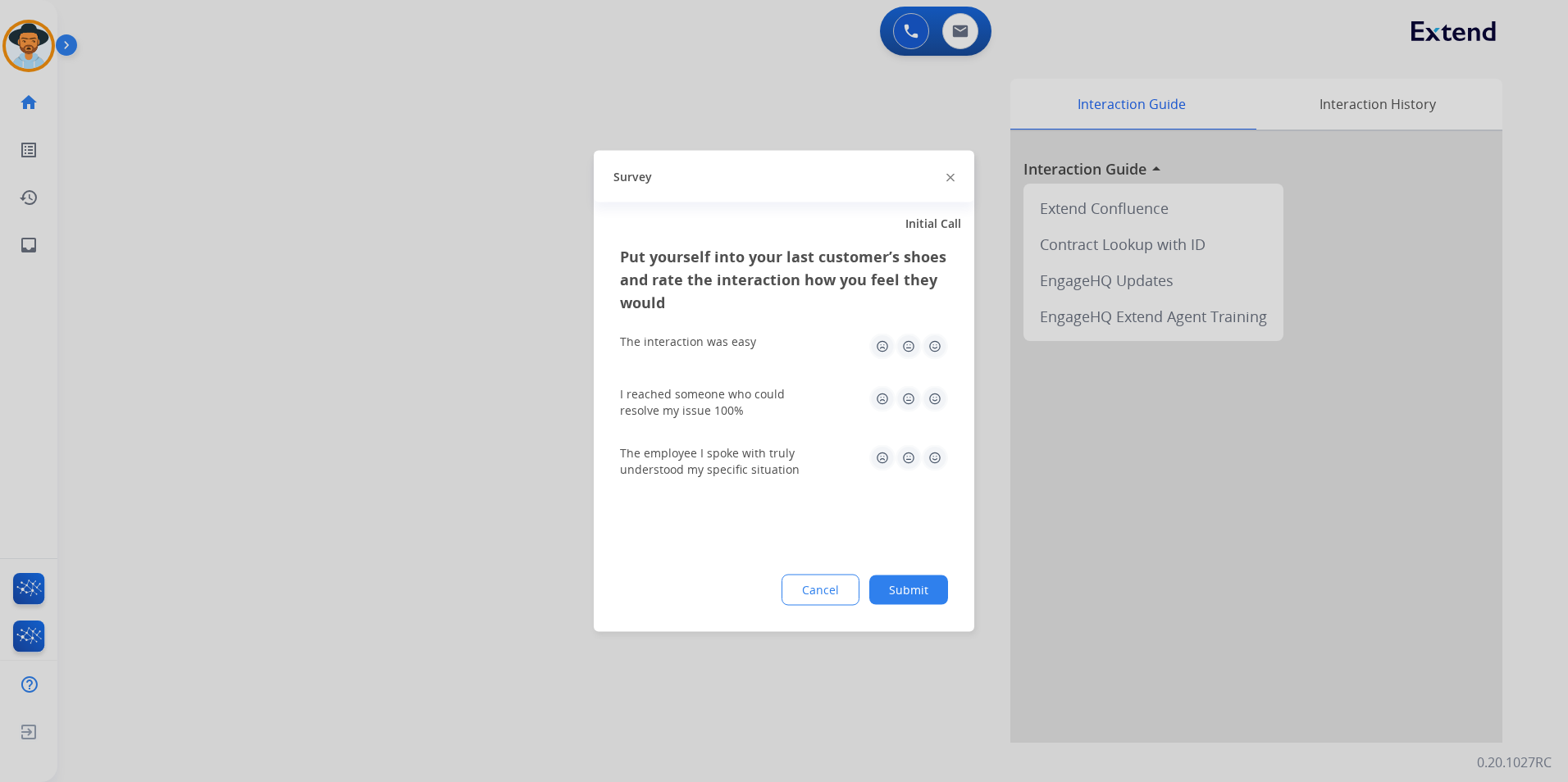
click at [944, 343] on img at bounding box center [934, 346] width 26 height 26
click at [938, 391] on img at bounding box center [934, 399] width 26 height 26
click at [940, 461] on img at bounding box center [934, 458] width 26 height 26
drag, startPoint x: 914, startPoint y: 596, endPoint x: 921, endPoint y: 554, distance: 42.6
click at [915, 596] on button "Submit" at bounding box center [908, 590] width 78 height 29
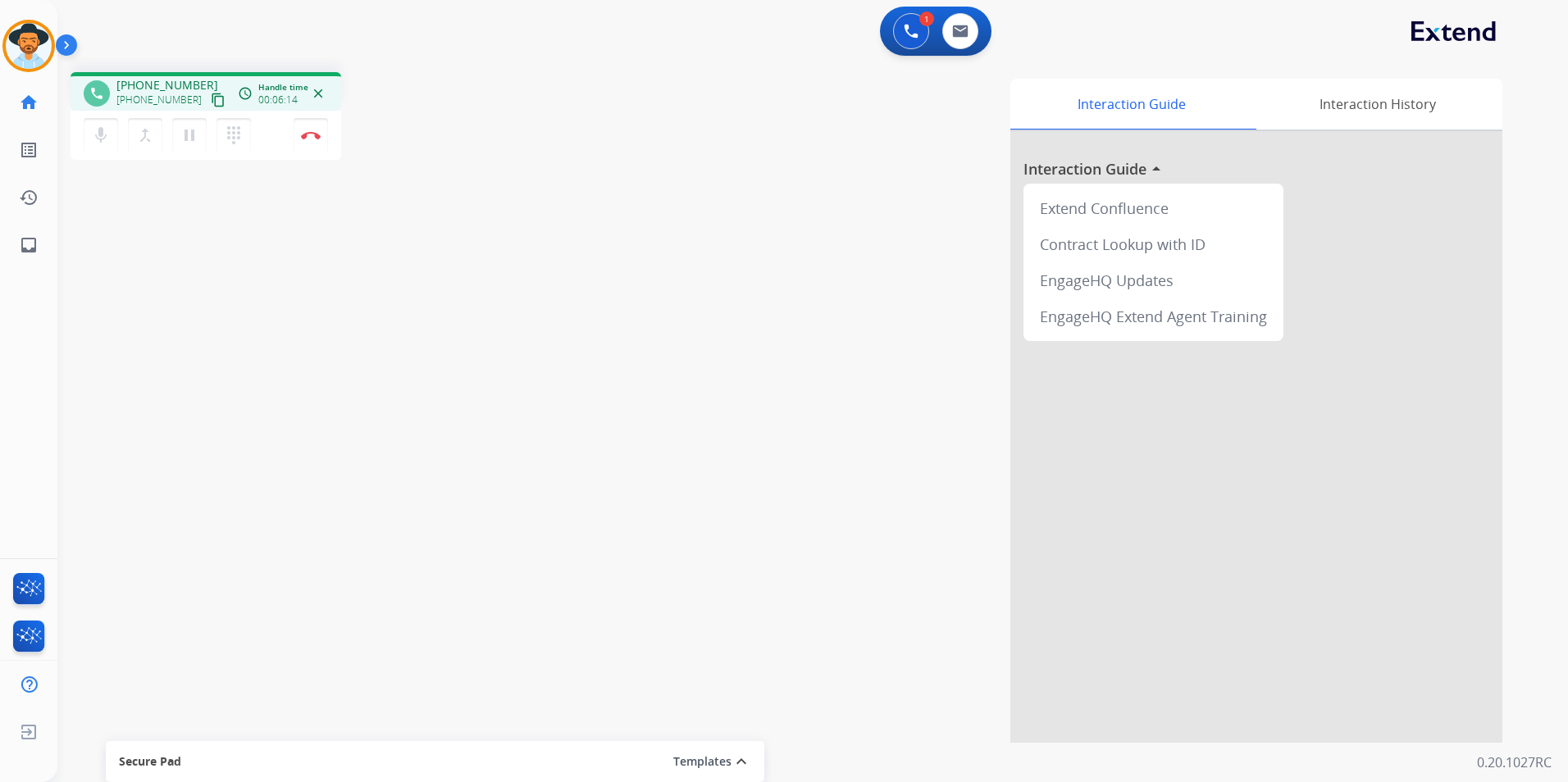
click at [210, 99] on mat-icon "content_copy" at bounding box center [218, 100] width 15 height 15
click at [116, 130] on button "mic Mute" at bounding box center [101, 136] width 35 height 35
click at [97, 127] on mat-icon "mic_off" at bounding box center [101, 136] width 20 height 20
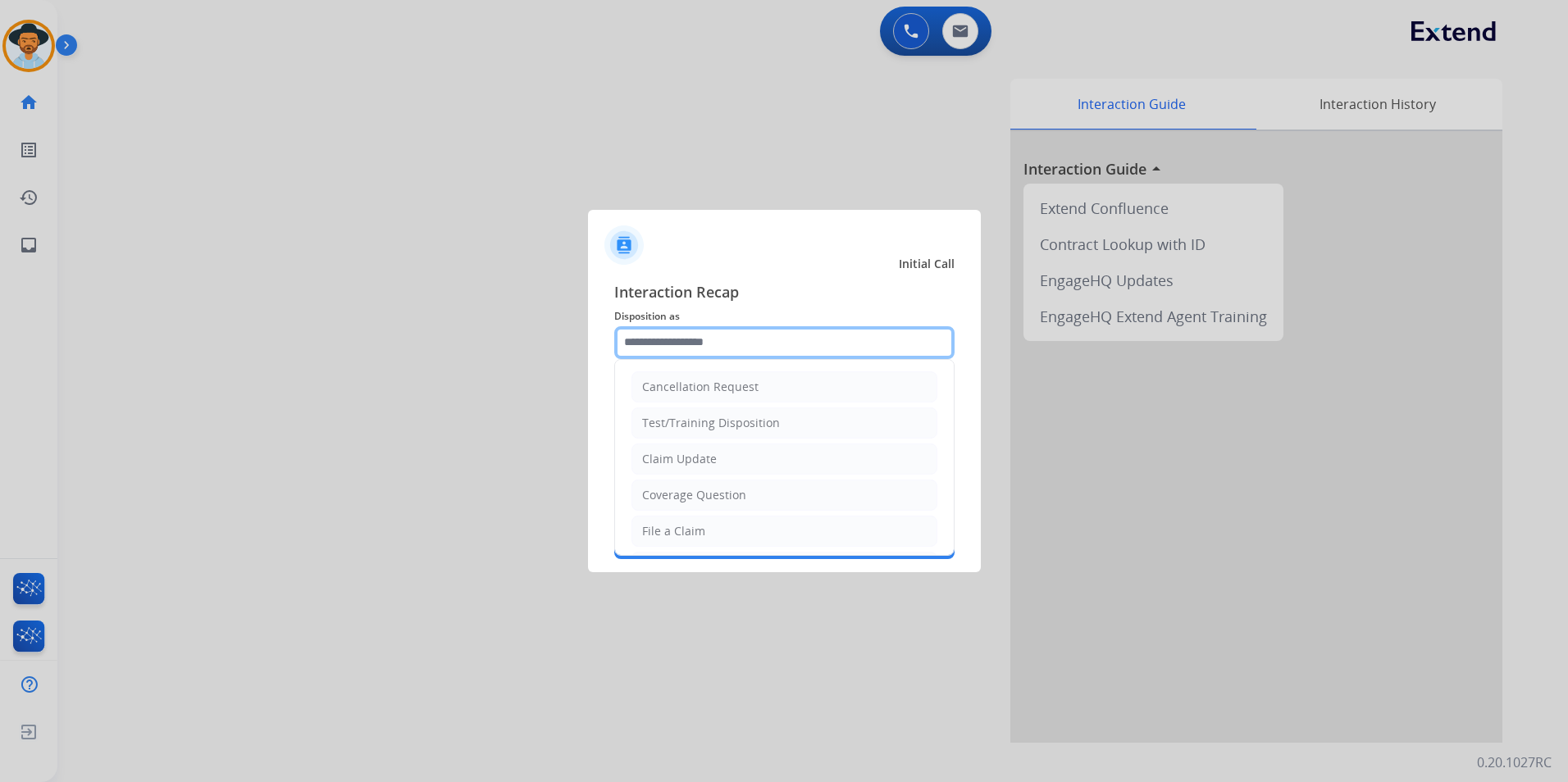
click at [748, 347] on input "text" at bounding box center [784, 342] width 341 height 33
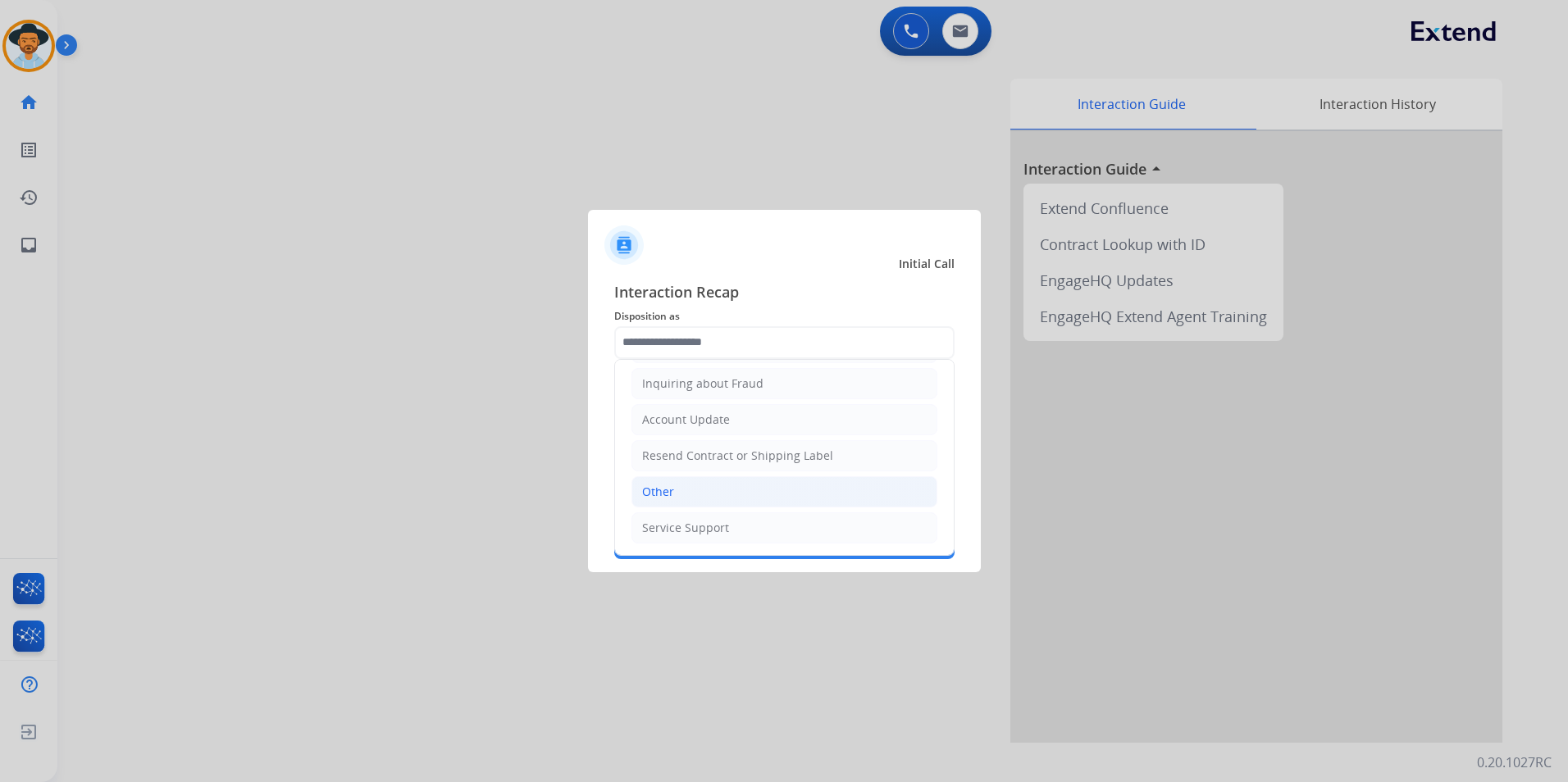
click at [709, 482] on li "Other" at bounding box center [784, 492] width 306 height 31
type input "*****"
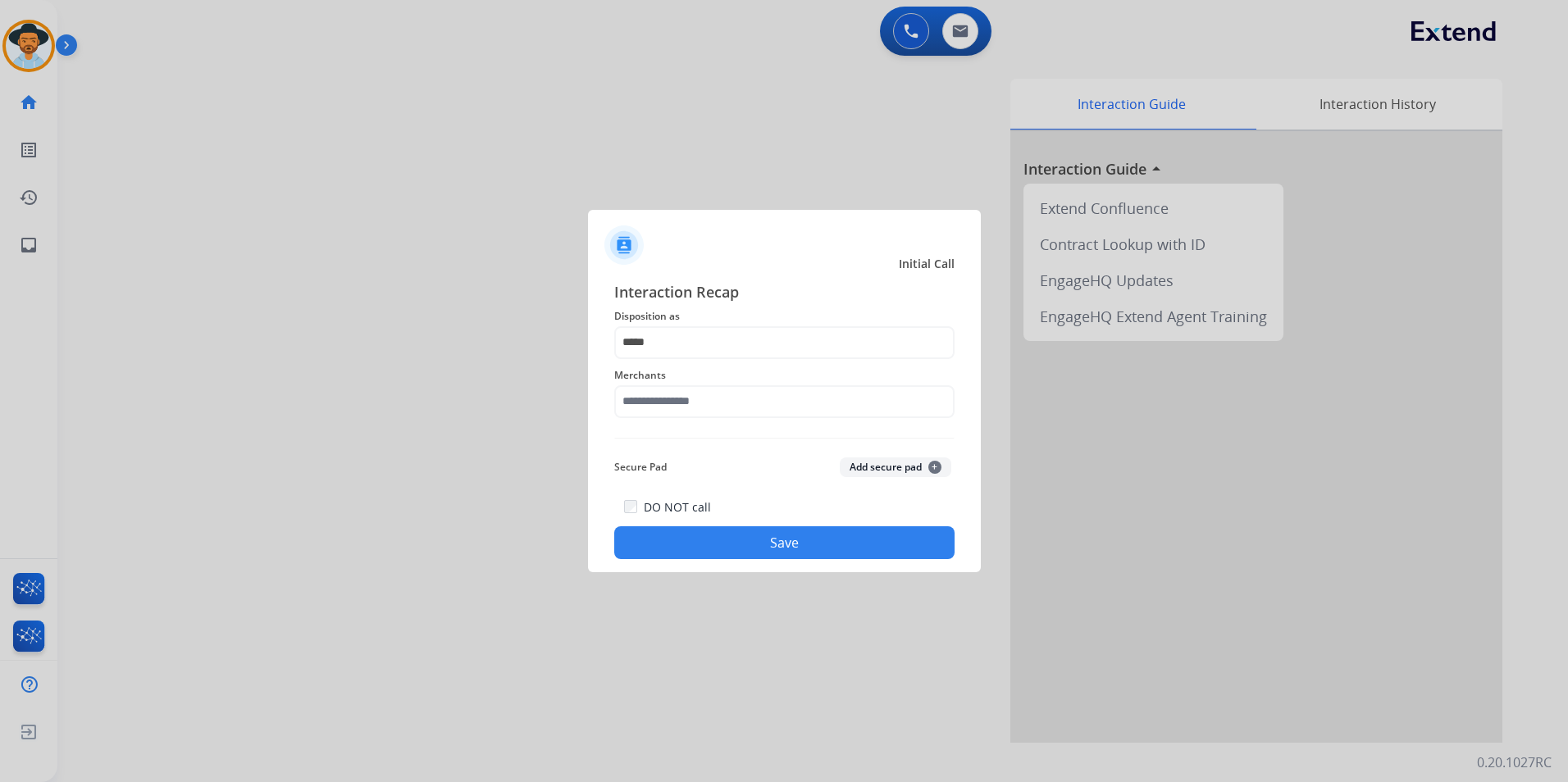
drag, startPoint x: 723, startPoint y: 419, endPoint x: 728, endPoint y: 411, distance: 9.4
click at [724, 419] on div "Merchants" at bounding box center [784, 391] width 341 height 66
click at [731, 402] on input "text" at bounding box center [784, 401] width 341 height 33
click at [730, 482] on li "Ashley furniture" at bounding box center [788, 484] width 312 height 31
type input "**********"
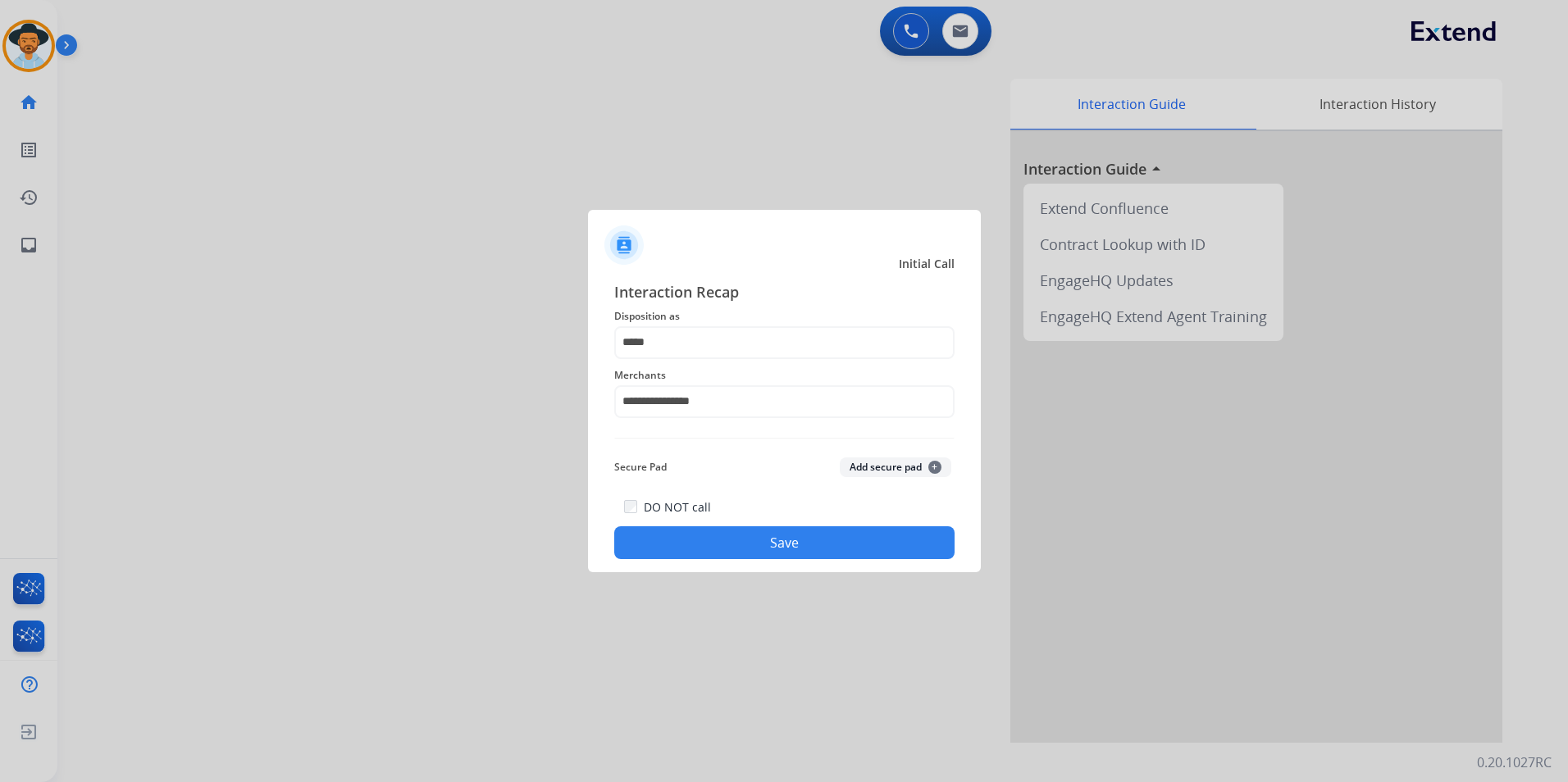
click at [732, 539] on button "Save" at bounding box center [784, 543] width 341 height 33
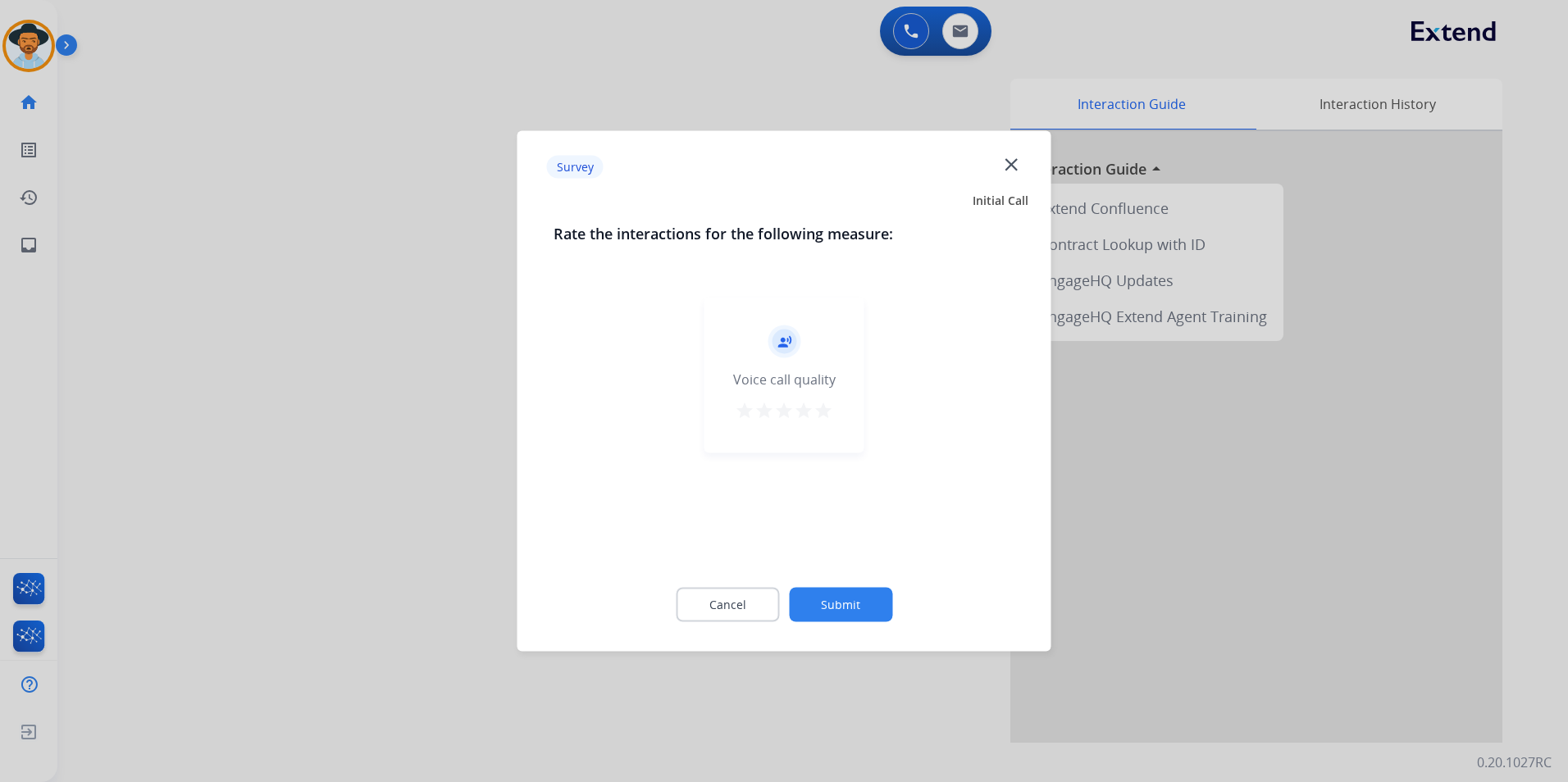
click at [816, 405] on div "star star star star star" at bounding box center [784, 412] width 98 height 25
click at [826, 411] on mat-icon "star" at bounding box center [823, 411] width 20 height 20
click at [834, 592] on button "Submit" at bounding box center [840, 605] width 103 height 35
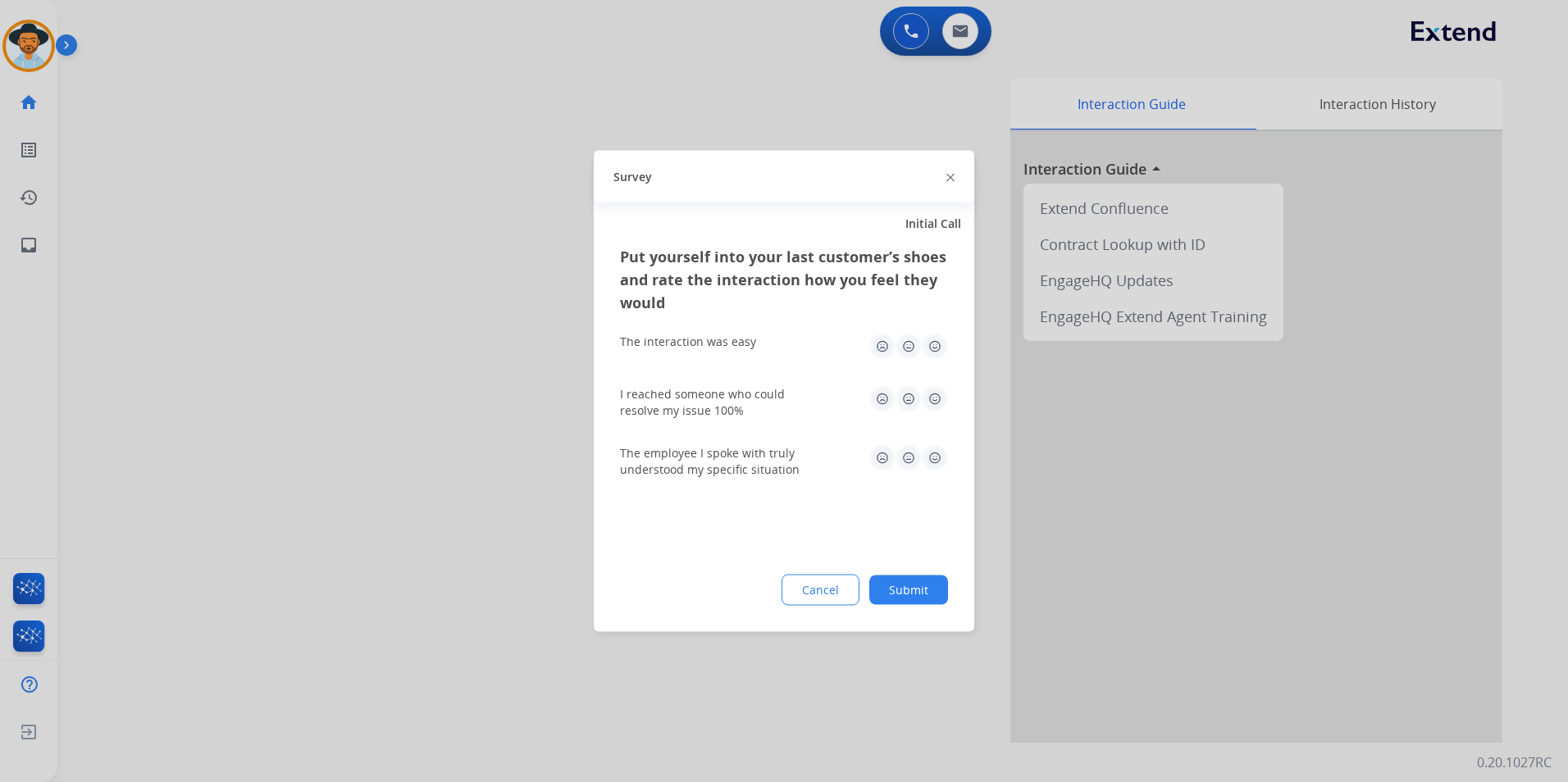
click at [937, 343] on img at bounding box center [934, 346] width 26 height 26
click at [934, 394] on img at bounding box center [934, 399] width 26 height 26
drag, startPoint x: 934, startPoint y: 394, endPoint x: 934, endPoint y: 409, distance: 15.0
click at [934, 394] on img at bounding box center [934, 399] width 26 height 26
click at [938, 459] on img at bounding box center [934, 458] width 26 height 26
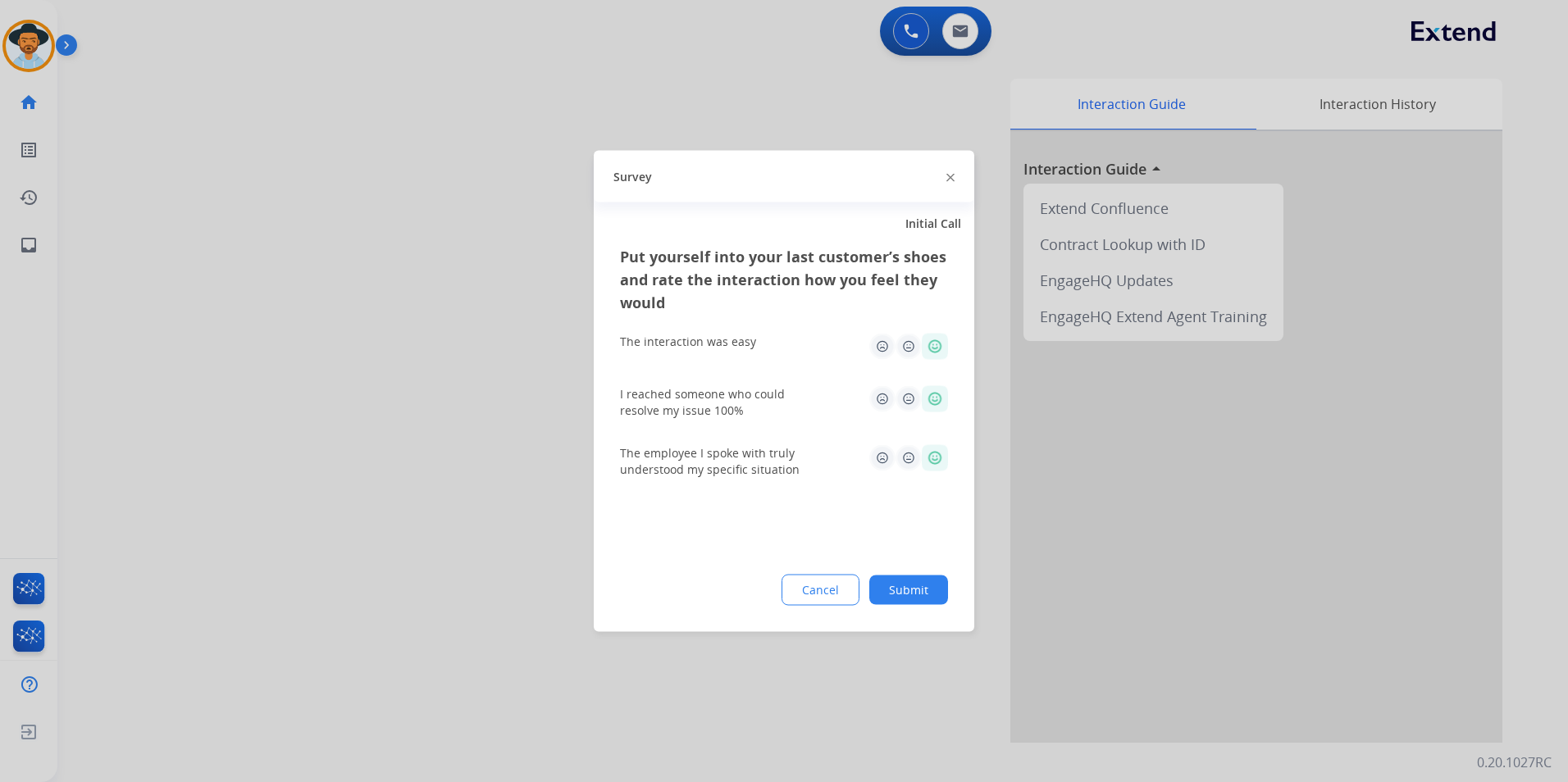
click at [910, 596] on button "Submit" at bounding box center [908, 590] width 78 height 29
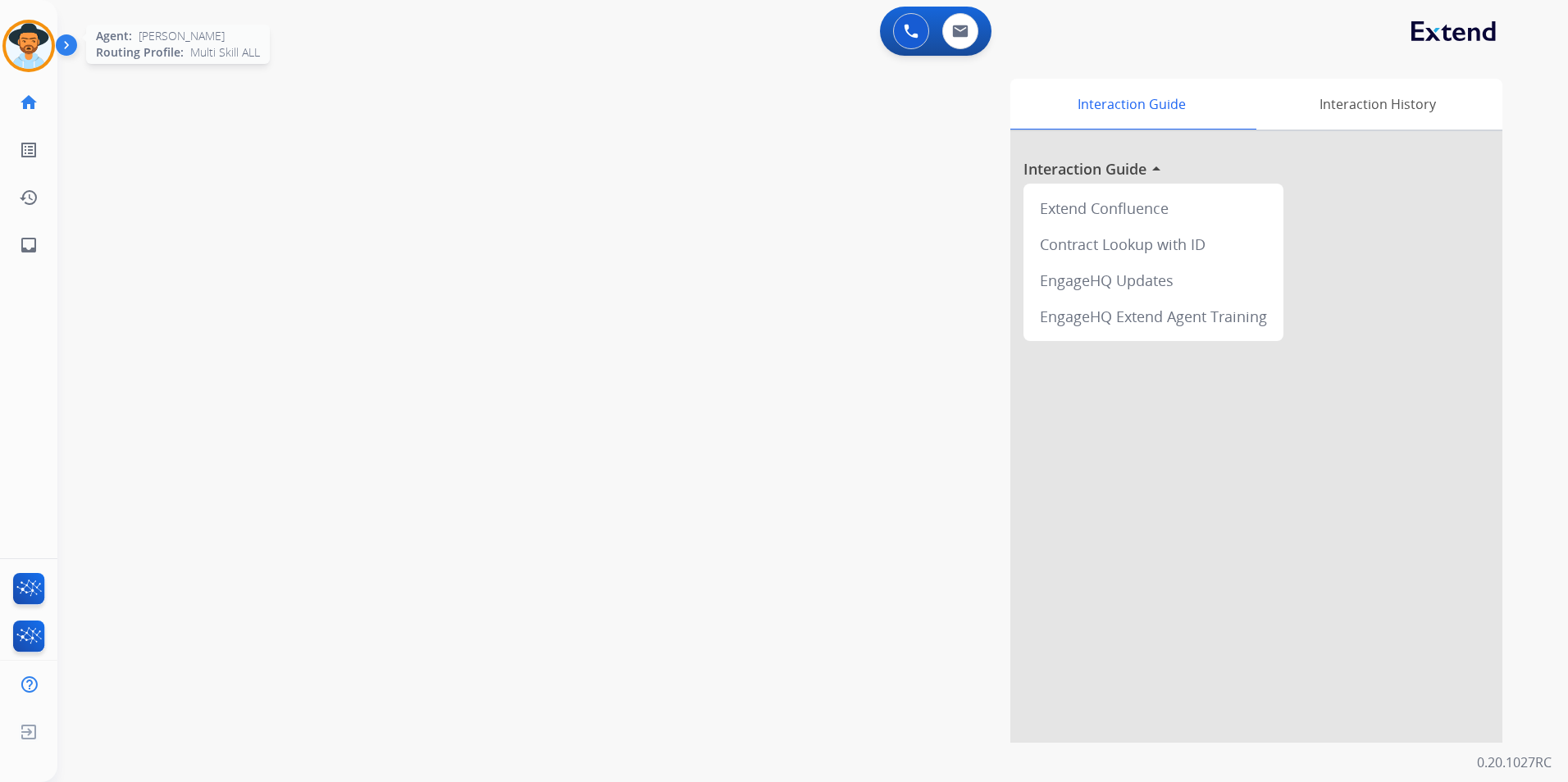
click at [29, 45] on img at bounding box center [28, 46] width 46 height 46
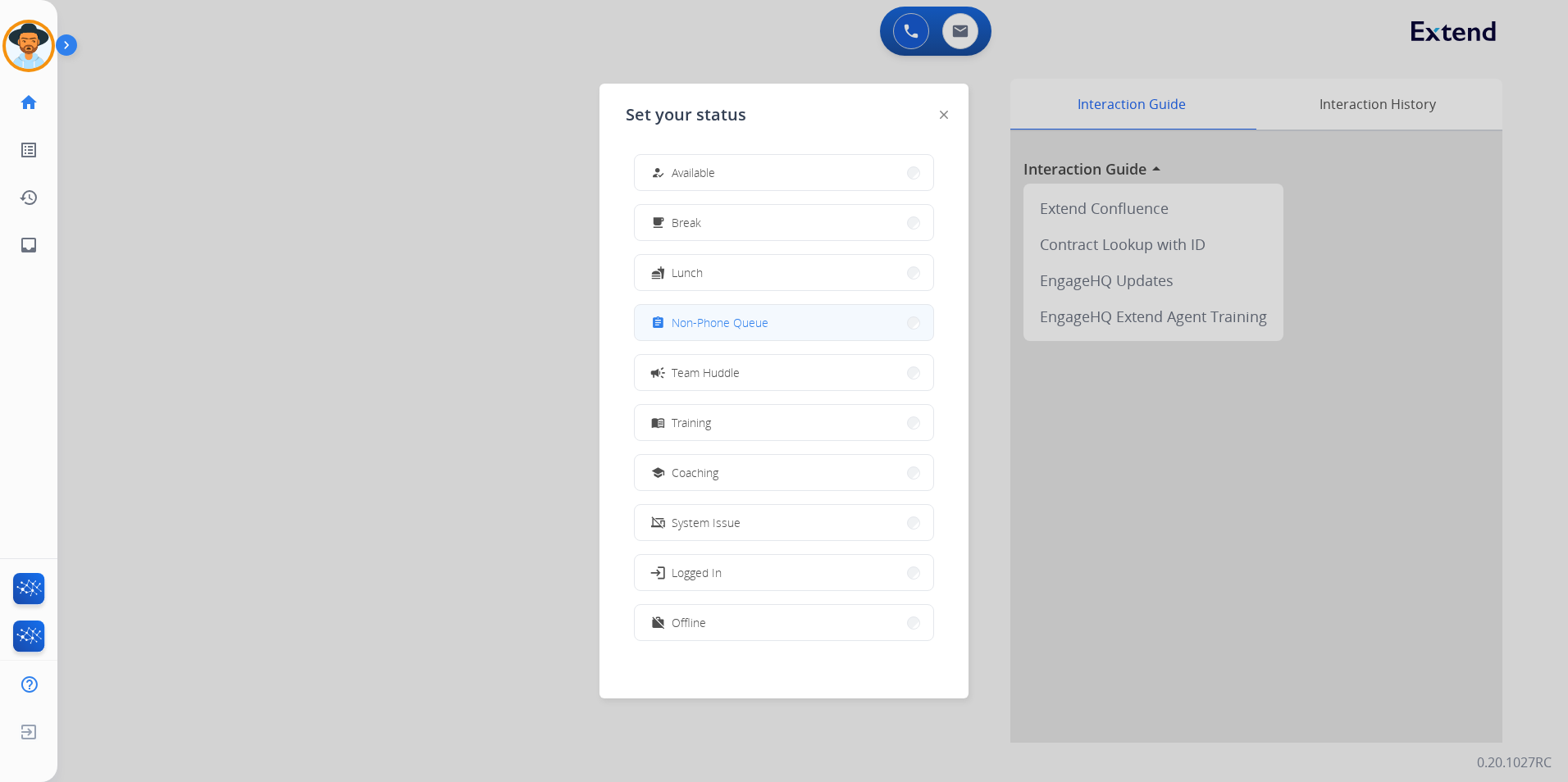
click at [725, 314] on span "Non-Phone Queue" at bounding box center [719, 322] width 97 height 17
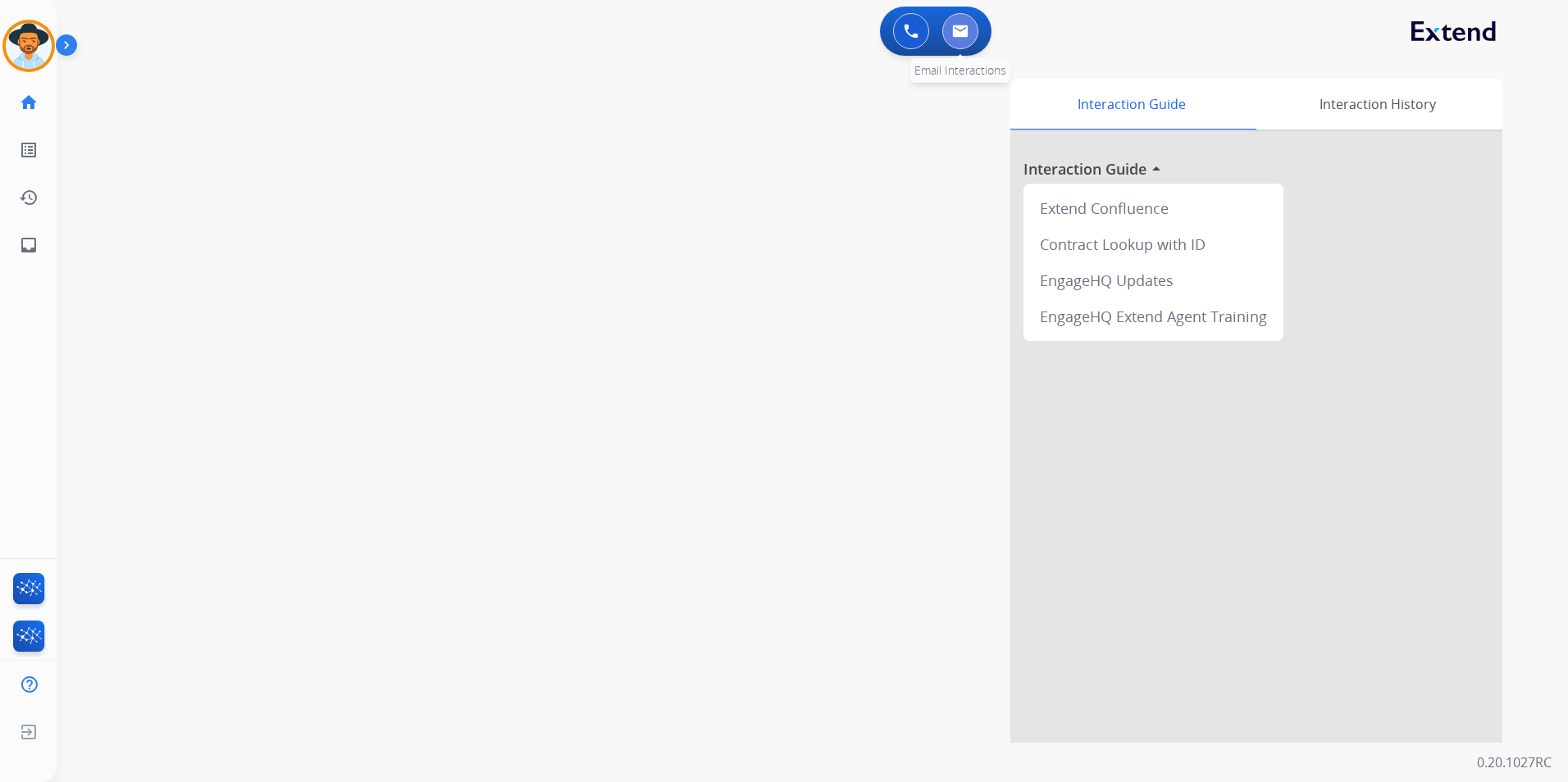
click at [952, 27] on img at bounding box center [960, 31] width 16 height 13
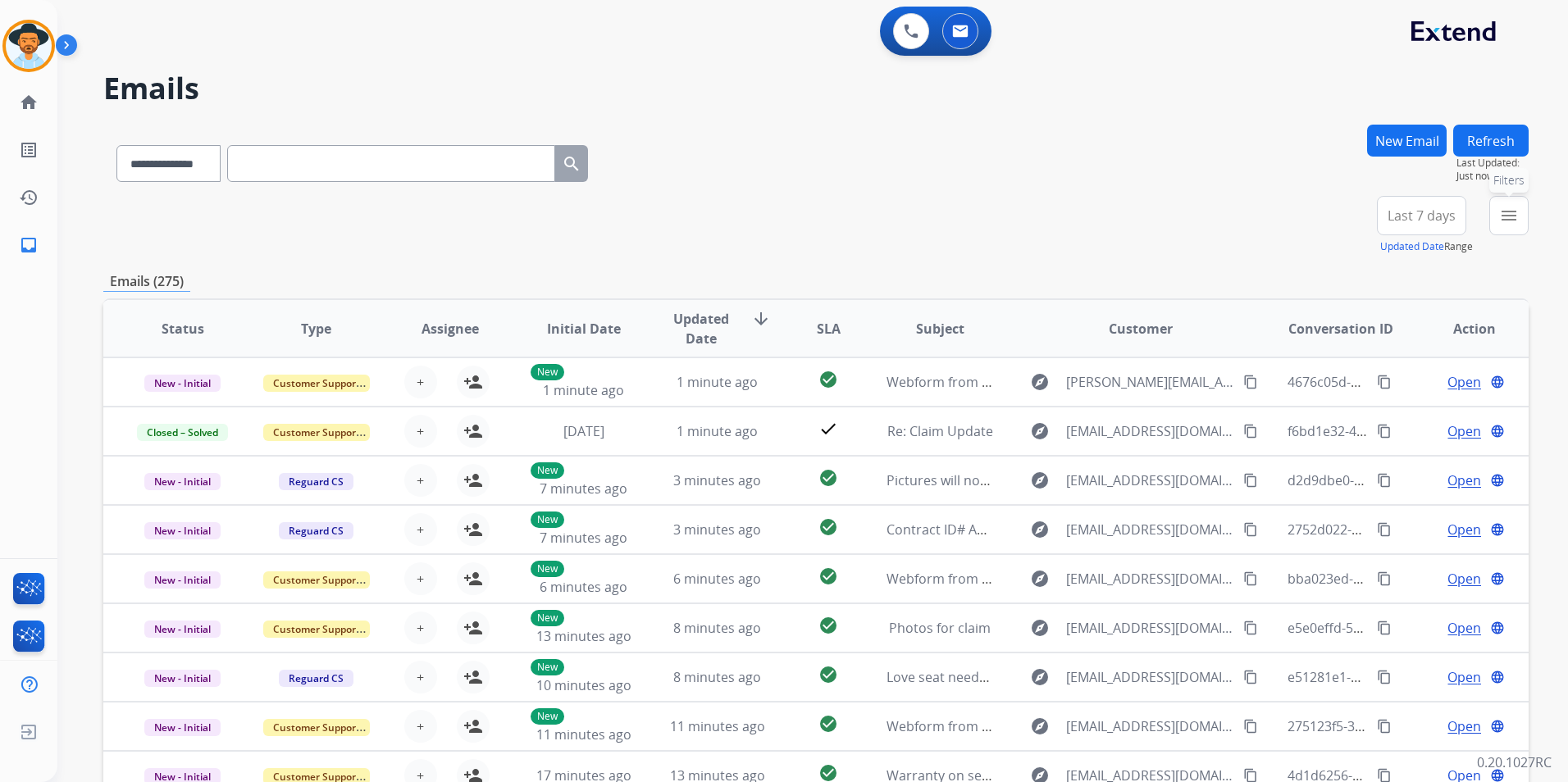
click at [1511, 217] on mat-icon "menu" at bounding box center [1509, 216] width 20 height 20
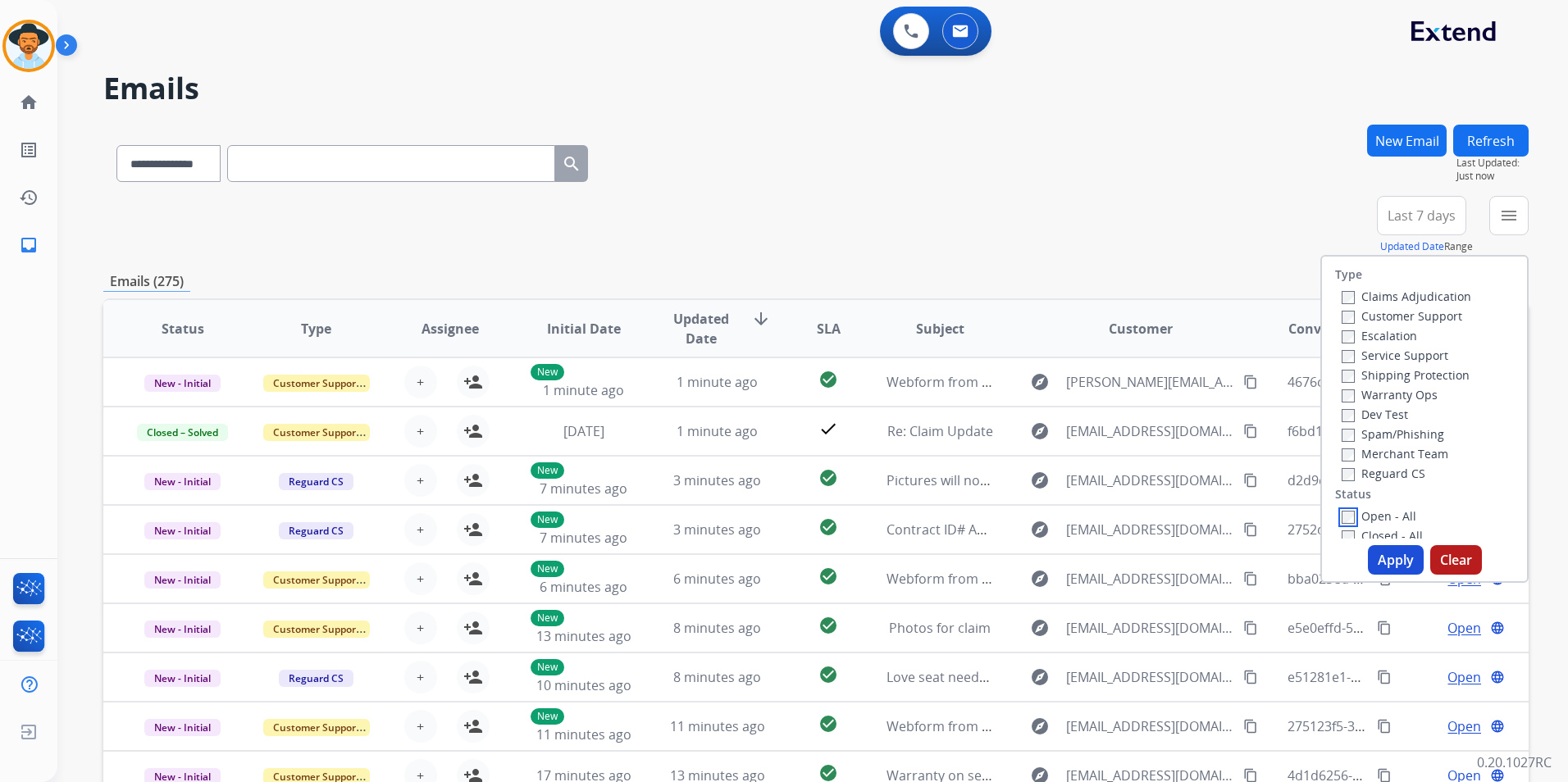
click at [1339, 501] on div "Type Claims Adjudication Customer Support Escalation Service Support Shipping P…" at bounding box center [1423, 398] width 205 height 282
click at [1385, 553] on button "Apply" at bounding box center [1395, 560] width 56 height 29
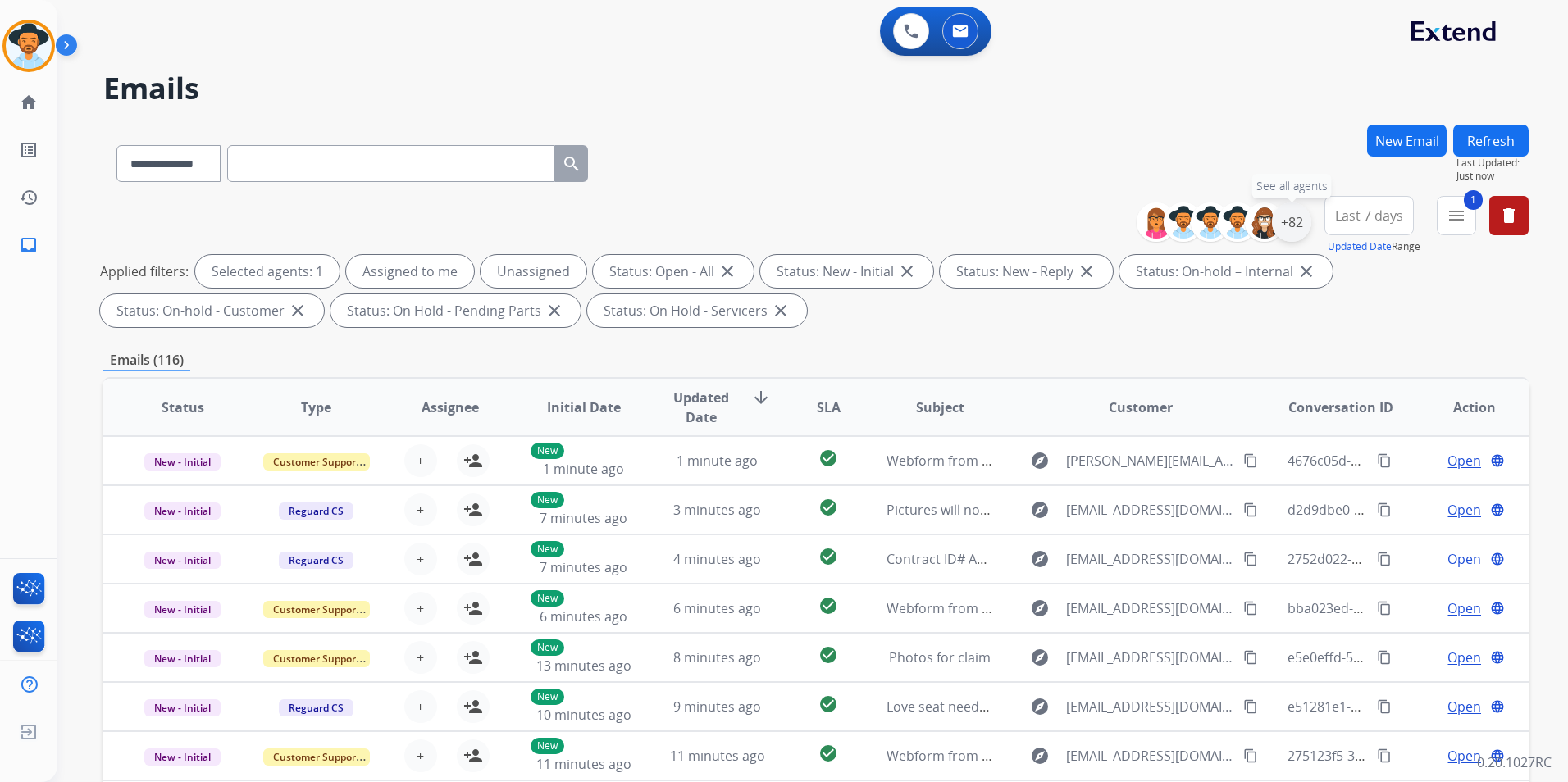
click at [1300, 221] on div "+82" at bounding box center [1291, 221] width 39 height 39
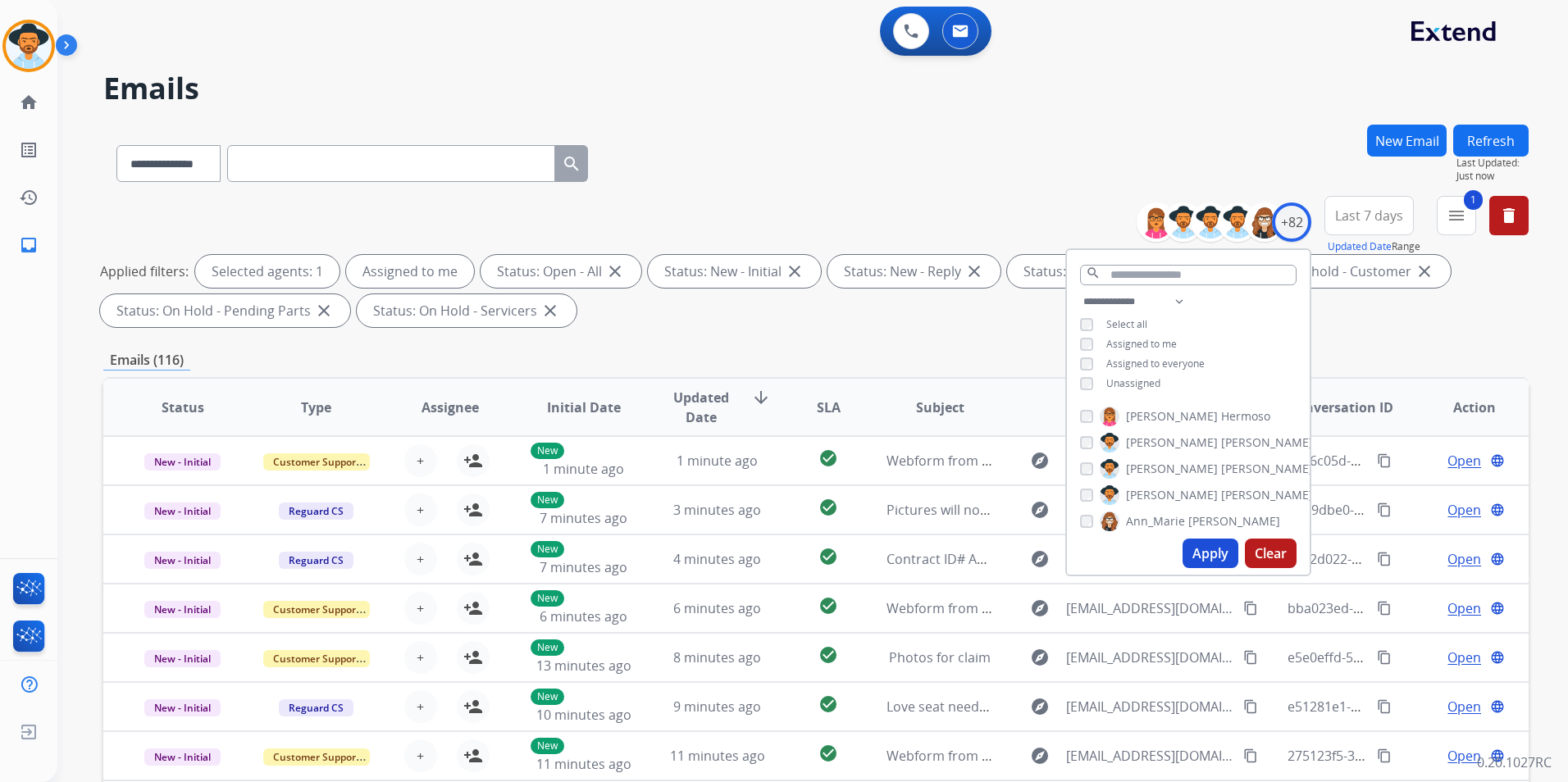
click at [1207, 549] on button "Apply" at bounding box center [1209, 553] width 56 height 29
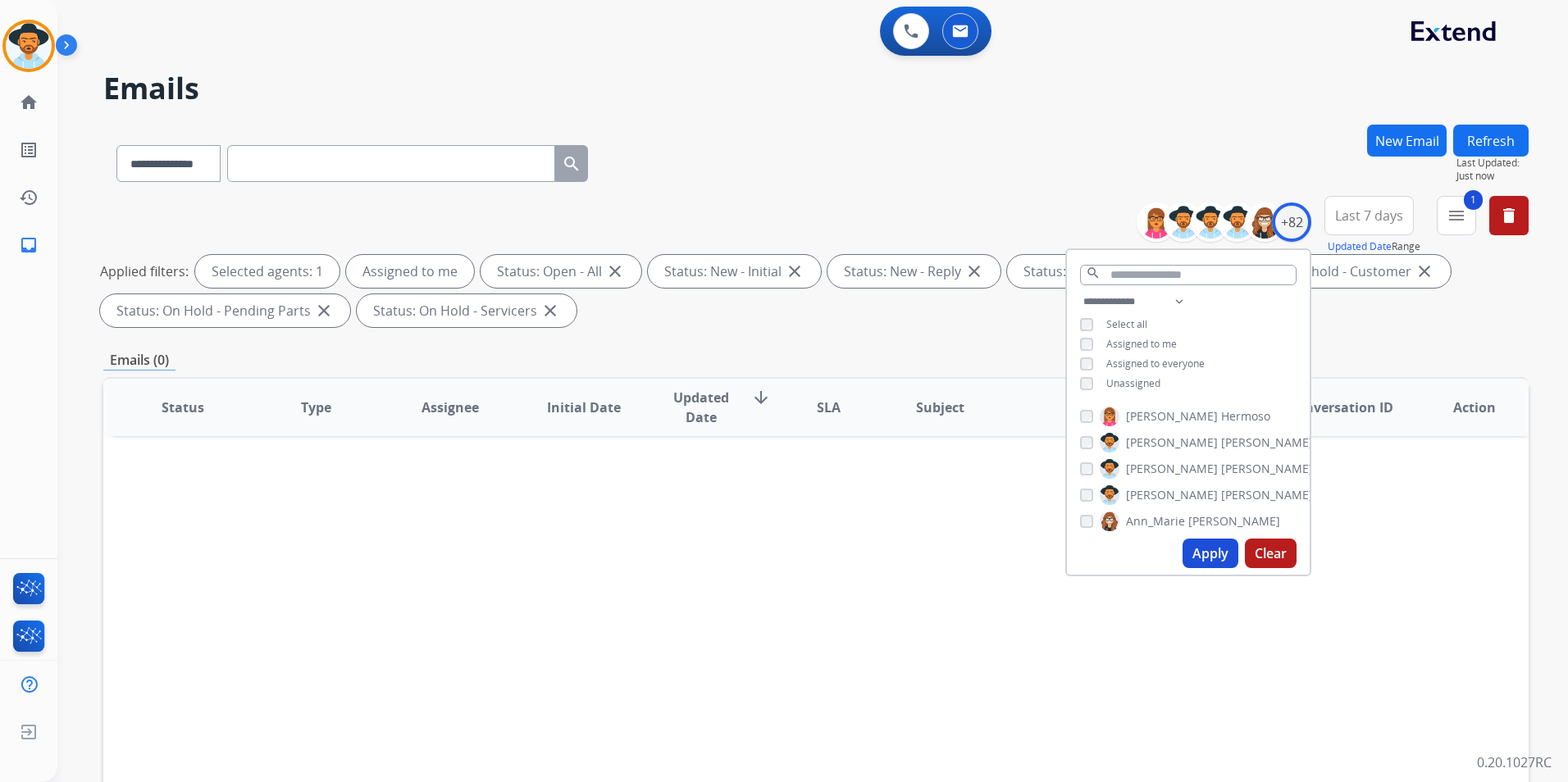
click at [942, 645] on div "Status Type Assignee Initial Date Updated Date arrow_downward SLA Subject Custo…" at bounding box center [815, 651] width 1425 height 549
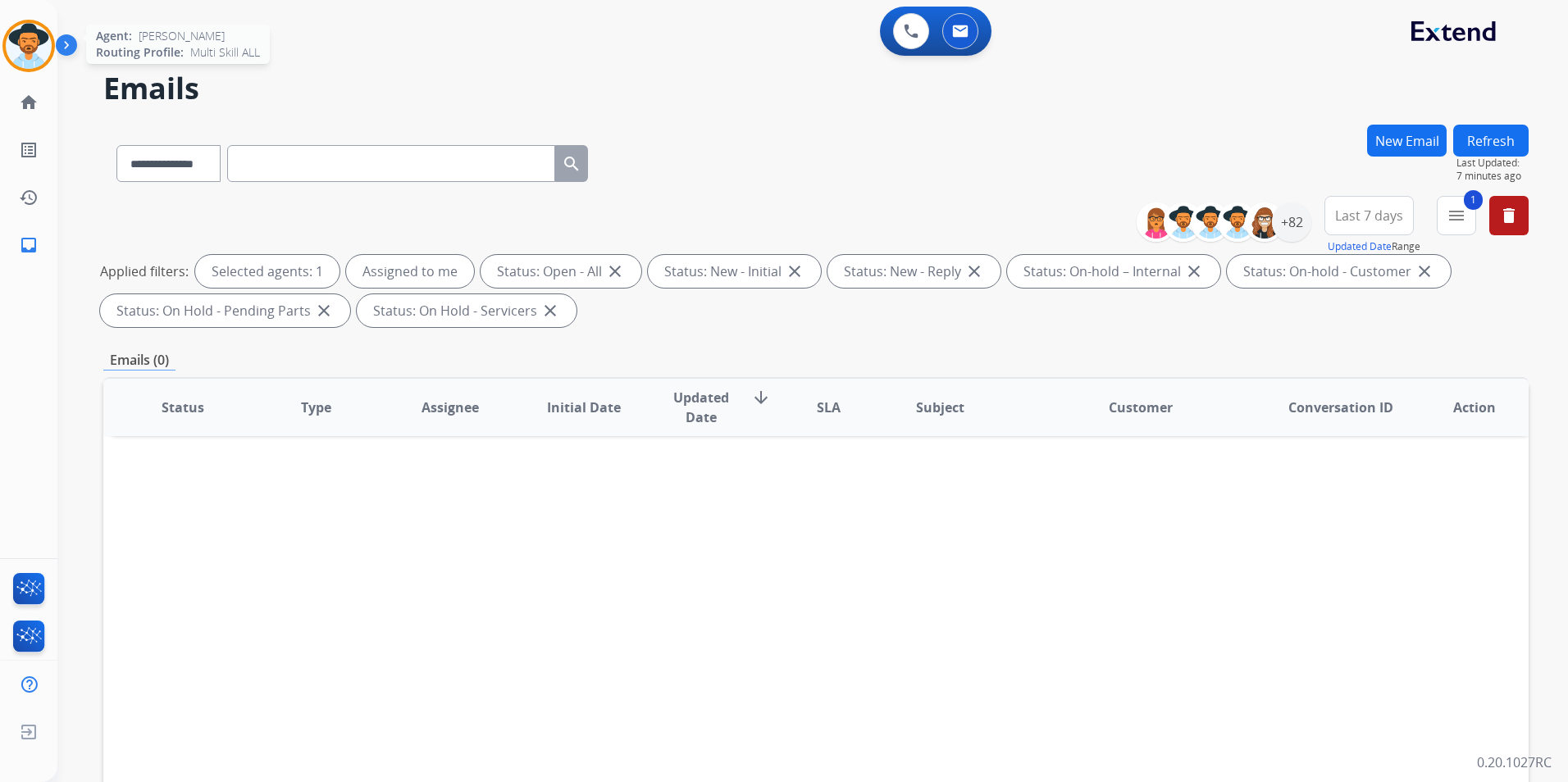
click at [27, 60] on img at bounding box center [28, 46] width 46 height 46
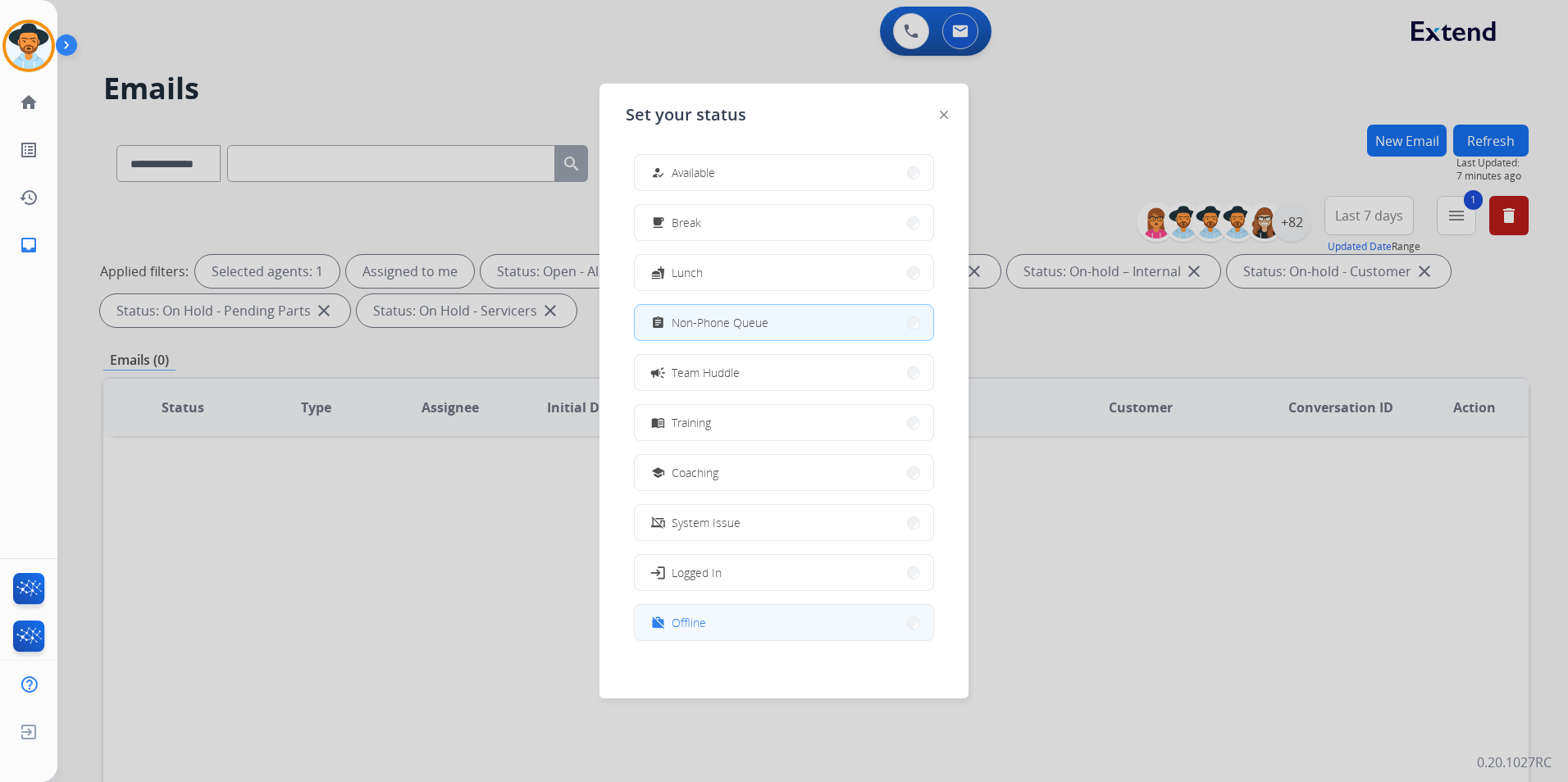
scroll to position [5, 0]
click at [709, 619] on button "work_off Offline" at bounding box center [784, 617] width 299 height 36
